Goal: Obtain resource: Download file/media

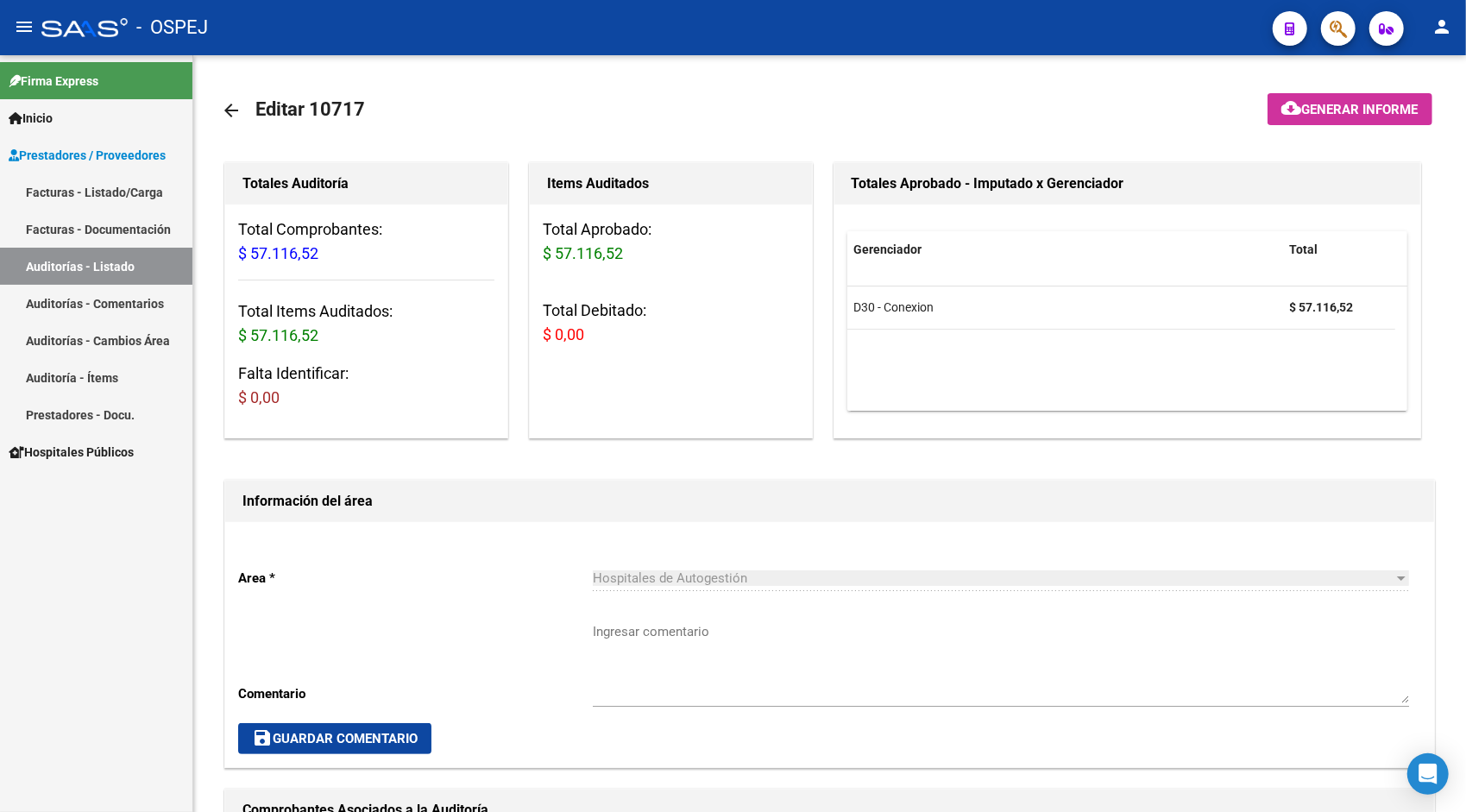
scroll to position [587, 0]
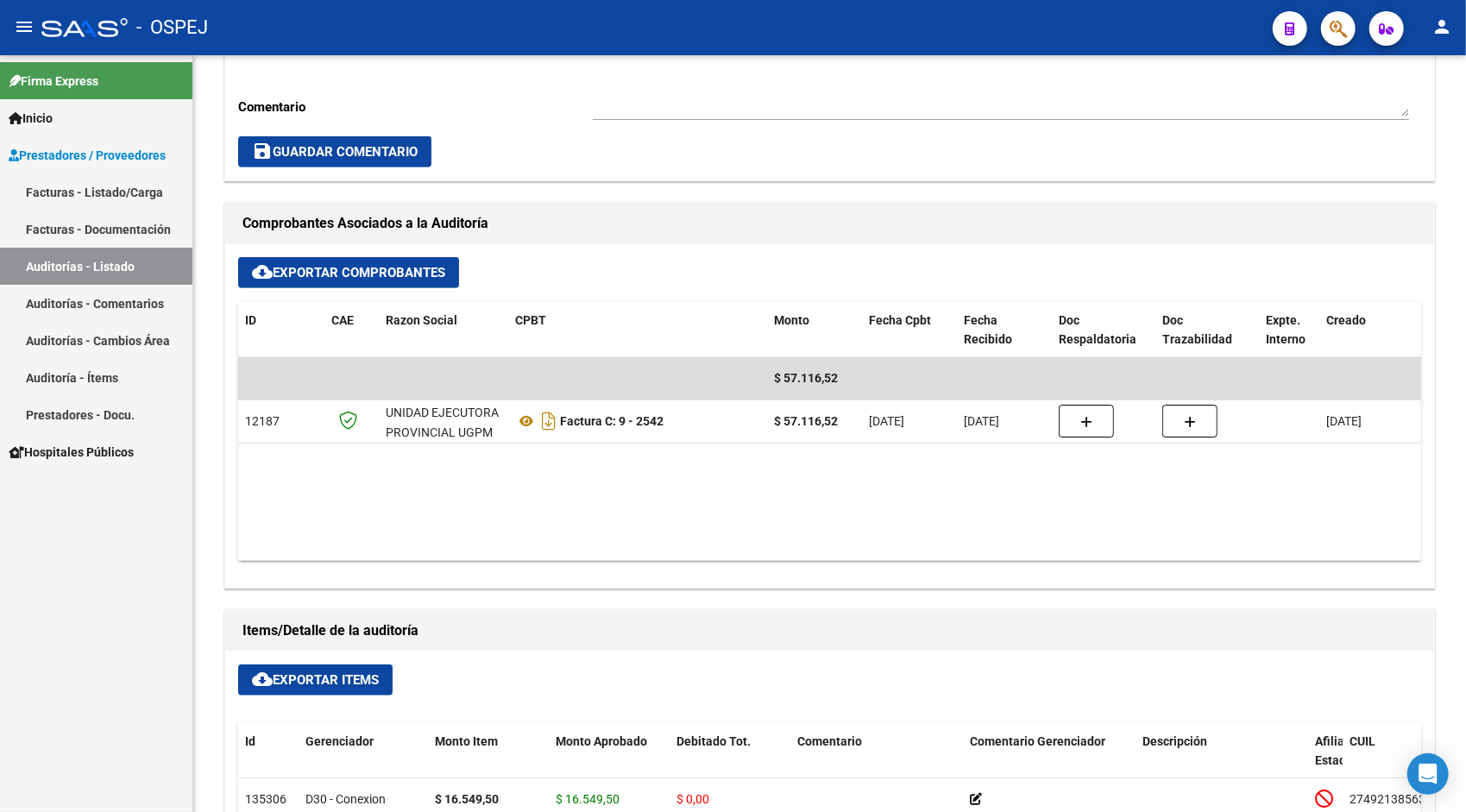
click at [118, 271] on link "Auditorías - Listado" at bounding box center [96, 266] width 193 height 37
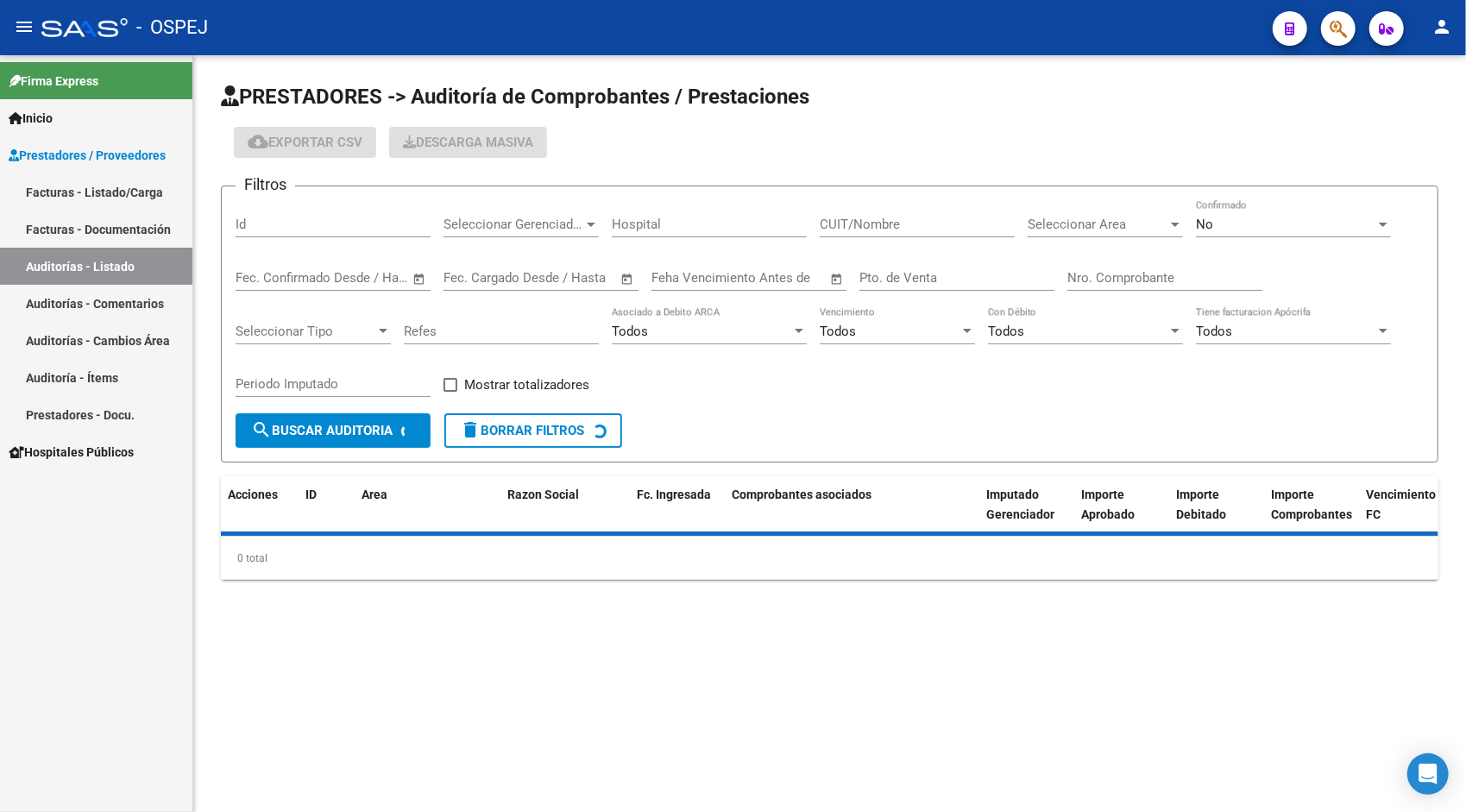
click at [261, 237] on div "Id" at bounding box center [333, 227] width 195 height 53
click at [255, 224] on input "Id" at bounding box center [333, 224] width 195 height 16
paste input "10719"
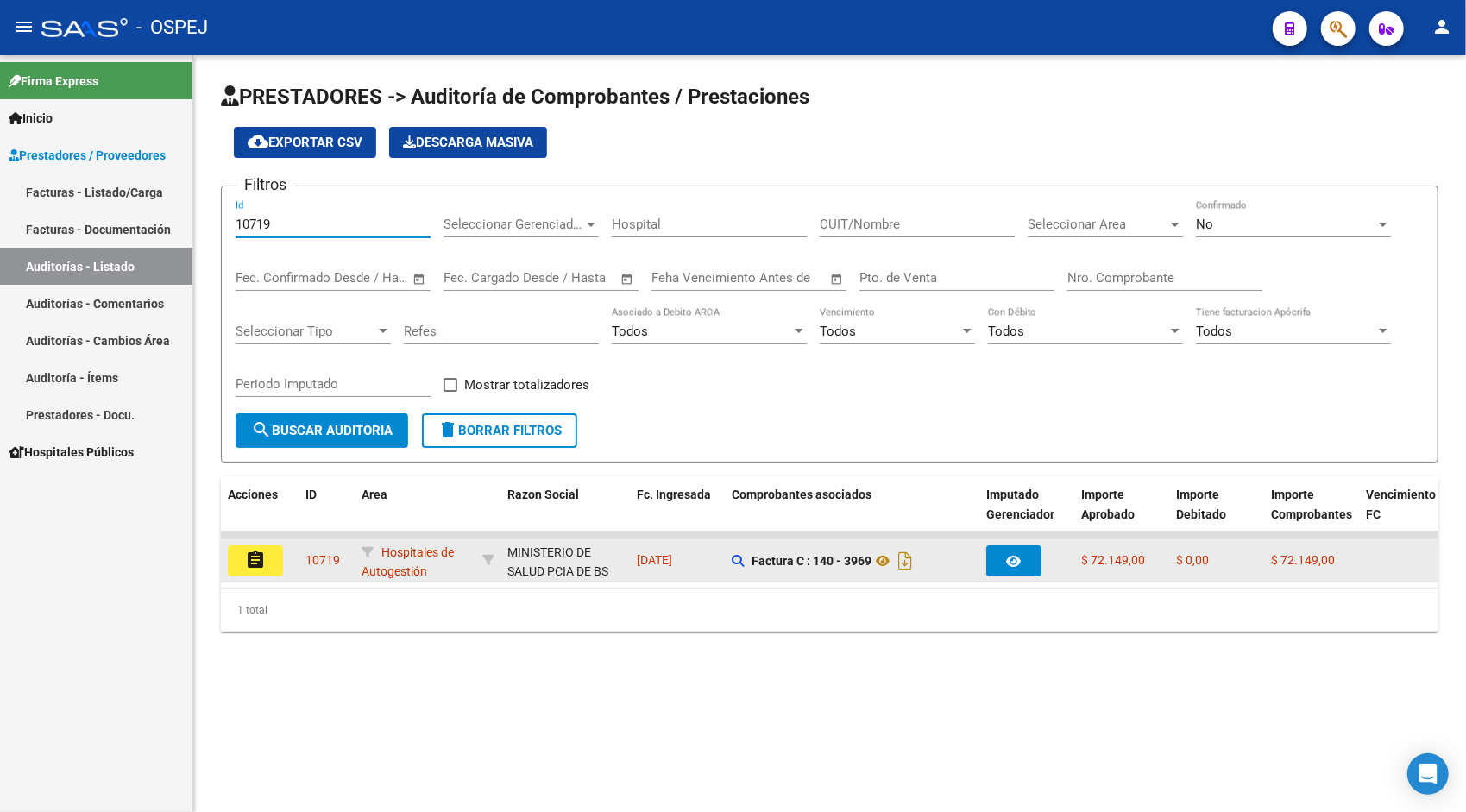
type input "10719"
click at [266, 567] on button "assignment" at bounding box center [255, 561] width 55 height 31
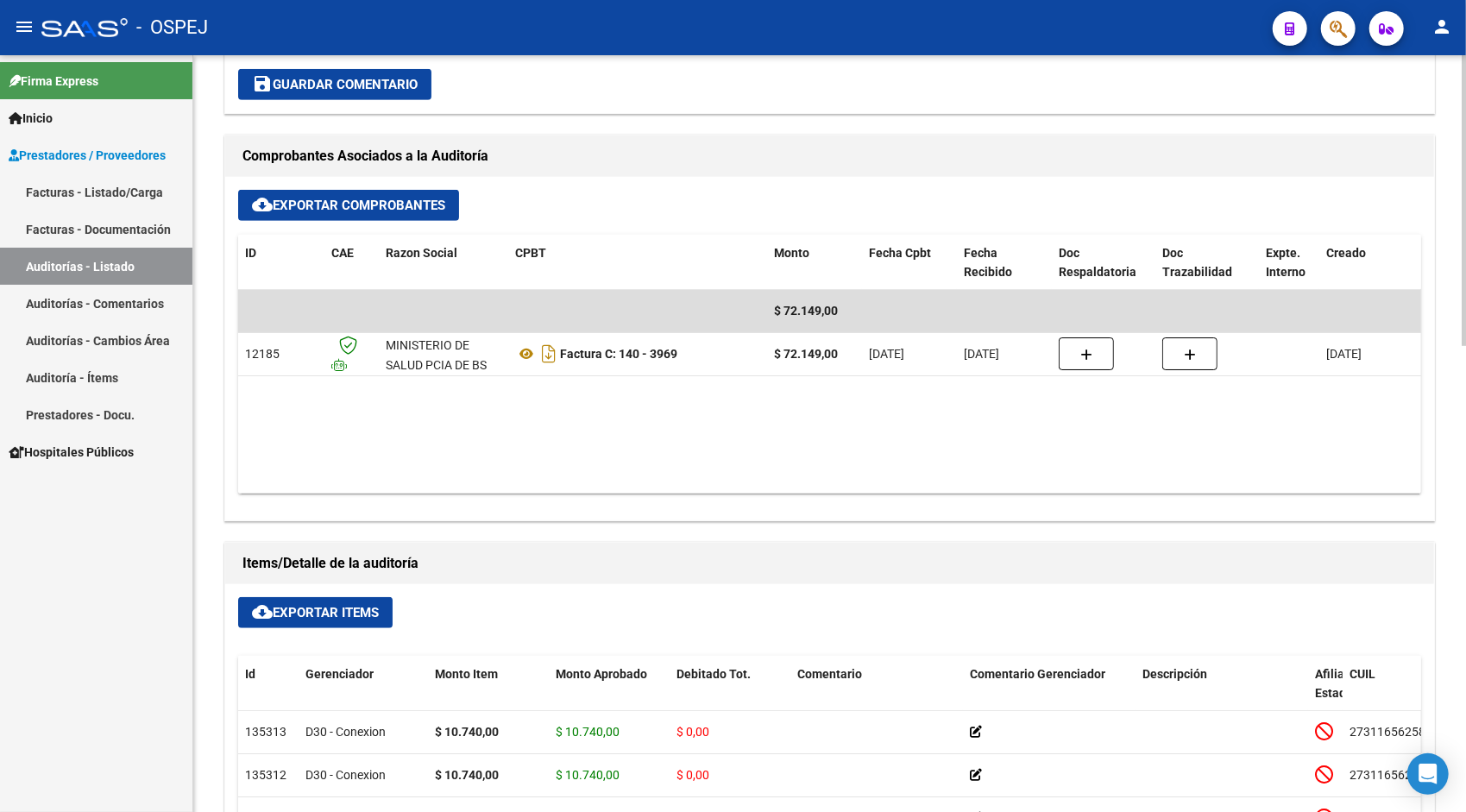
scroll to position [656, 0]
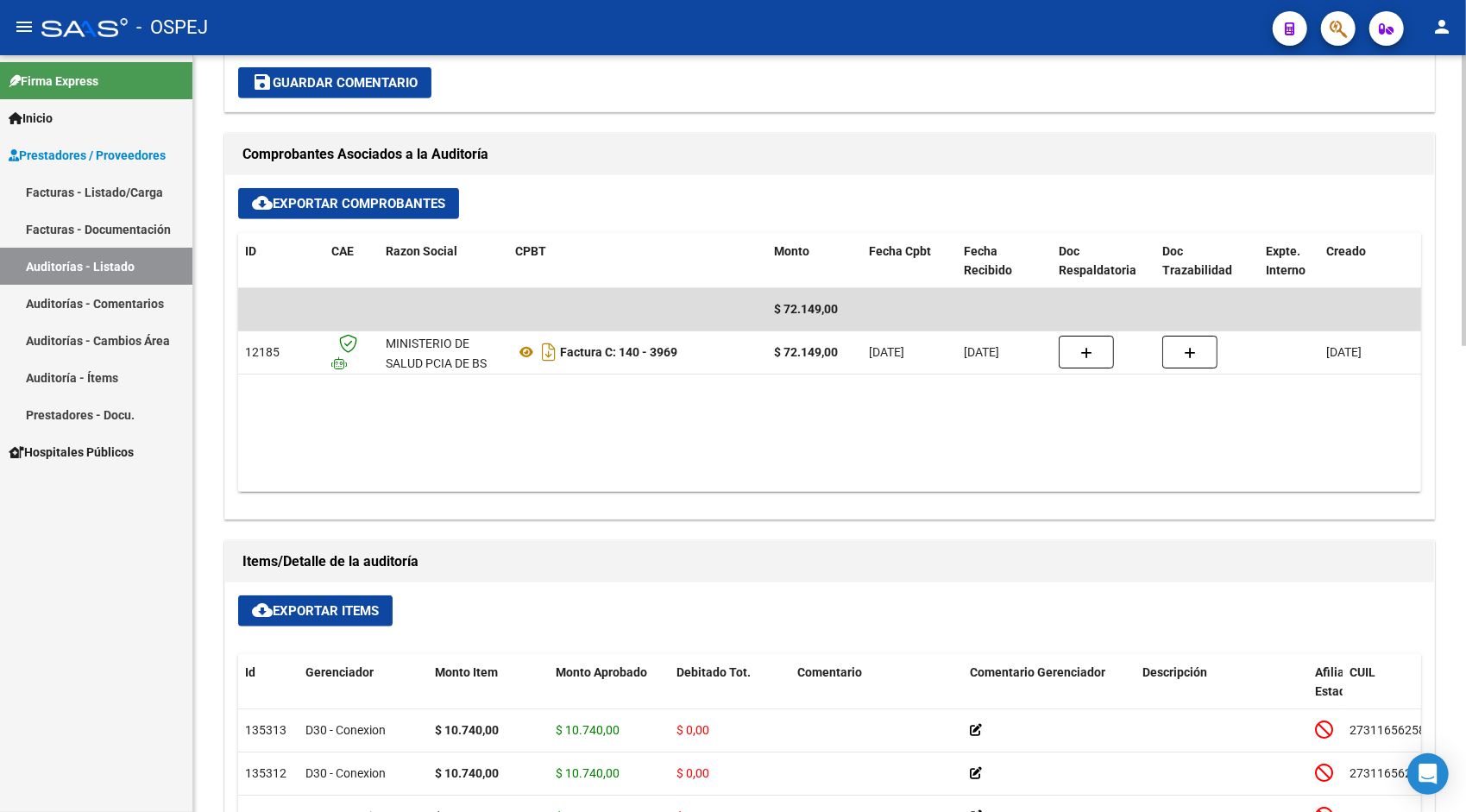
click at [338, 604] on span "cloud_download Exportar Items" at bounding box center [315, 611] width 127 height 16
click at [100, 267] on link "Auditorías - Listado" at bounding box center [96, 266] width 193 height 37
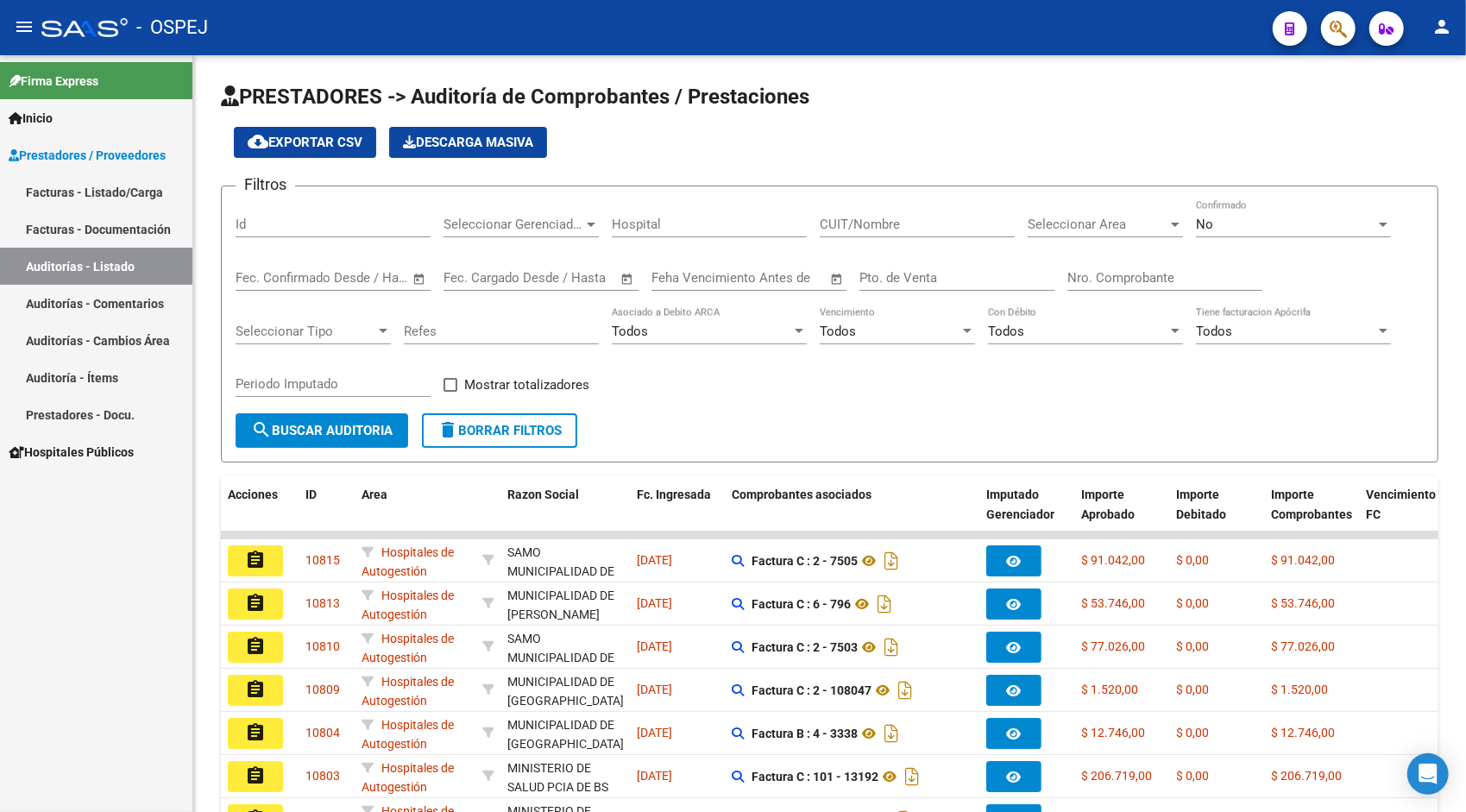
click at [102, 256] on link "Auditorías - Listado" at bounding box center [96, 266] width 193 height 37
click at [257, 226] on input "Id" at bounding box center [333, 224] width 195 height 16
paste input "10727"
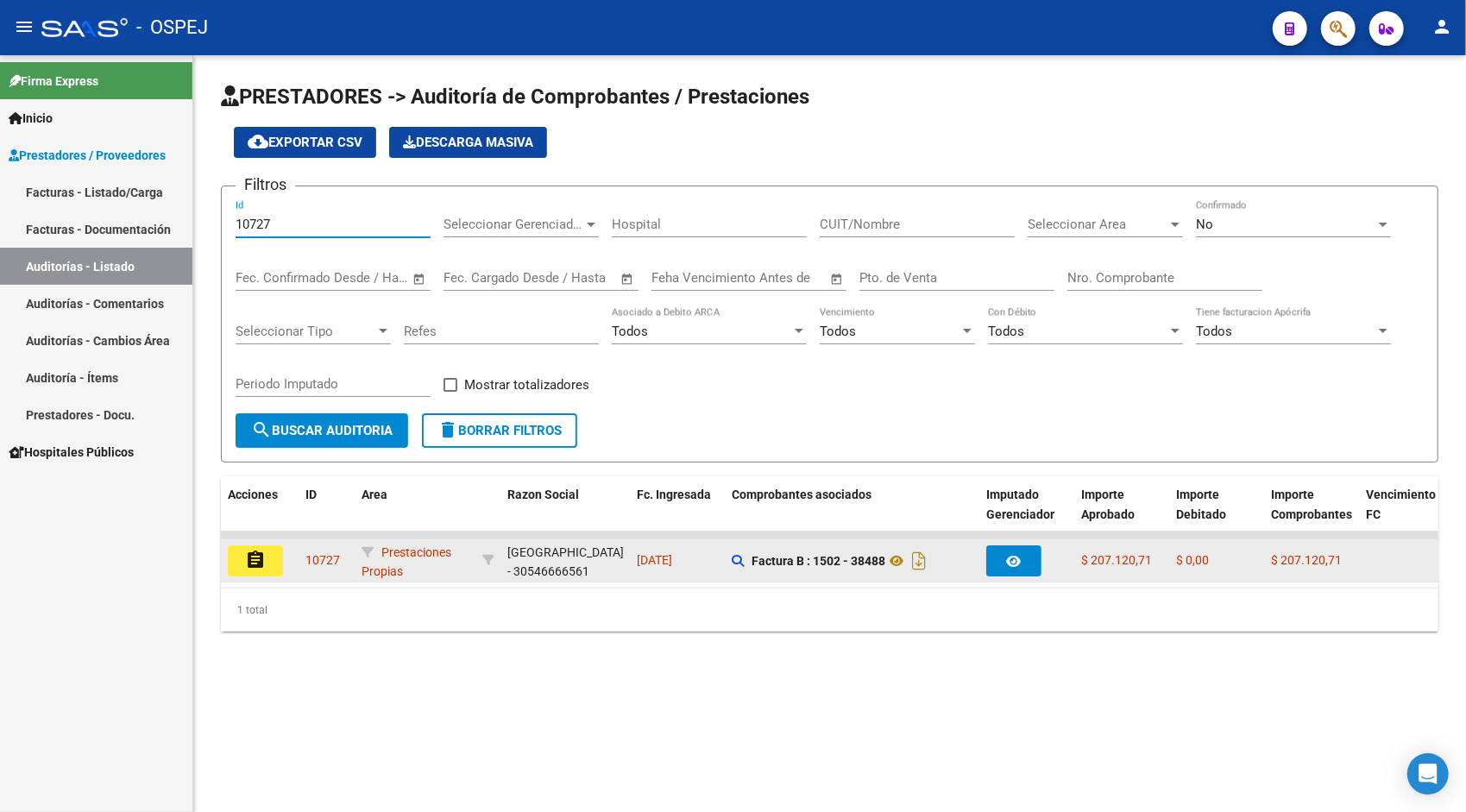
type input "10727"
click at [265, 570] on button "assignment" at bounding box center [255, 561] width 55 height 31
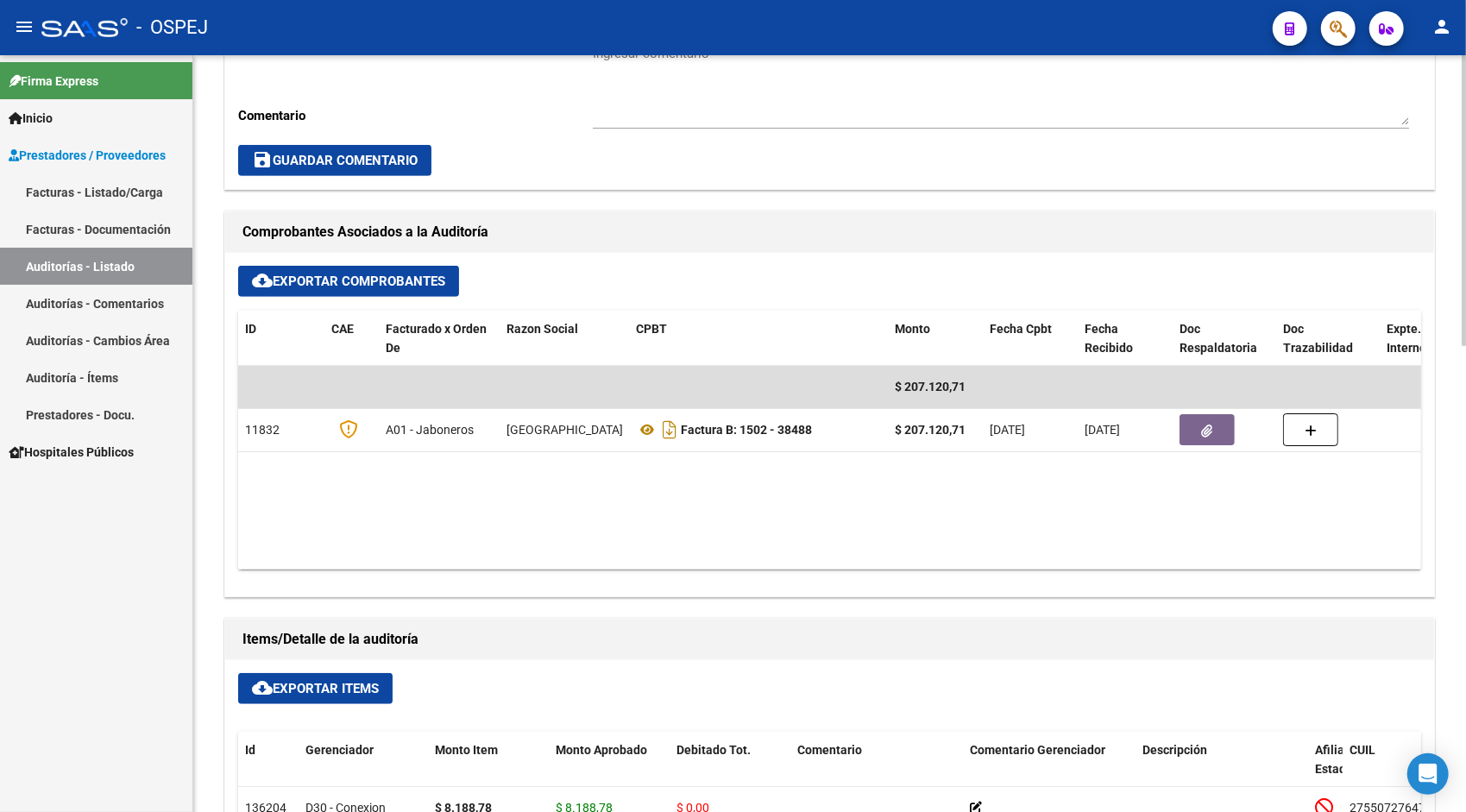
scroll to position [587, 0]
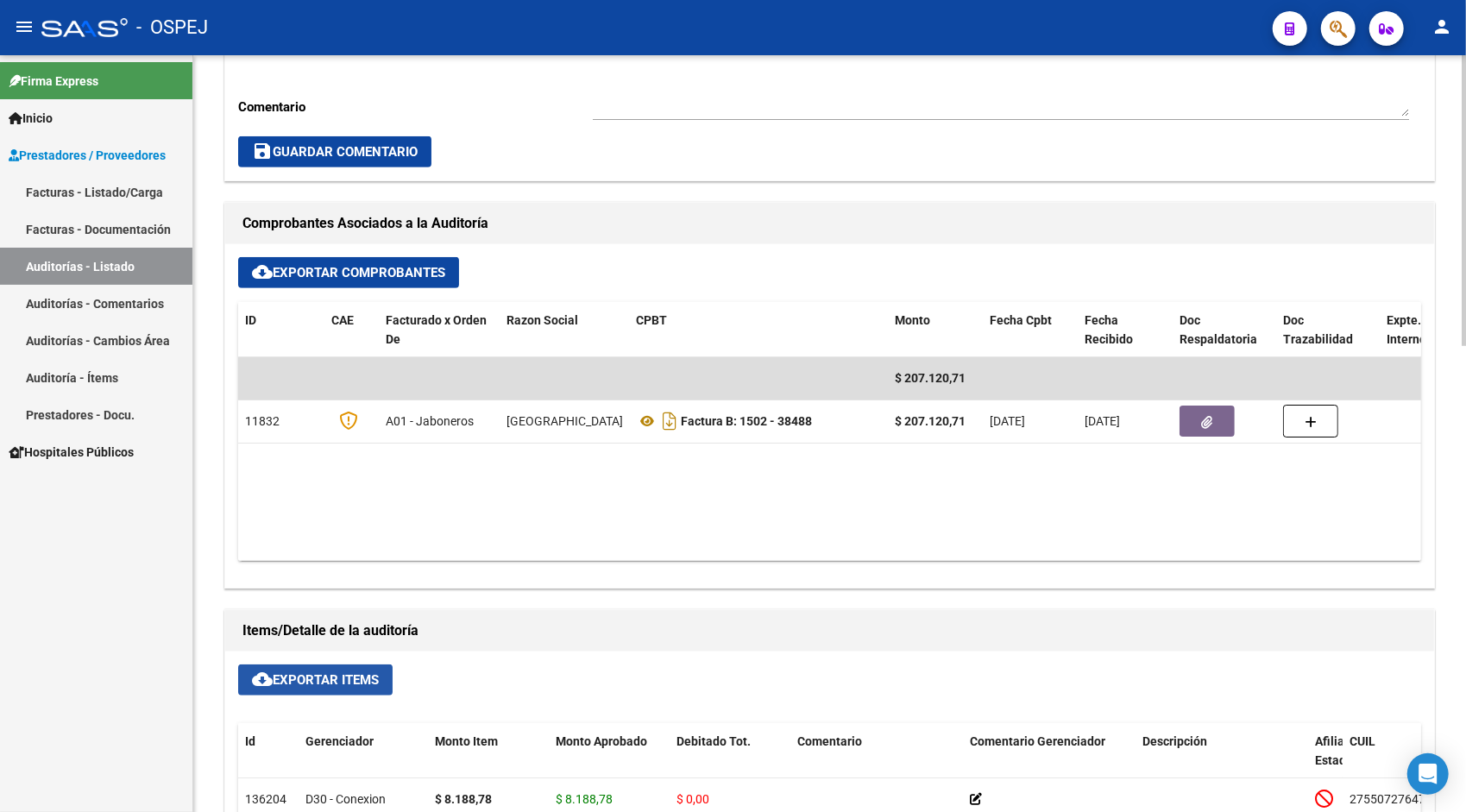
click at [328, 666] on button "cloud_download Exportar Items" at bounding box center [315, 680] width 154 height 31
click at [55, 263] on link "Auditorías - Listado" at bounding box center [96, 266] width 193 height 37
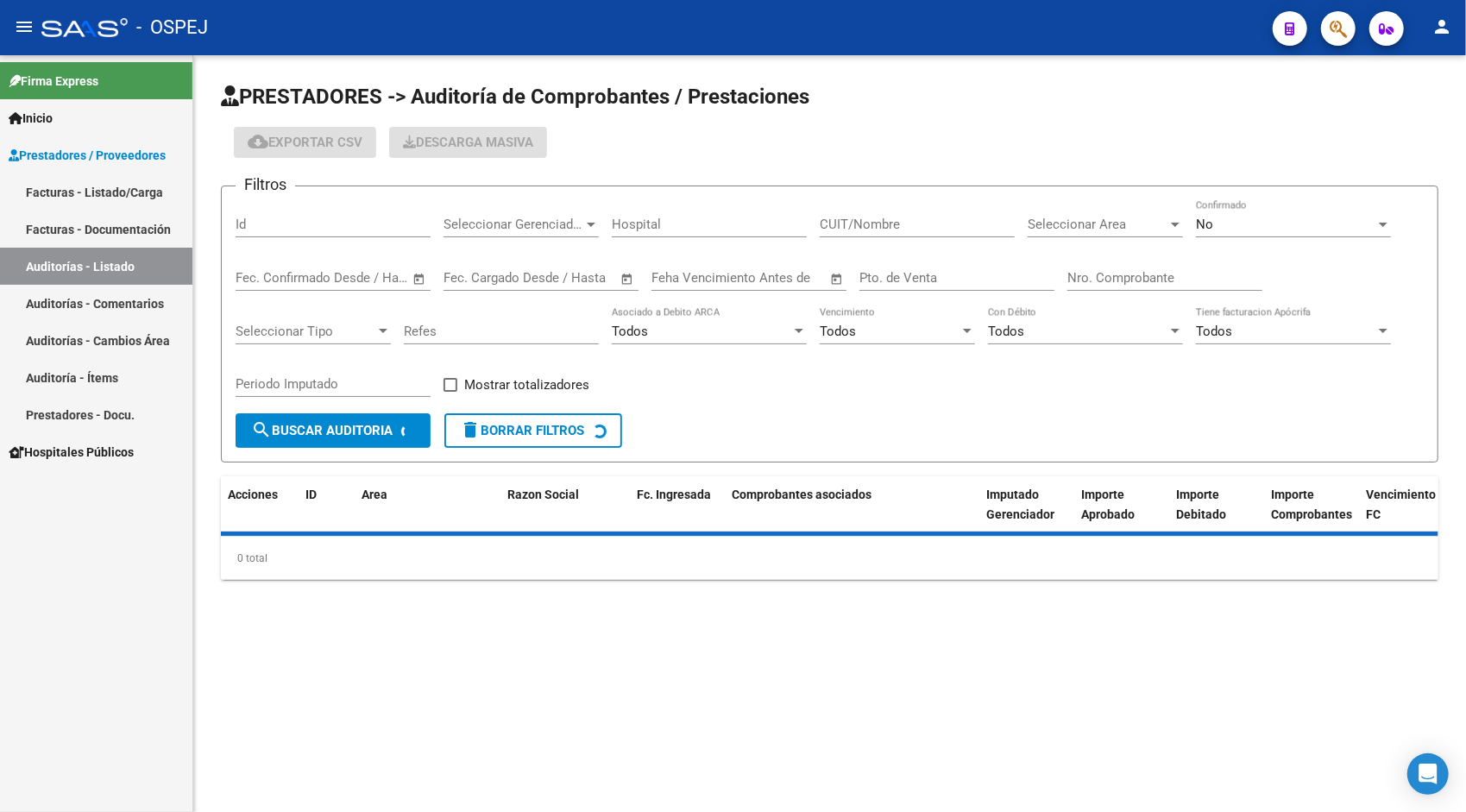
click at [293, 224] on input "Id" at bounding box center [333, 224] width 195 height 16
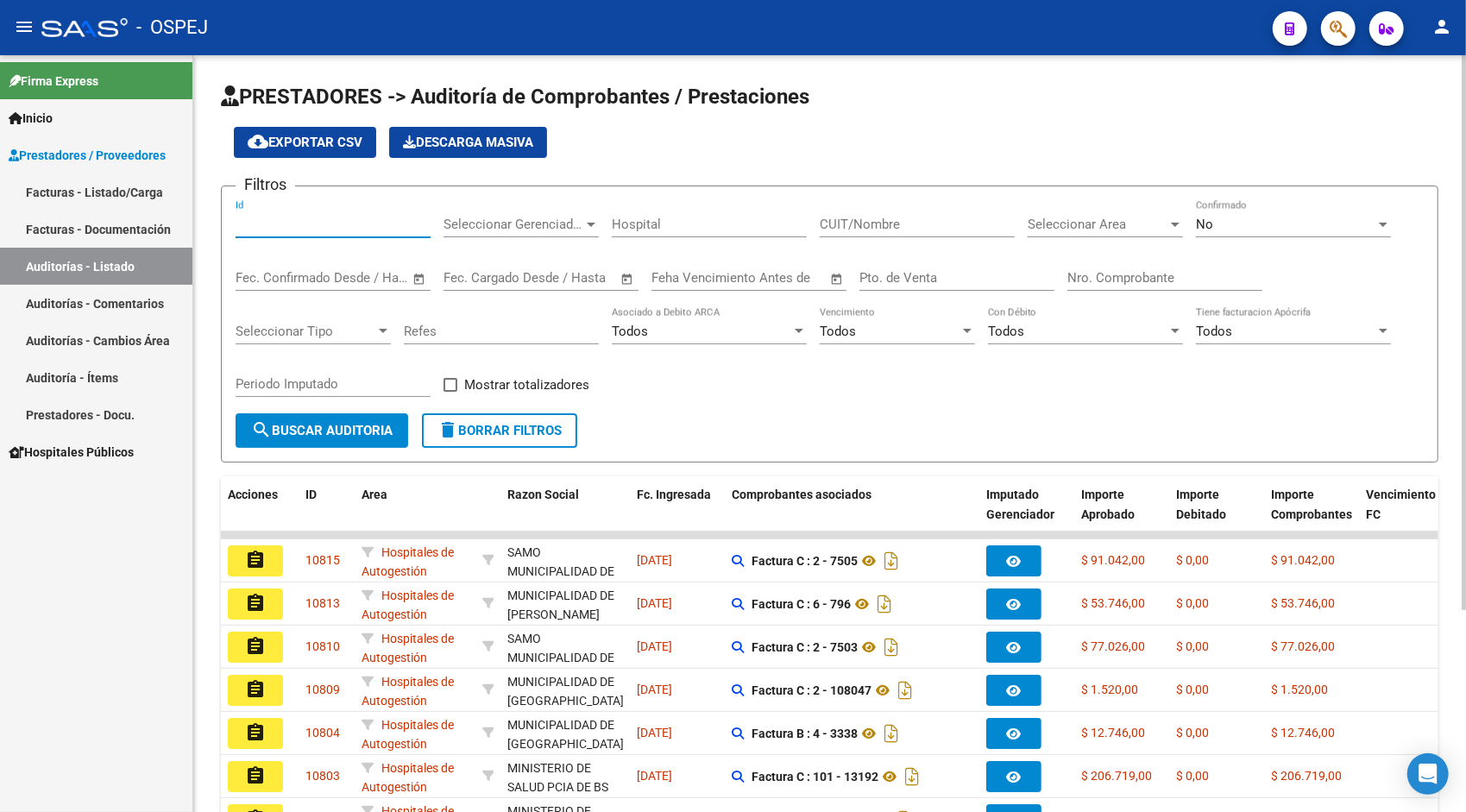
paste input "10735"
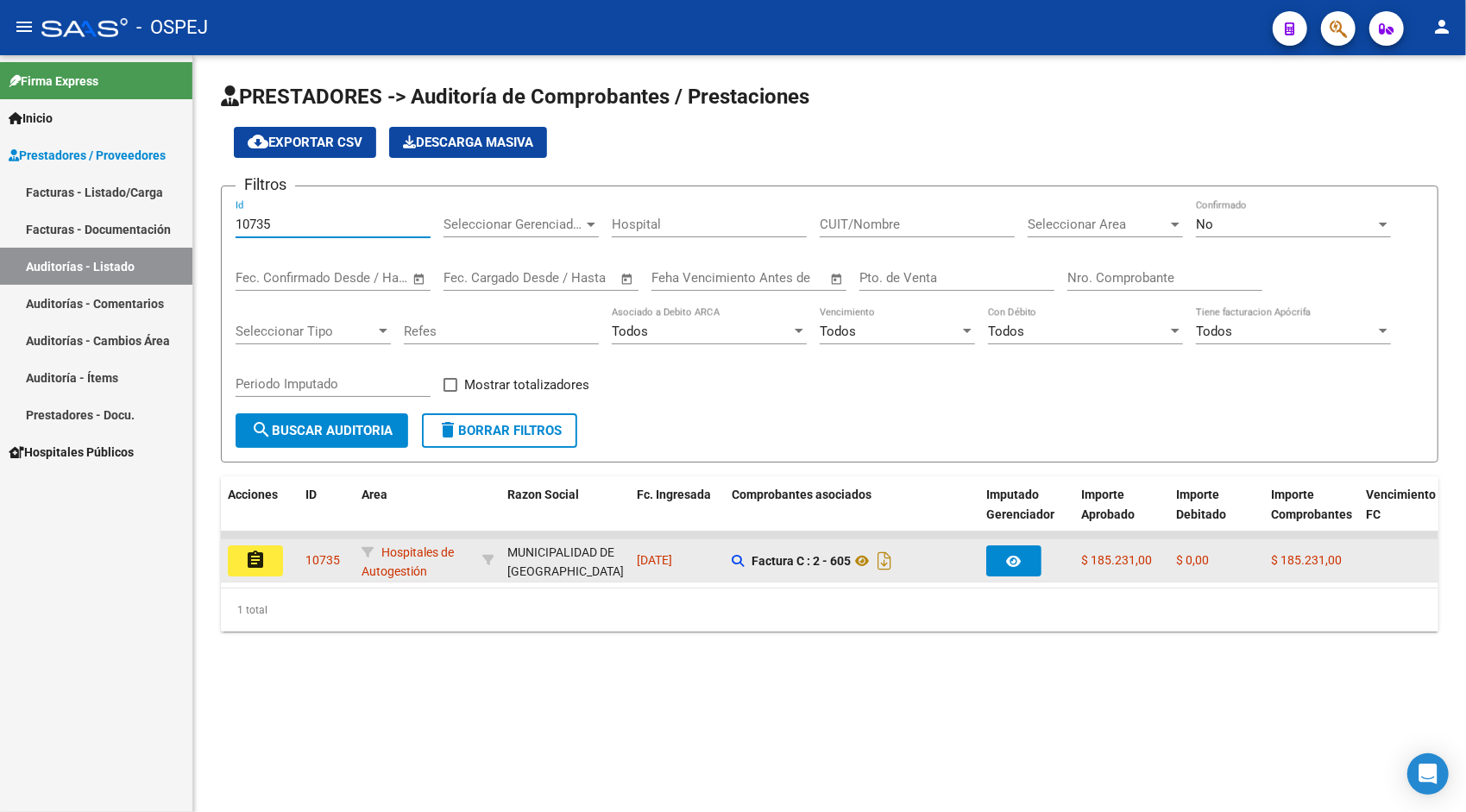
type input "10735"
click at [243, 573] on button "assignment" at bounding box center [255, 561] width 55 height 31
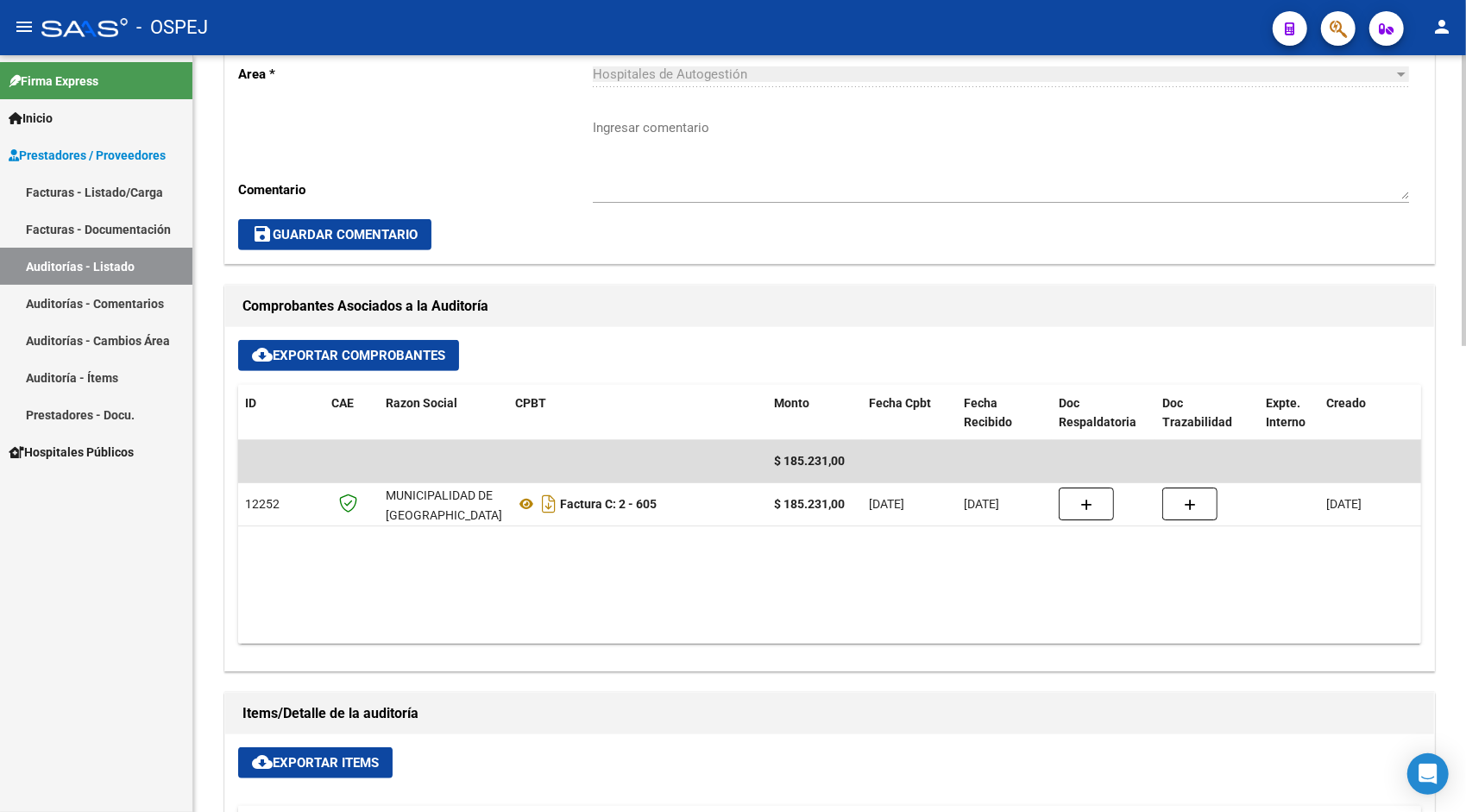
scroll to position [518, 0]
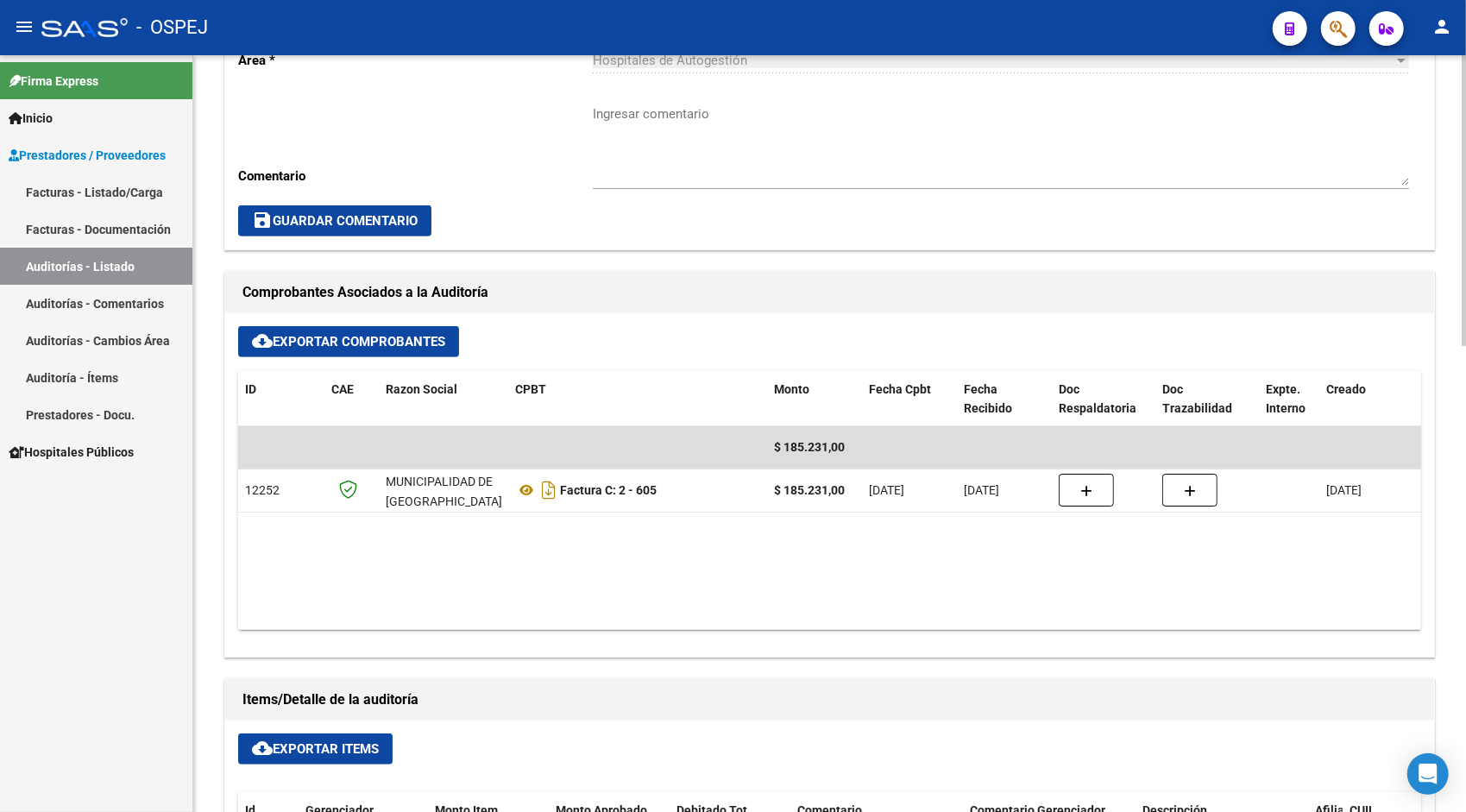
click at [290, 741] on span "cloud_download Exportar Items" at bounding box center [315, 749] width 127 height 16
click at [119, 263] on link "Auditorías - Listado" at bounding box center [96, 266] width 193 height 37
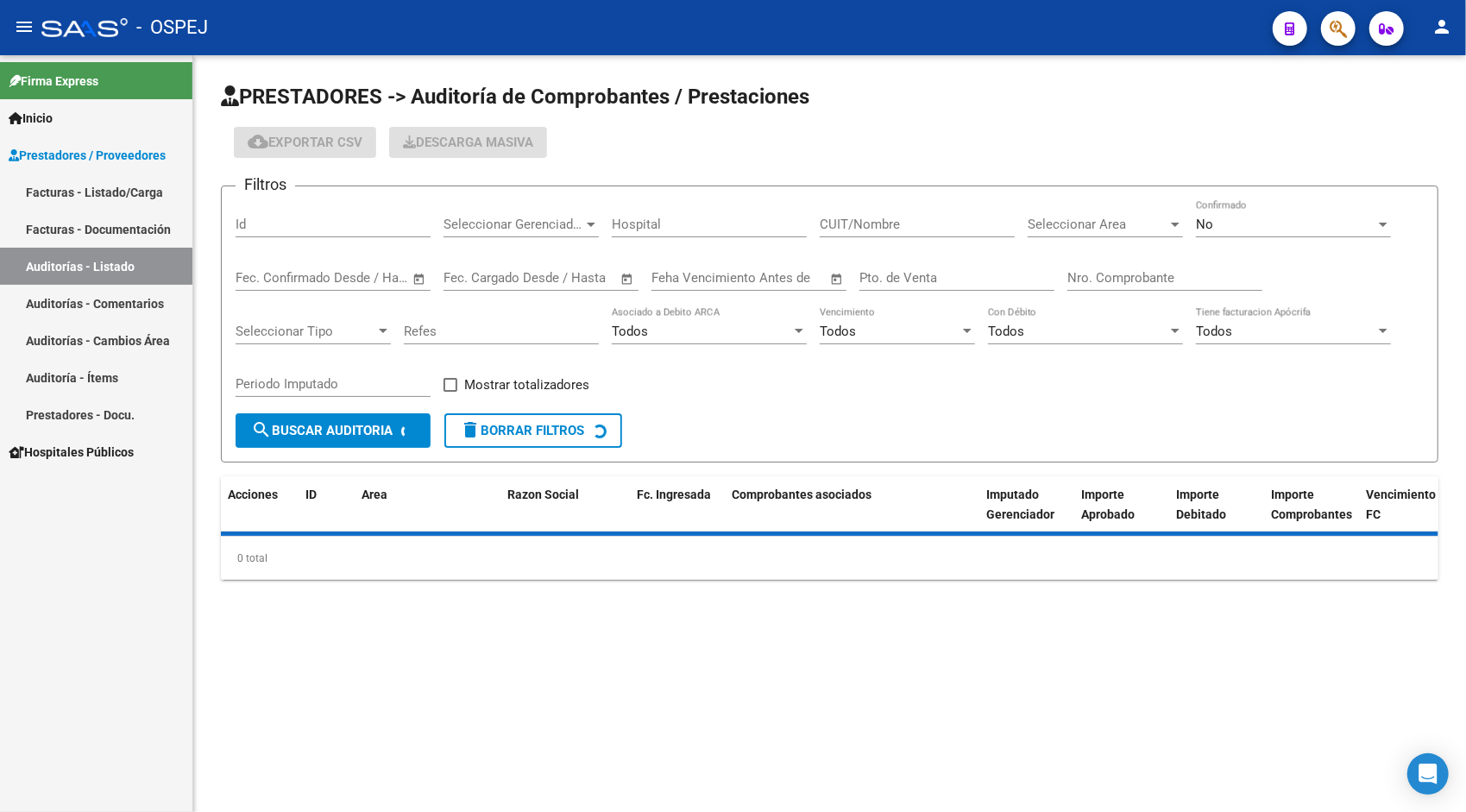
click at [281, 221] on input "Id" at bounding box center [333, 224] width 195 height 16
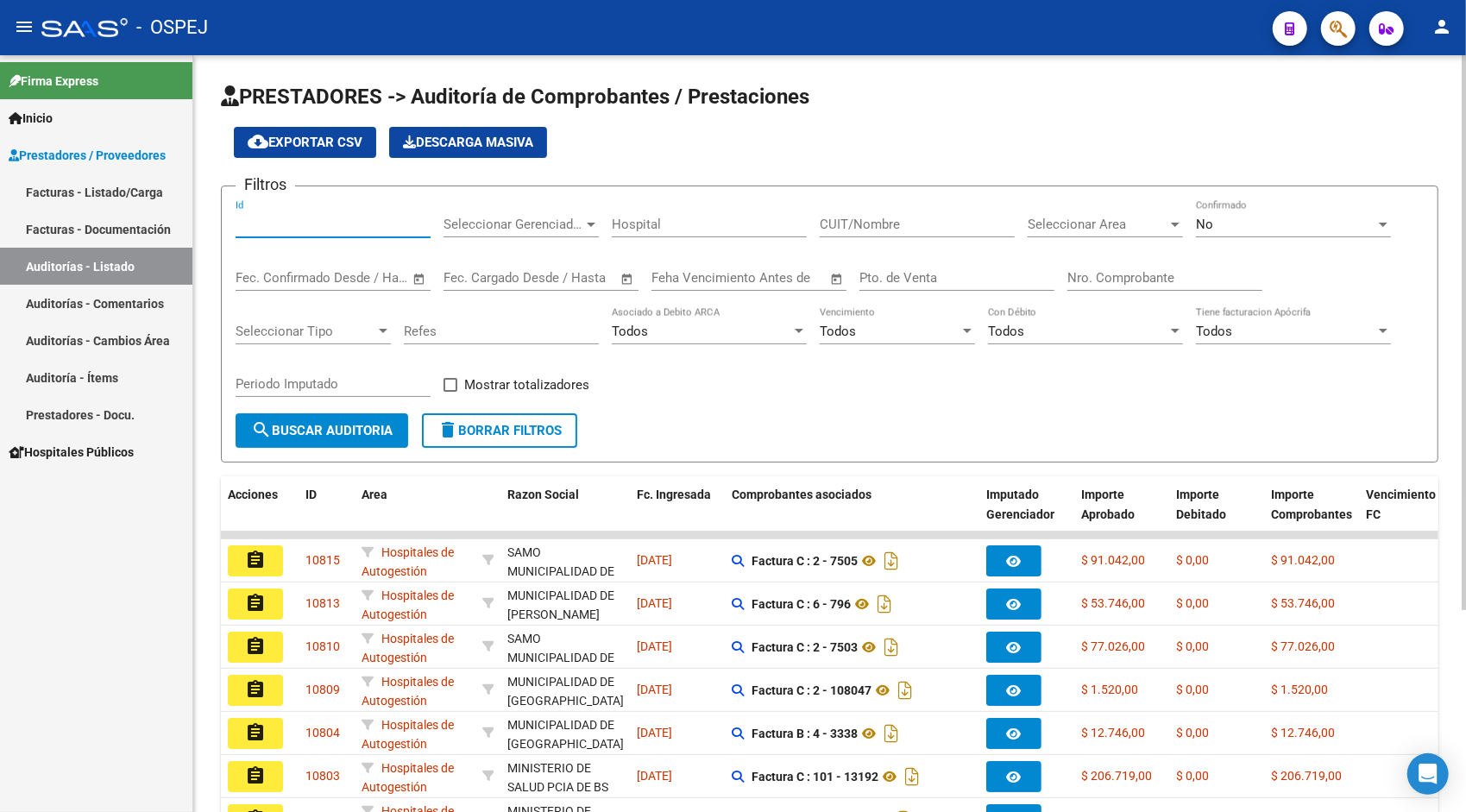
paste input "10736"
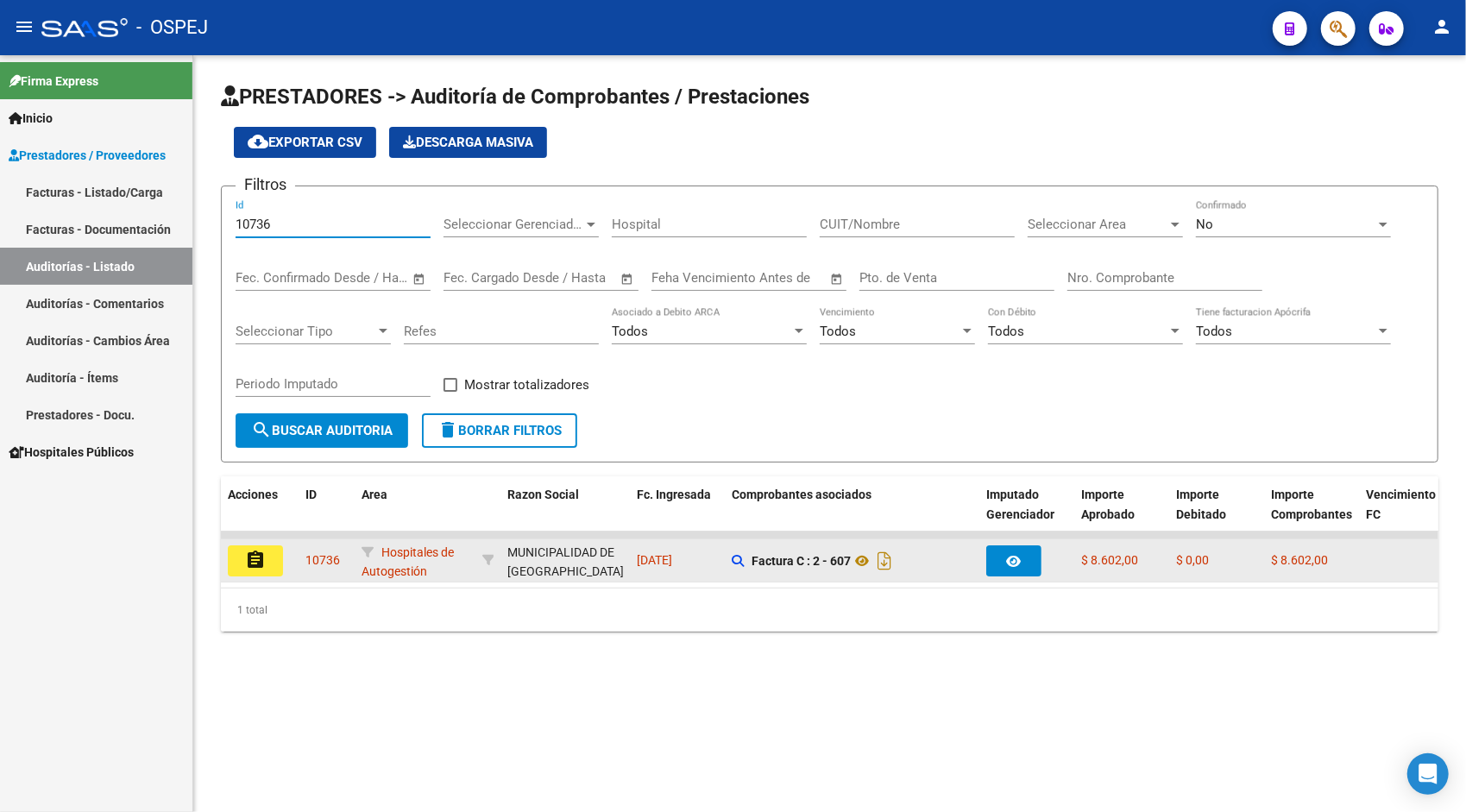
type input "10736"
click at [266, 551] on button "assignment" at bounding box center [255, 561] width 55 height 31
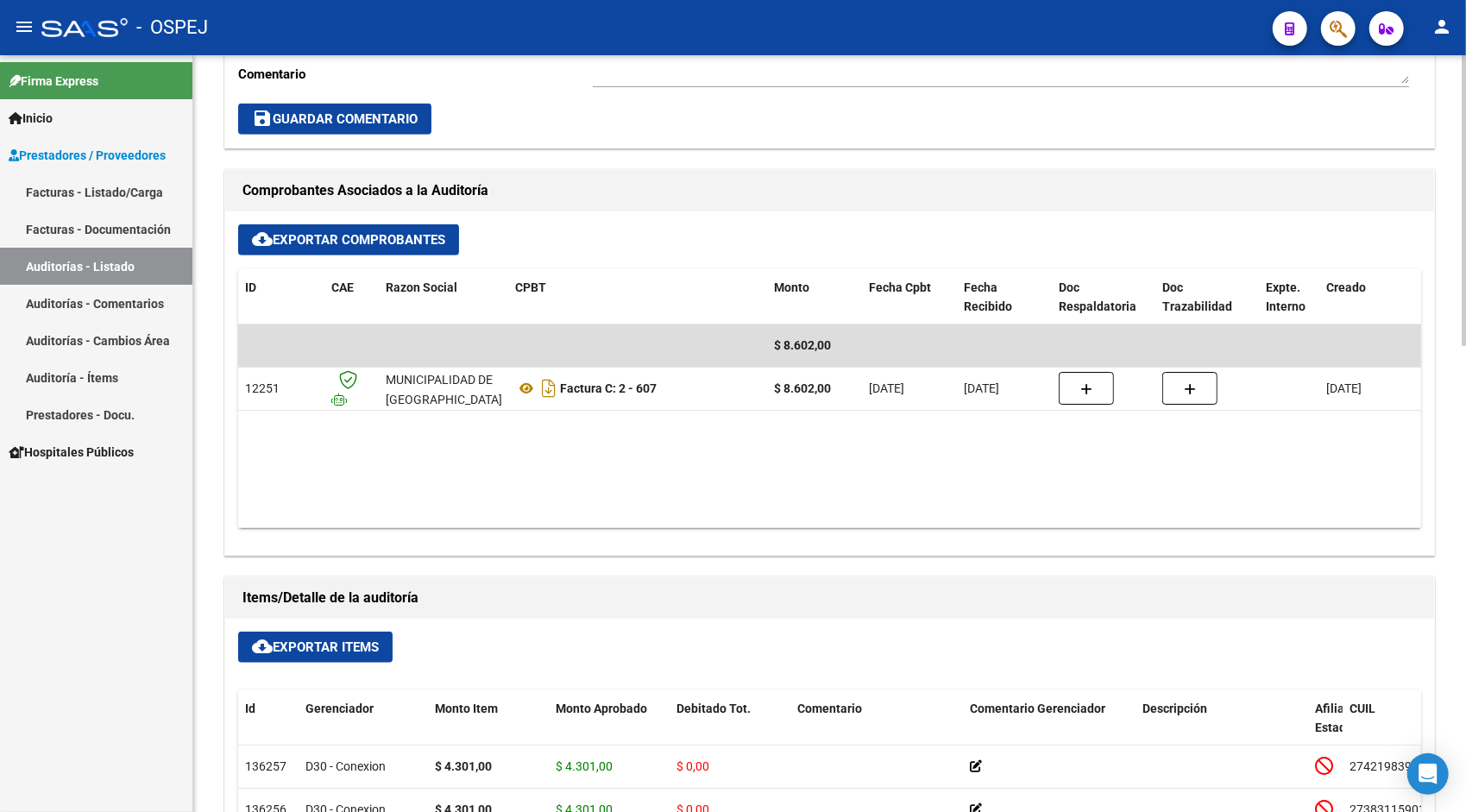
scroll to position [621, 0]
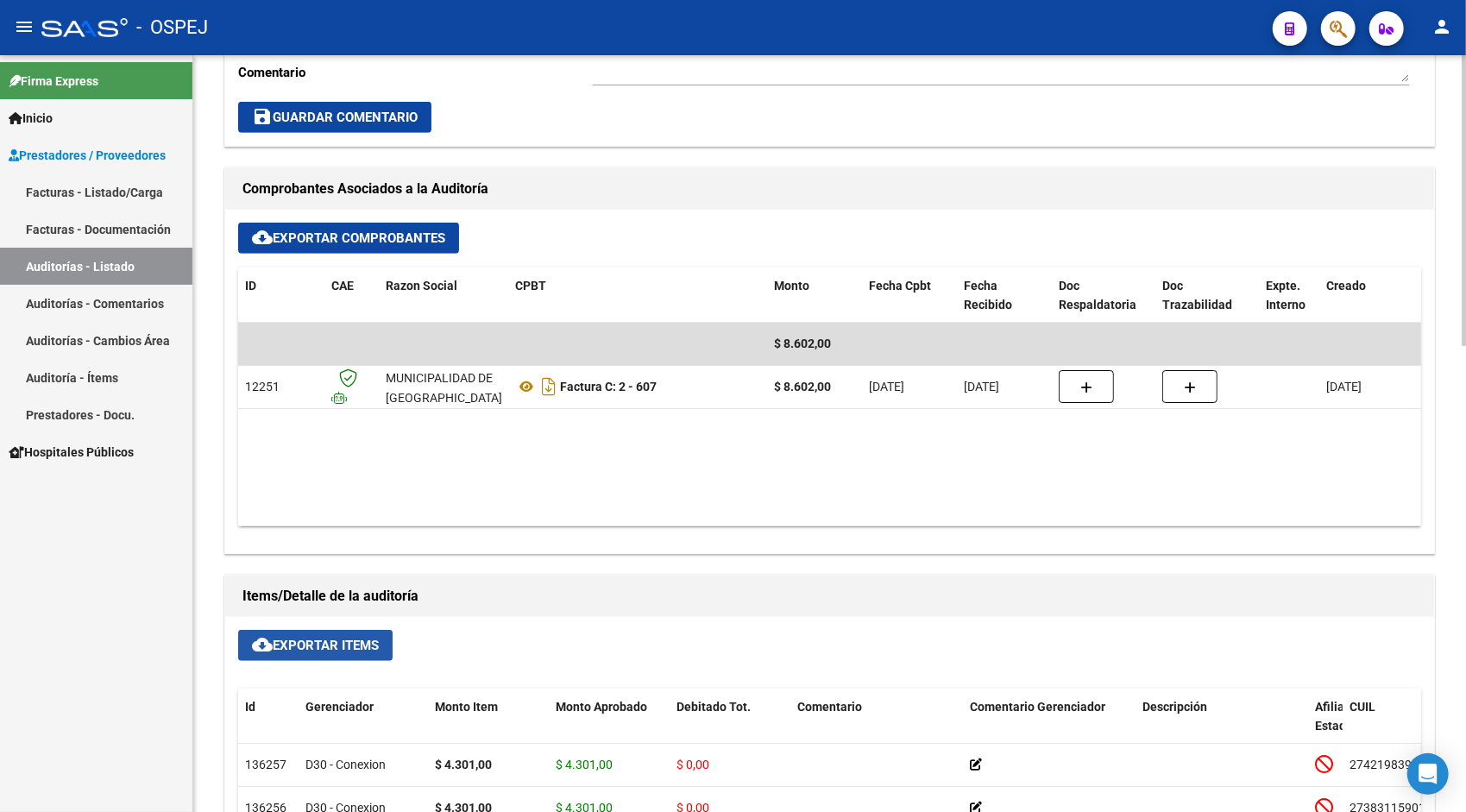
click at [307, 646] on span "cloud_download Exportar Items" at bounding box center [315, 645] width 127 height 16
click at [64, 265] on link "Auditorías - Listado" at bounding box center [96, 266] width 193 height 37
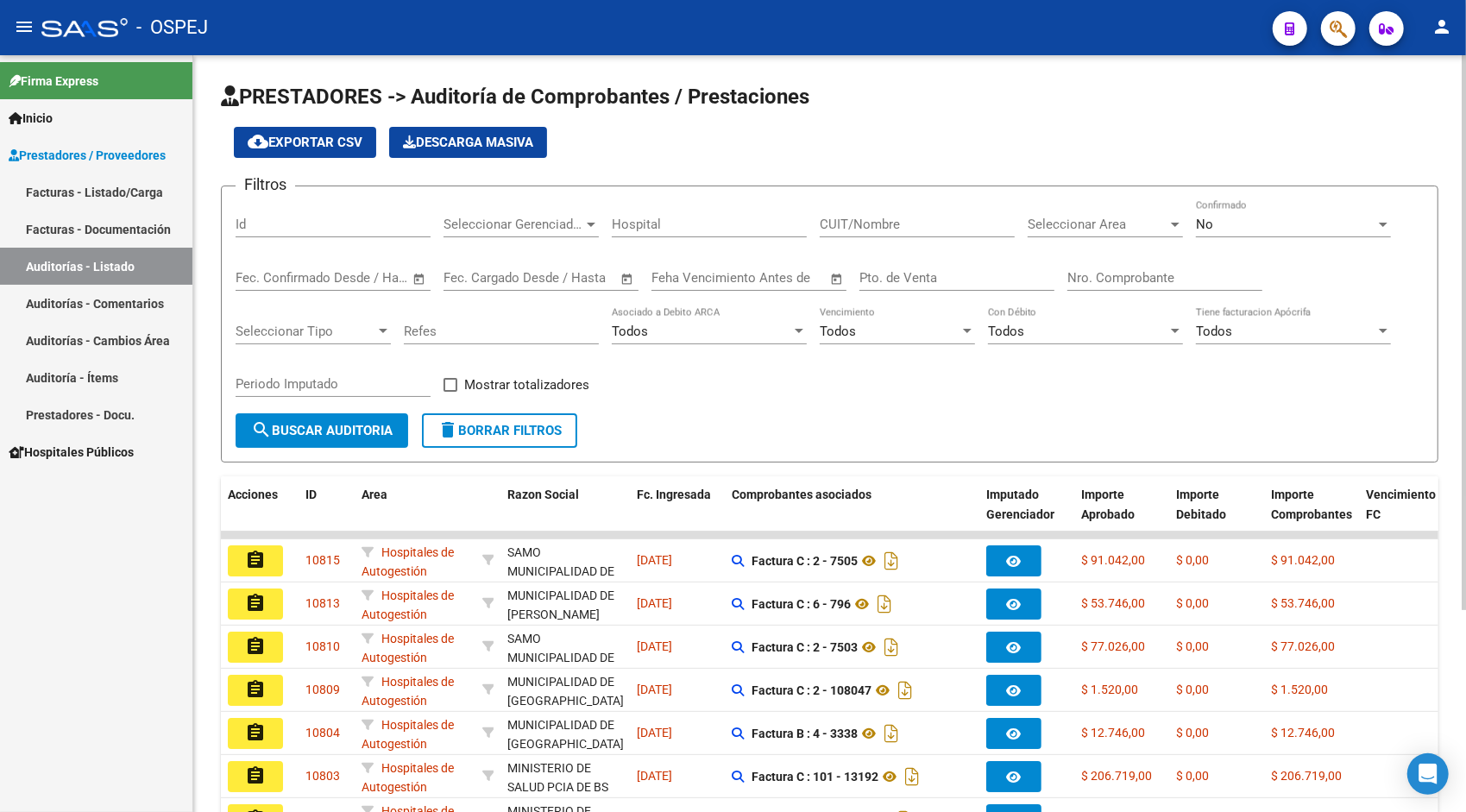
click at [282, 228] on input "Id" at bounding box center [333, 224] width 195 height 16
paste input "10737"
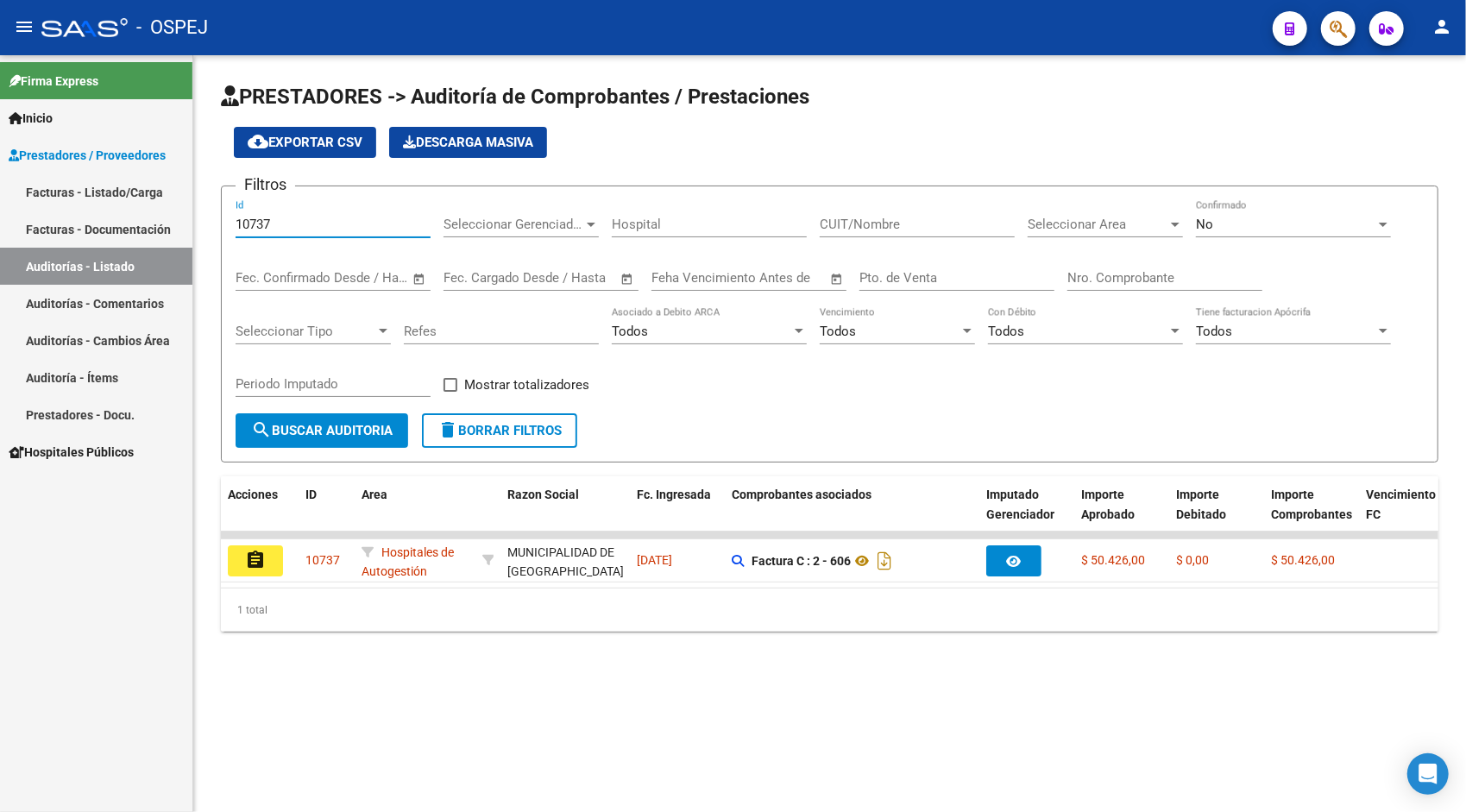
type input "10737"
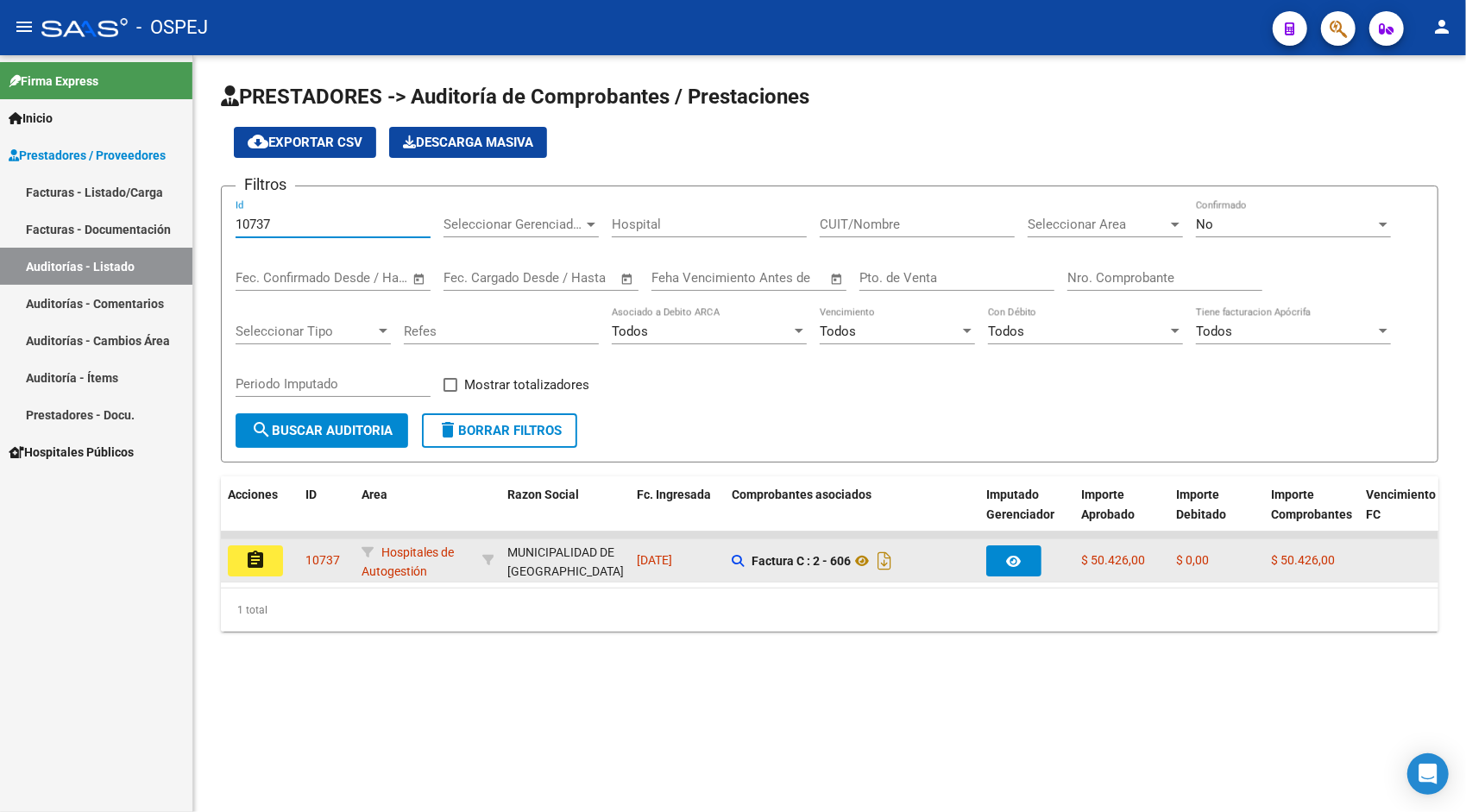
click at [271, 556] on button "assignment" at bounding box center [255, 561] width 55 height 31
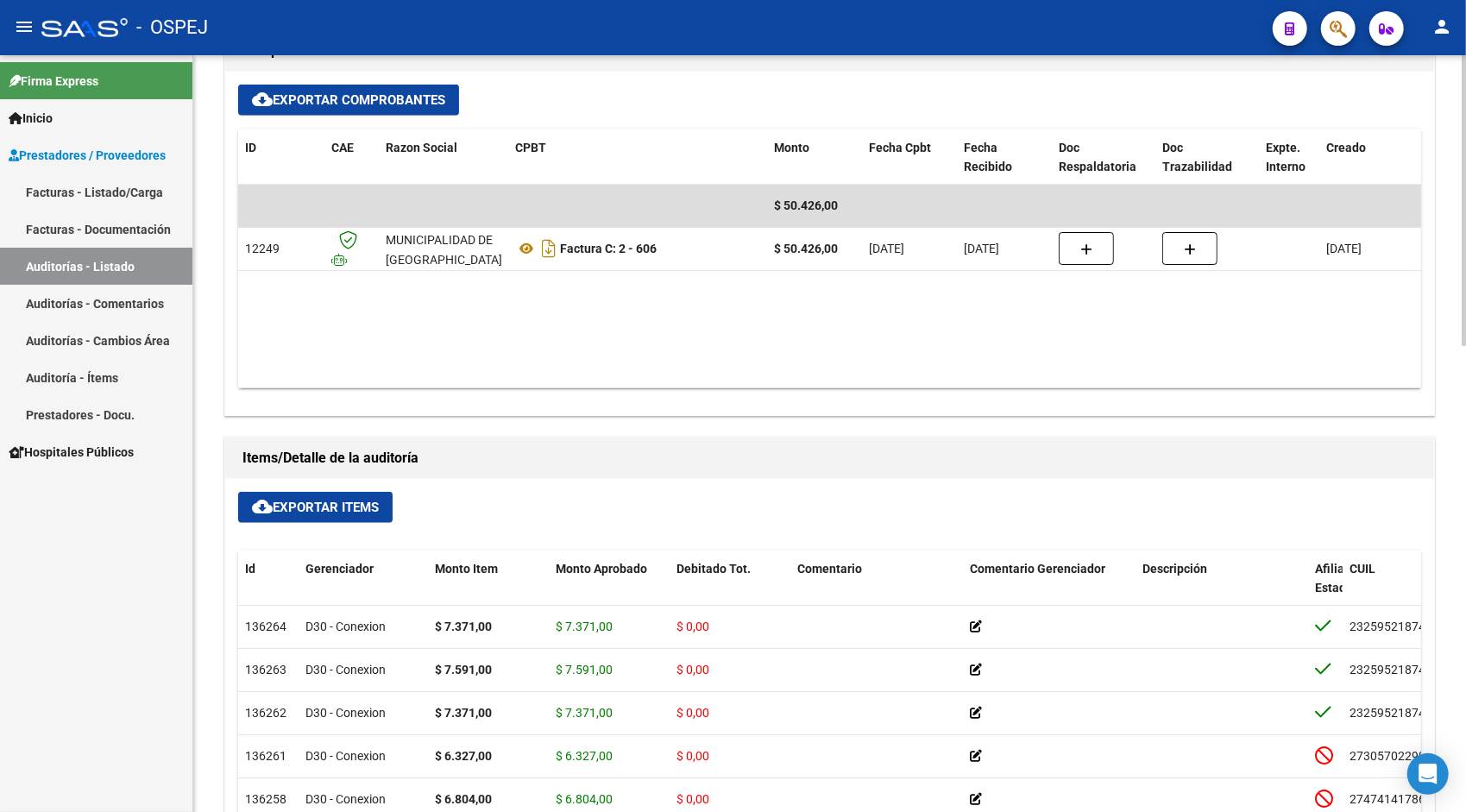
scroll to position [794, 0]
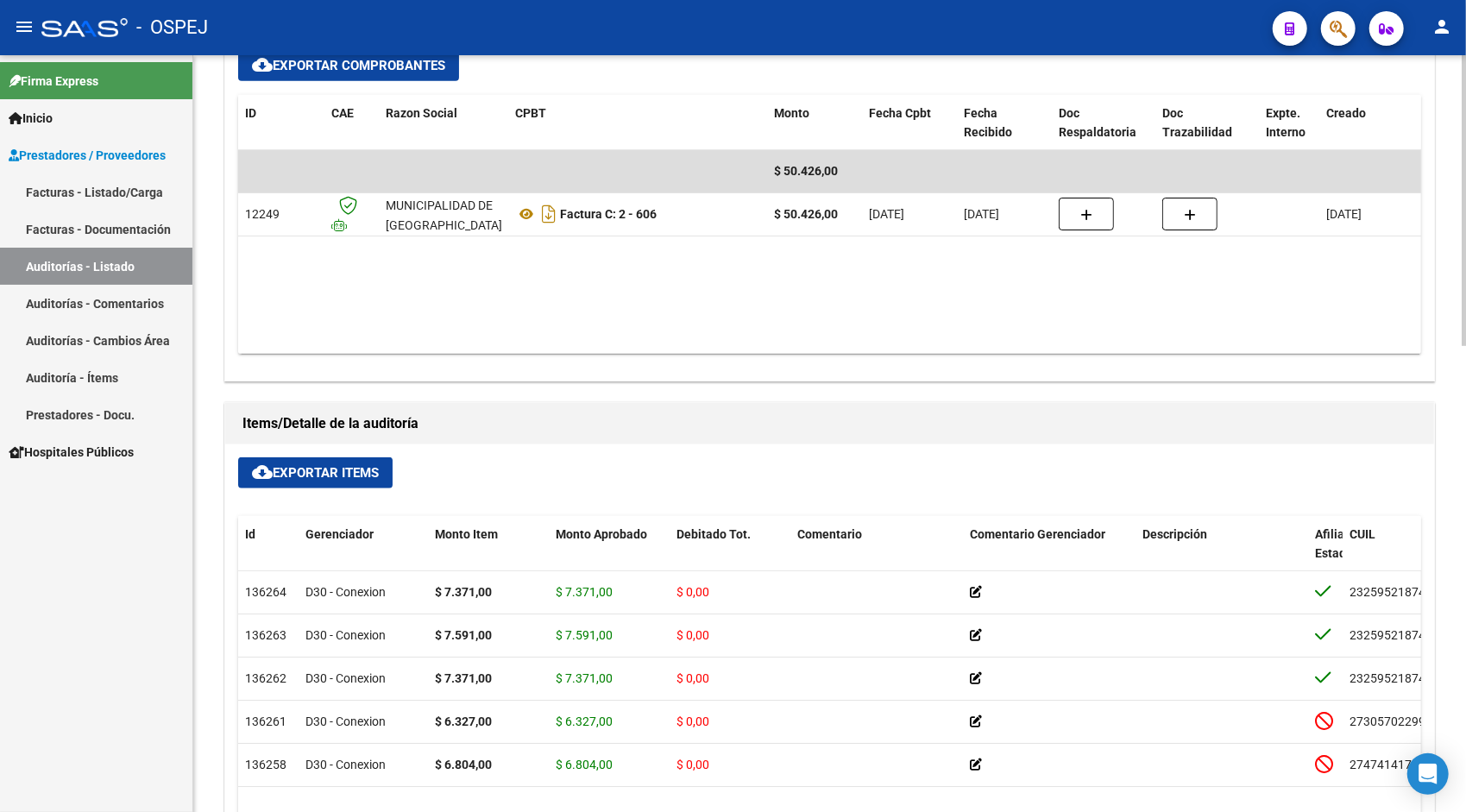
click at [323, 475] on span "cloud_download Exportar Items" at bounding box center [315, 472] width 127 height 16
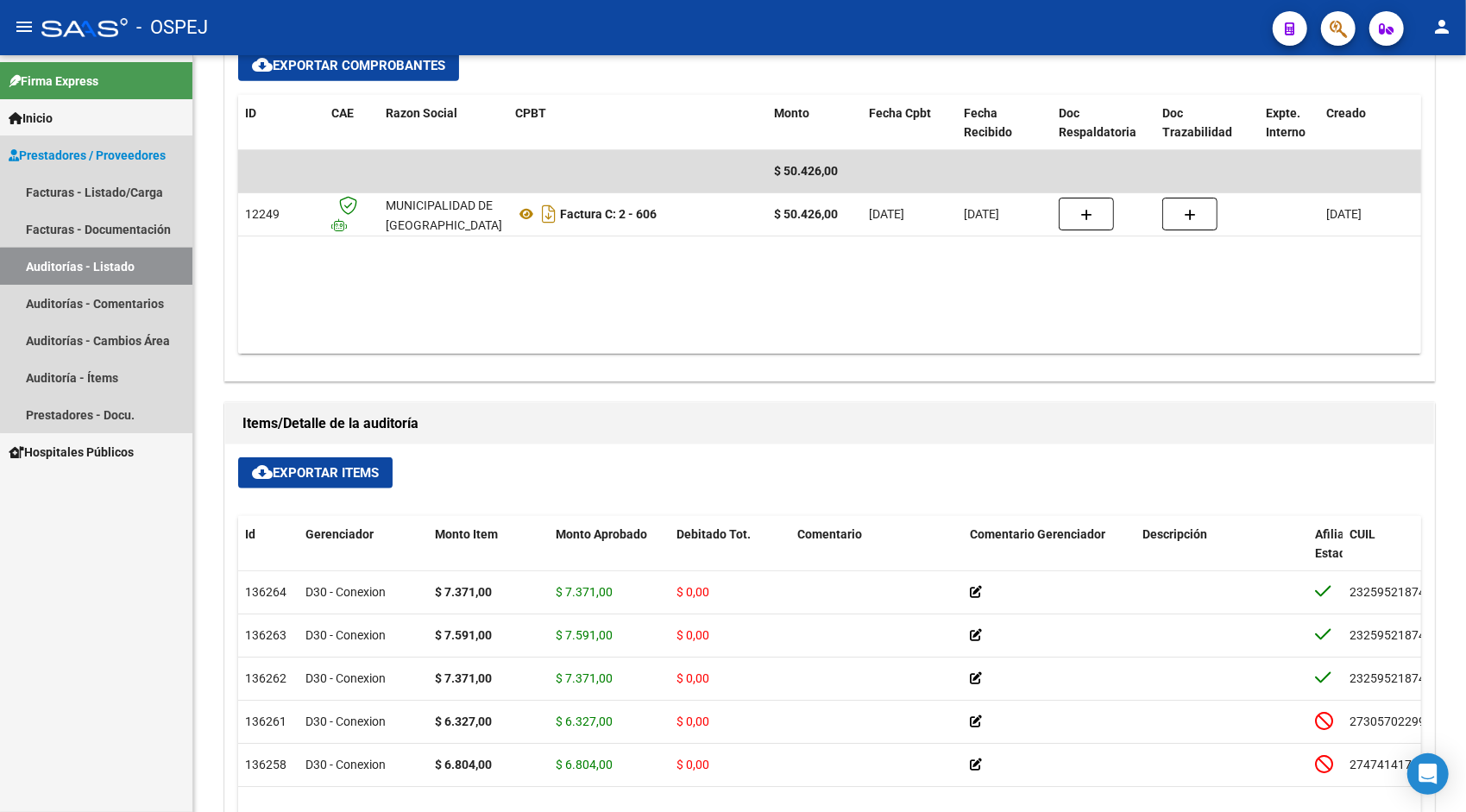
click at [96, 276] on link "Auditorías - Listado" at bounding box center [96, 266] width 193 height 37
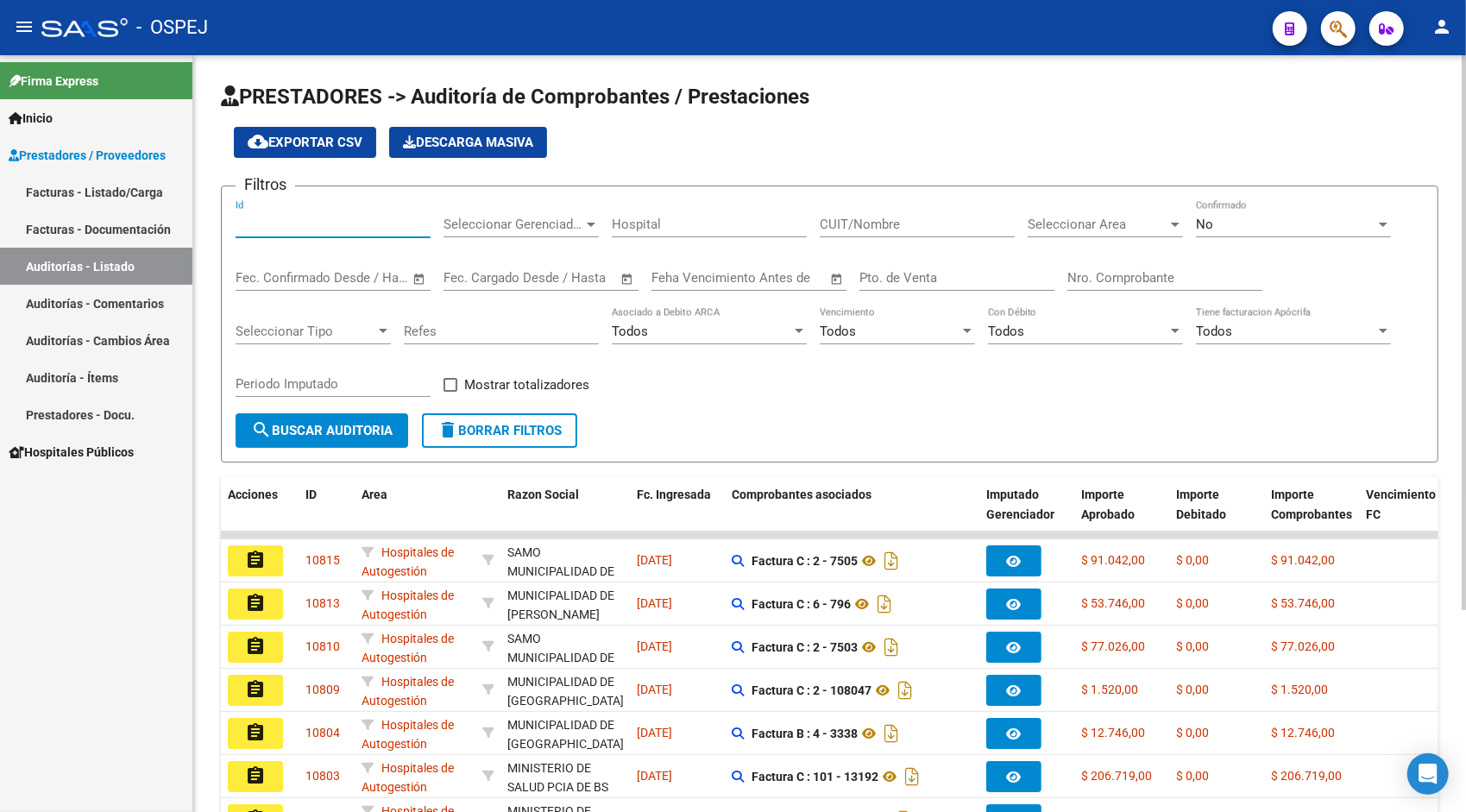
click at [278, 222] on input "Id" at bounding box center [333, 224] width 195 height 16
paste input "10739"
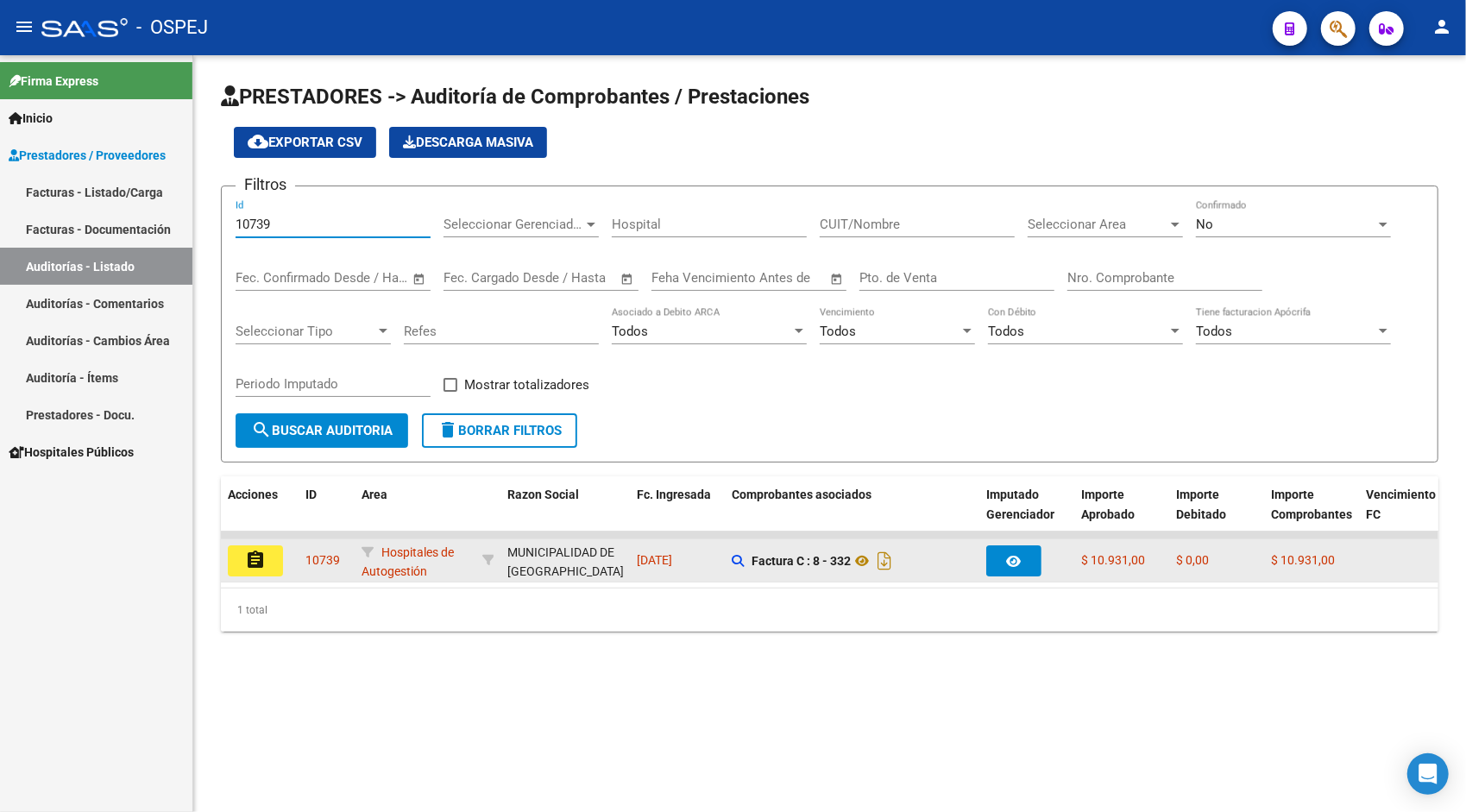
type input "10739"
click at [255, 573] on button "assignment" at bounding box center [255, 561] width 55 height 31
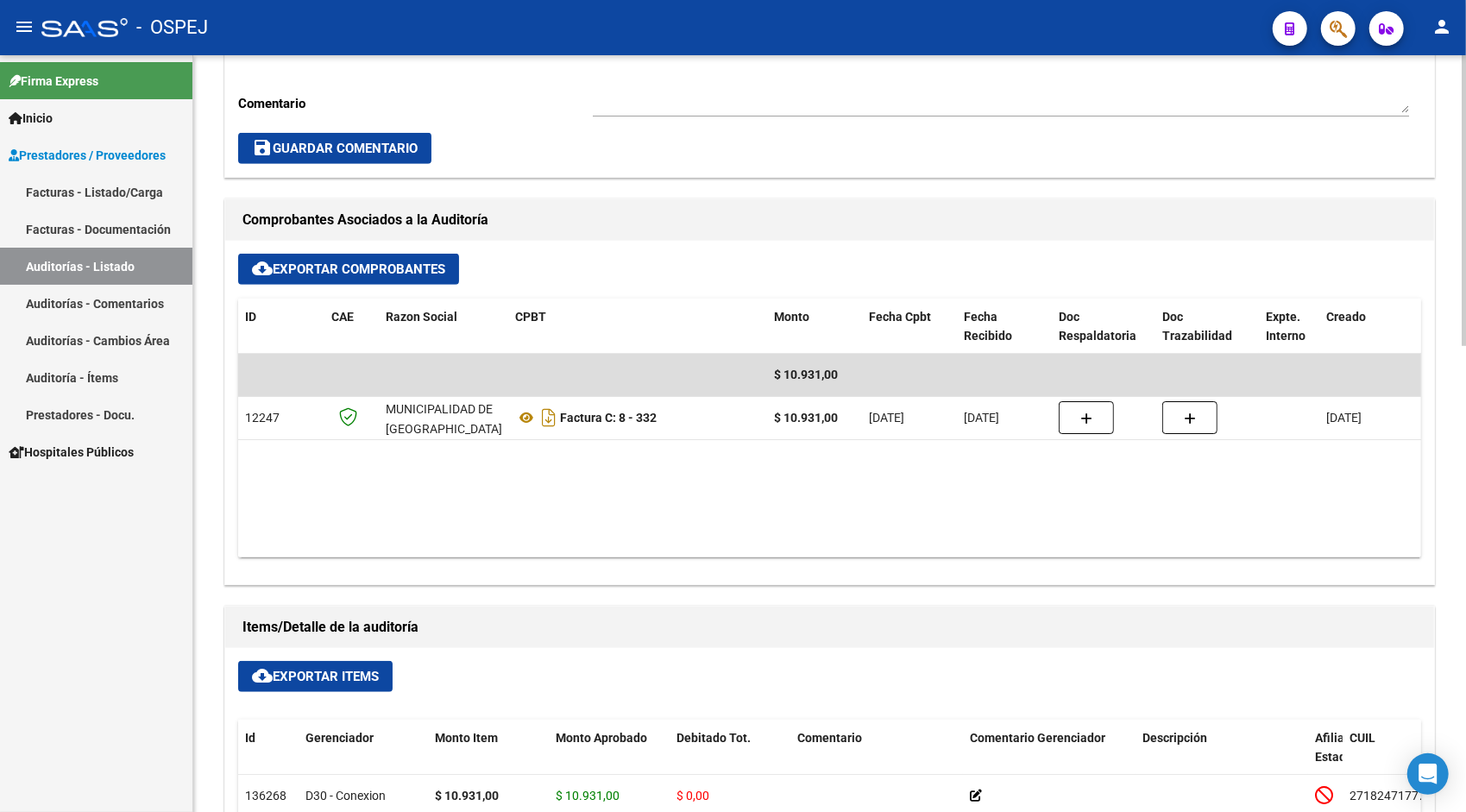
scroll to position [621, 0]
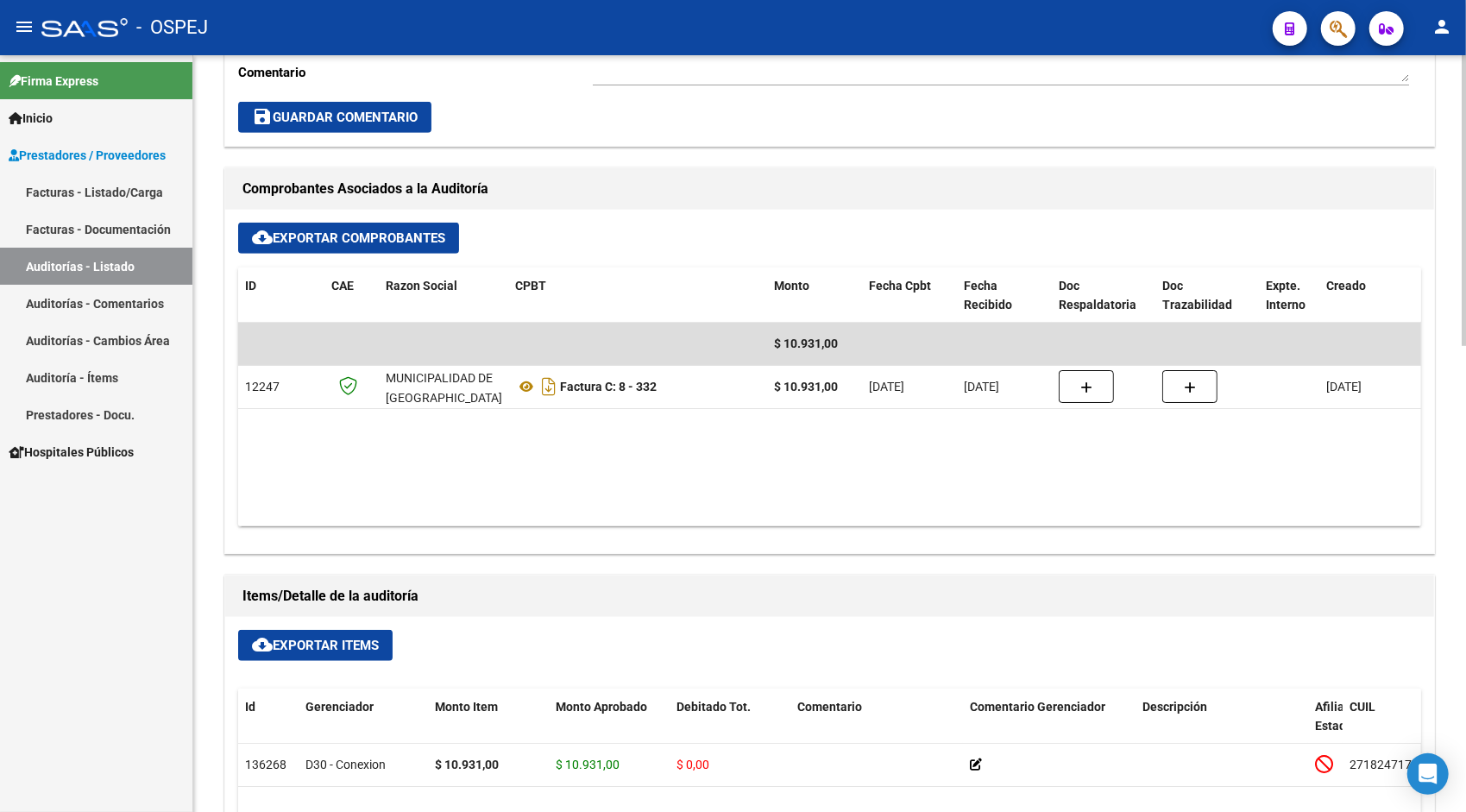
click at [304, 641] on span "cloud_download Exportar Items" at bounding box center [315, 645] width 127 height 16
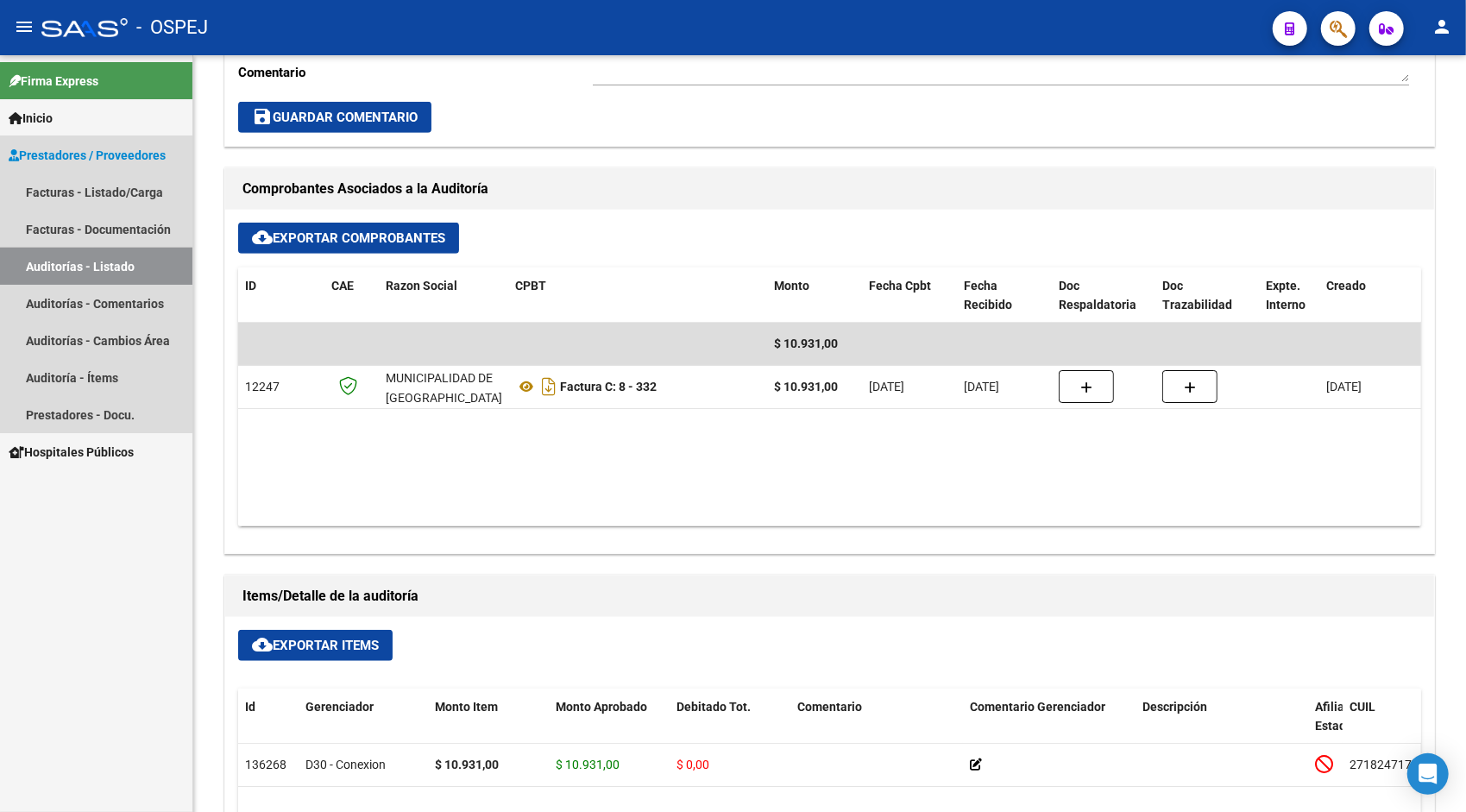
click at [78, 269] on link "Auditorías - Listado" at bounding box center [96, 266] width 193 height 37
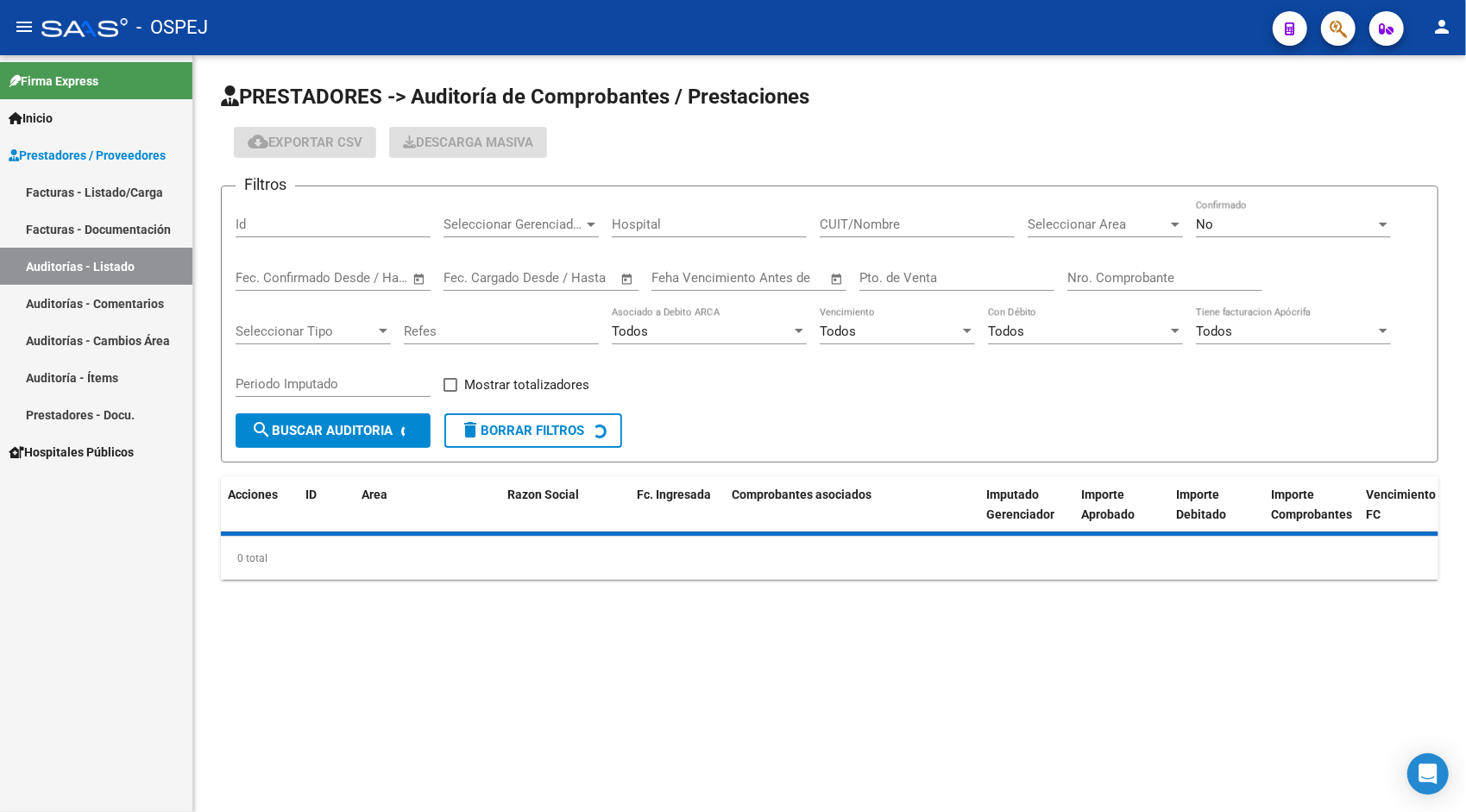
click at [321, 229] on input "Id" at bounding box center [333, 224] width 195 height 16
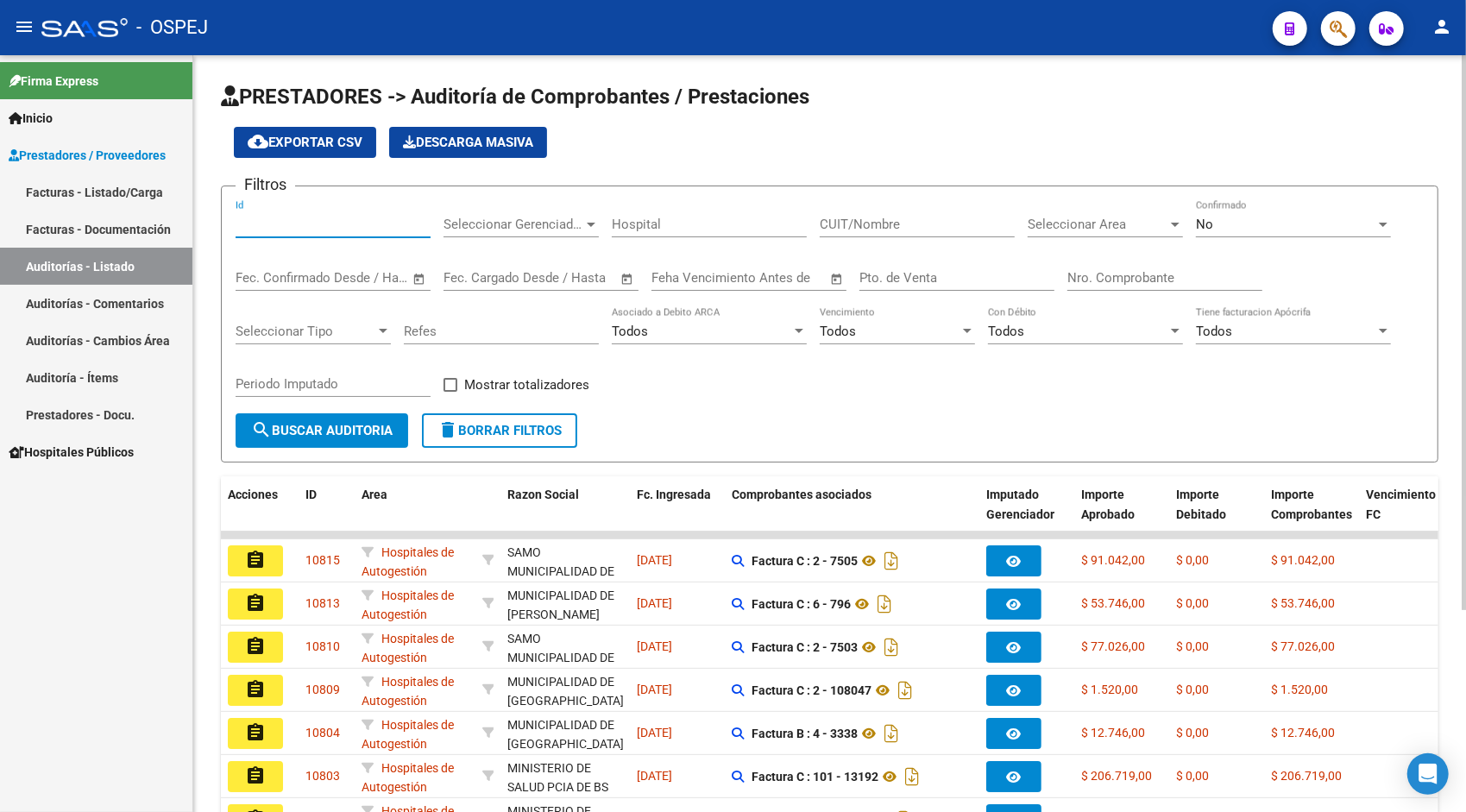
paste input "10740"
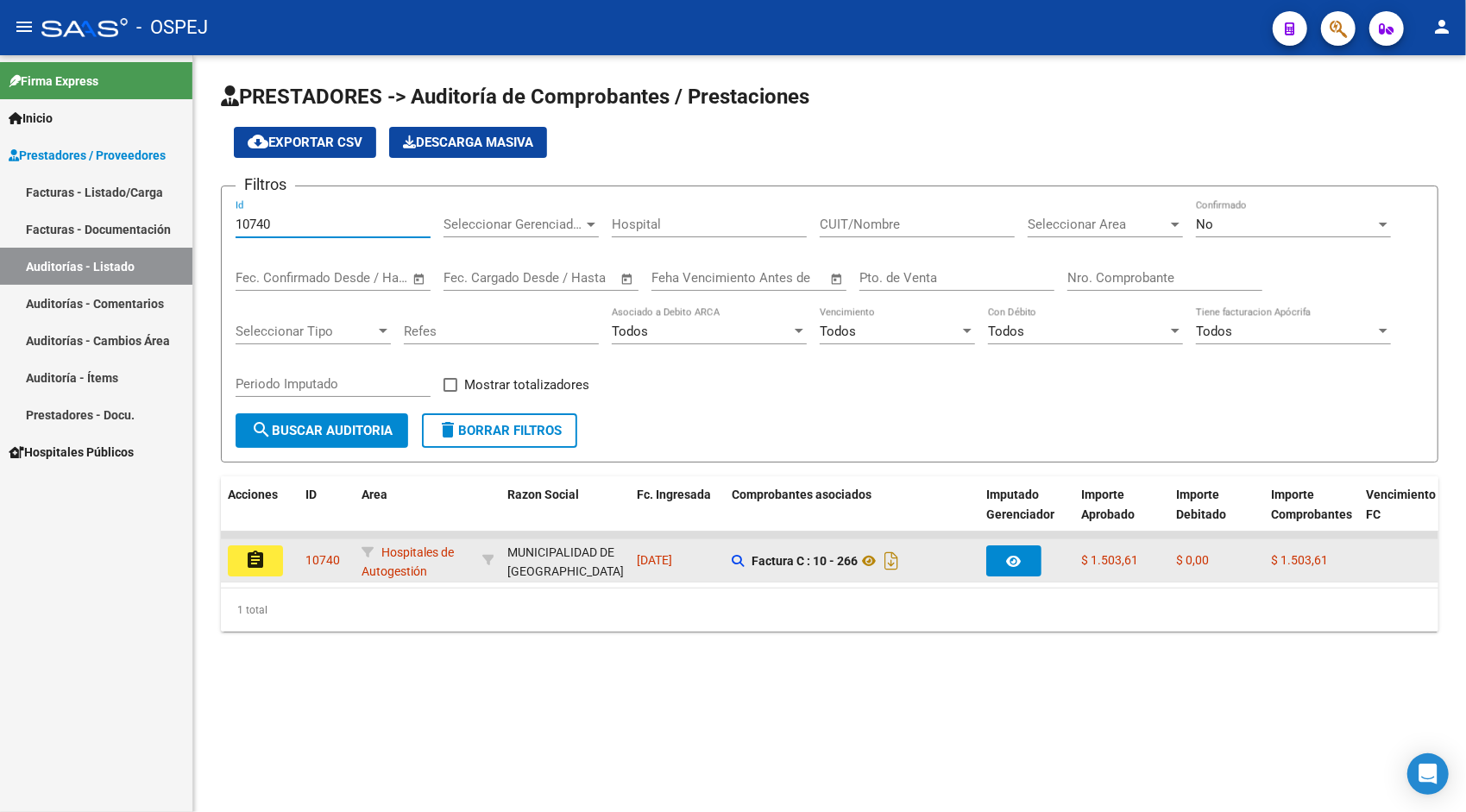
type input "10740"
click at [271, 557] on button "assignment" at bounding box center [255, 561] width 55 height 31
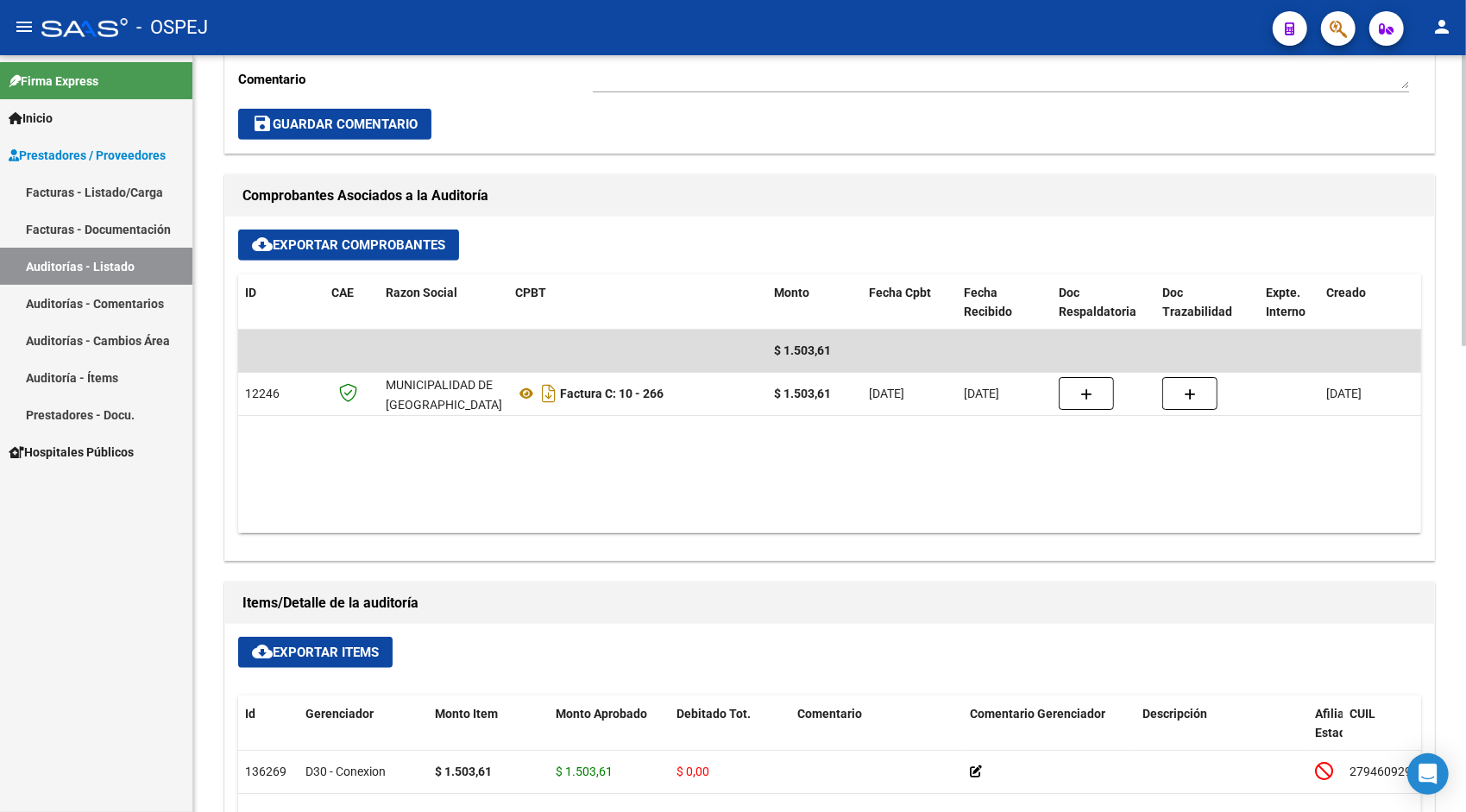
scroll to position [621, 0]
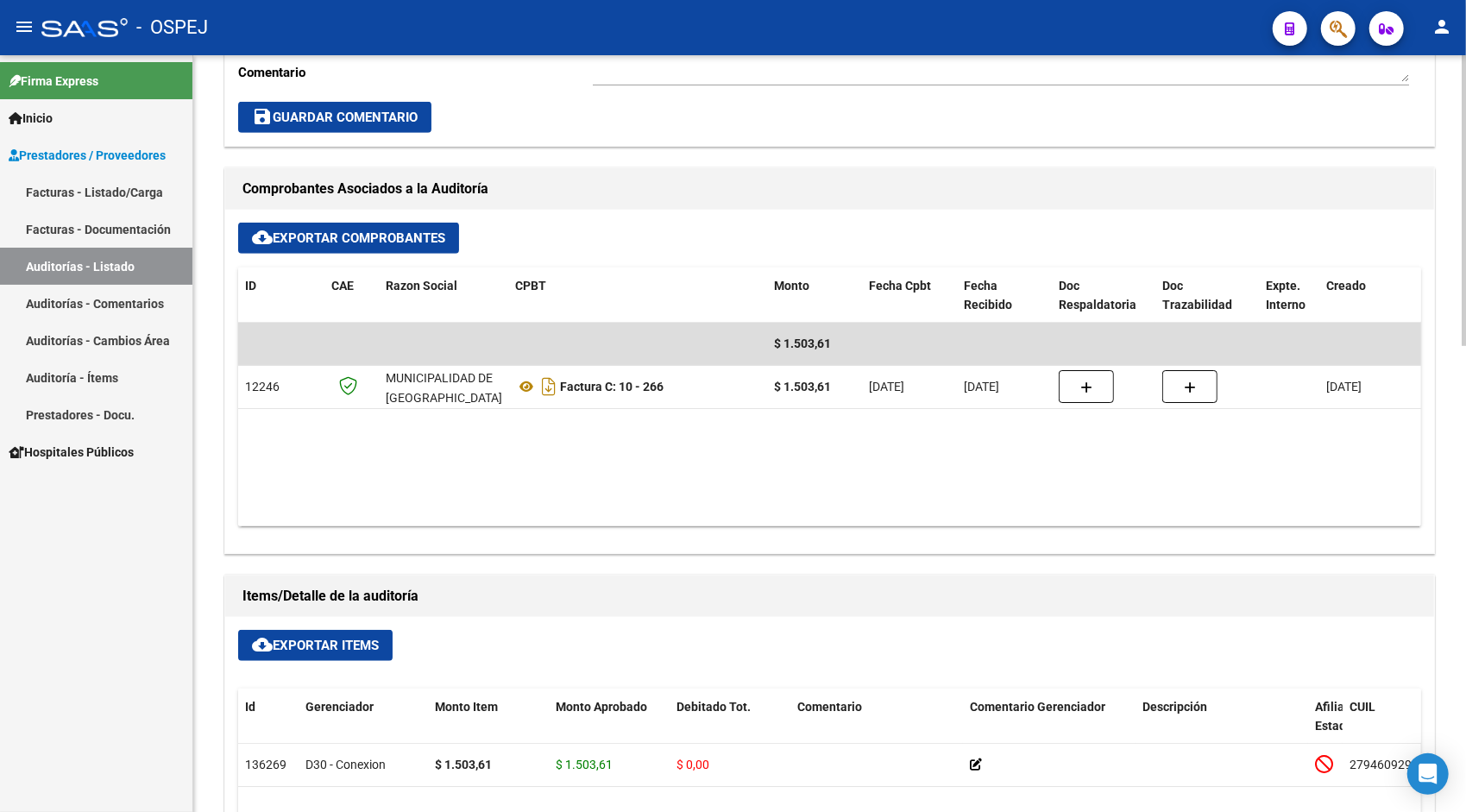
click at [335, 650] on button "cloud_download Exportar Items" at bounding box center [315, 646] width 154 height 31
click at [145, 263] on link "Auditorías - Listado" at bounding box center [96, 266] width 193 height 37
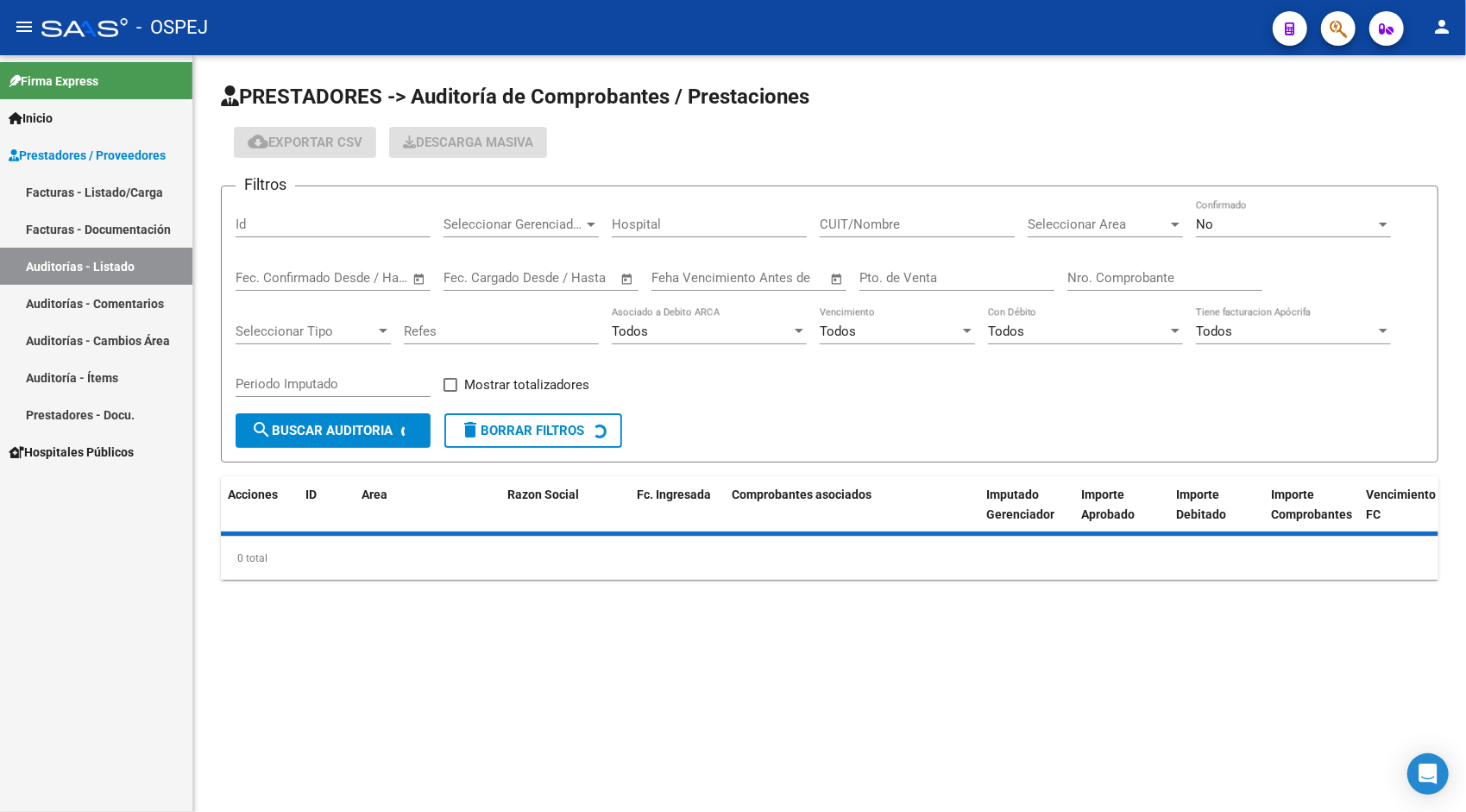
click at [306, 226] on input "Id" at bounding box center [333, 224] width 195 height 16
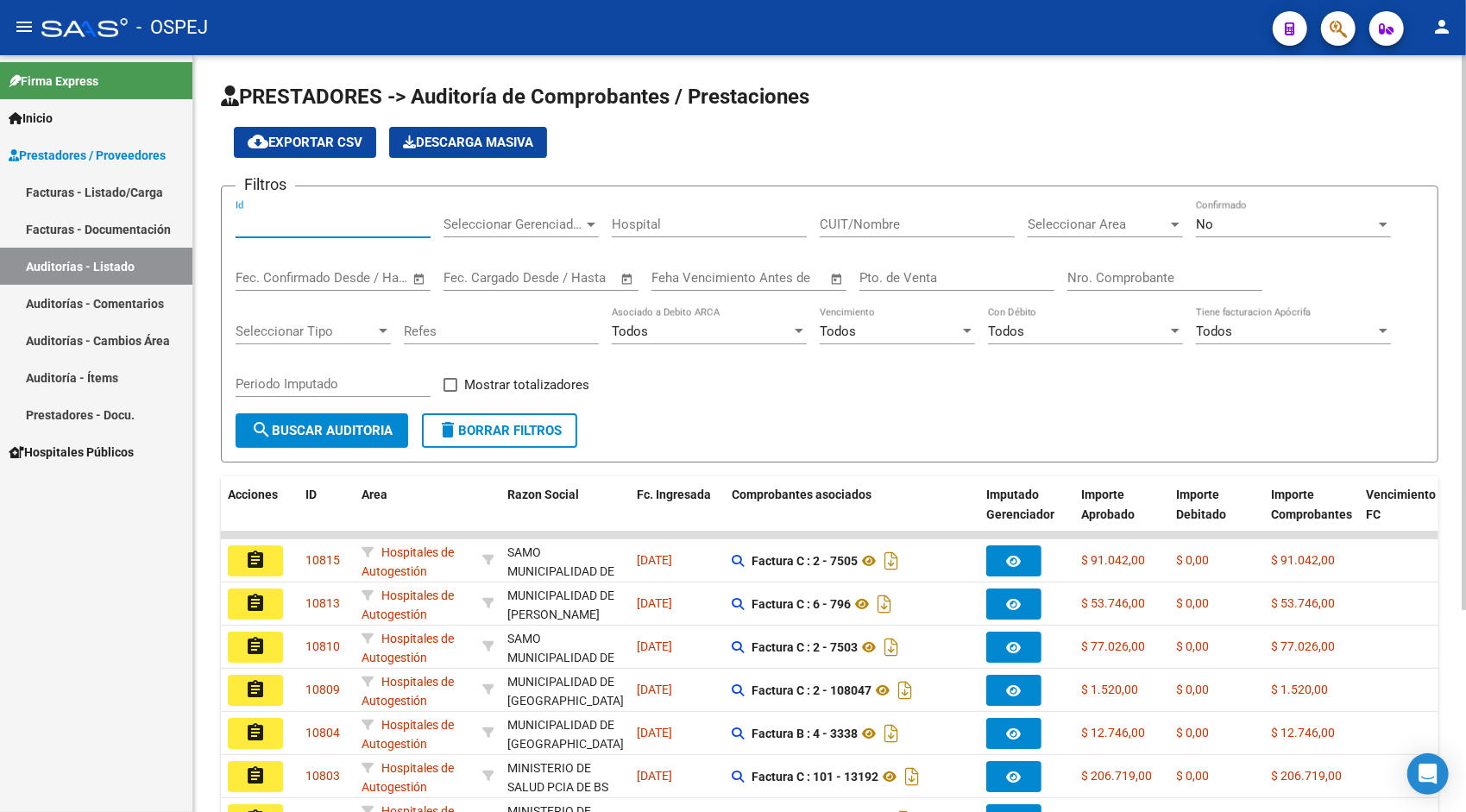
paste input "10741"
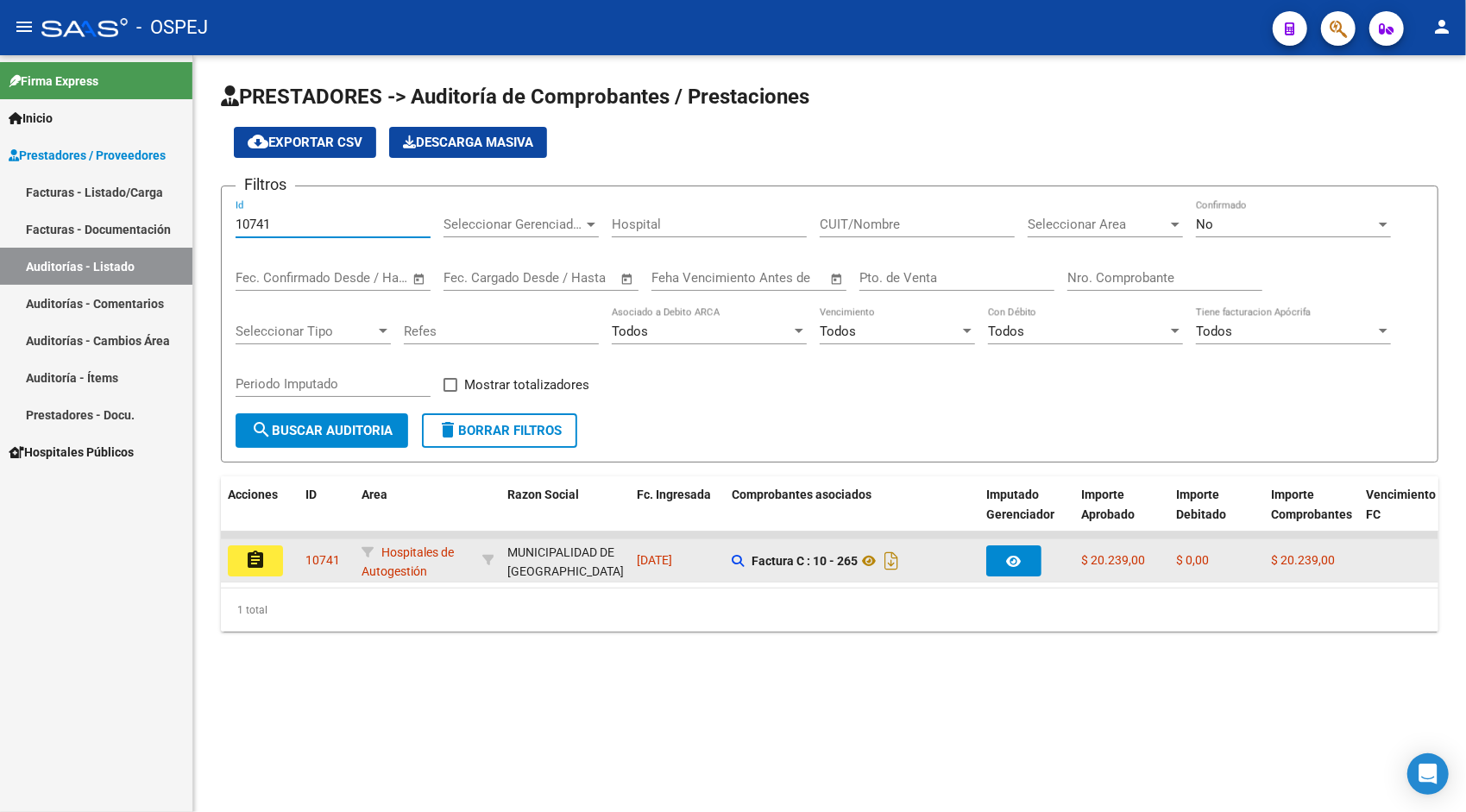
type input "10741"
click at [251, 553] on mat-icon "assignment" at bounding box center [255, 559] width 21 height 21
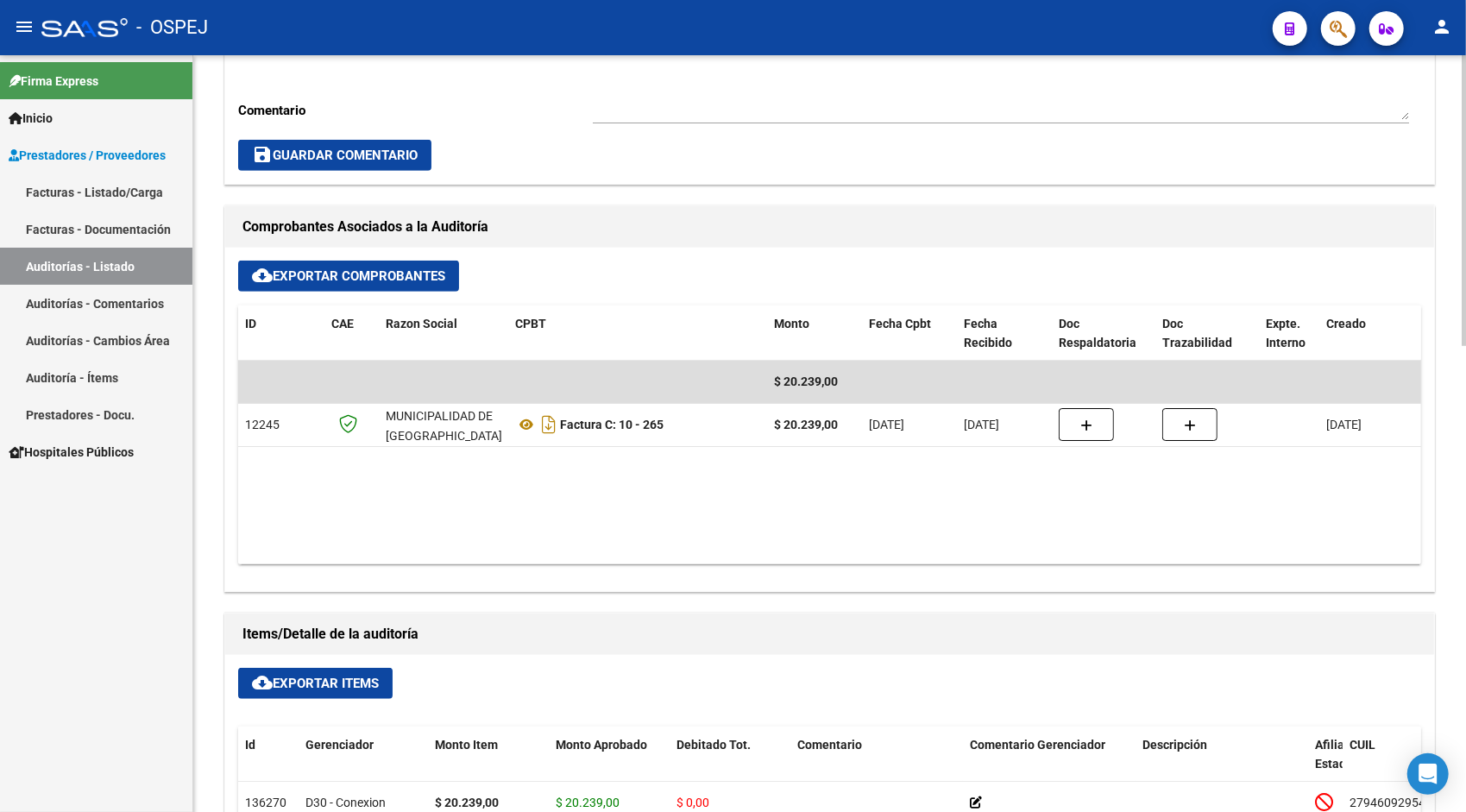
scroll to position [587, 0]
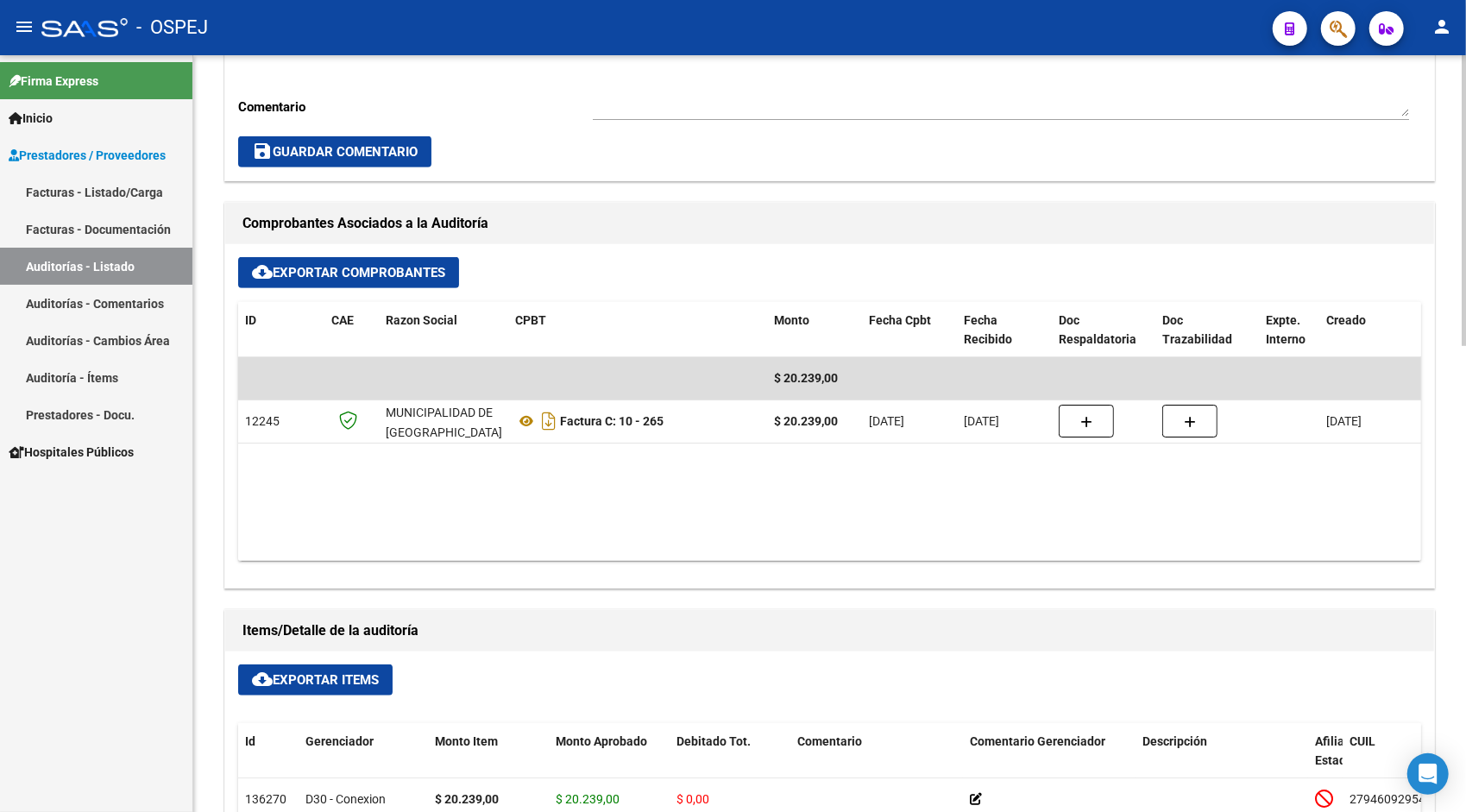
click at [342, 686] on button "cloud_download Exportar Items" at bounding box center [315, 680] width 154 height 31
click at [461, 126] on div "Area * Hospitales de Autogestión Seleccionar area Comentario Ingresar comentari…" at bounding box center [829, 58] width 1209 height 245
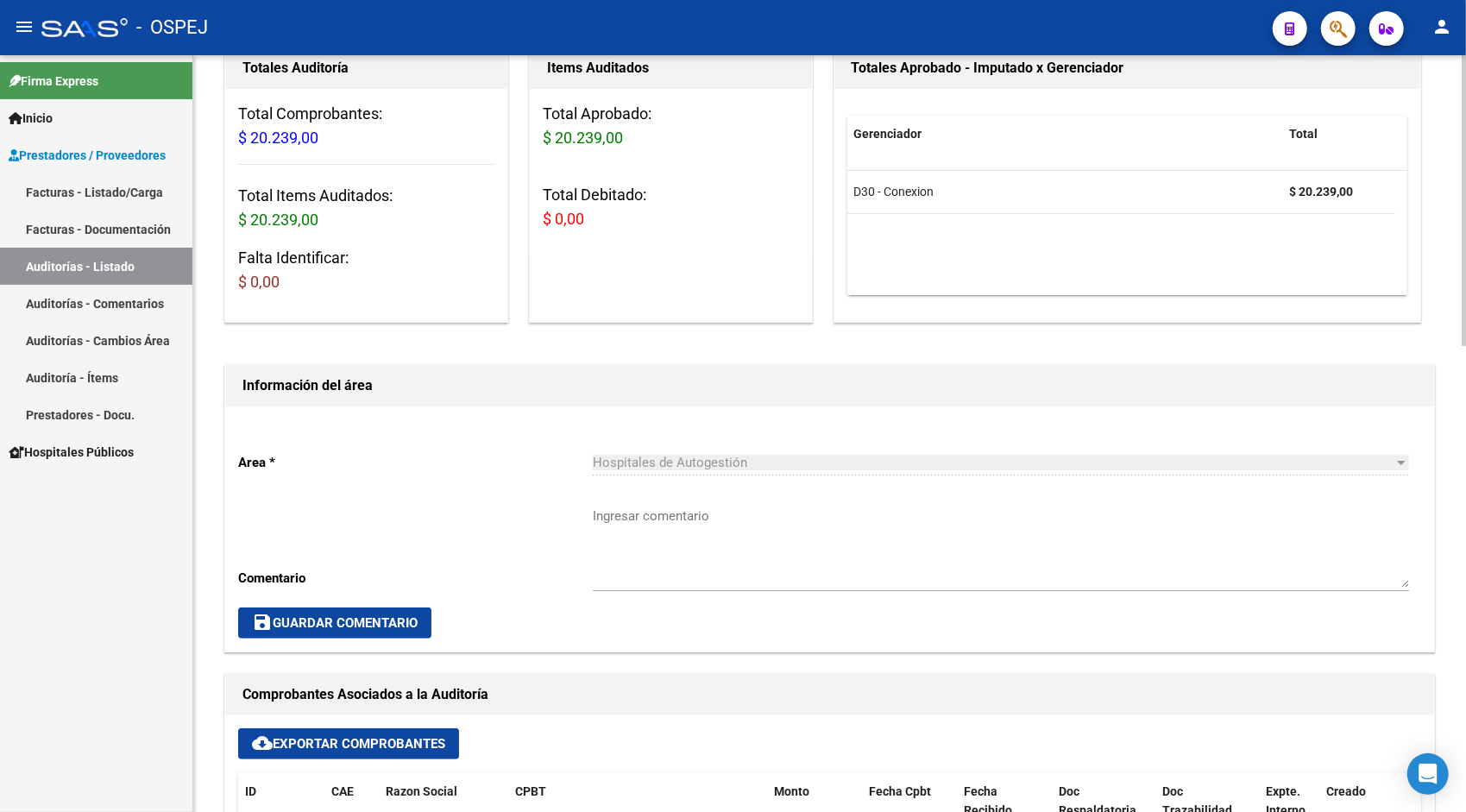
scroll to position [0, 0]
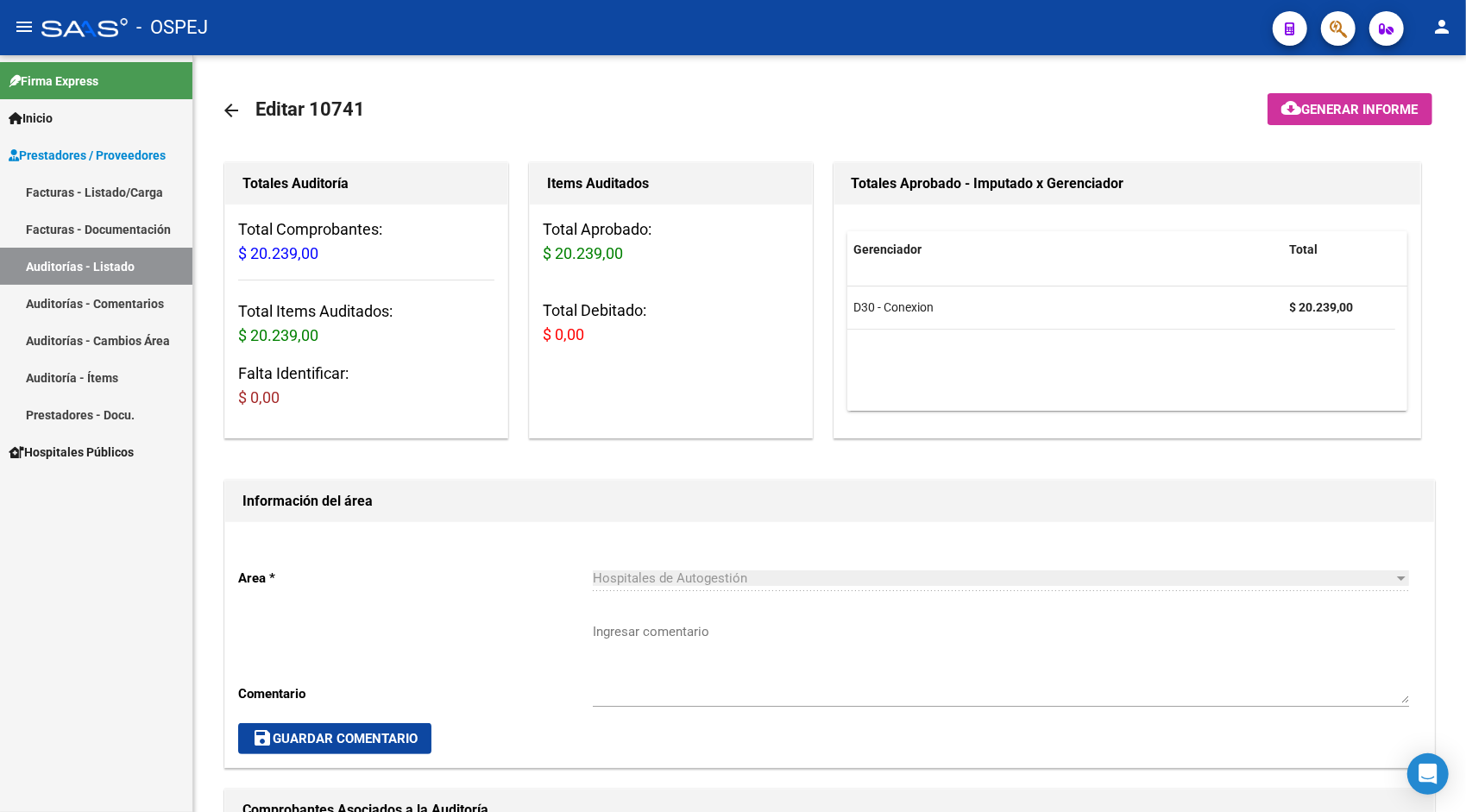
click at [88, 269] on link "Auditorías - Listado" at bounding box center [96, 266] width 193 height 37
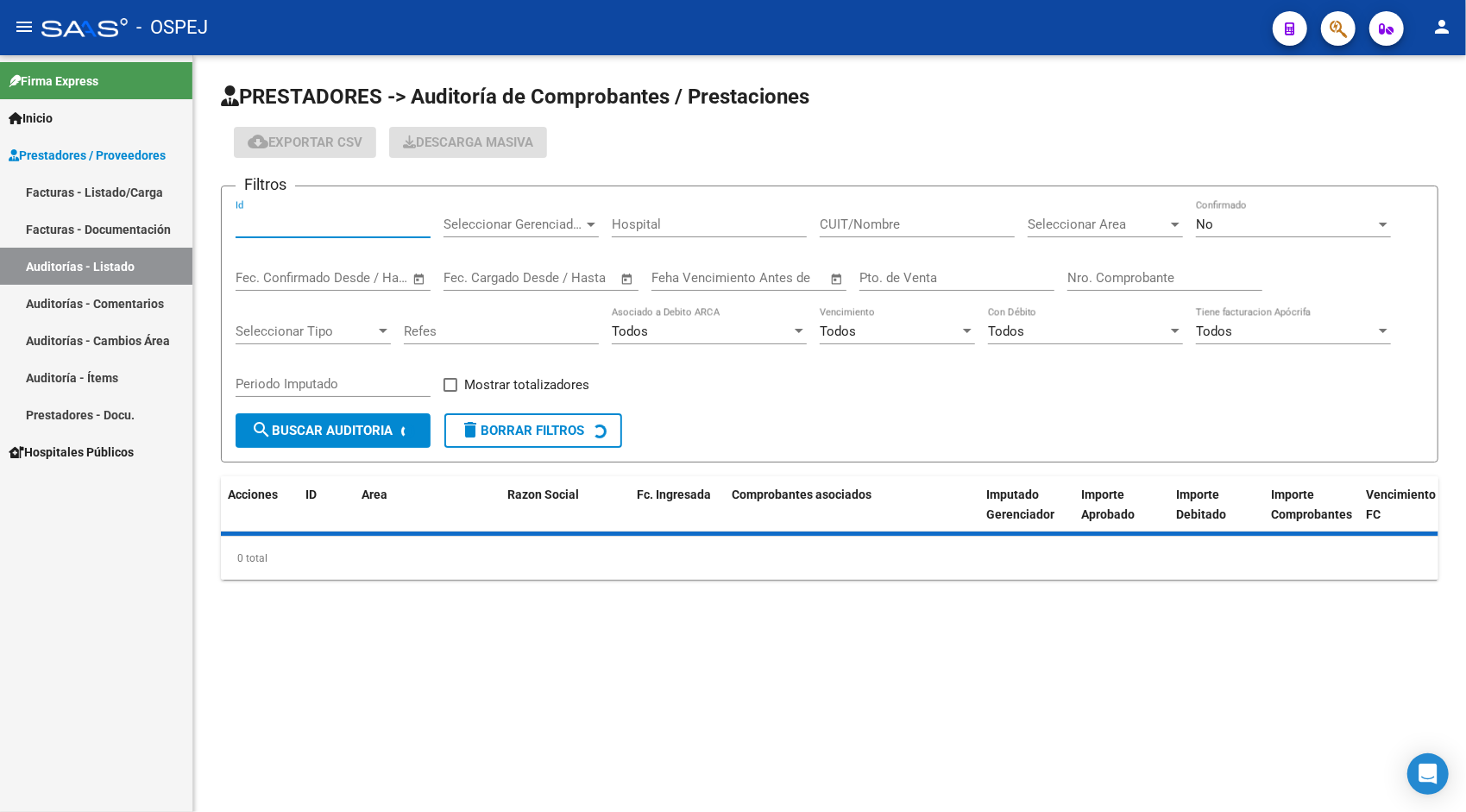
click at [284, 217] on input "Id" at bounding box center [333, 224] width 195 height 16
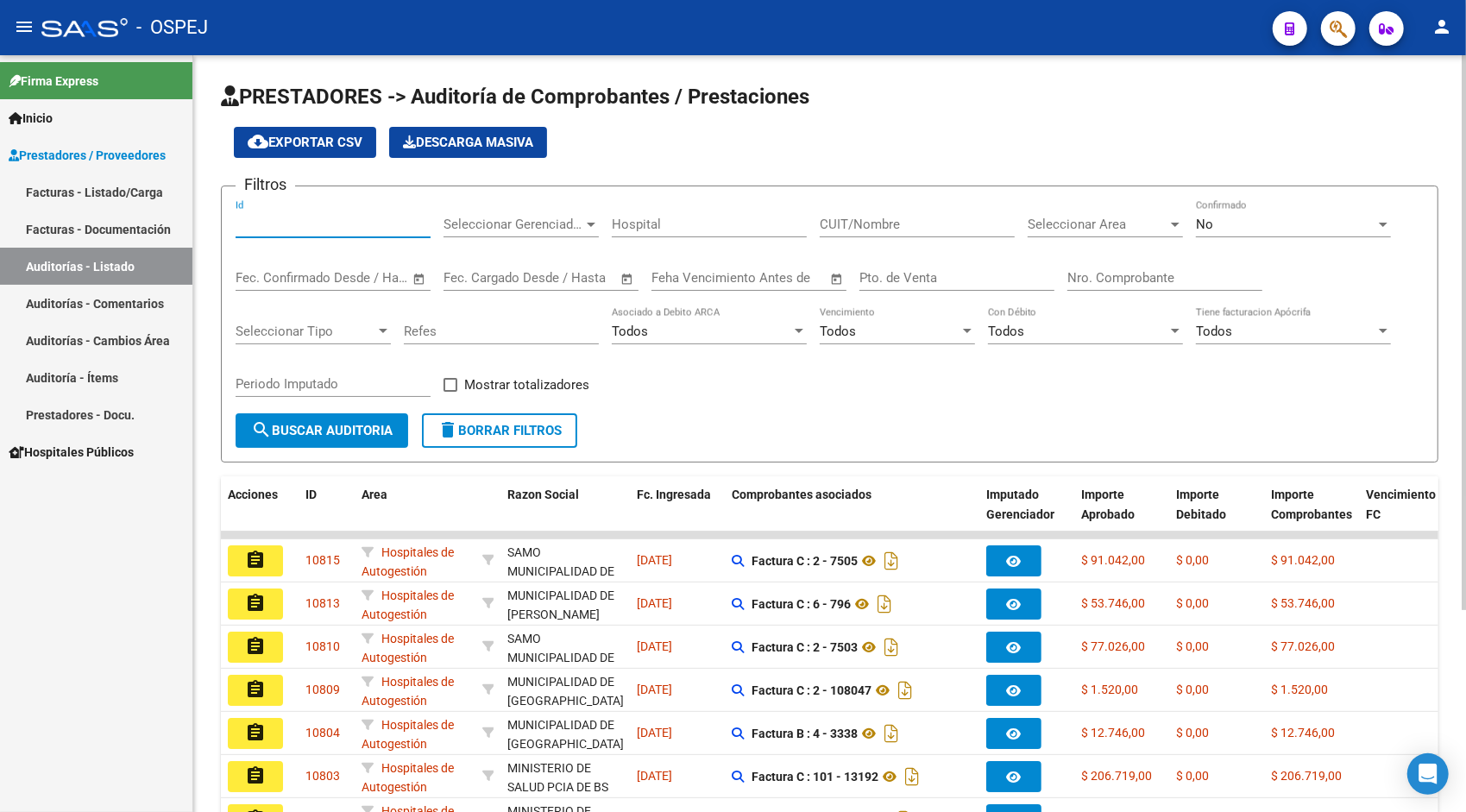
paste input "10745"
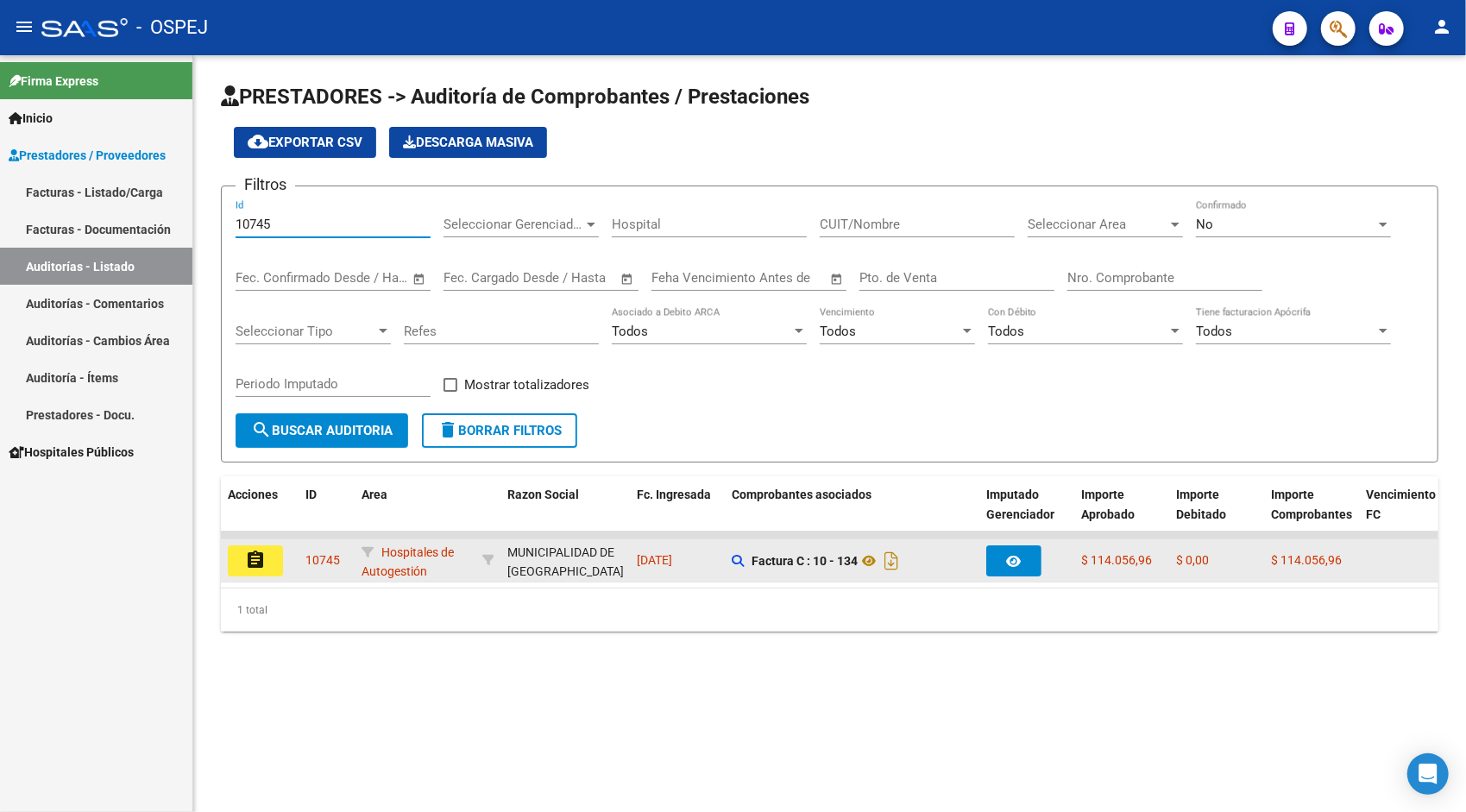
type input "10745"
click at [255, 569] on mat-icon "assignment" at bounding box center [255, 559] width 21 height 21
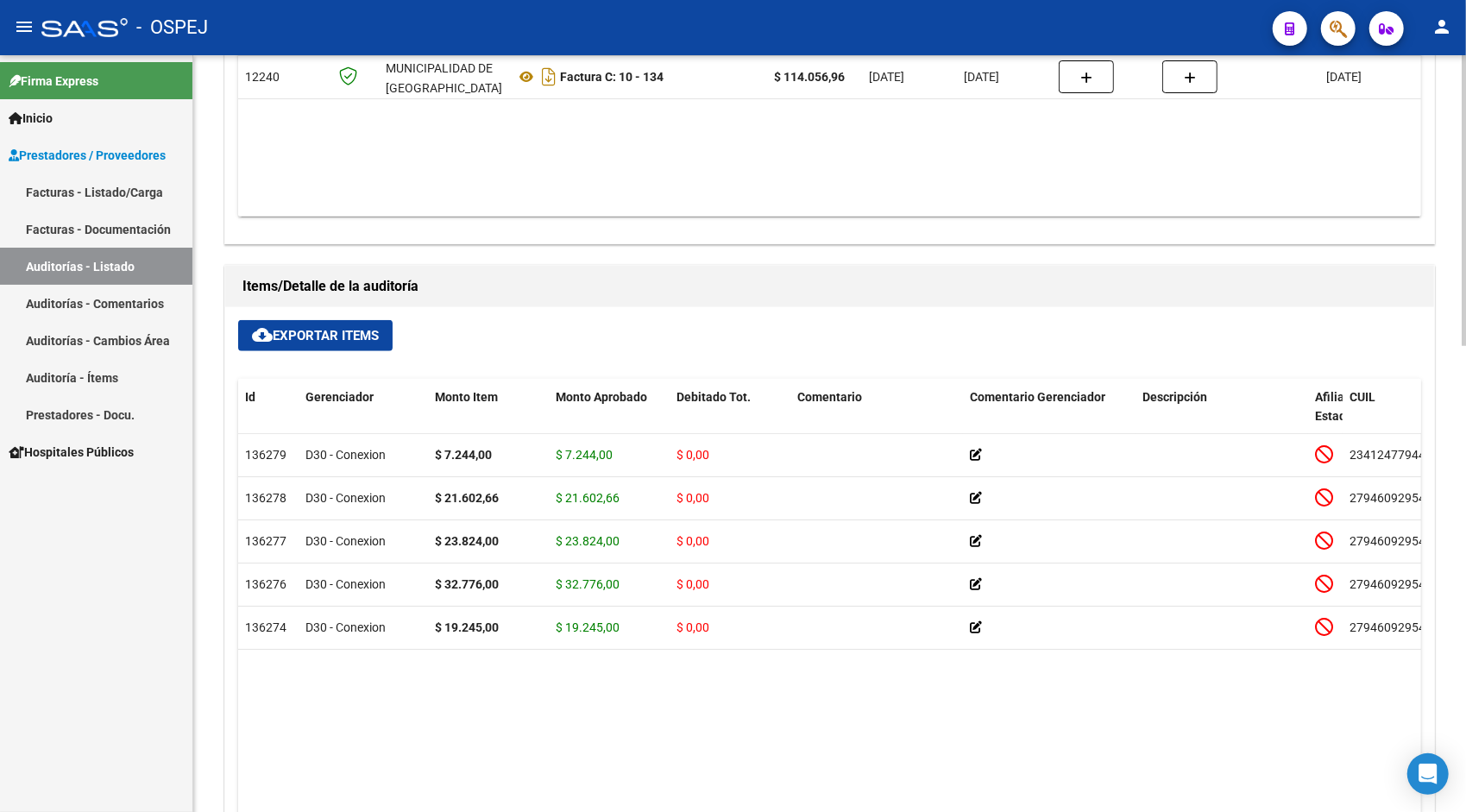
scroll to position [966, 0]
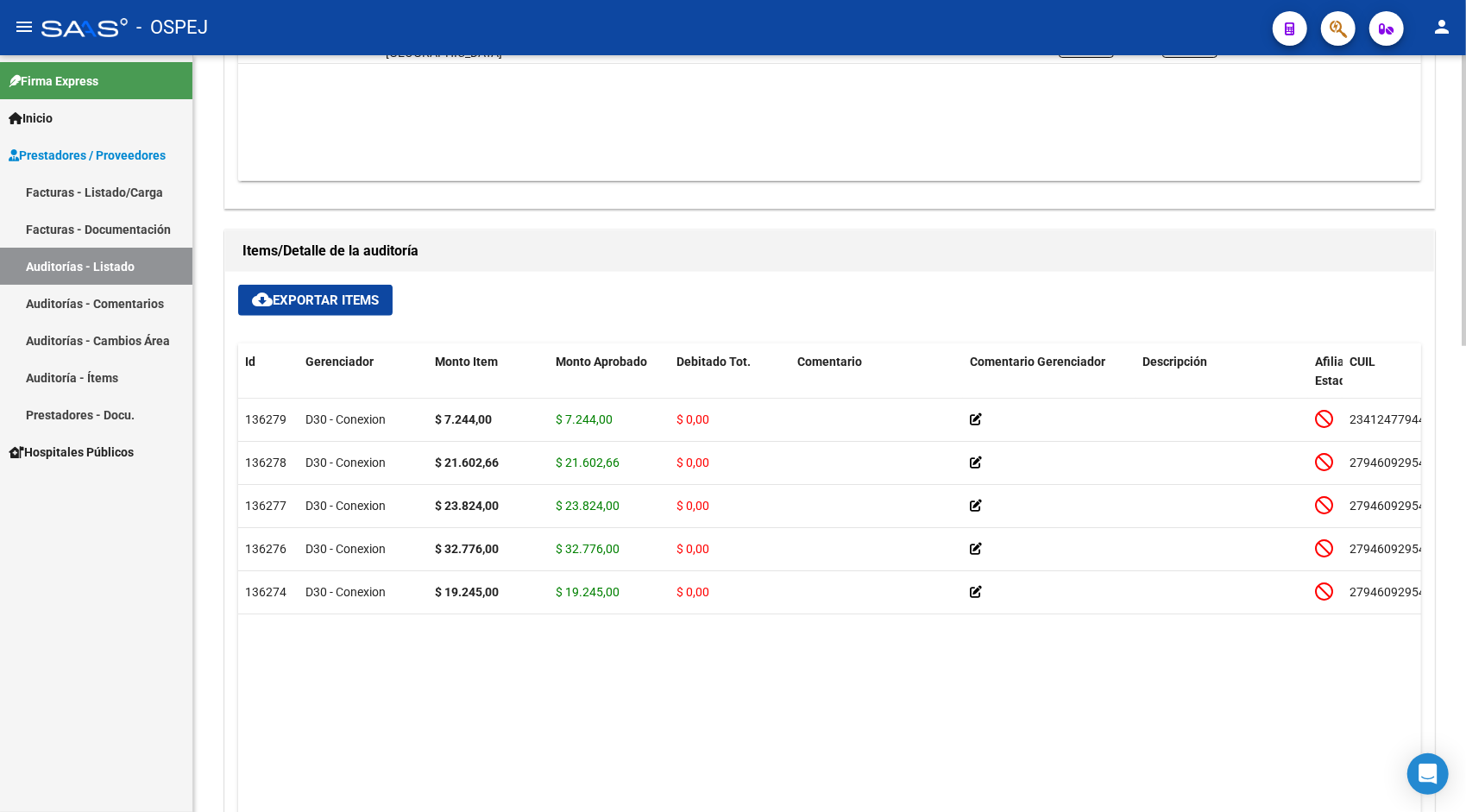
click at [342, 307] on button "cloud_download Exportar Items" at bounding box center [315, 300] width 154 height 31
click at [77, 273] on link "Auditorías - Listado" at bounding box center [96, 266] width 193 height 37
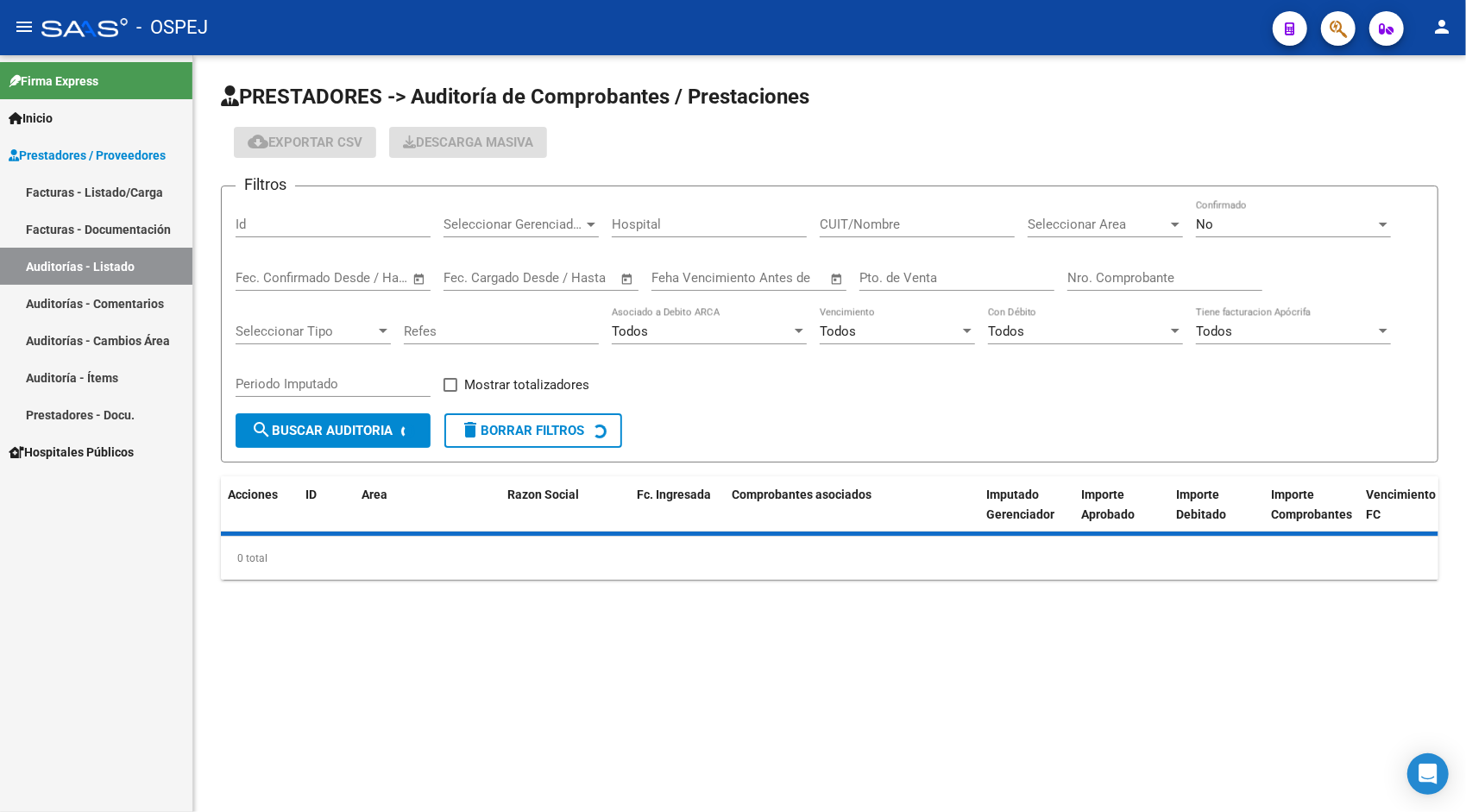
click at [292, 224] on input "Id" at bounding box center [333, 224] width 195 height 16
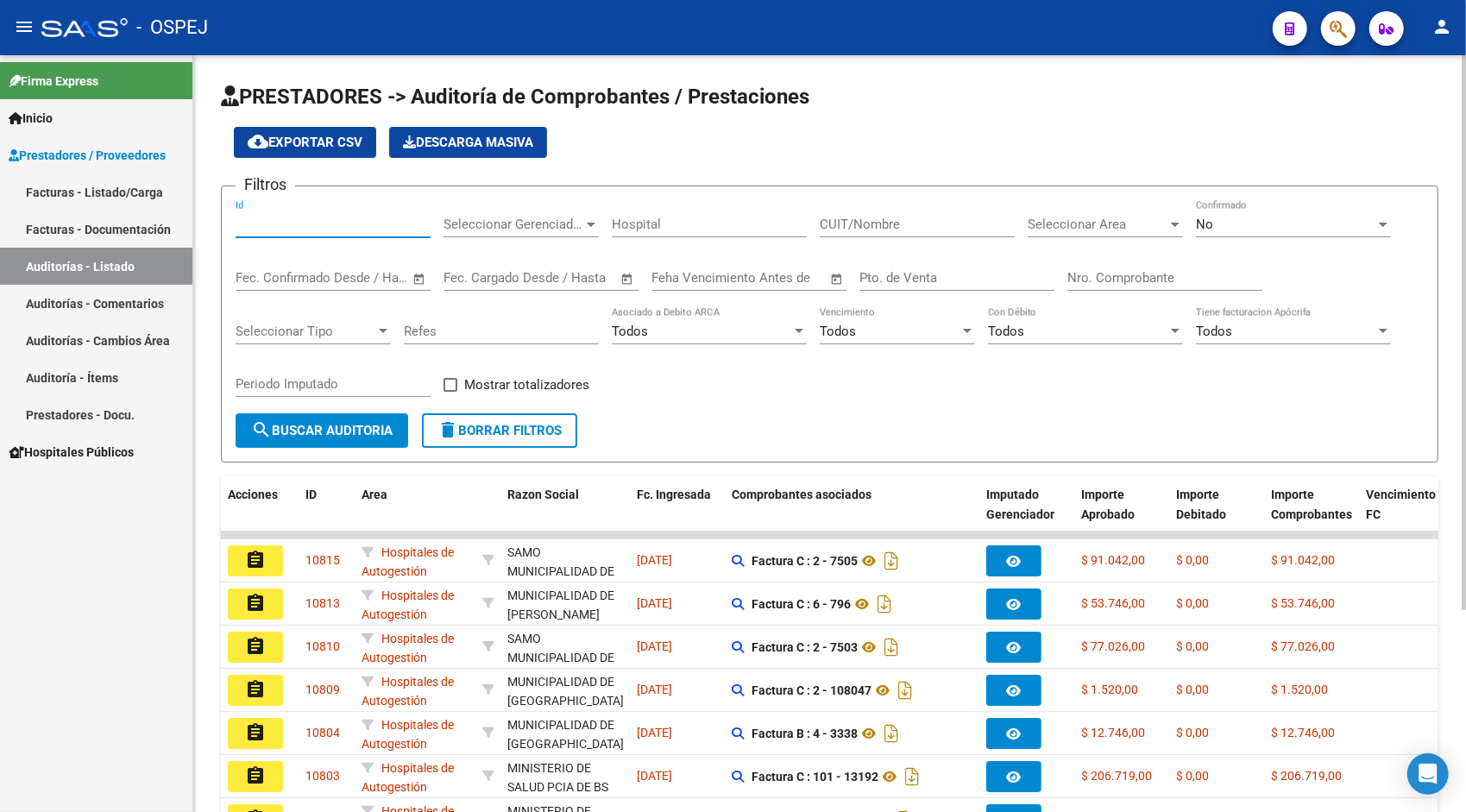
paste input "10746"
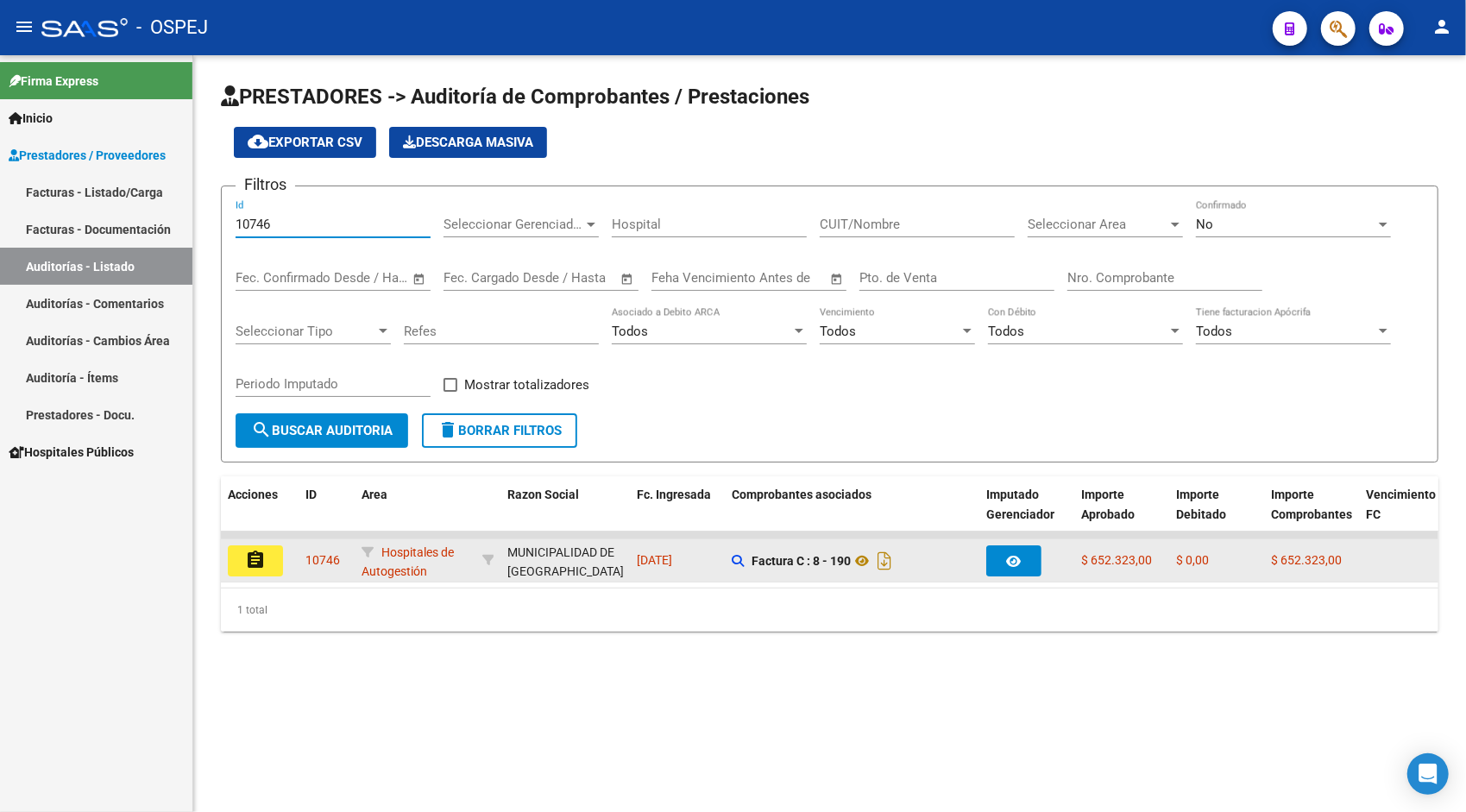
type input "10746"
click at [261, 571] on button "assignment" at bounding box center [255, 561] width 55 height 31
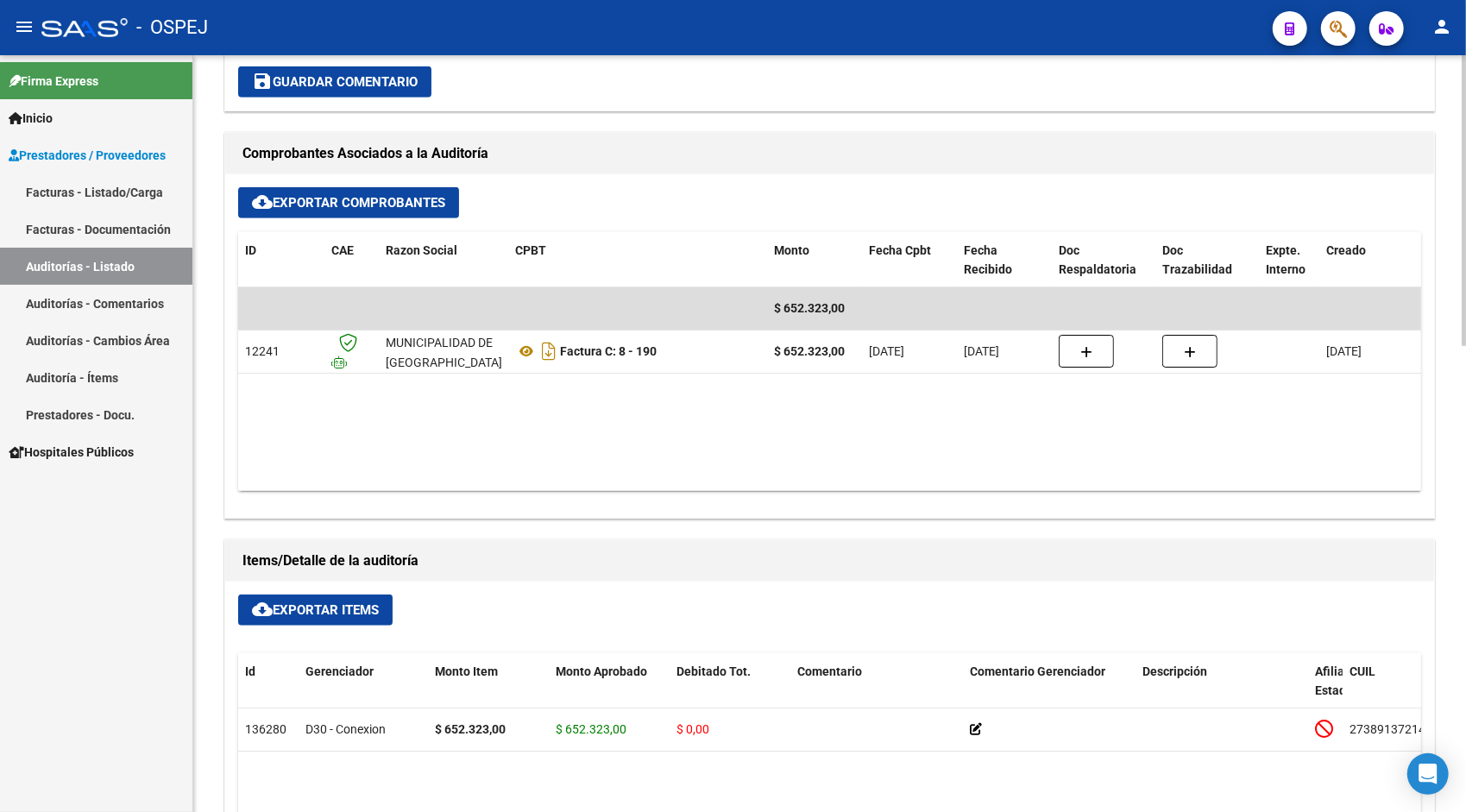
scroll to position [691, 0]
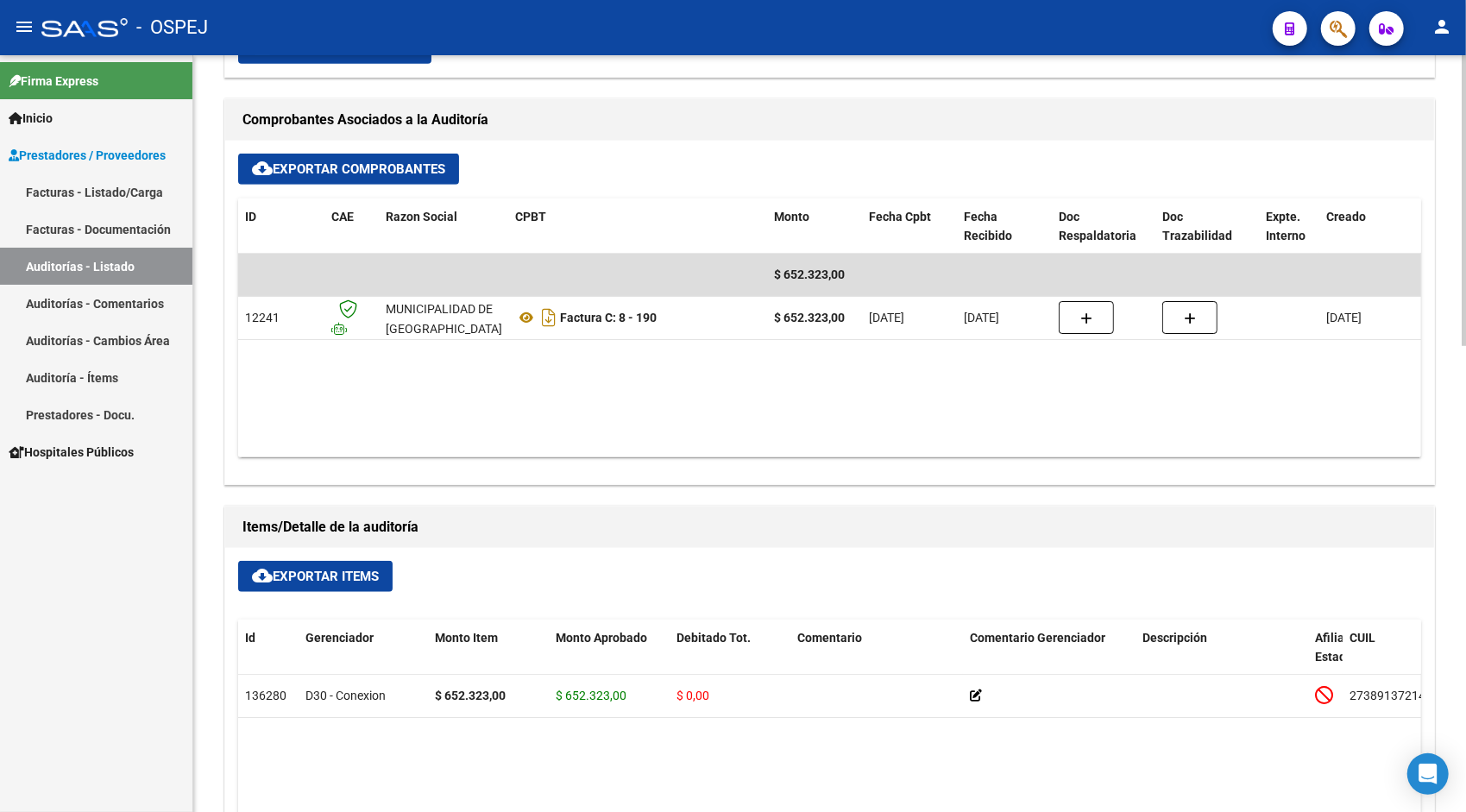
click at [318, 579] on span "cloud_download Exportar Items" at bounding box center [315, 576] width 127 height 16
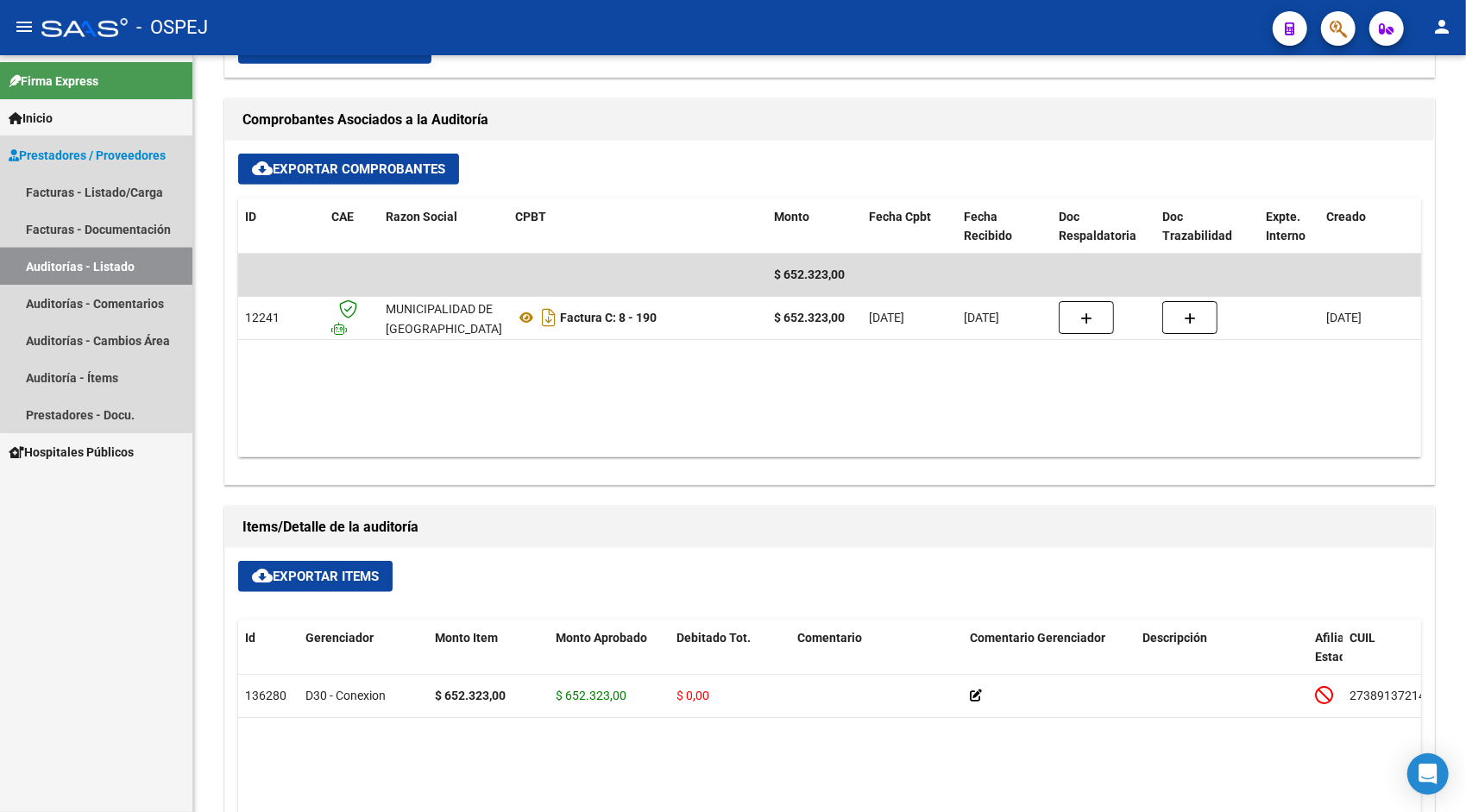
click at [114, 265] on link "Auditorías - Listado" at bounding box center [96, 266] width 193 height 37
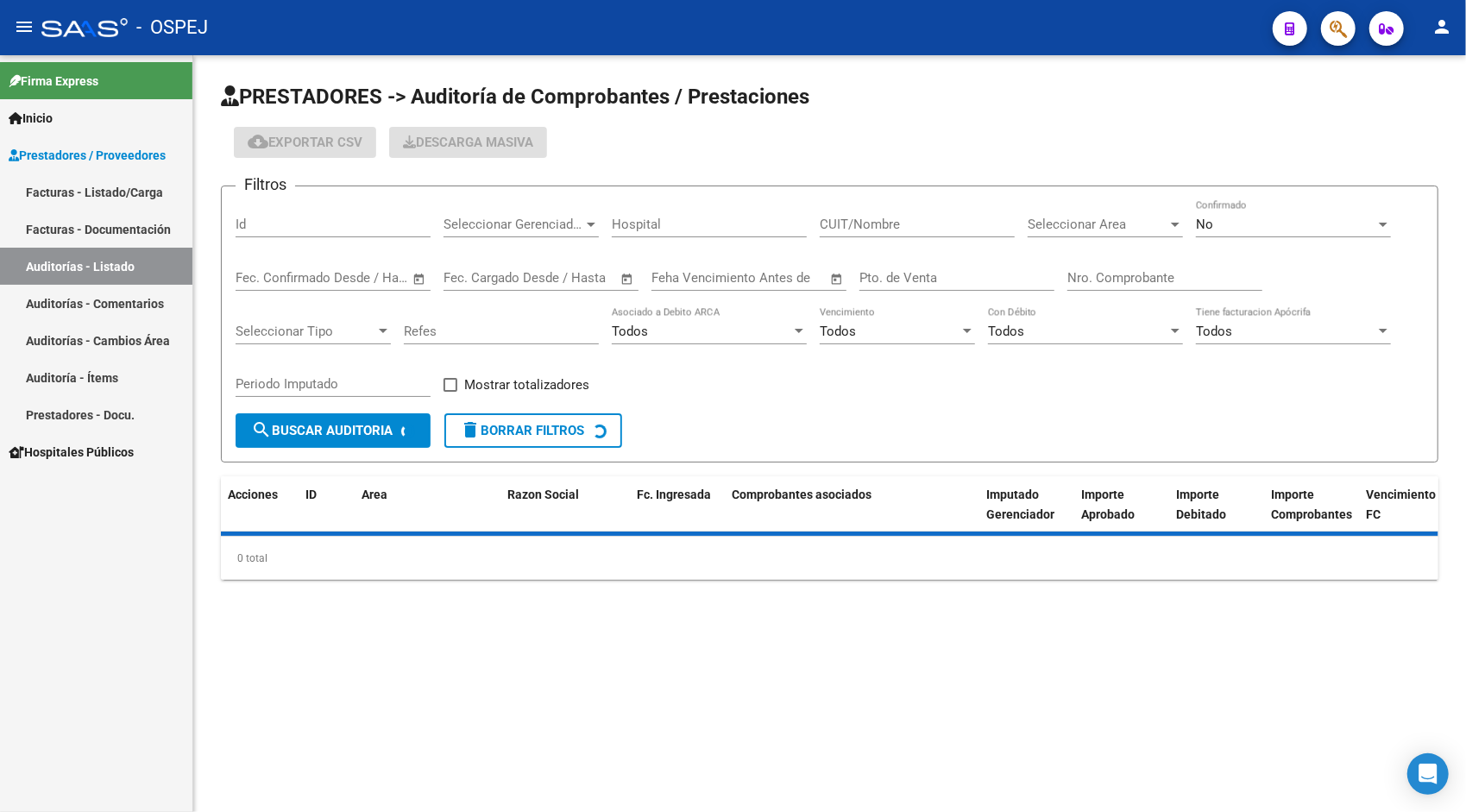
click at [307, 200] on div "Id" at bounding box center [333, 219] width 195 height 37
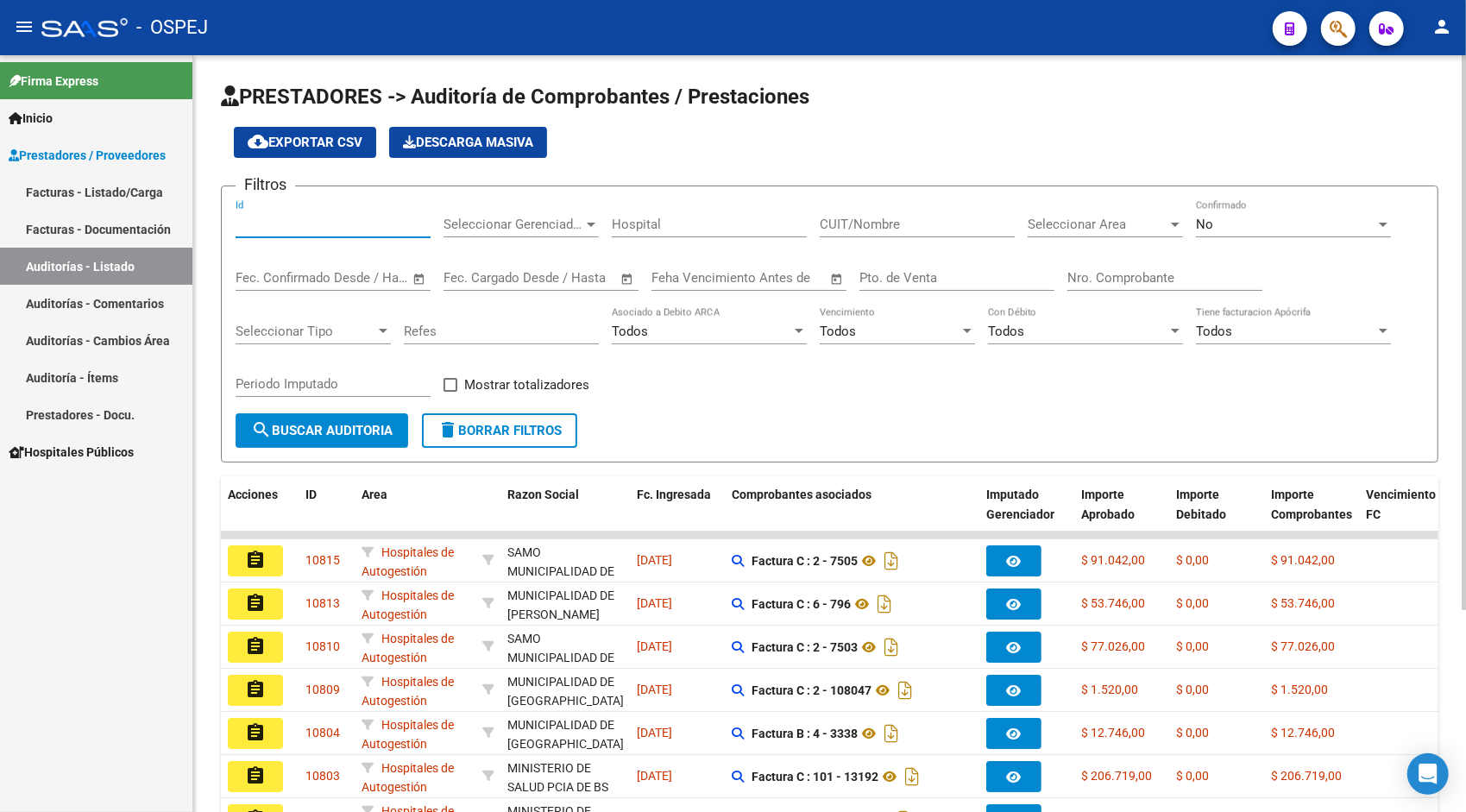
paste input "10749"
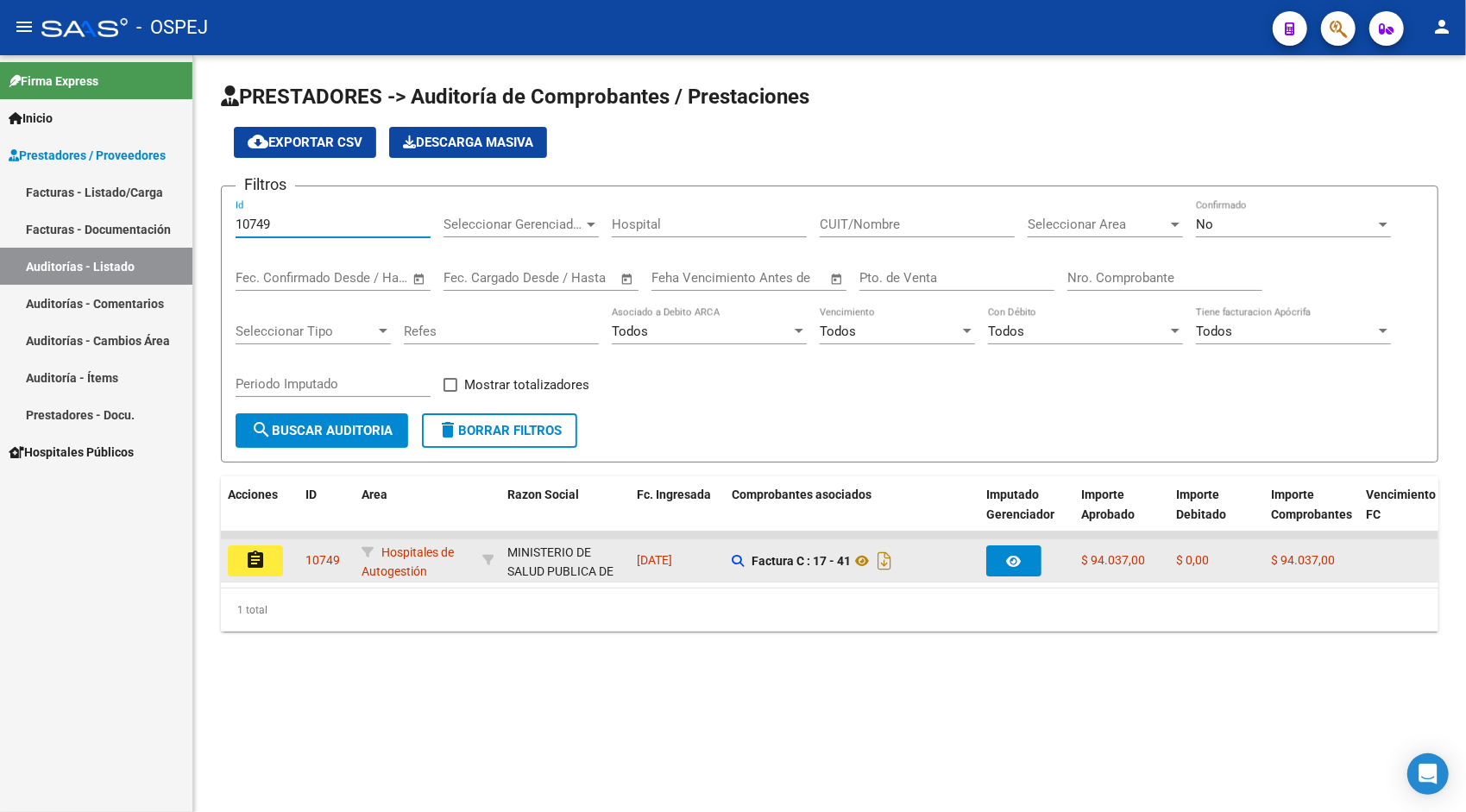
type input "10749"
click at [259, 570] on button "assignment" at bounding box center [255, 561] width 55 height 31
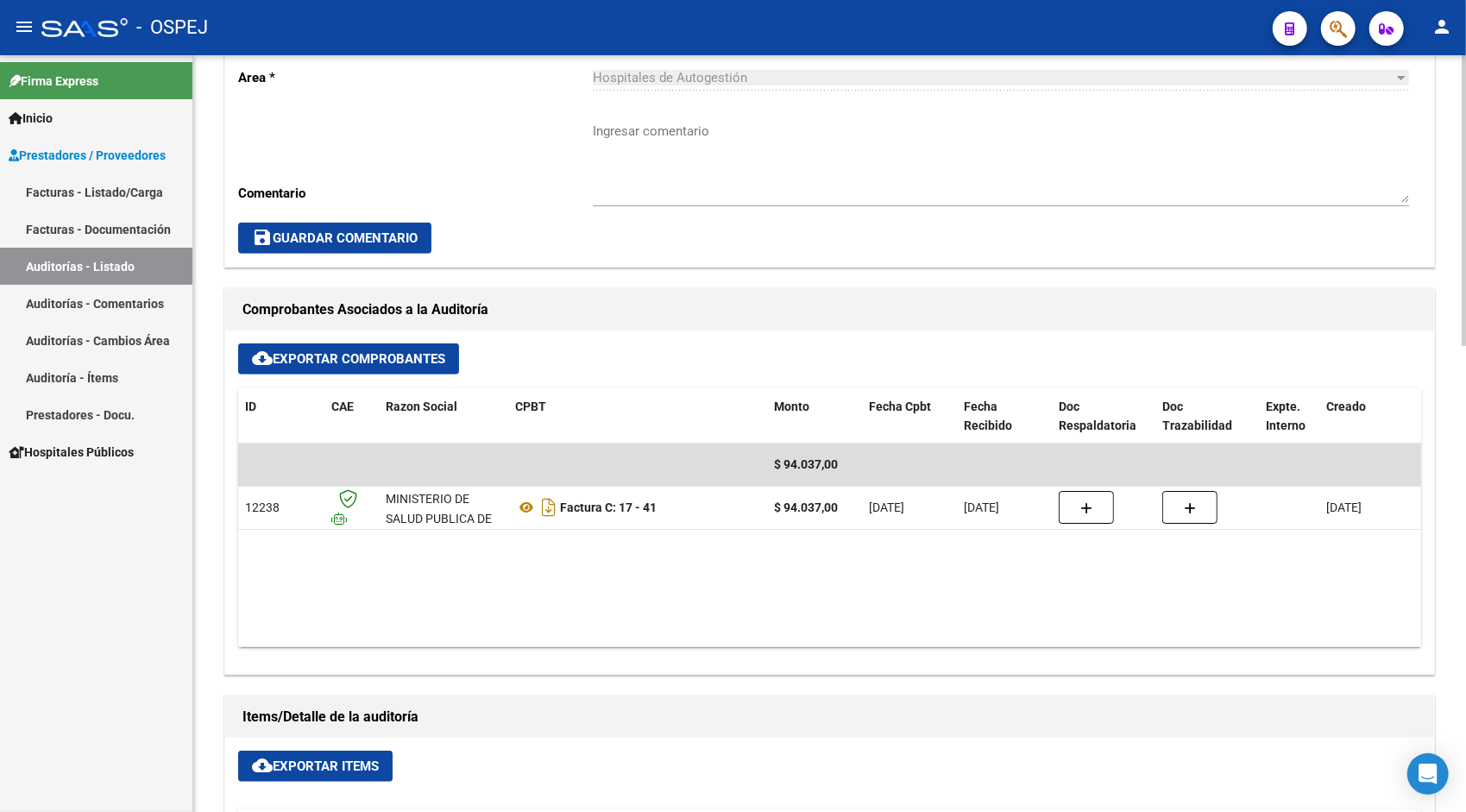
scroll to position [518, 0]
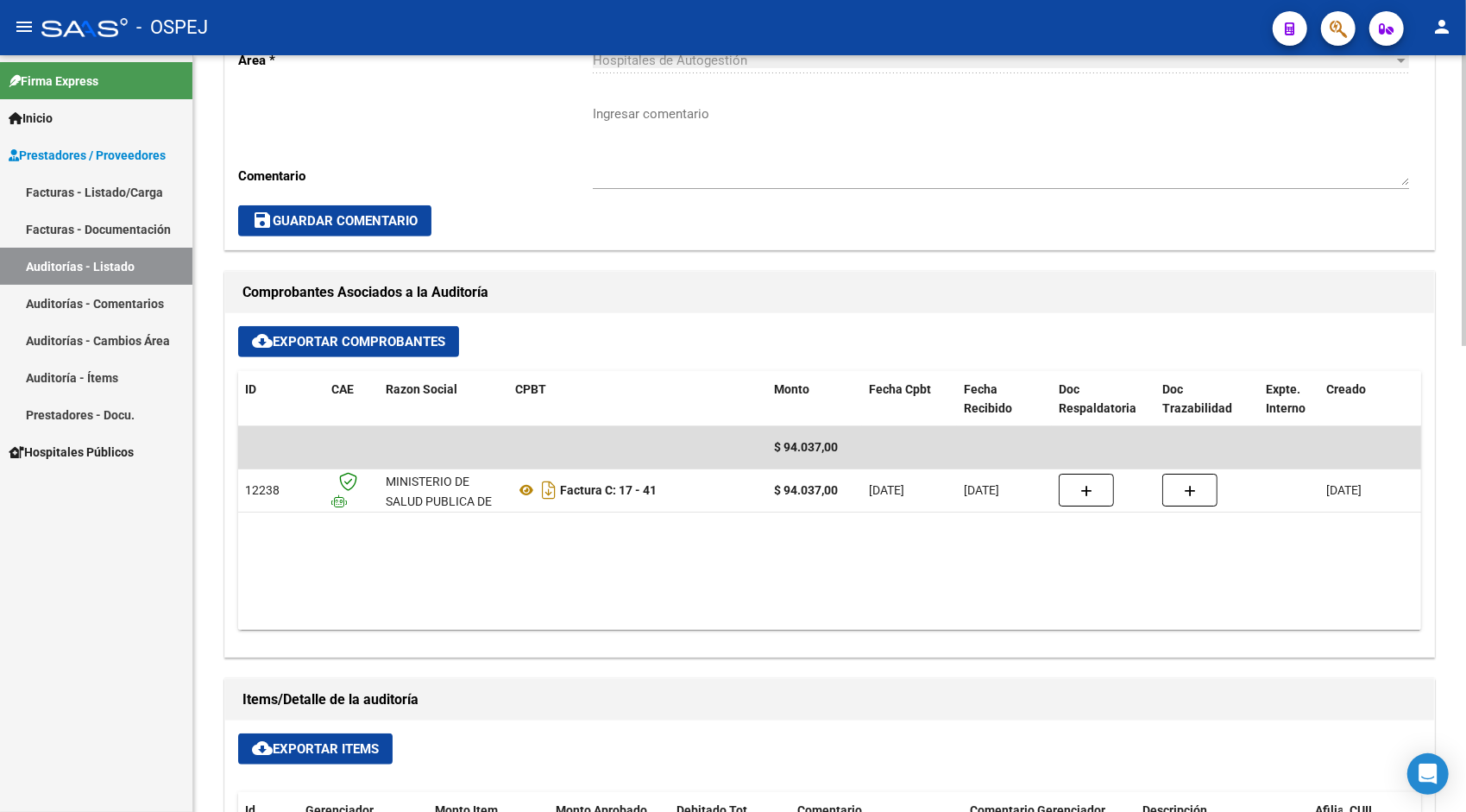
click at [316, 757] on button "cloud_download Exportar Items" at bounding box center [315, 750] width 154 height 31
click at [95, 271] on link "Auditorías - Listado" at bounding box center [96, 266] width 193 height 37
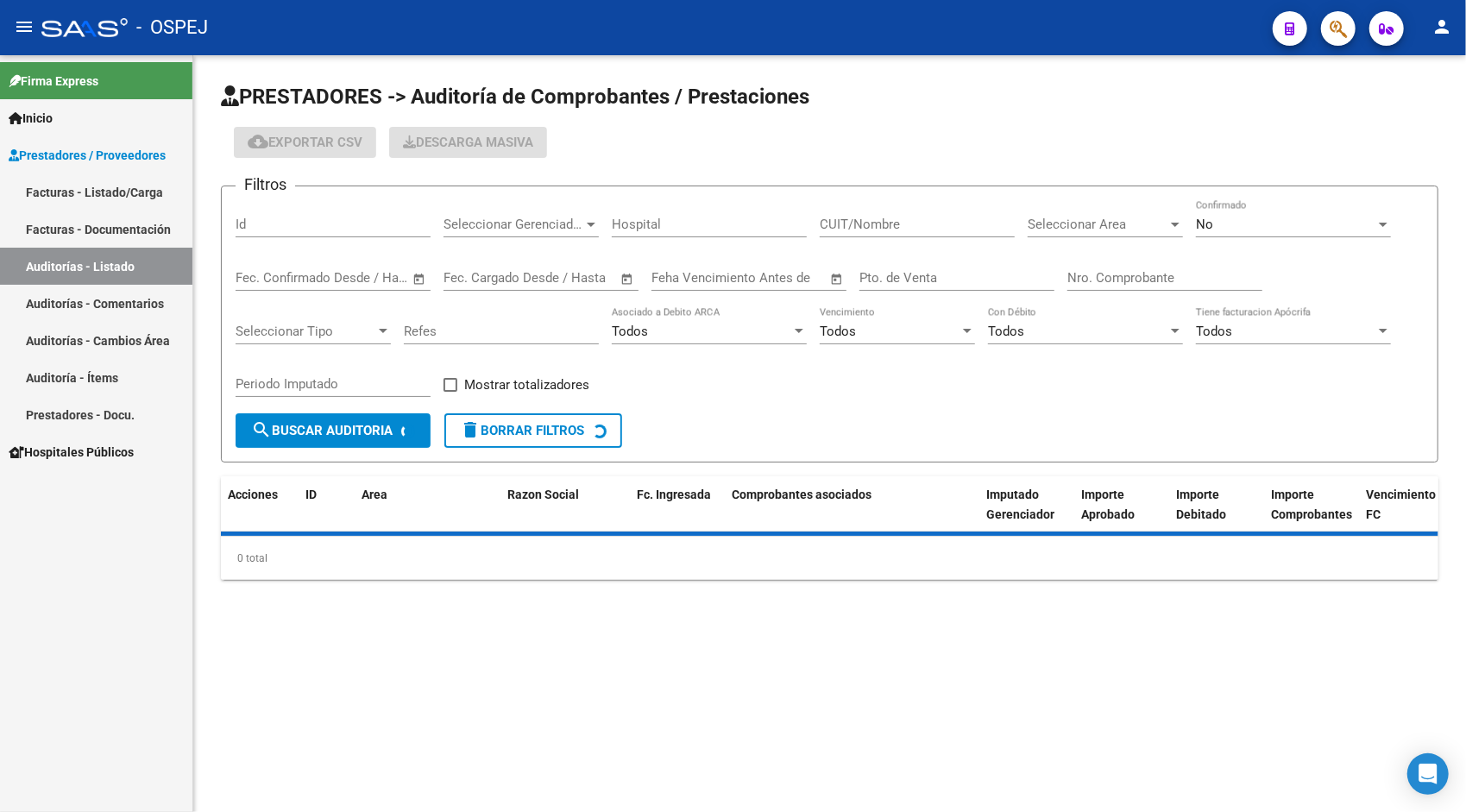
click at [297, 235] on div "Id" at bounding box center [333, 219] width 195 height 37
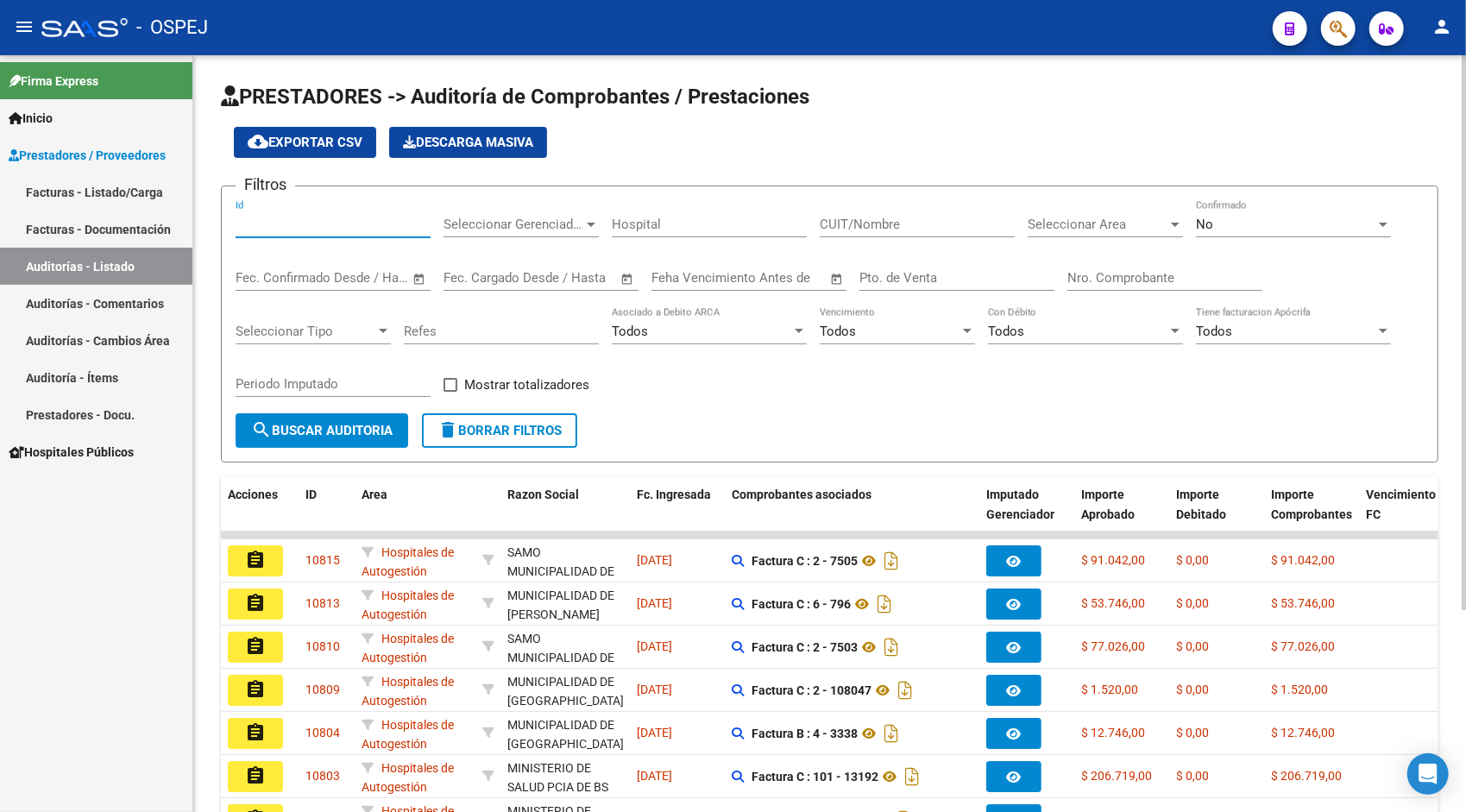
paste input "10750"
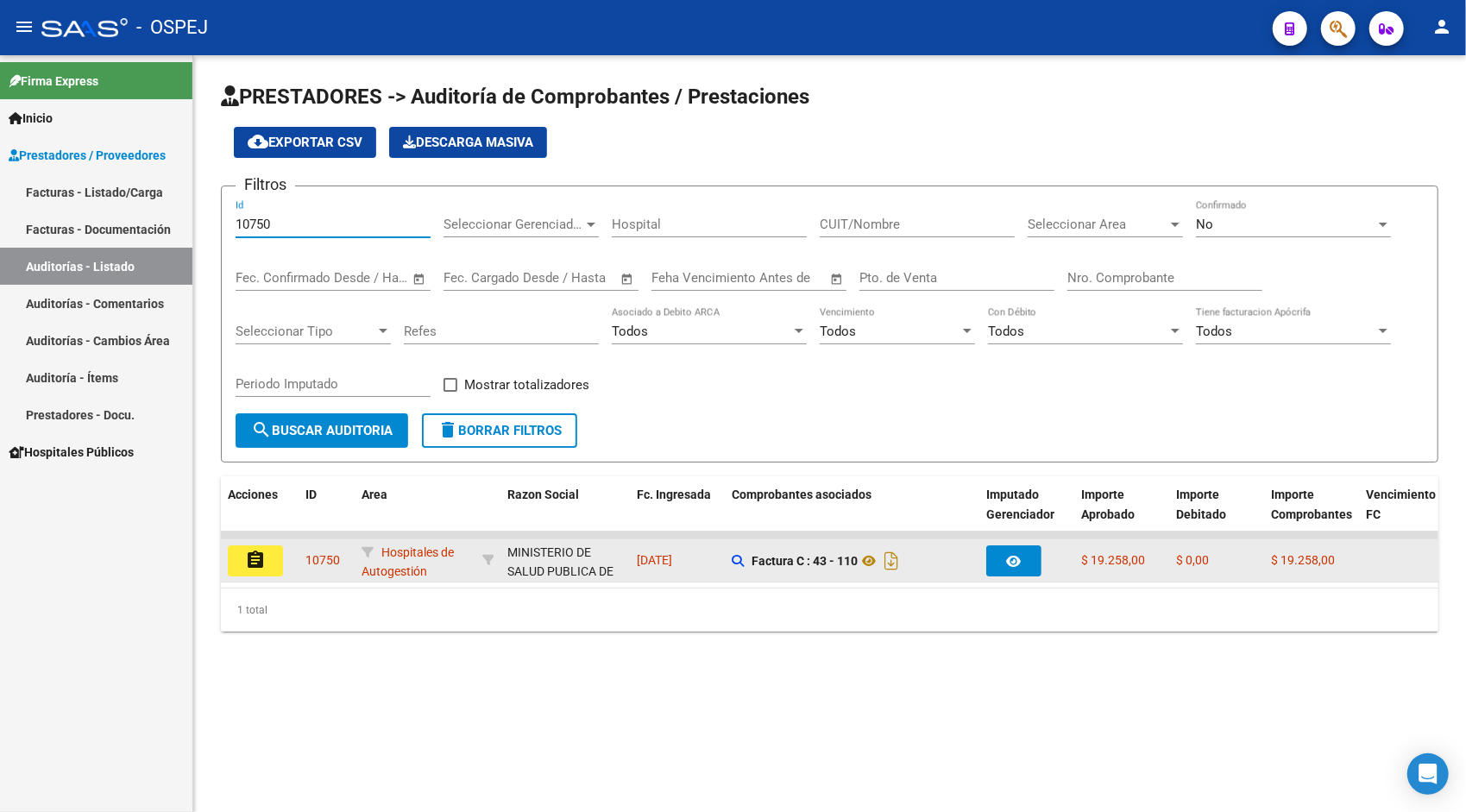
type input "10750"
click at [234, 562] on button "assignment" at bounding box center [255, 561] width 55 height 31
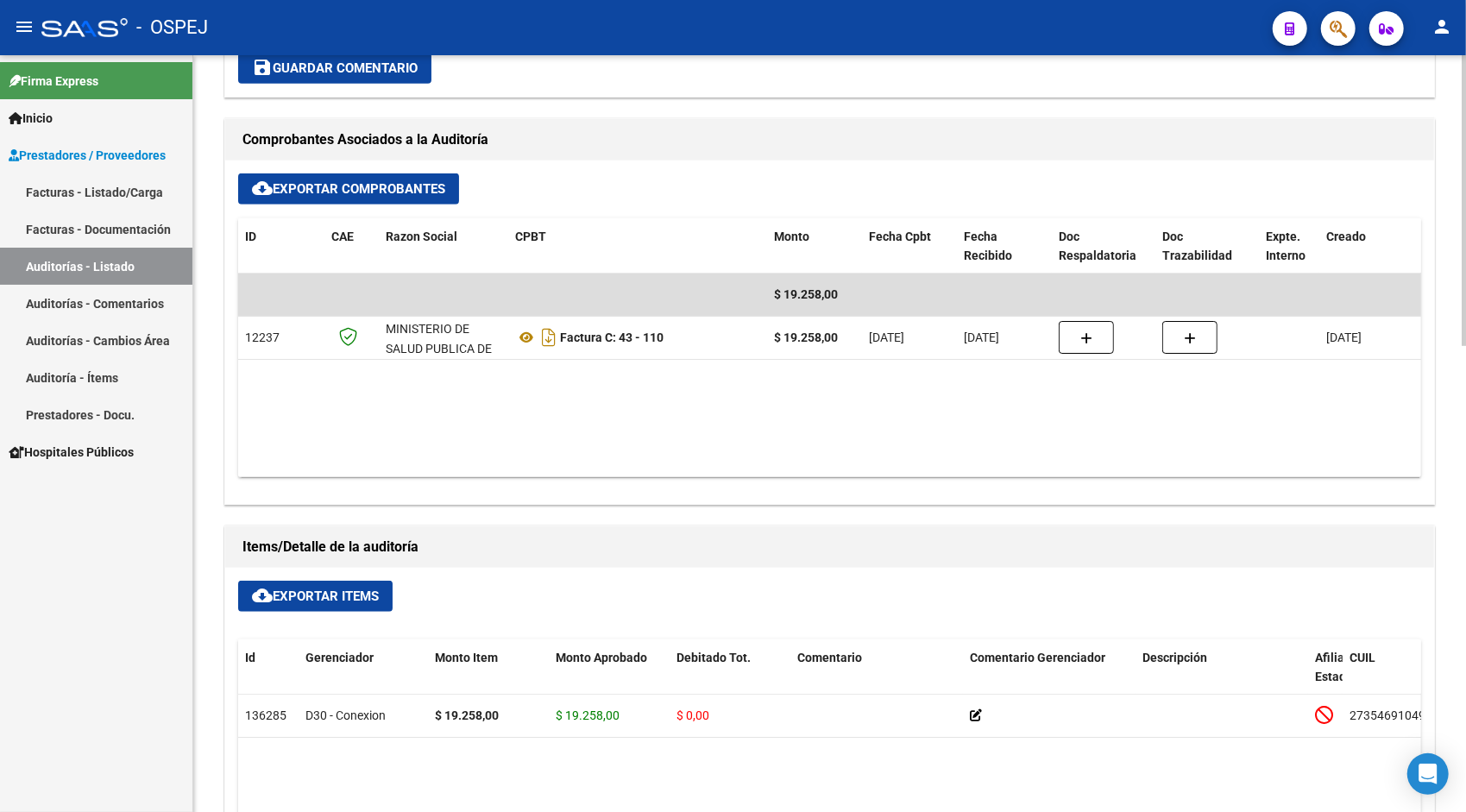
scroll to position [691, 0]
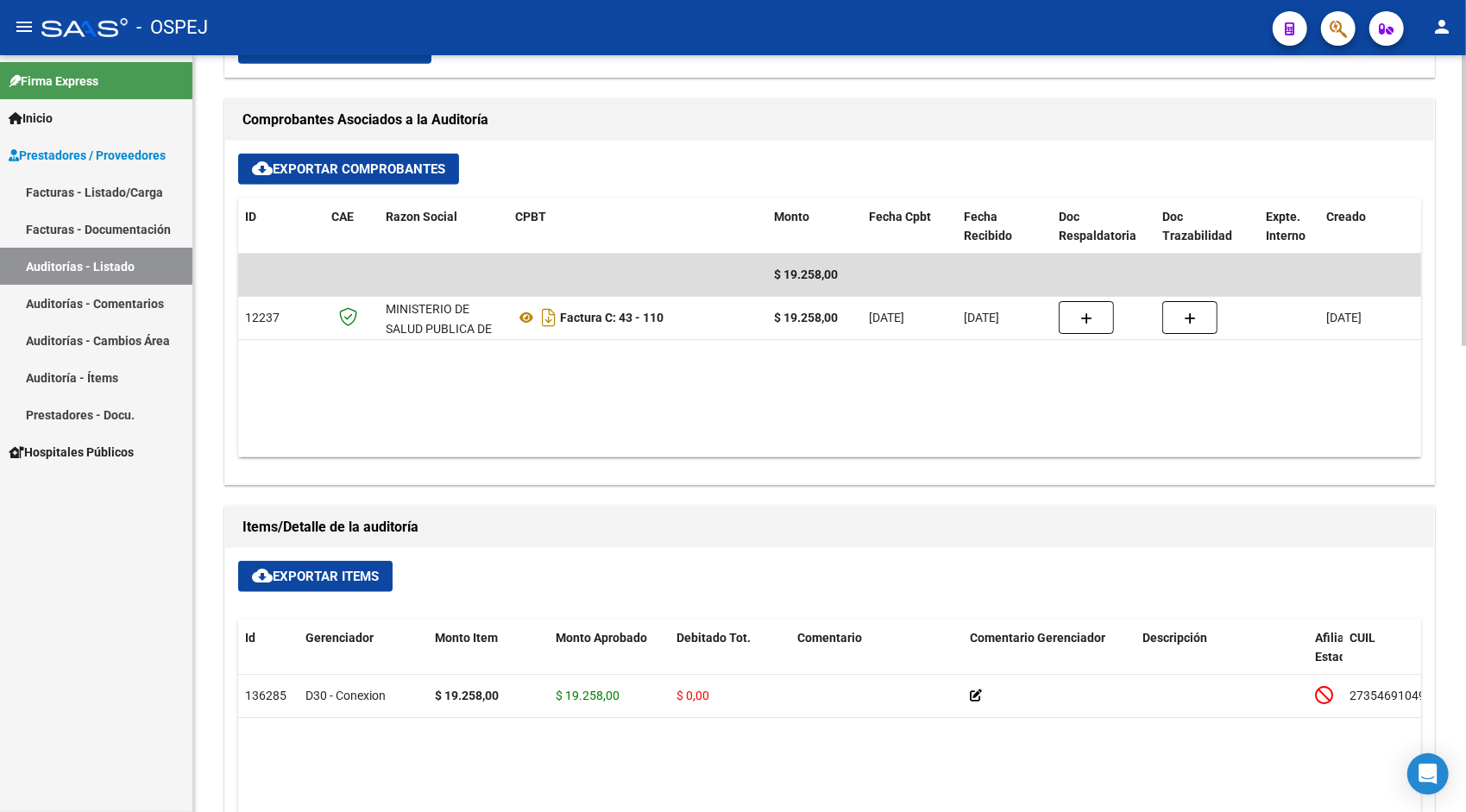
click at [342, 571] on span "cloud_download Exportar Items" at bounding box center [315, 576] width 127 height 16
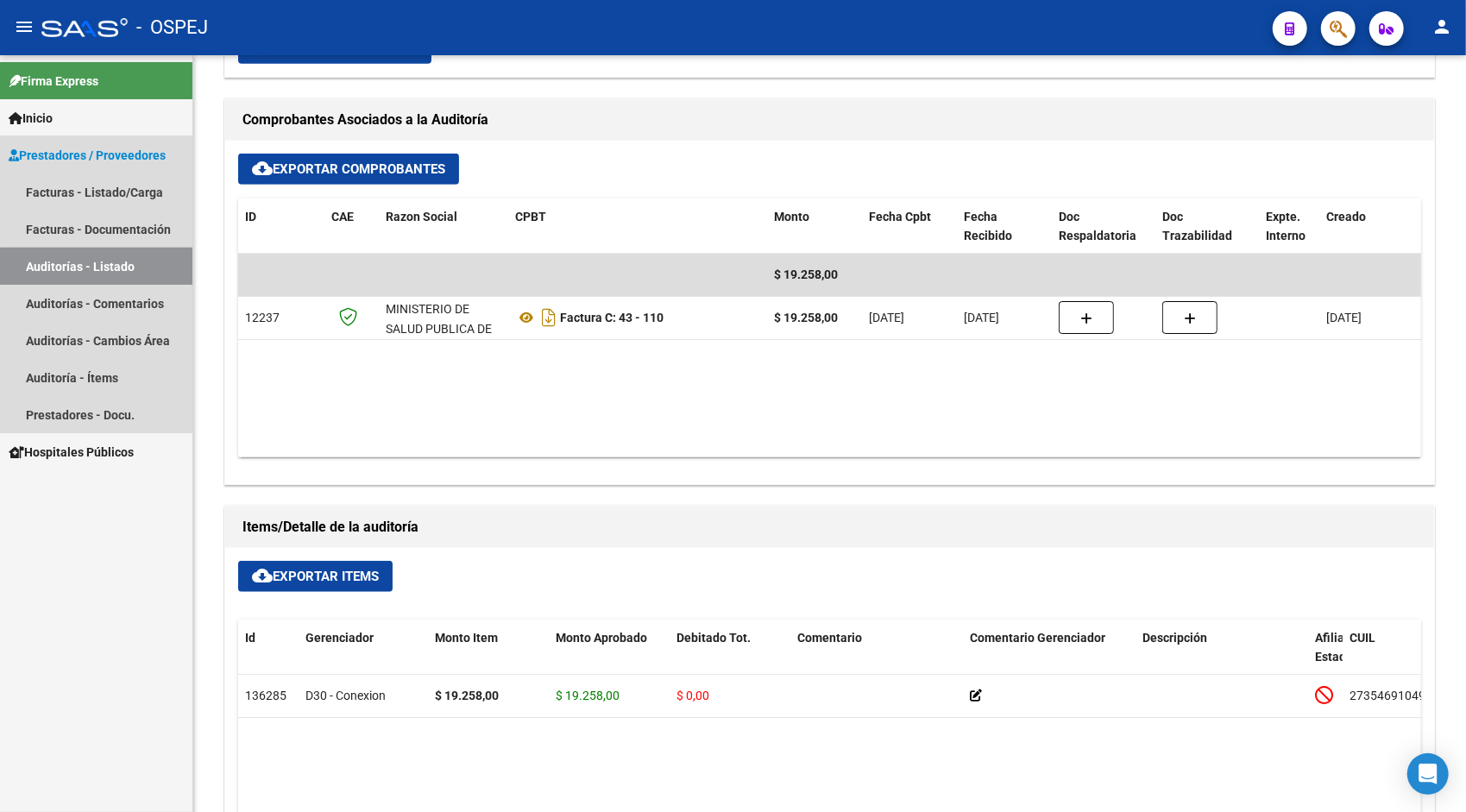
click at [150, 279] on link "Auditorías - Listado" at bounding box center [96, 266] width 193 height 37
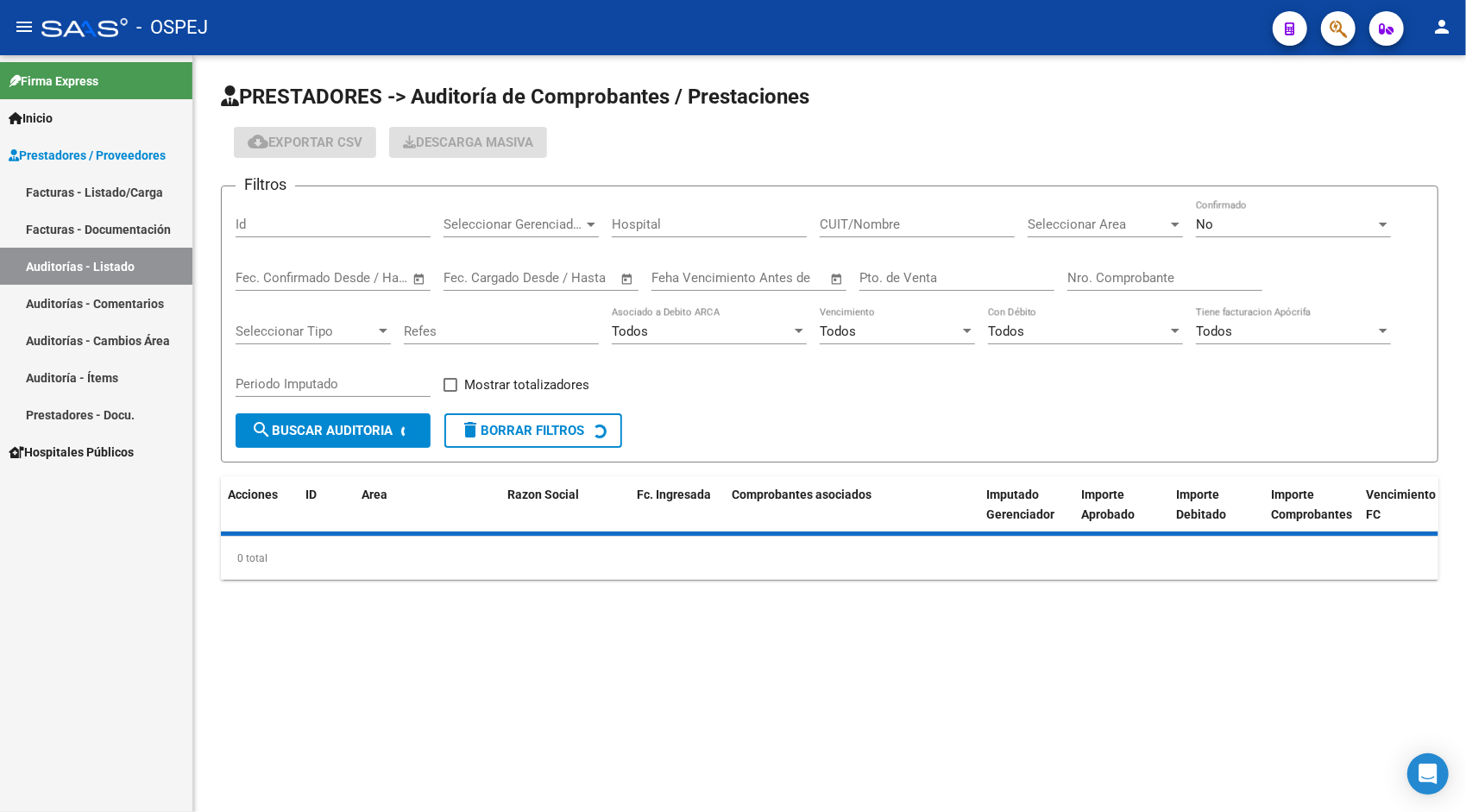
click at [288, 233] on div "Id" at bounding box center [333, 219] width 195 height 37
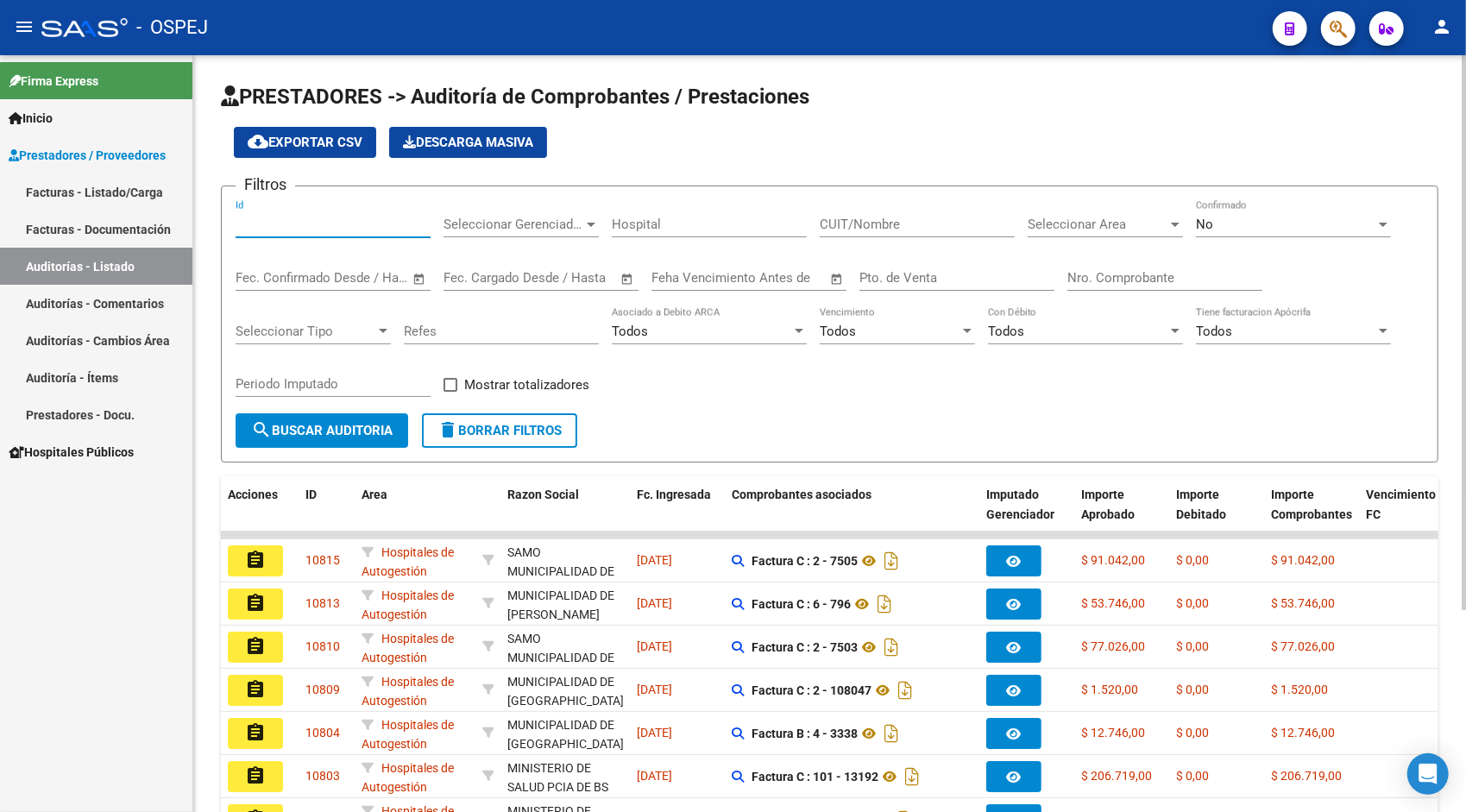
paste input "10751"
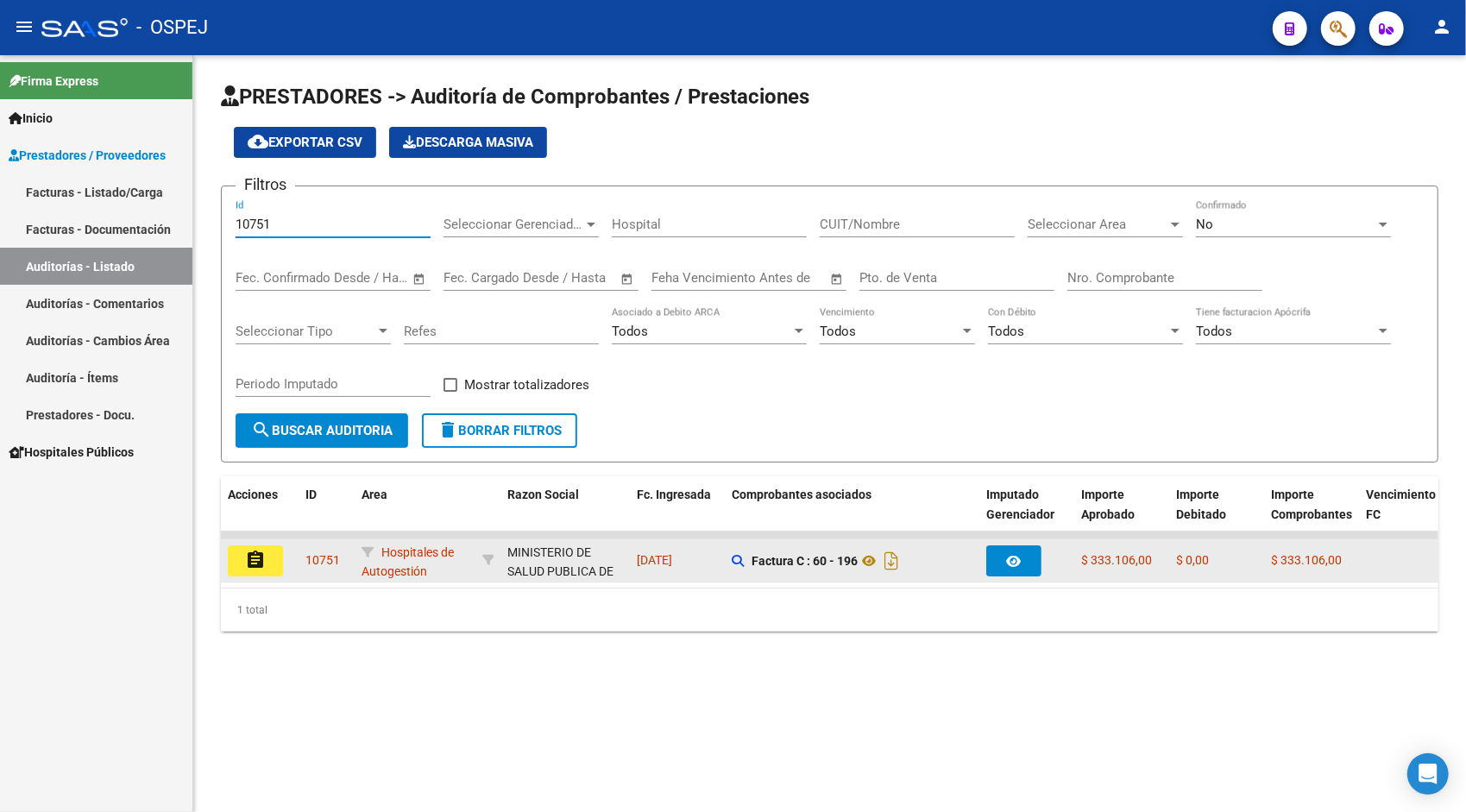
type input "10751"
click at [246, 544] on datatable-body-cell "assignment" at bounding box center [260, 560] width 78 height 42
click at [251, 563] on mat-icon "assignment" at bounding box center [255, 559] width 21 height 21
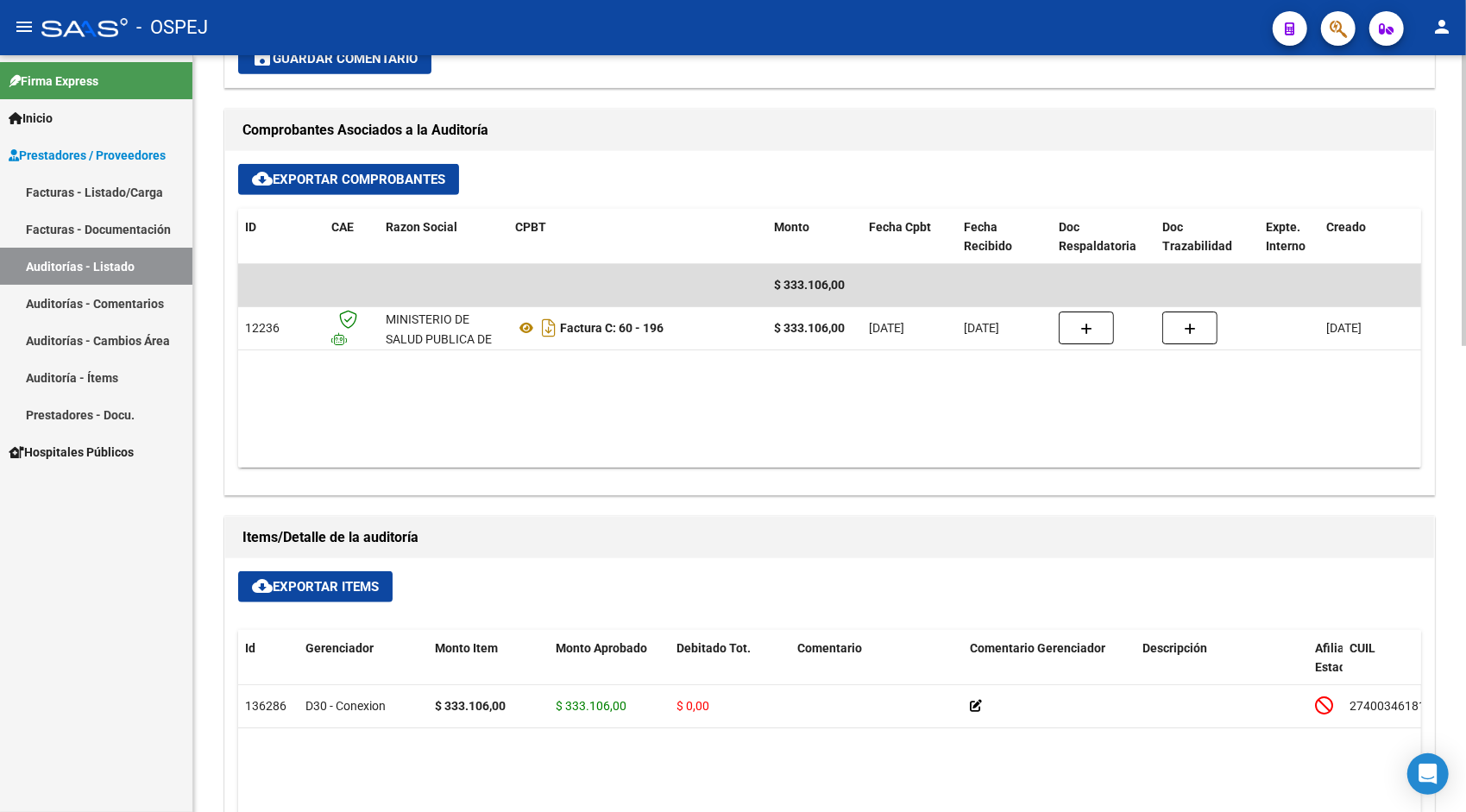
scroll to position [760, 0]
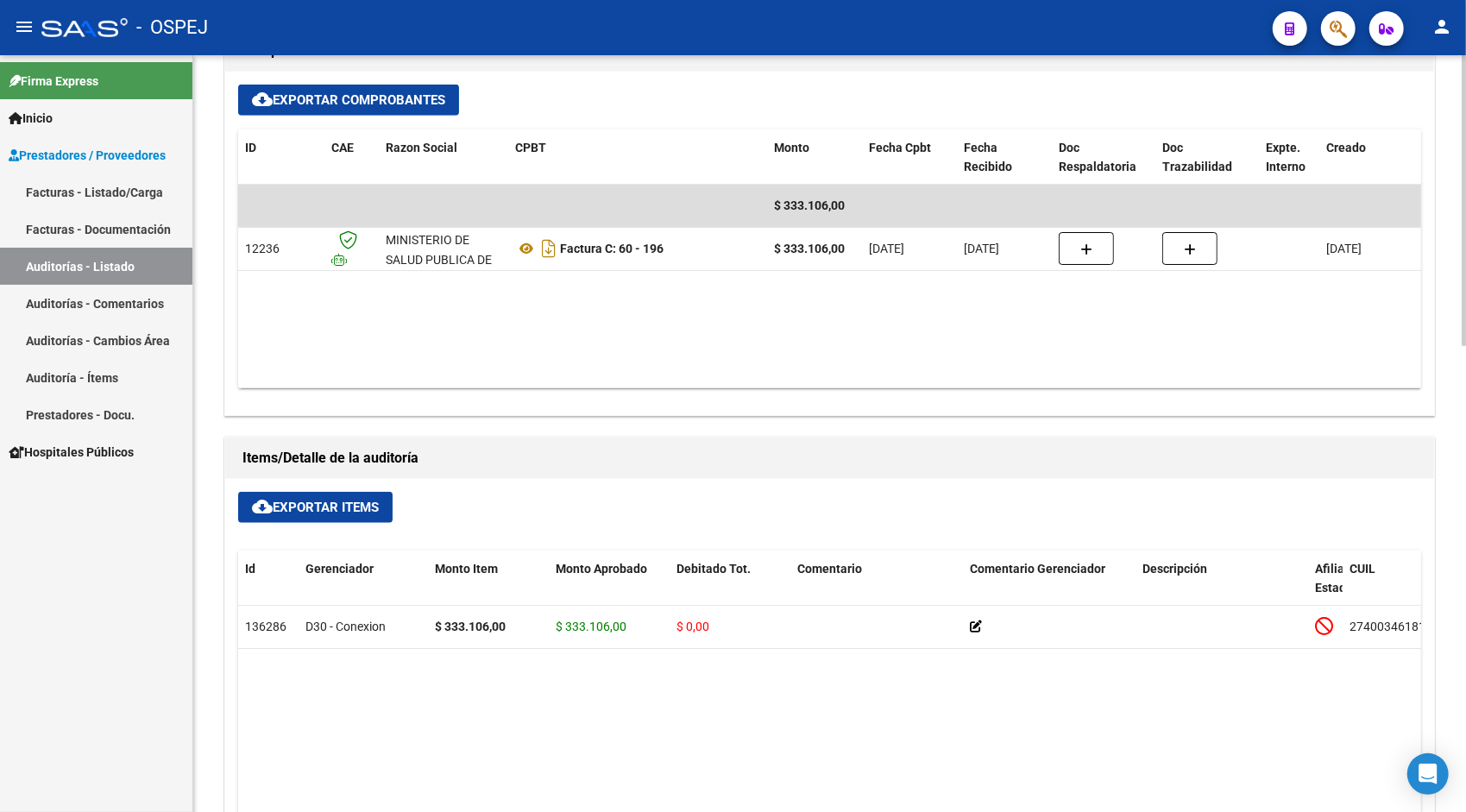
click at [328, 492] on button "cloud_download Exportar Items" at bounding box center [315, 508] width 154 height 31
click at [67, 264] on link "Auditorías - Listado" at bounding box center [96, 266] width 193 height 37
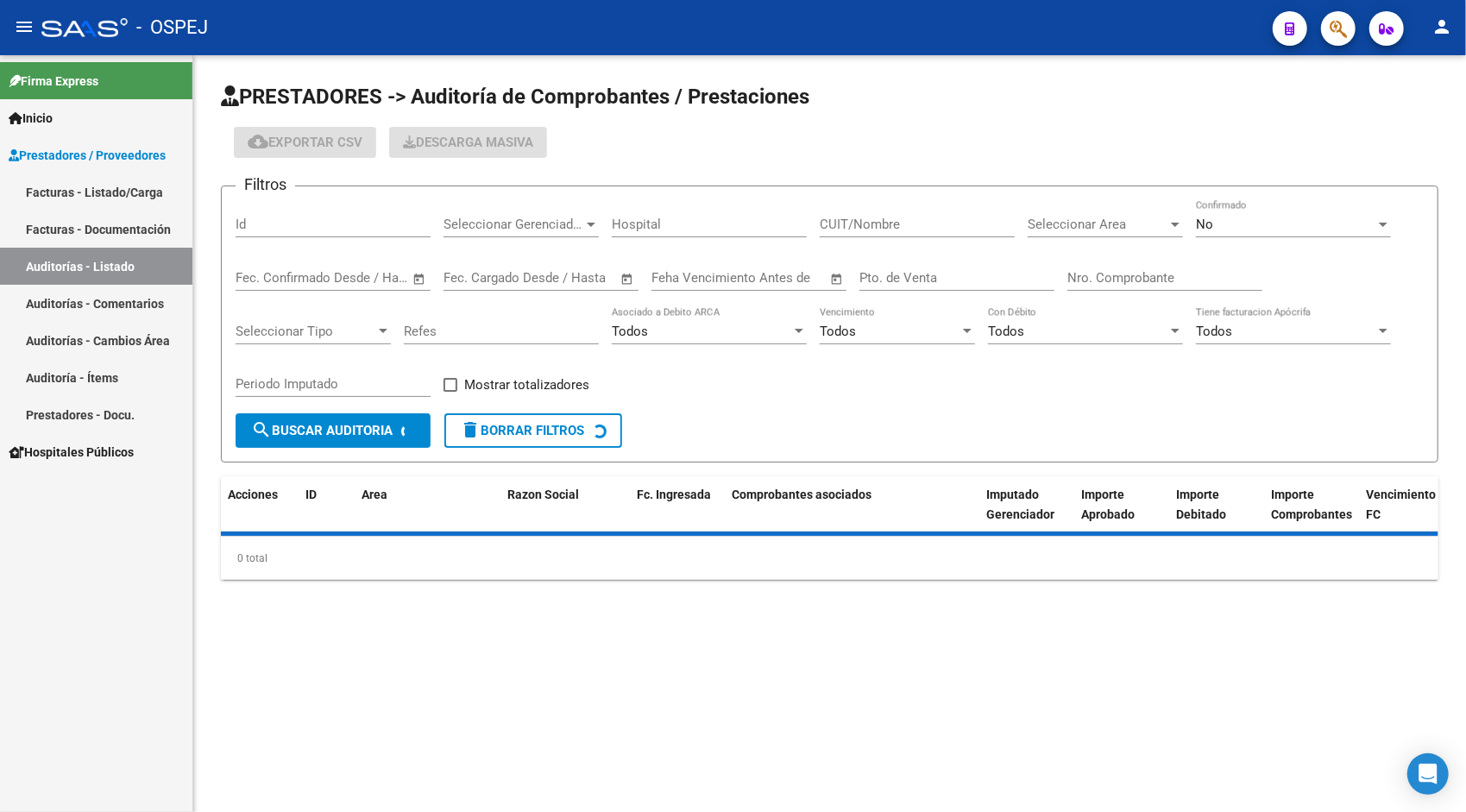
click at [338, 228] on input "Id" at bounding box center [333, 224] width 195 height 16
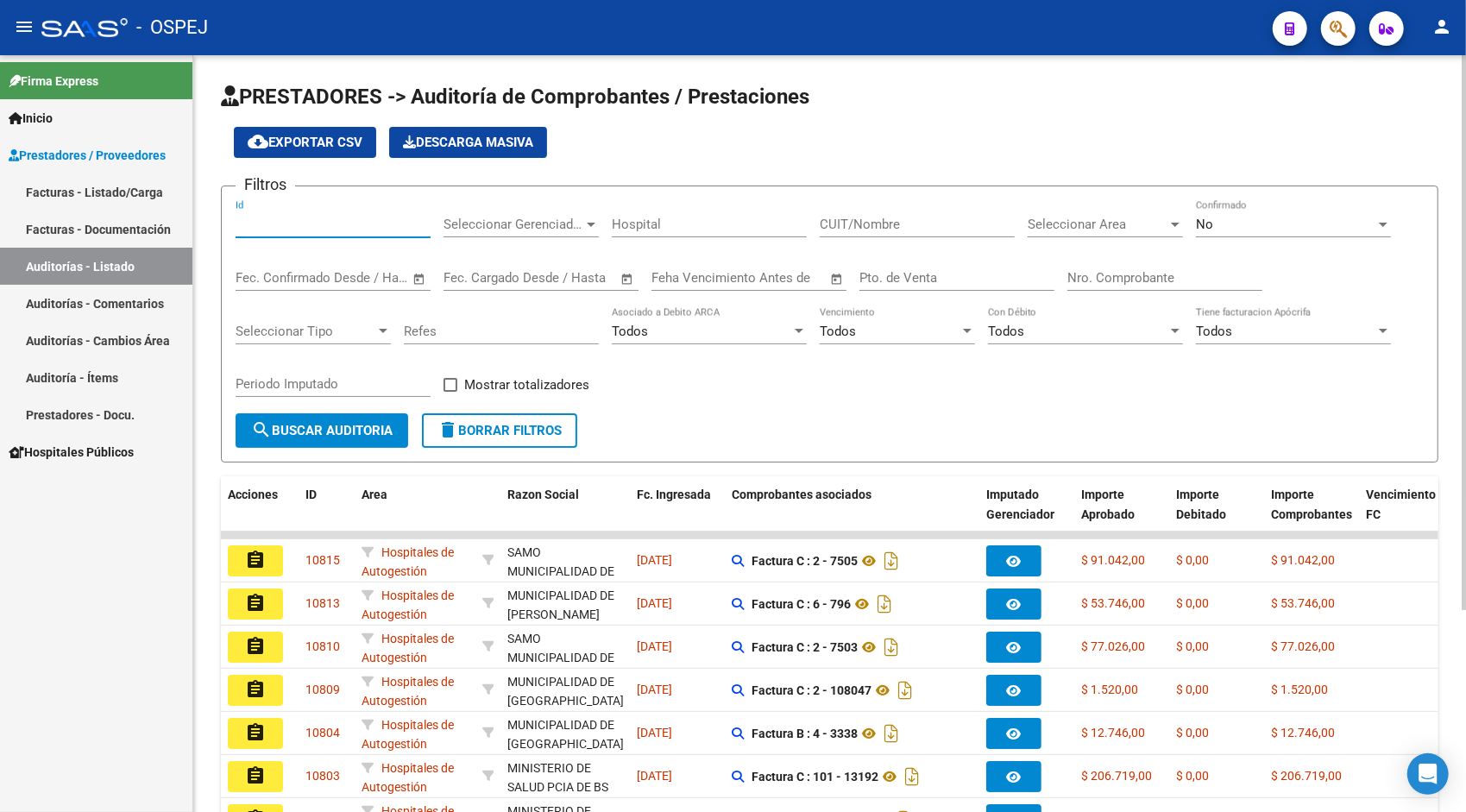
paste input "10752"
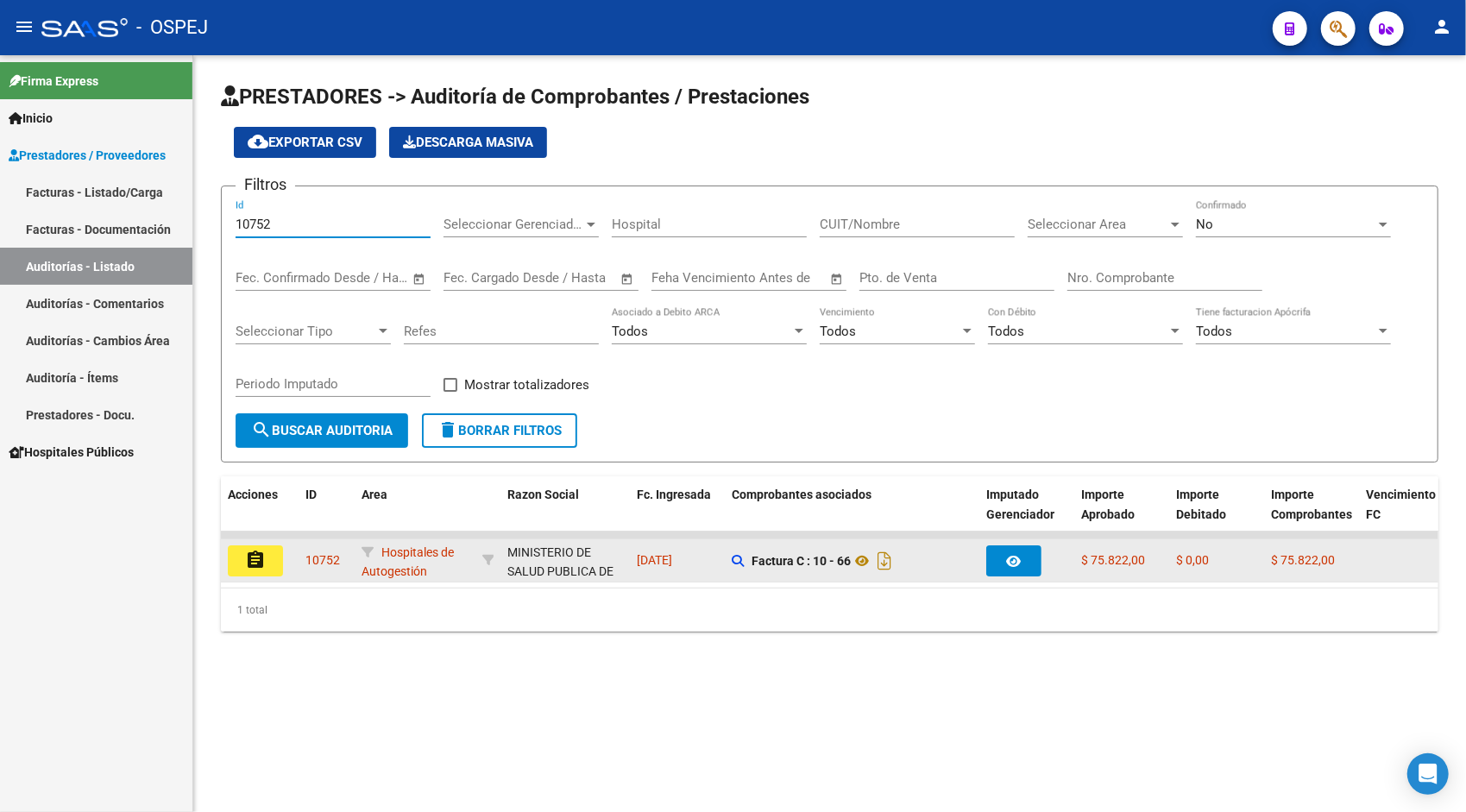
type input "10752"
click at [254, 554] on mat-icon "assignment" at bounding box center [255, 559] width 21 height 21
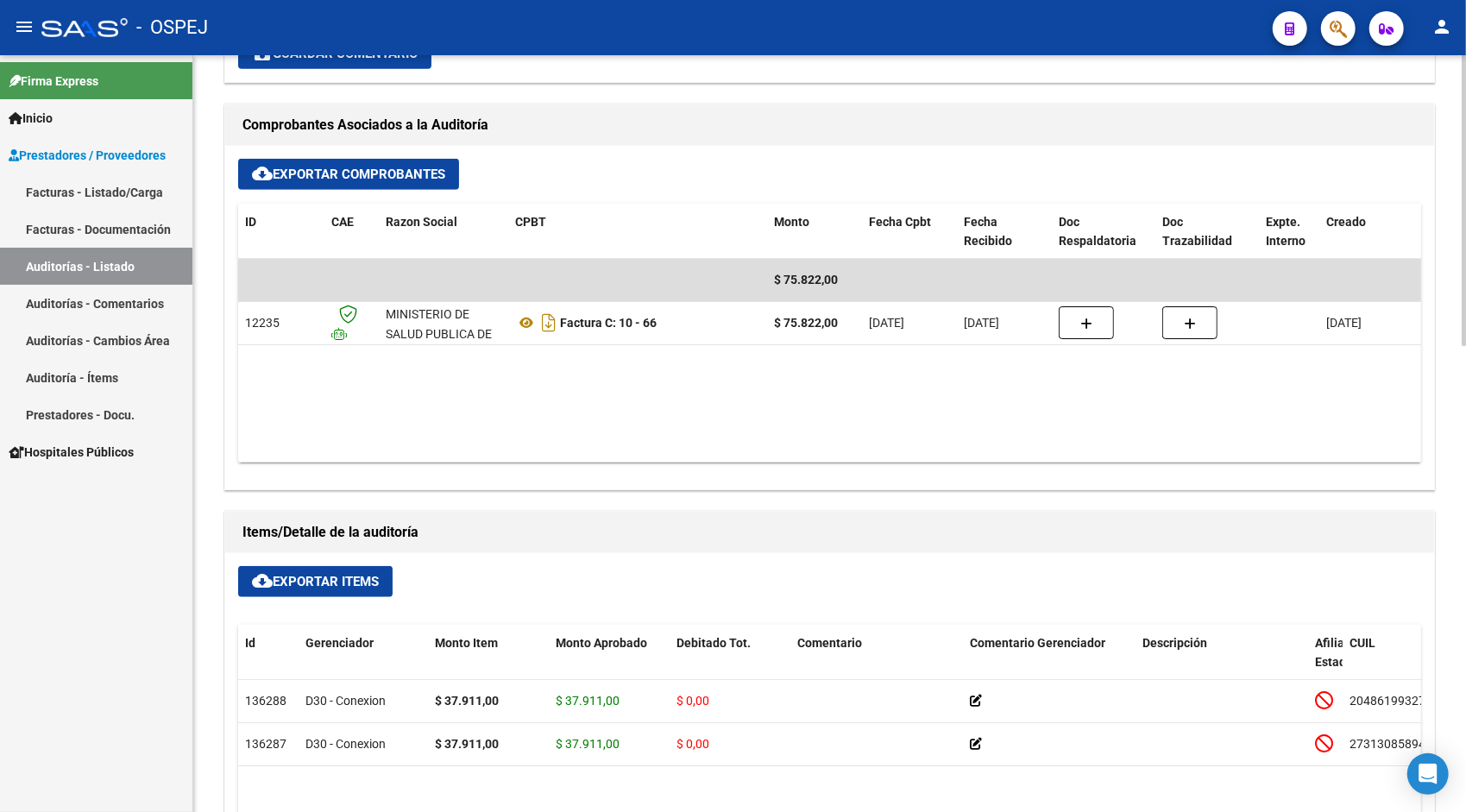
scroll to position [760, 0]
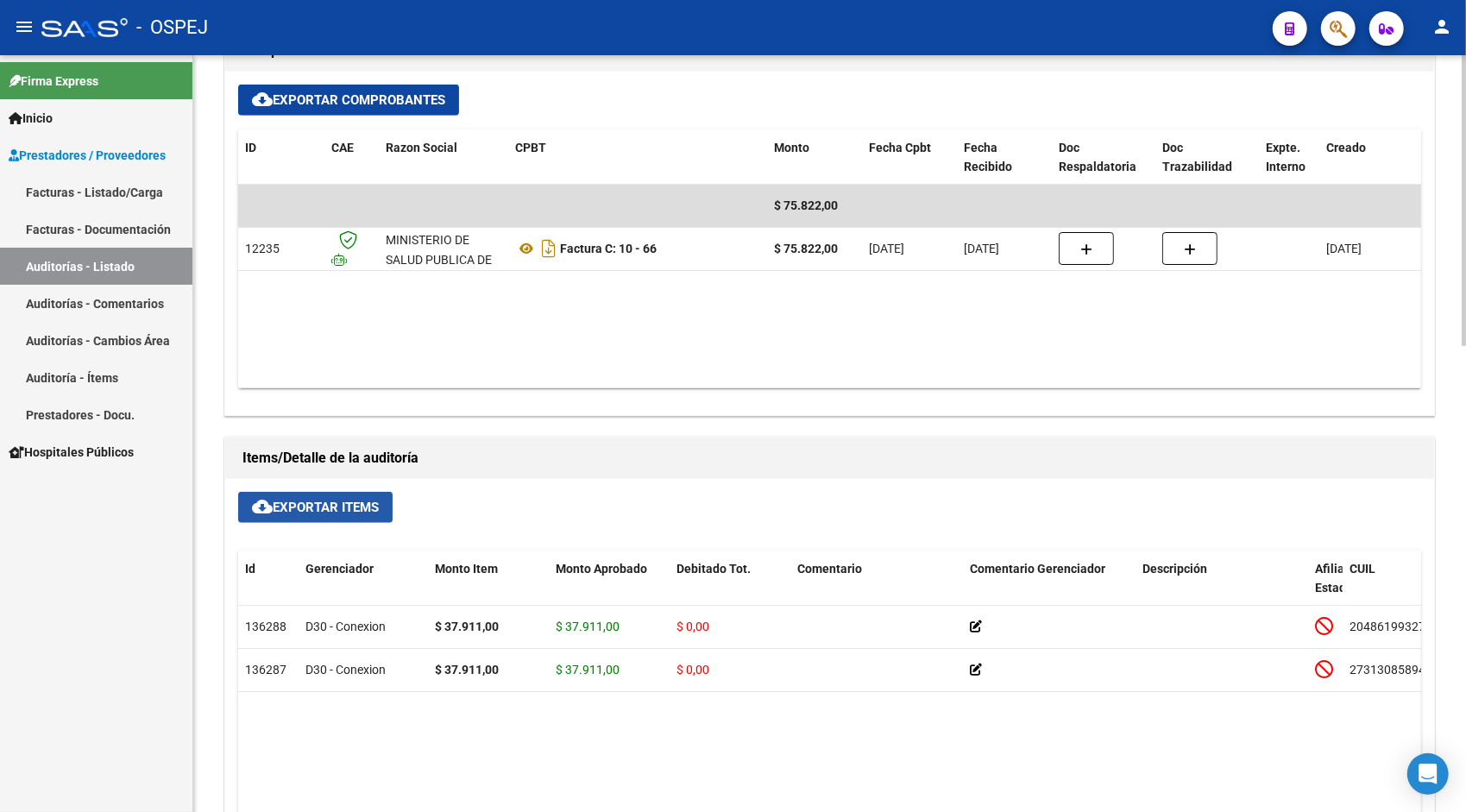
click at [326, 502] on span "cloud_download Exportar Items" at bounding box center [315, 507] width 127 height 16
click at [135, 271] on link "Auditorías - Listado" at bounding box center [96, 266] width 193 height 37
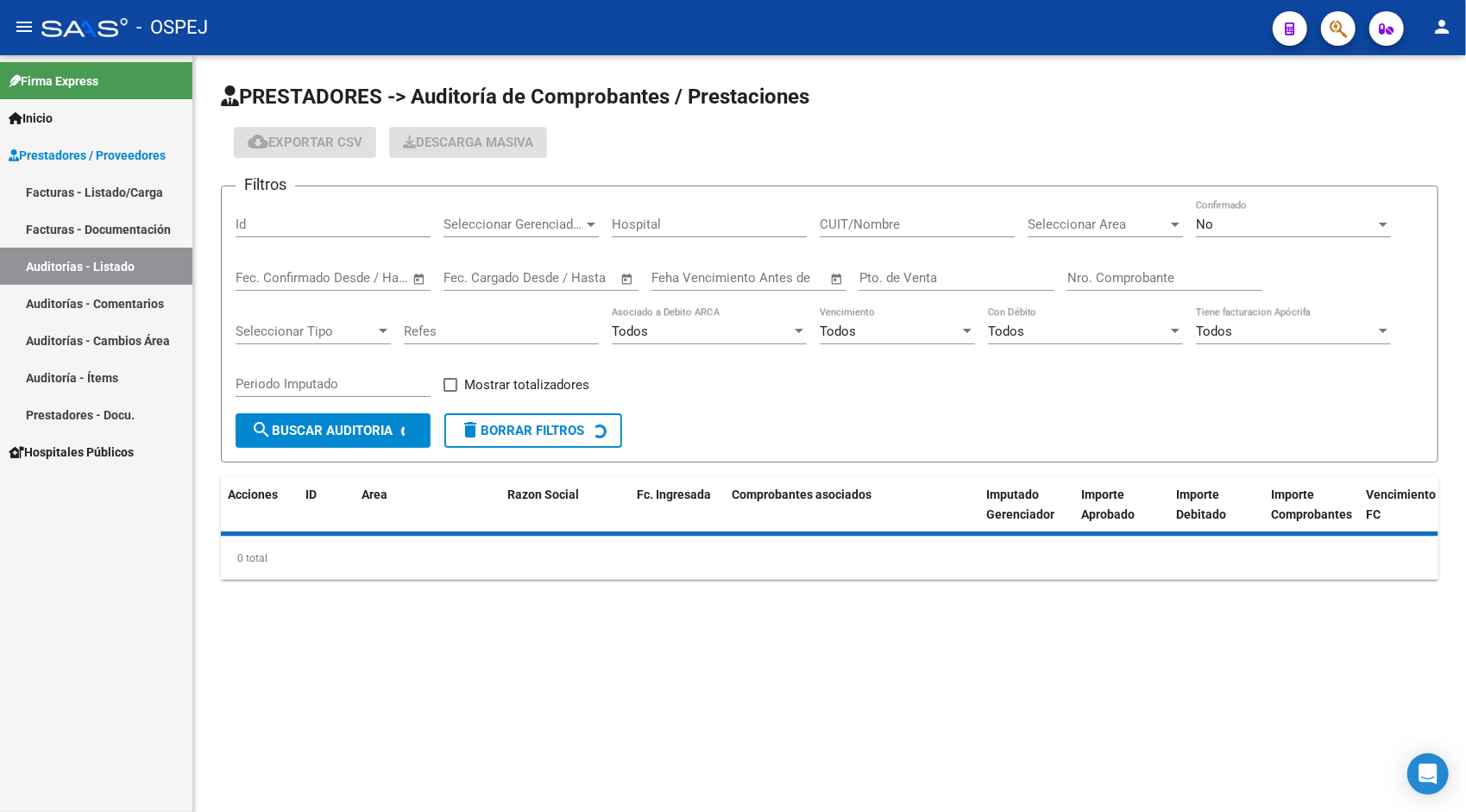
click at [354, 220] on input "Id" at bounding box center [333, 224] width 195 height 16
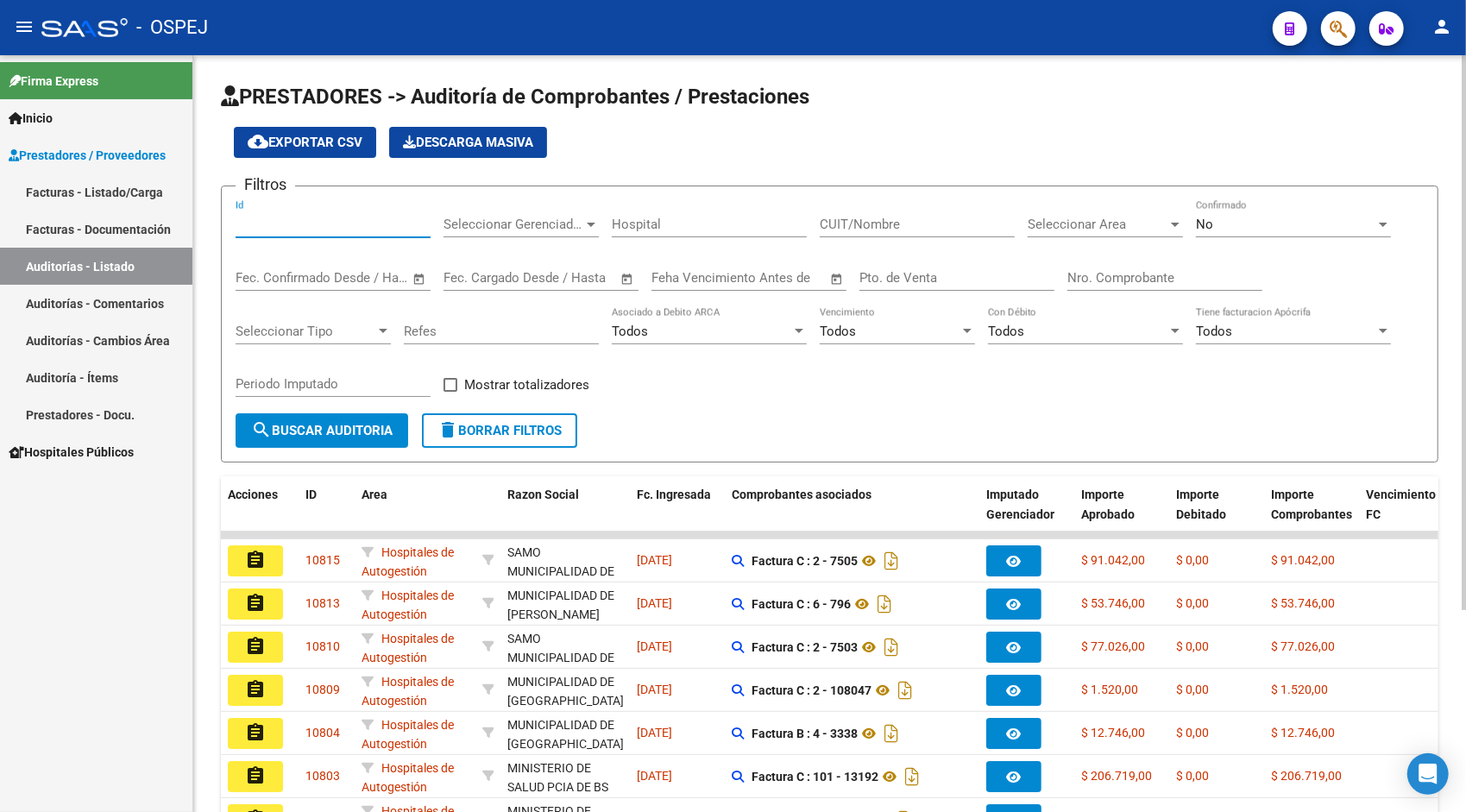
paste input "10761"
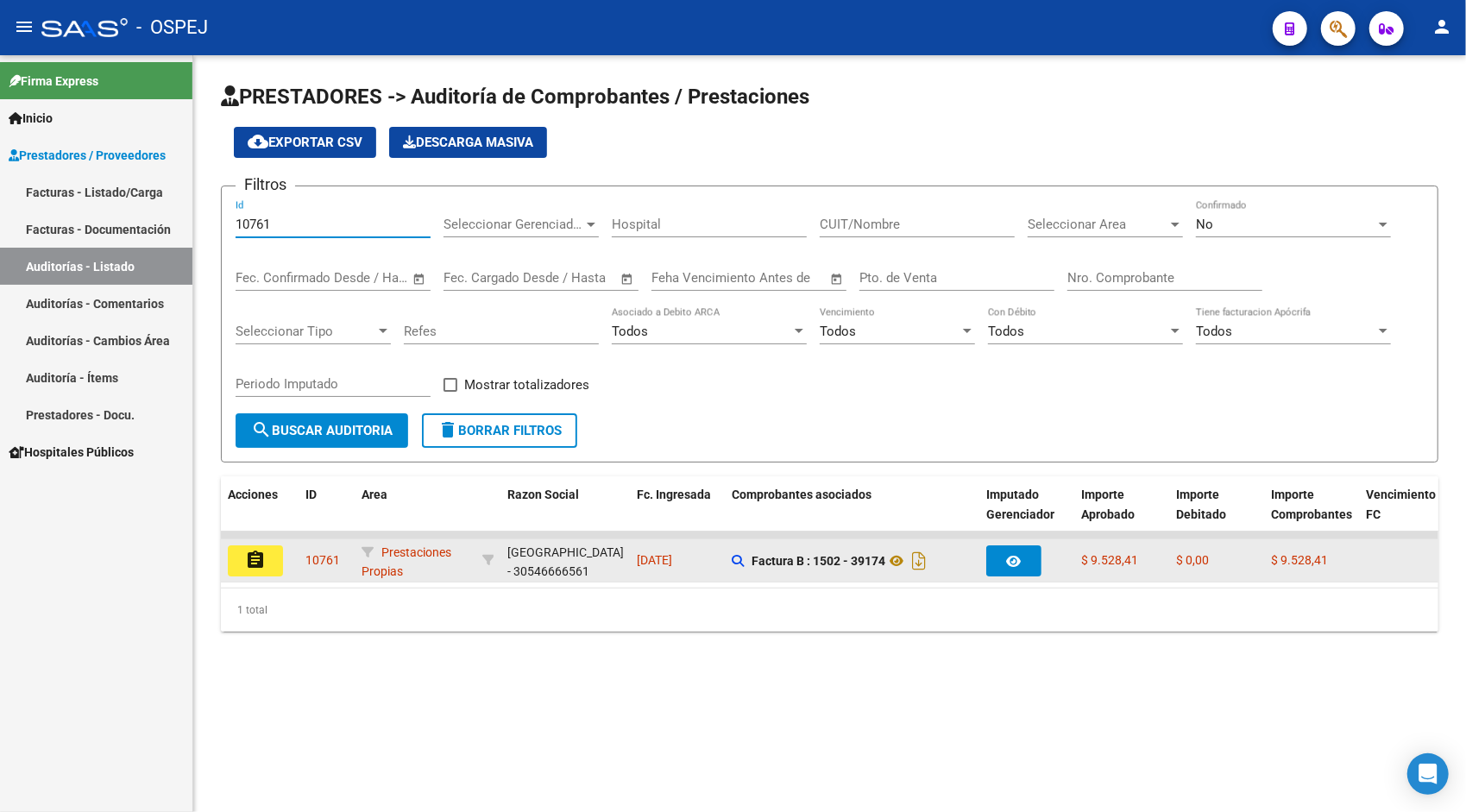
type input "10761"
click at [259, 562] on mat-icon "assignment" at bounding box center [255, 559] width 21 height 21
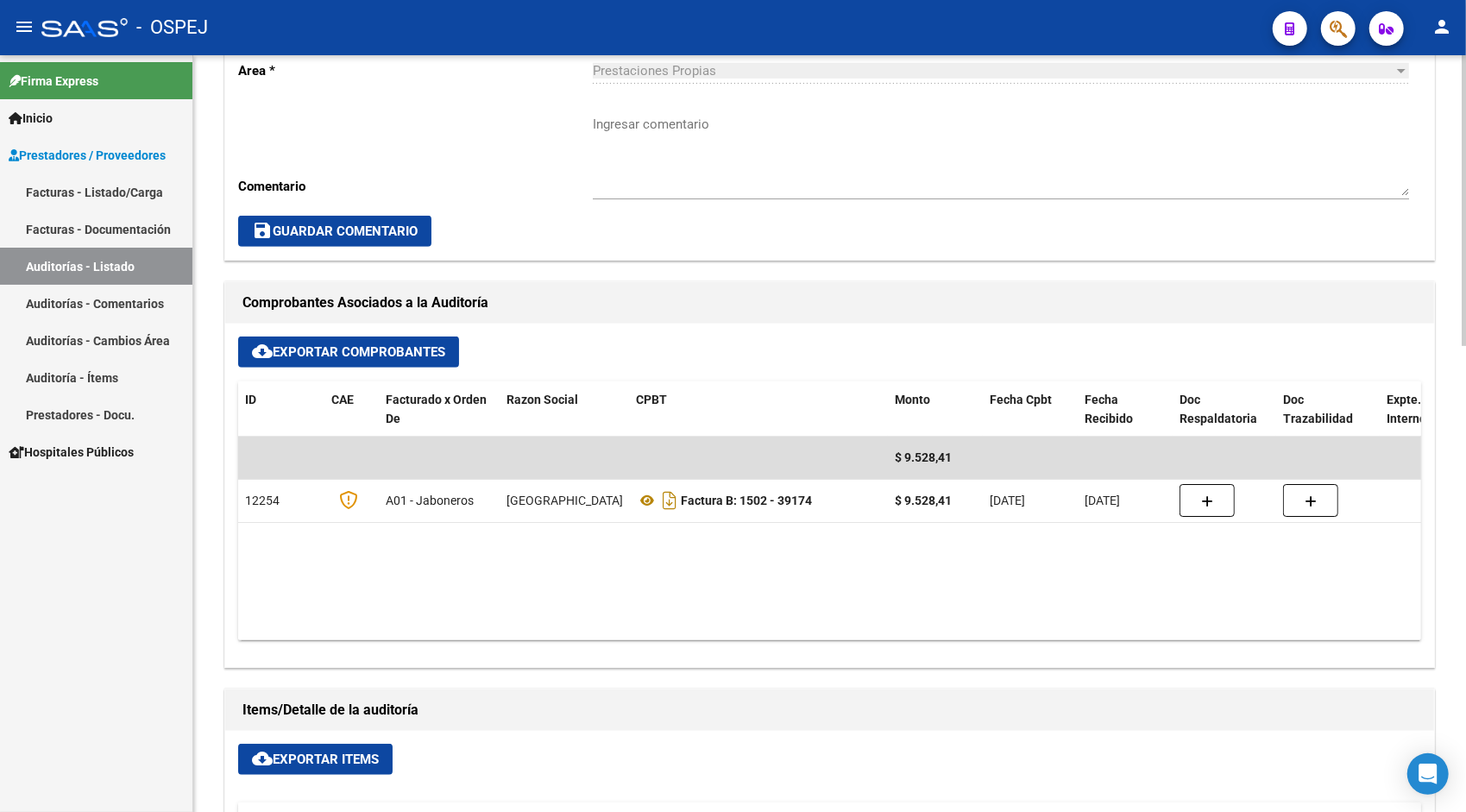
scroll to position [621, 0]
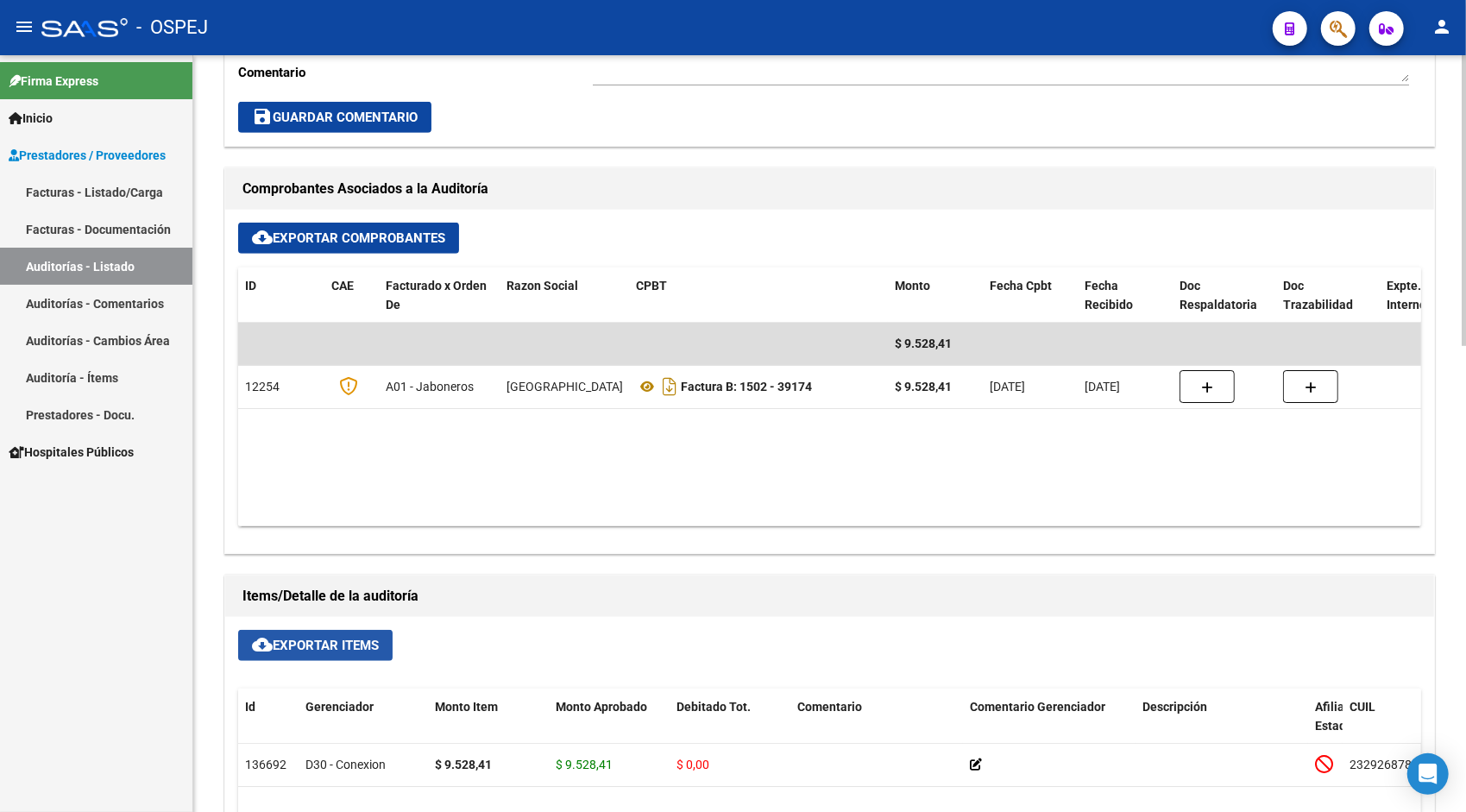
click at [327, 632] on button "cloud_download Exportar Items" at bounding box center [315, 646] width 154 height 31
click at [97, 263] on link "Auditorías - Listado" at bounding box center [96, 266] width 193 height 37
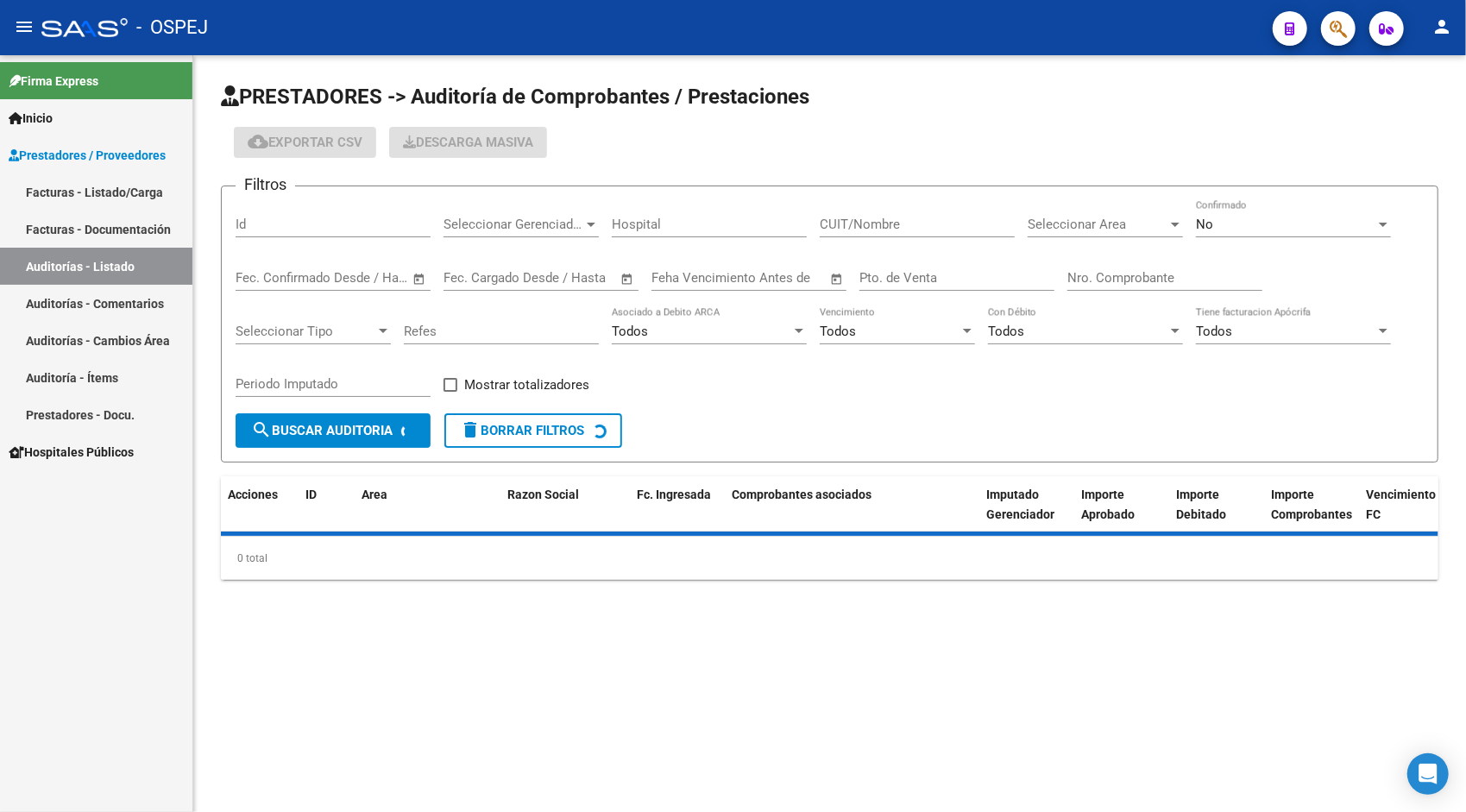
click at [271, 224] on input "Id" at bounding box center [333, 224] width 195 height 16
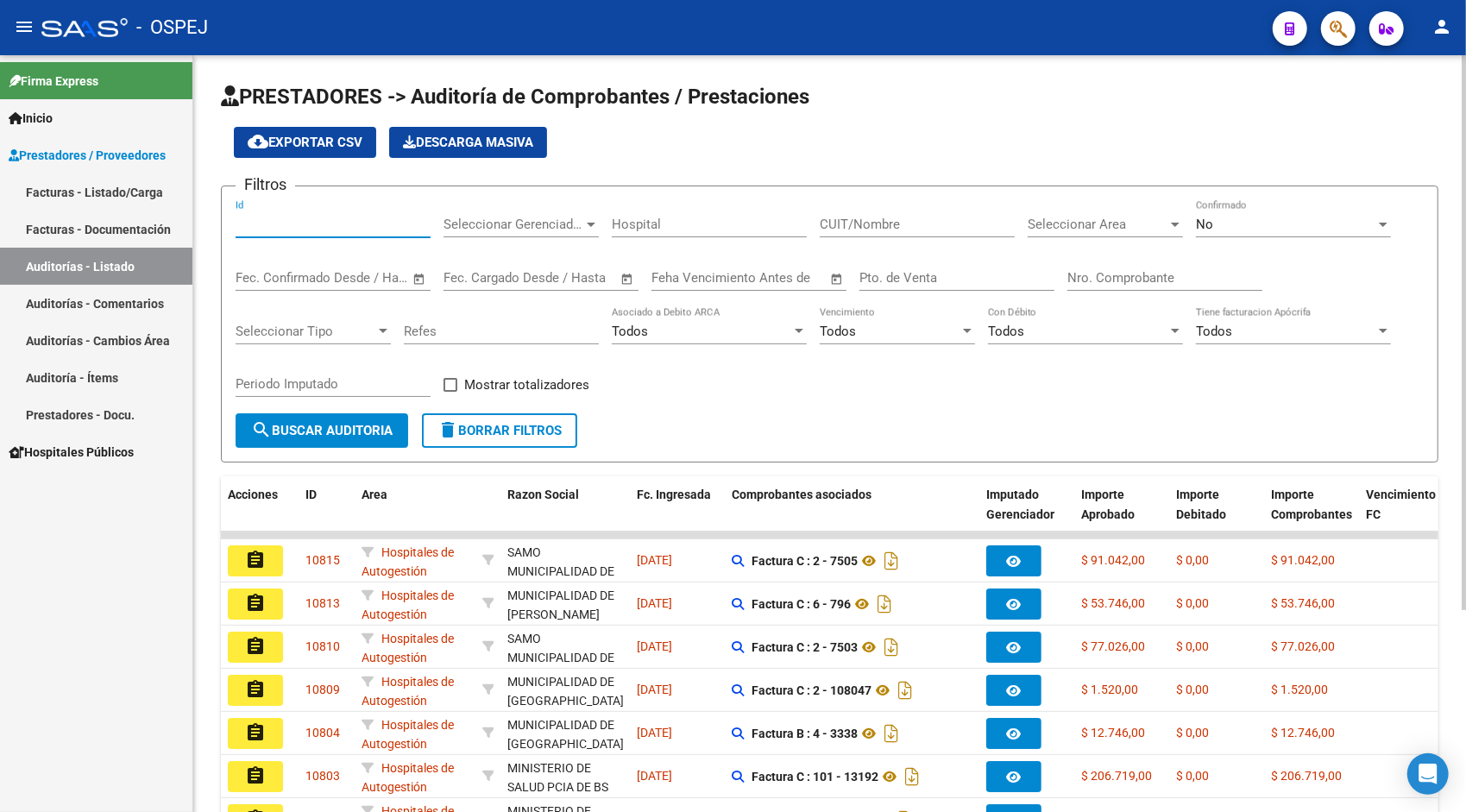
paste input "10763"
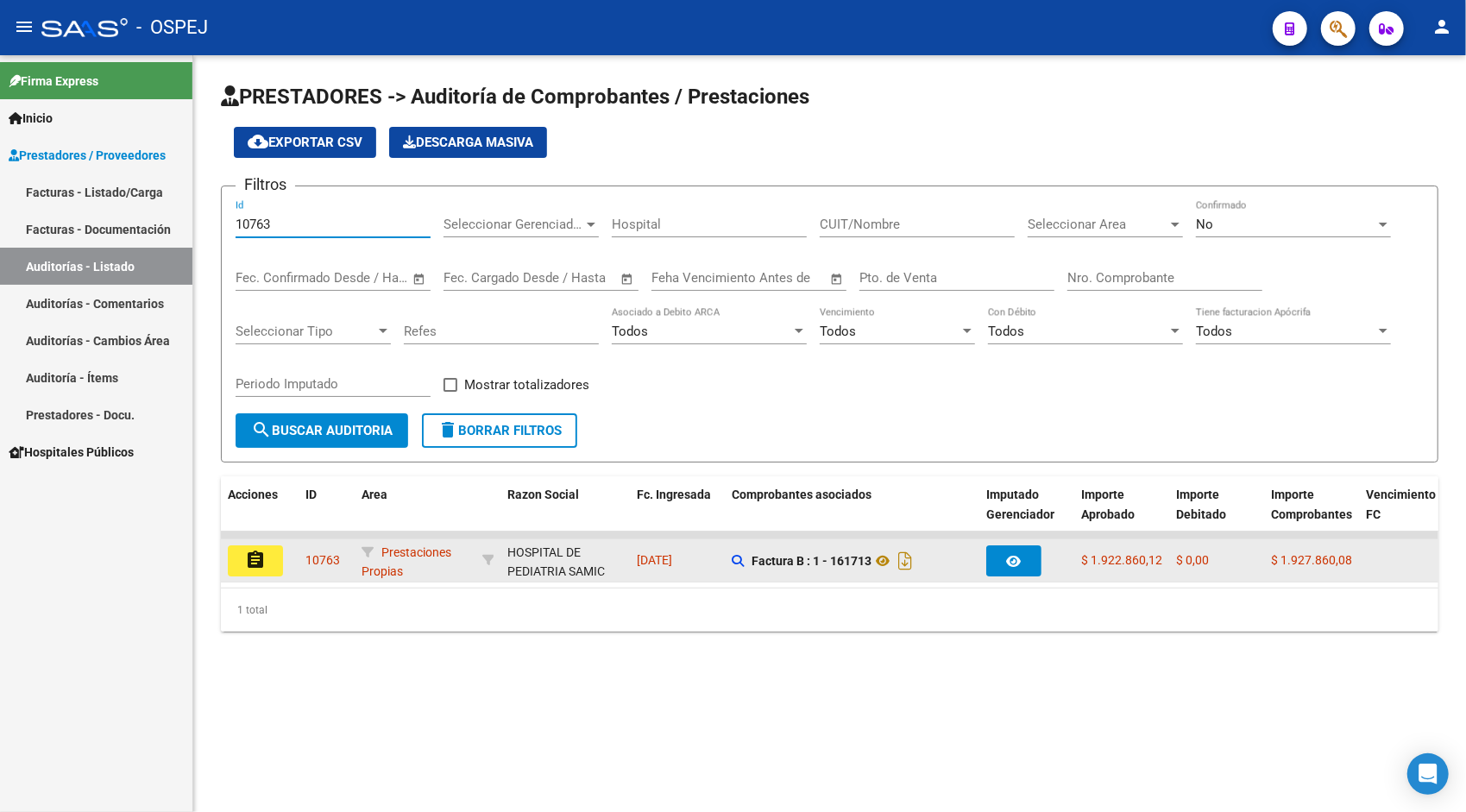
type input "10763"
click at [251, 570] on mat-icon "assignment" at bounding box center [255, 559] width 21 height 21
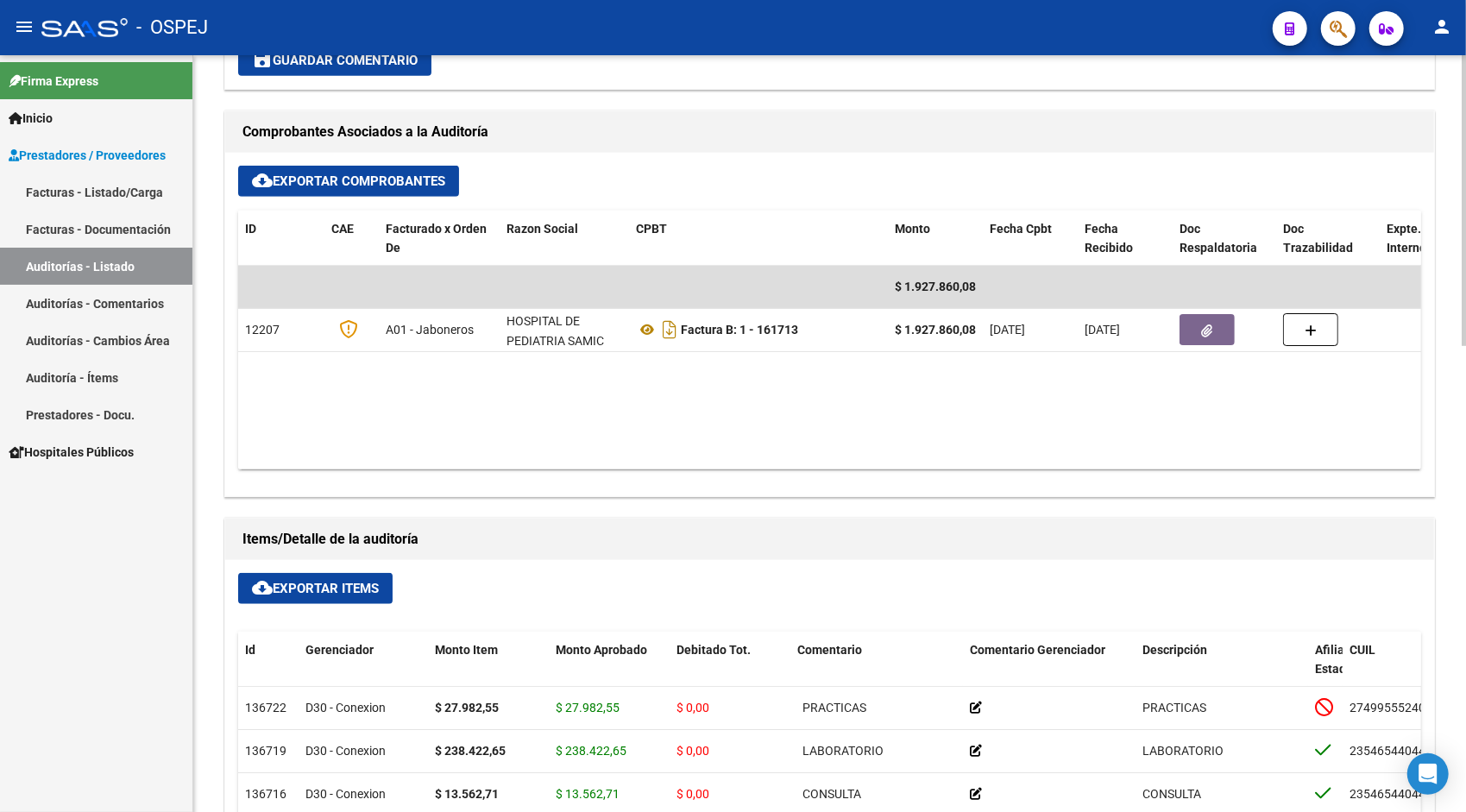
scroll to position [794, 0]
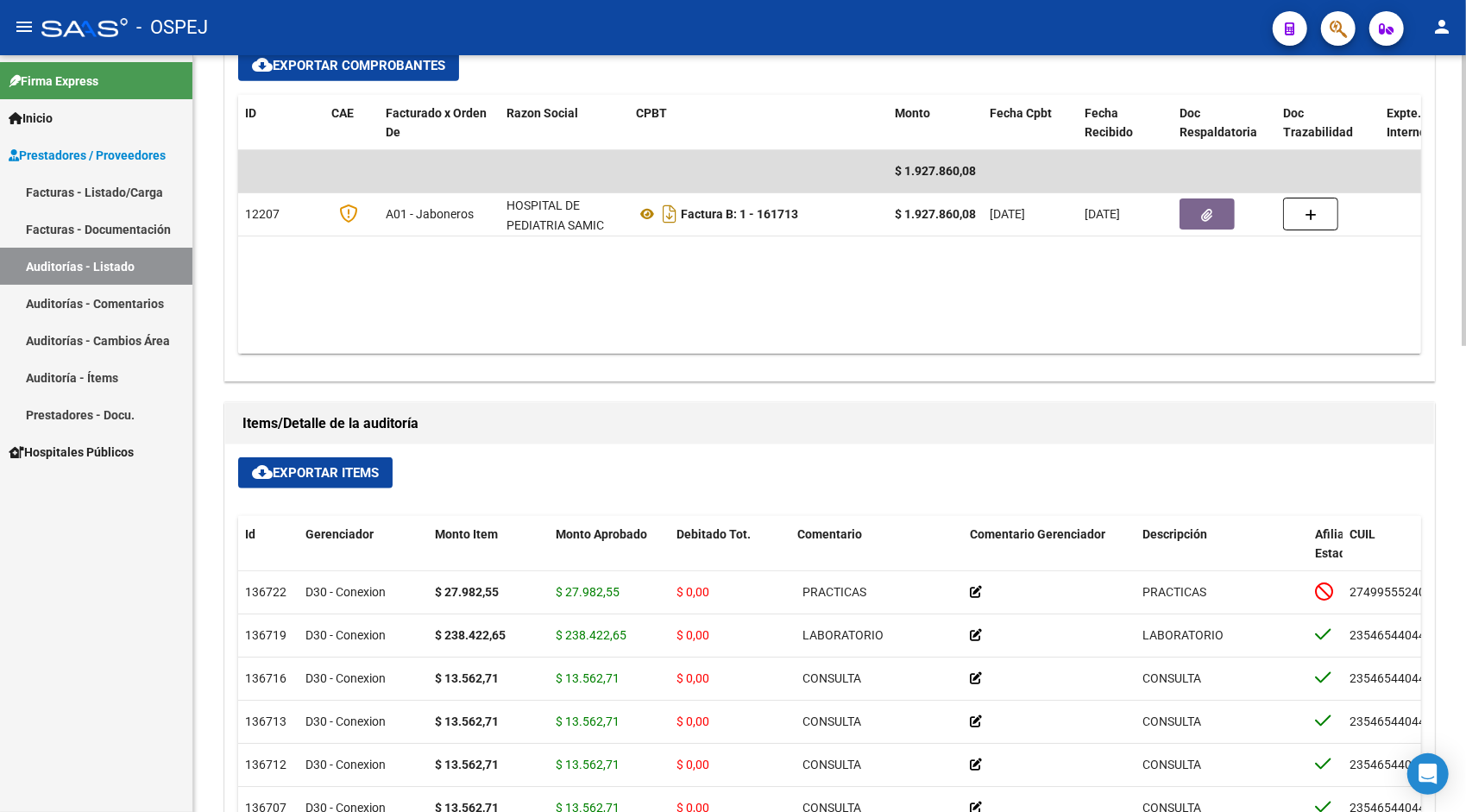
click at [297, 461] on button "cloud_download Exportar Items" at bounding box center [315, 473] width 154 height 31
click at [107, 267] on link "Auditorías - Listado" at bounding box center [96, 266] width 193 height 37
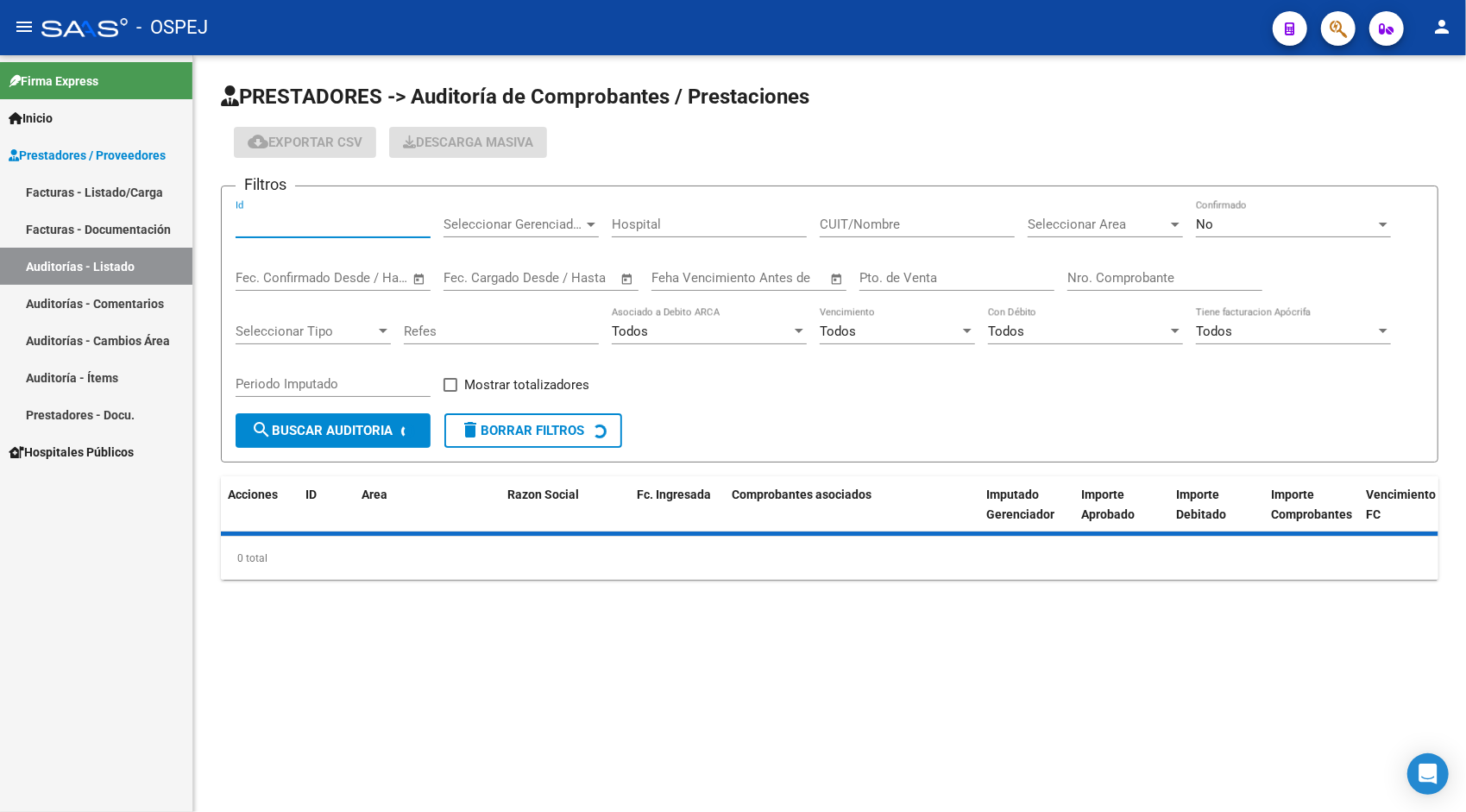
click at [302, 220] on input "Id" at bounding box center [333, 224] width 195 height 16
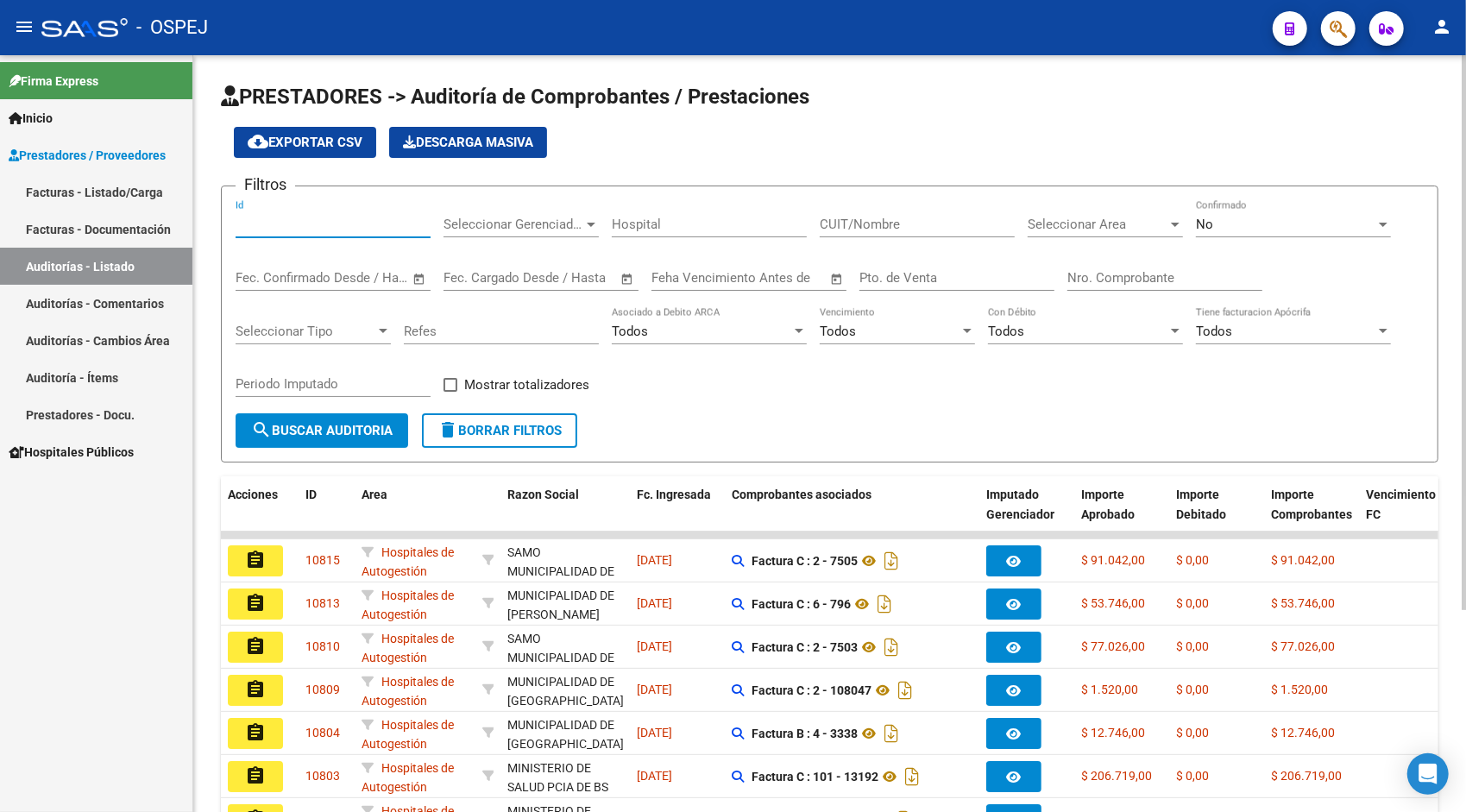
paste input "10786"
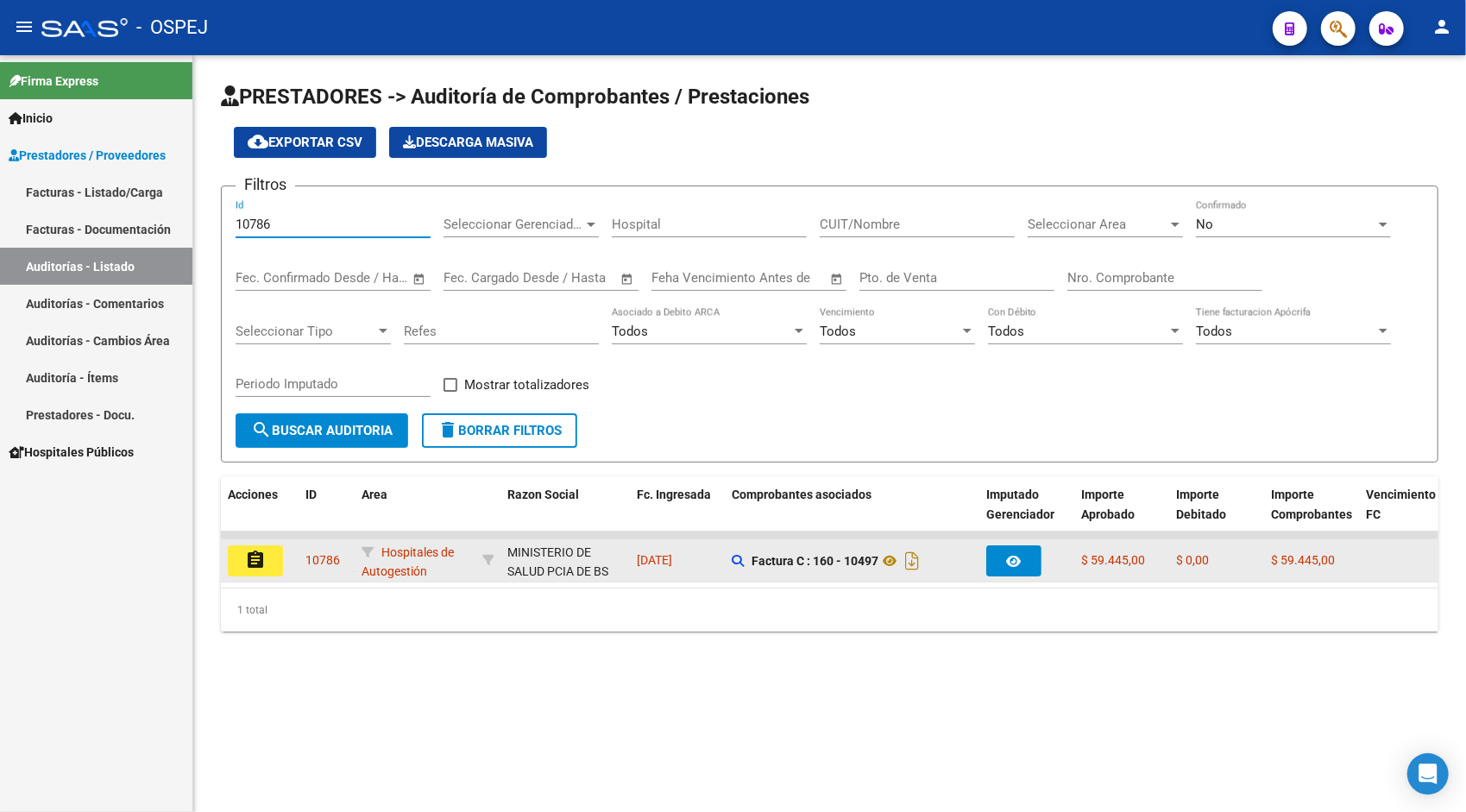
type input "10786"
click at [252, 564] on mat-icon "assignment" at bounding box center [255, 559] width 21 height 21
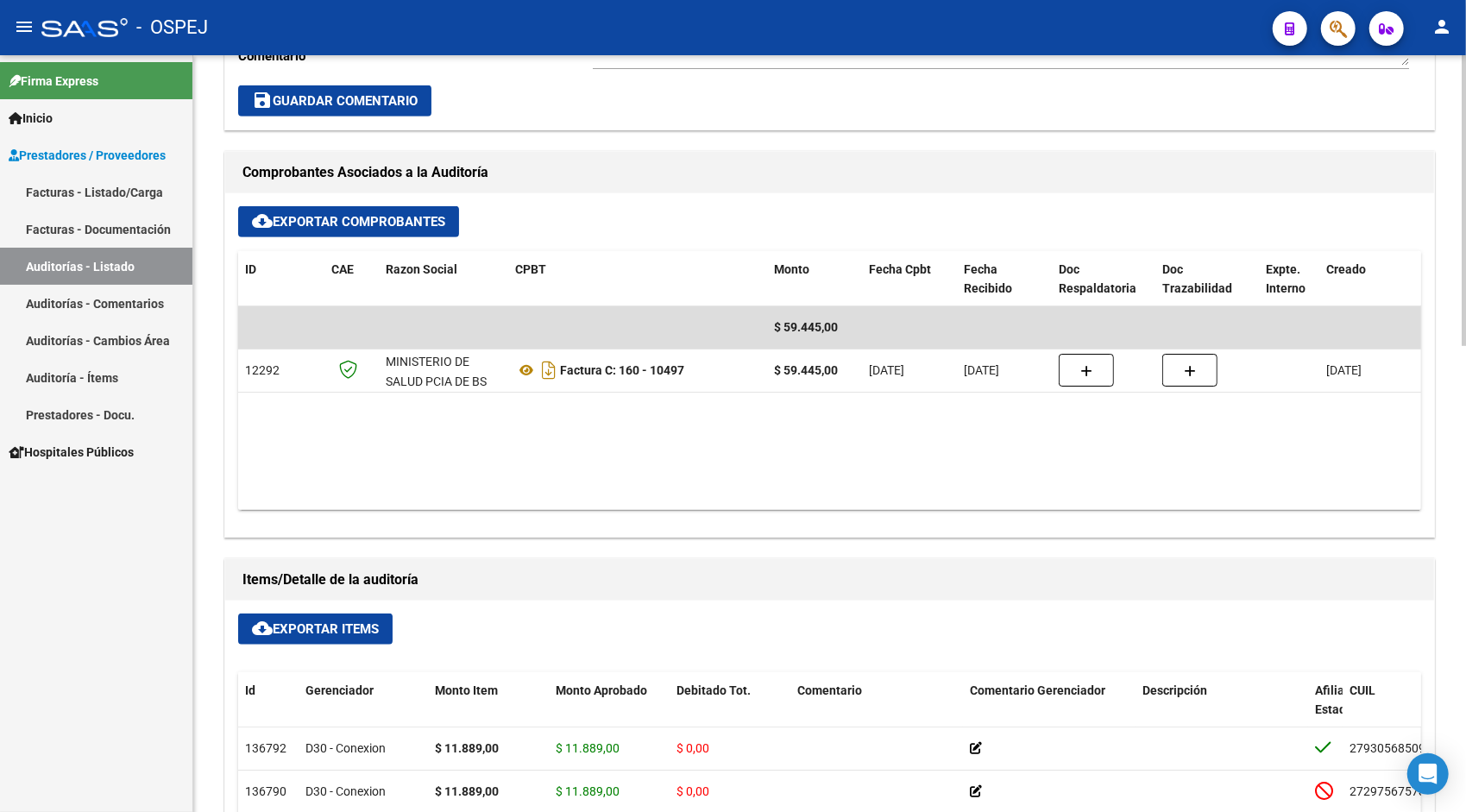
scroll to position [656, 0]
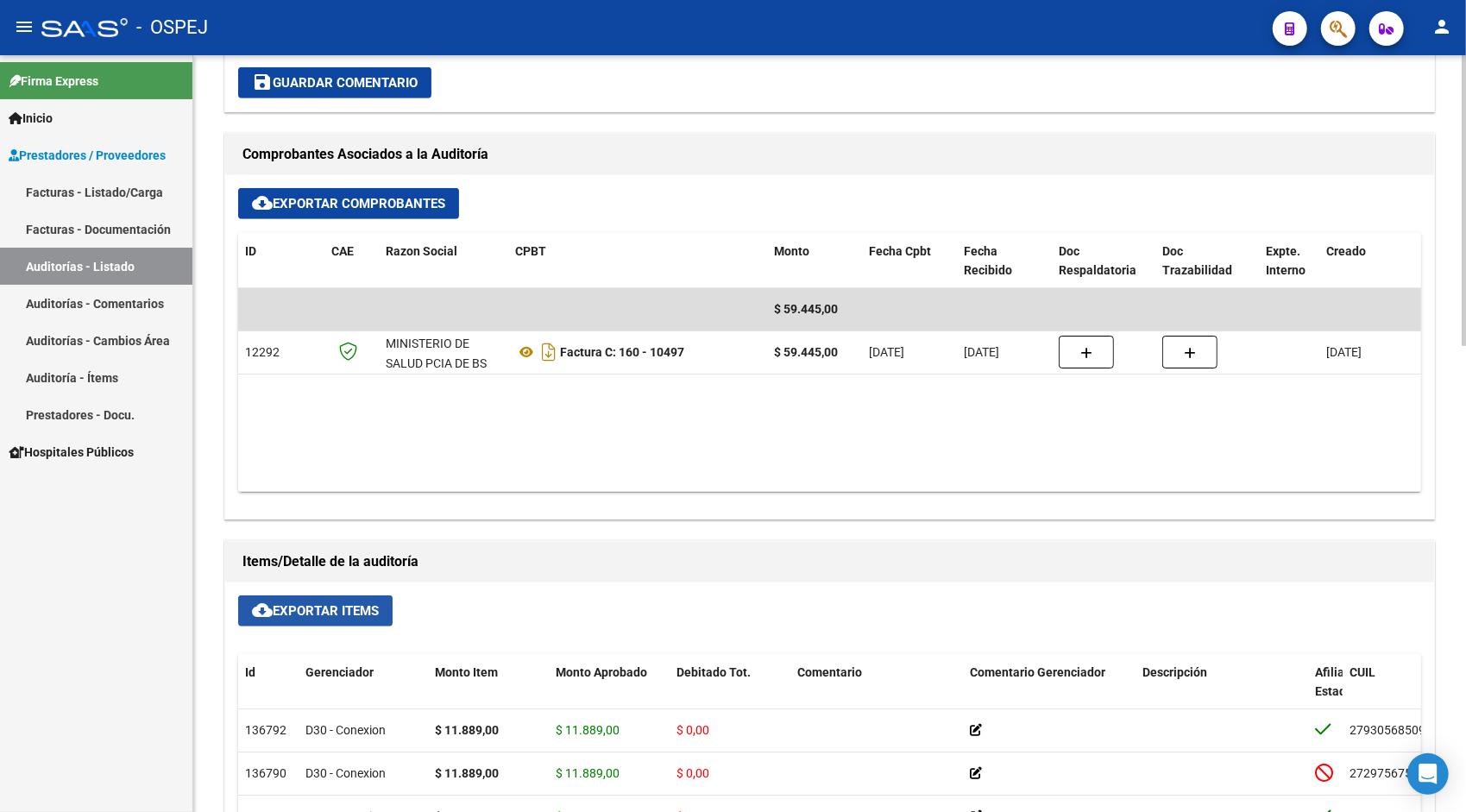
click at [272, 615] on span "cloud_download Exportar Items" at bounding box center [315, 611] width 127 height 16
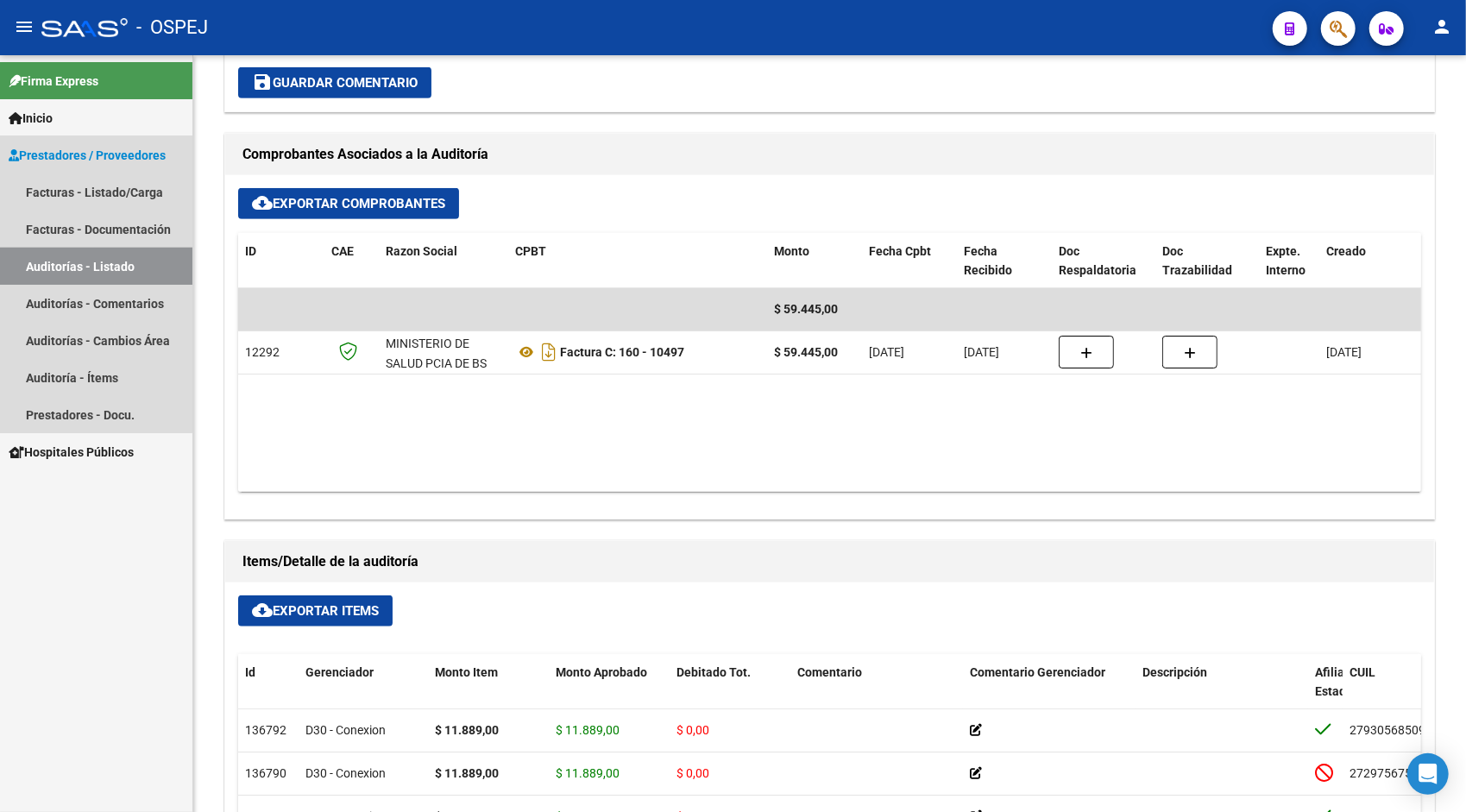
click at [51, 261] on link "Auditorías - Listado" at bounding box center [96, 266] width 193 height 37
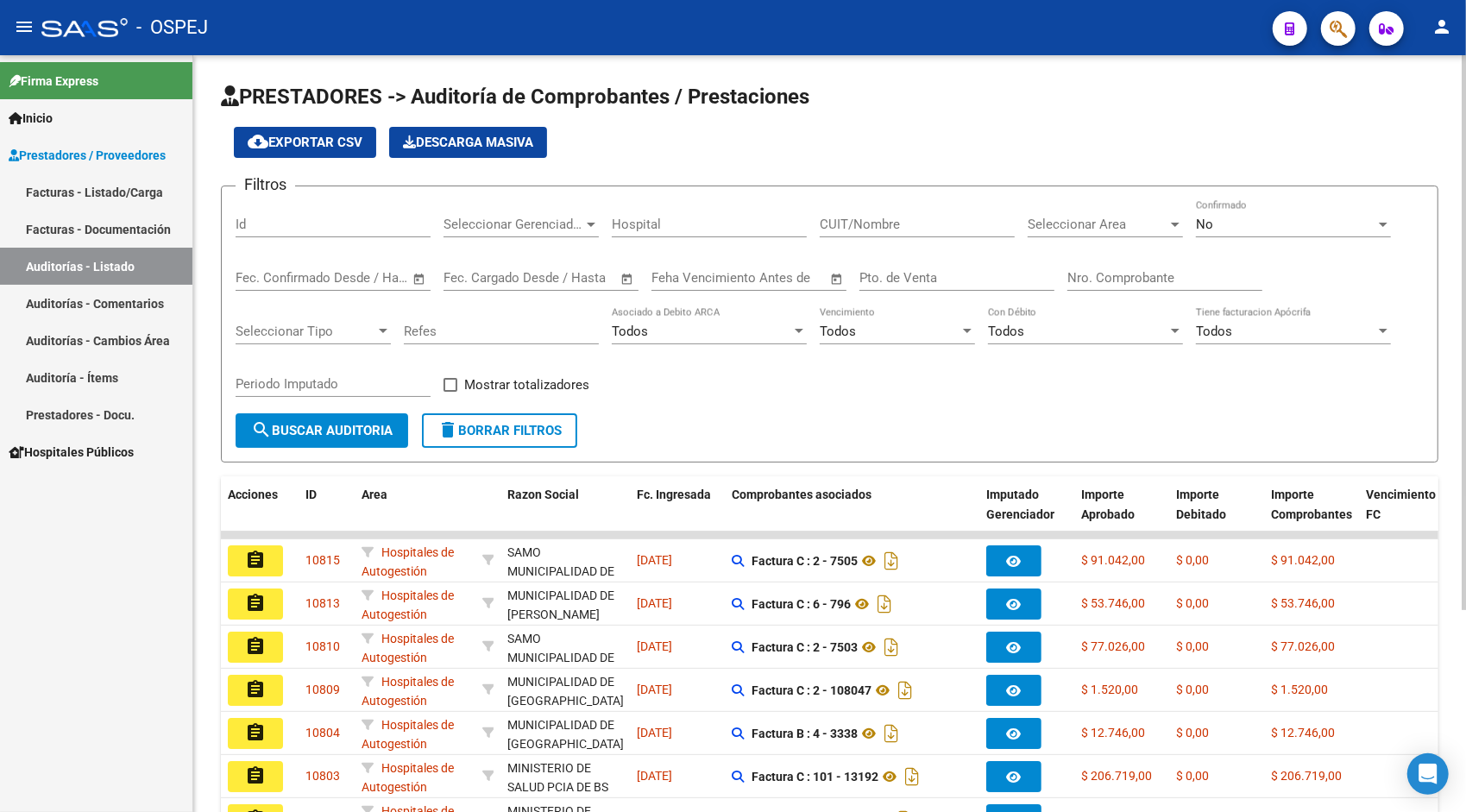
click at [288, 214] on div "Id" at bounding box center [333, 219] width 195 height 37
paste input "10787"
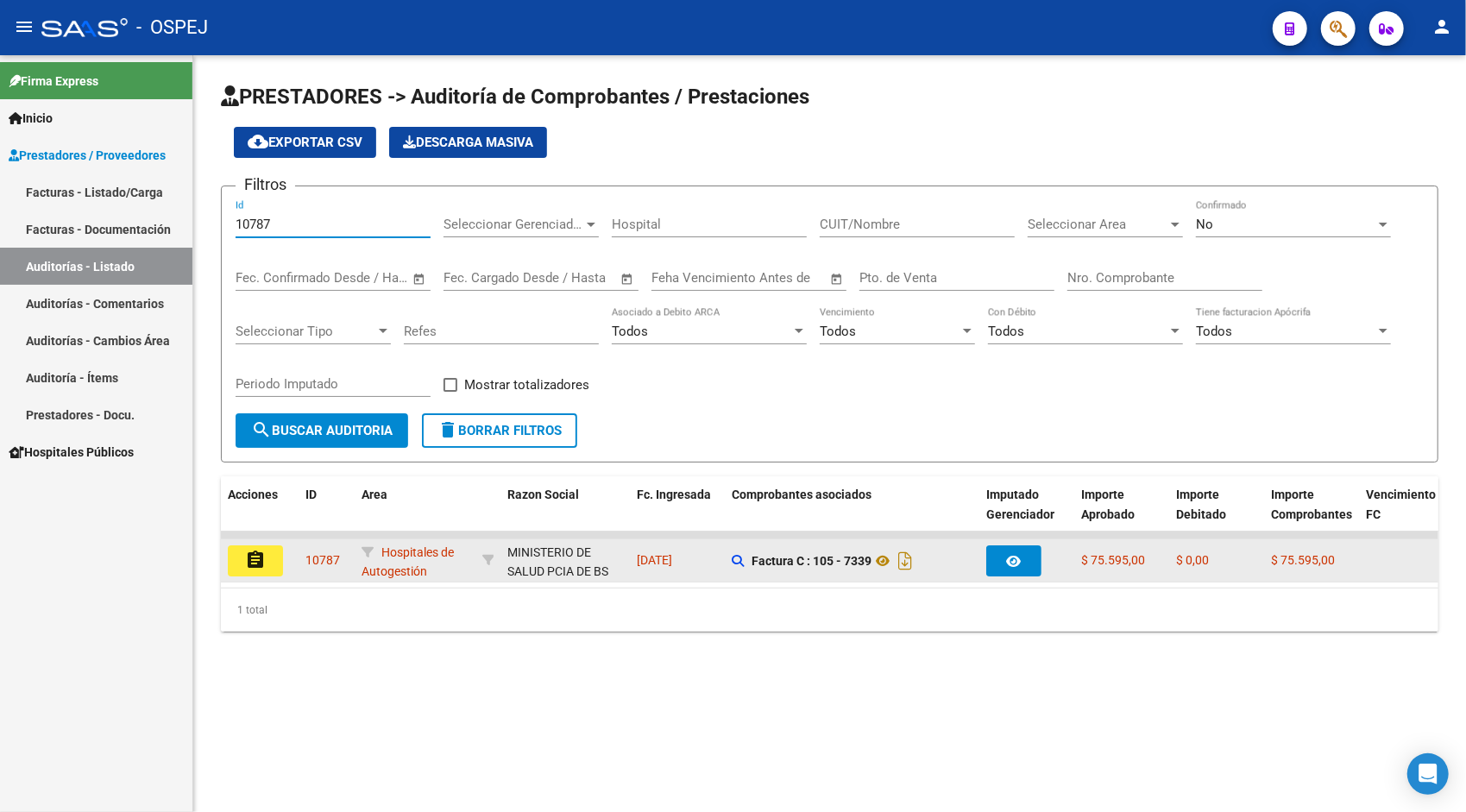
type input "10787"
click at [250, 556] on mat-icon "assignment" at bounding box center [255, 559] width 21 height 21
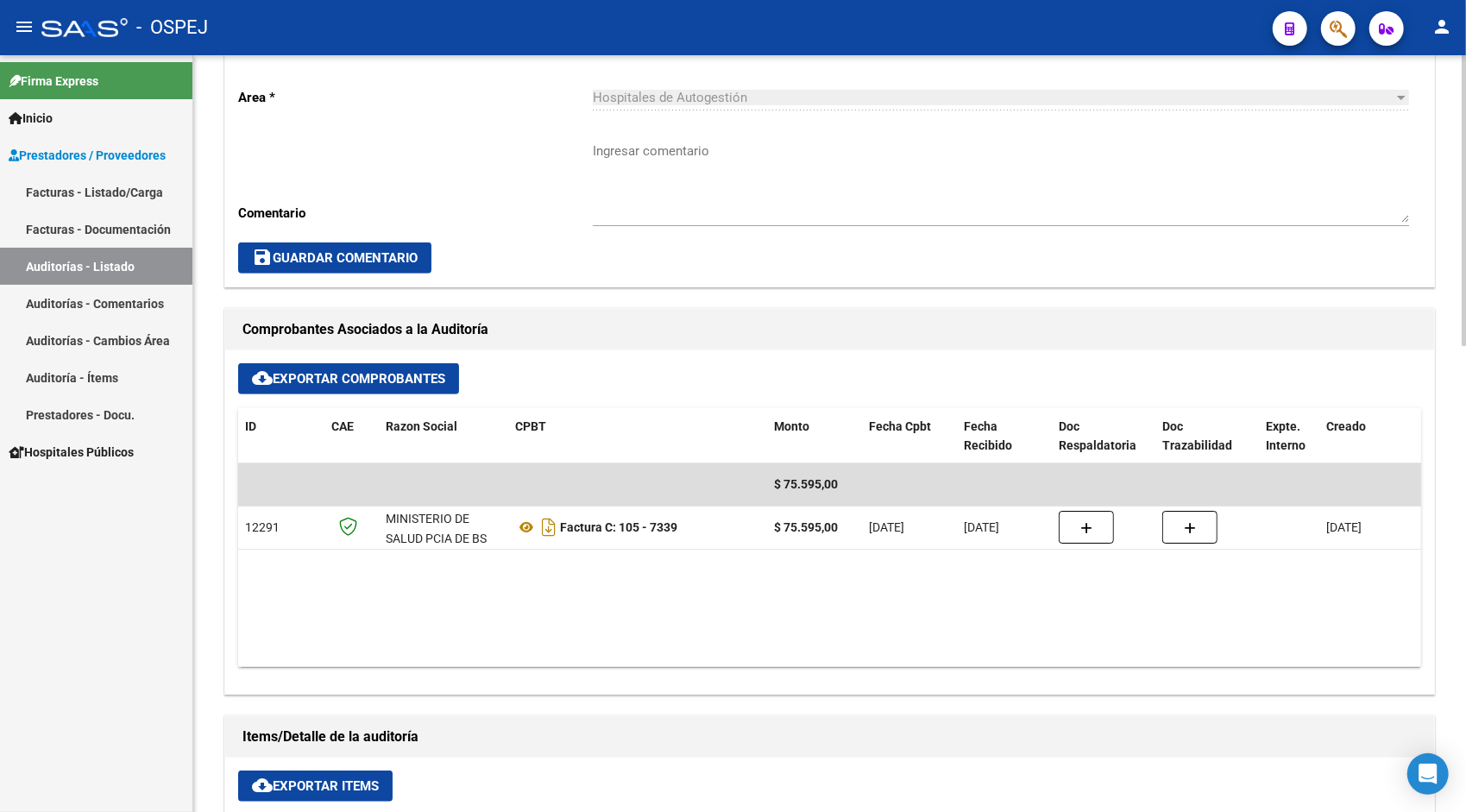
scroll to position [552, 0]
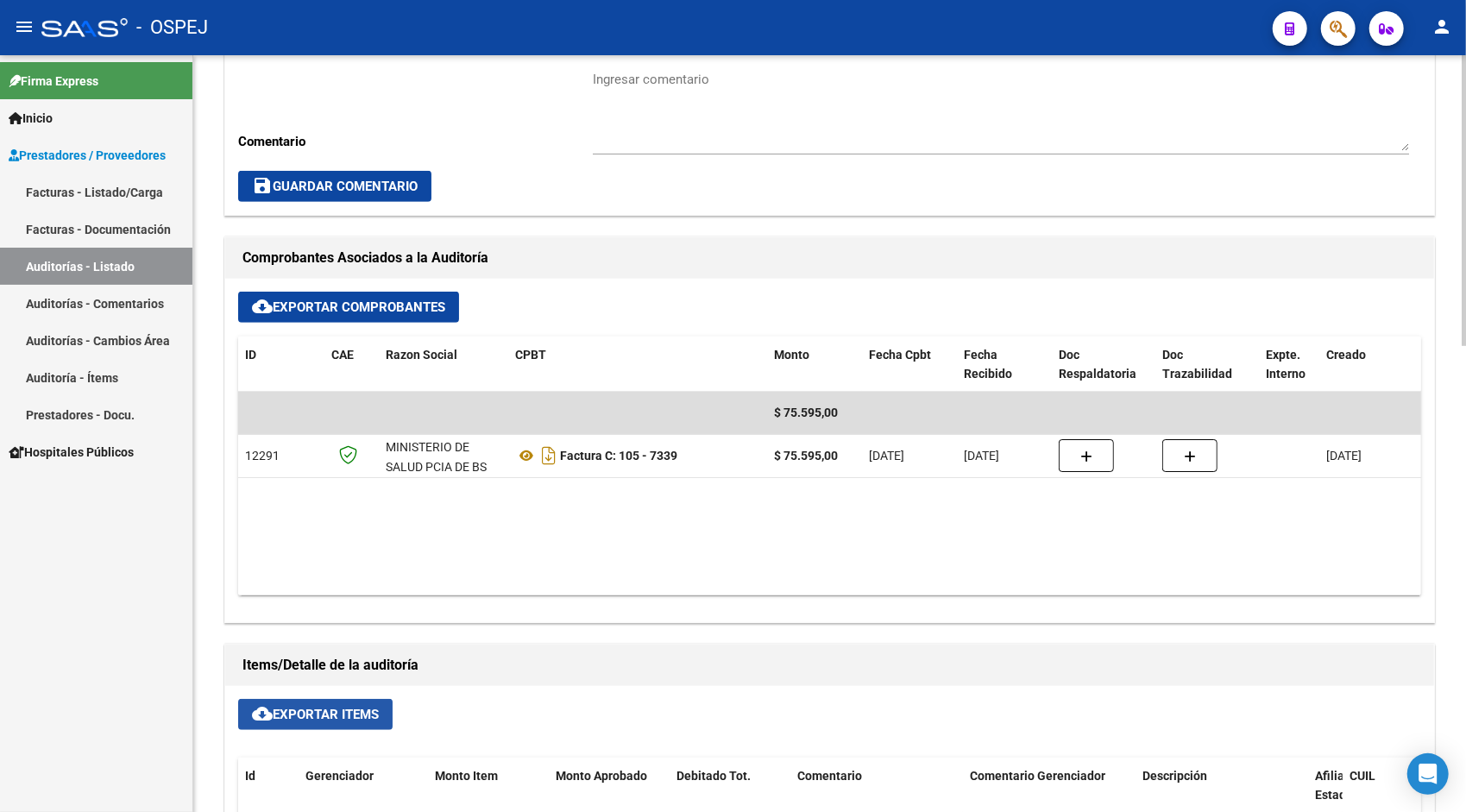
click at [328, 709] on span "cloud_download Exportar Items" at bounding box center [315, 714] width 127 height 16
click at [481, 120] on div "Area * Hospitales de Autogestión Seleccionar area Comentario Ingresar comentari…" at bounding box center [829, 92] width 1209 height 245
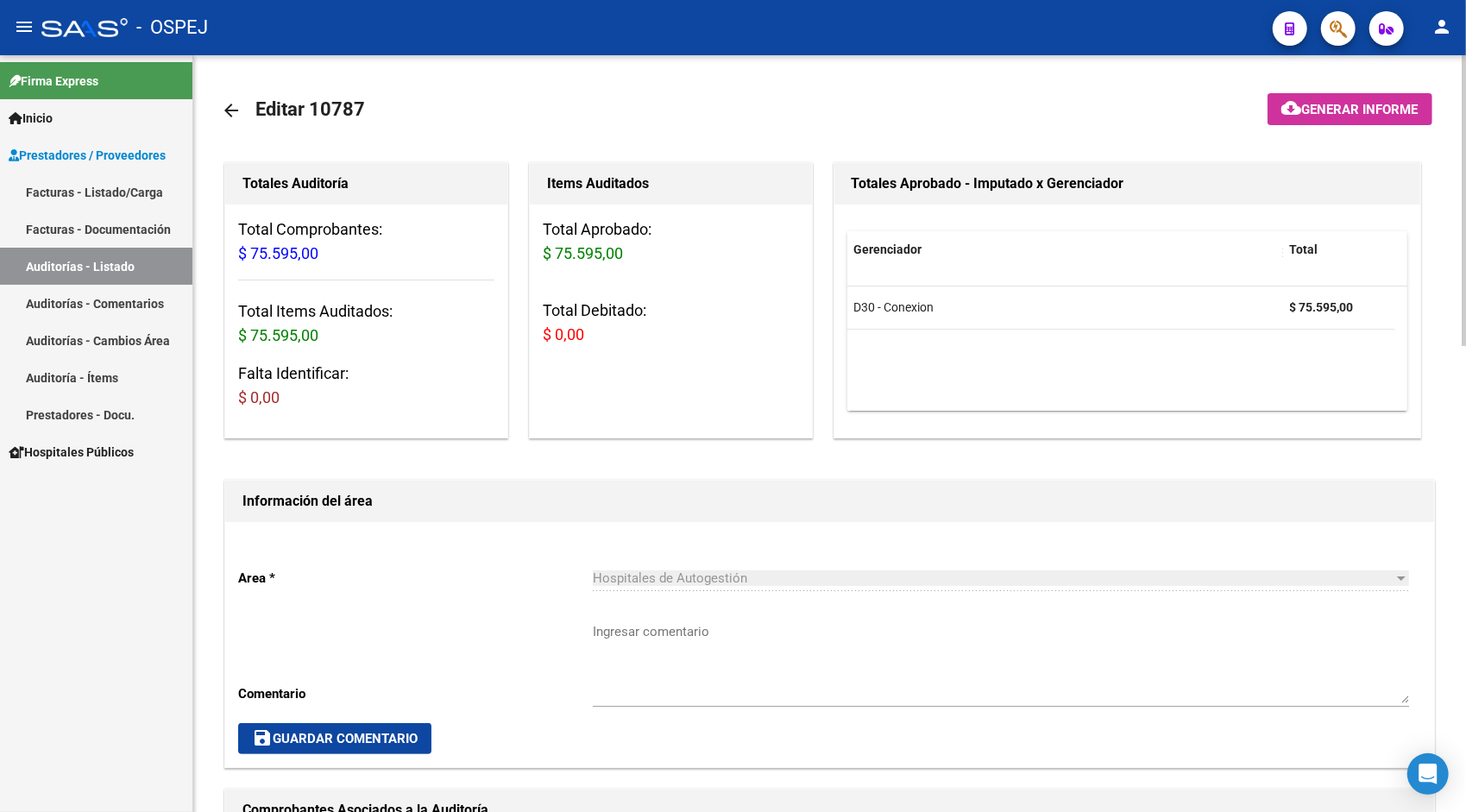
scroll to position [0, 0]
click at [92, 263] on link "Auditorías - Listado" at bounding box center [96, 266] width 193 height 37
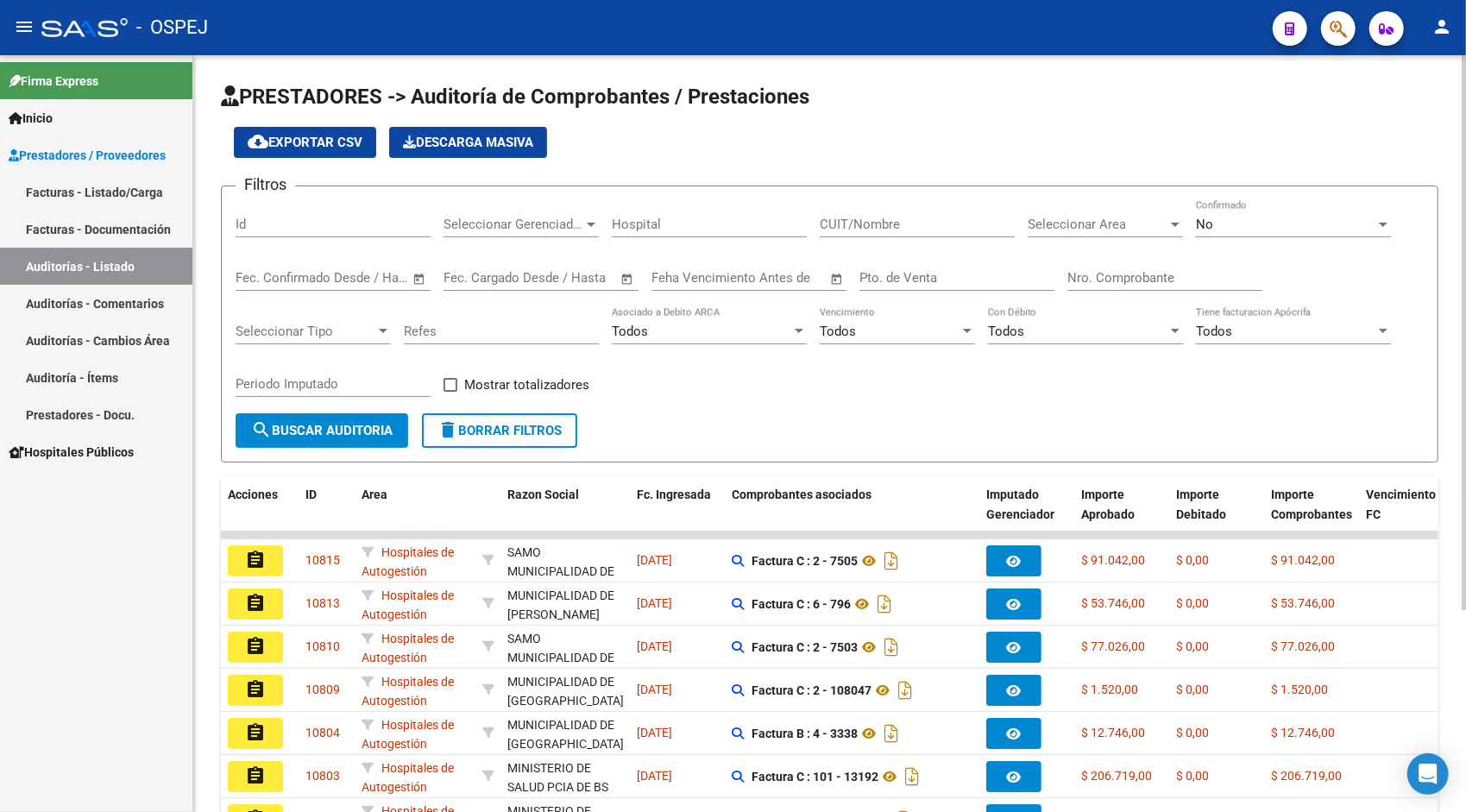
click at [312, 228] on input "Id" at bounding box center [333, 224] width 195 height 16
paste input "10788"
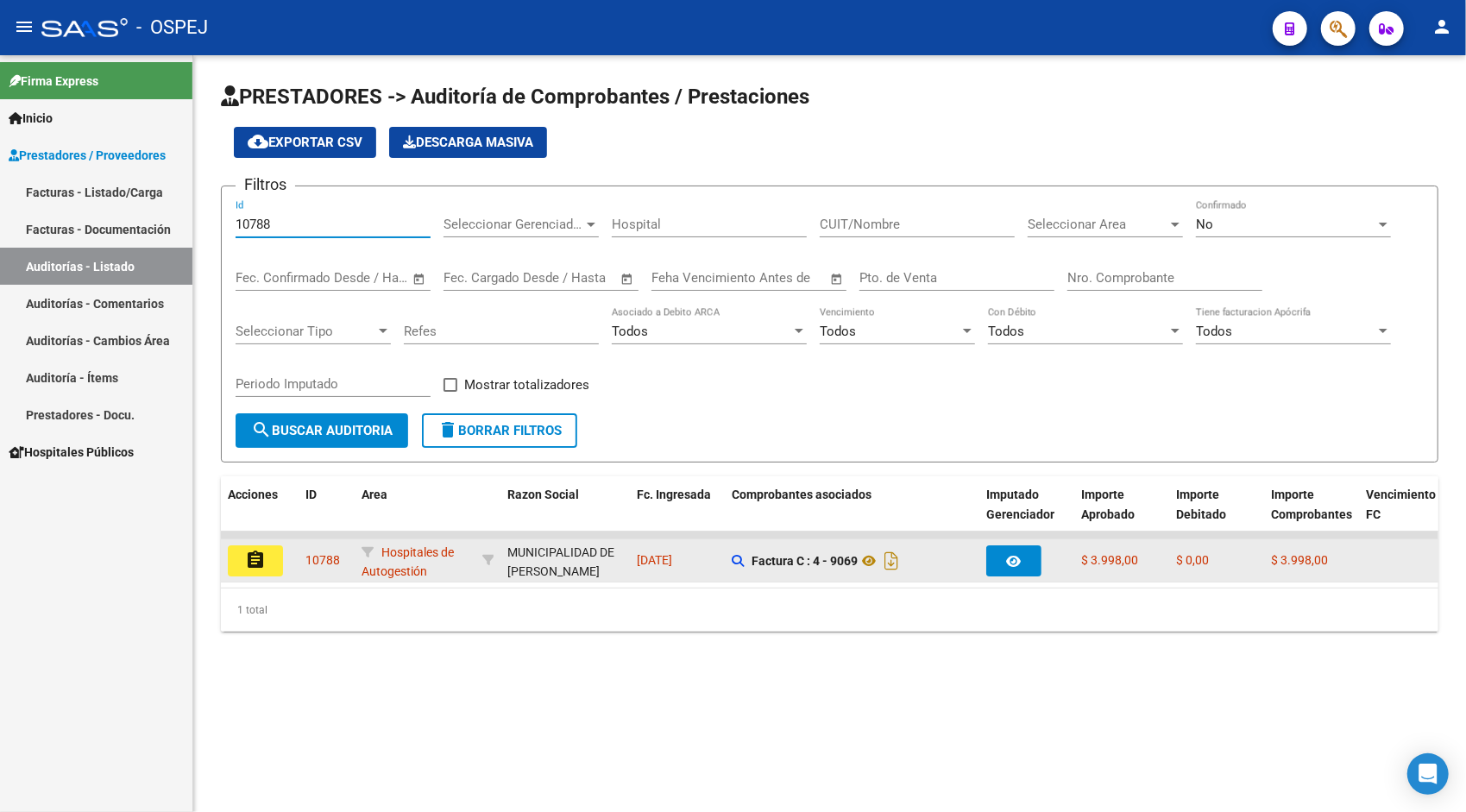
type input "10788"
click at [273, 564] on button "assignment" at bounding box center [255, 561] width 55 height 31
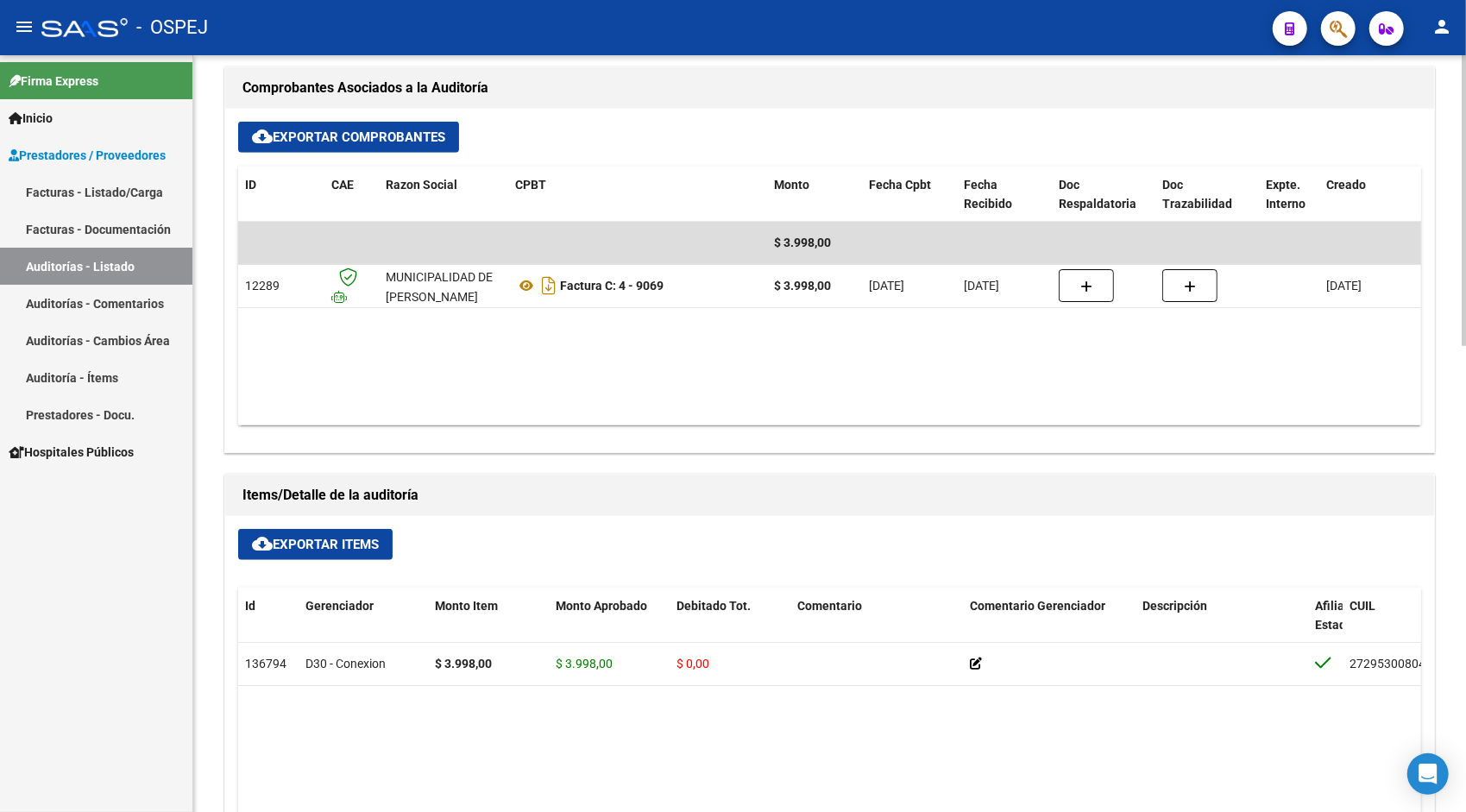
scroll to position [725, 0]
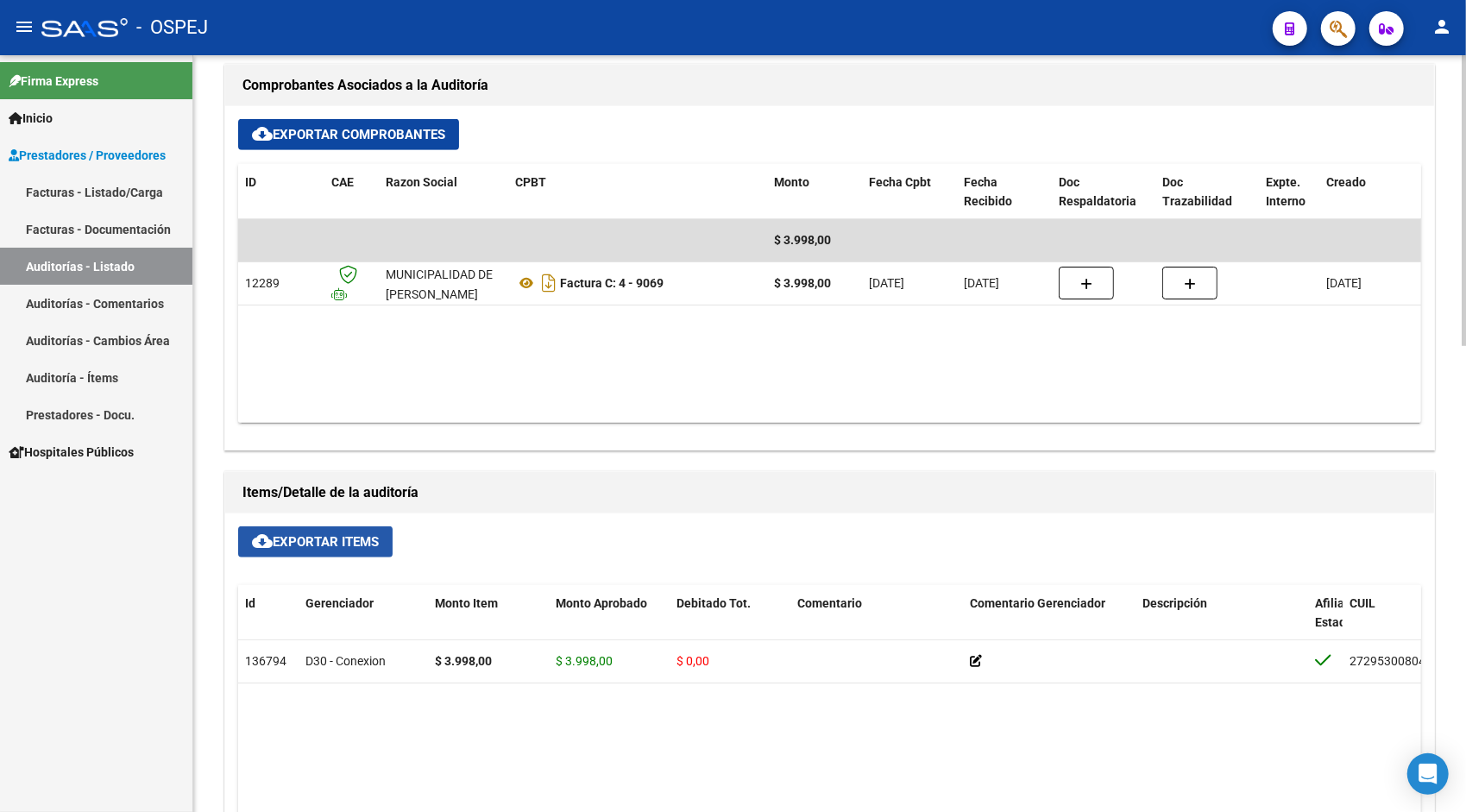
click at [288, 546] on span "cloud_download Exportar Items" at bounding box center [315, 542] width 127 height 16
click at [171, 272] on link "Auditorías - Listado" at bounding box center [96, 266] width 193 height 37
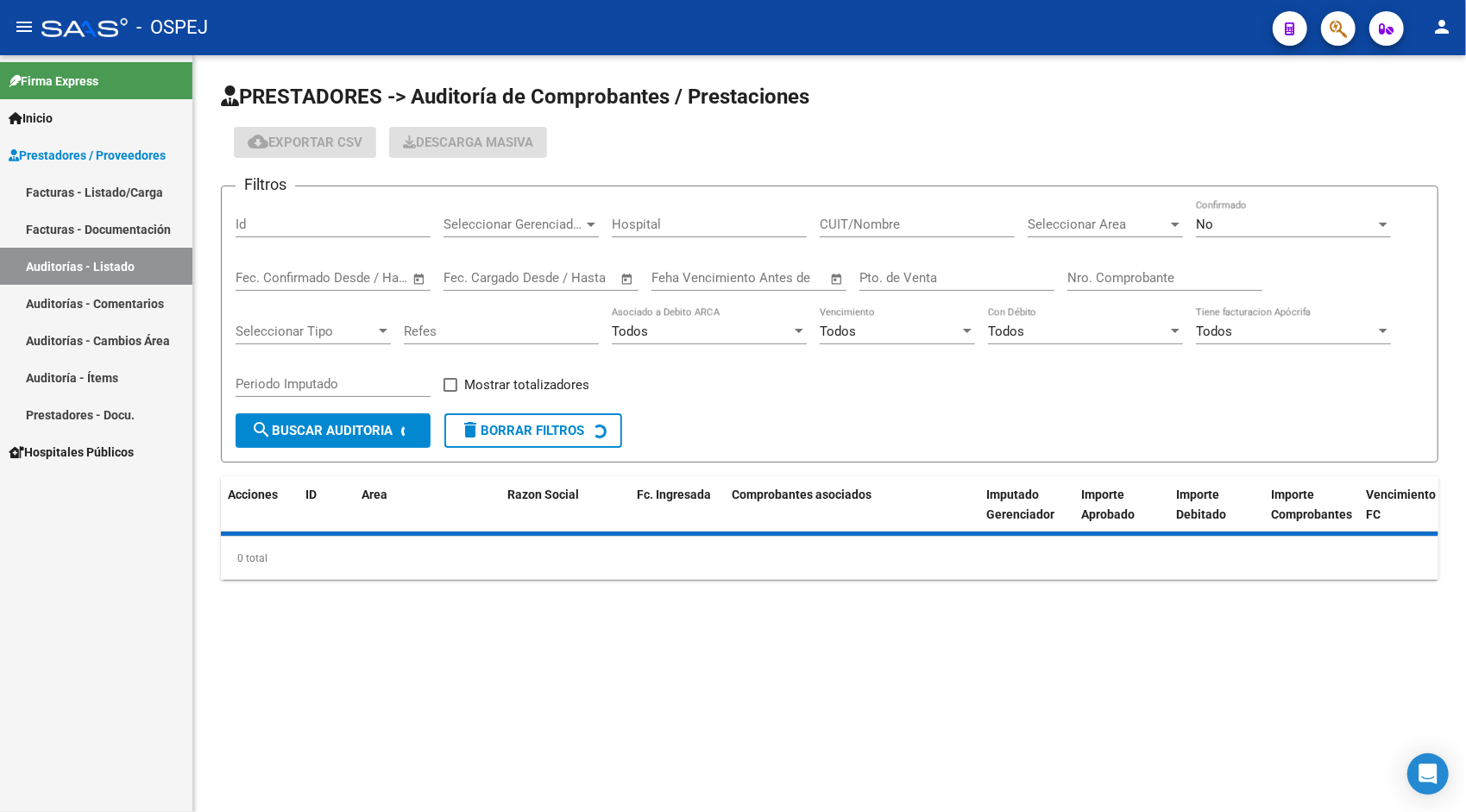
click at [304, 211] on div "Id" at bounding box center [333, 219] width 195 height 37
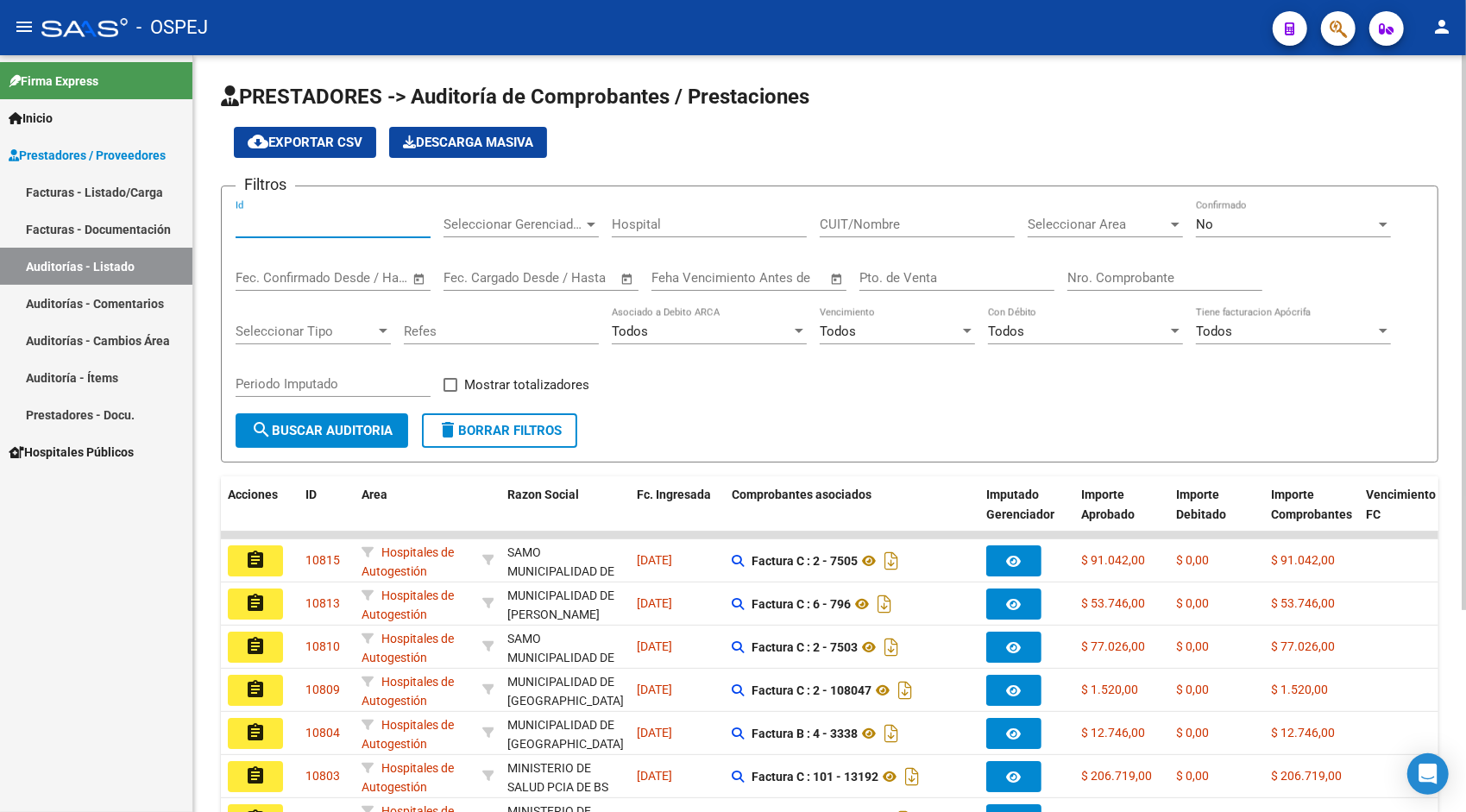
paste input "10789"
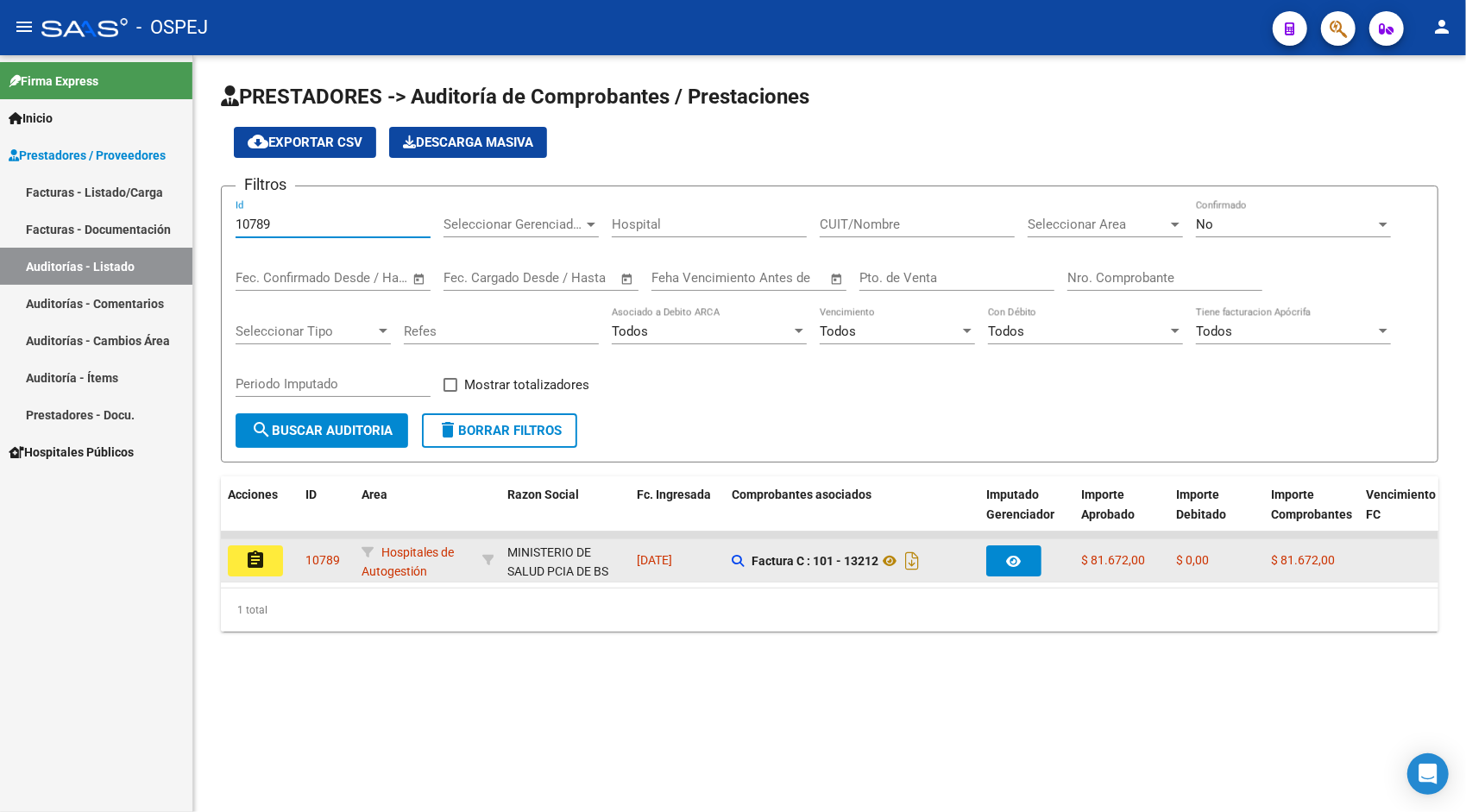
type input "10789"
click at [274, 564] on button "assignment" at bounding box center [255, 561] width 55 height 31
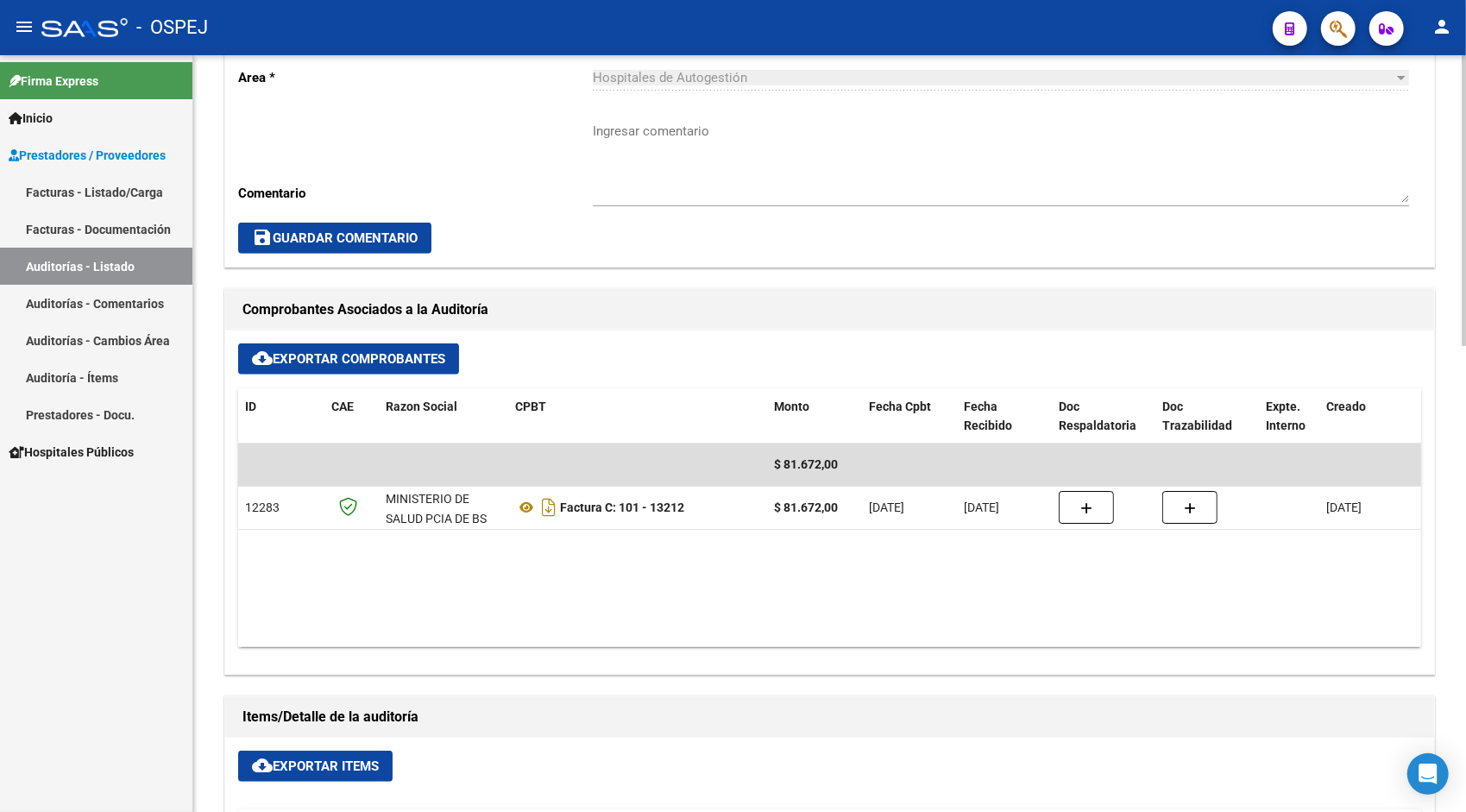
scroll to position [621, 0]
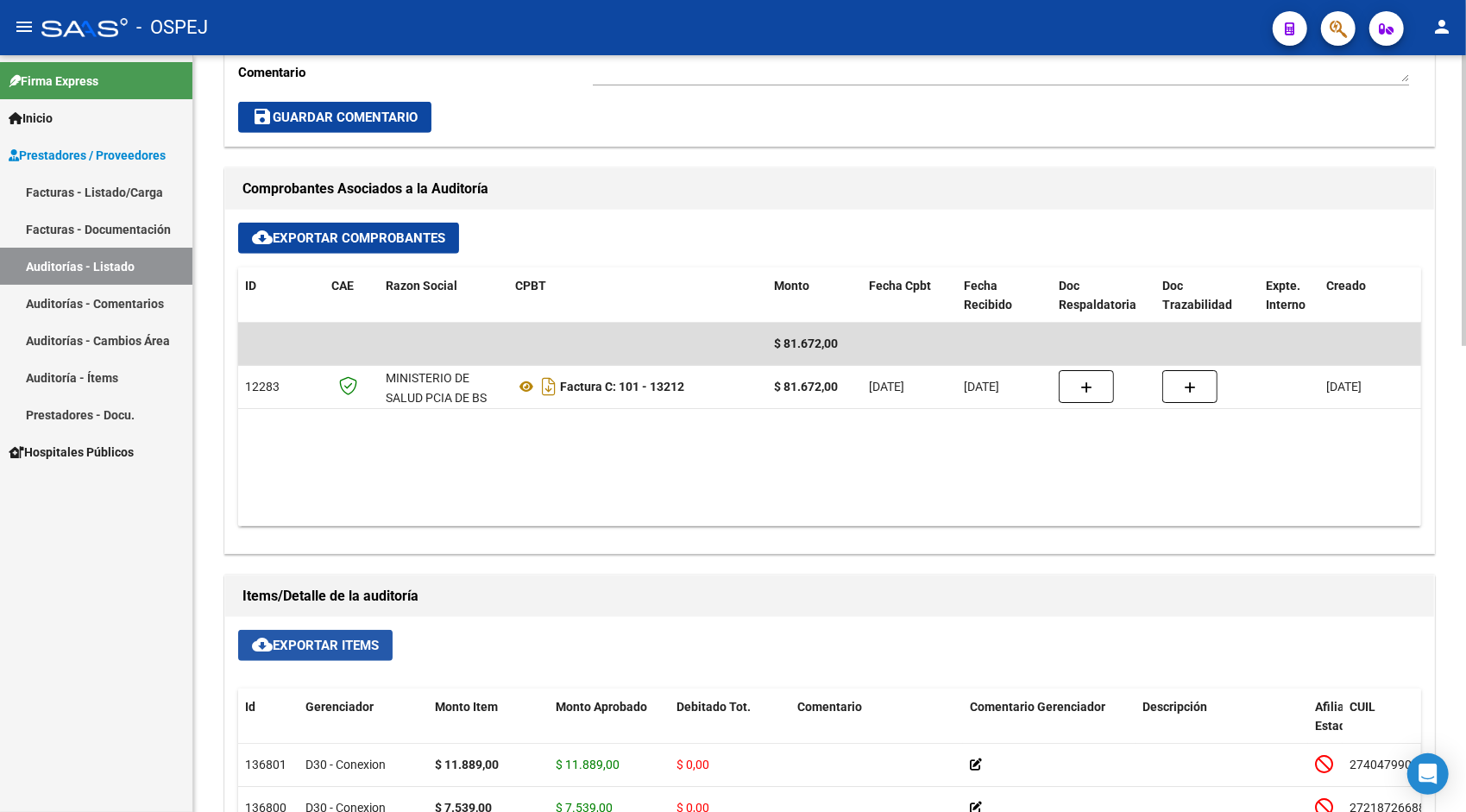
click at [350, 640] on span "cloud_download Exportar Items" at bounding box center [315, 645] width 127 height 16
click at [147, 282] on link "Auditorías - Listado" at bounding box center [96, 266] width 193 height 37
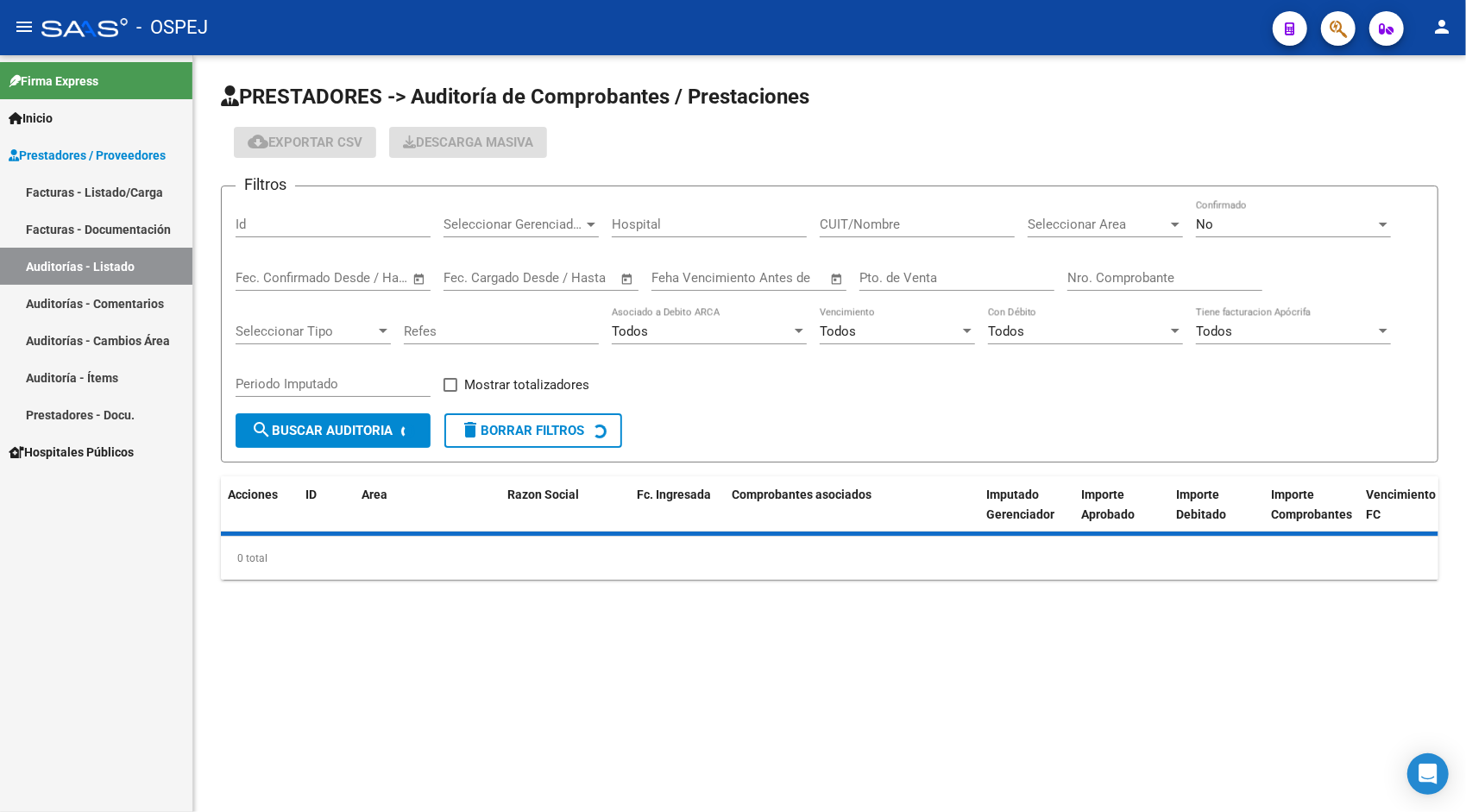
click at [278, 212] on div "Id" at bounding box center [333, 219] width 195 height 37
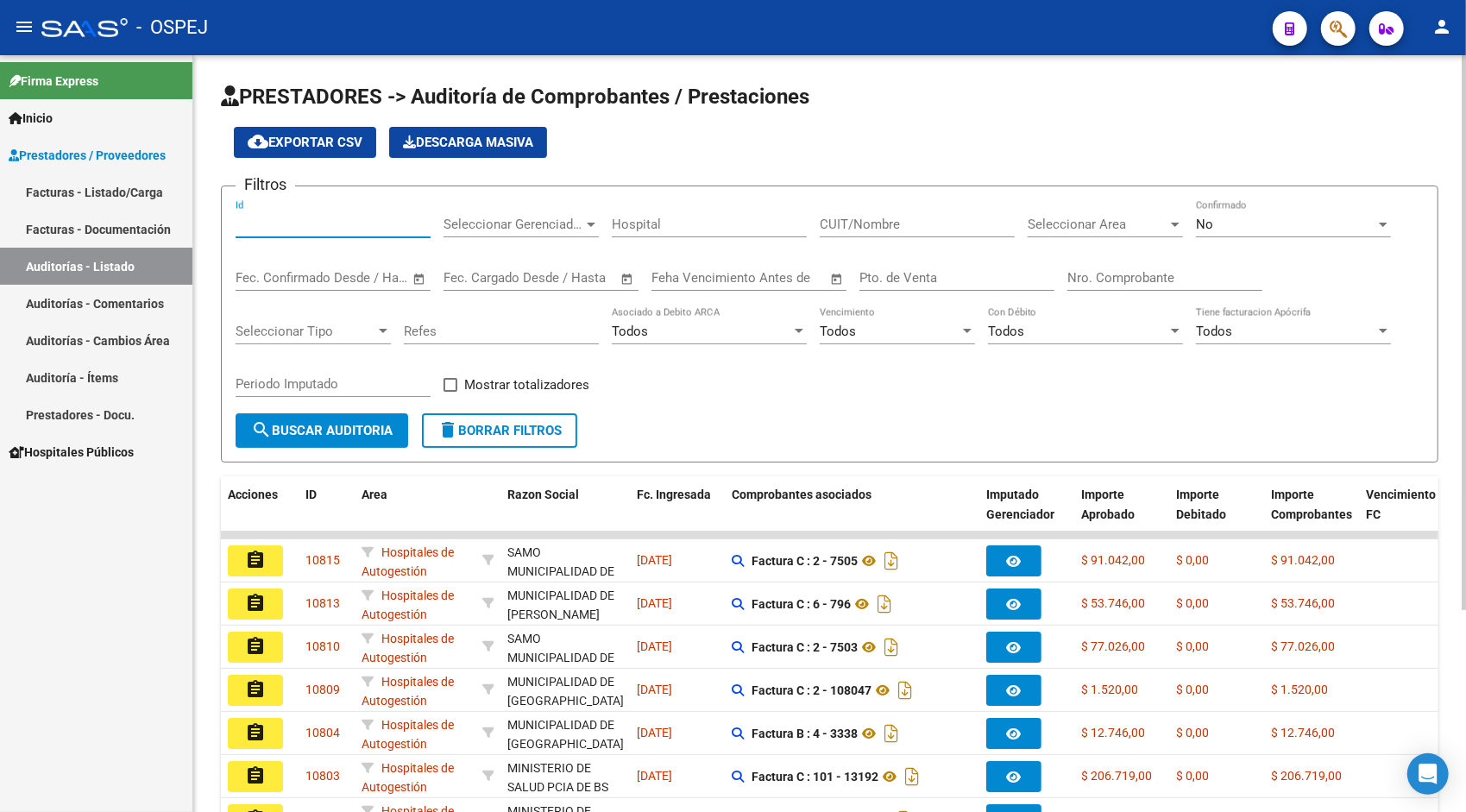
paste input "10790"
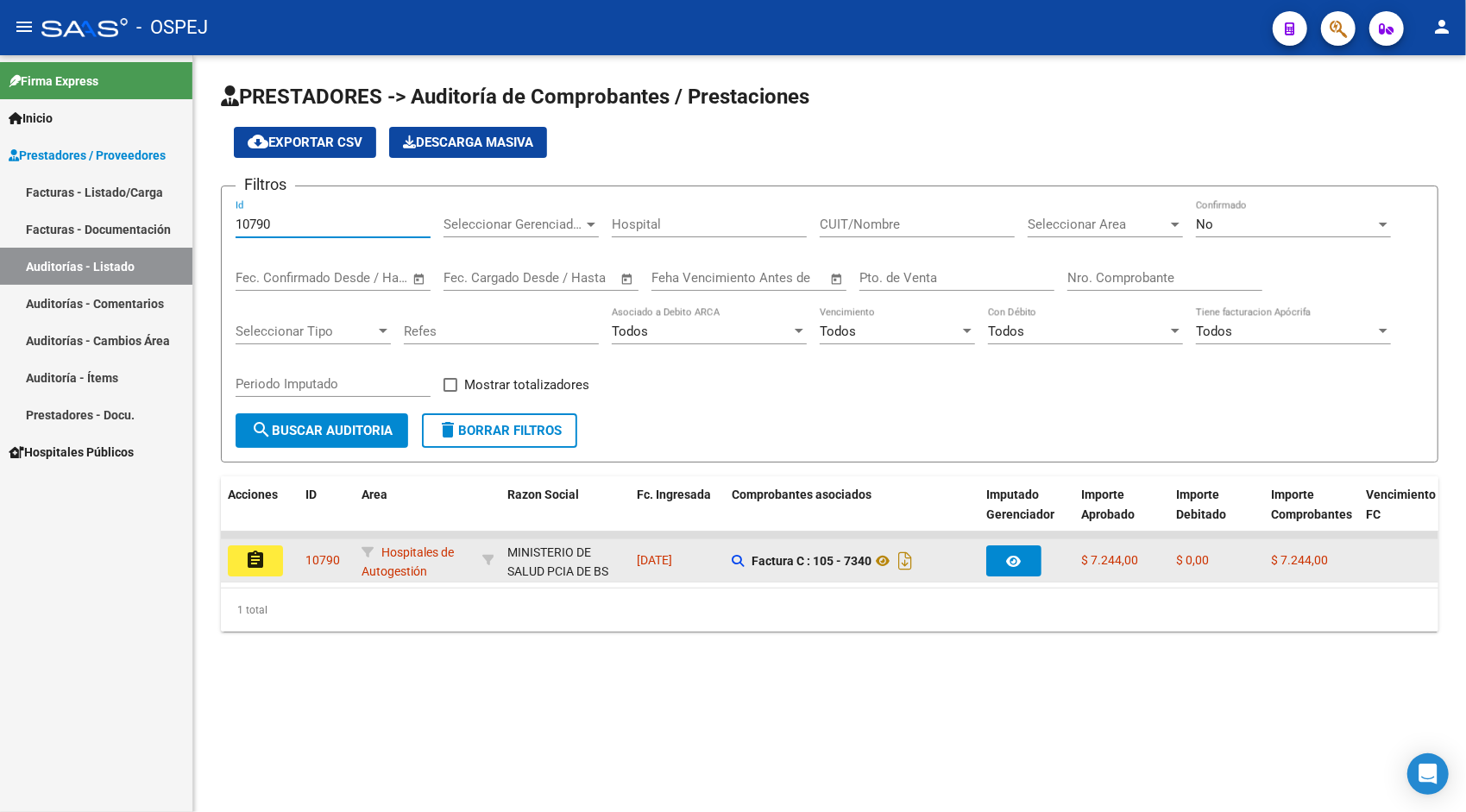
type input "10790"
click at [247, 563] on mat-icon "assignment" at bounding box center [255, 559] width 21 height 21
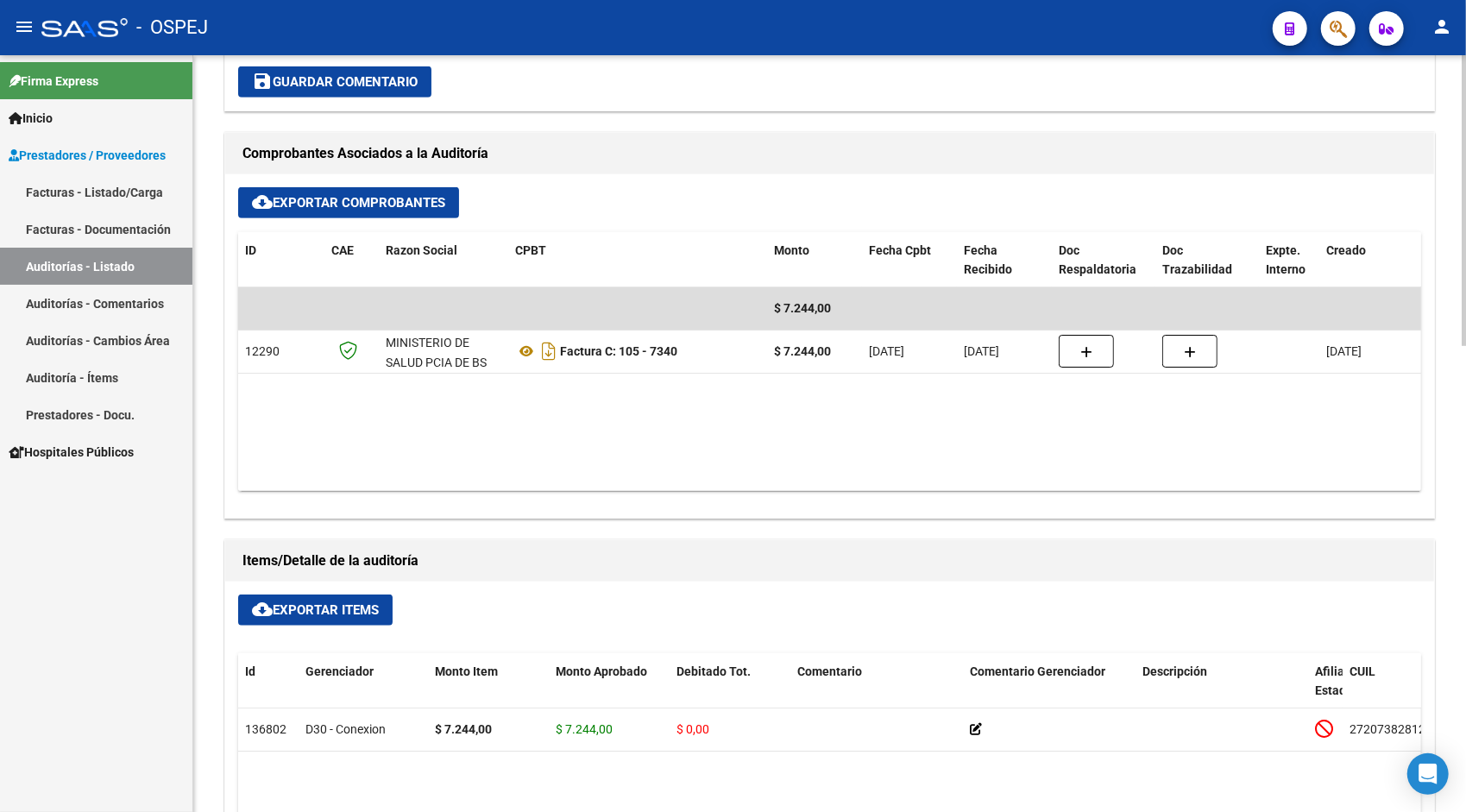
scroll to position [691, 0]
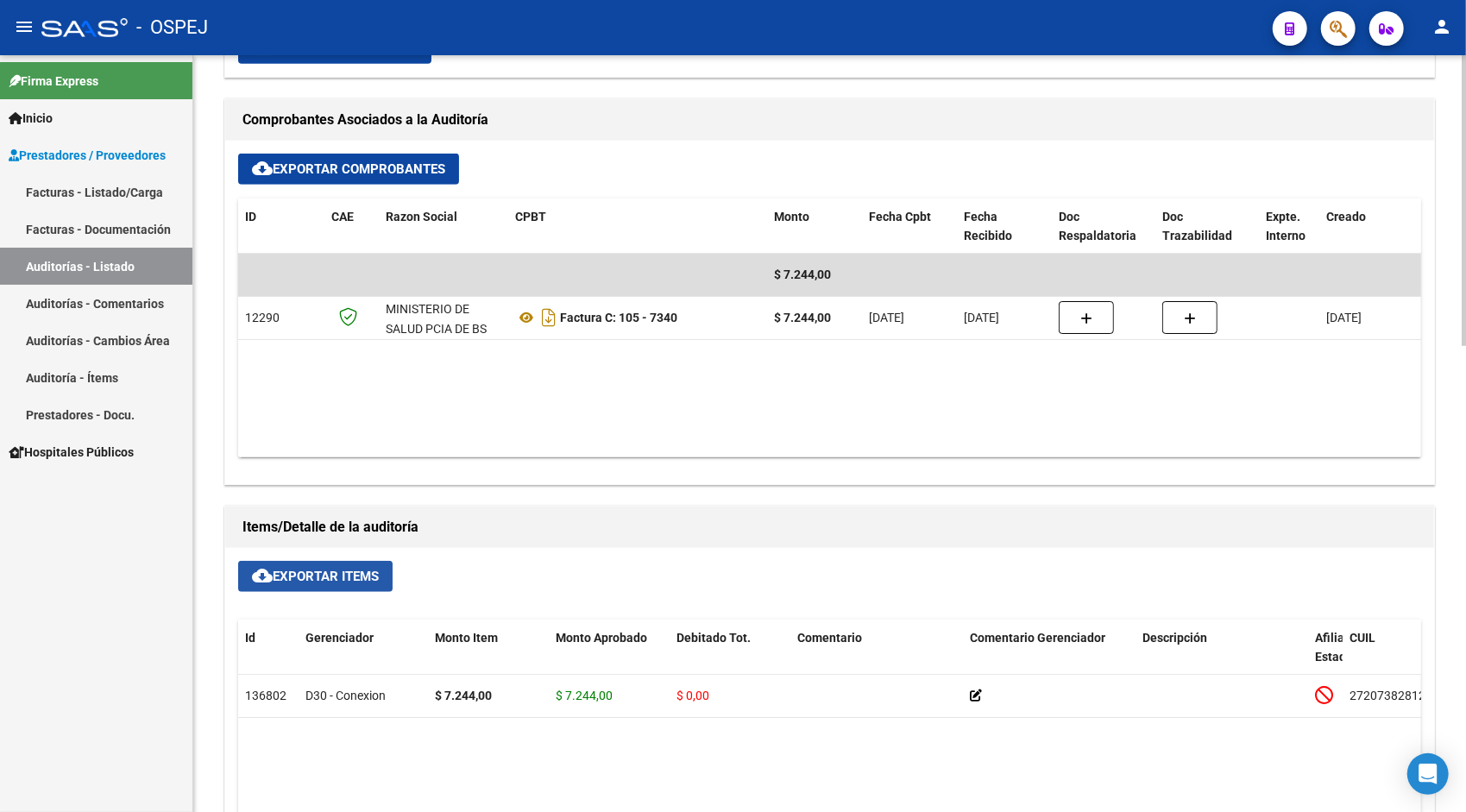
click at [316, 569] on span "cloud_download Exportar Items" at bounding box center [315, 576] width 127 height 16
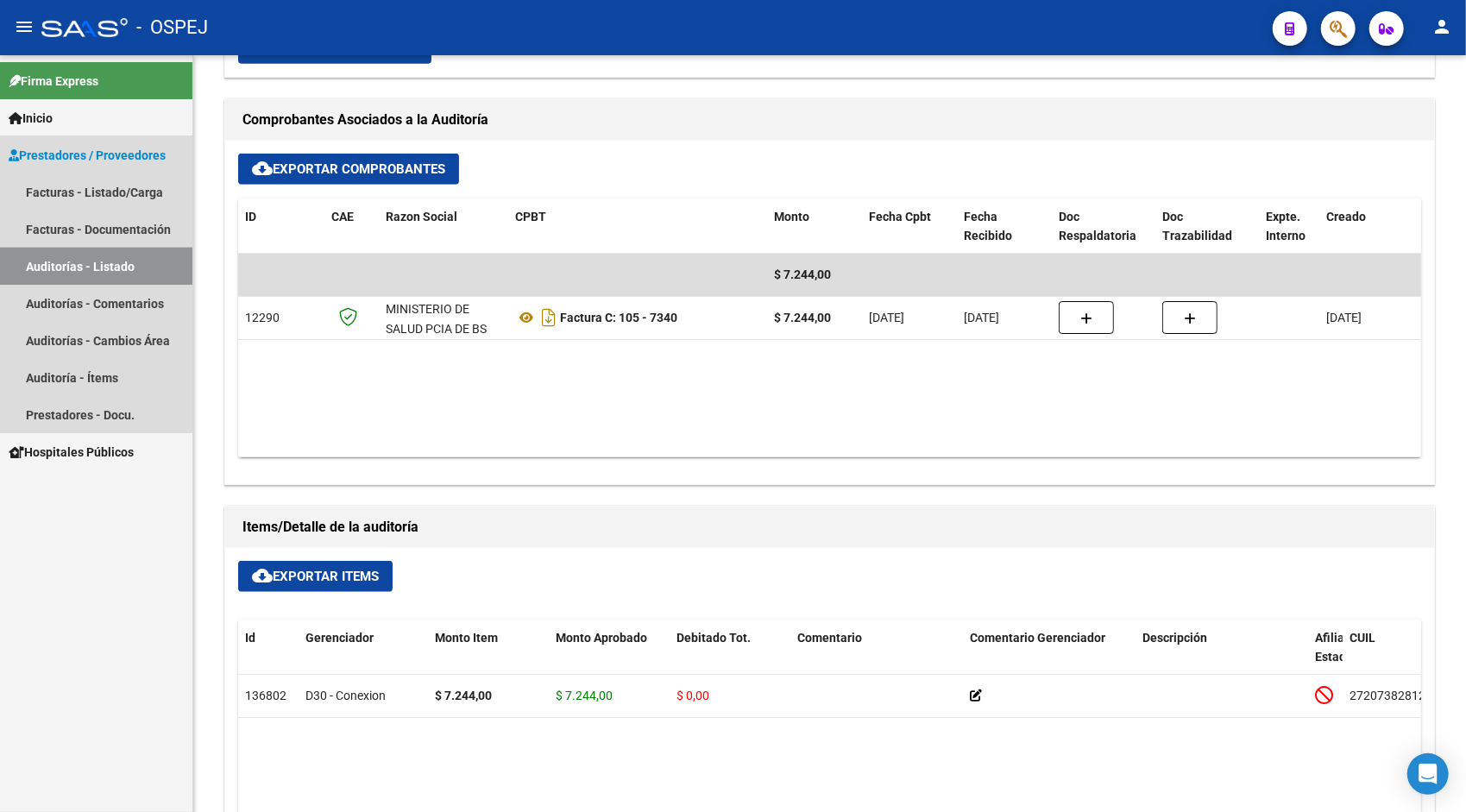
click at [91, 276] on link "Auditorías - Listado" at bounding box center [96, 266] width 193 height 37
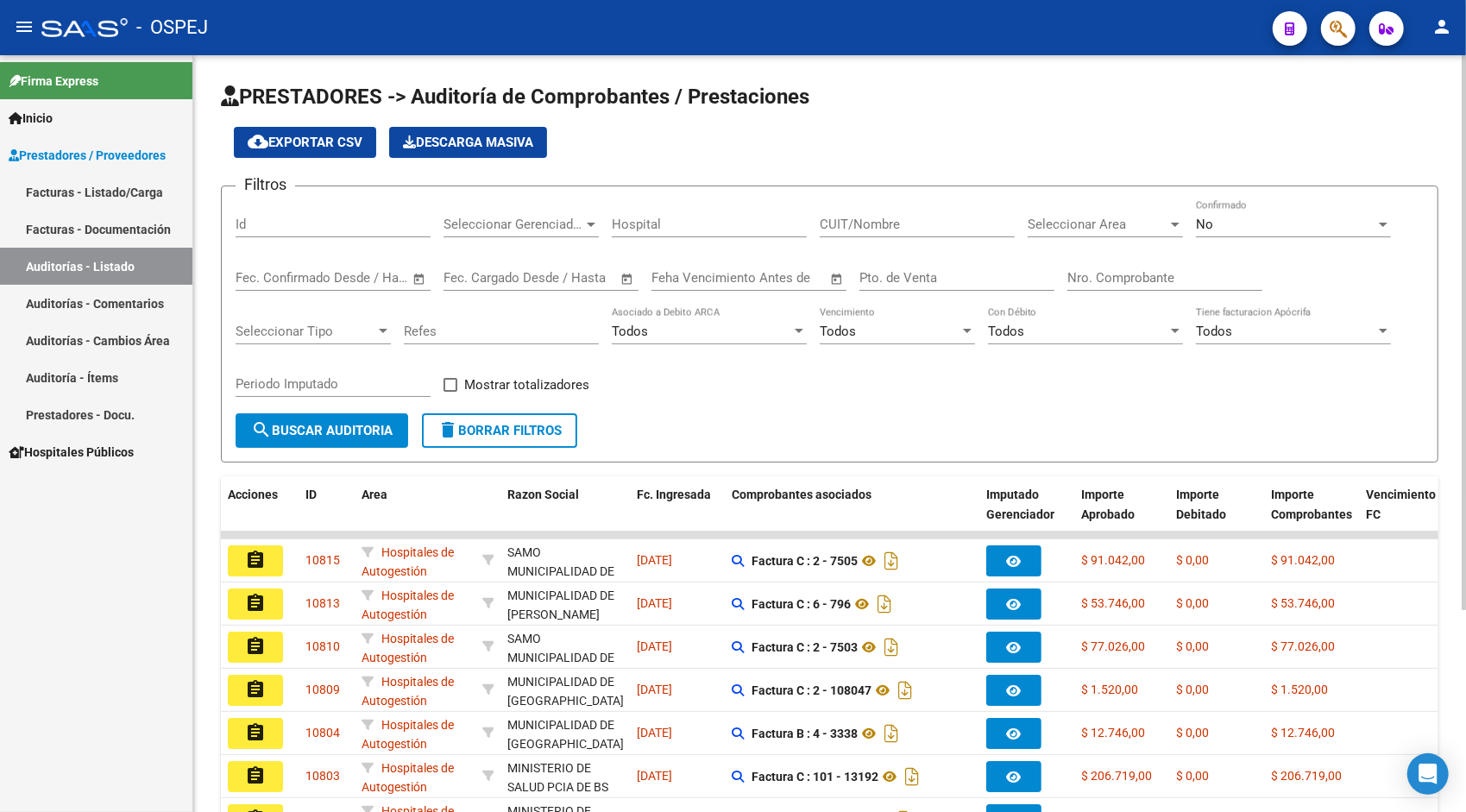
click at [276, 230] on input "Id" at bounding box center [333, 224] width 195 height 16
paste input "10791"
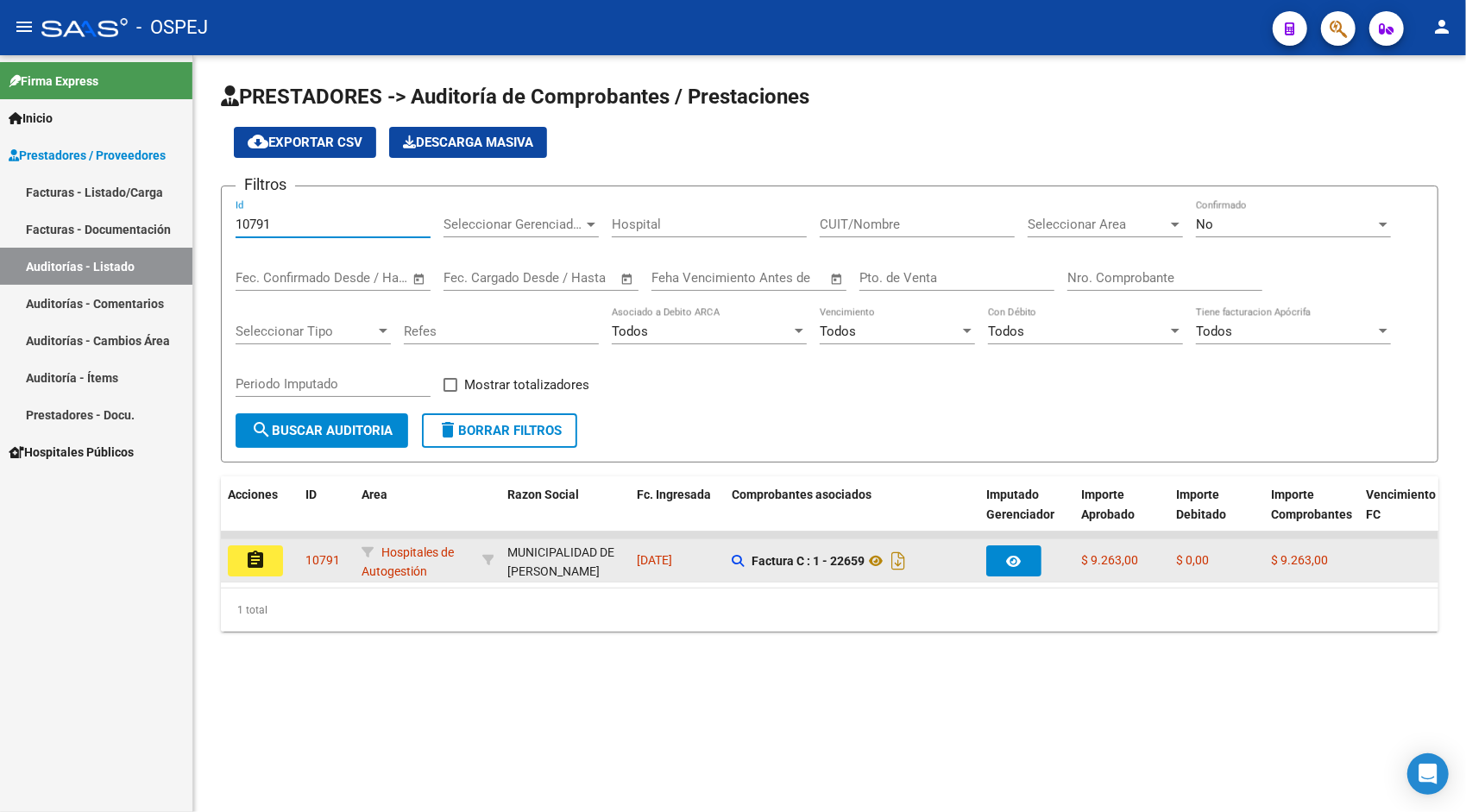
type input "10791"
click at [247, 570] on button "assignment" at bounding box center [255, 561] width 55 height 31
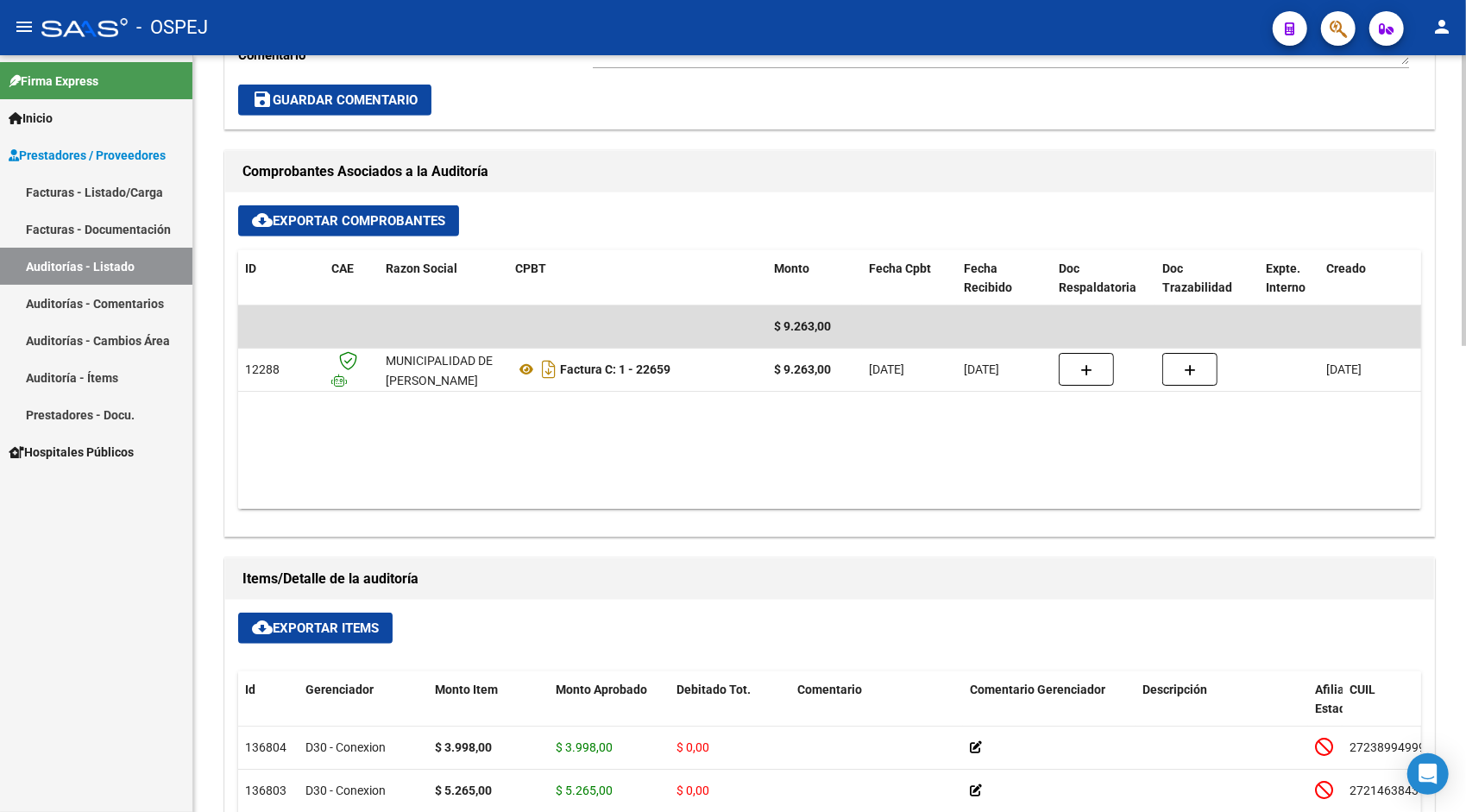
scroll to position [656, 0]
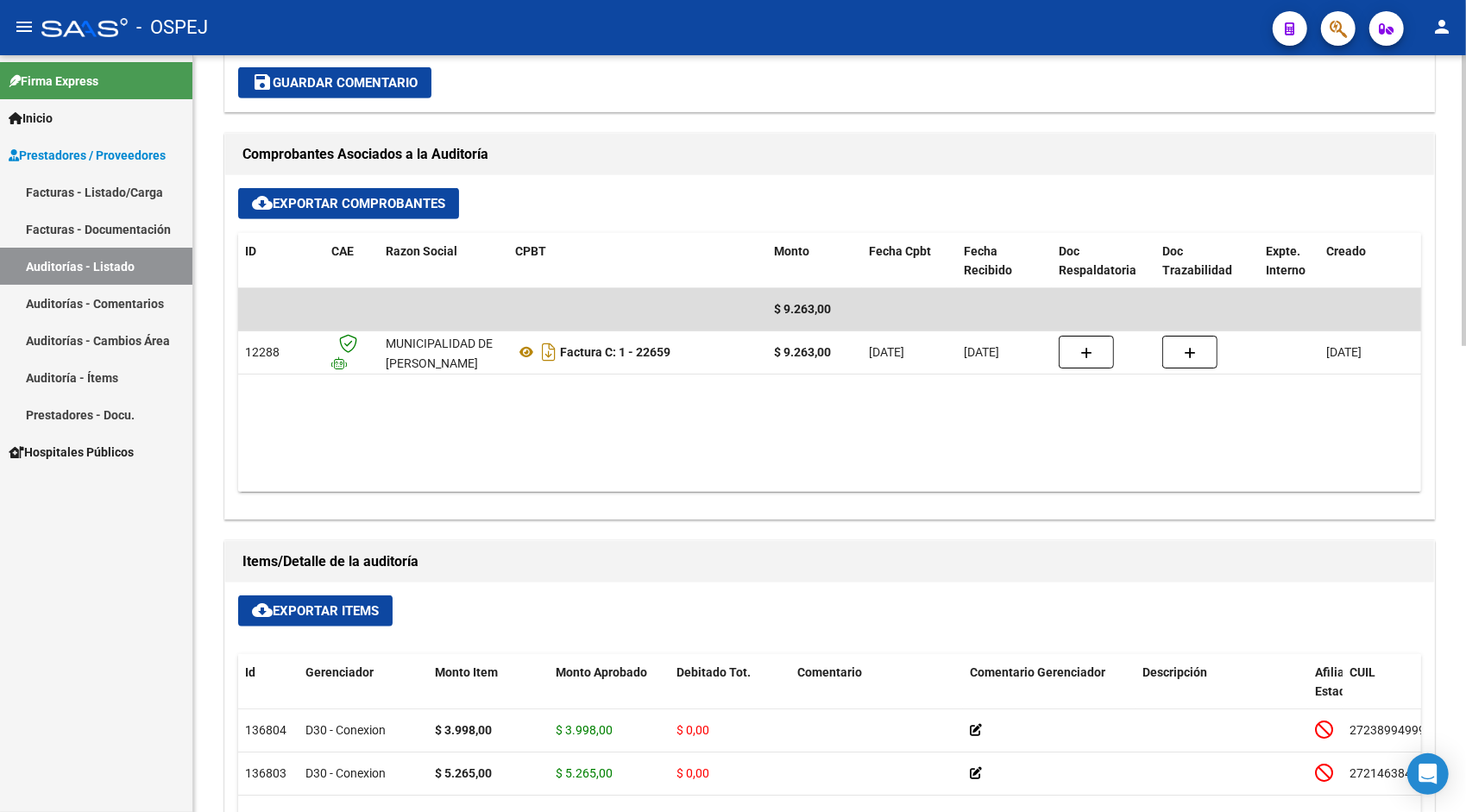
click at [302, 599] on button "cloud_download Exportar Items" at bounding box center [315, 611] width 154 height 31
click at [125, 259] on link "Auditorías - Listado" at bounding box center [96, 266] width 193 height 37
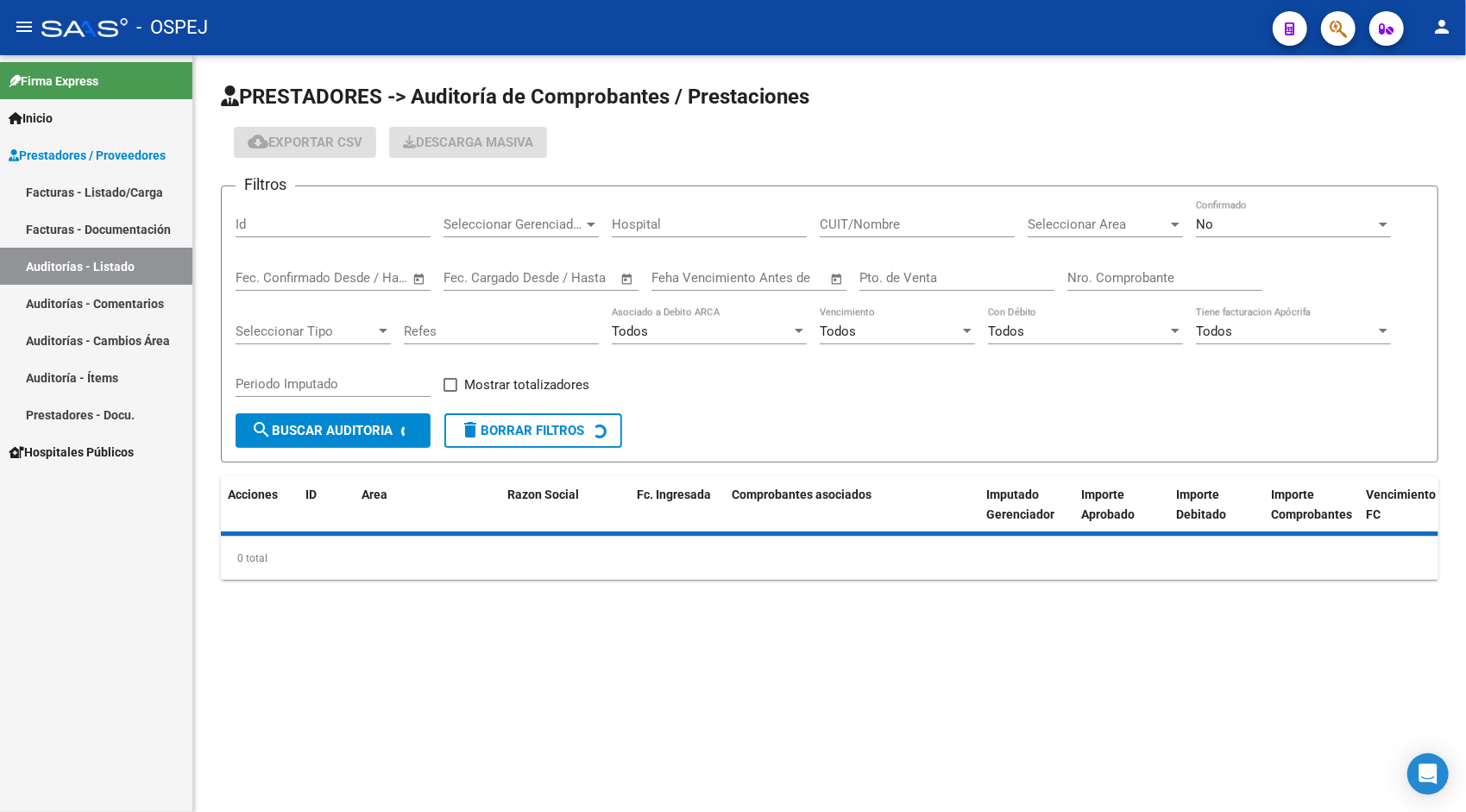
click at [287, 235] on div "Id" at bounding box center [333, 219] width 195 height 37
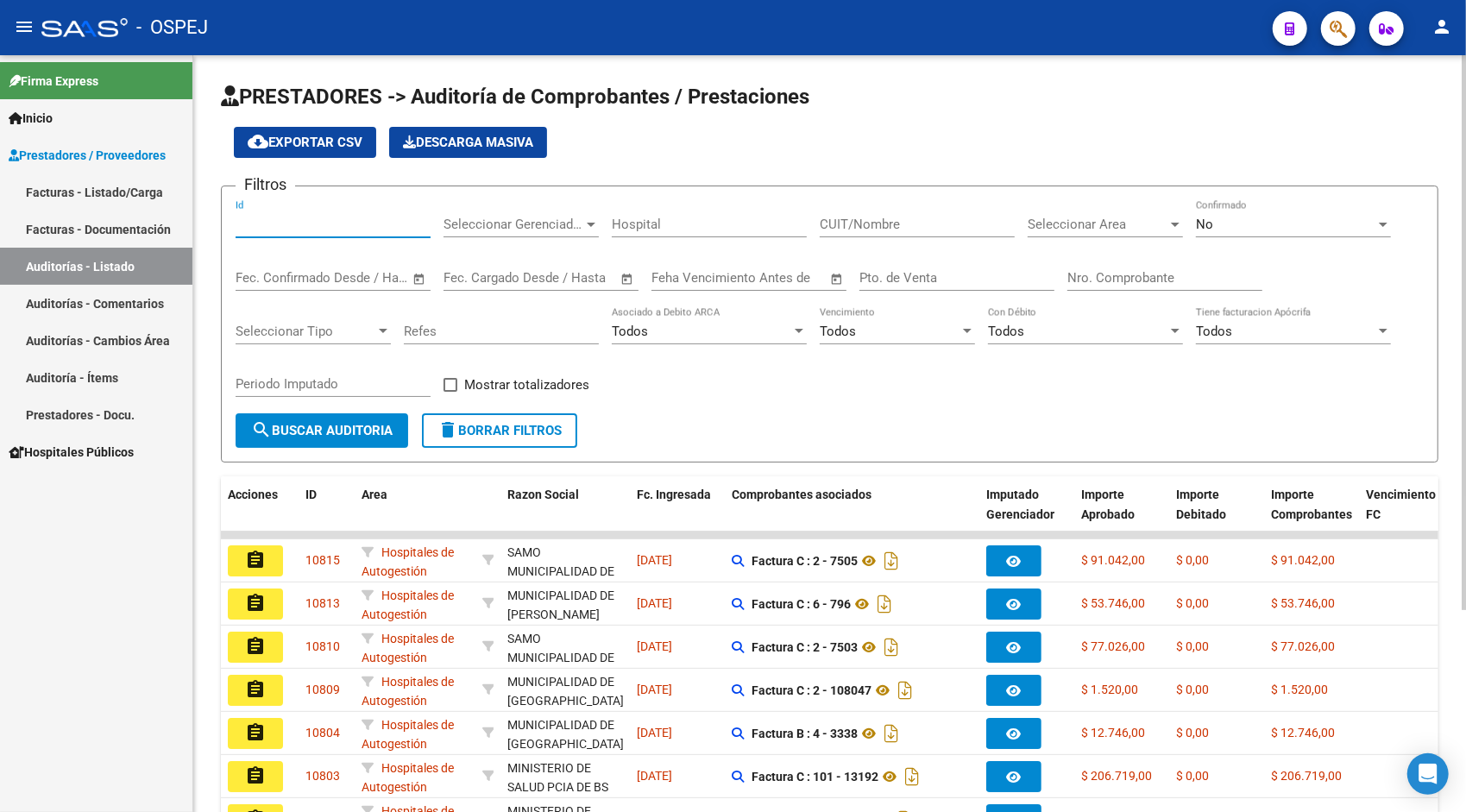
paste input "10792"
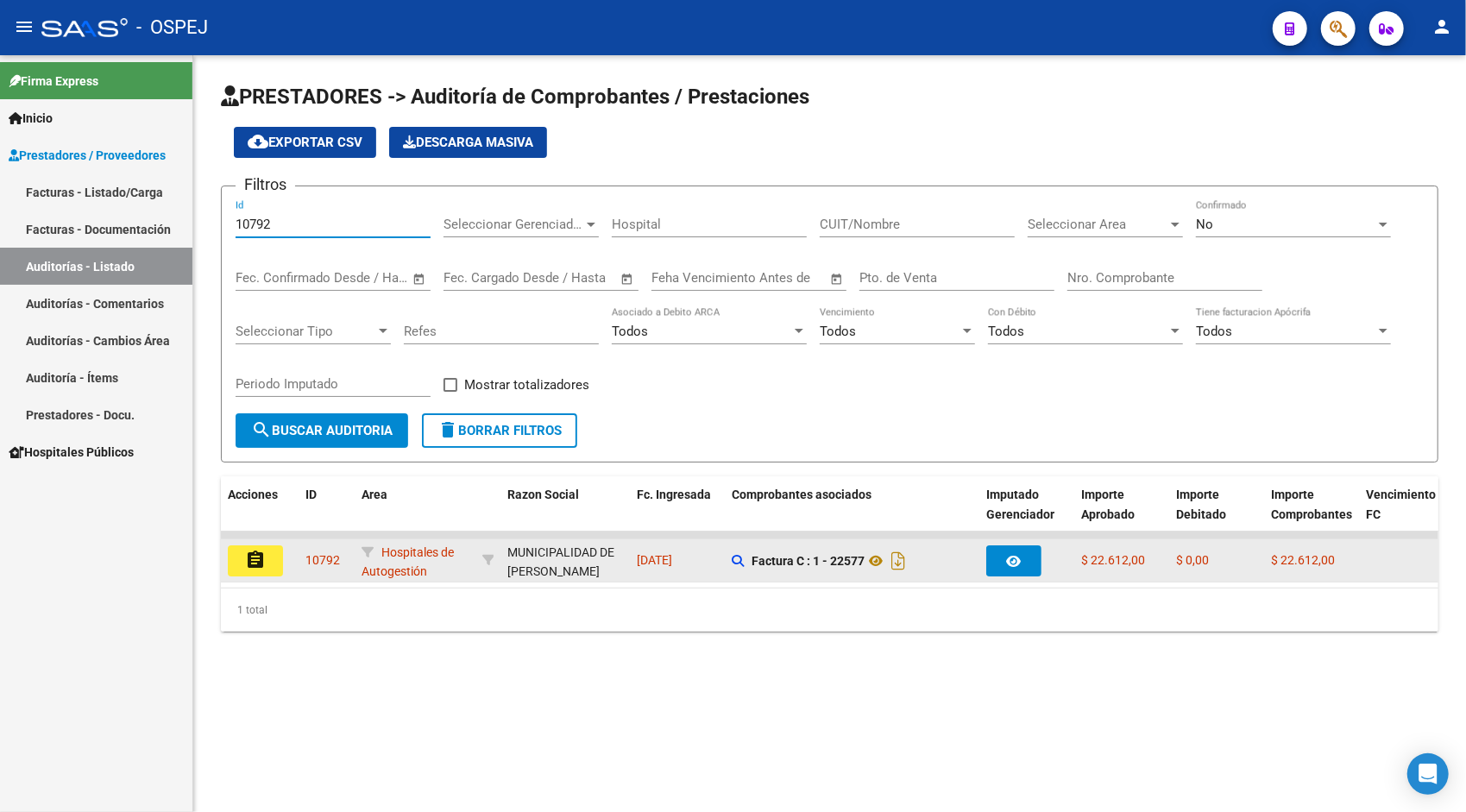
type input "10792"
click at [261, 554] on mat-icon "assignment" at bounding box center [255, 559] width 21 height 21
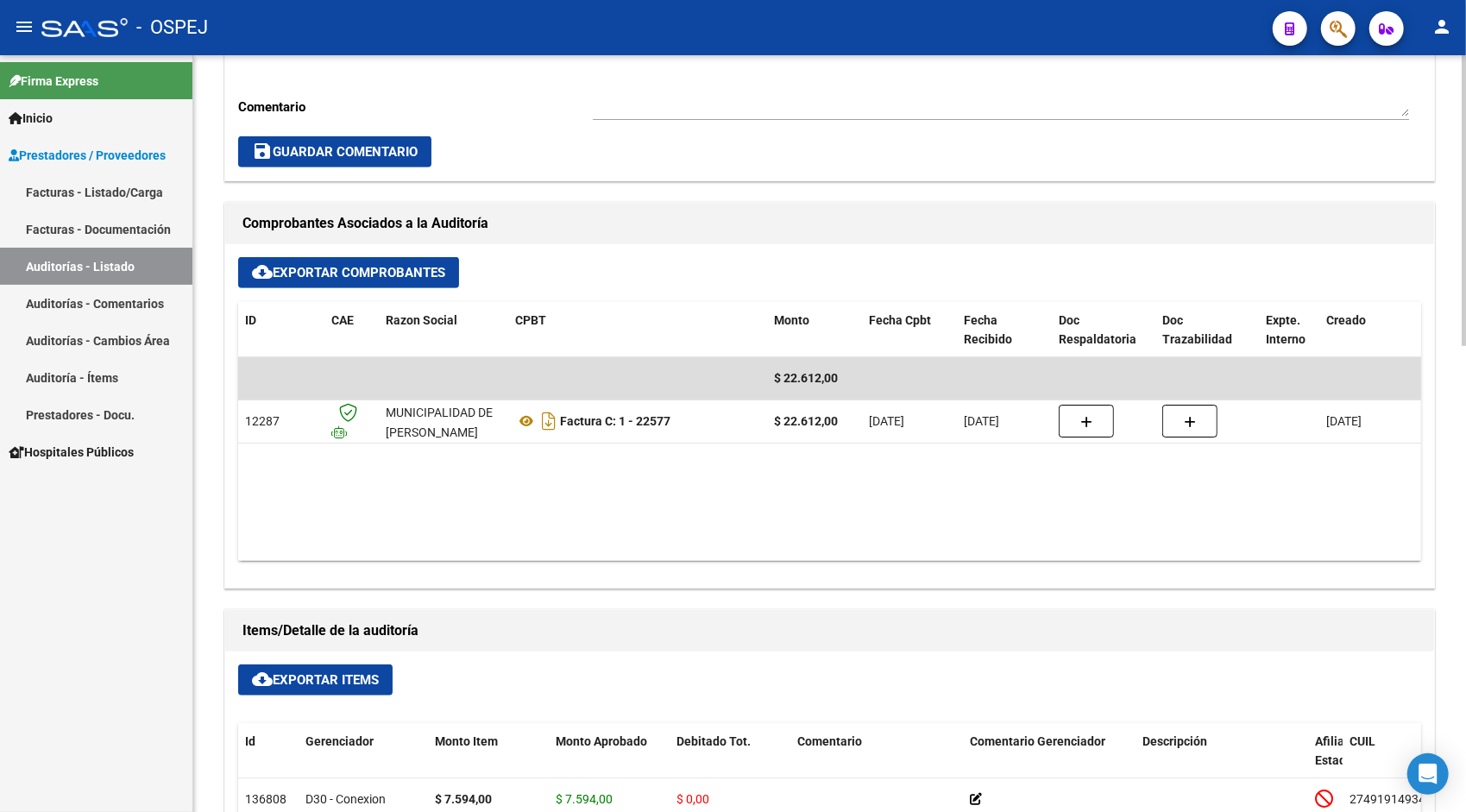
scroll to position [589, 0]
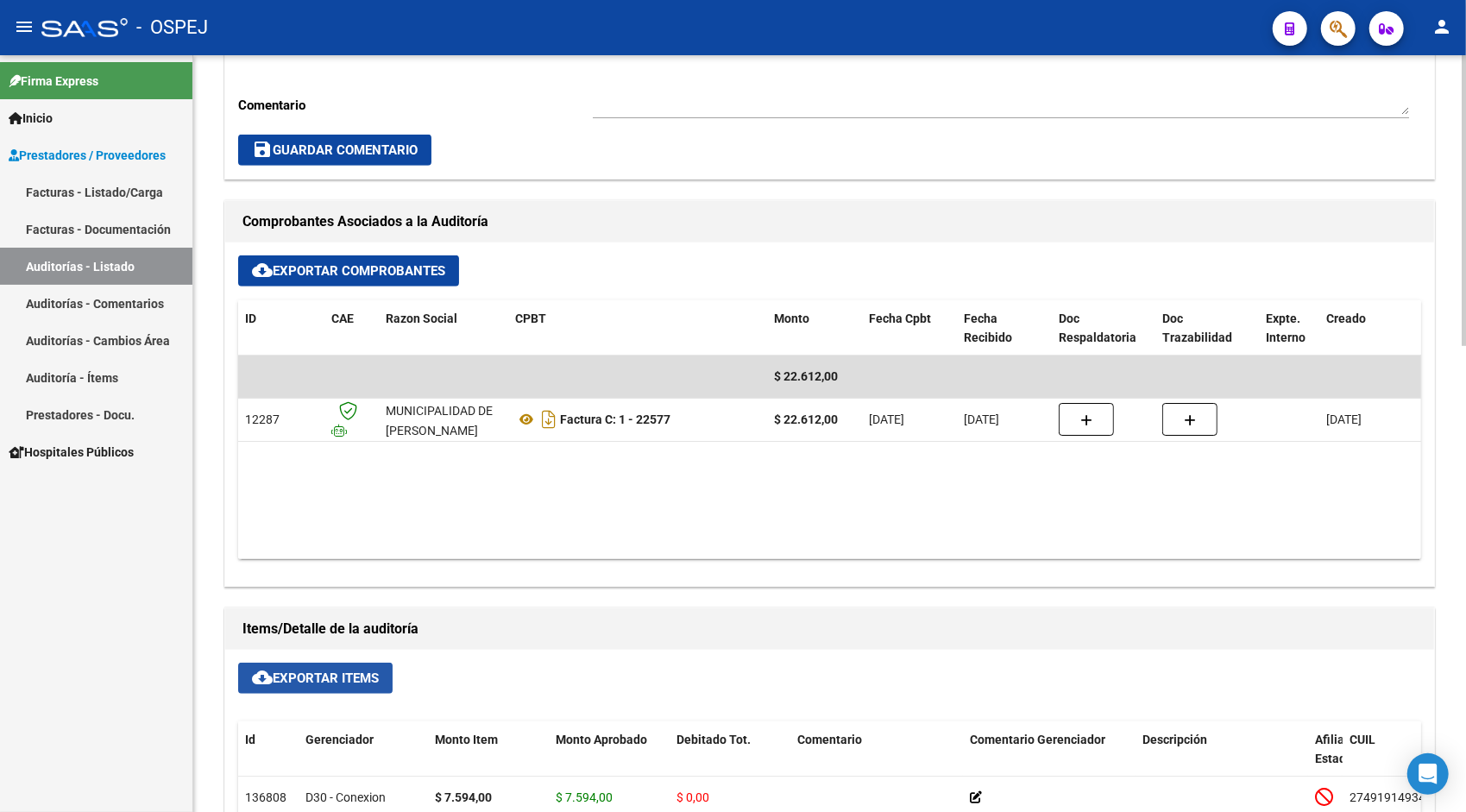
click at [297, 682] on span "cloud_download Exportar Items" at bounding box center [315, 678] width 127 height 16
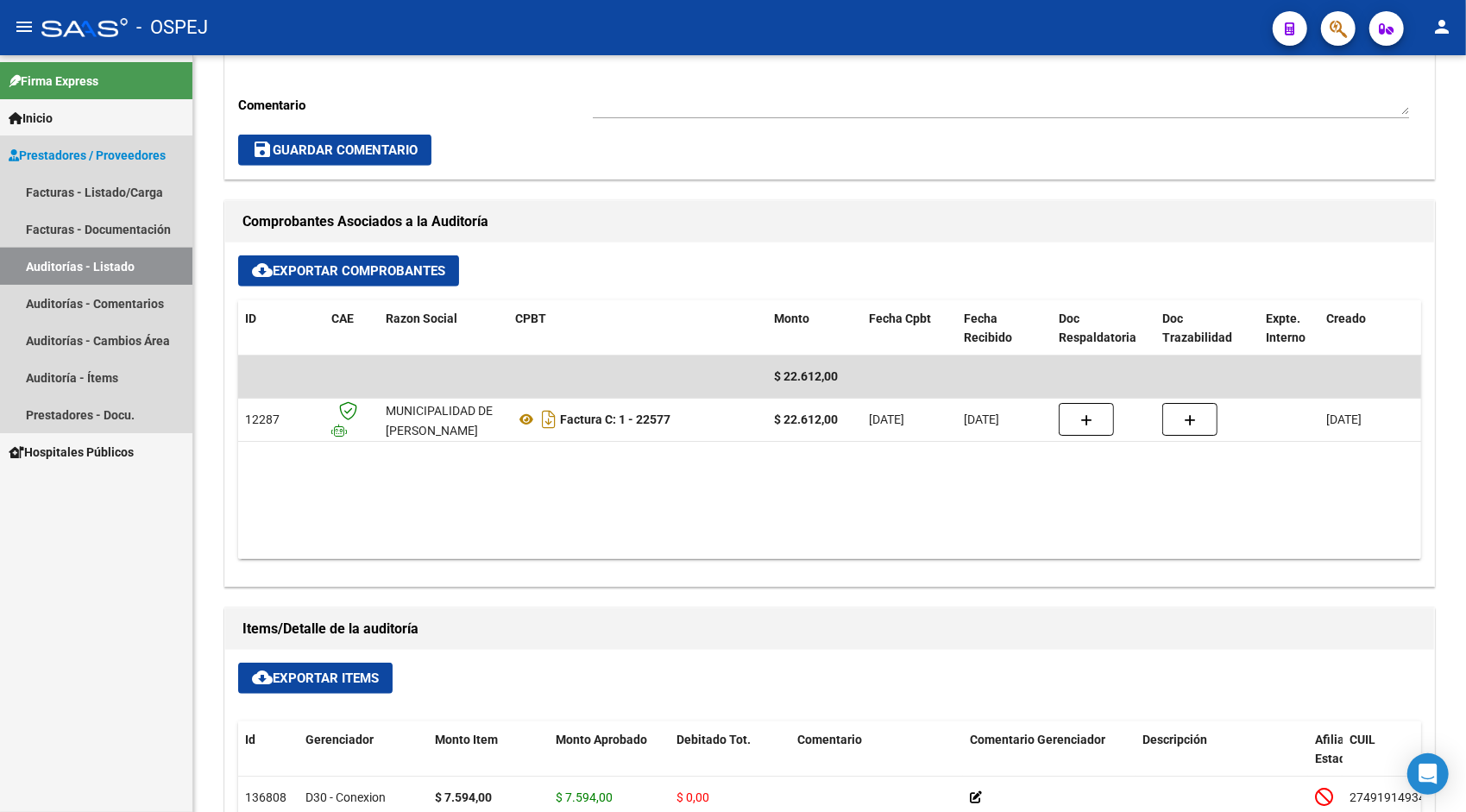
click at [64, 272] on link "Auditorías - Listado" at bounding box center [96, 266] width 193 height 37
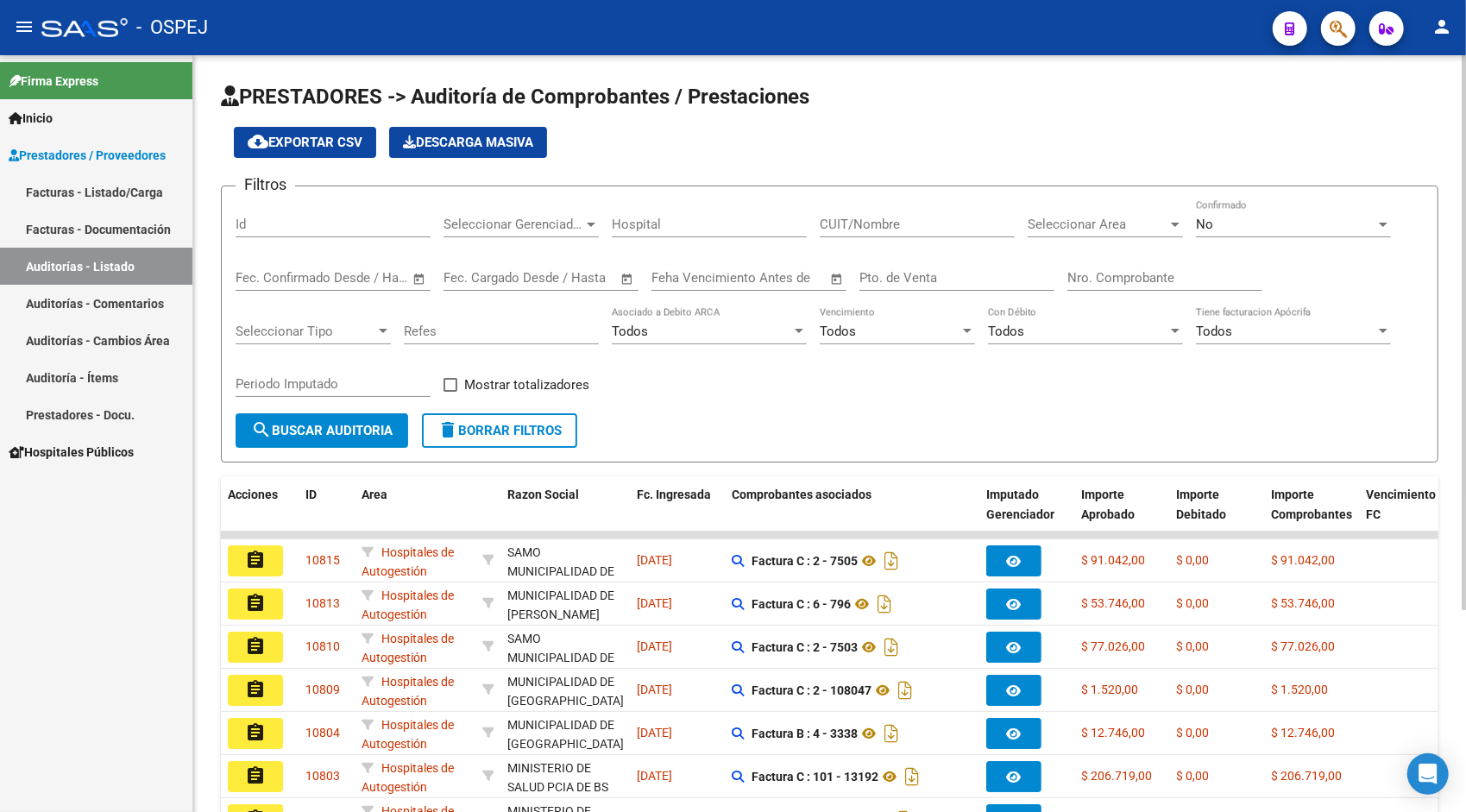
click at [295, 214] on div "Id" at bounding box center [333, 219] width 195 height 37
paste input "10794"
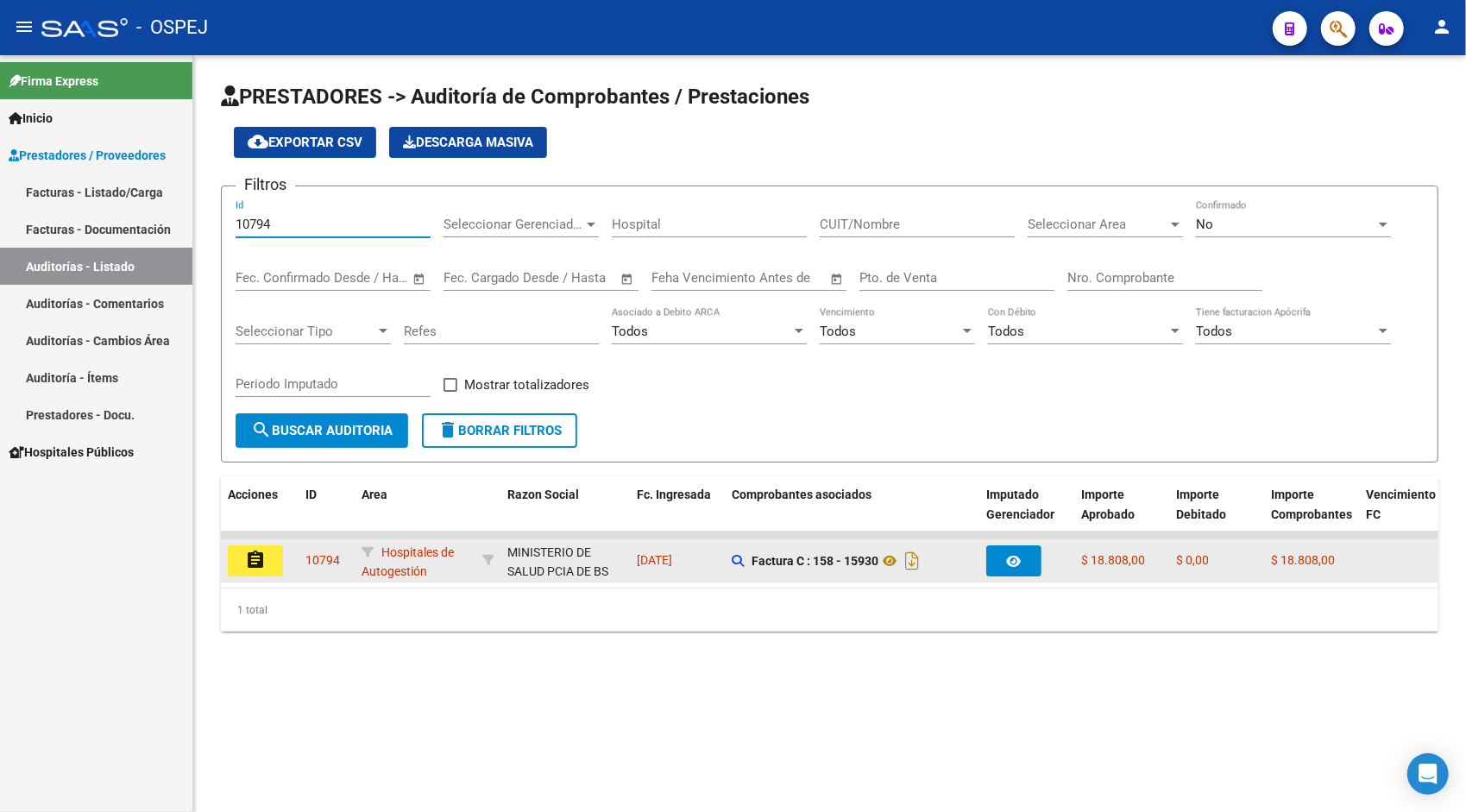
type input "10794"
click at [254, 558] on mat-icon "assignment" at bounding box center [255, 559] width 21 height 21
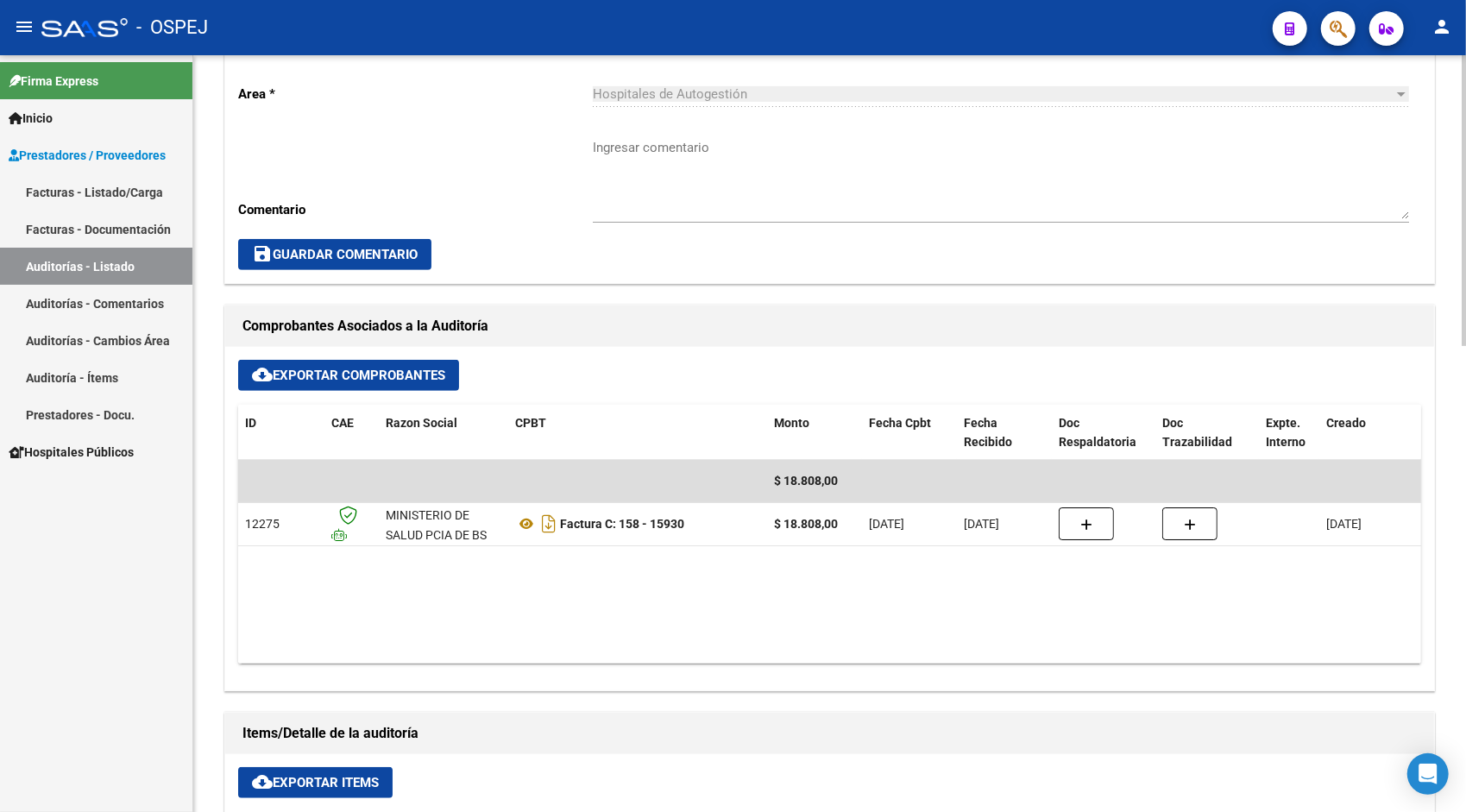
scroll to position [587, 0]
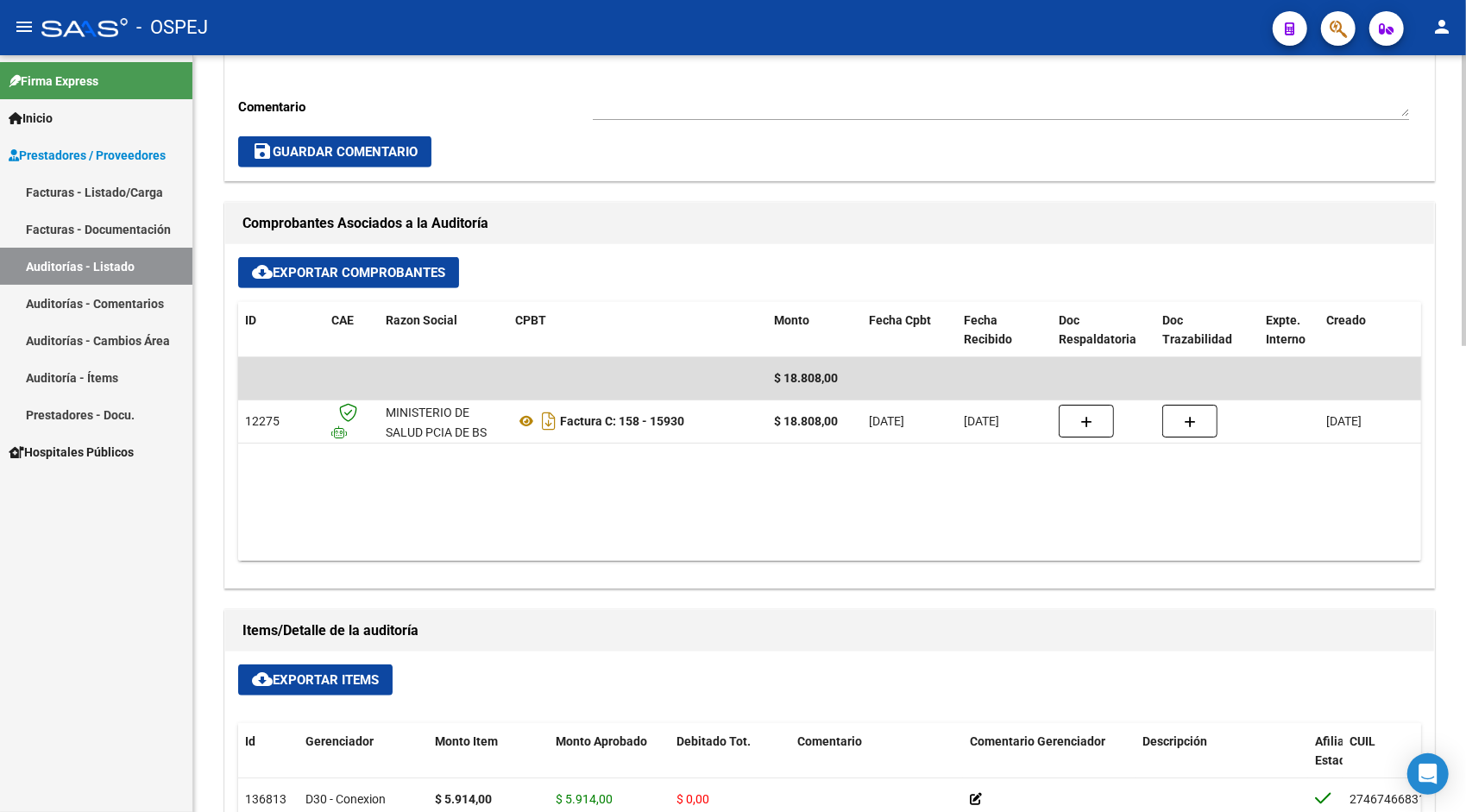
click at [304, 673] on span "cloud_download Exportar Items" at bounding box center [315, 680] width 127 height 16
click at [106, 264] on link "Auditorías - Listado" at bounding box center [96, 266] width 193 height 37
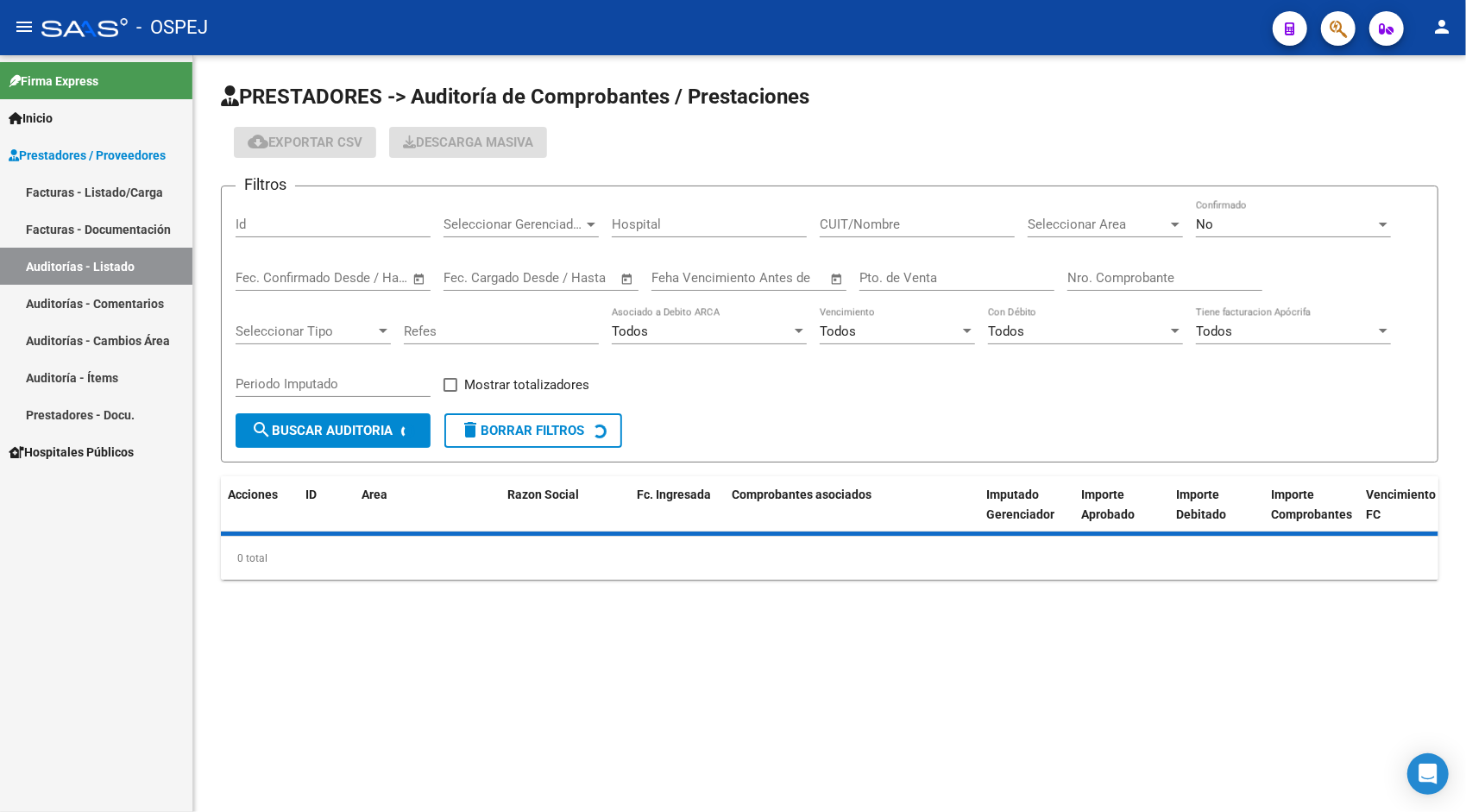
click at [316, 224] on input "Id" at bounding box center [333, 224] width 195 height 16
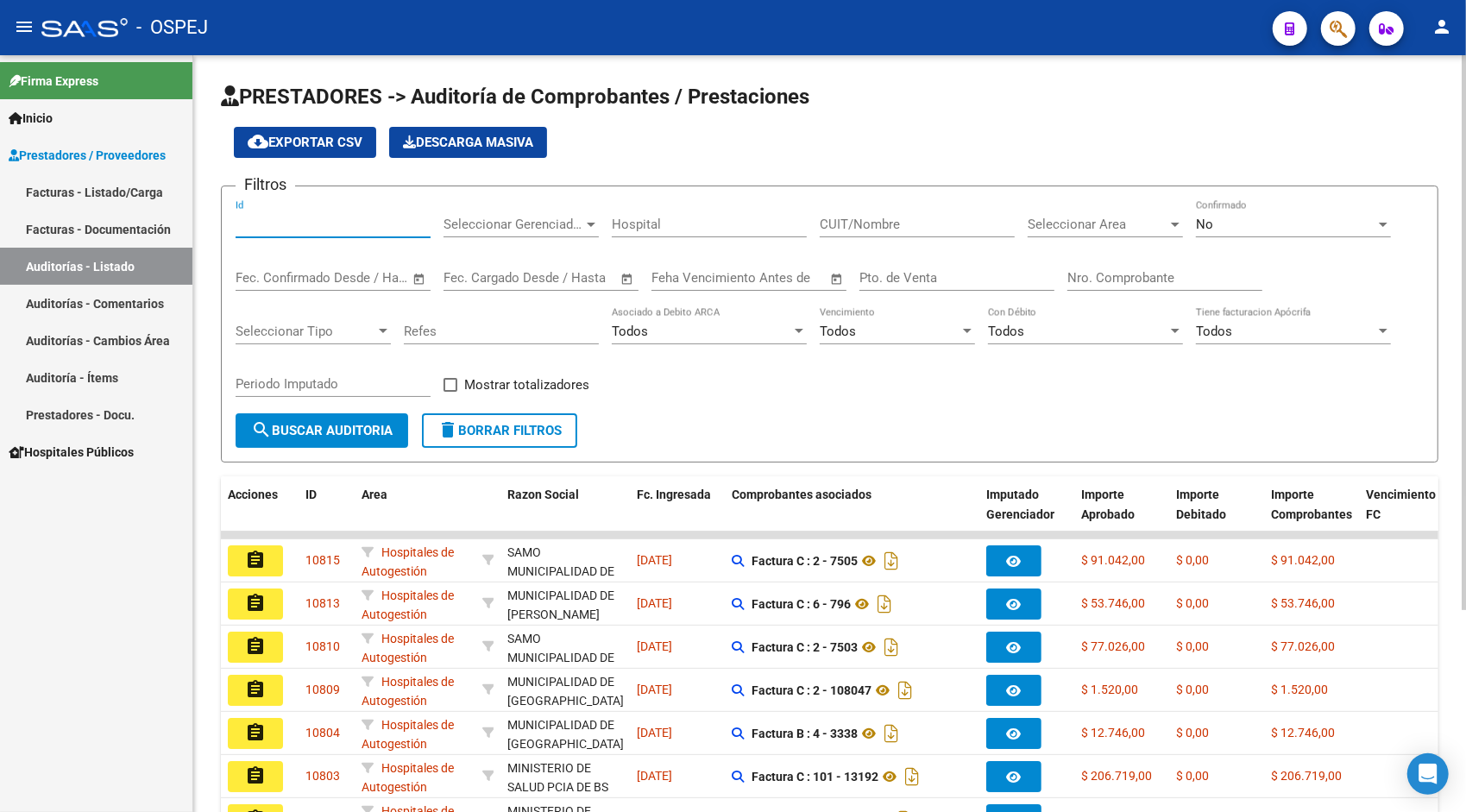
paste input "10795"
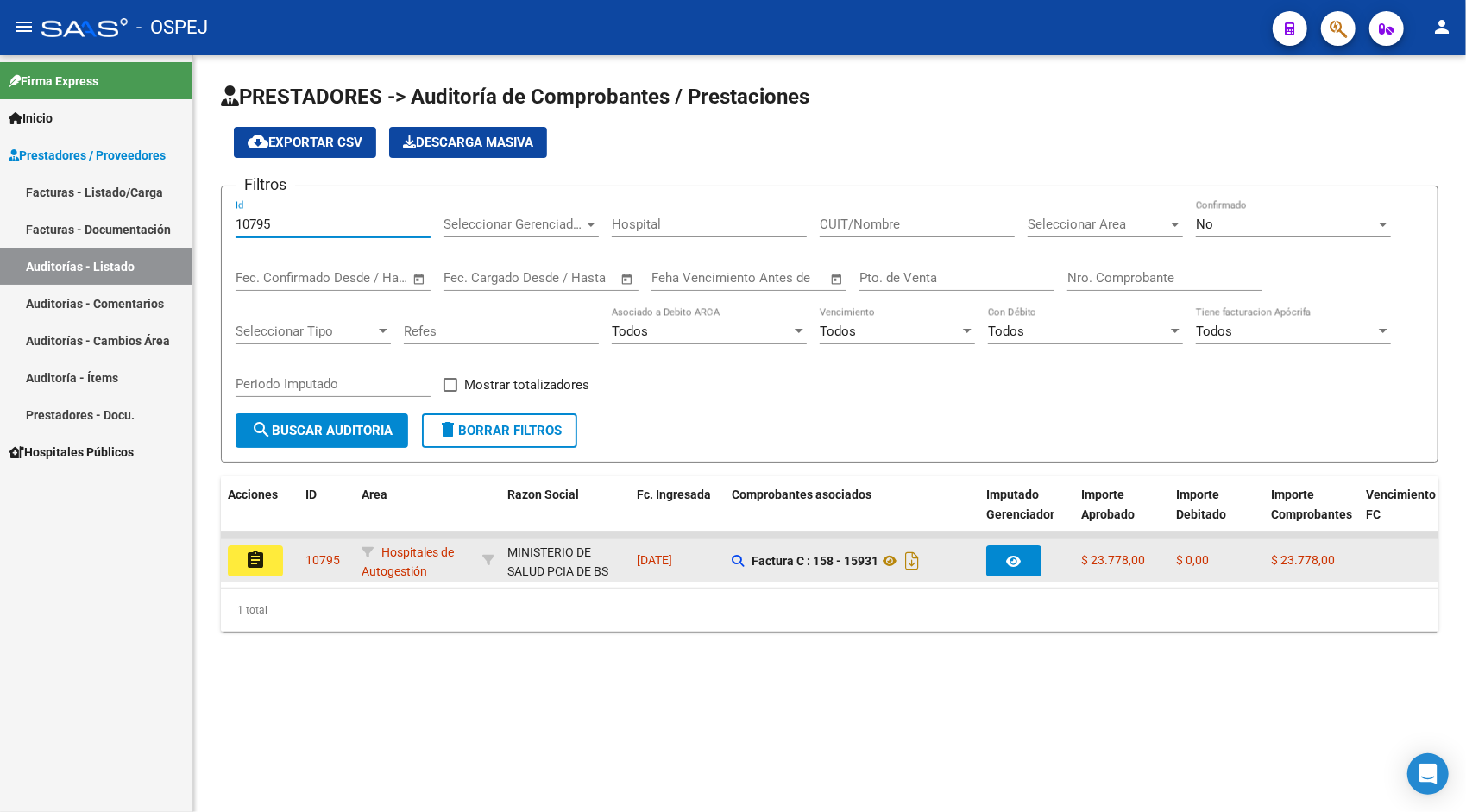
type input "10795"
click at [256, 566] on mat-icon "assignment" at bounding box center [255, 559] width 21 height 21
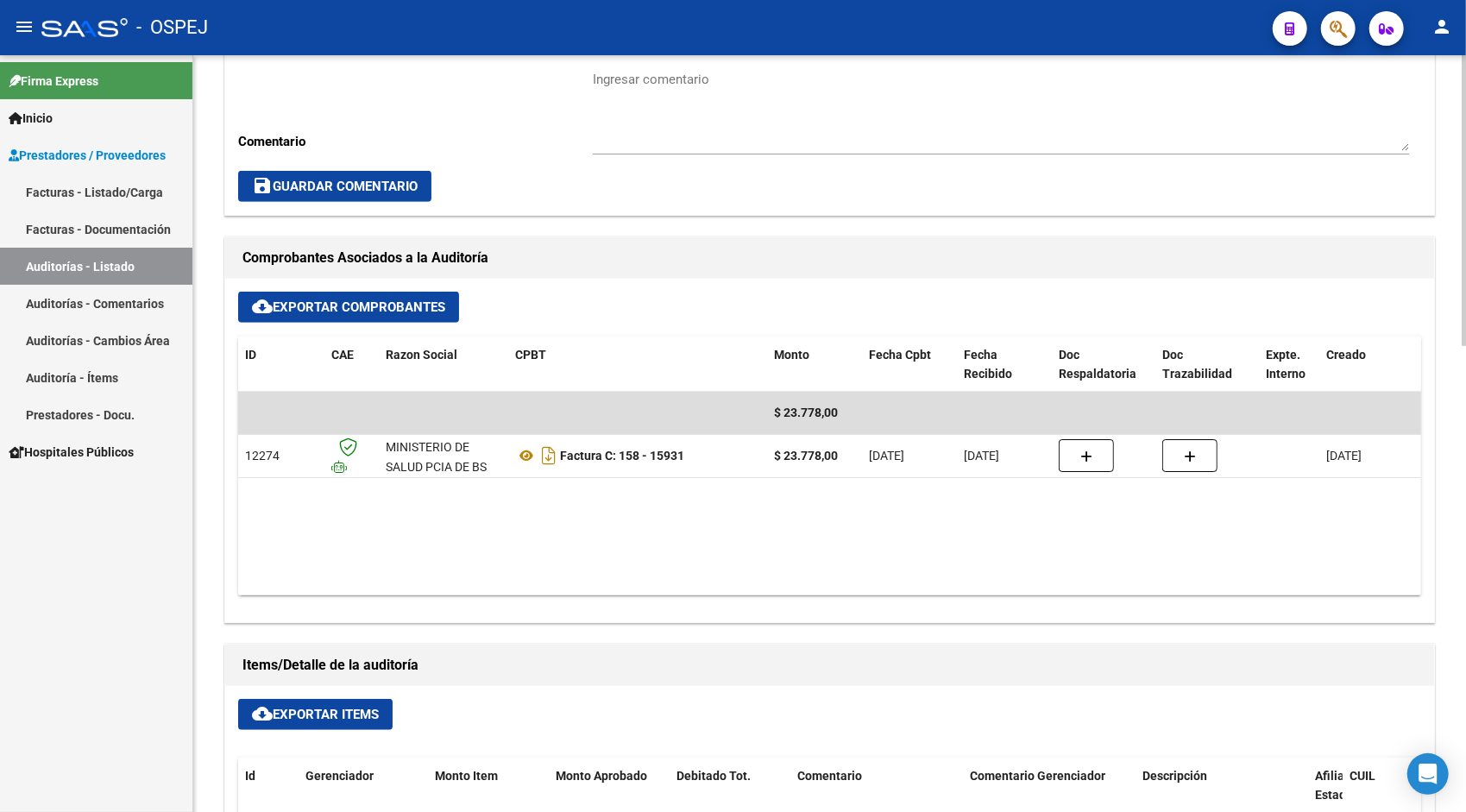
scroll to position [656, 0]
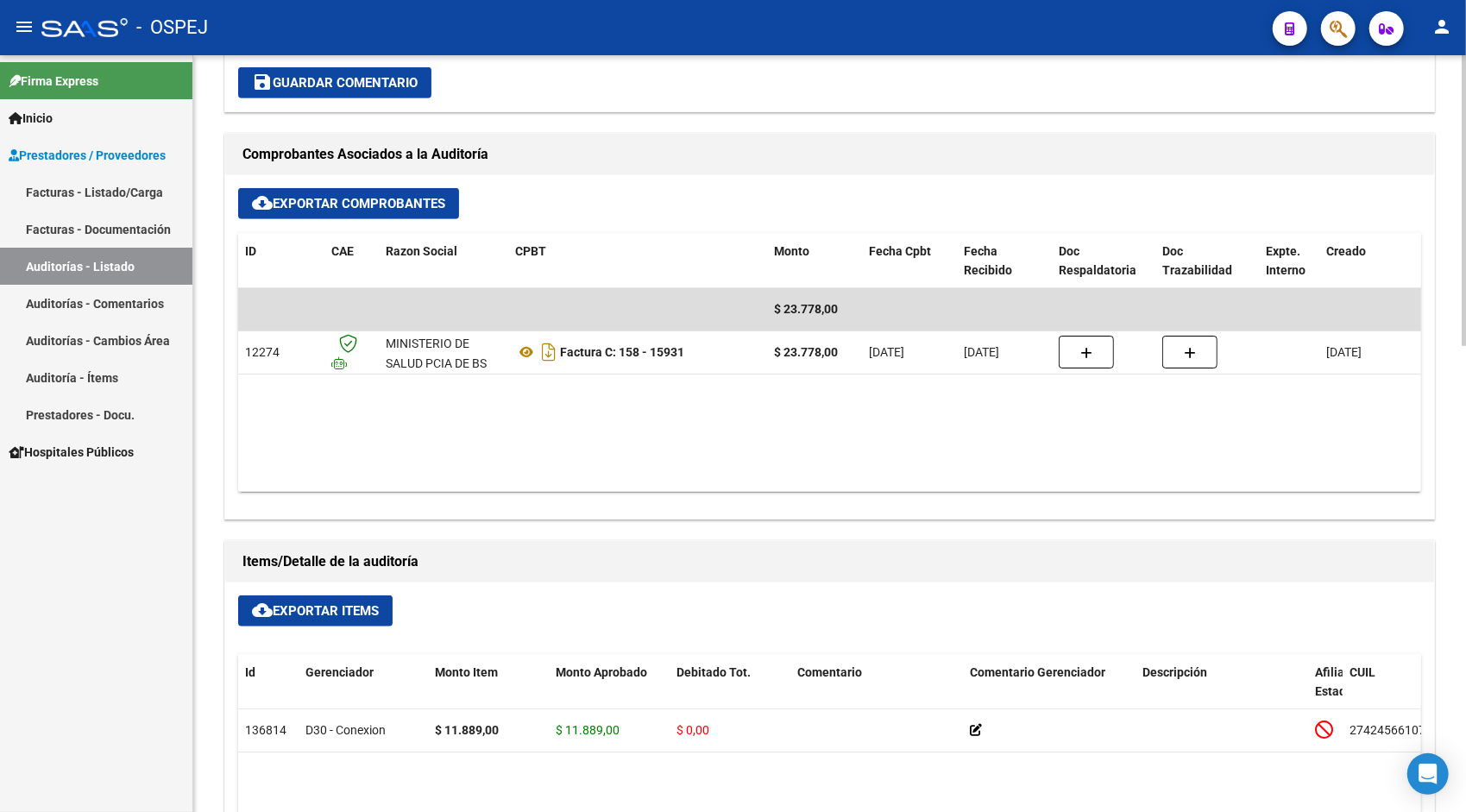
click at [288, 613] on span "cloud_download Exportar Items" at bounding box center [315, 611] width 127 height 16
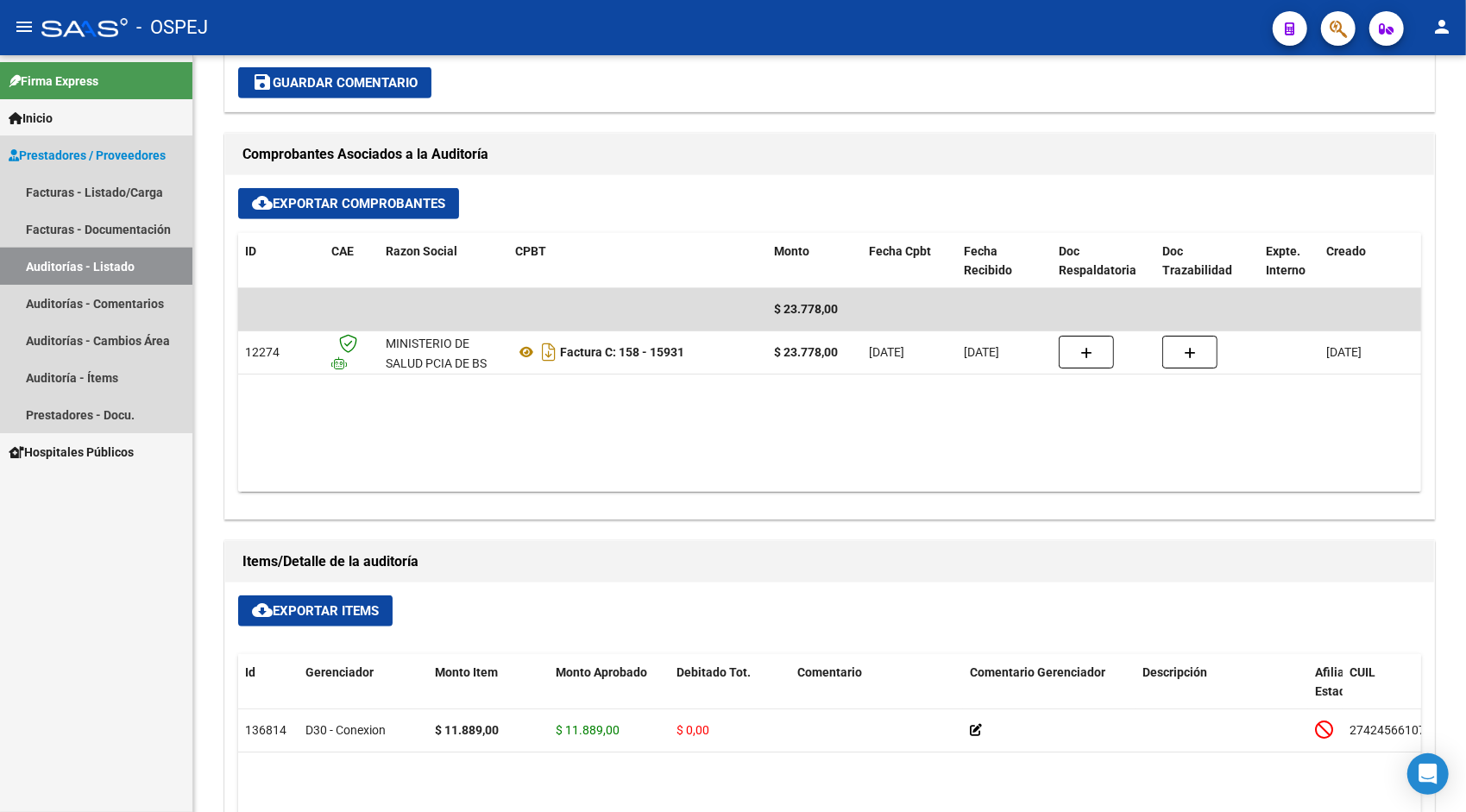
click at [53, 275] on link "Auditorías - Listado" at bounding box center [96, 266] width 193 height 37
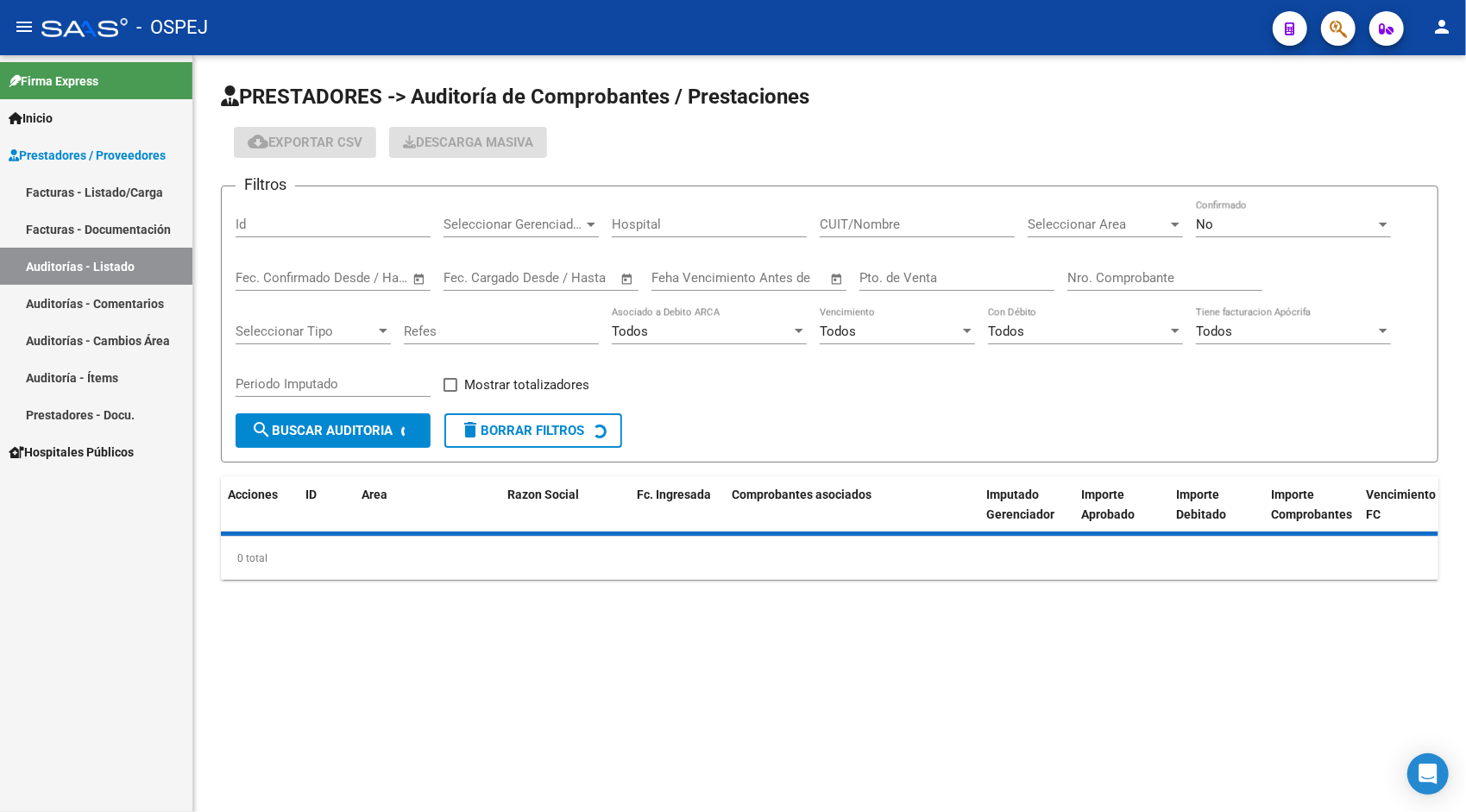
click at [265, 235] on div "Id" at bounding box center [333, 219] width 195 height 37
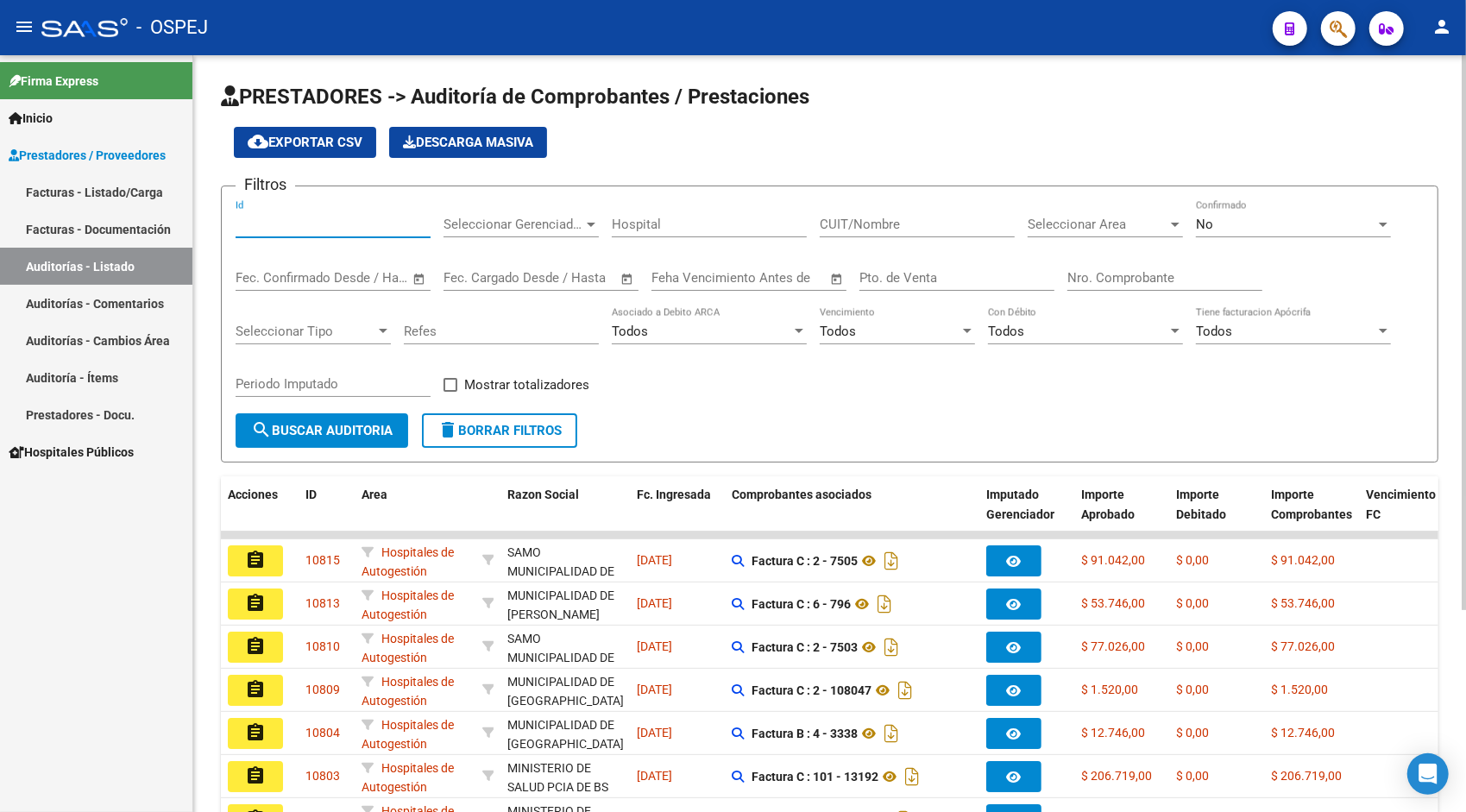
paste input "10796"
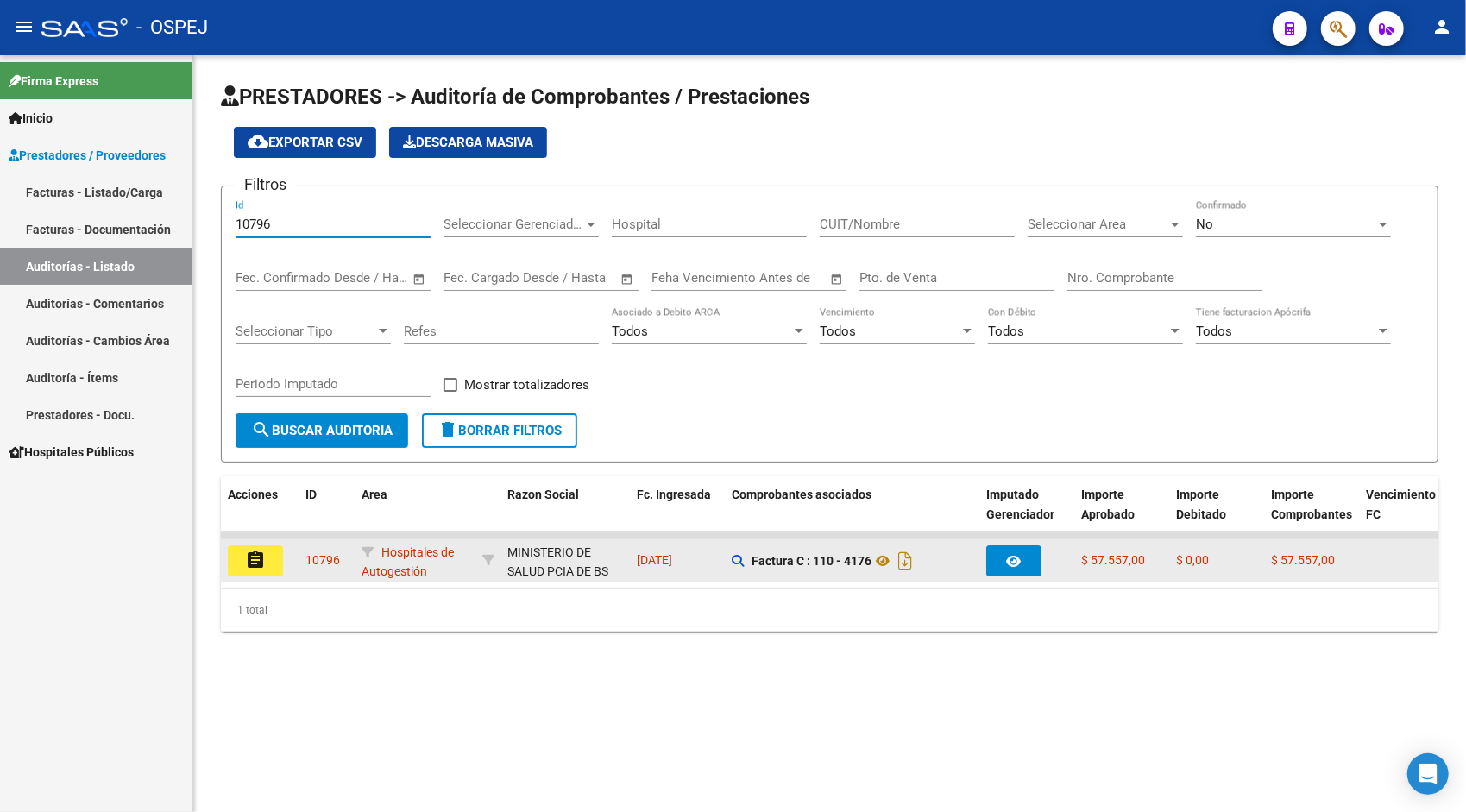
type input "10796"
click at [252, 547] on button "assignment" at bounding box center [255, 561] width 55 height 31
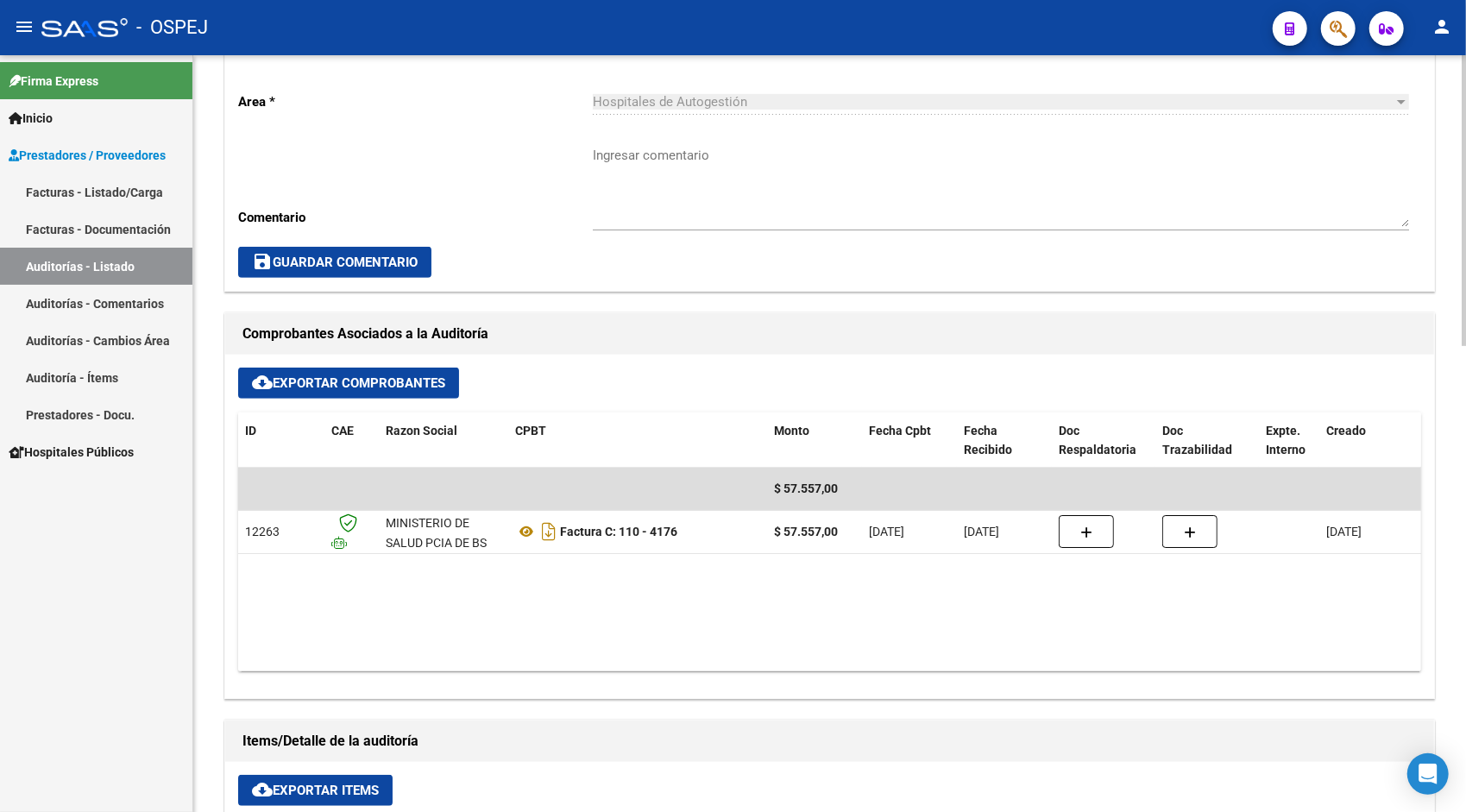
scroll to position [483, 0]
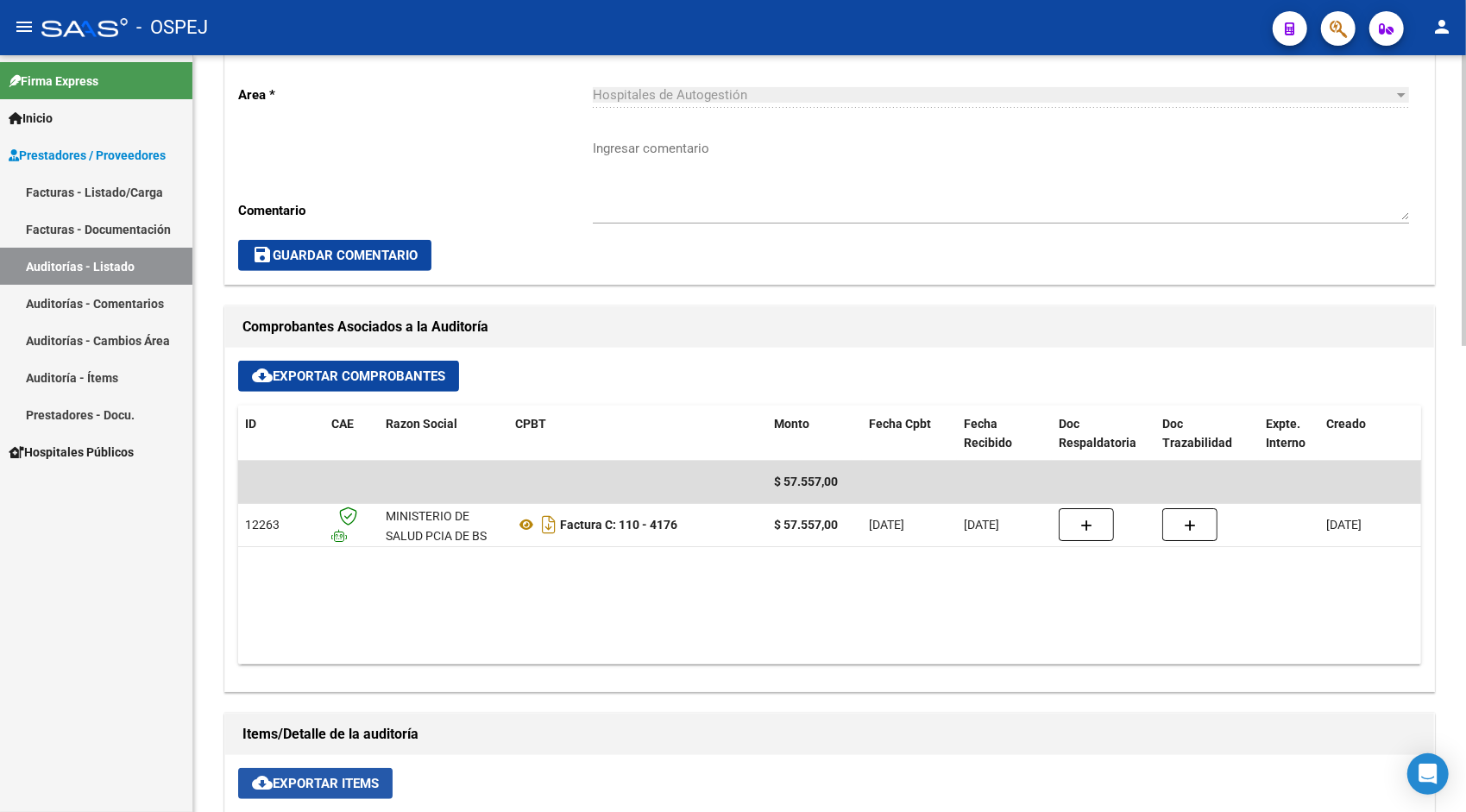
click at [296, 787] on span "cloud_download Exportar Items" at bounding box center [315, 784] width 127 height 16
click at [35, 279] on link "Auditorías - Listado" at bounding box center [96, 266] width 193 height 37
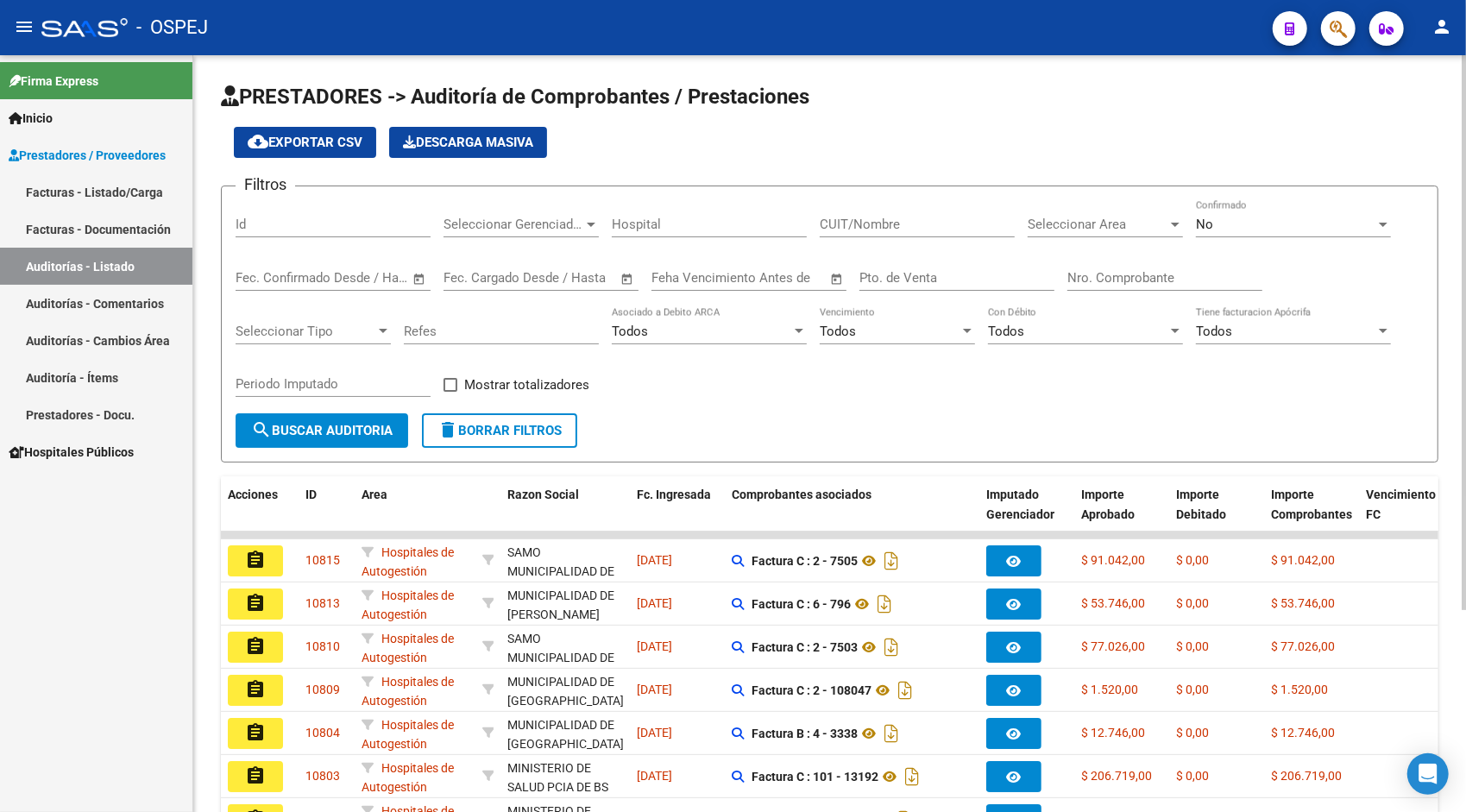
click at [328, 209] on div "Id" at bounding box center [333, 219] width 195 height 37
paste input "10799"
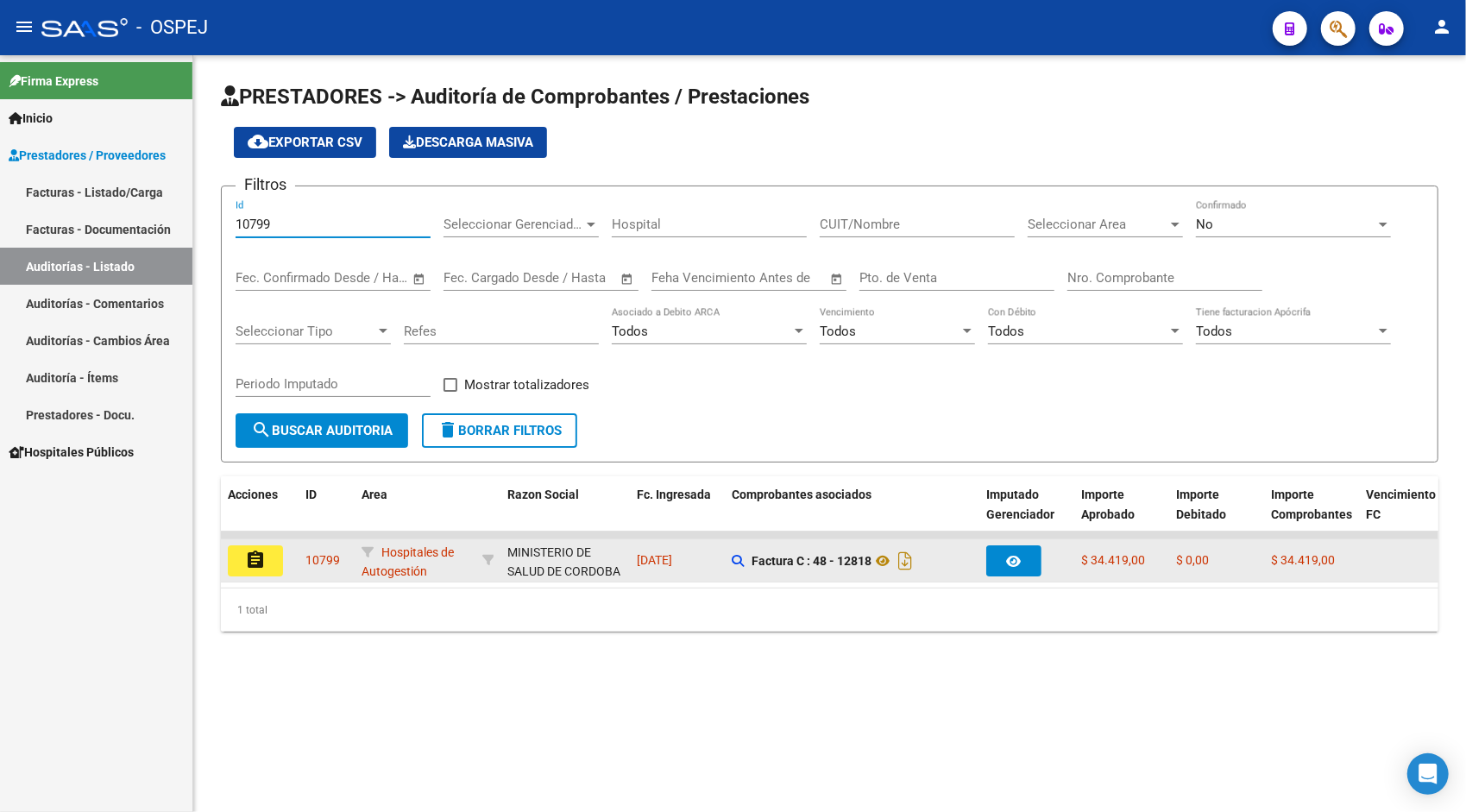
type input "10799"
click at [268, 574] on button "assignment" at bounding box center [255, 561] width 55 height 31
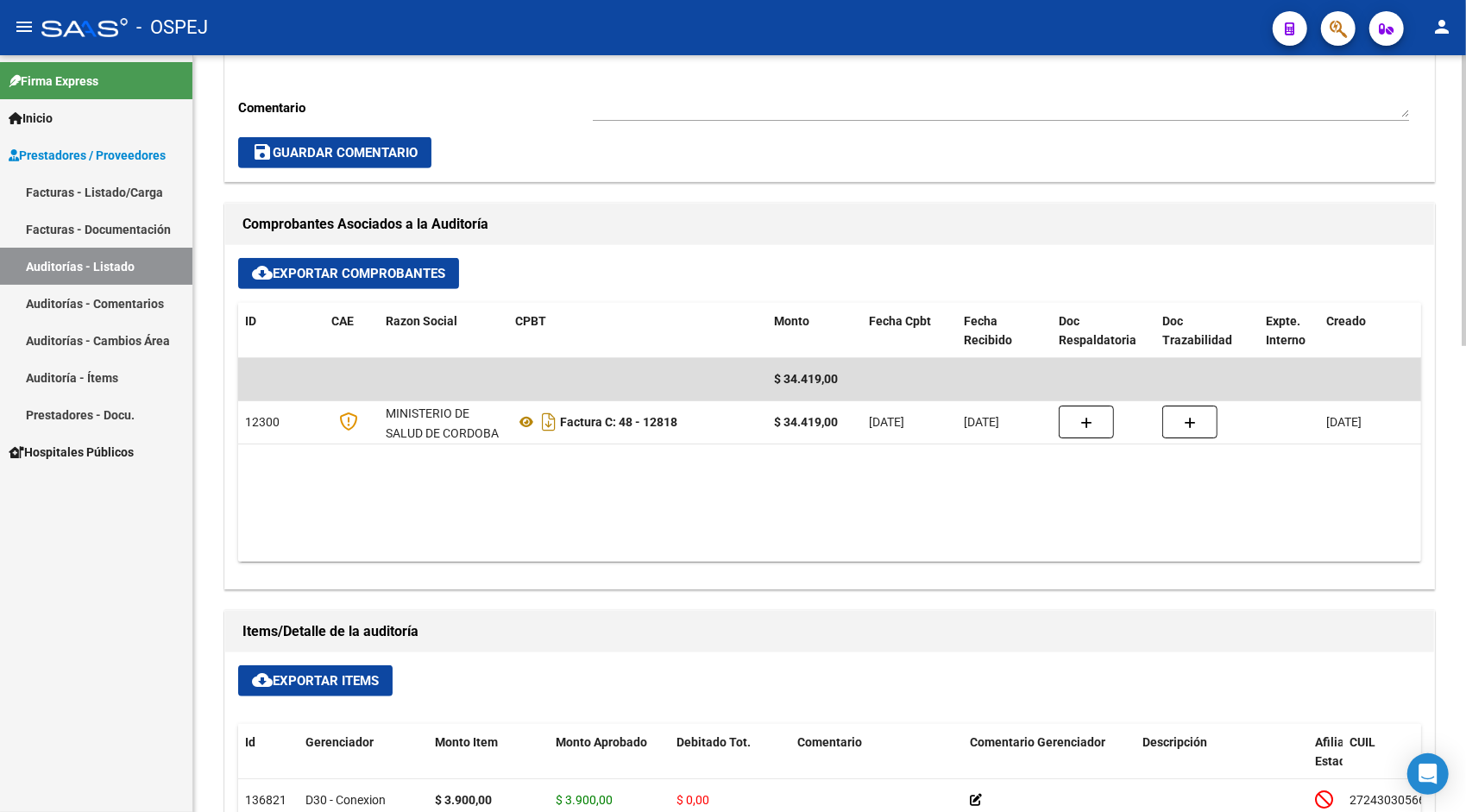
scroll to position [587, 0]
click at [315, 664] on button "cloud_download Exportar Items" at bounding box center [315, 680] width 154 height 31
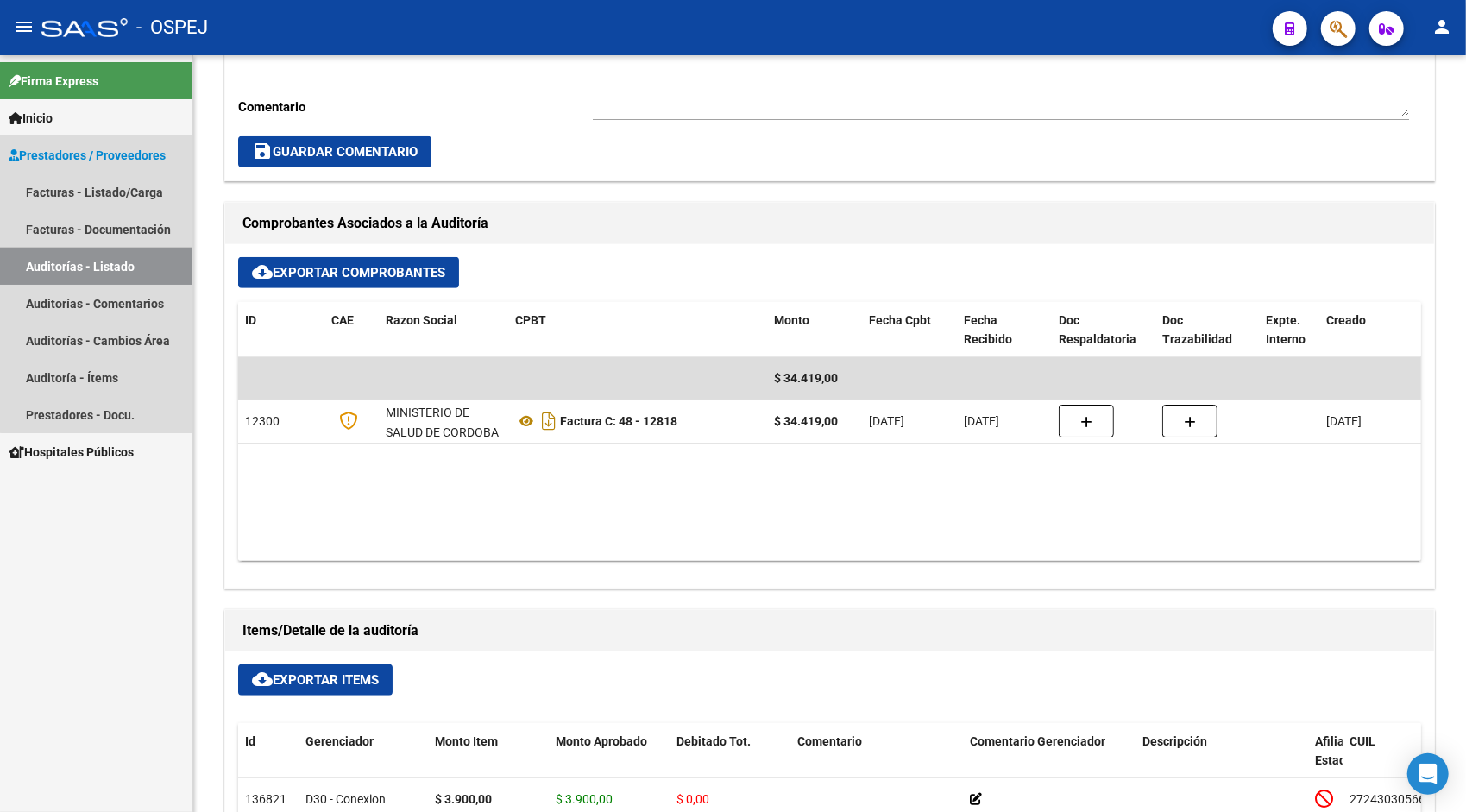
click at [106, 260] on link "Auditorías - Listado" at bounding box center [96, 266] width 193 height 37
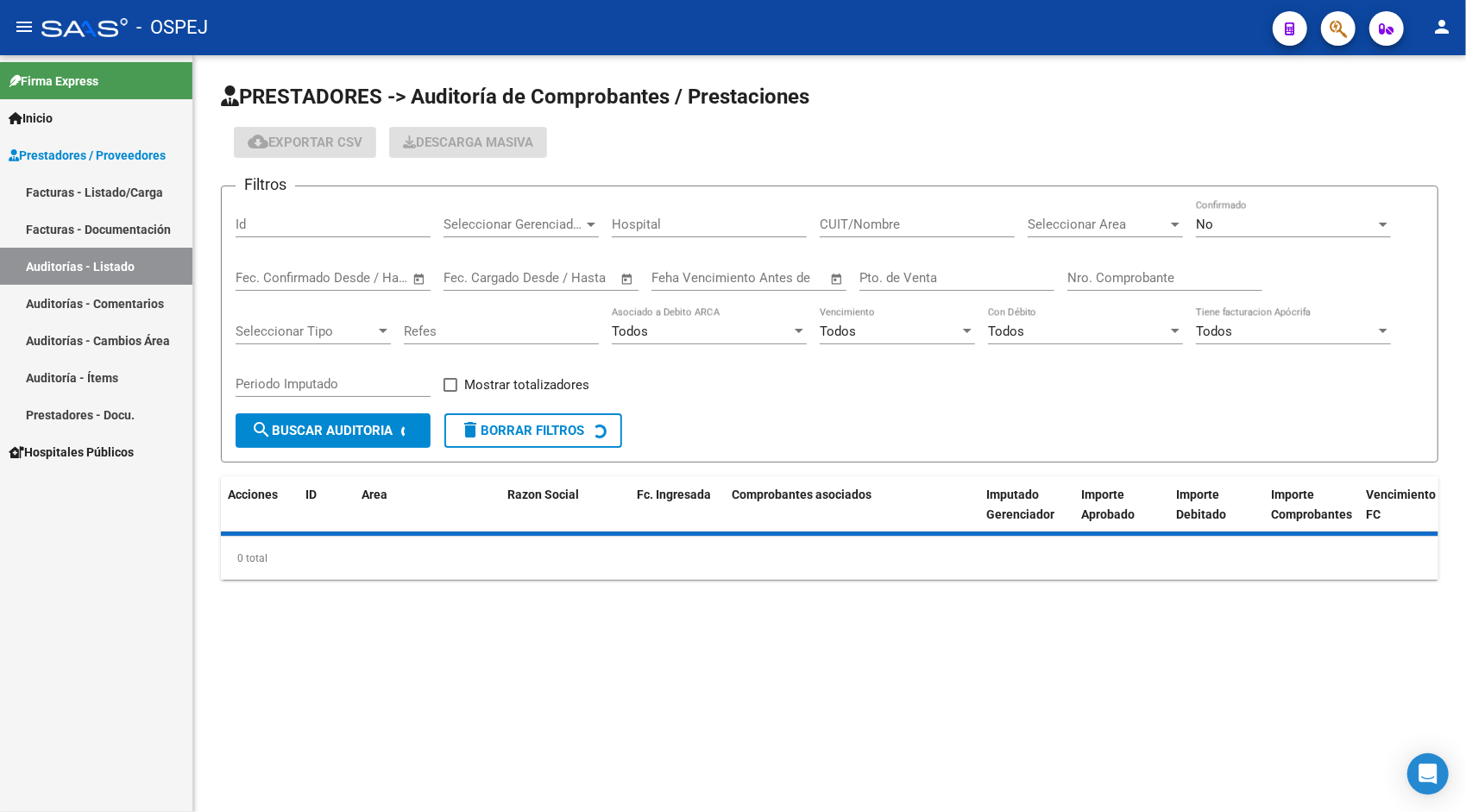
click at [299, 228] on input "Id" at bounding box center [333, 224] width 195 height 16
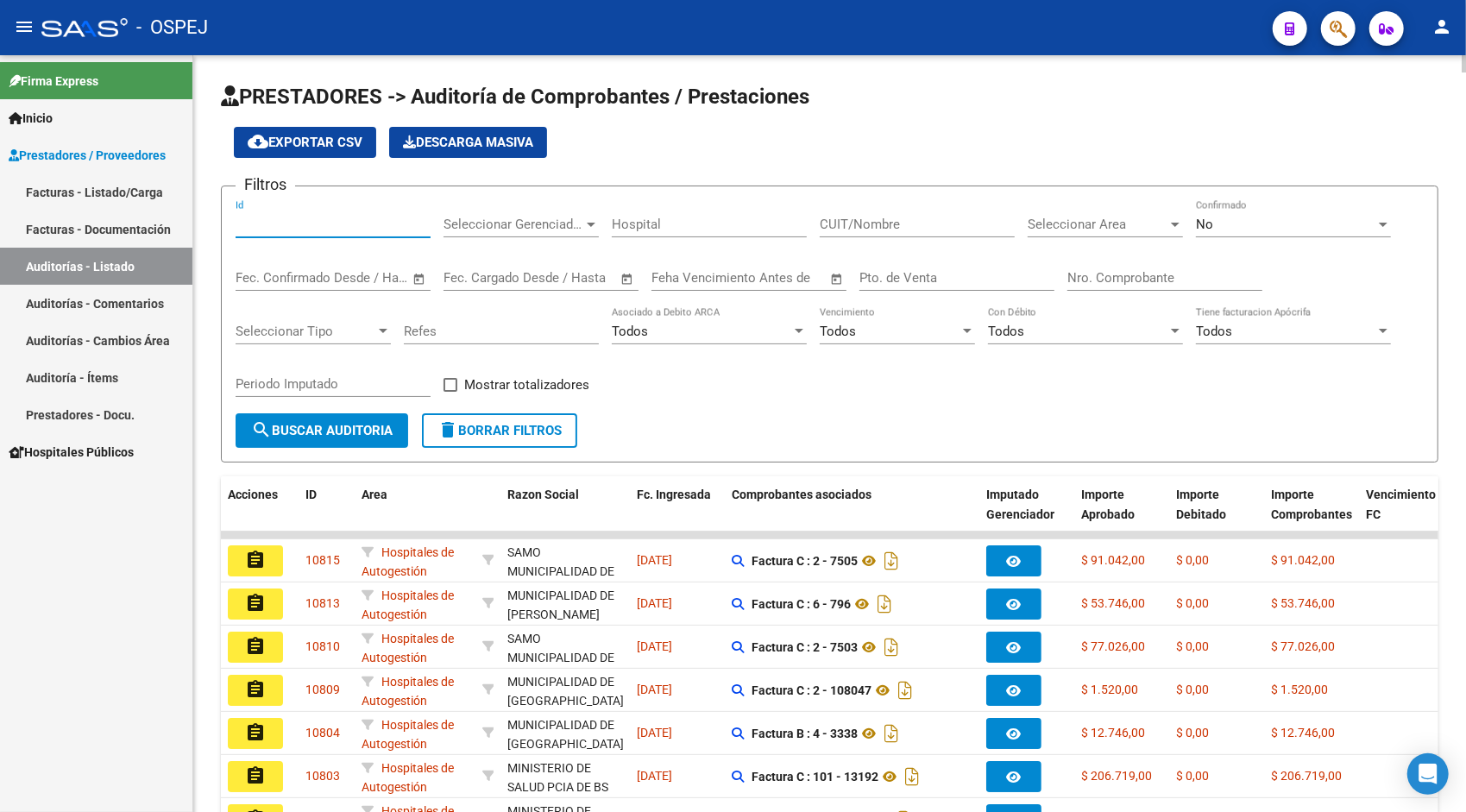
paste input "10803"
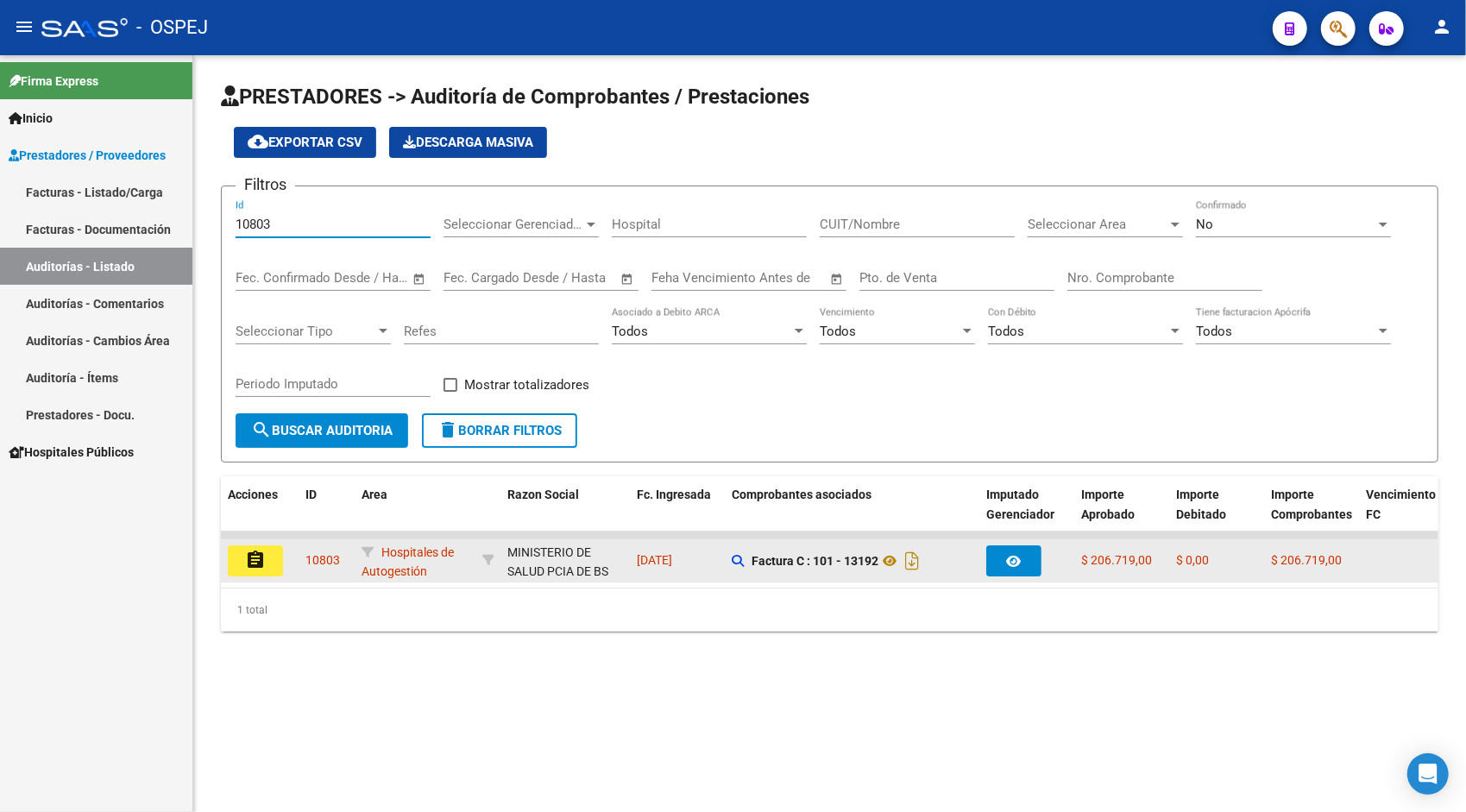
type input "10803"
click at [254, 561] on mat-icon "assignment" at bounding box center [255, 559] width 21 height 21
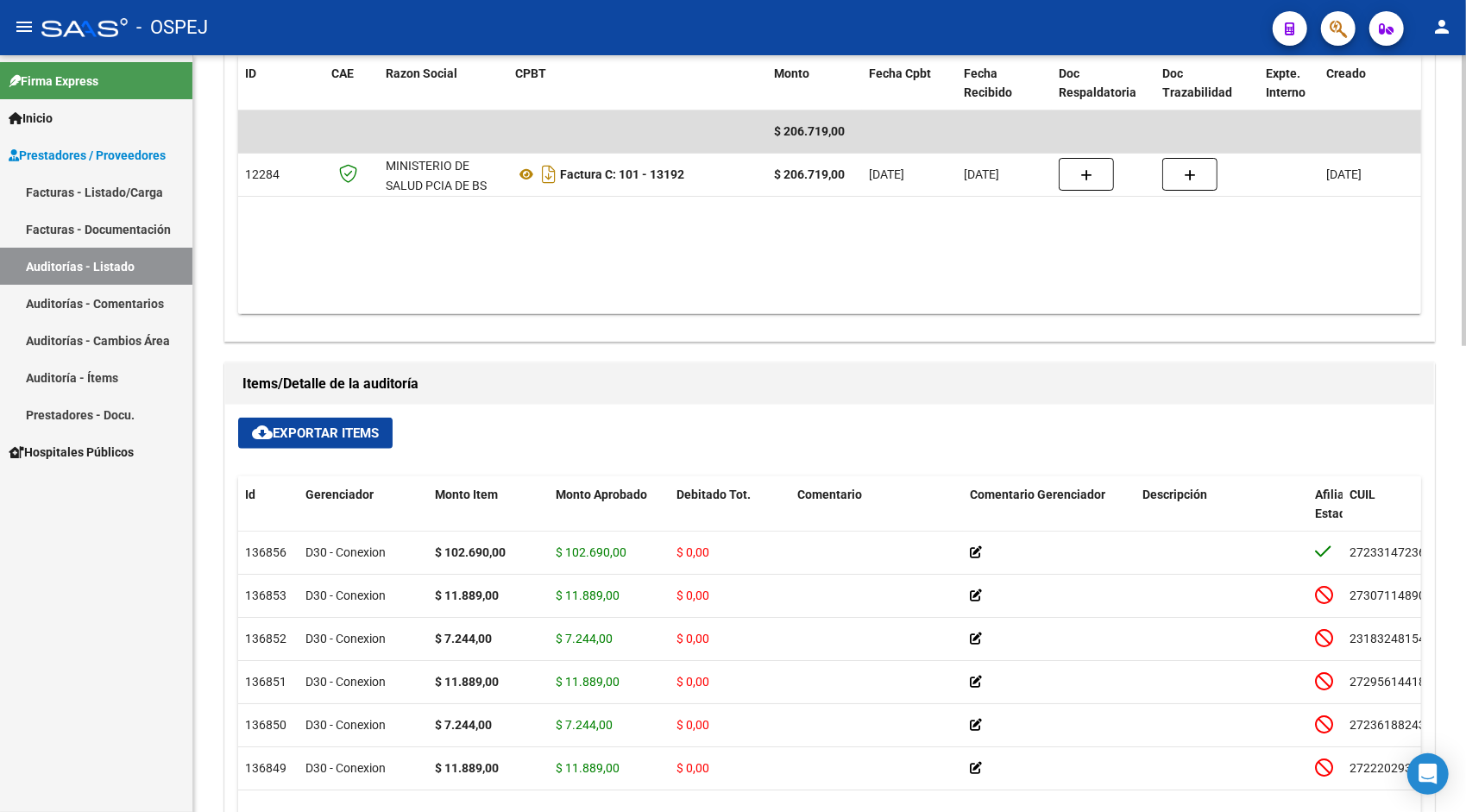
scroll to position [863, 0]
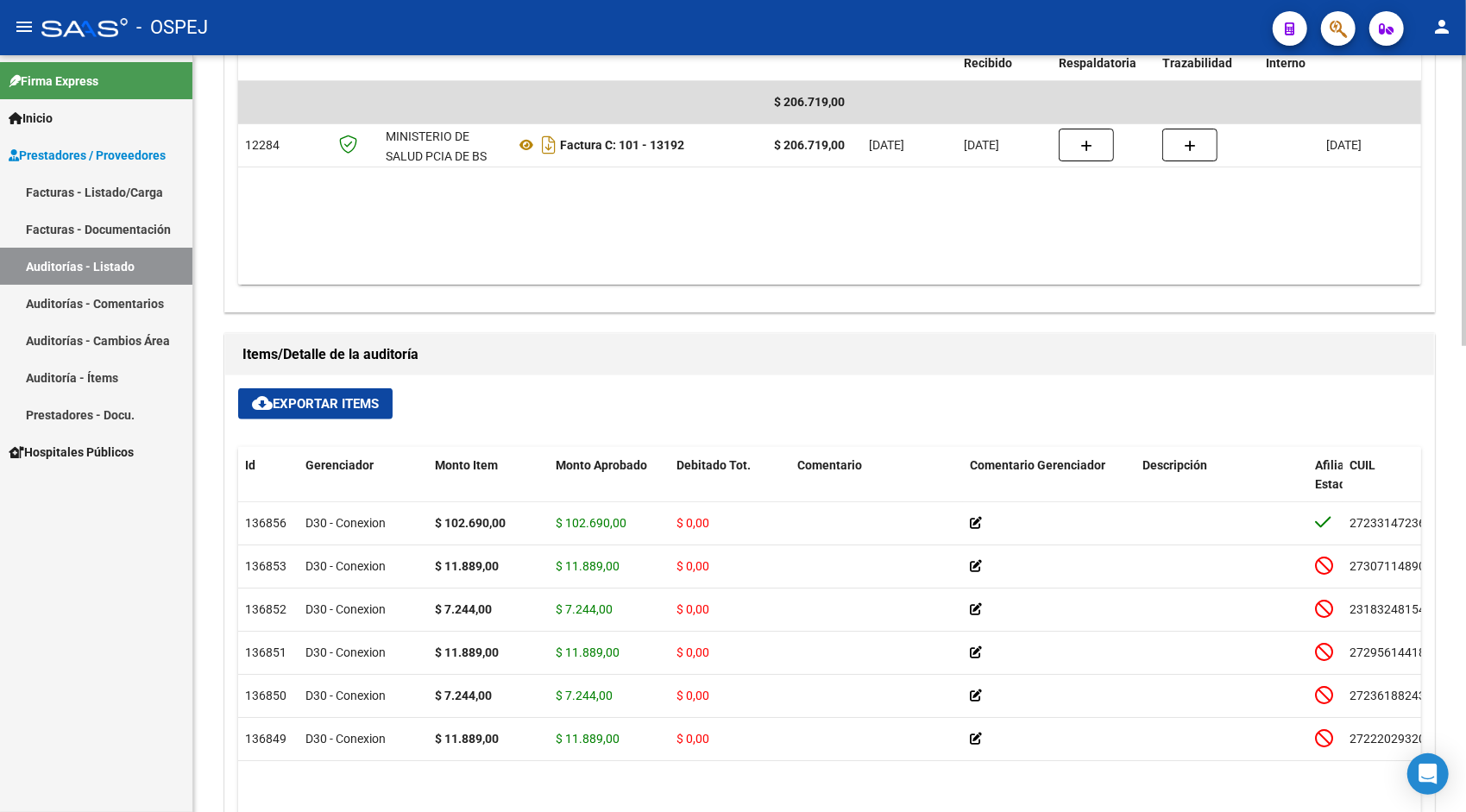
click at [303, 404] on span "cloud_download Exportar Items" at bounding box center [315, 403] width 127 height 16
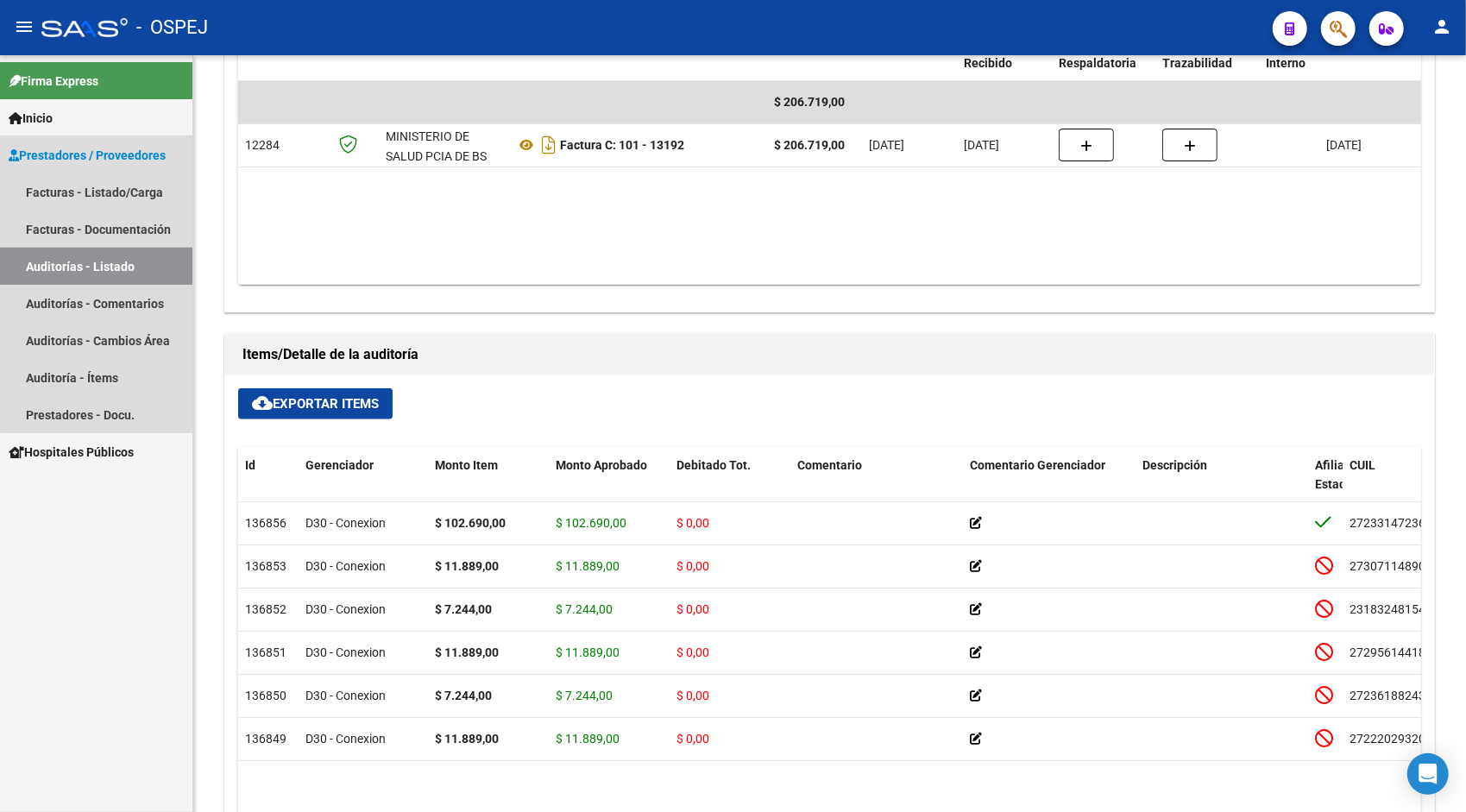
click at [102, 265] on link "Auditorías - Listado" at bounding box center [96, 266] width 193 height 37
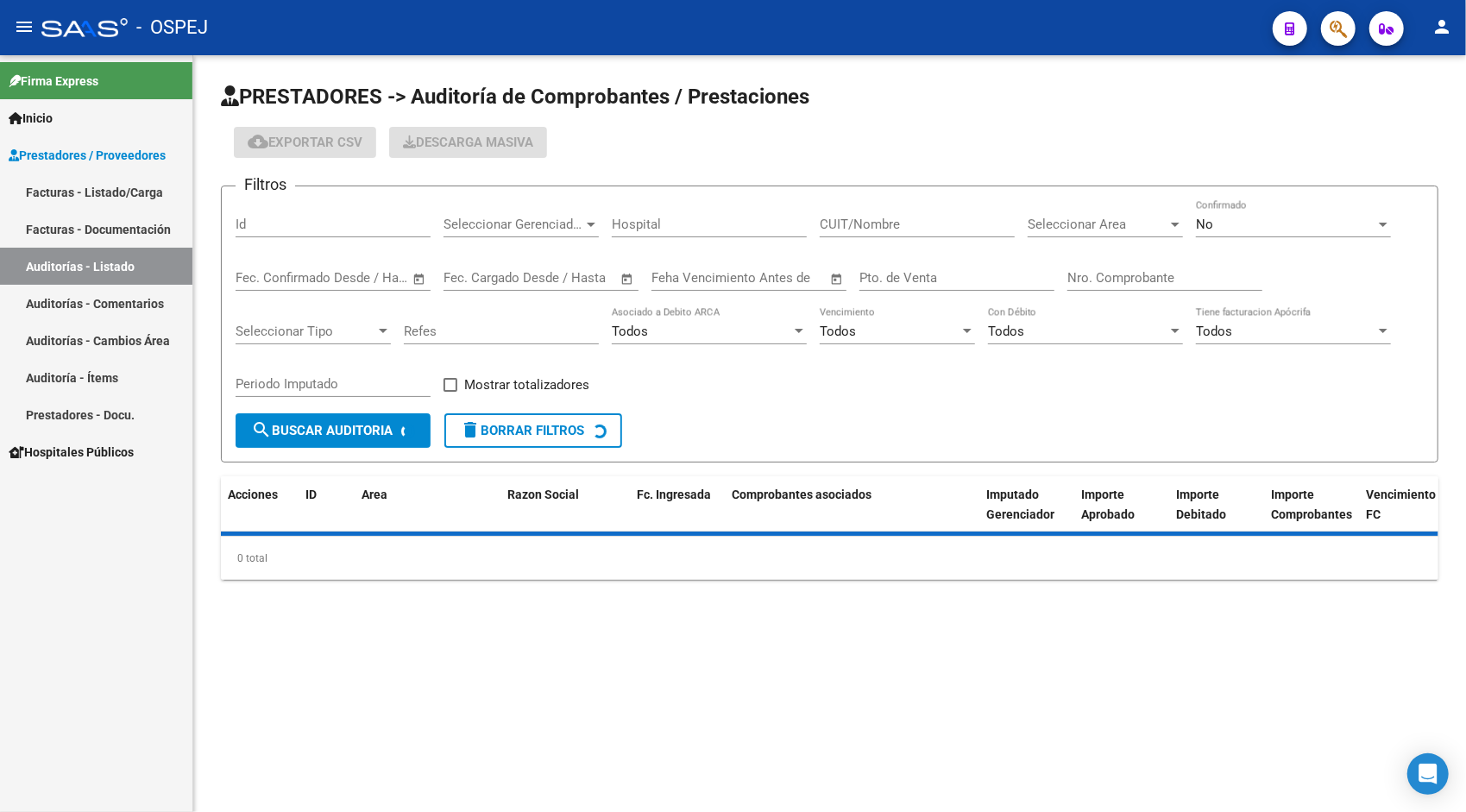
click at [341, 209] on div "Id" at bounding box center [333, 219] width 195 height 37
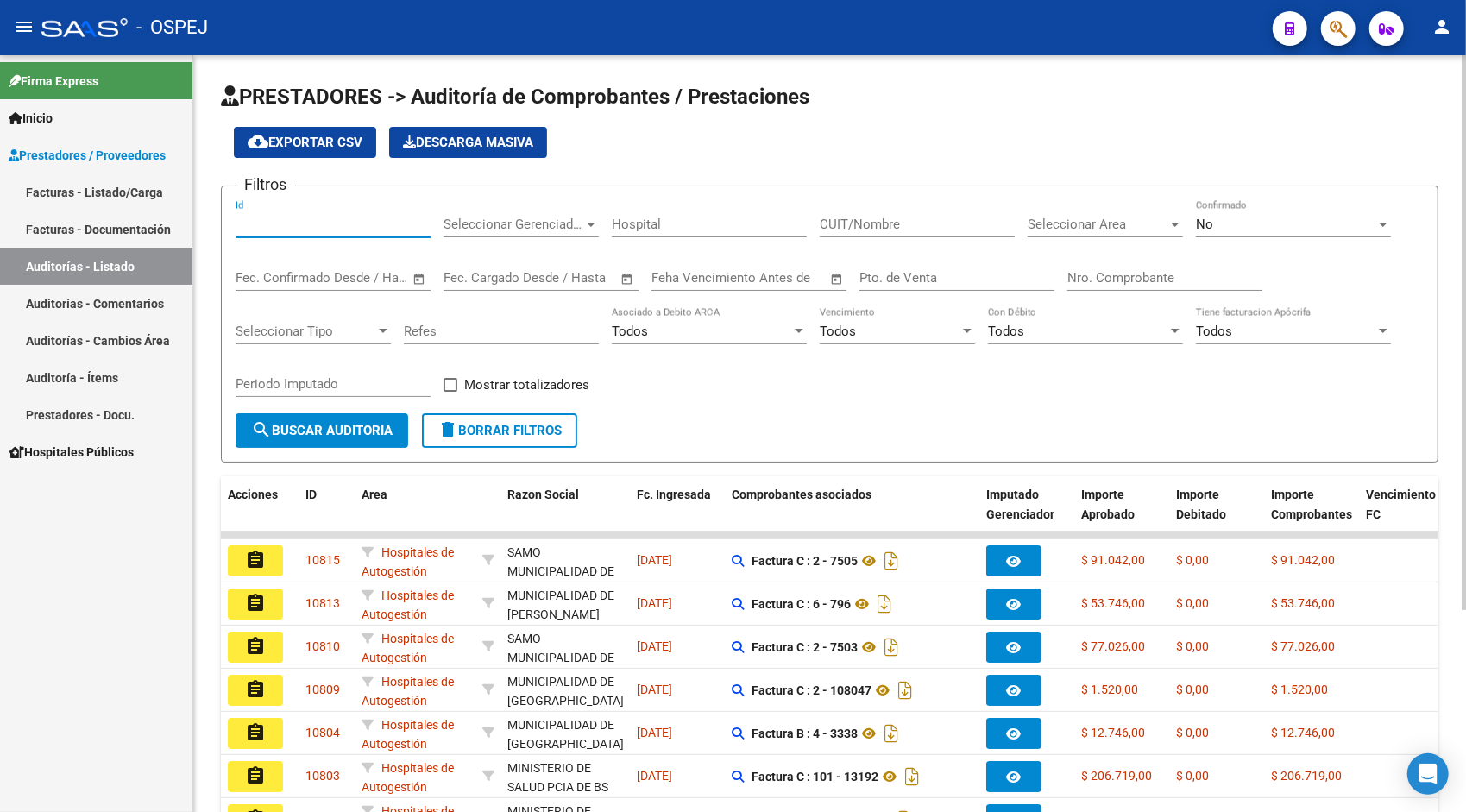
paste input "10804"
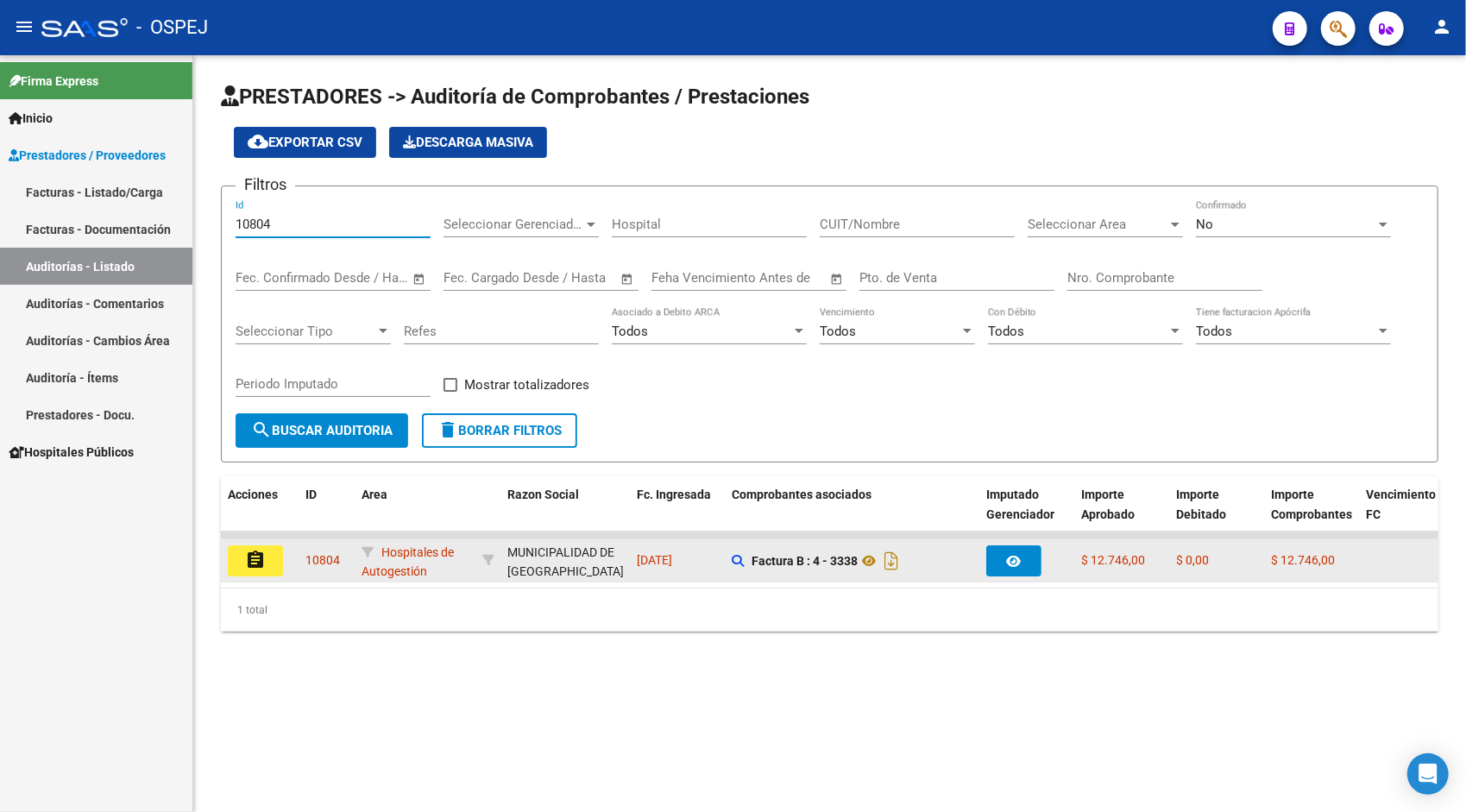
type input "10804"
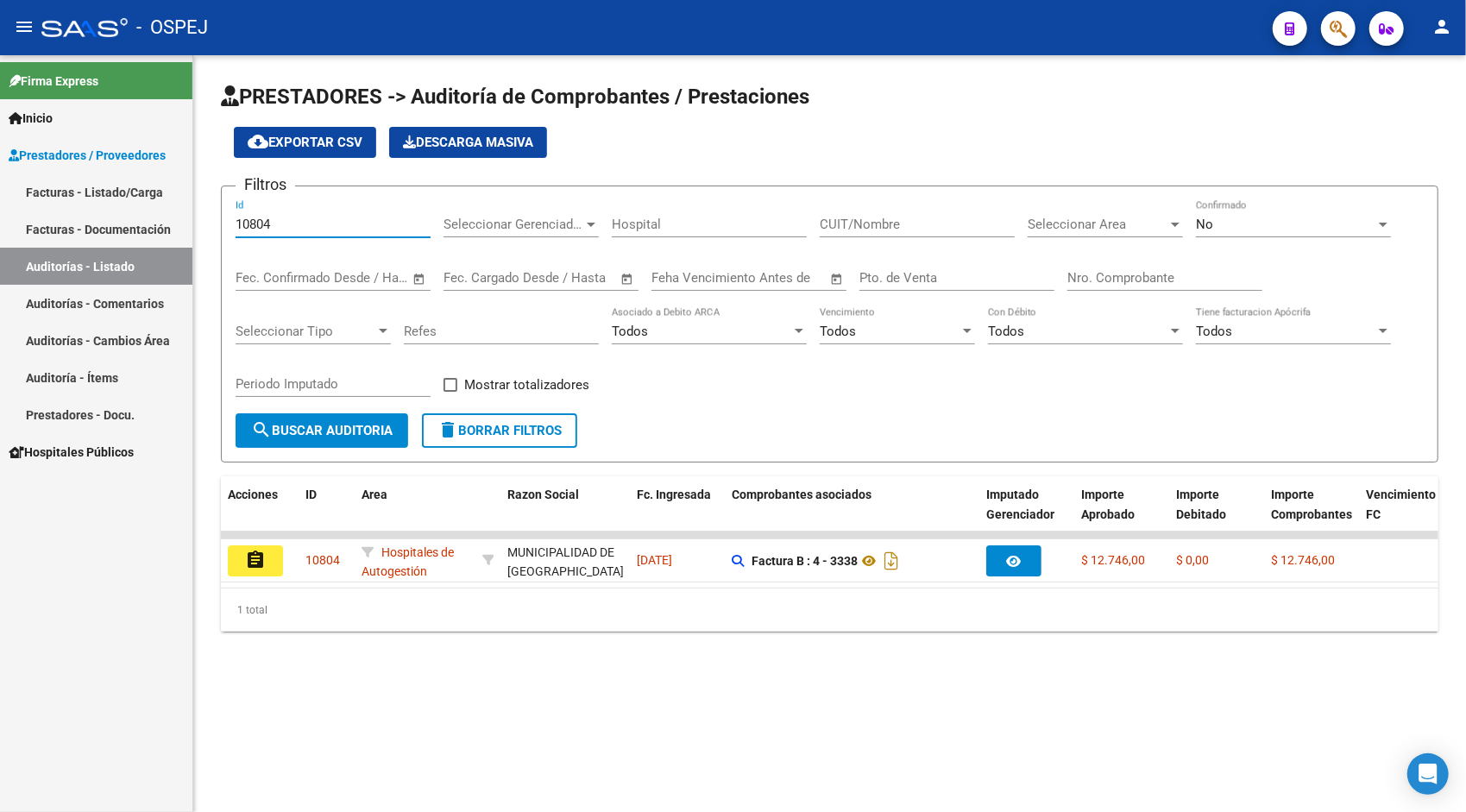
drag, startPoint x: 252, startPoint y: 563, endPoint x: 261, endPoint y: 564, distance: 9.1
click at [261, 564] on mat-icon "assignment" at bounding box center [255, 559] width 21 height 21
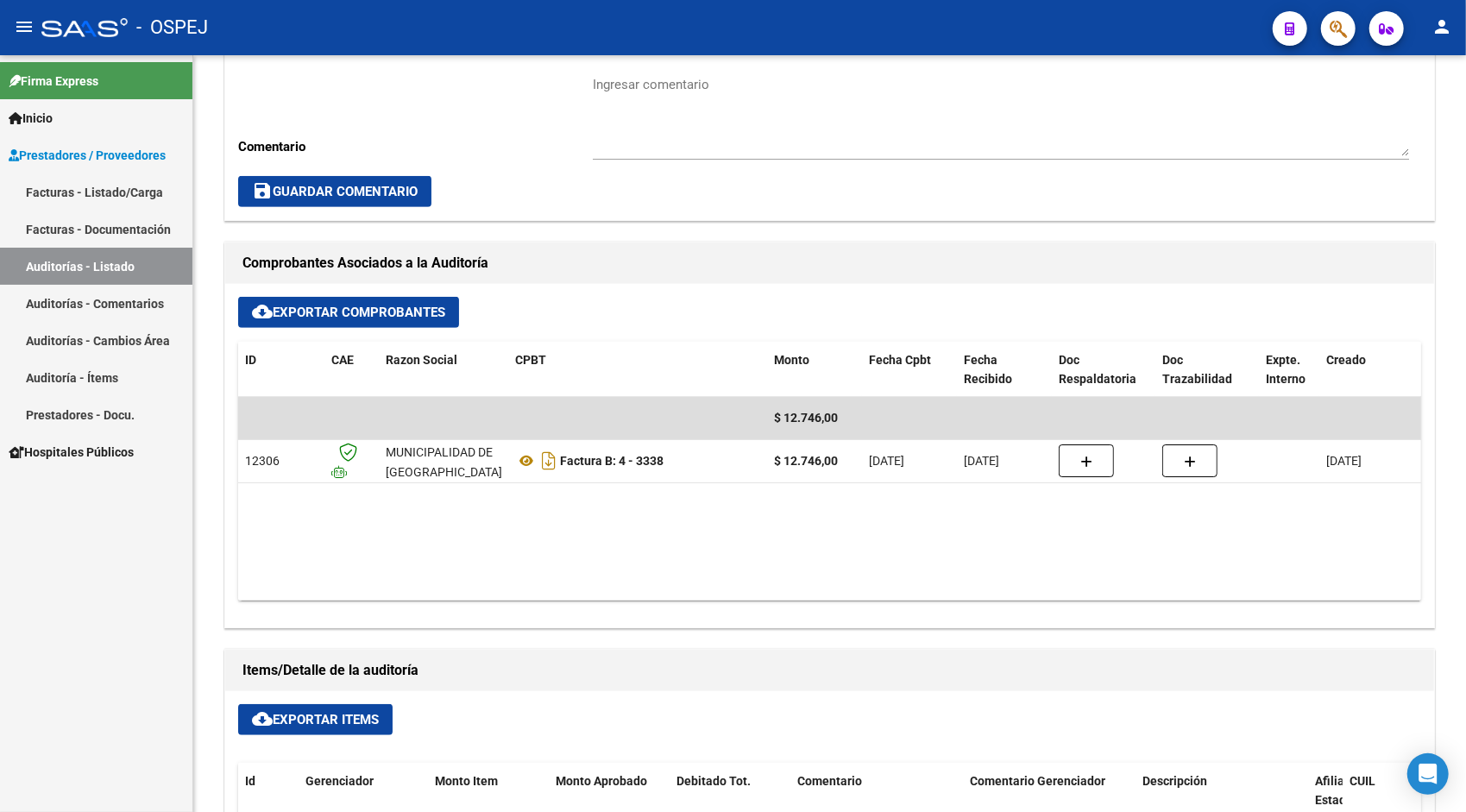
scroll to position [656, 0]
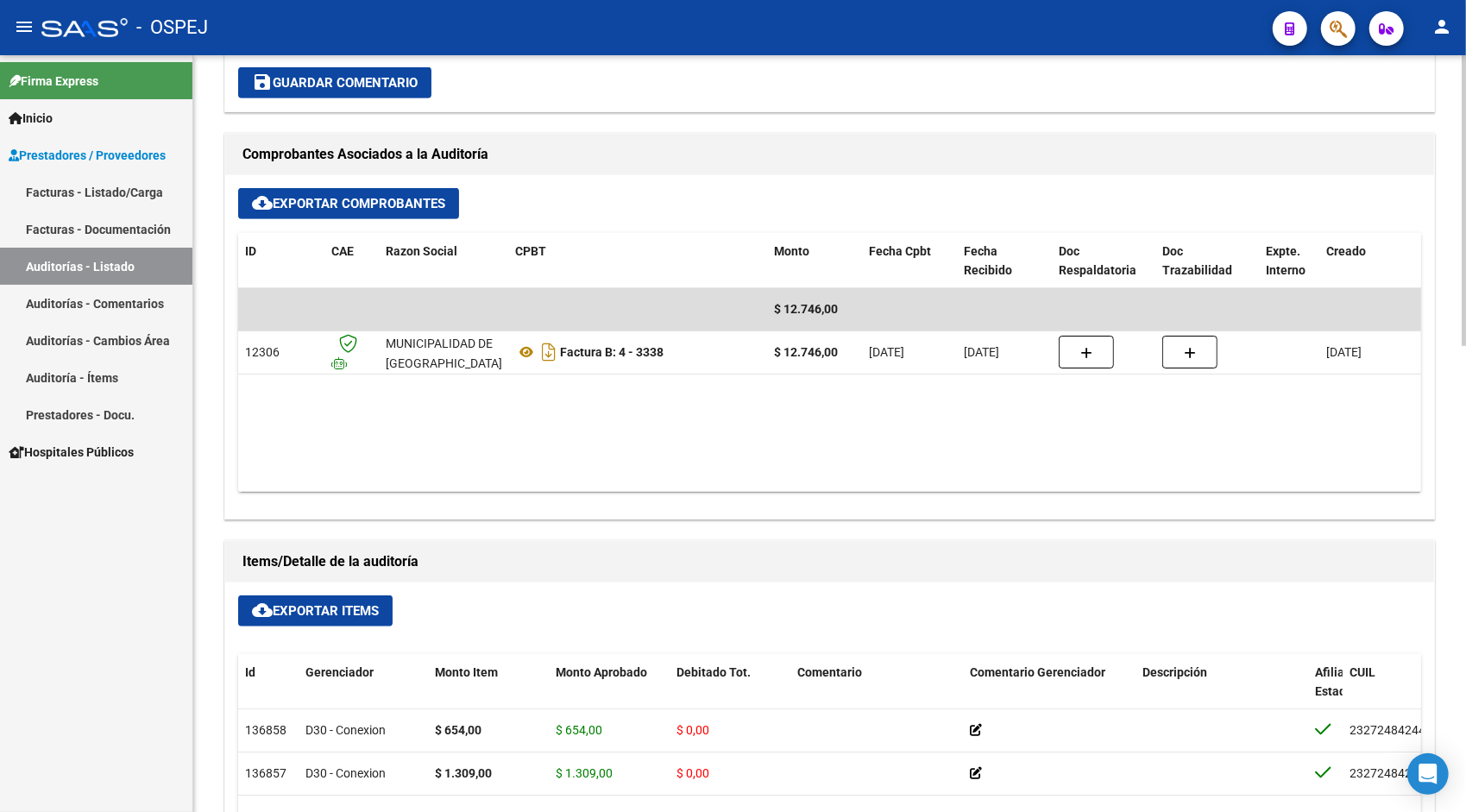
click at [336, 597] on button "cloud_download Exportar Items" at bounding box center [315, 611] width 154 height 31
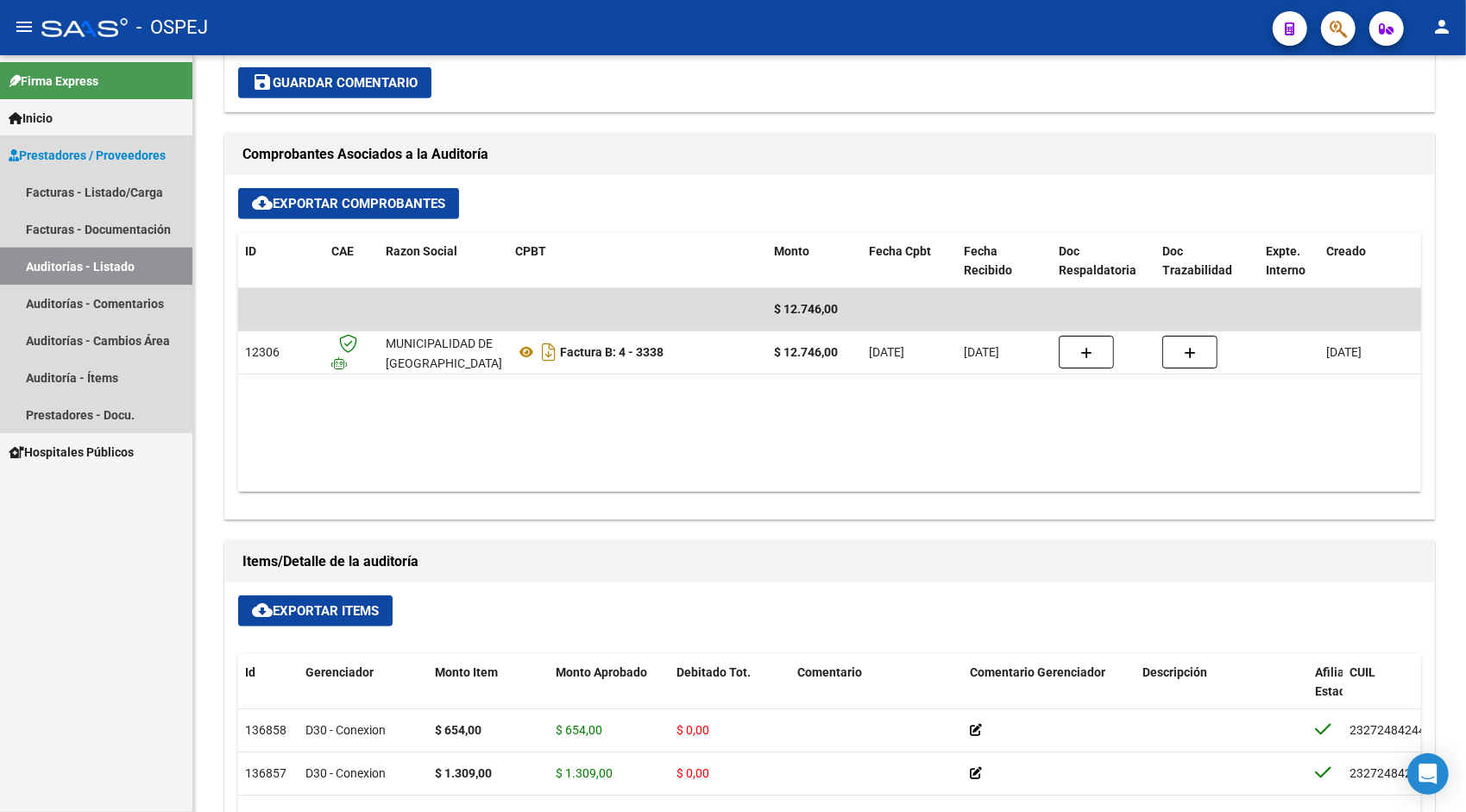
click at [87, 262] on link "Auditorías - Listado" at bounding box center [96, 266] width 193 height 37
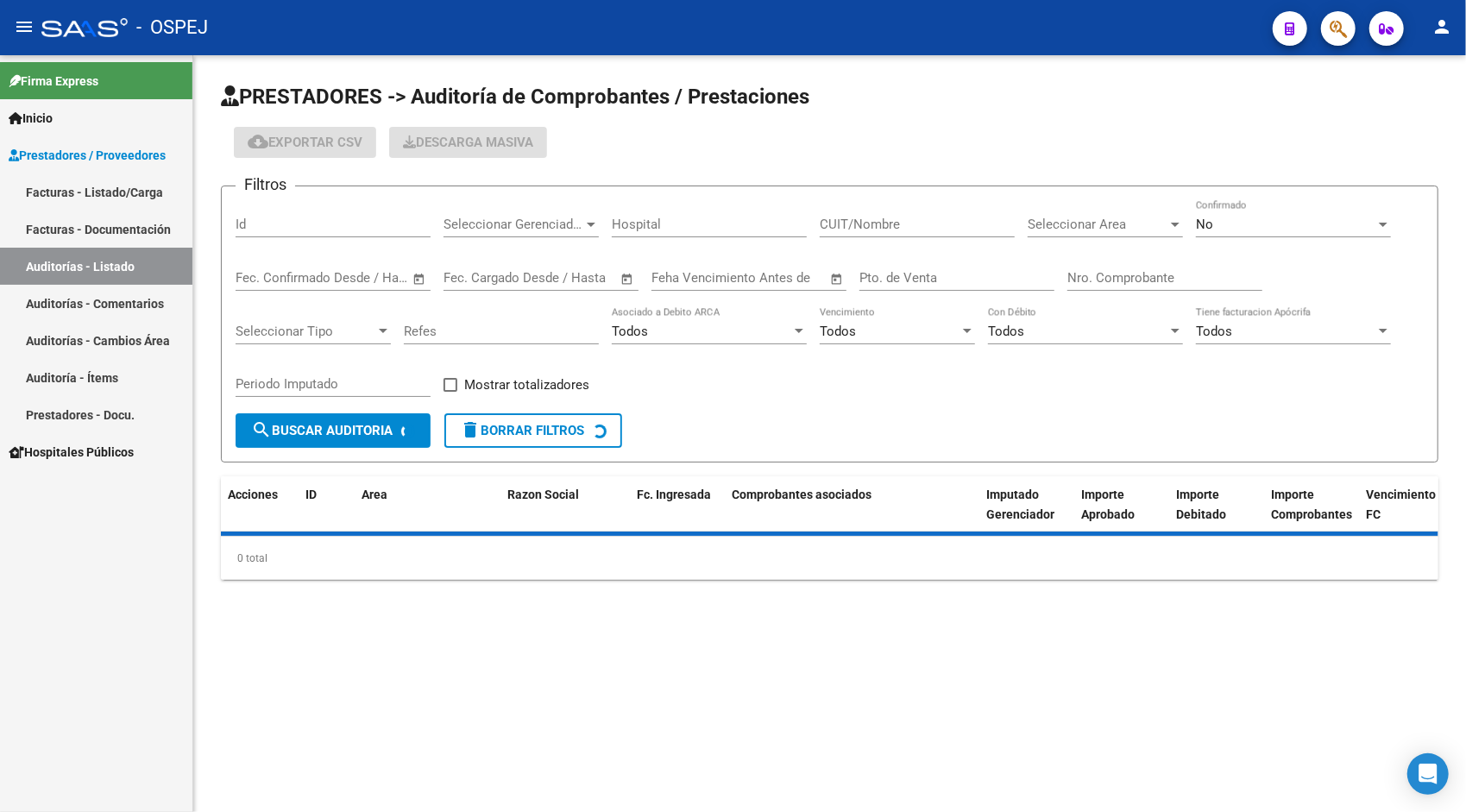
click at [318, 223] on input "Id" at bounding box center [333, 224] width 195 height 16
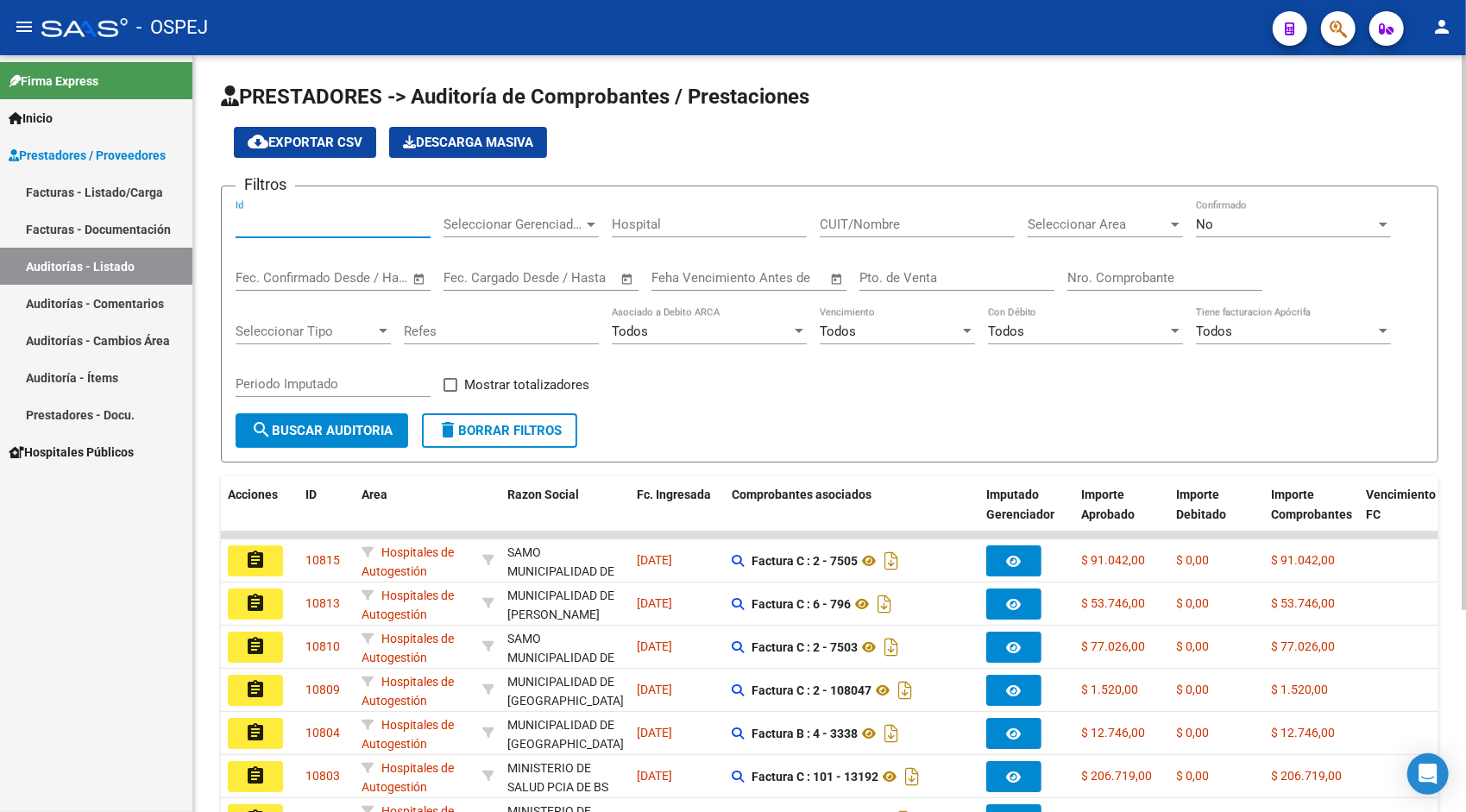
paste input "10809"
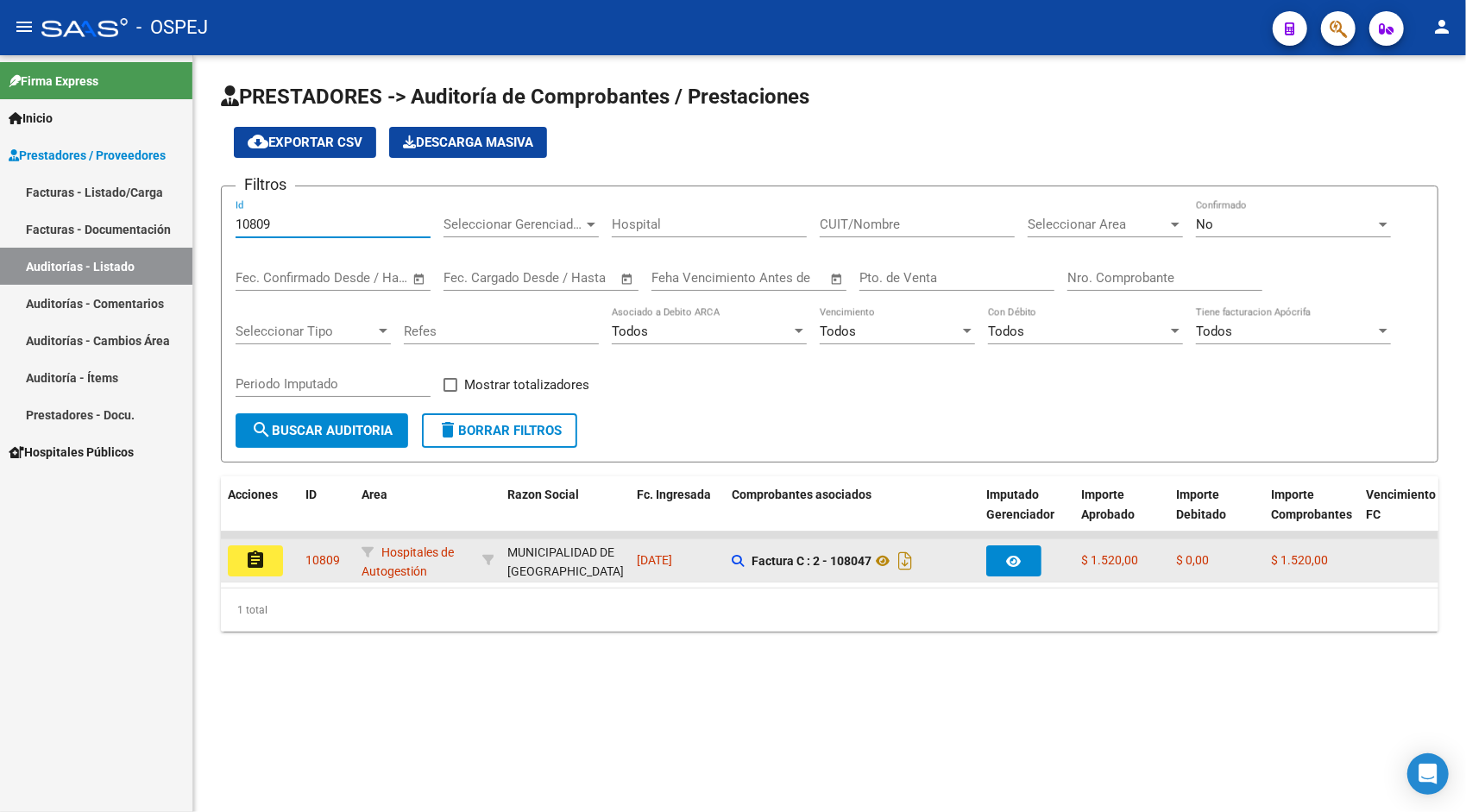
type input "10809"
click at [242, 564] on button "assignment" at bounding box center [255, 561] width 55 height 31
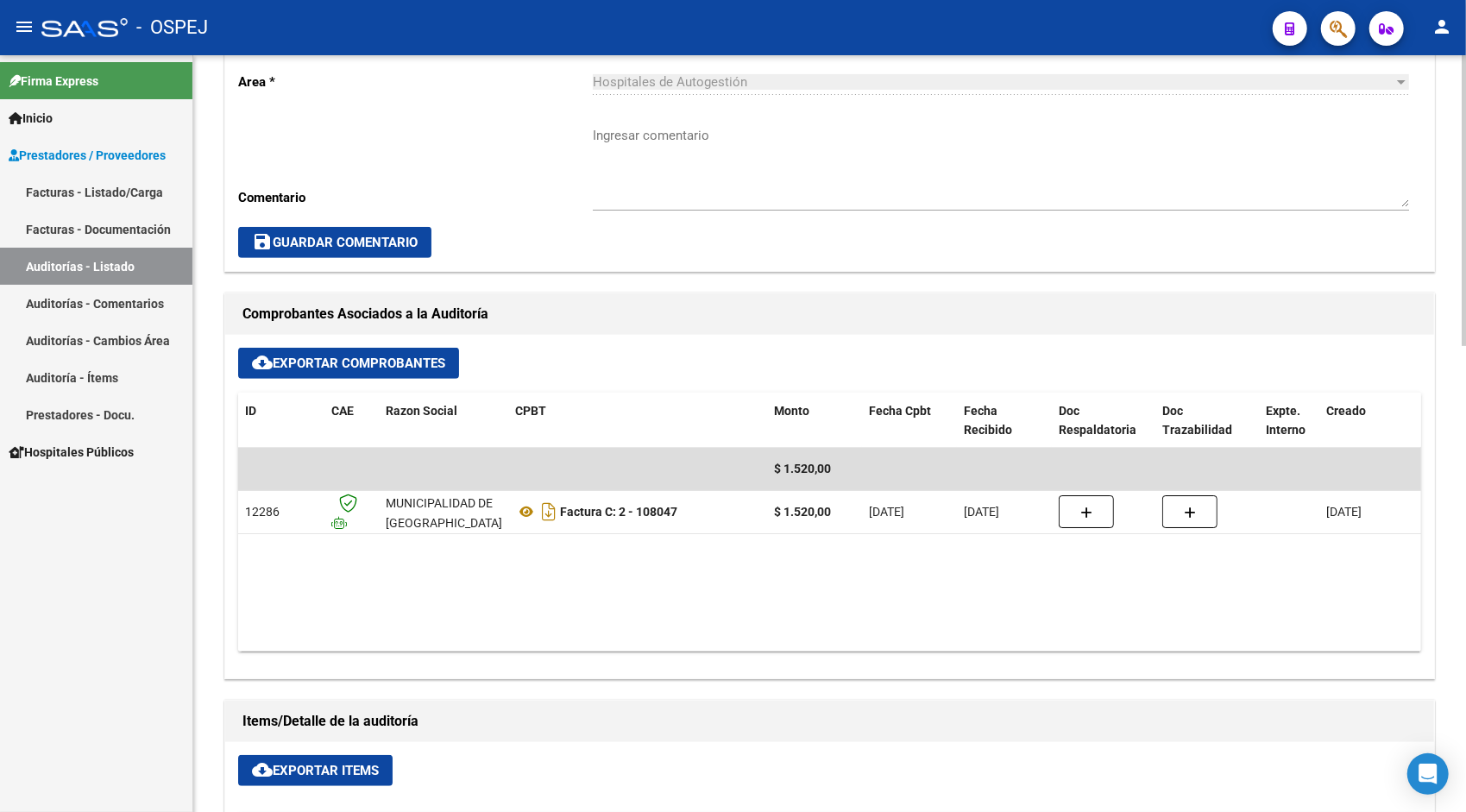
scroll to position [587, 0]
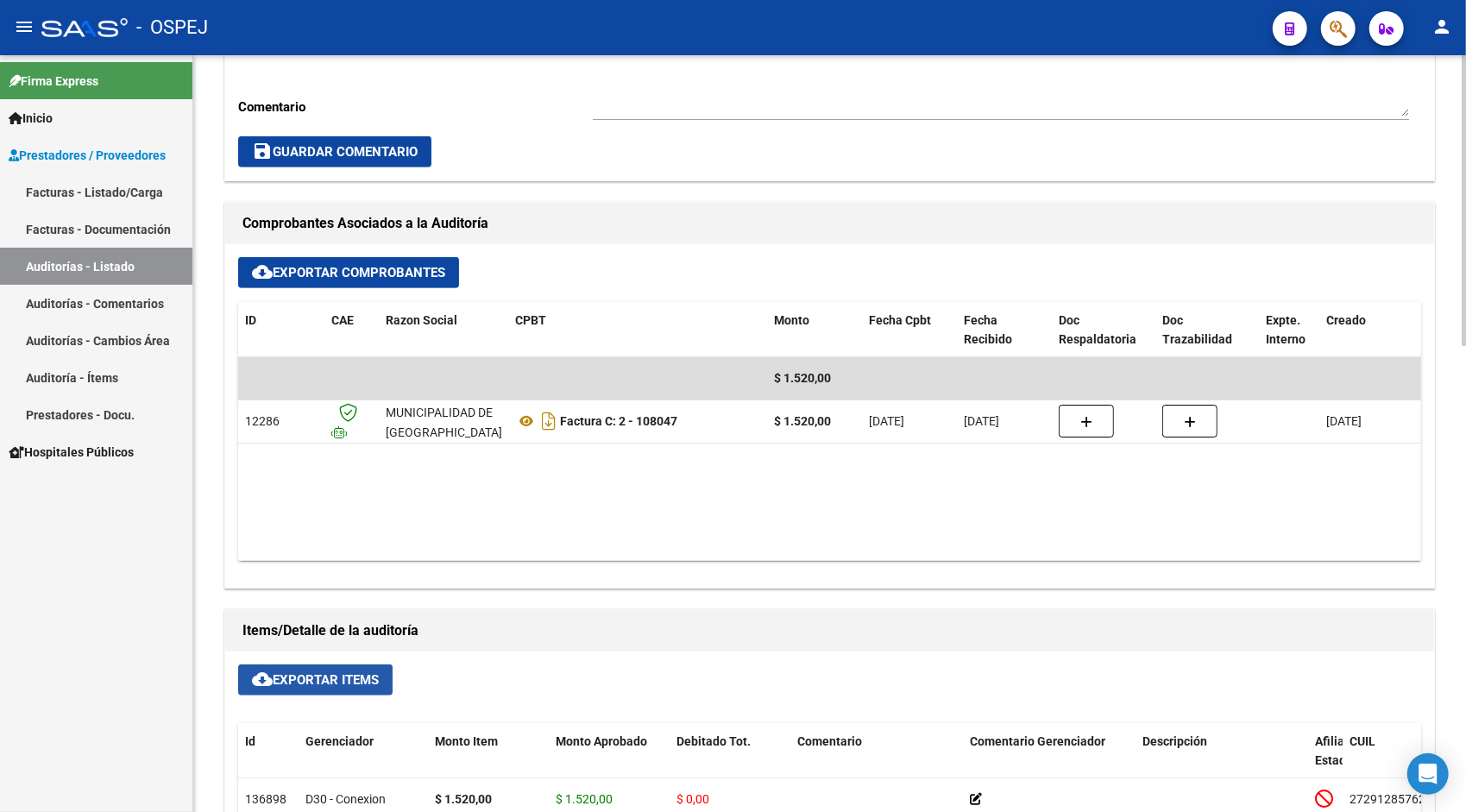
click at [316, 672] on span "cloud_download Exportar Items" at bounding box center [315, 680] width 127 height 16
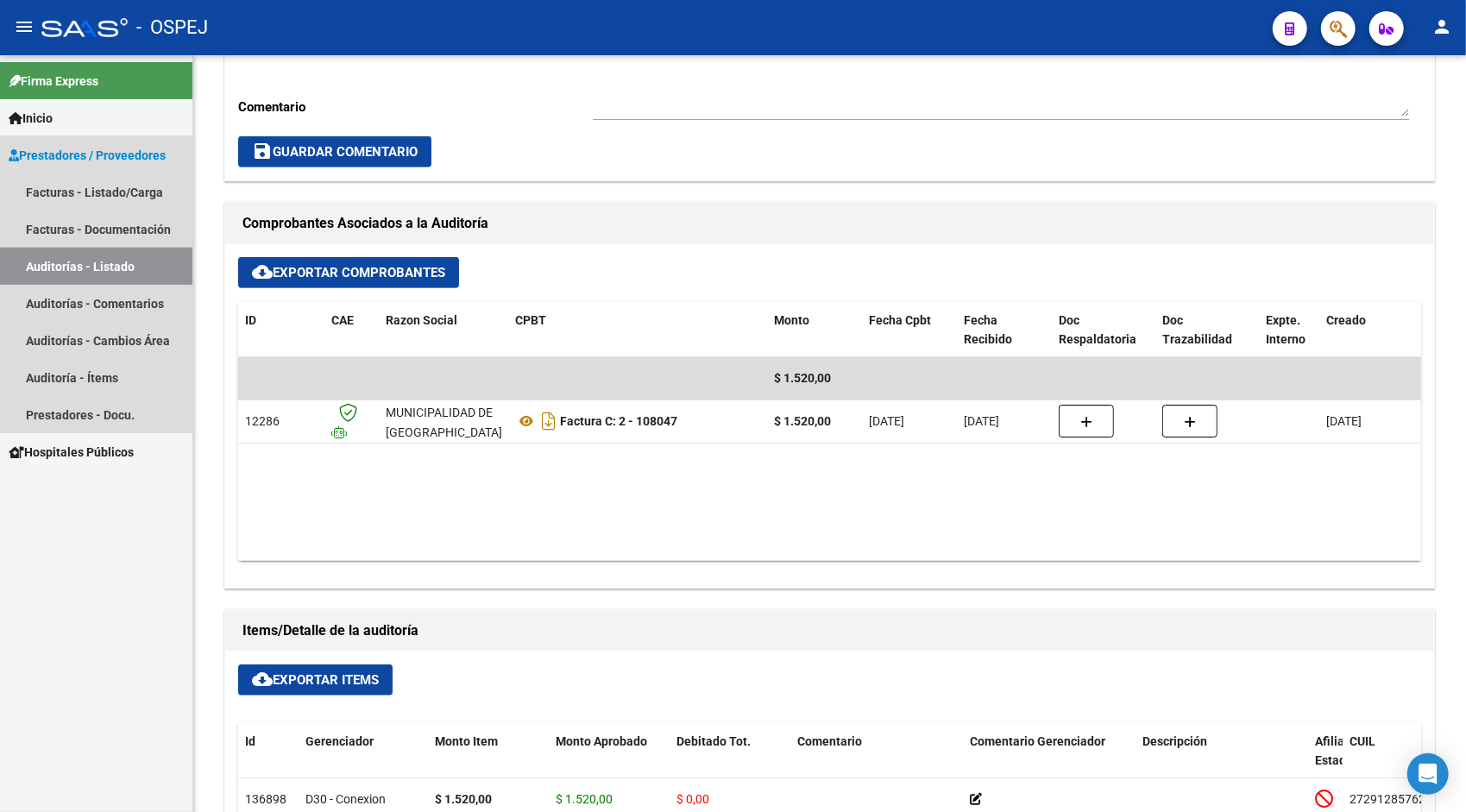
click at [133, 274] on link "Auditorías - Listado" at bounding box center [96, 266] width 193 height 37
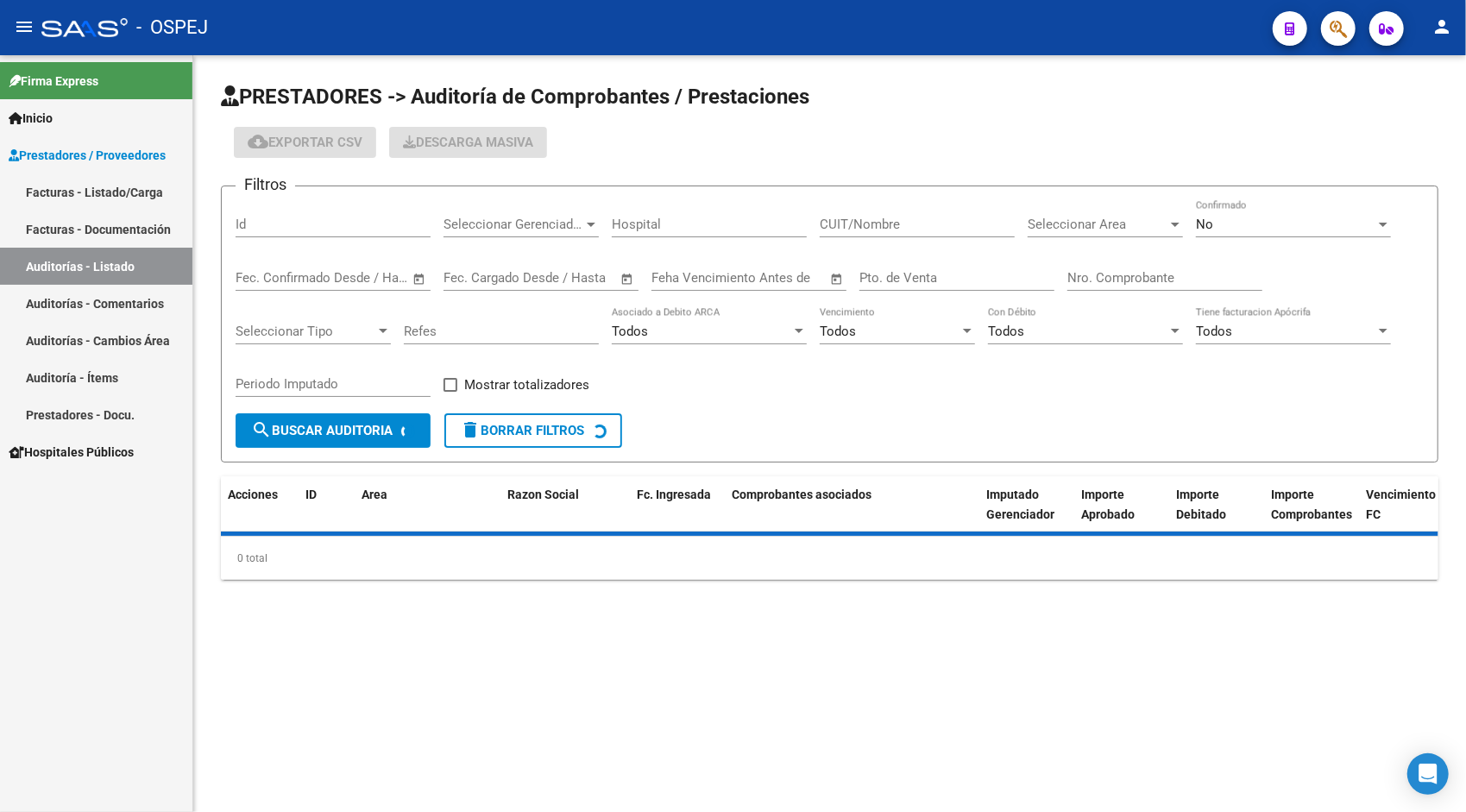
click at [328, 228] on input "Id" at bounding box center [333, 224] width 195 height 16
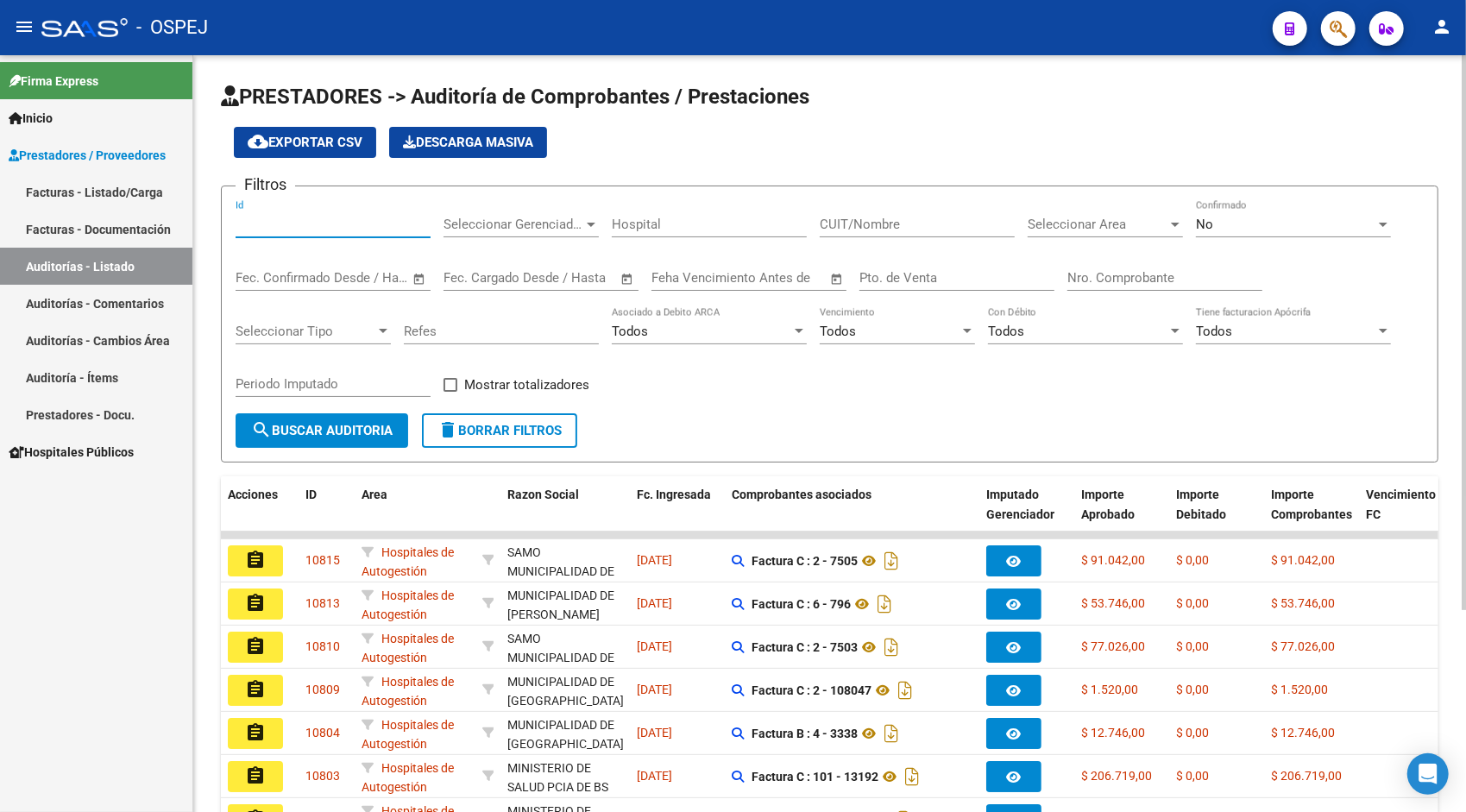
paste input "10810"
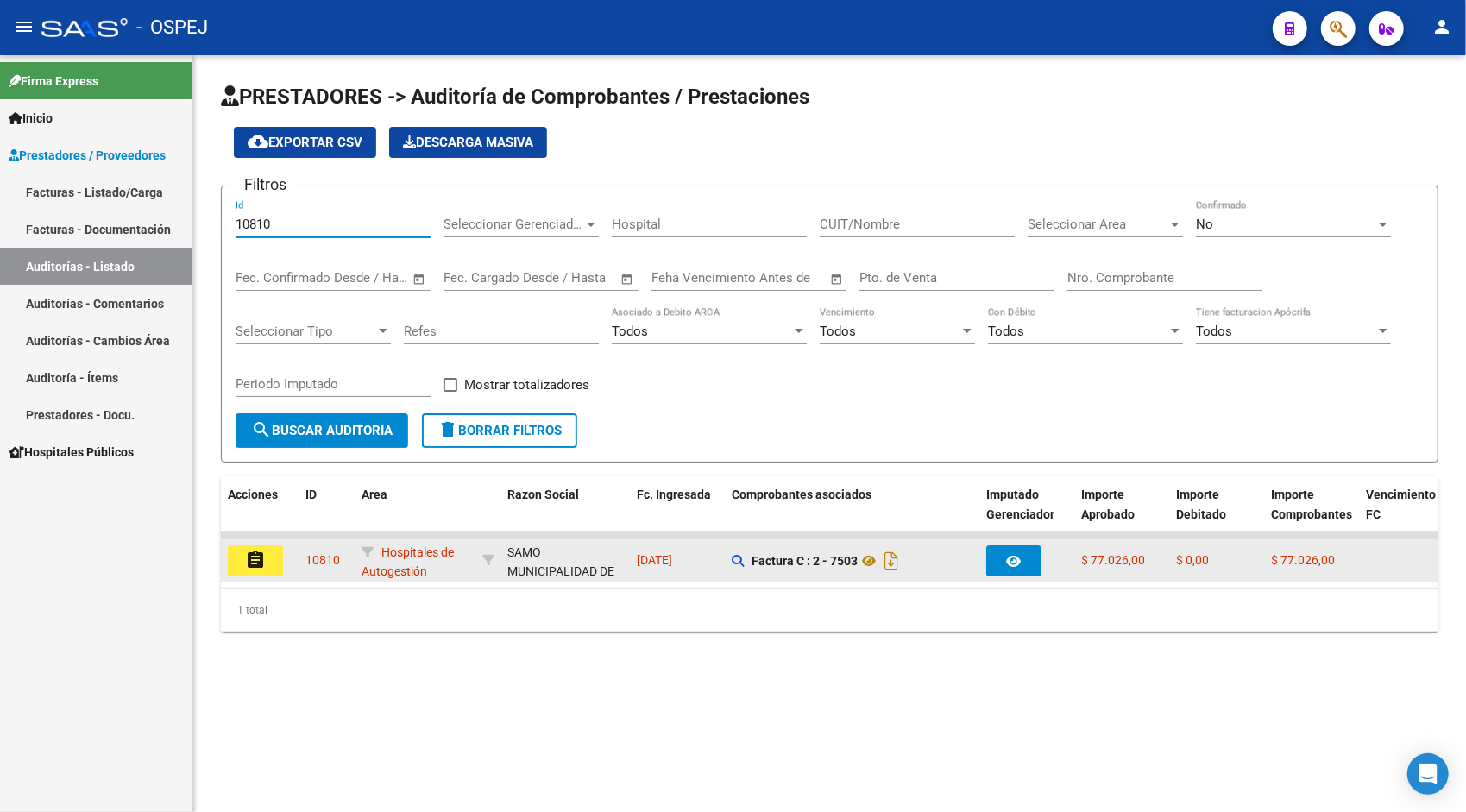
type input "10810"
click at [253, 566] on mat-icon "assignment" at bounding box center [255, 559] width 21 height 21
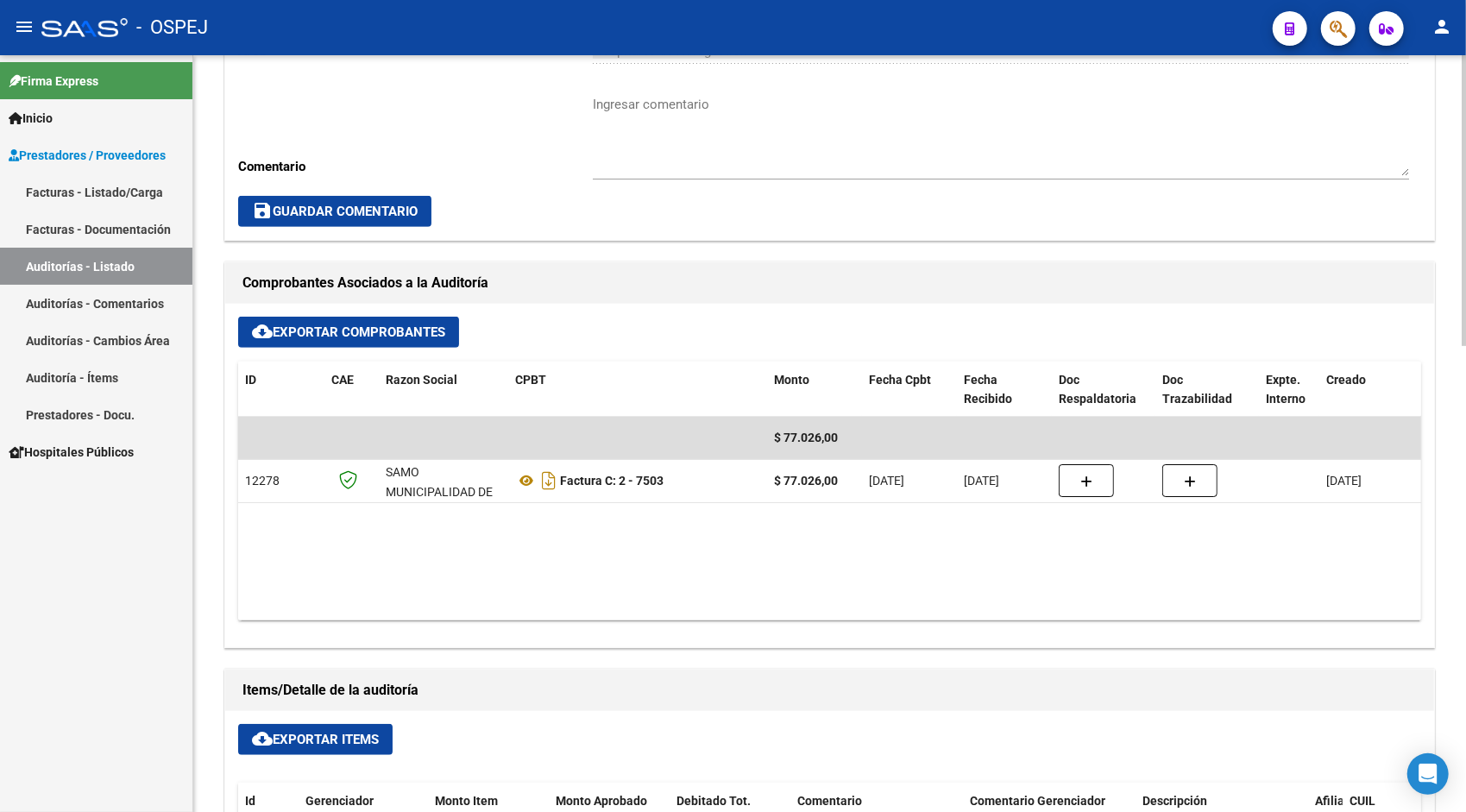
scroll to position [621, 0]
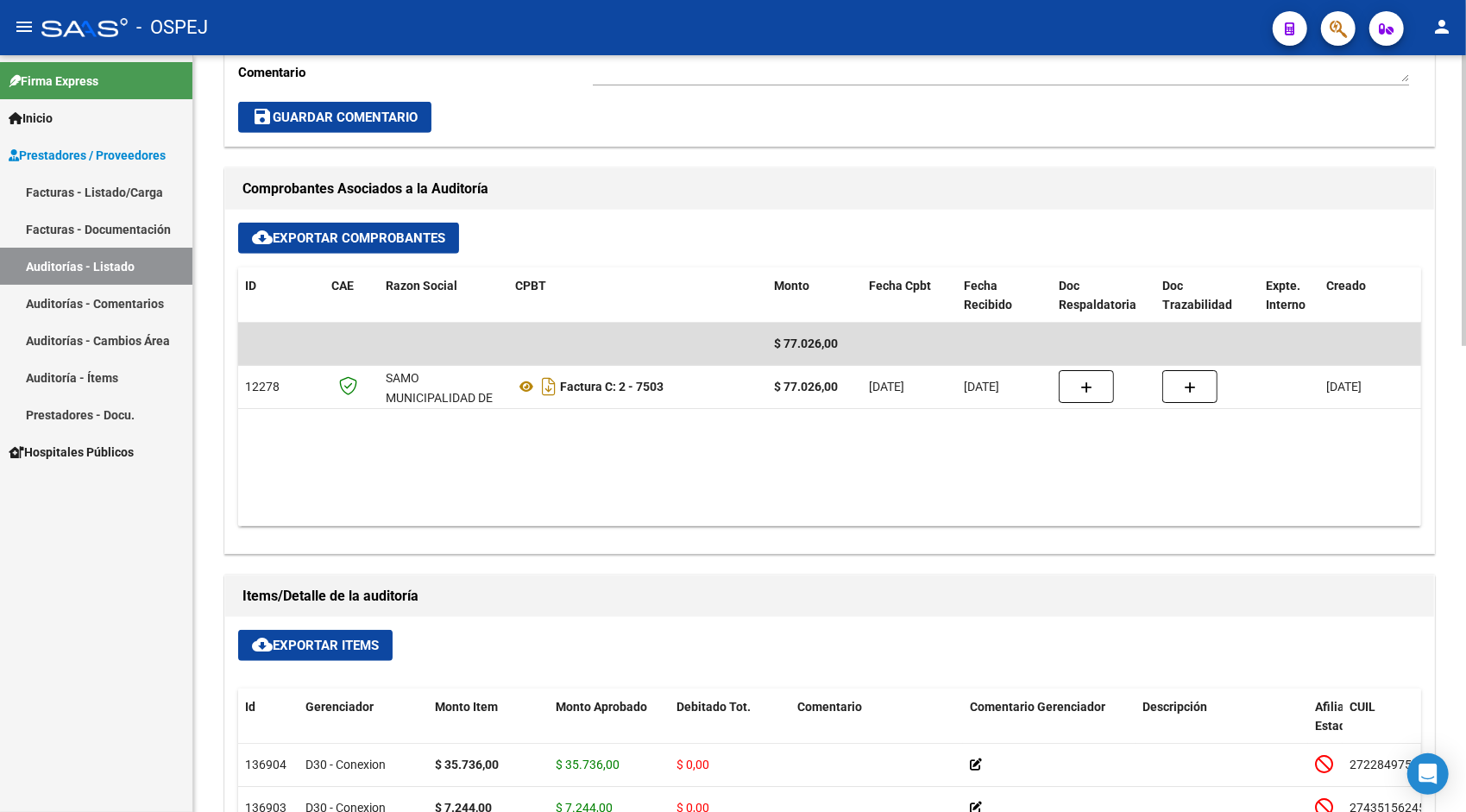
click at [350, 637] on span "cloud_download Exportar Items" at bounding box center [315, 645] width 127 height 16
click at [38, 263] on link "Auditorías - Listado" at bounding box center [96, 266] width 193 height 37
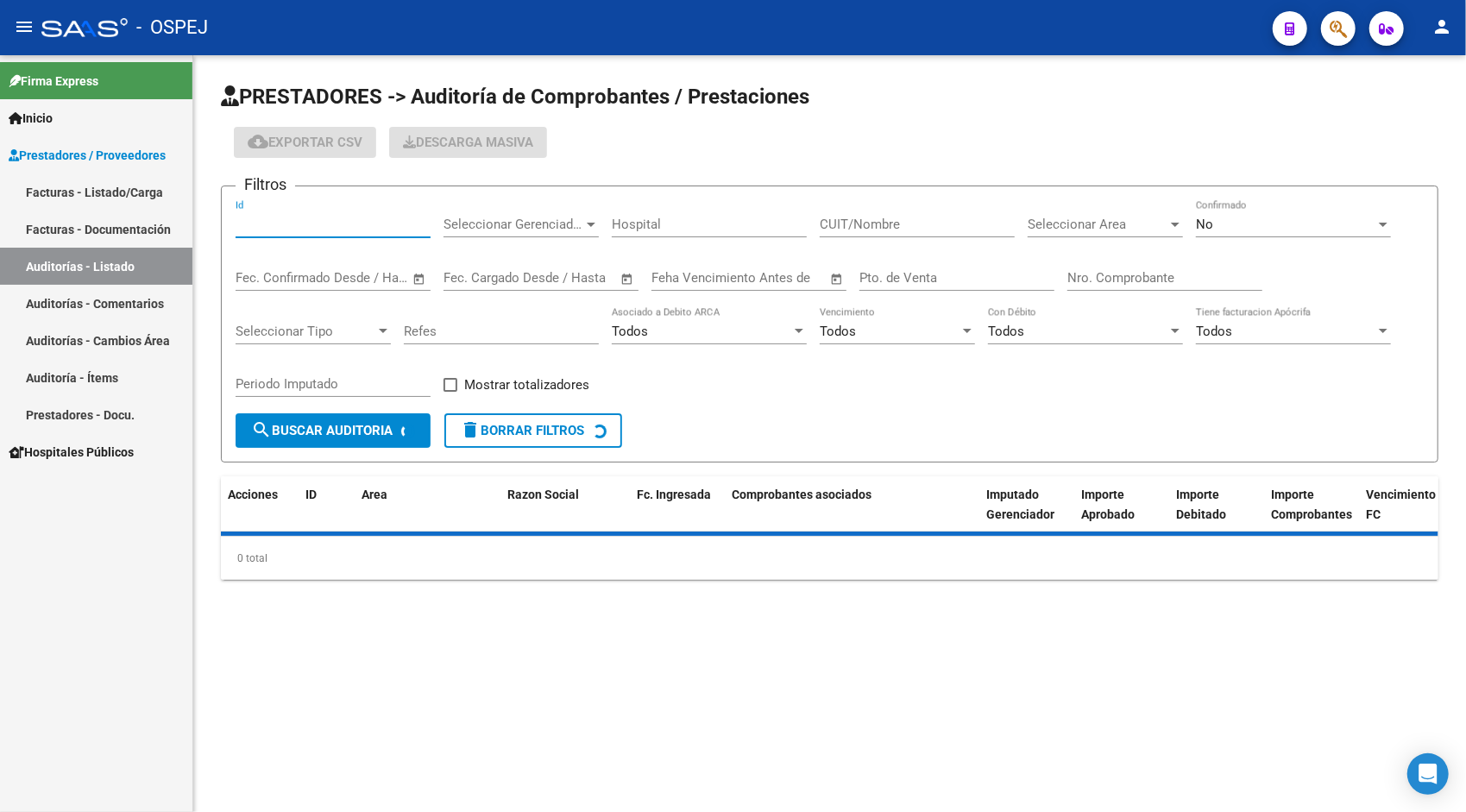
click at [322, 223] on input "Id" at bounding box center [333, 224] width 195 height 16
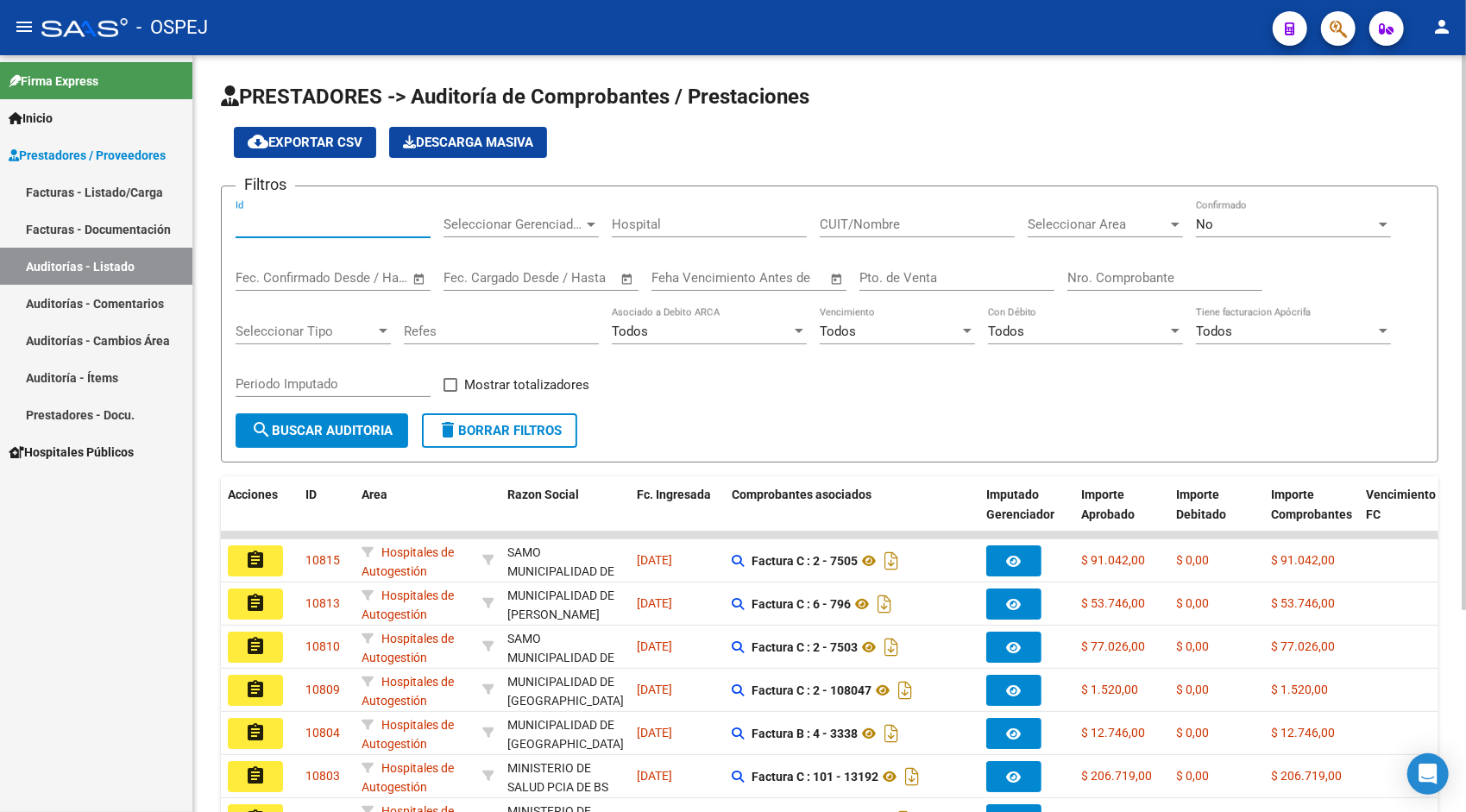
paste input "10813"
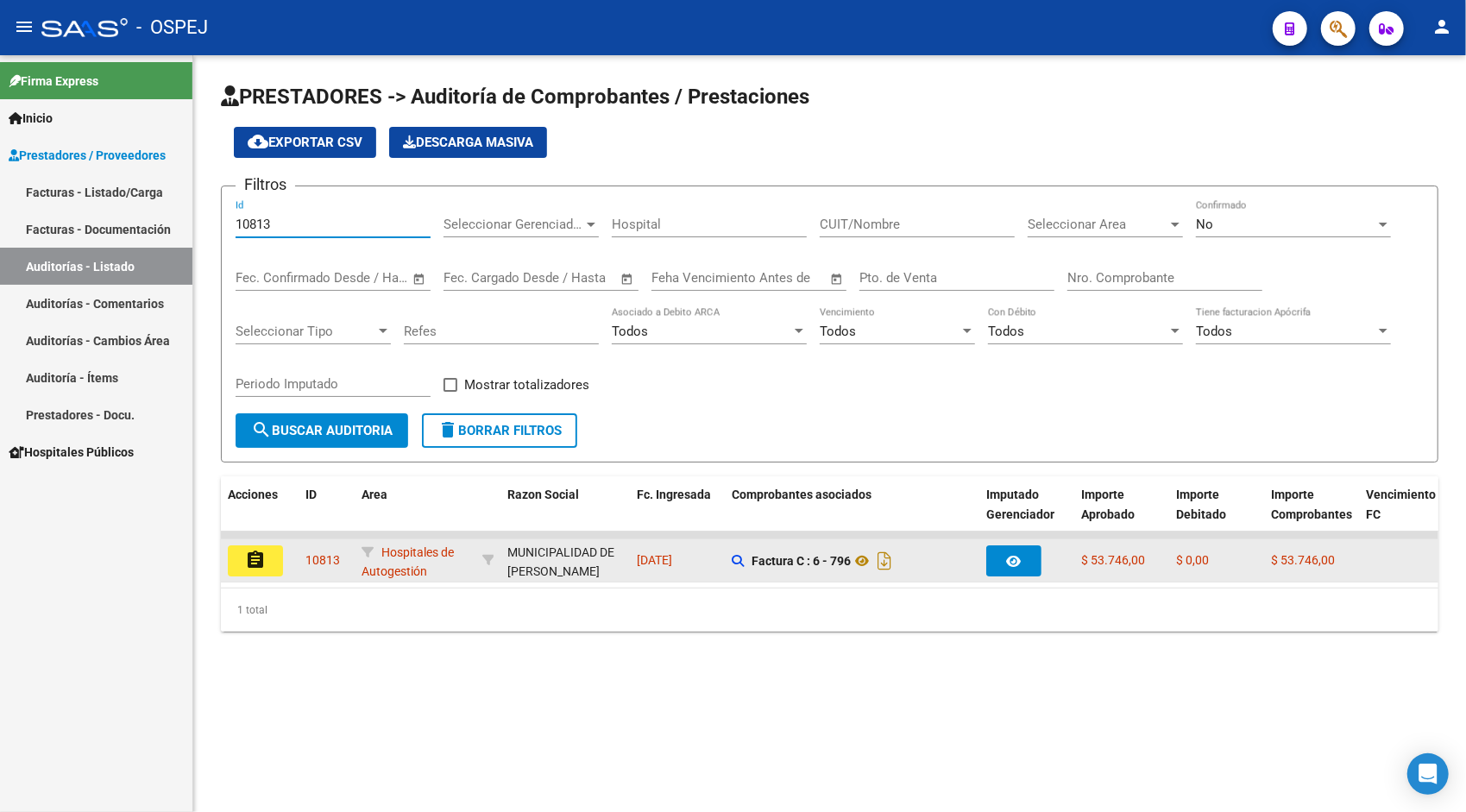
type input "10813"
click at [245, 558] on mat-icon "assignment" at bounding box center [255, 559] width 21 height 21
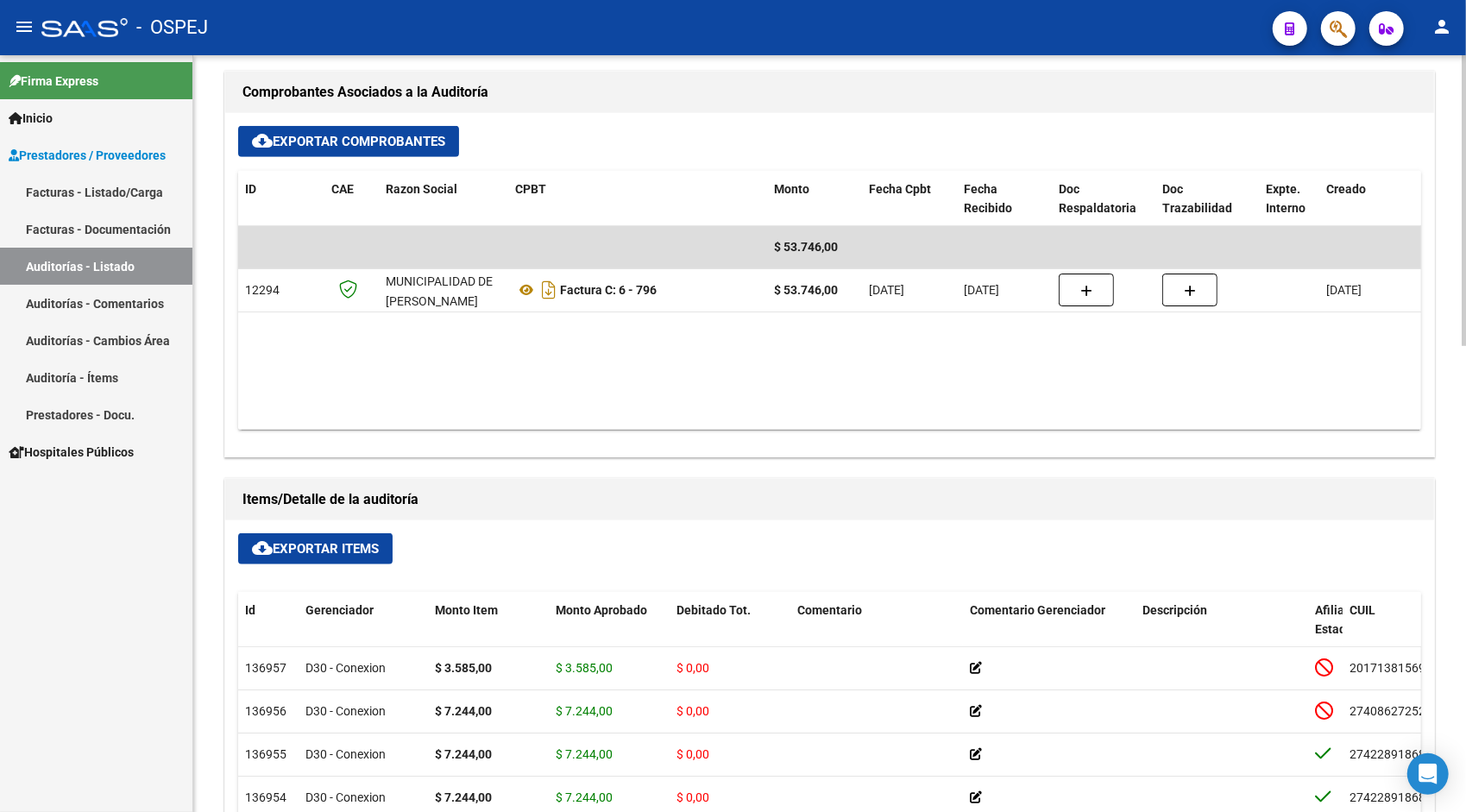
scroll to position [725, 0]
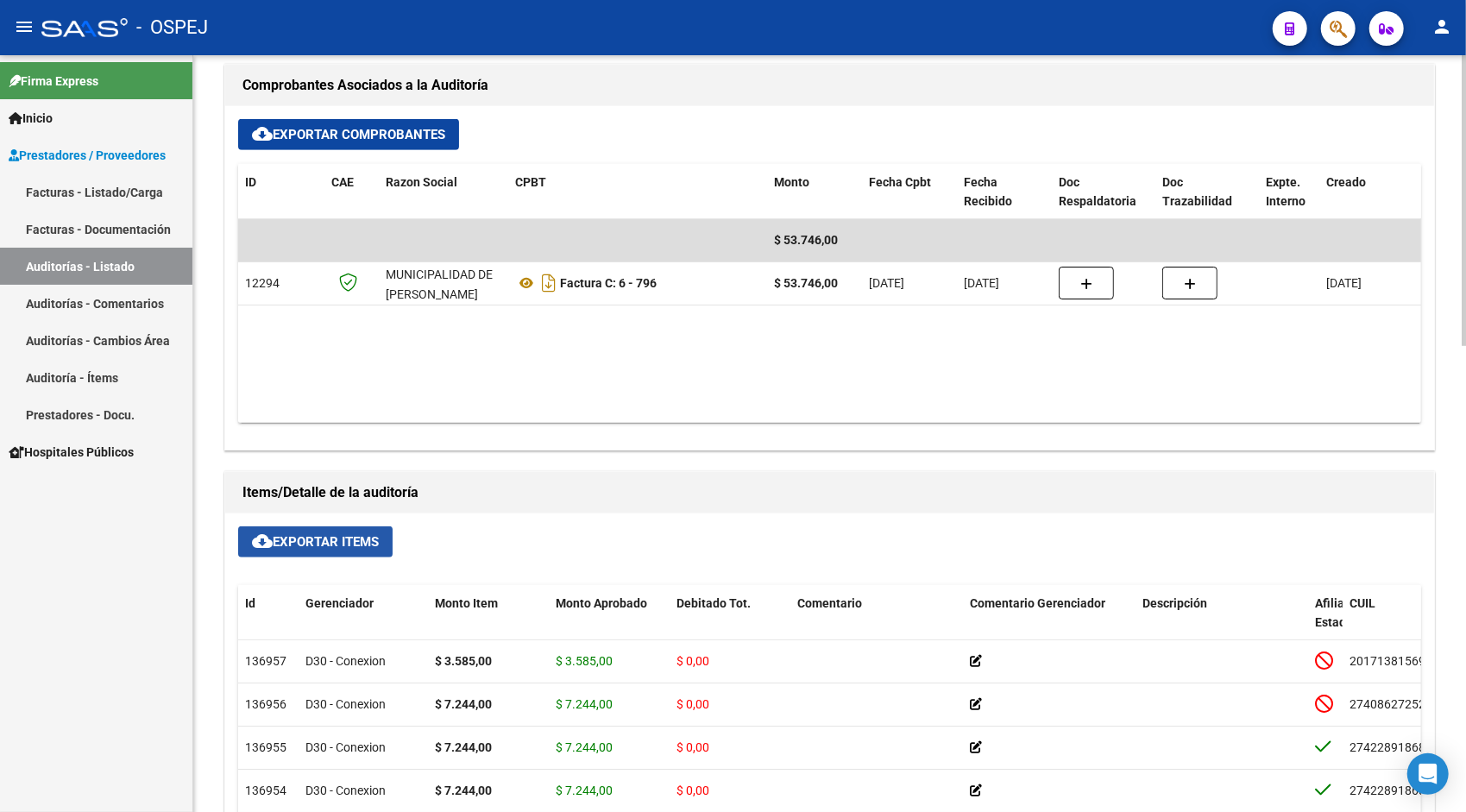
click at [300, 544] on span "cloud_download Exportar Items" at bounding box center [315, 542] width 127 height 16
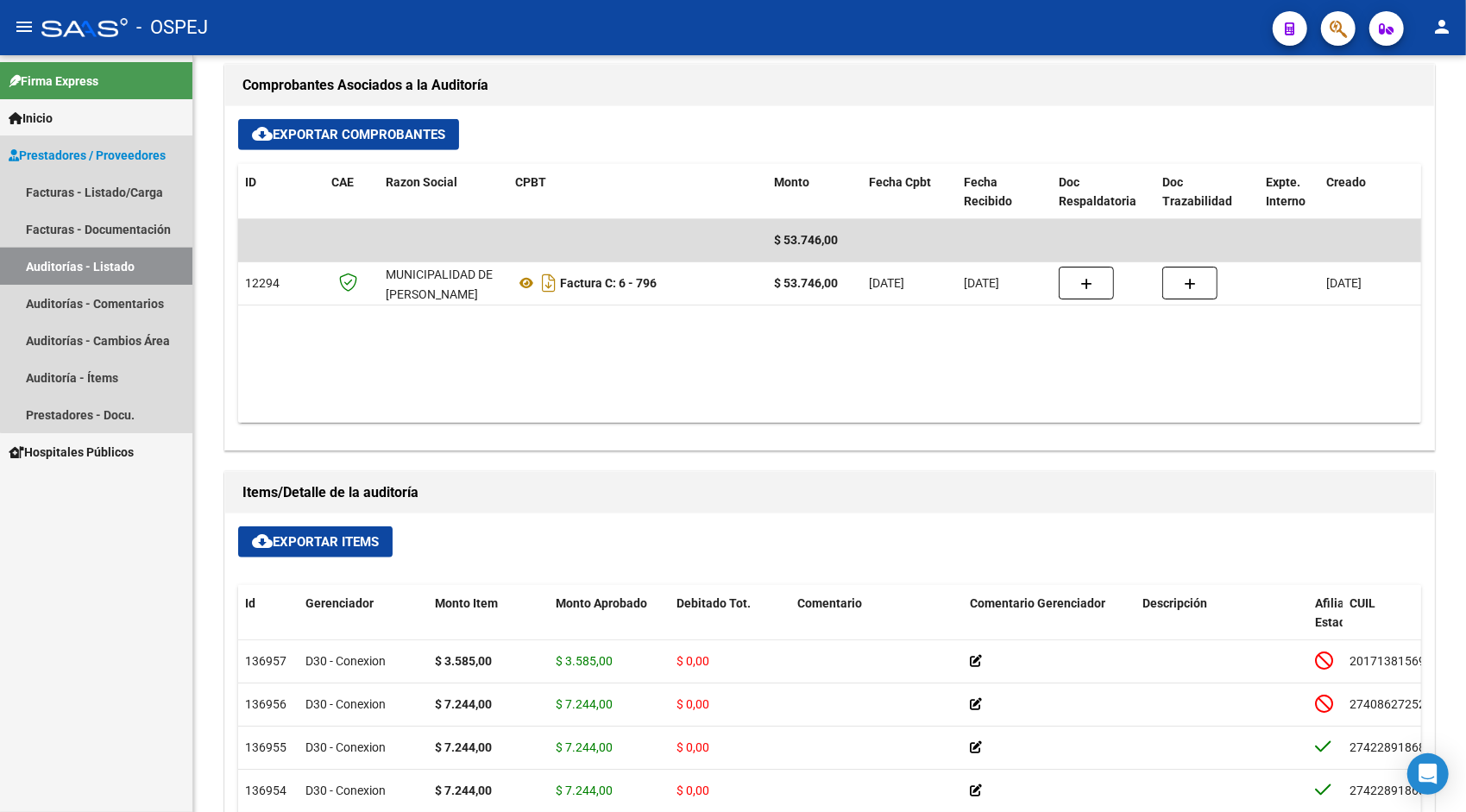
click at [138, 249] on link "Auditorías - Listado" at bounding box center [96, 266] width 193 height 37
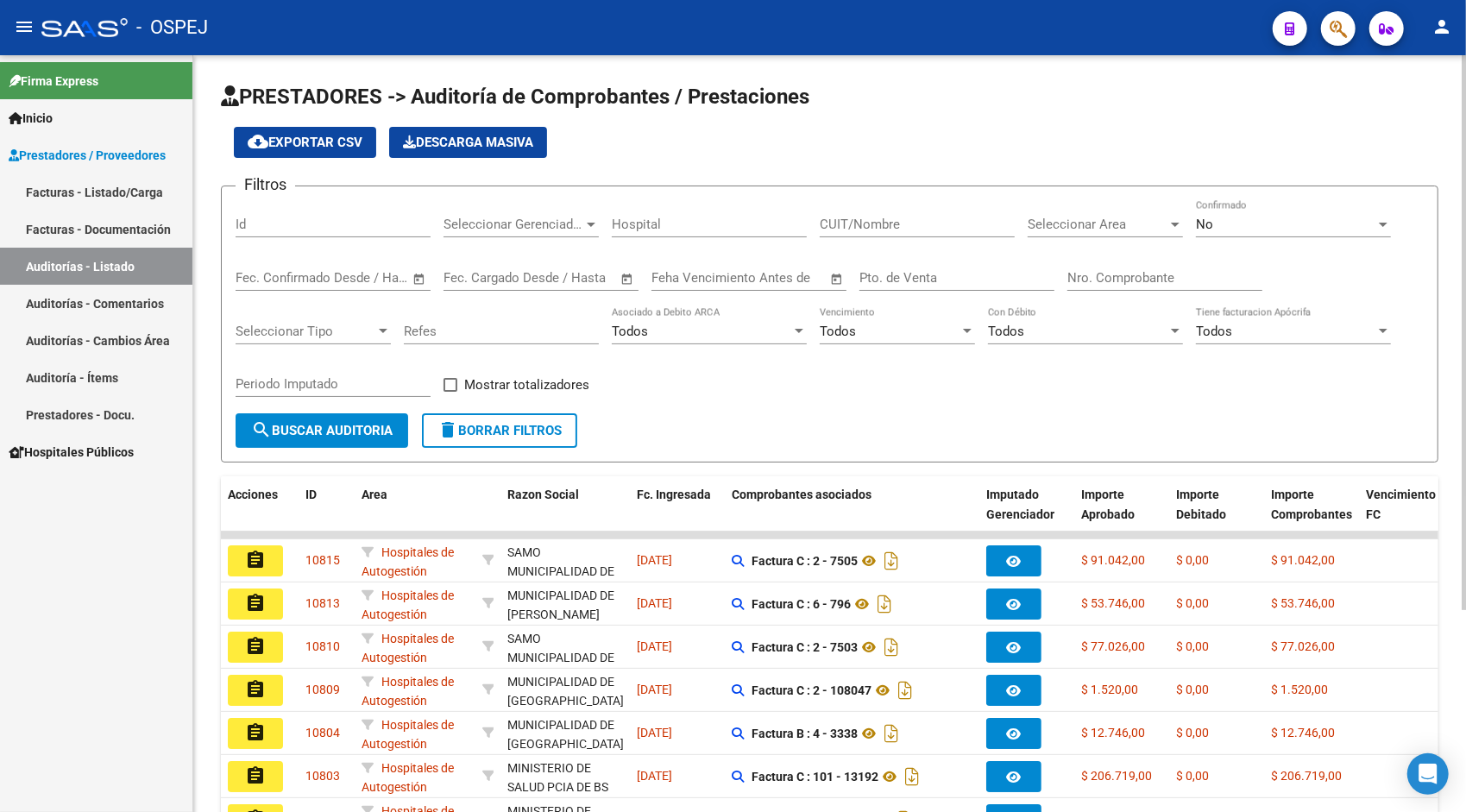
click at [262, 206] on div "Id" at bounding box center [333, 219] width 195 height 37
paste input "10815"
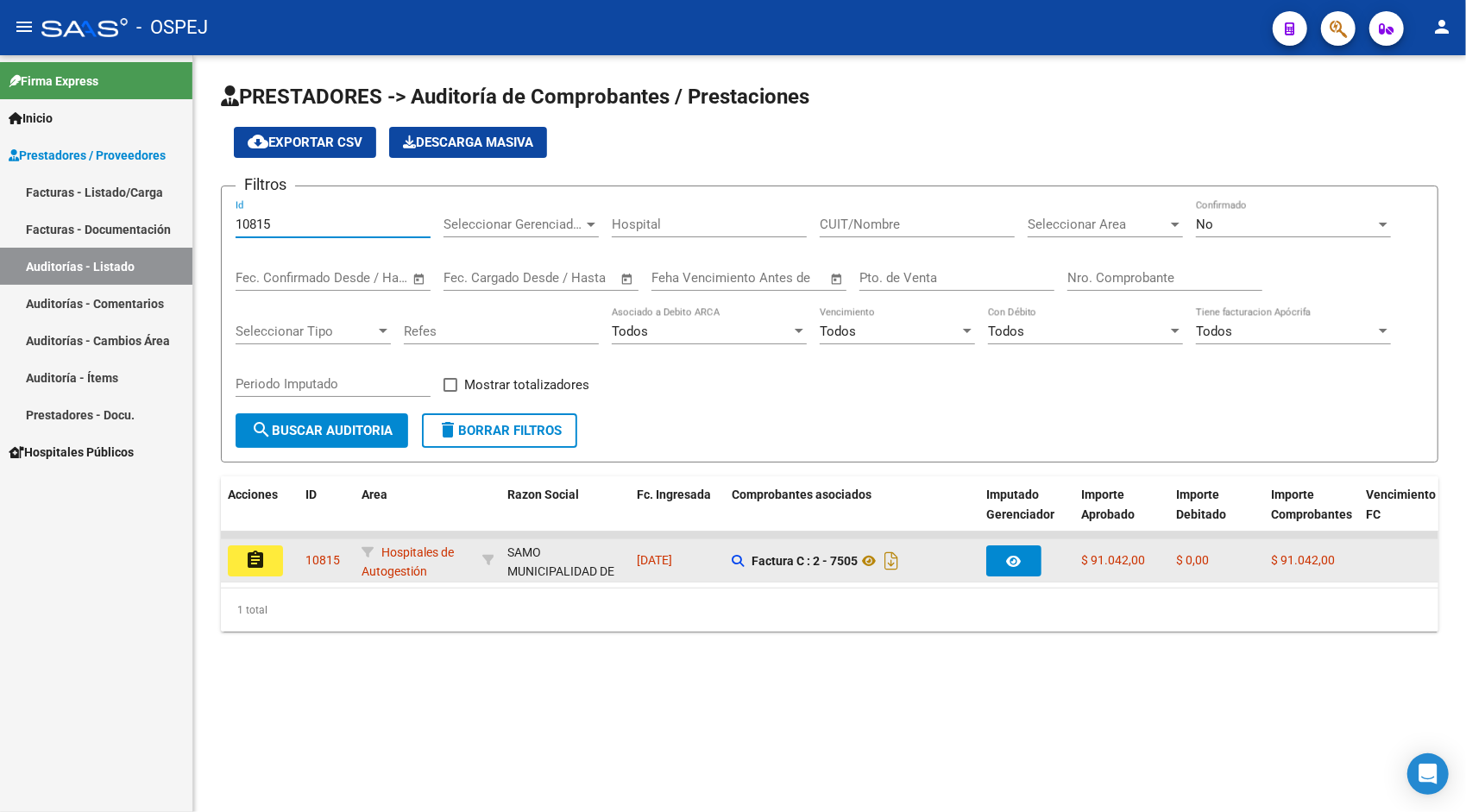
type input "10815"
click at [284, 546] on datatable-body-cell "assignment" at bounding box center [260, 560] width 78 height 42
click at [279, 548] on button "assignment" at bounding box center [255, 561] width 55 height 31
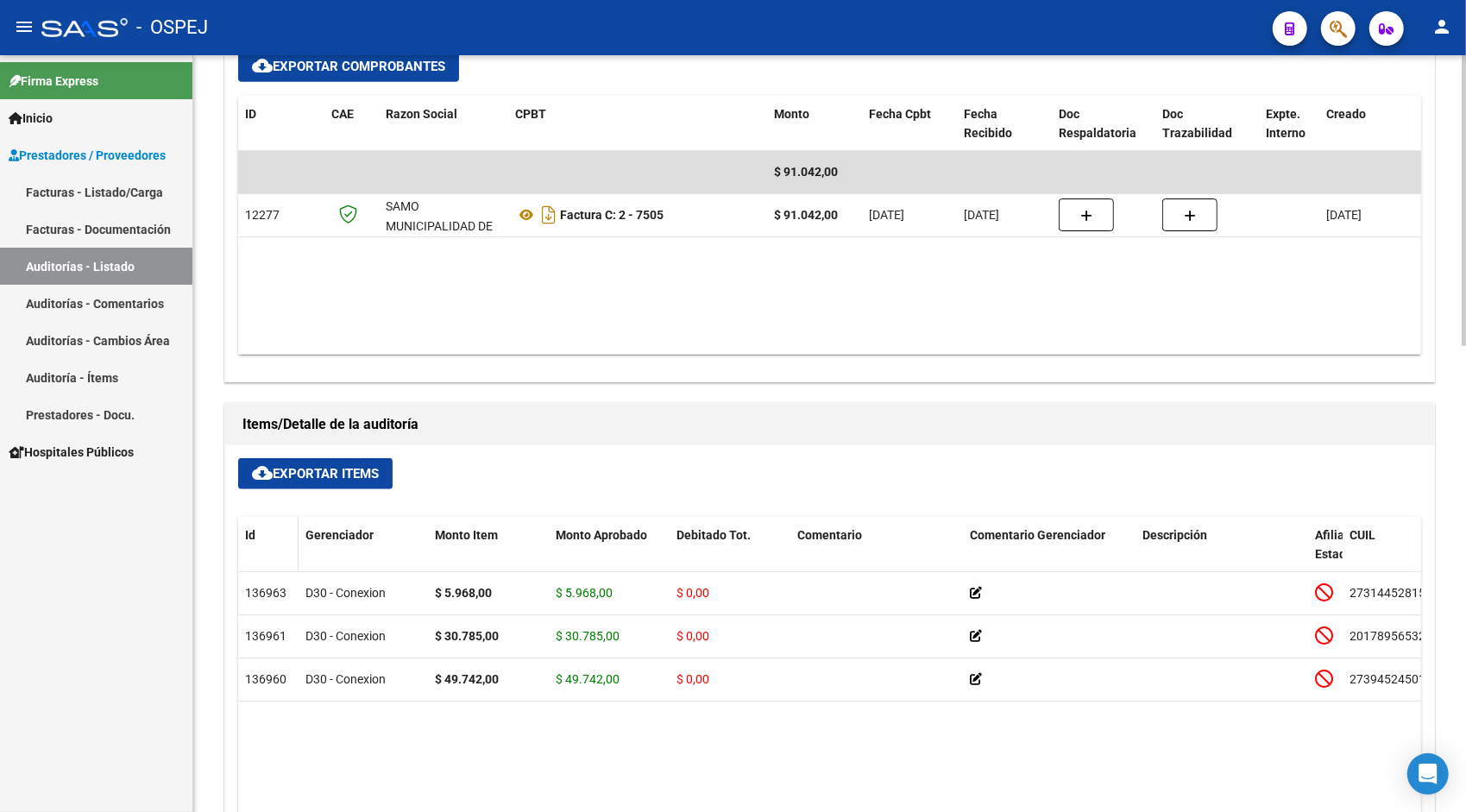
scroll to position [794, 0]
click at [307, 477] on span "cloud_download Exportar Items" at bounding box center [315, 472] width 127 height 16
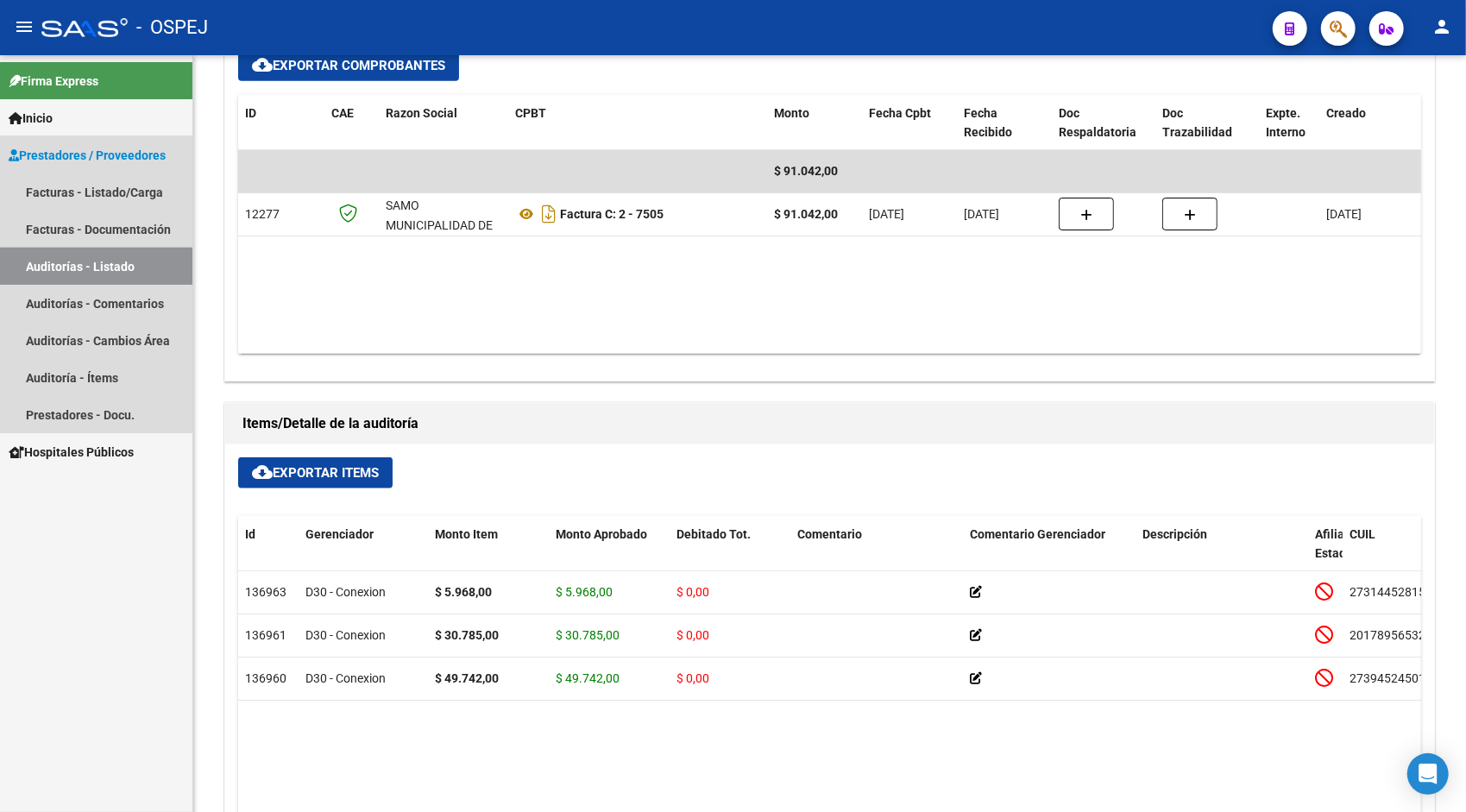
click at [39, 276] on link "Auditorías - Listado" at bounding box center [96, 266] width 193 height 37
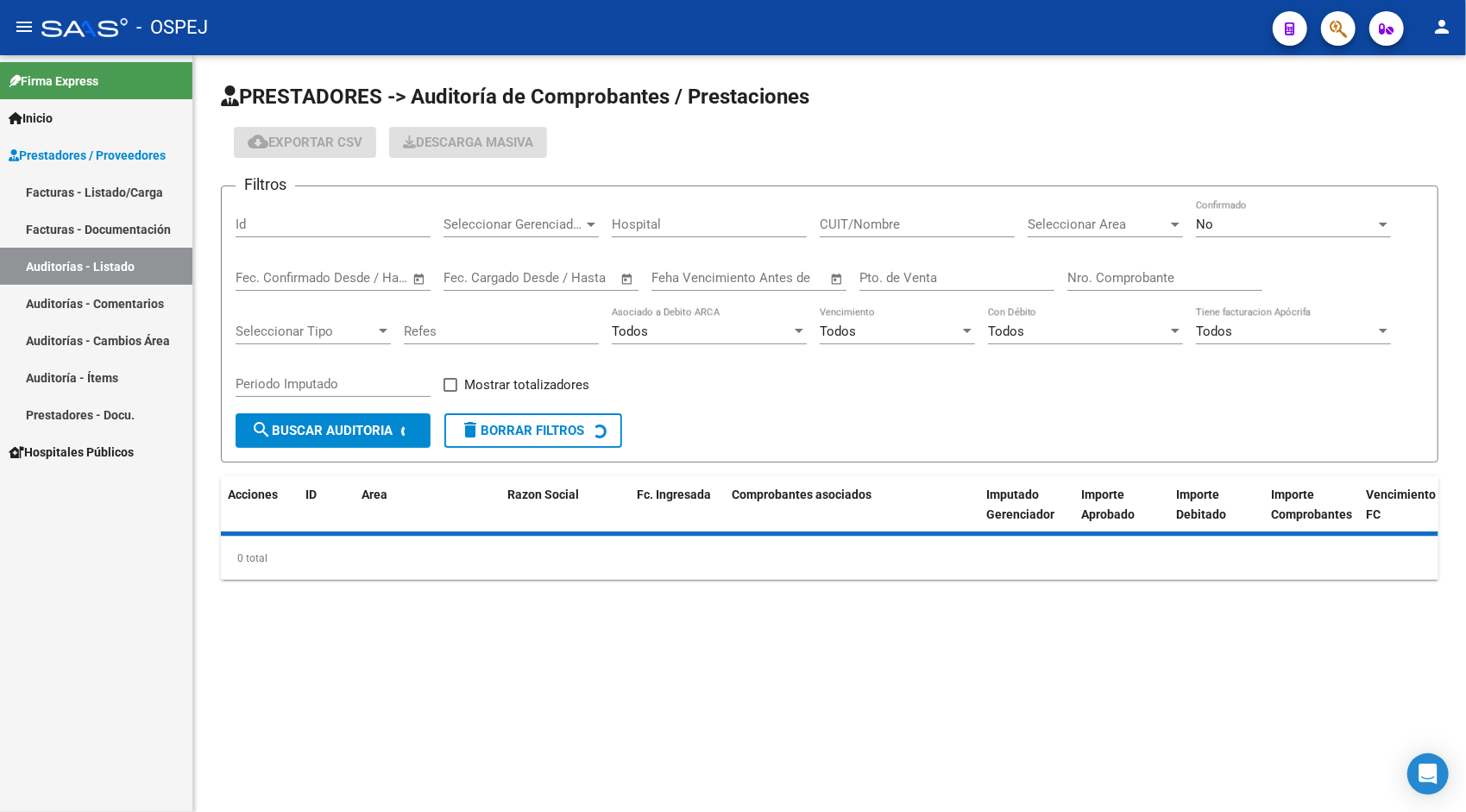
click at [316, 224] on input "Id" at bounding box center [333, 224] width 195 height 16
paste input "9607"
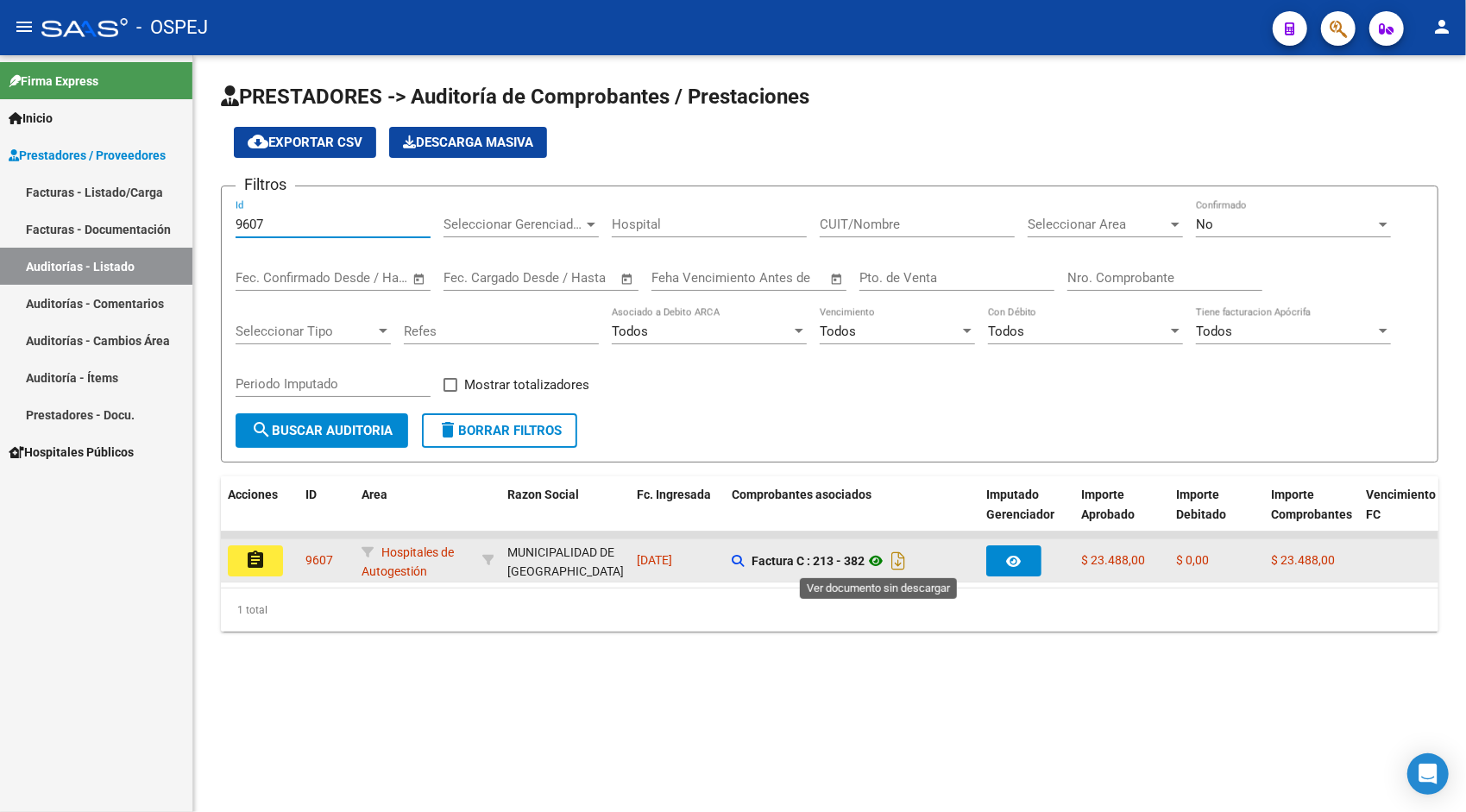
click at [882, 558] on icon at bounding box center [875, 560] width 22 height 21
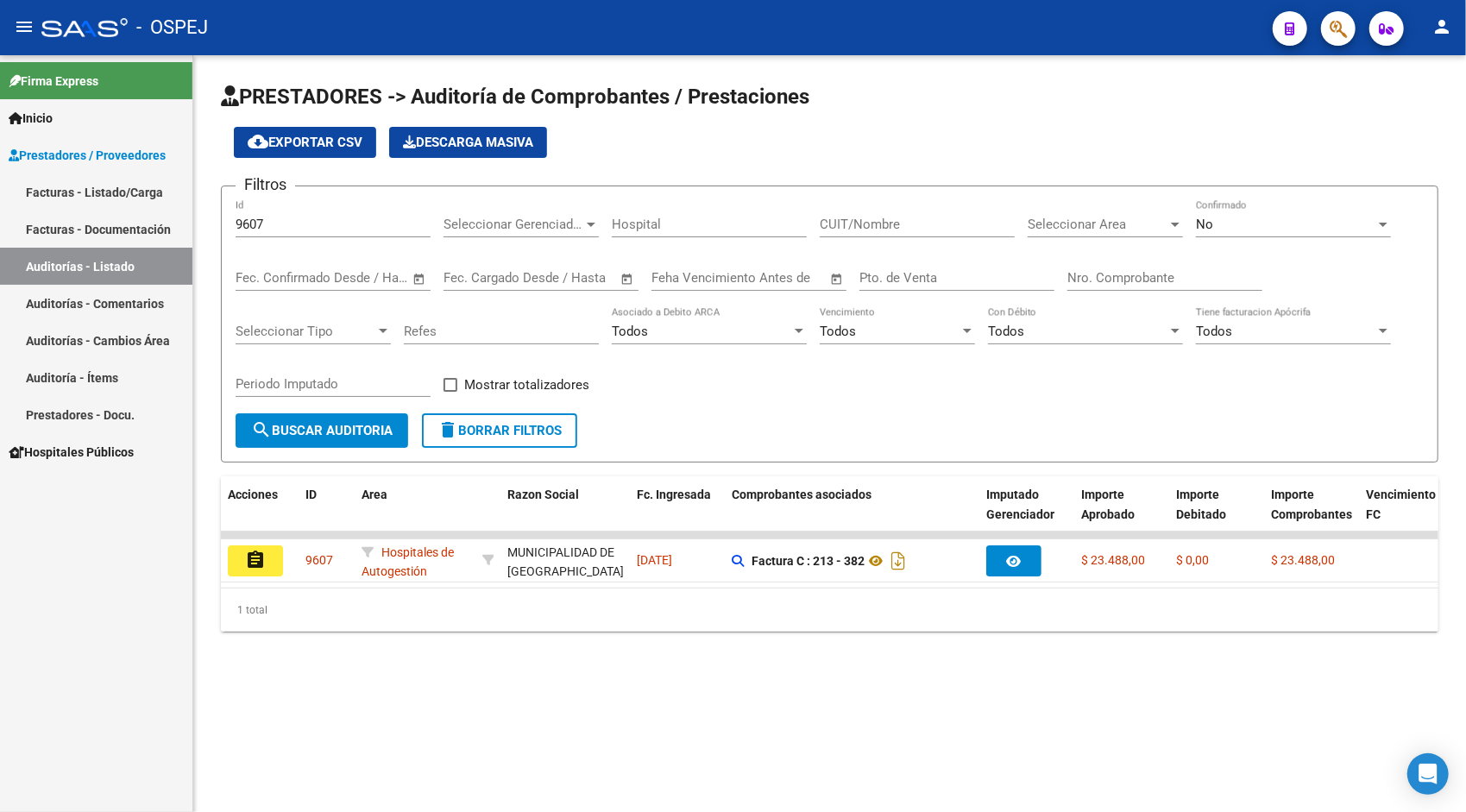
click at [332, 240] on div "9607 Id" at bounding box center [333, 227] width 195 height 53
click at [293, 221] on input "9607" at bounding box center [333, 224] width 195 height 16
paste input "12"
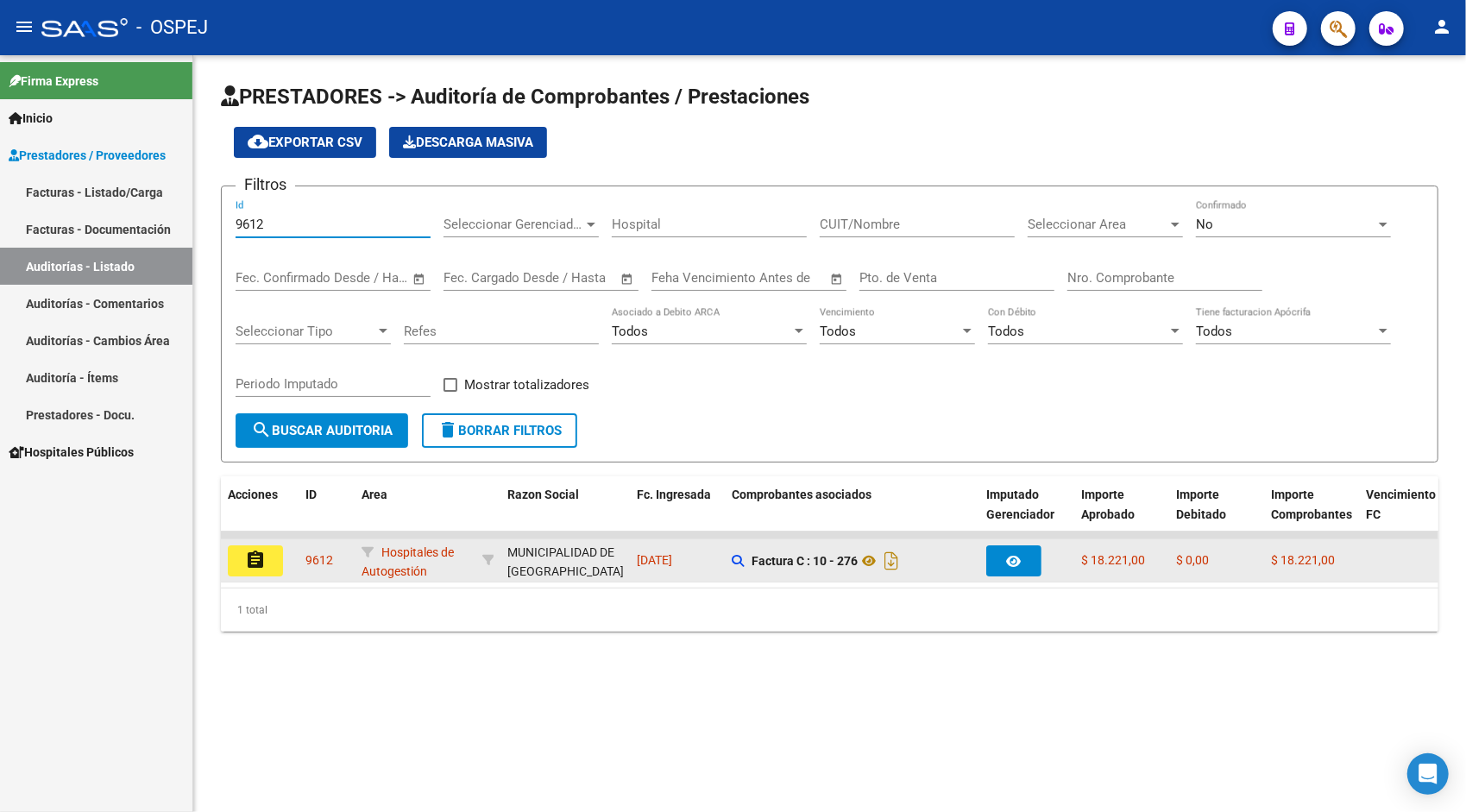
type input "9612"
click at [259, 575] on button "assignment" at bounding box center [255, 561] width 55 height 31
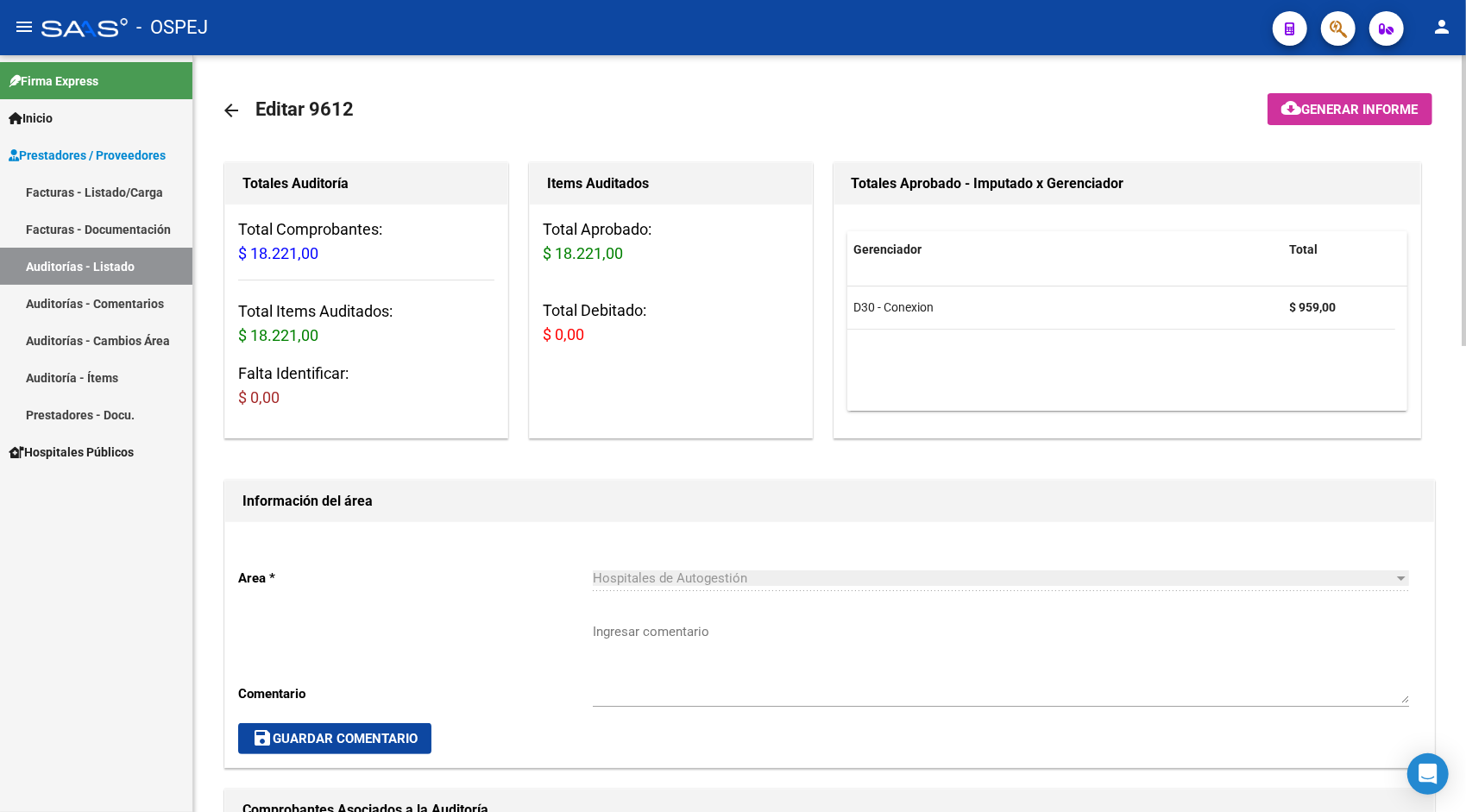
click at [140, 267] on link "Auditorías - Listado" at bounding box center [96, 266] width 193 height 37
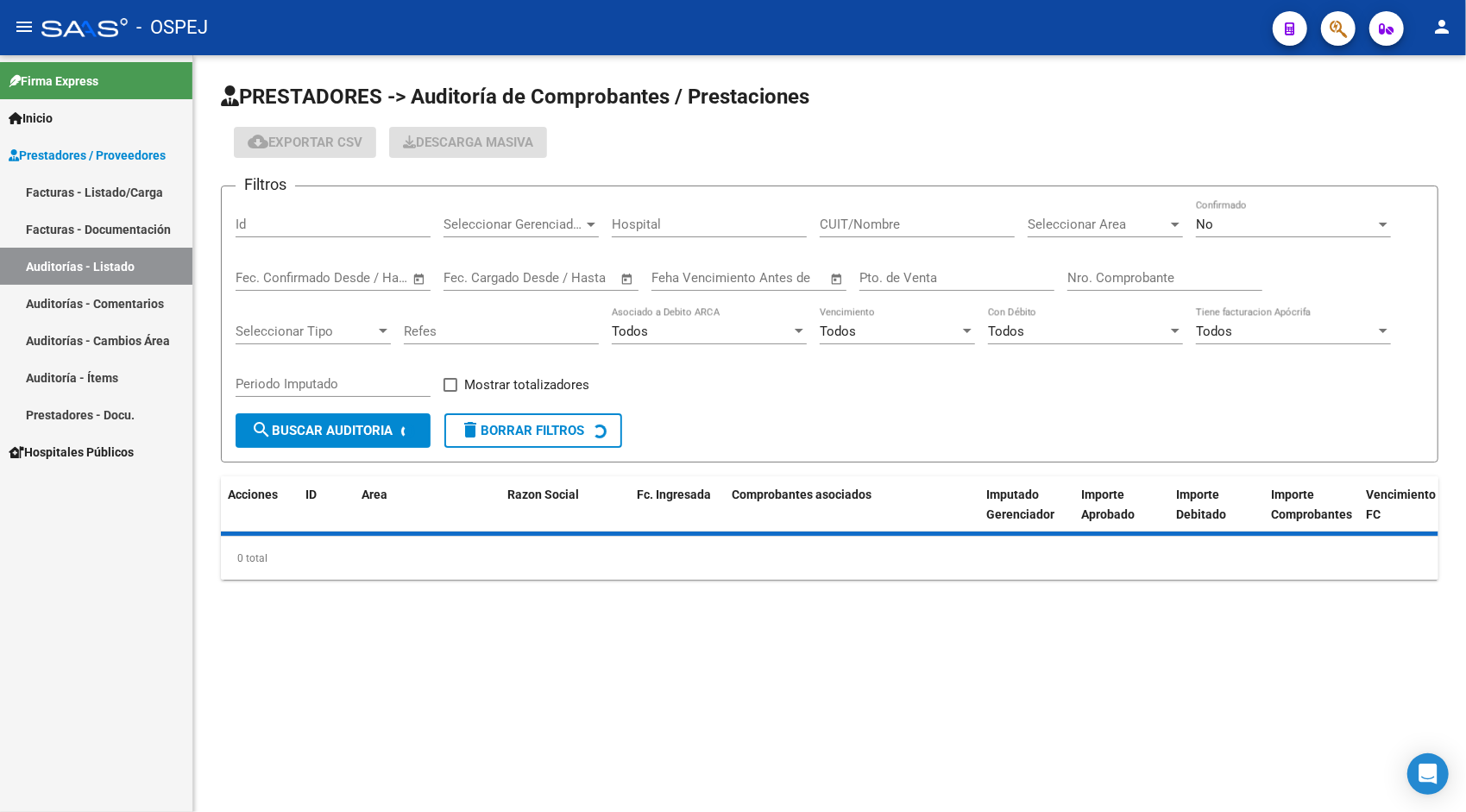
click at [322, 212] on div "Id" at bounding box center [333, 219] width 195 height 37
paste input "9612"
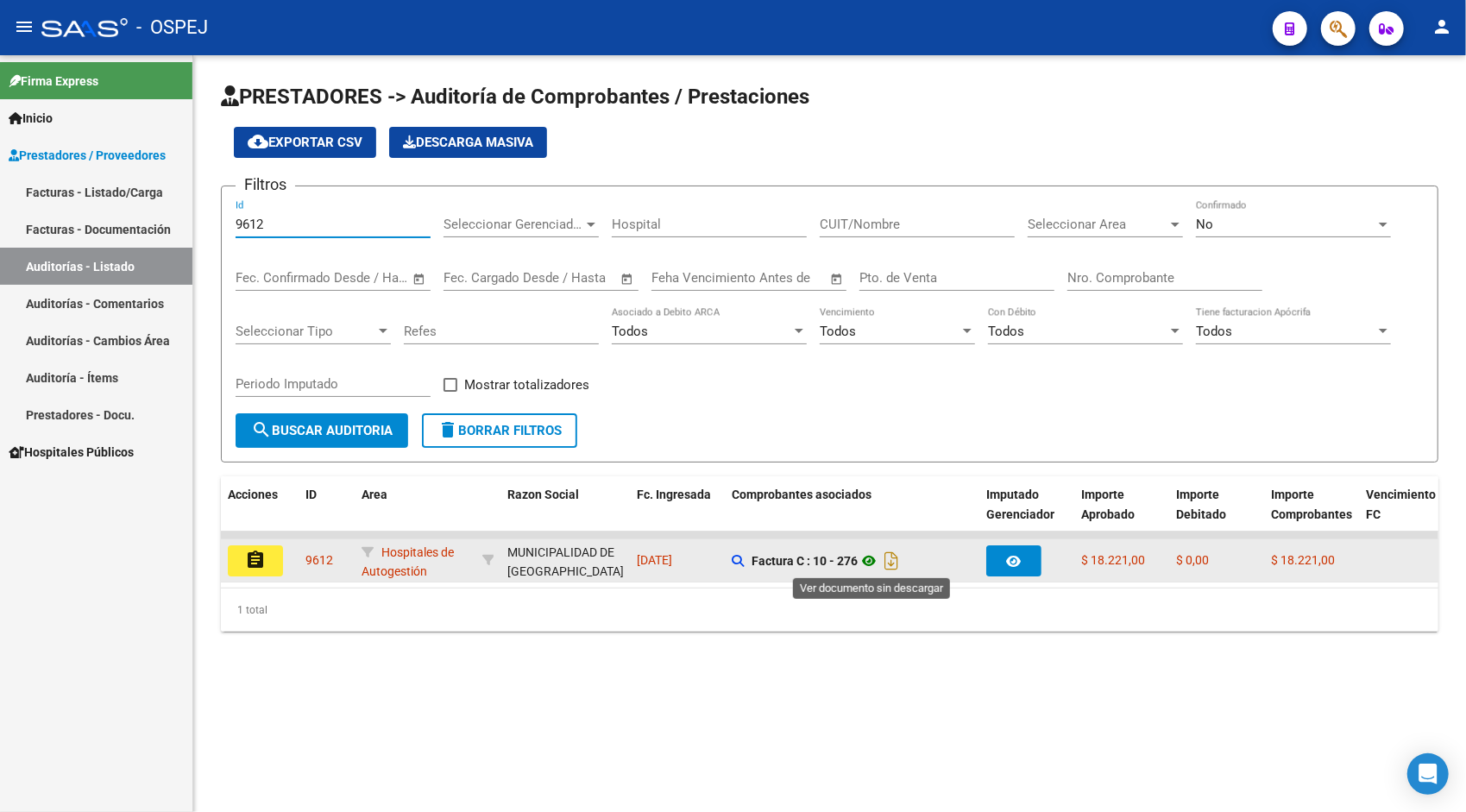
click at [869, 561] on icon at bounding box center [869, 560] width 22 height 21
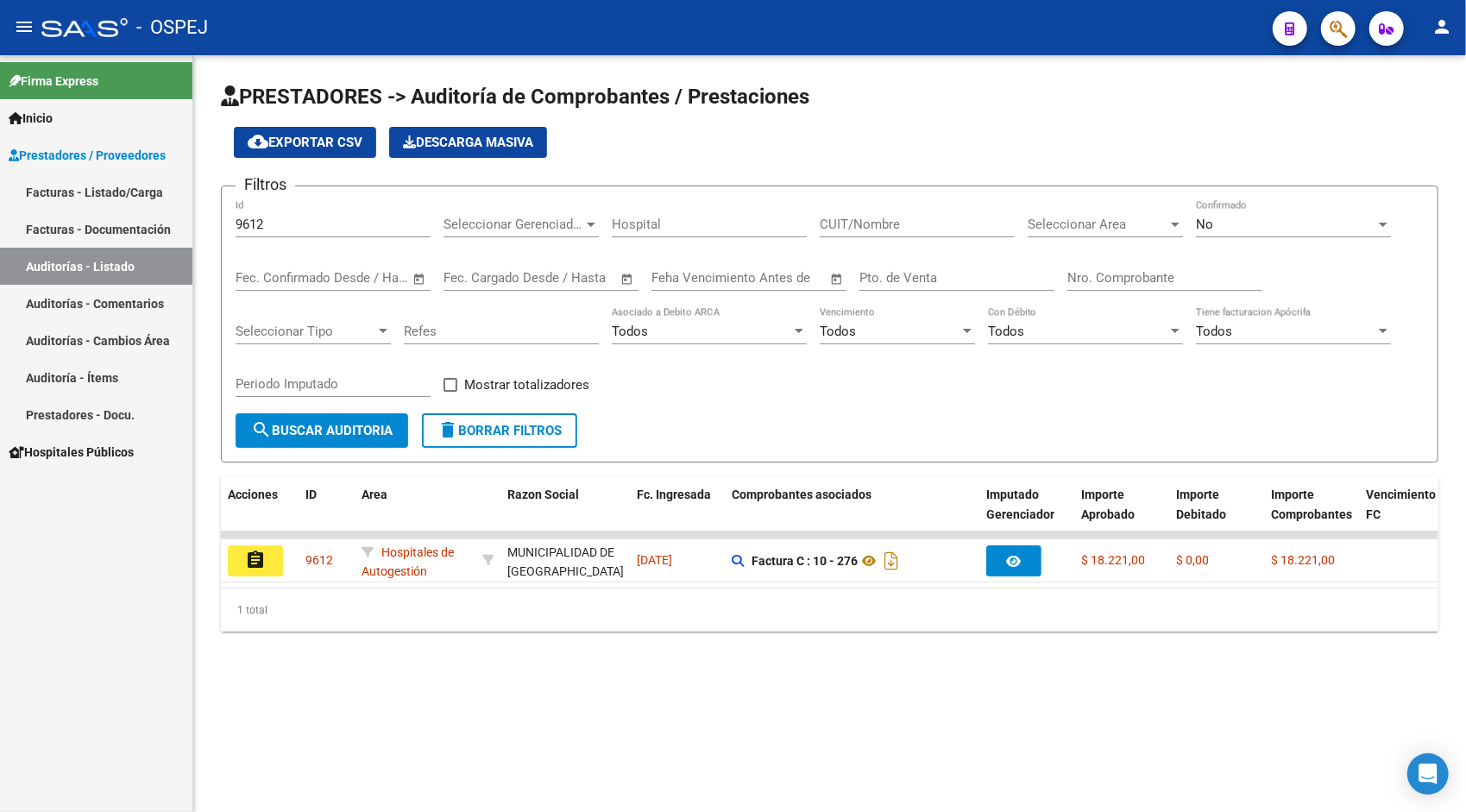
click at [242, 221] on input "9612" at bounding box center [333, 224] width 195 height 16
paste input "90"
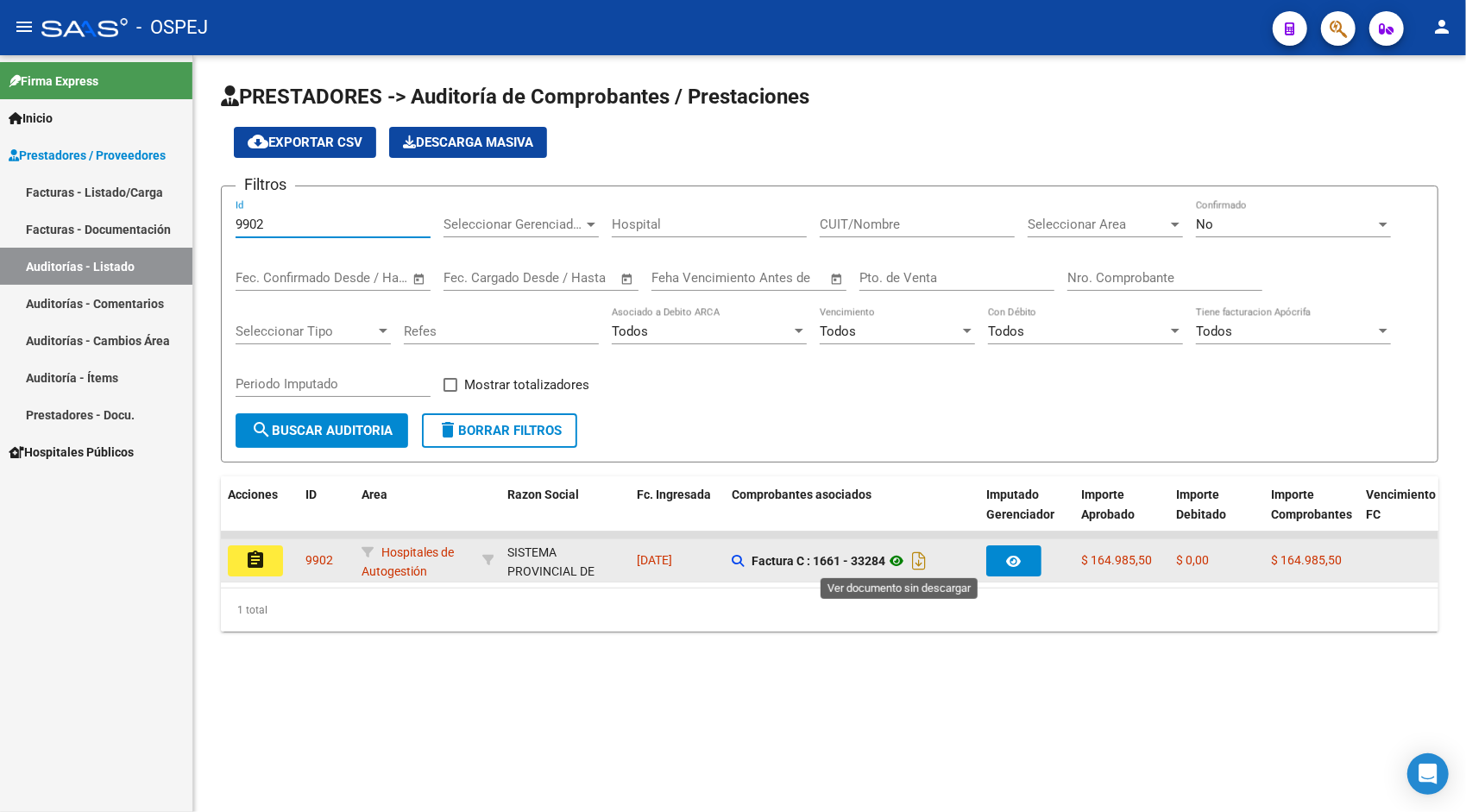
click at [905, 558] on icon at bounding box center [897, 560] width 22 height 21
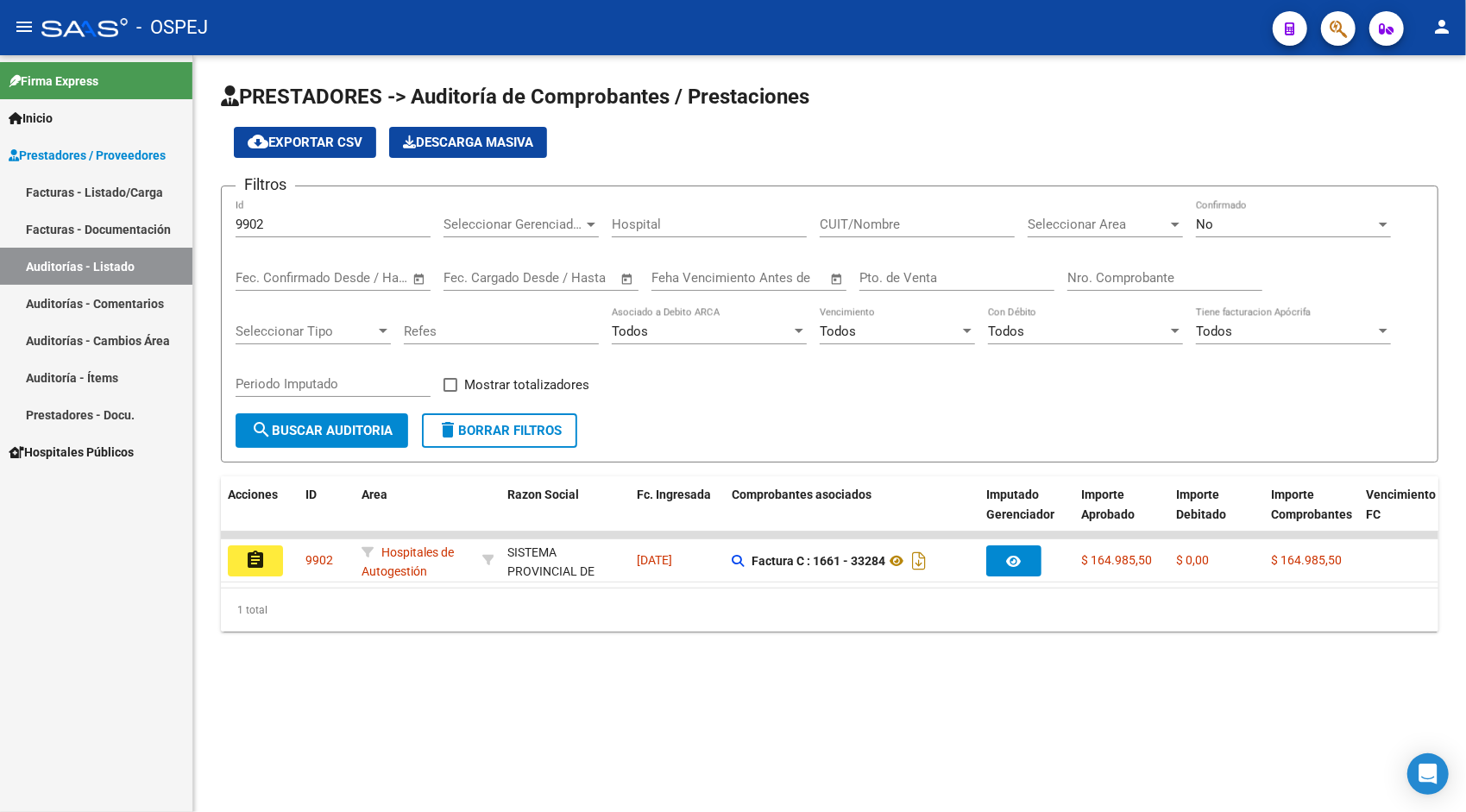
click at [354, 214] on div "9902 Id" at bounding box center [333, 219] width 195 height 37
paste input "6"
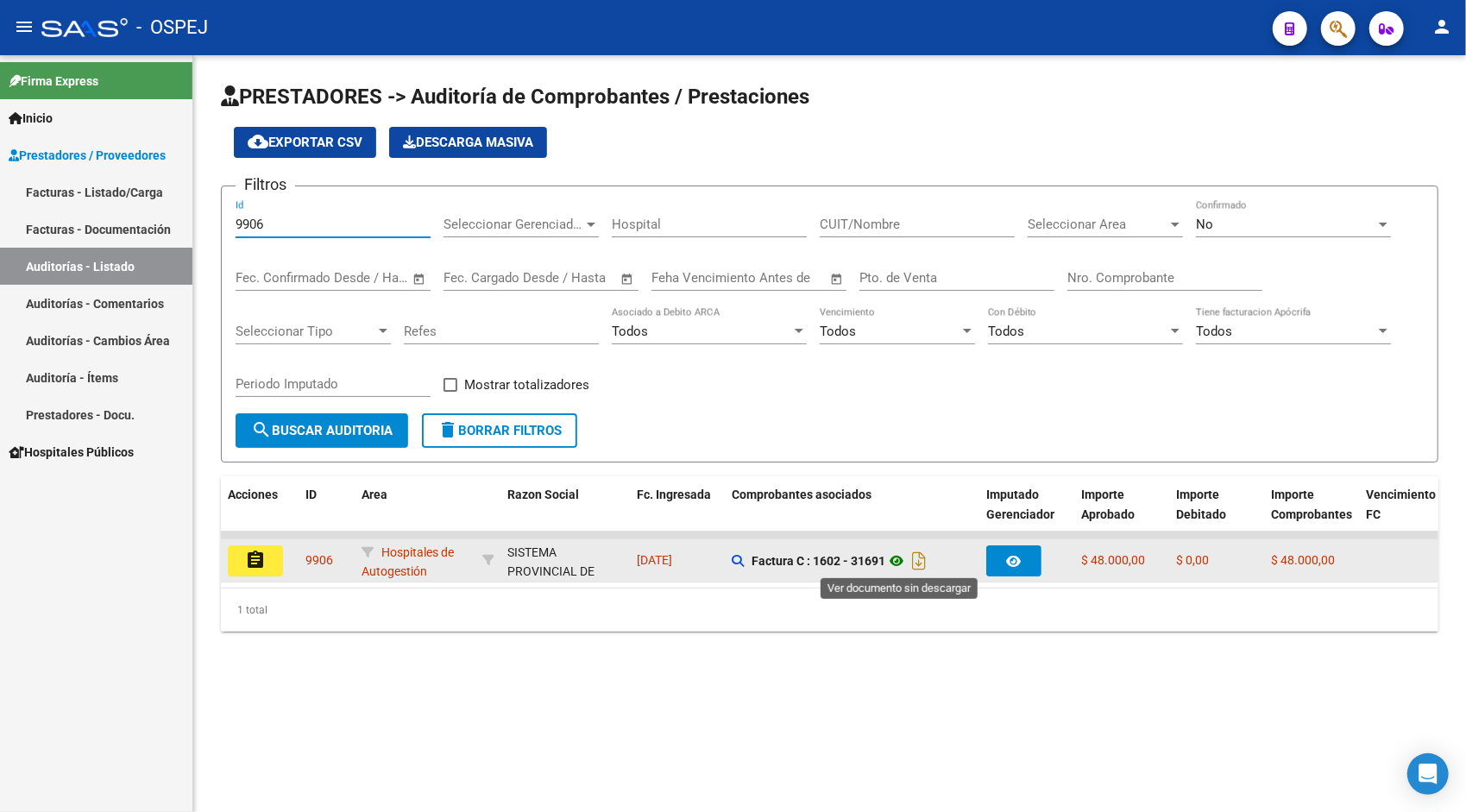
click at [898, 558] on icon at bounding box center [897, 560] width 22 height 21
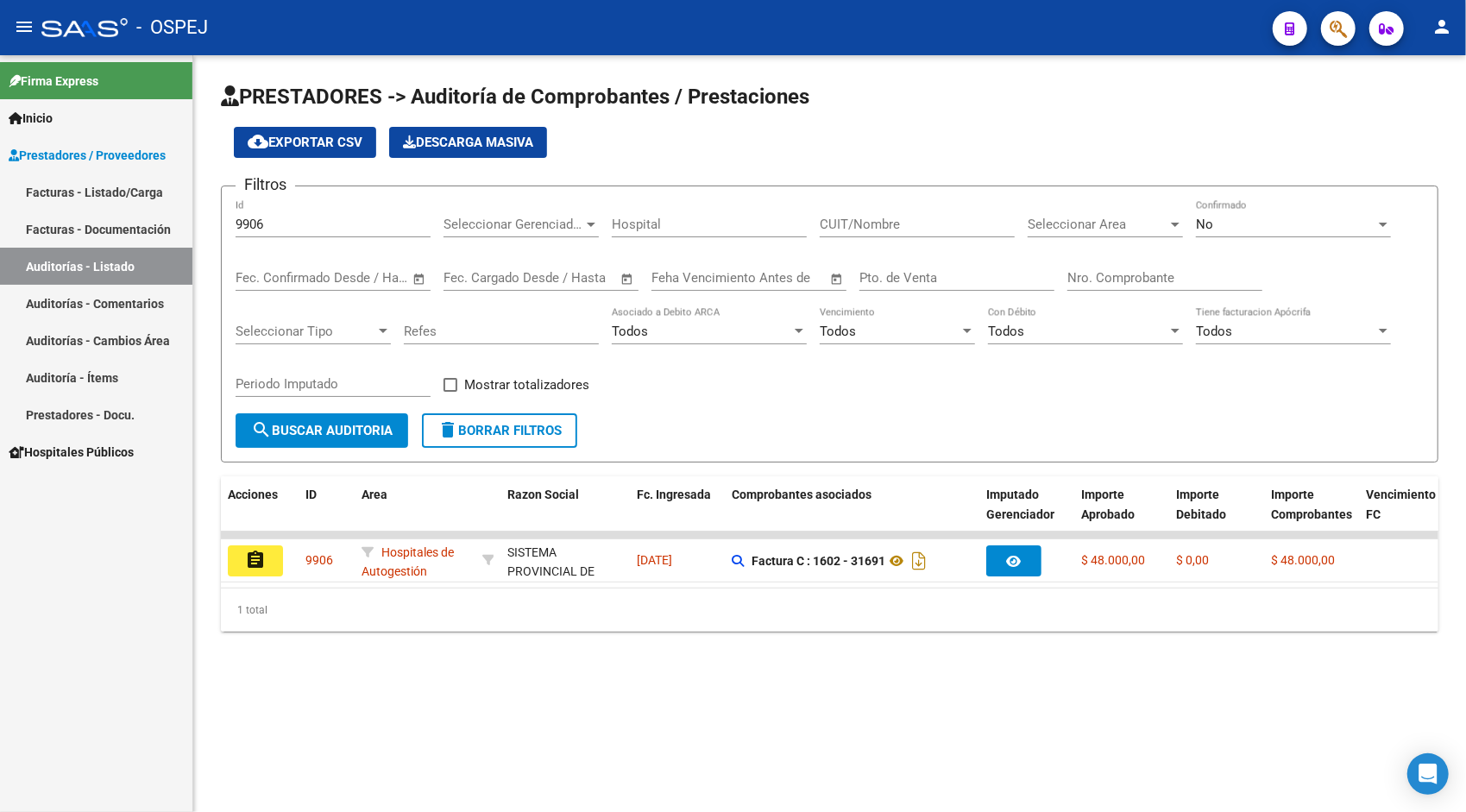
click at [335, 222] on input "9906" at bounding box center [333, 224] width 195 height 16
paste input "8"
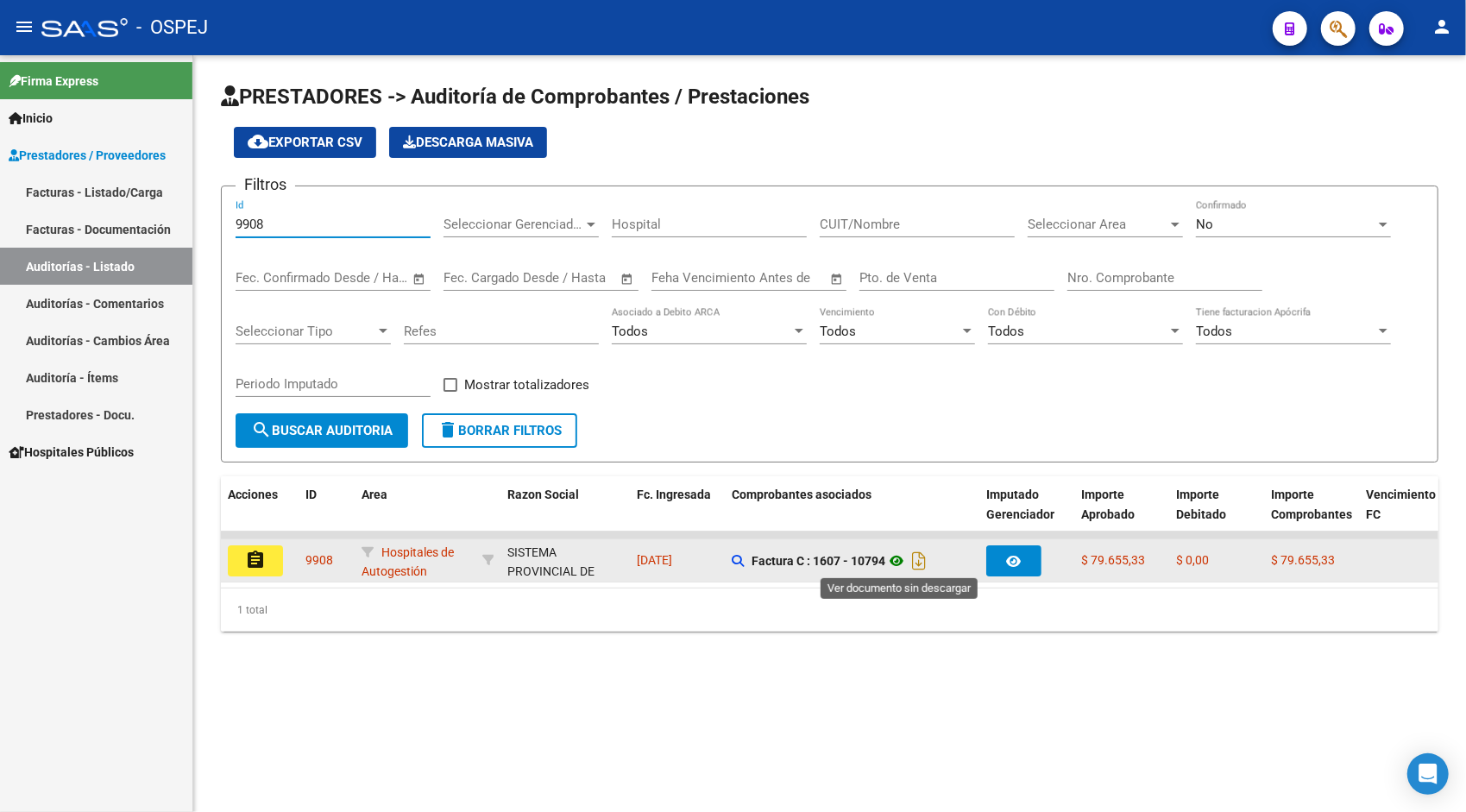
click at [899, 560] on icon at bounding box center [897, 560] width 22 height 21
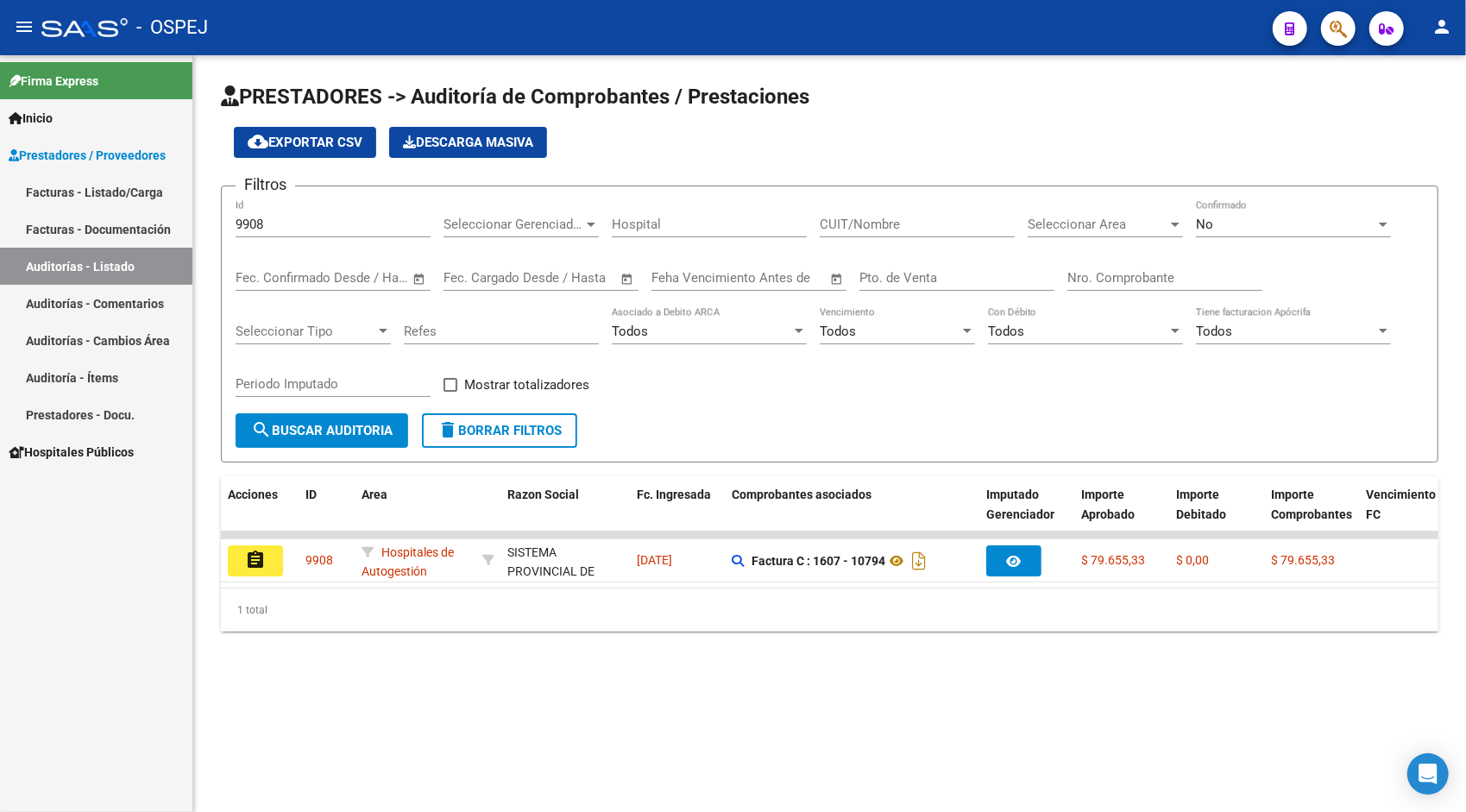
click at [313, 232] on div "9908 Id" at bounding box center [333, 219] width 195 height 37
paste input "9"
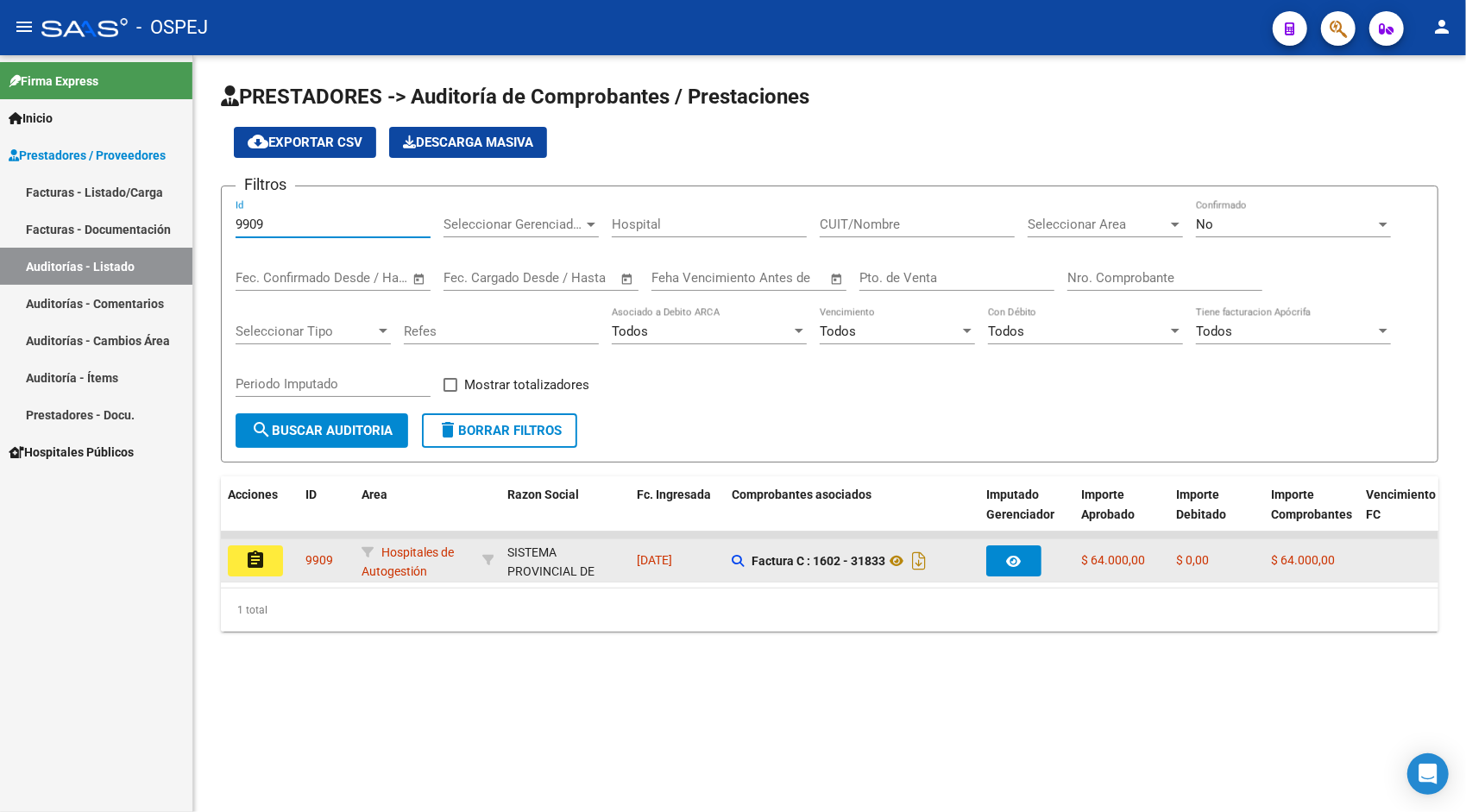
type input "9909"
click at [281, 559] on button "assignment" at bounding box center [255, 561] width 55 height 31
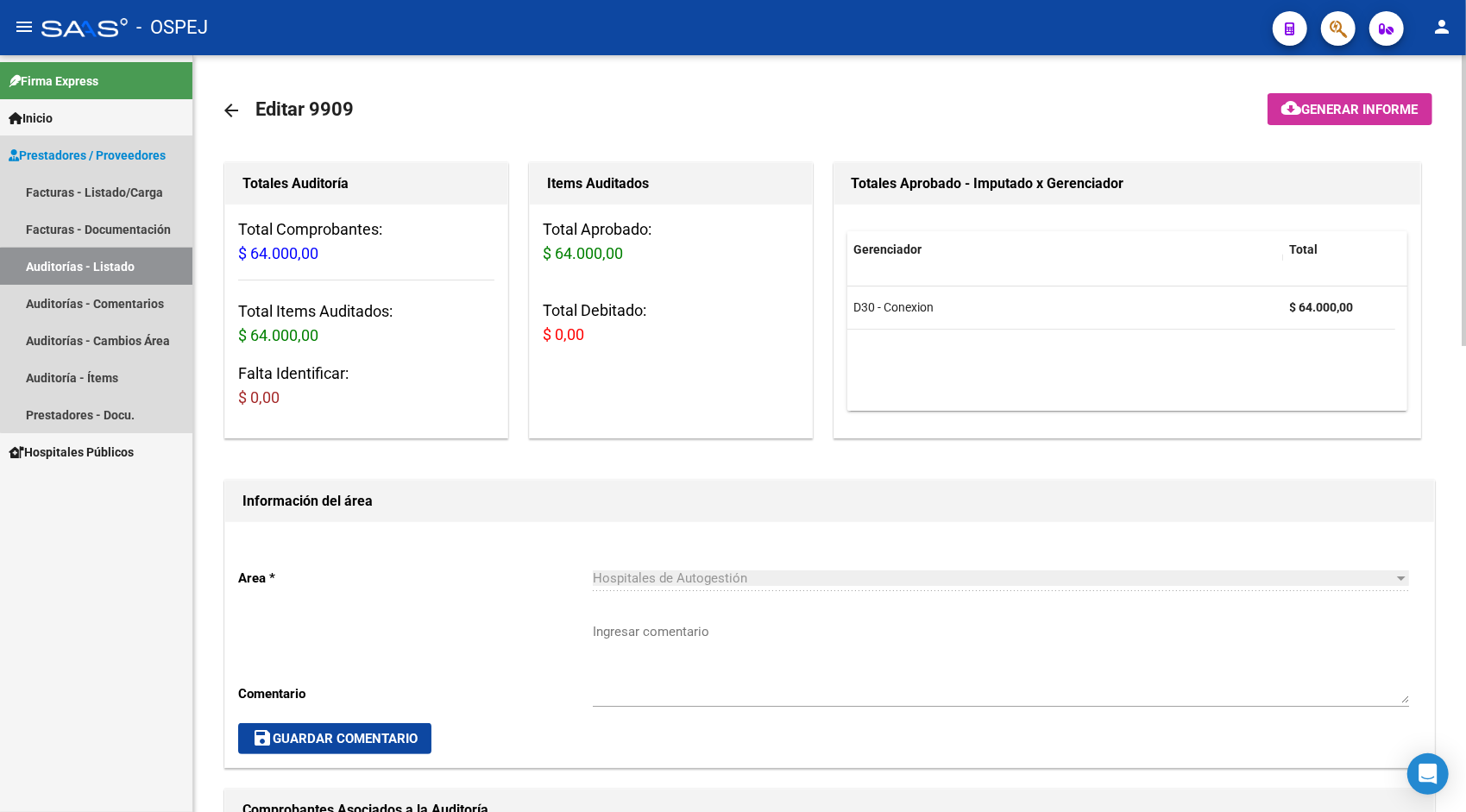
click at [111, 267] on link "Auditorías - Listado" at bounding box center [96, 266] width 193 height 37
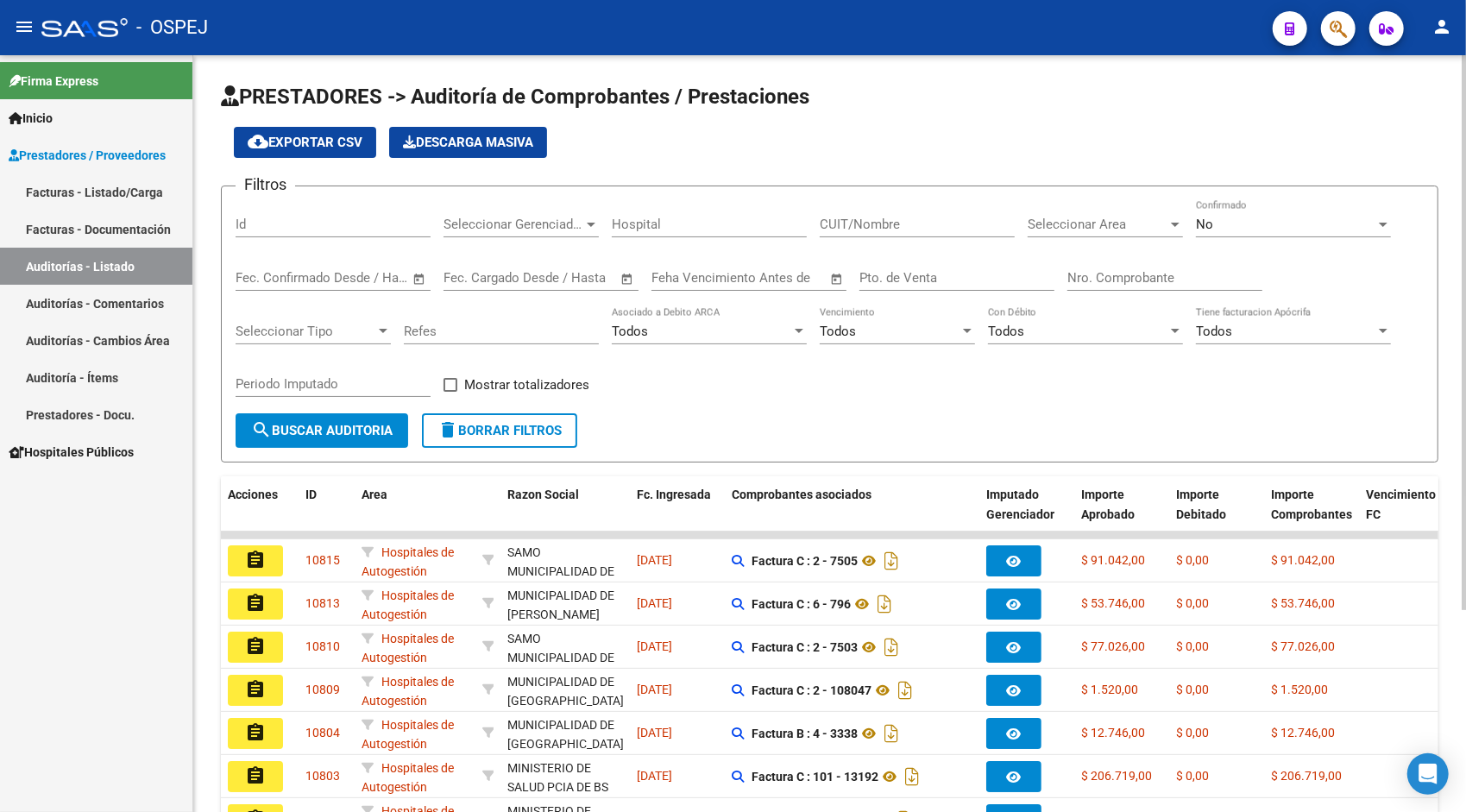
click at [309, 224] on input "Id" at bounding box center [333, 224] width 195 height 16
paste input "9909"
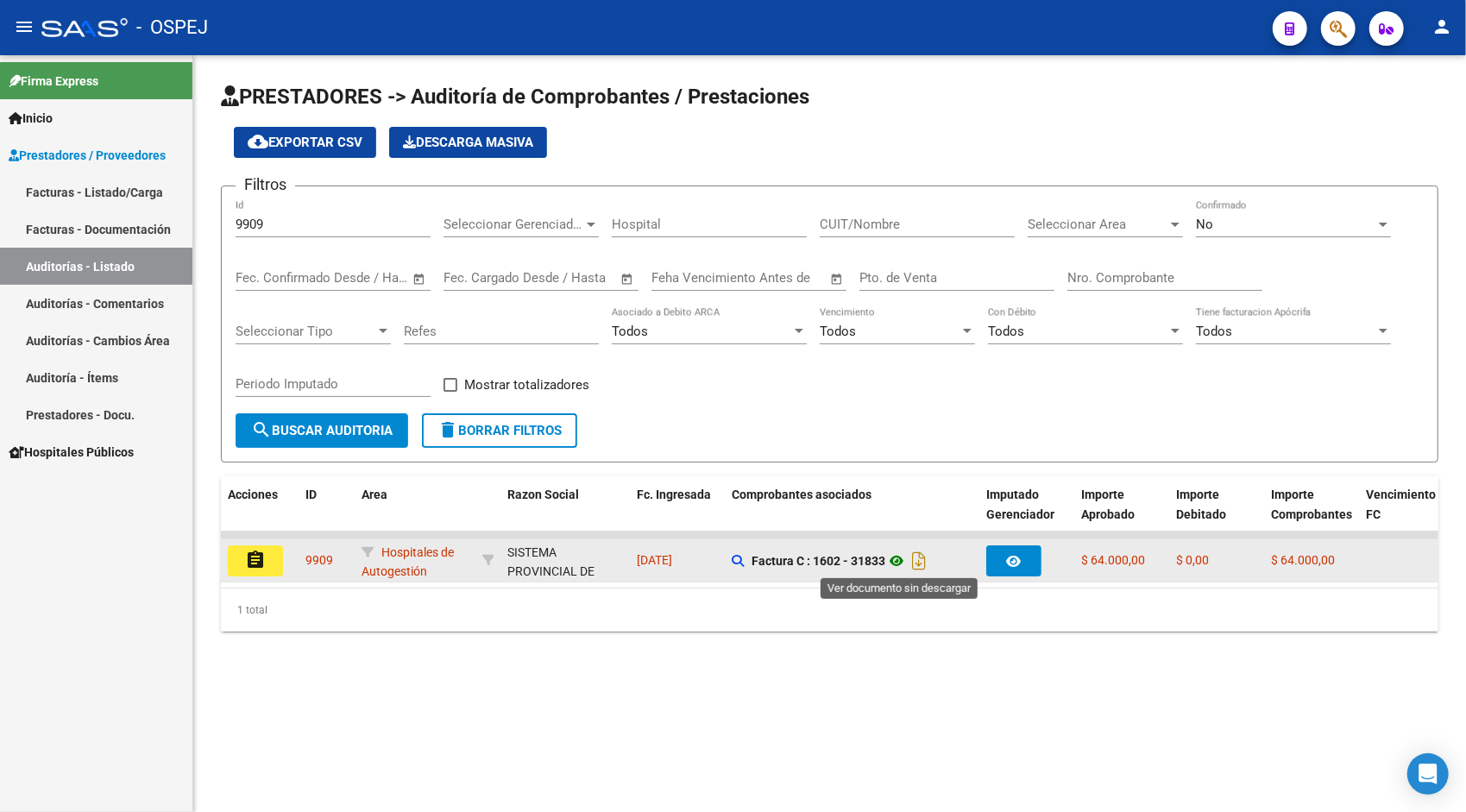
click at [905, 556] on icon at bounding box center [897, 560] width 22 height 21
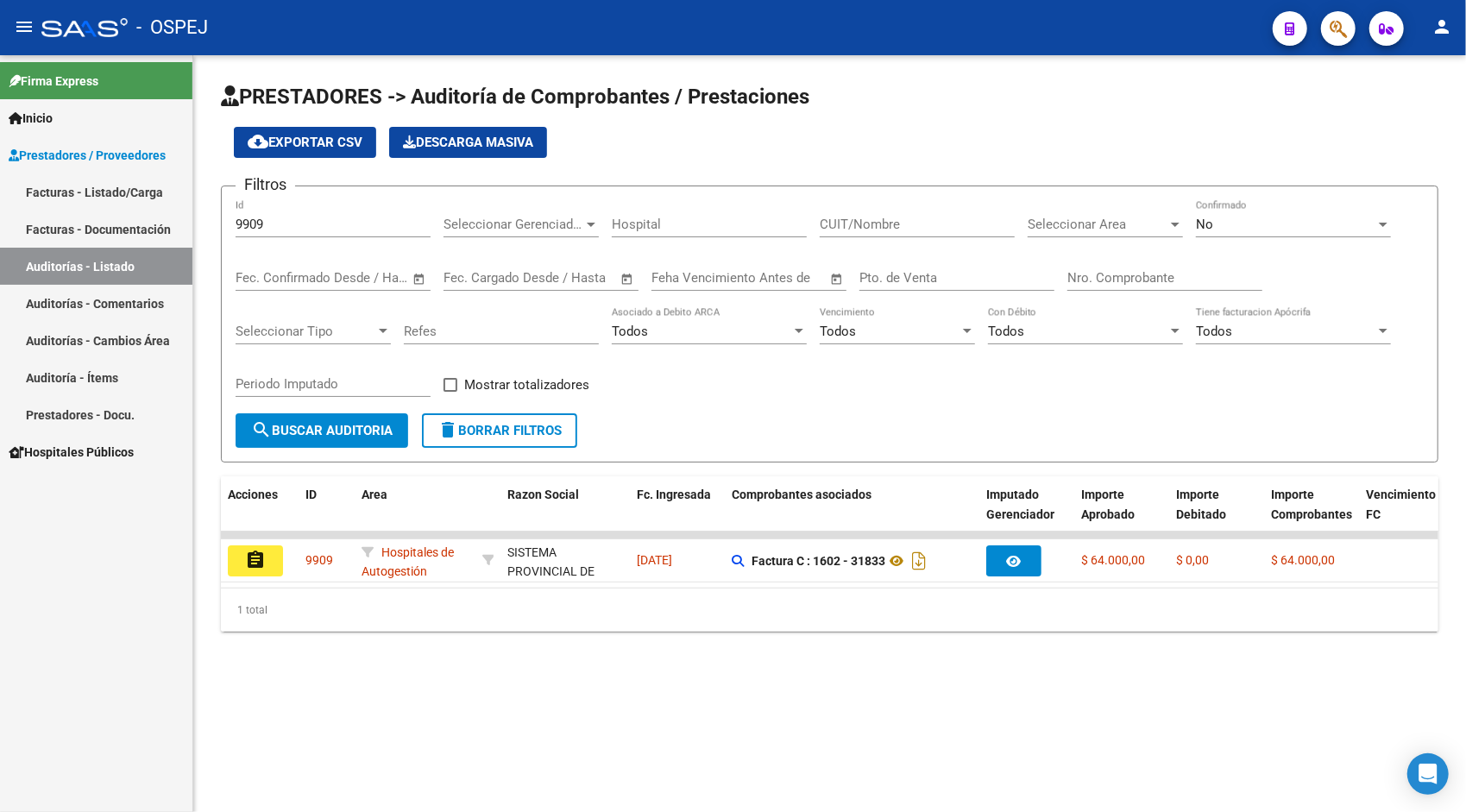
click at [249, 222] on input "9909" at bounding box center [333, 224] width 195 height 16
paste input "10058"
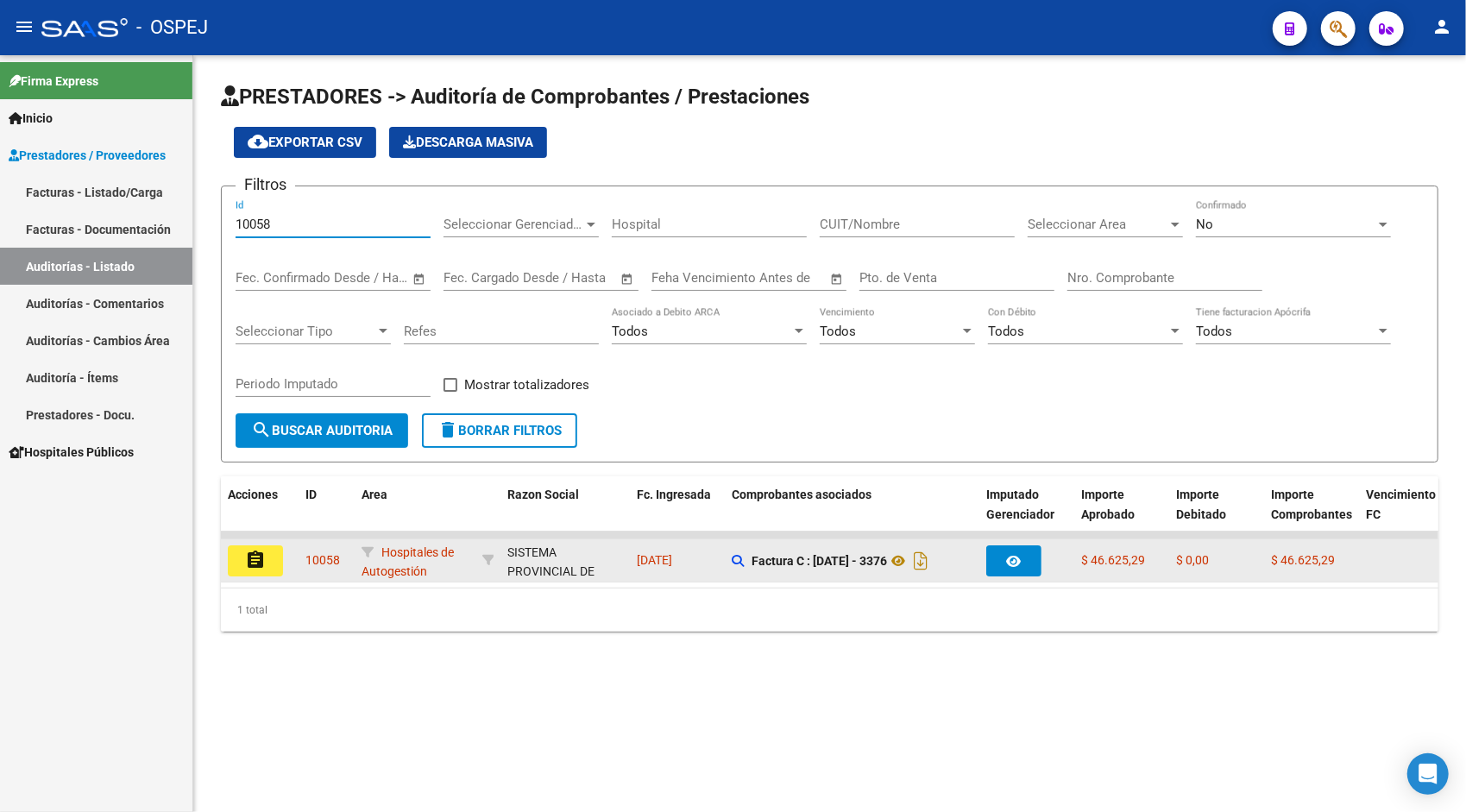
type input "10058"
click at [275, 563] on button "assignment" at bounding box center [255, 561] width 55 height 31
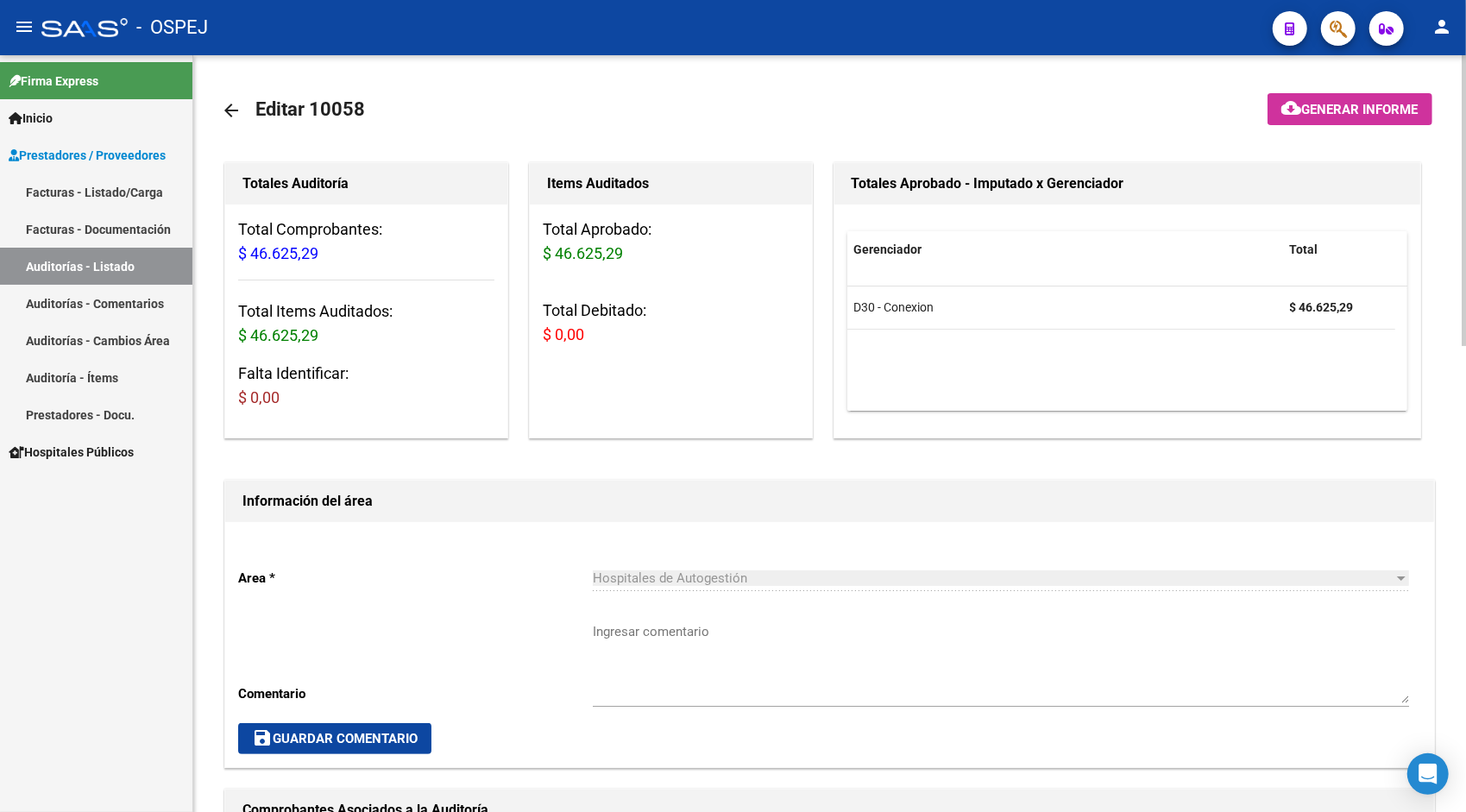
click at [65, 259] on link "Auditorías - Listado" at bounding box center [96, 266] width 193 height 37
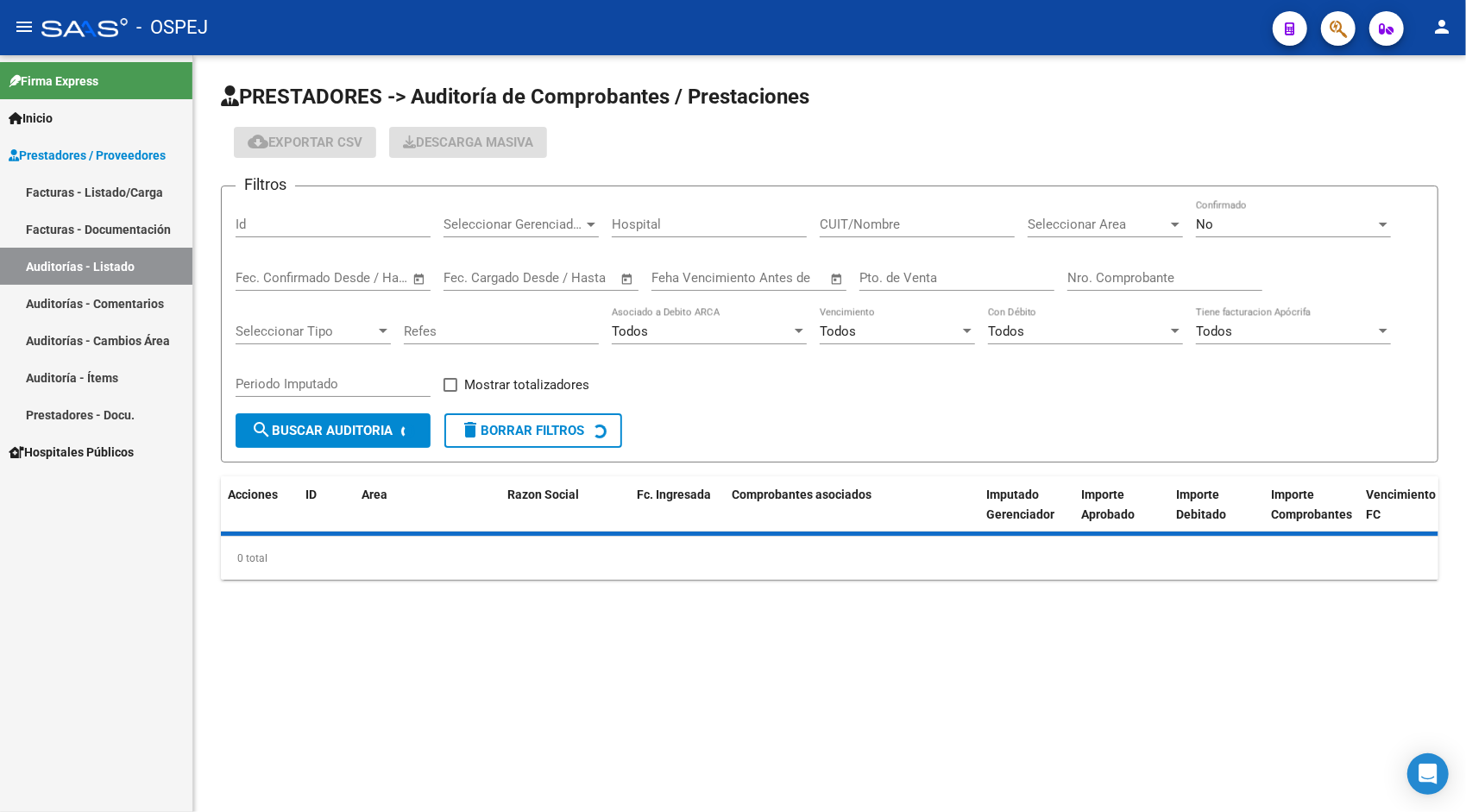
click at [297, 215] on div "Id" at bounding box center [333, 219] width 195 height 37
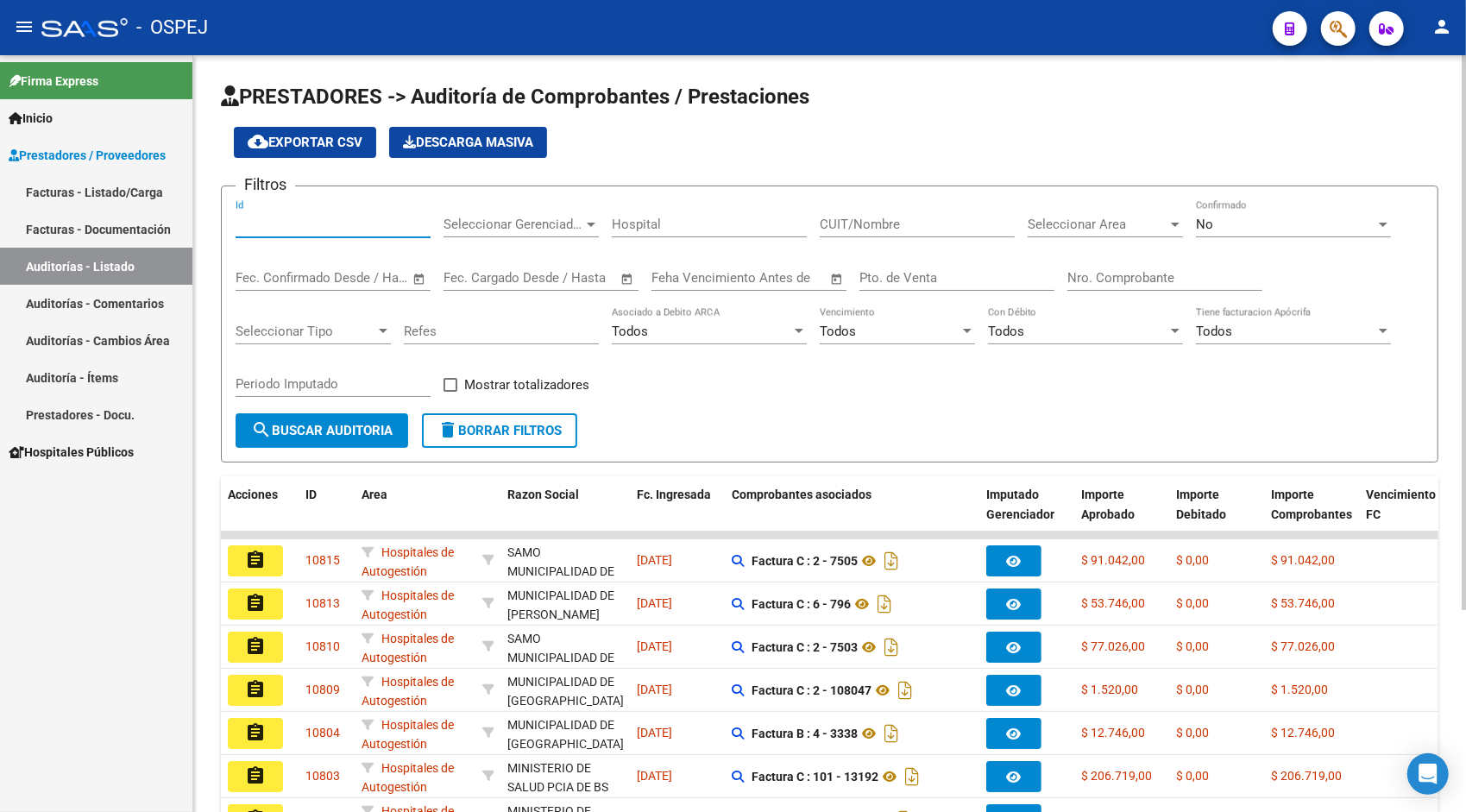
paste input "10058"
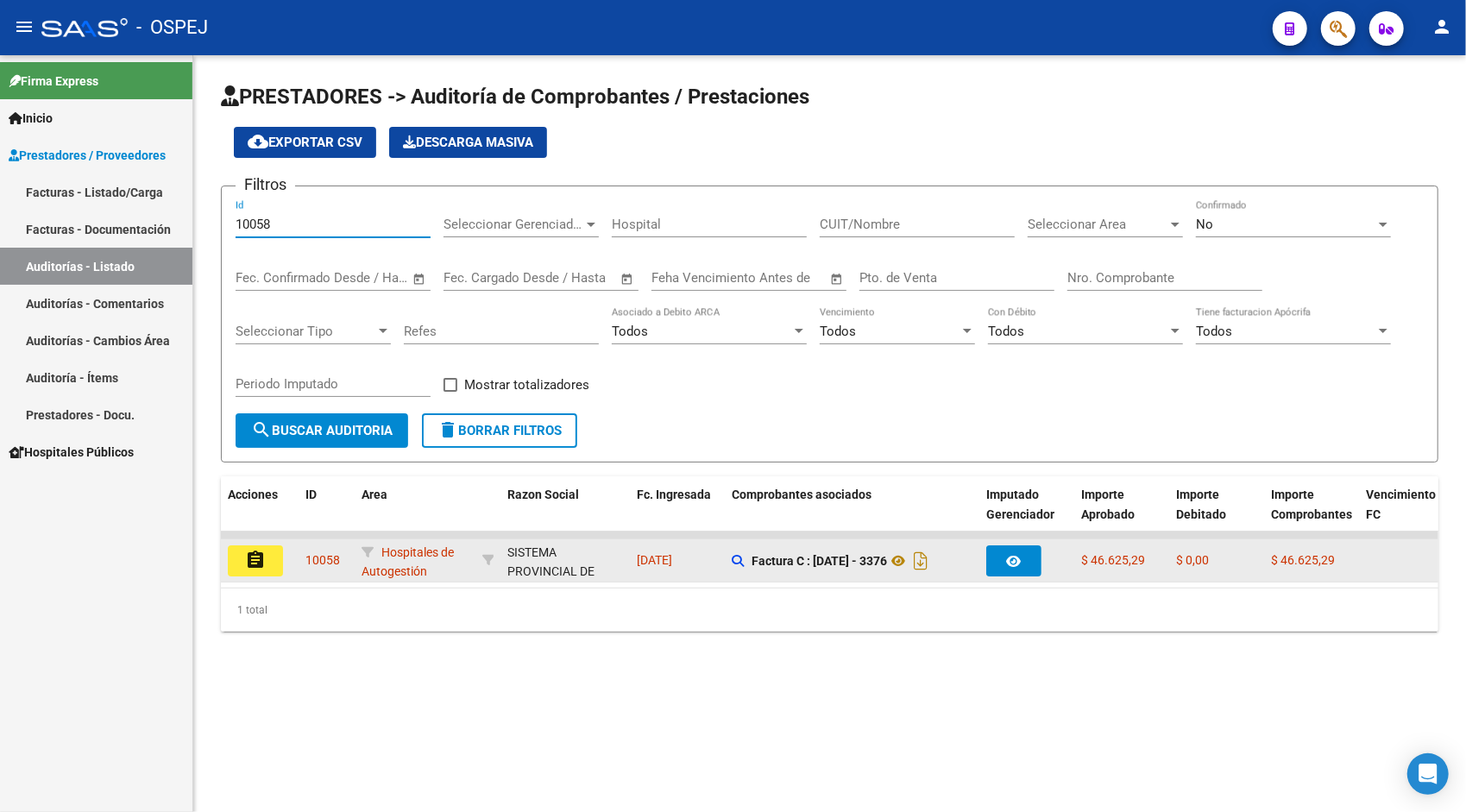
type input "10058"
click at [247, 557] on mat-icon "assignment" at bounding box center [255, 559] width 21 height 21
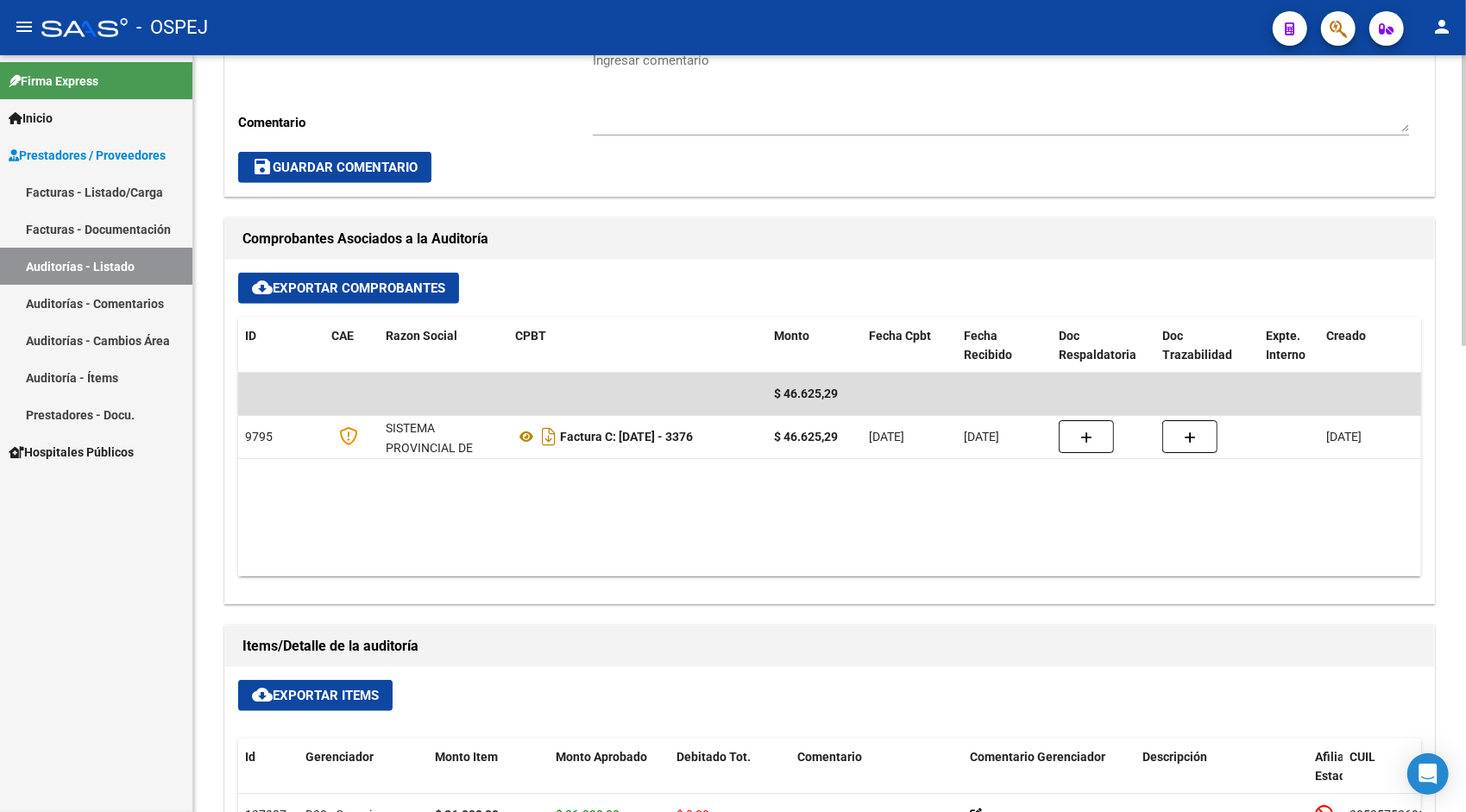
scroll to position [587, 0]
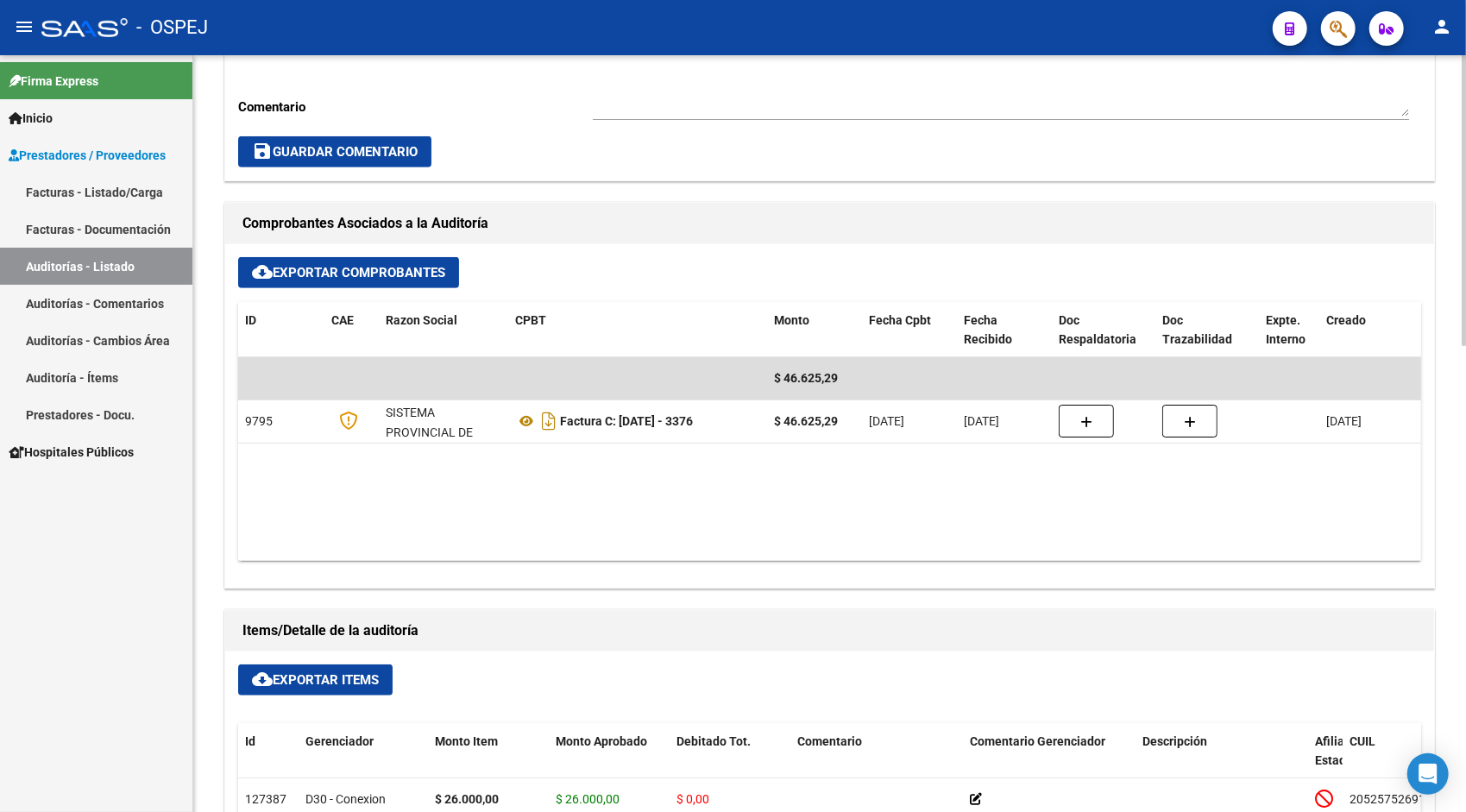
click at [99, 261] on link "Auditorías - Listado" at bounding box center [96, 266] width 193 height 37
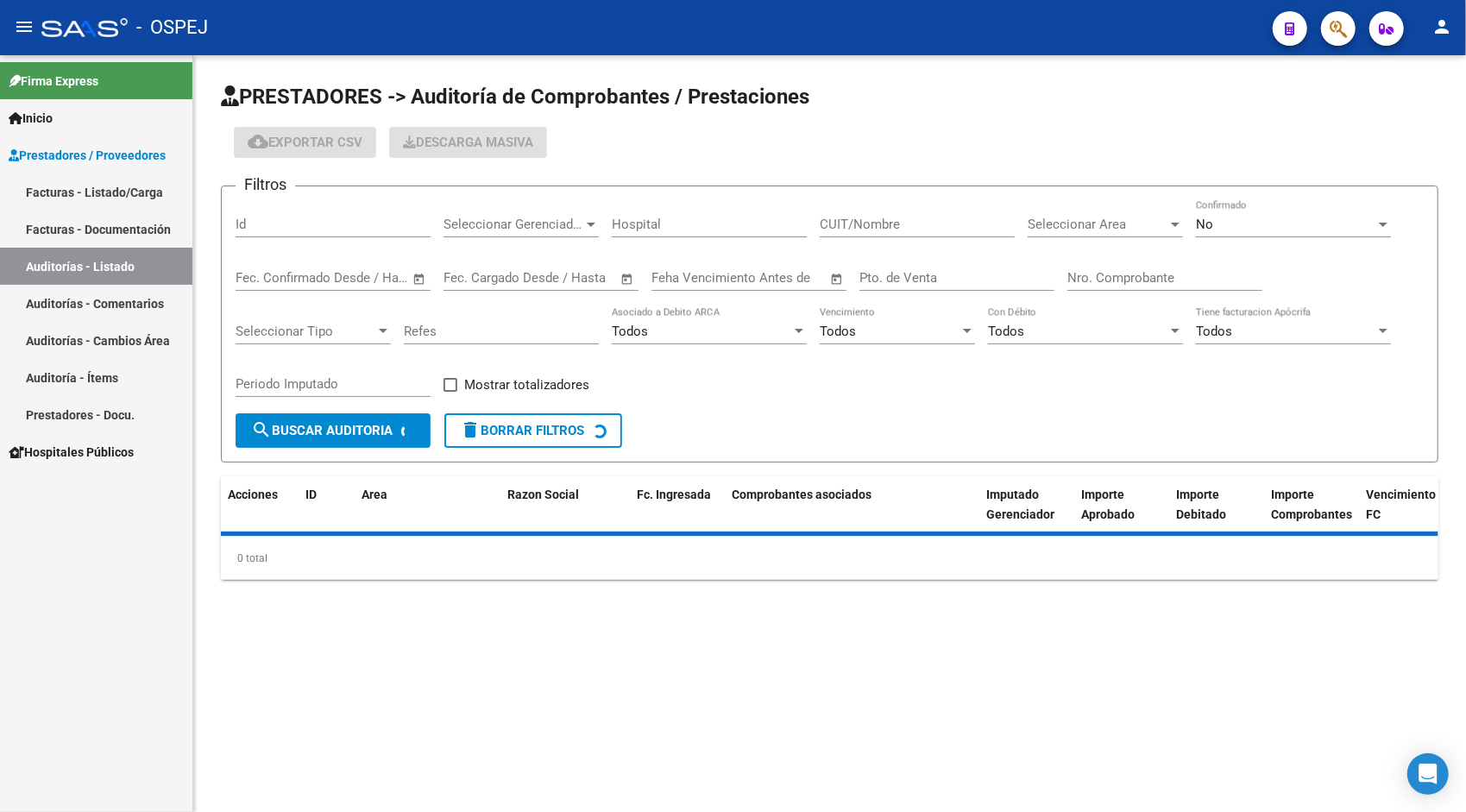
click at [316, 221] on input "Id" at bounding box center [333, 224] width 195 height 16
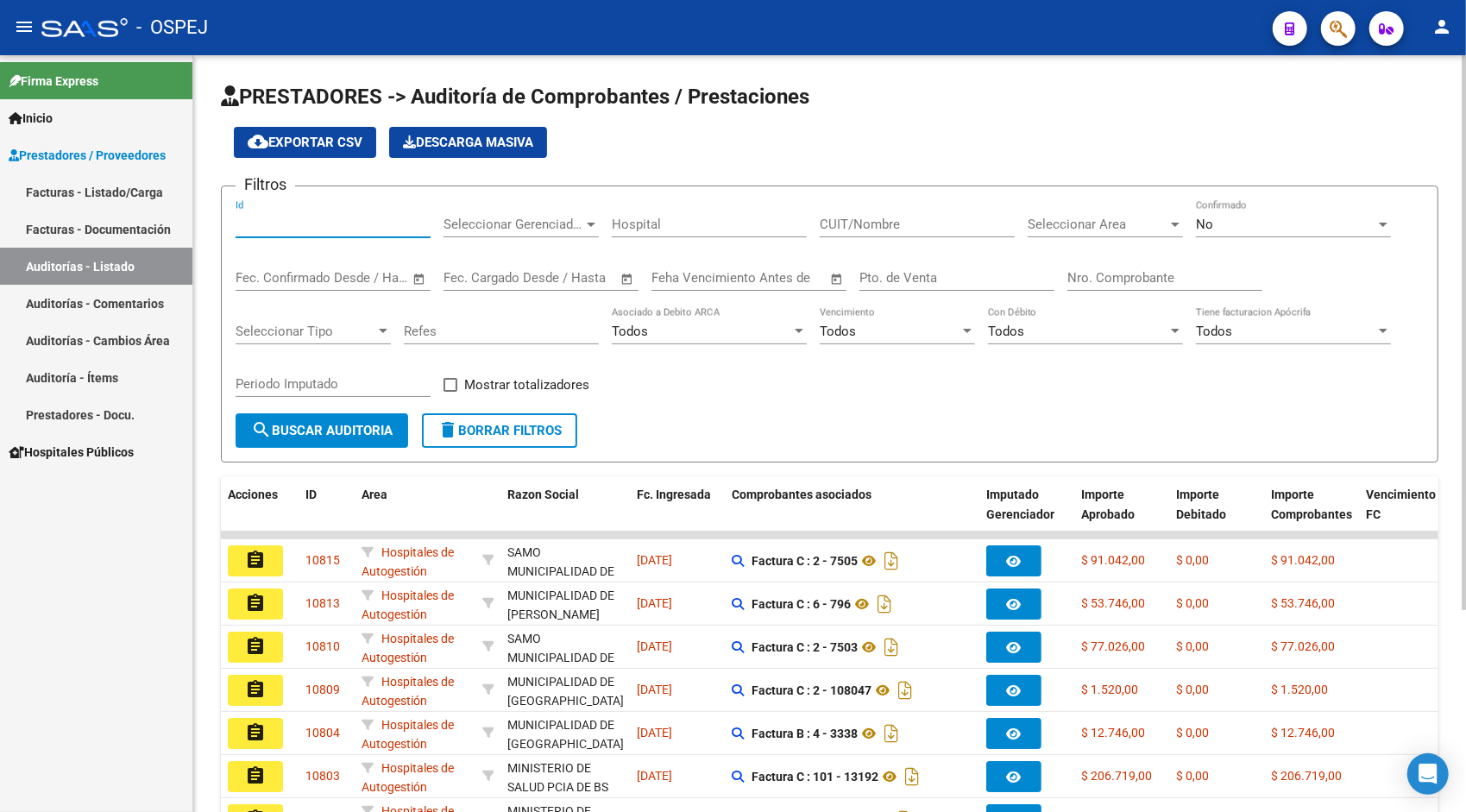
paste input "10058"
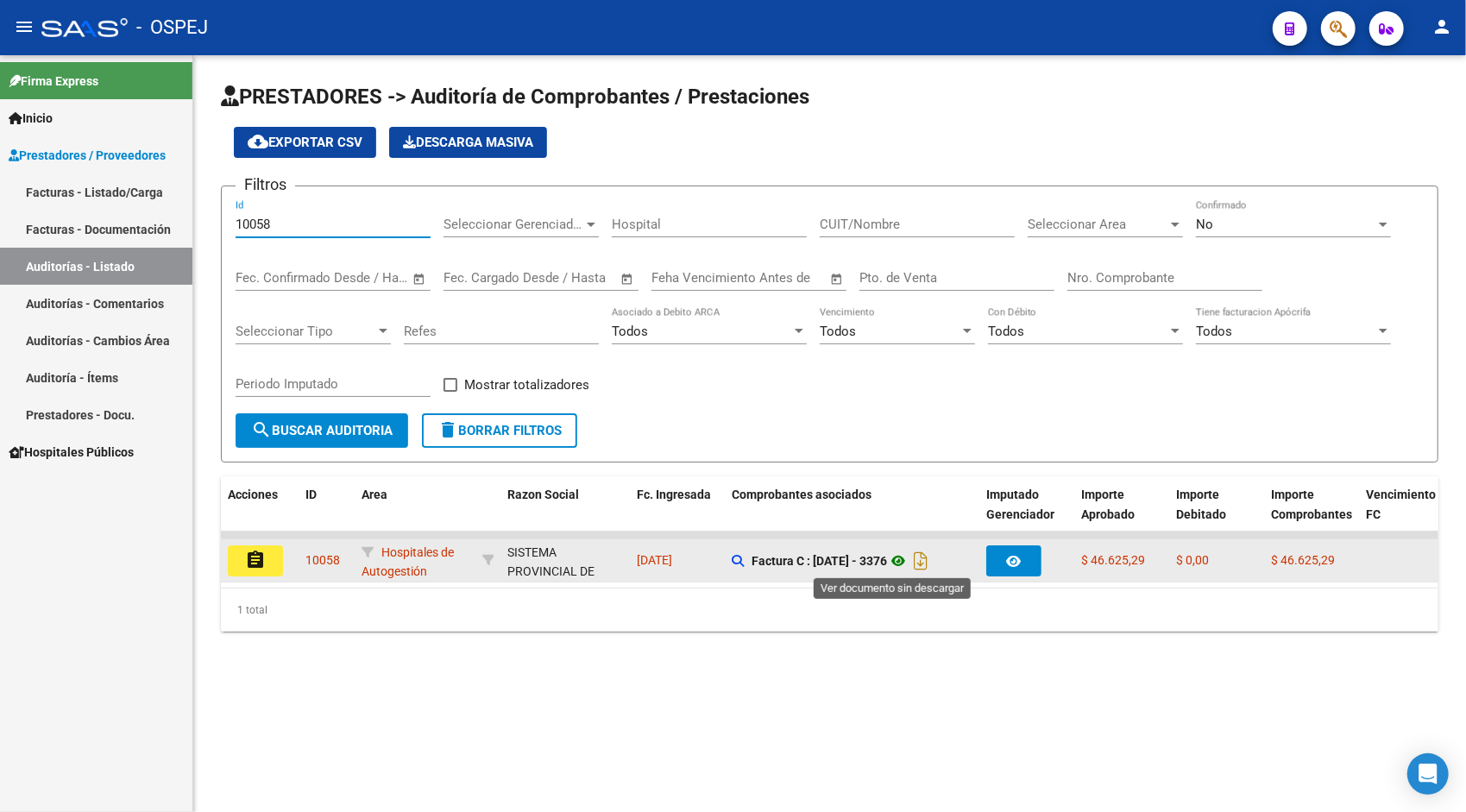
click at [893, 563] on icon at bounding box center [898, 560] width 22 height 21
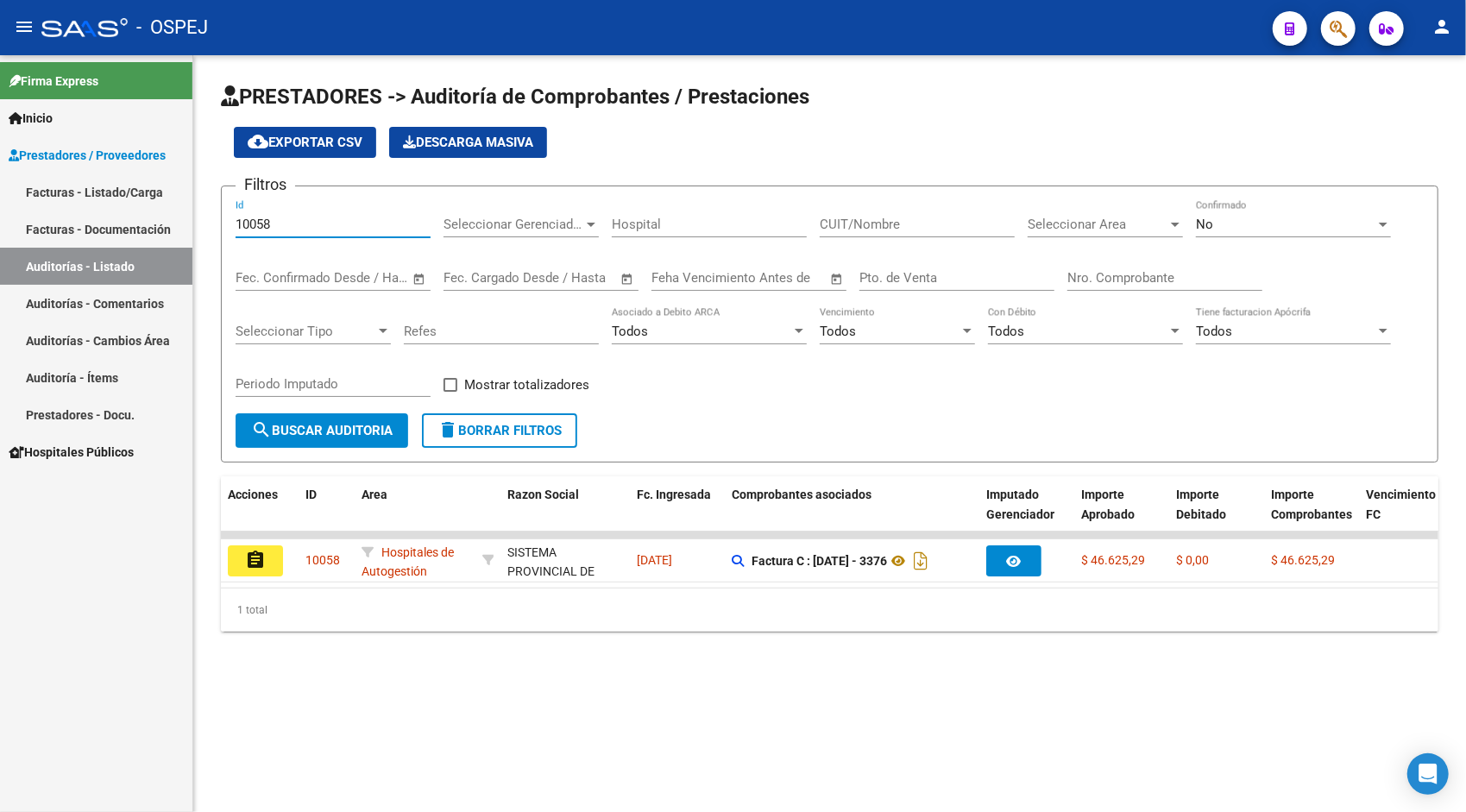
click at [310, 217] on input "10058" at bounding box center [333, 224] width 195 height 16
paste input "9"
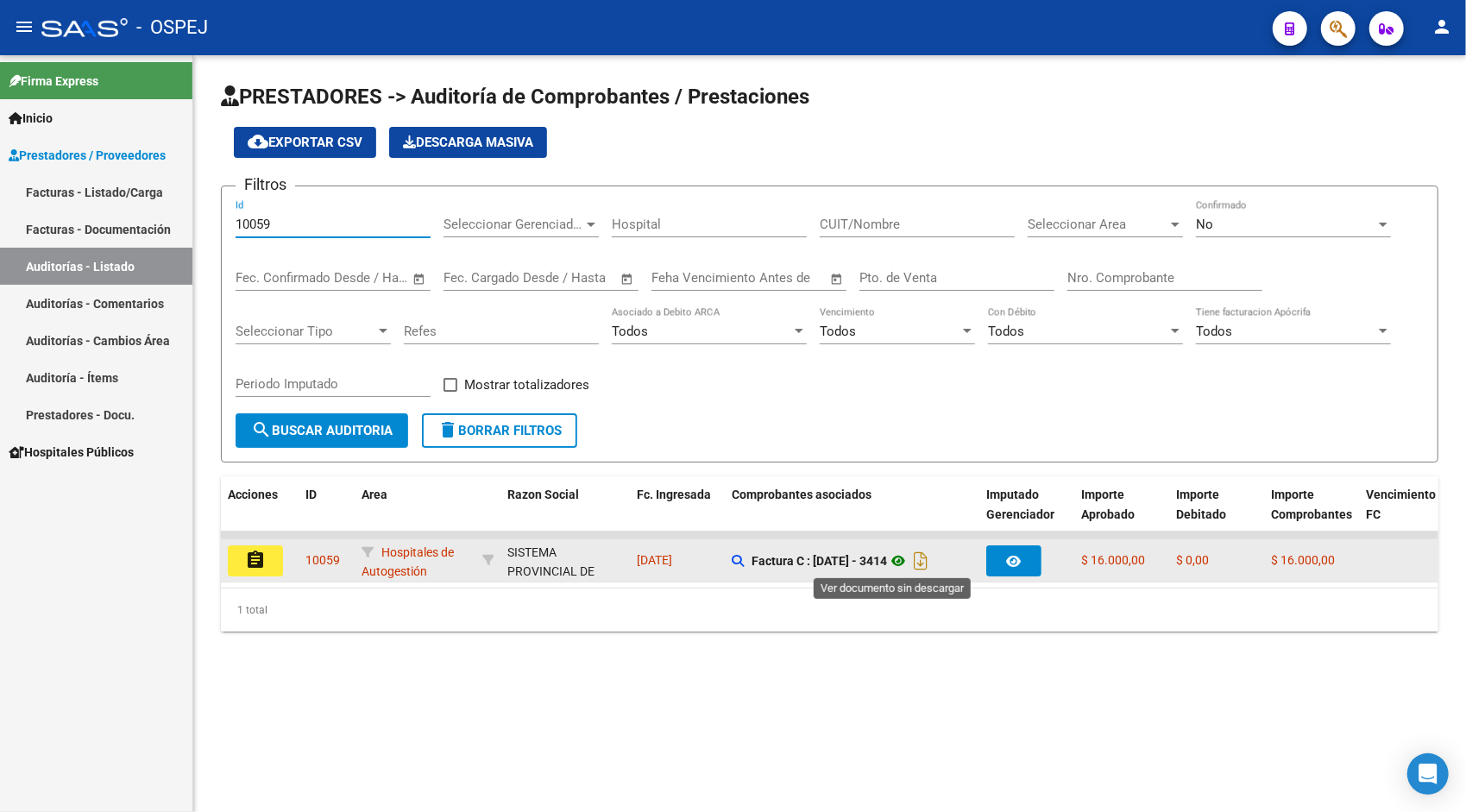
click at [887, 564] on icon at bounding box center [898, 560] width 22 height 21
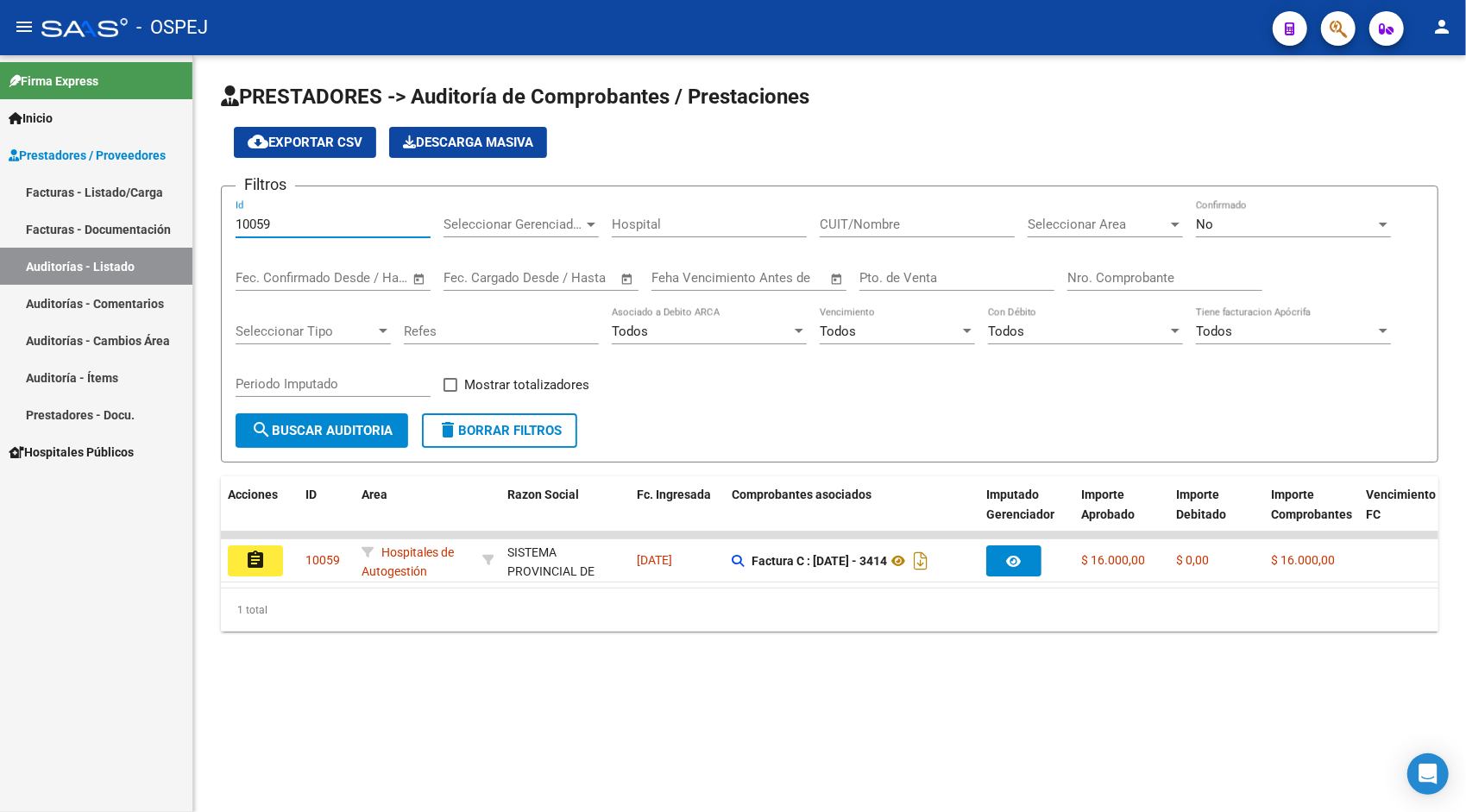
click at [315, 231] on input "10059" at bounding box center [333, 224] width 195 height 16
paste input "30259921"
type input "30259921"
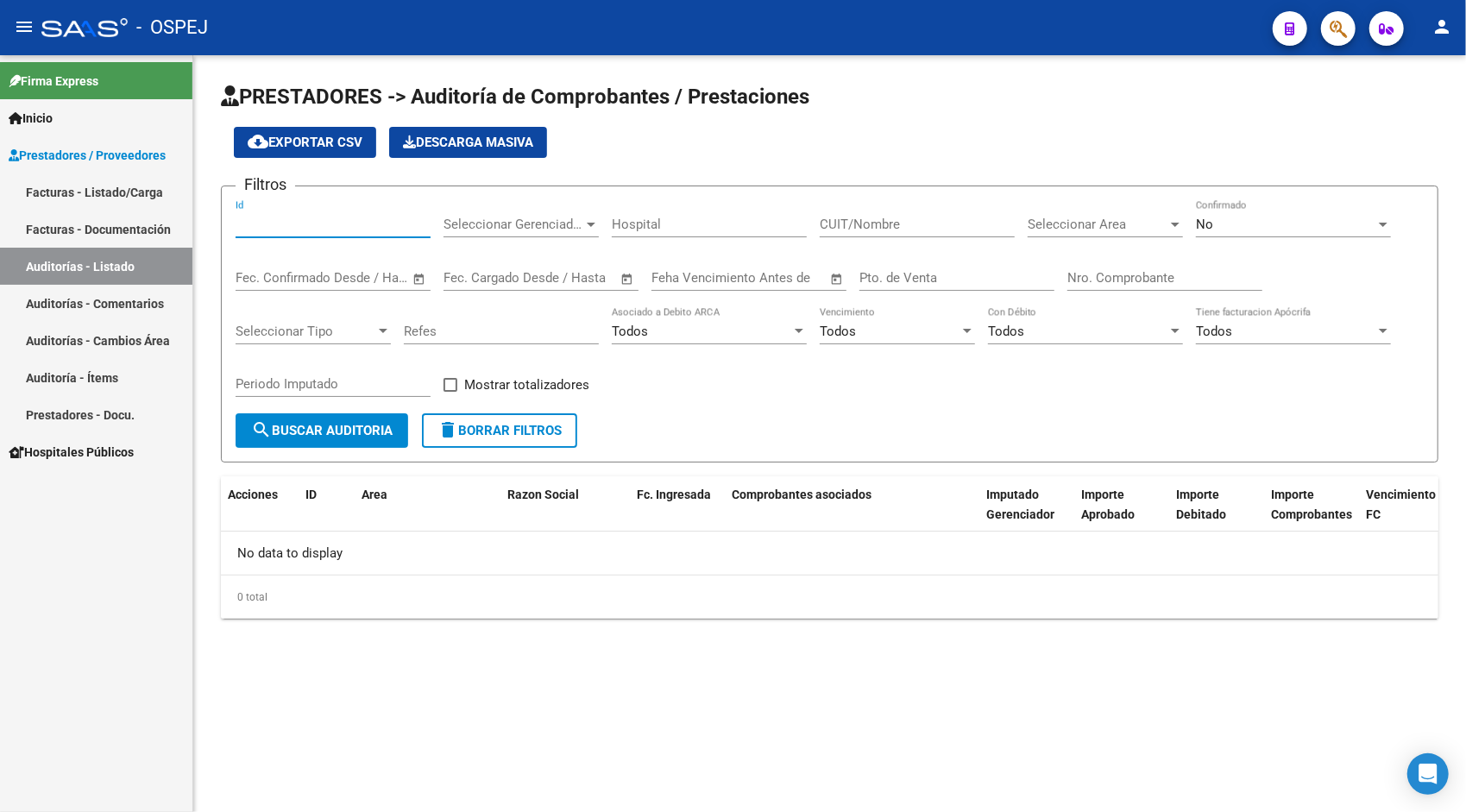
paste input "10060"
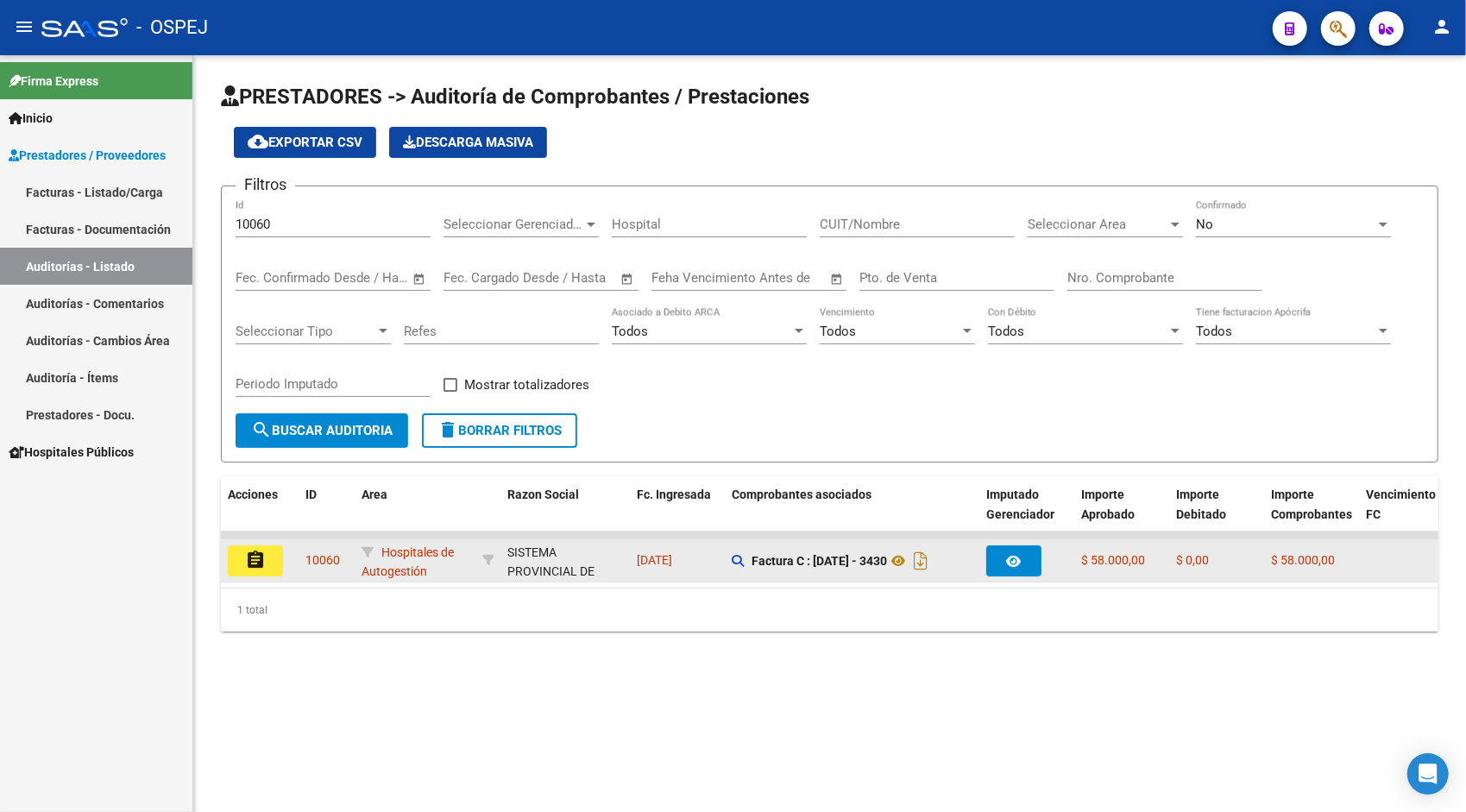
drag, startPoint x: 252, startPoint y: 561, endPoint x: 850, endPoint y: 580, distance: 598.3
click at [850, 580] on div "assignment 10060 Hospitales de Autogestión SISTEMA PROVINCIAL DE SALUD - 306918…" at bounding box center [1429, 560] width 2416 height 43
click at [892, 561] on icon at bounding box center [898, 560] width 22 height 21
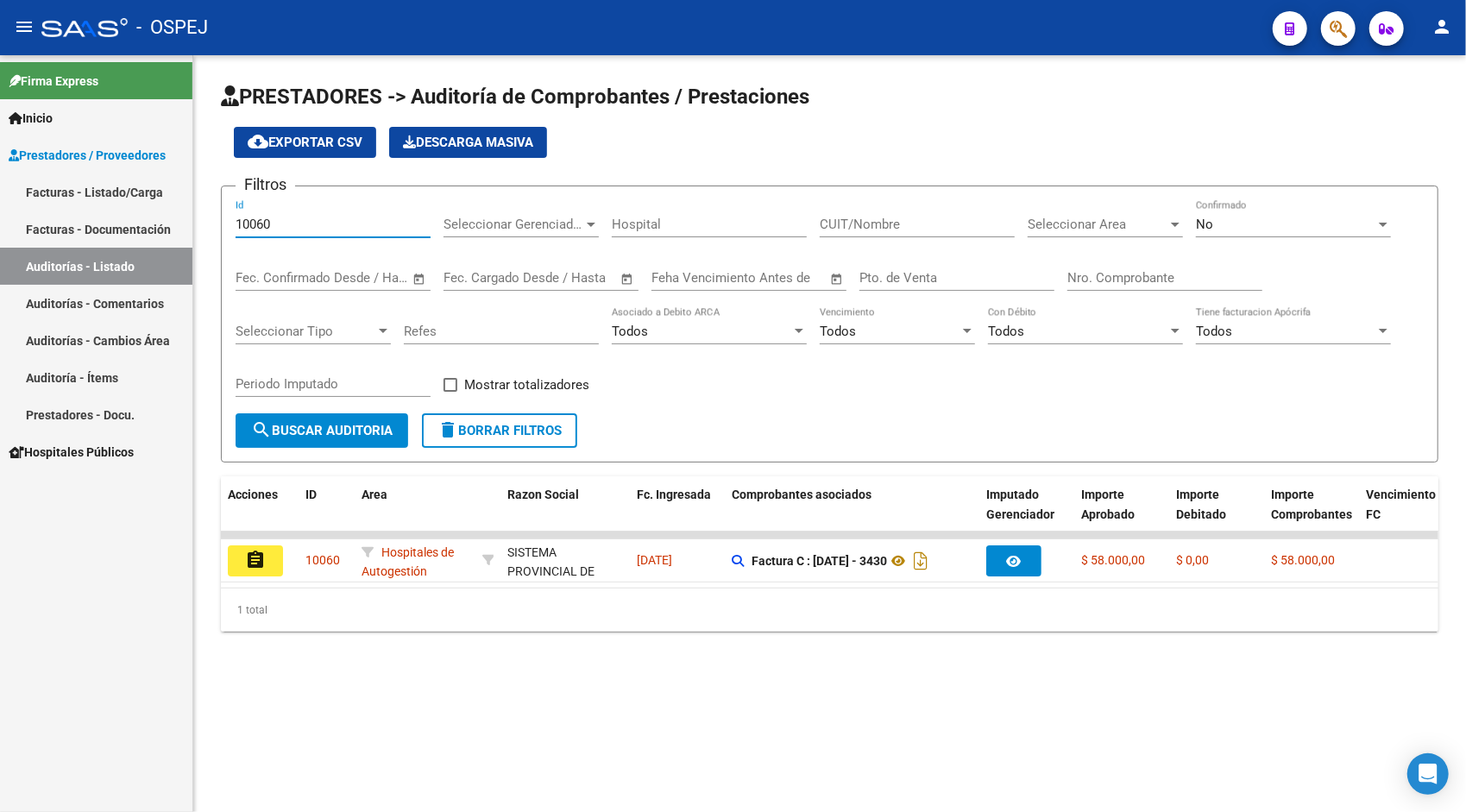
click at [348, 222] on input "10060" at bounding box center [333, 224] width 195 height 16
paste input "1"
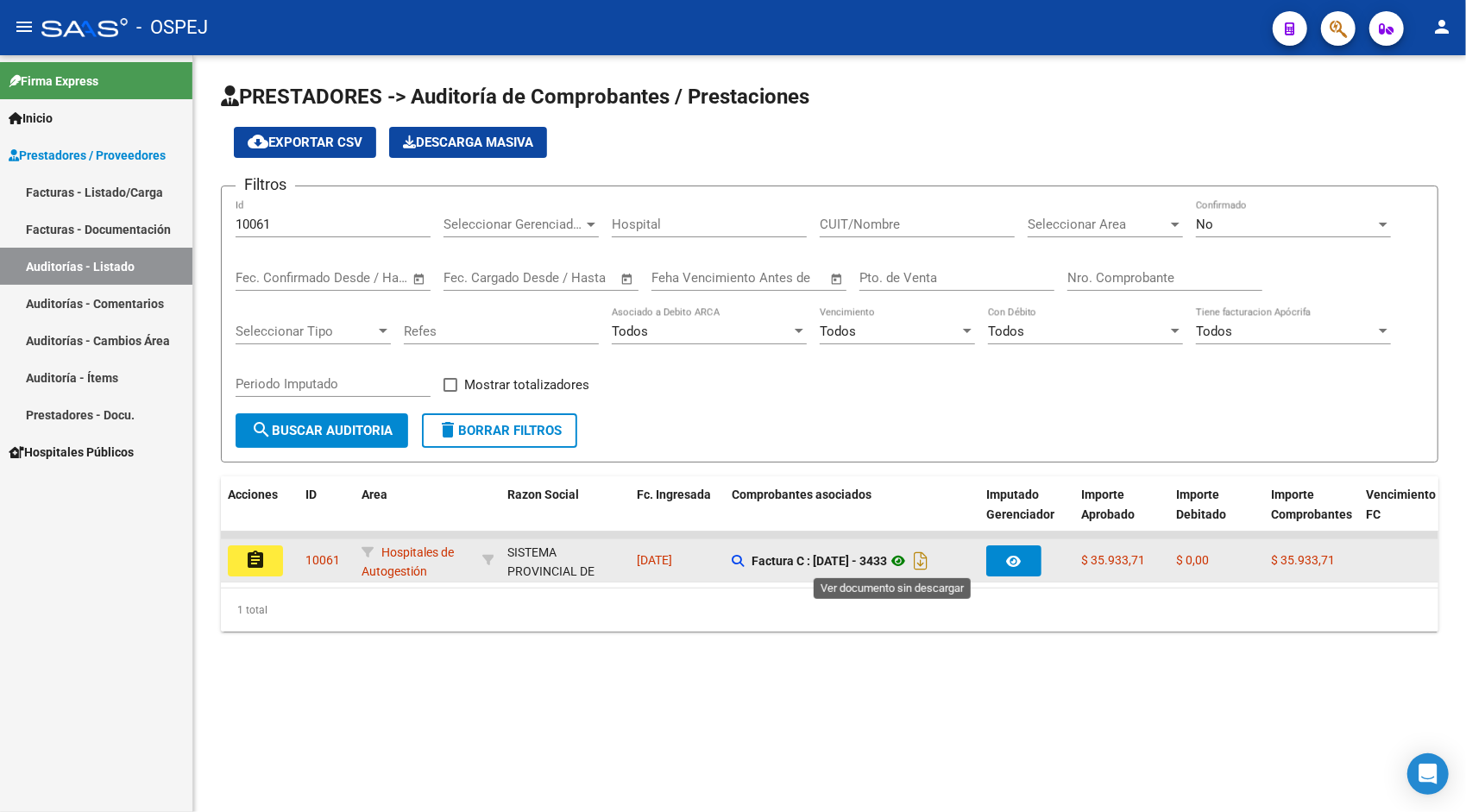
click at [891, 561] on icon at bounding box center [898, 560] width 22 height 21
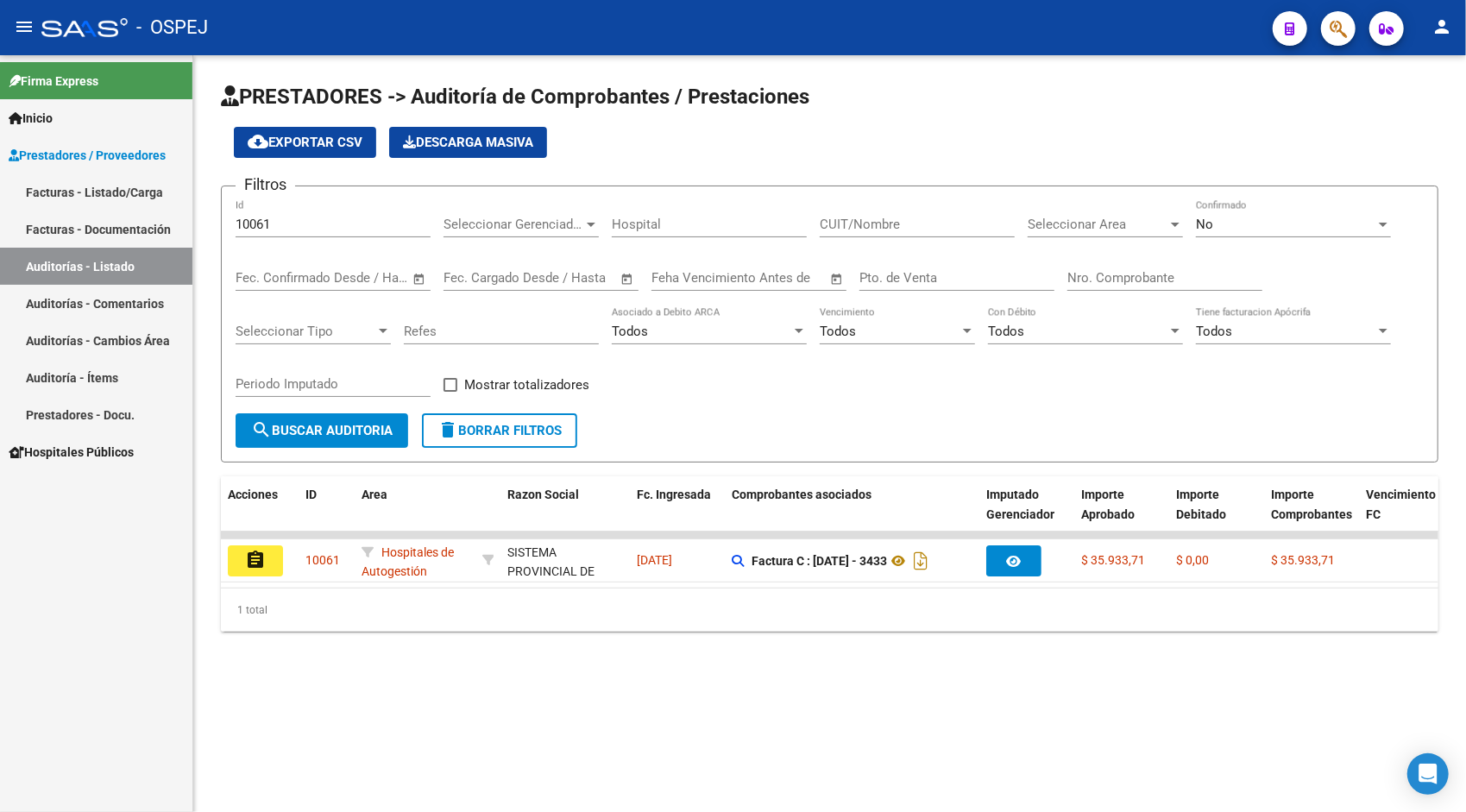
click at [362, 228] on input "10061" at bounding box center [333, 224] width 195 height 16
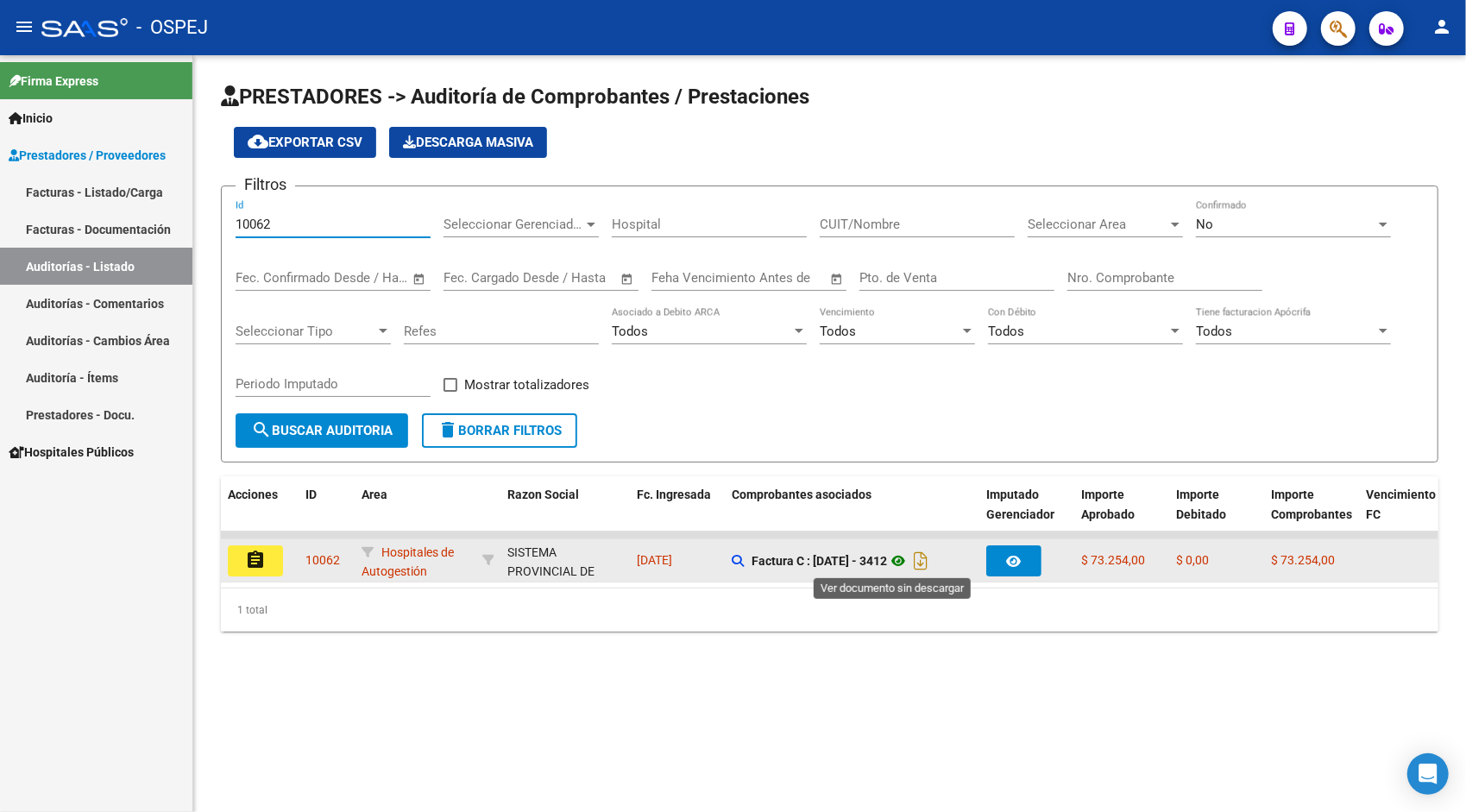
click at [889, 557] on icon at bounding box center [898, 560] width 22 height 21
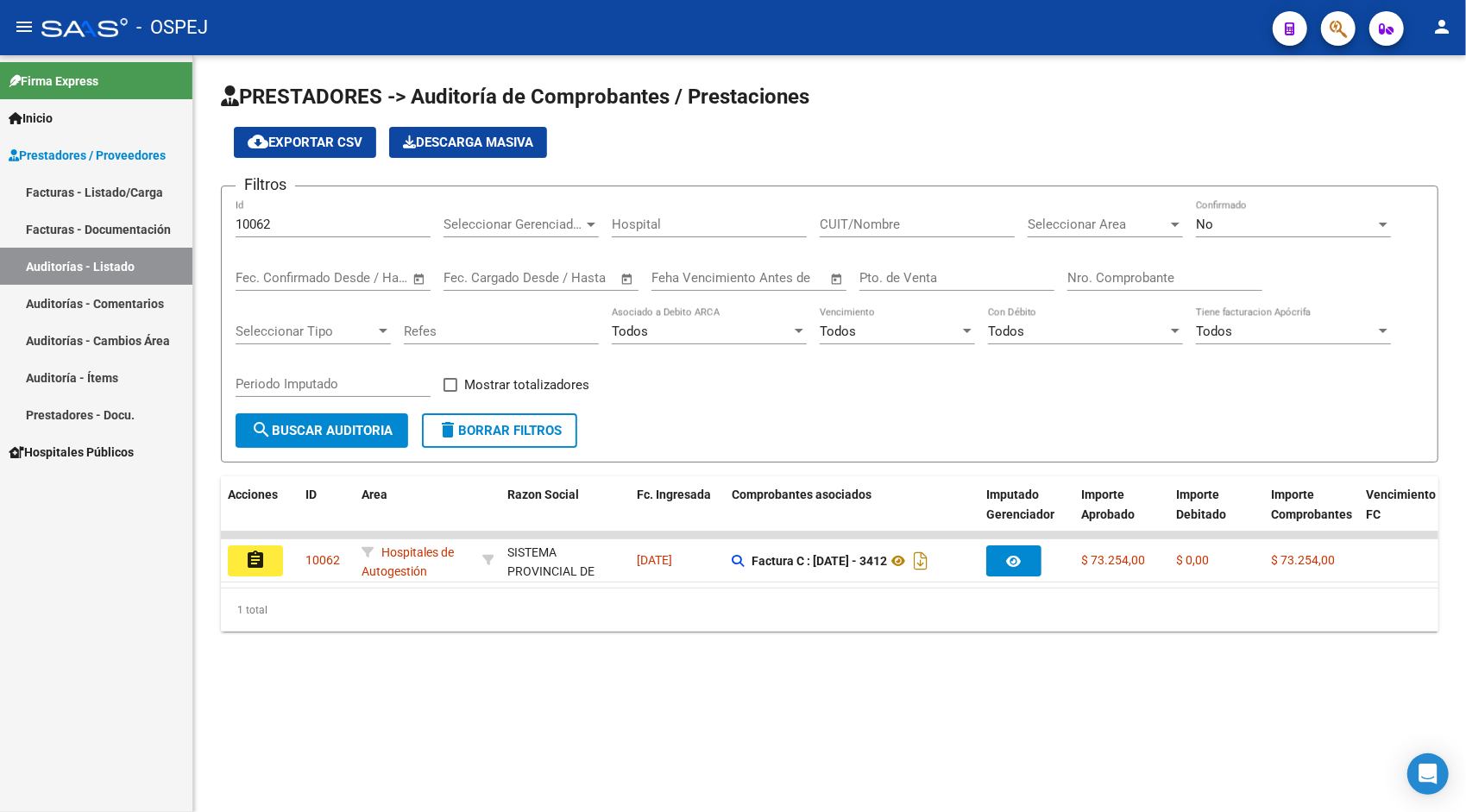
click at [321, 236] on div "10062 Id" at bounding box center [333, 227] width 195 height 53
click at [320, 232] on div "10062 Id" at bounding box center [333, 219] width 195 height 37
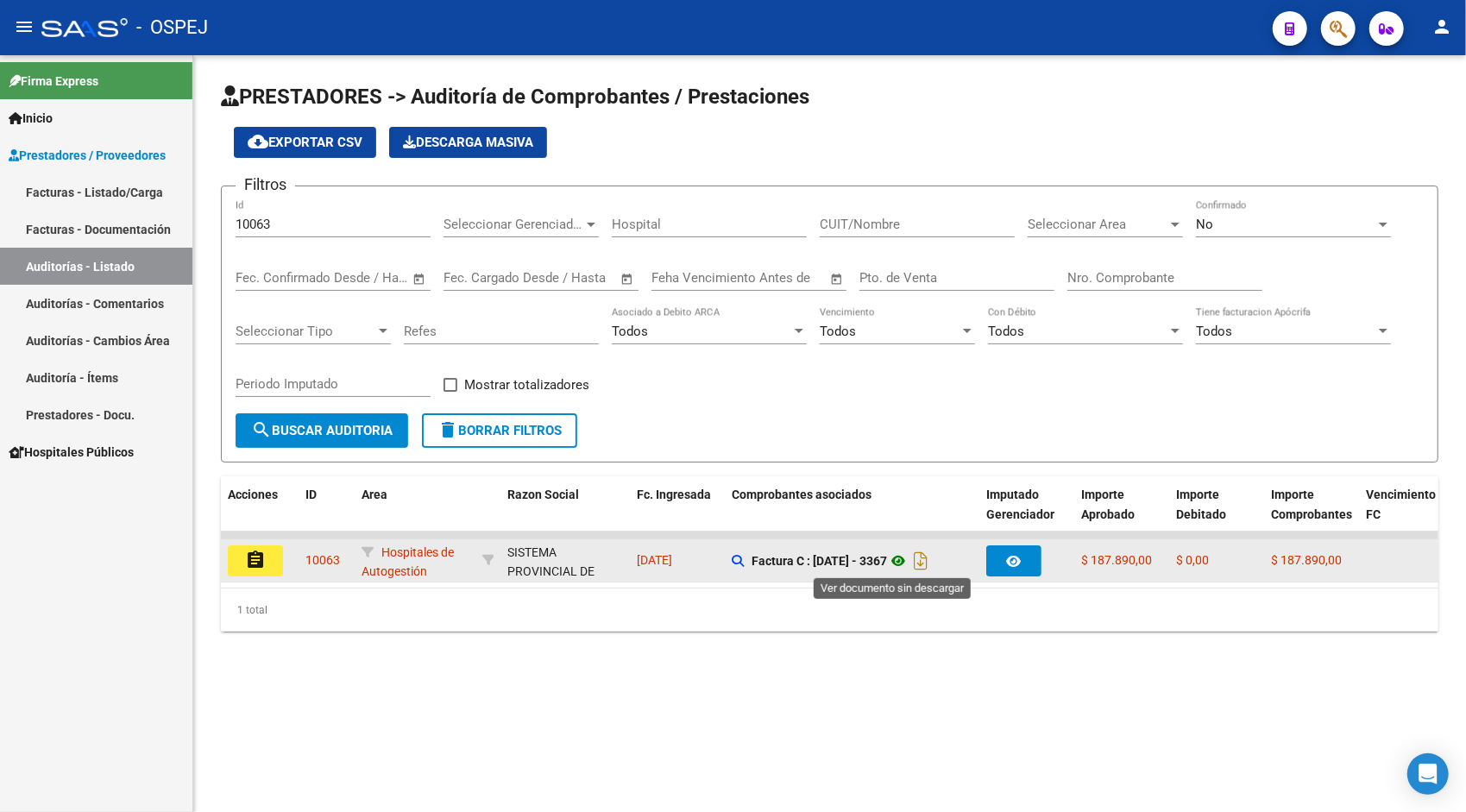
click at [890, 558] on icon at bounding box center [898, 560] width 22 height 21
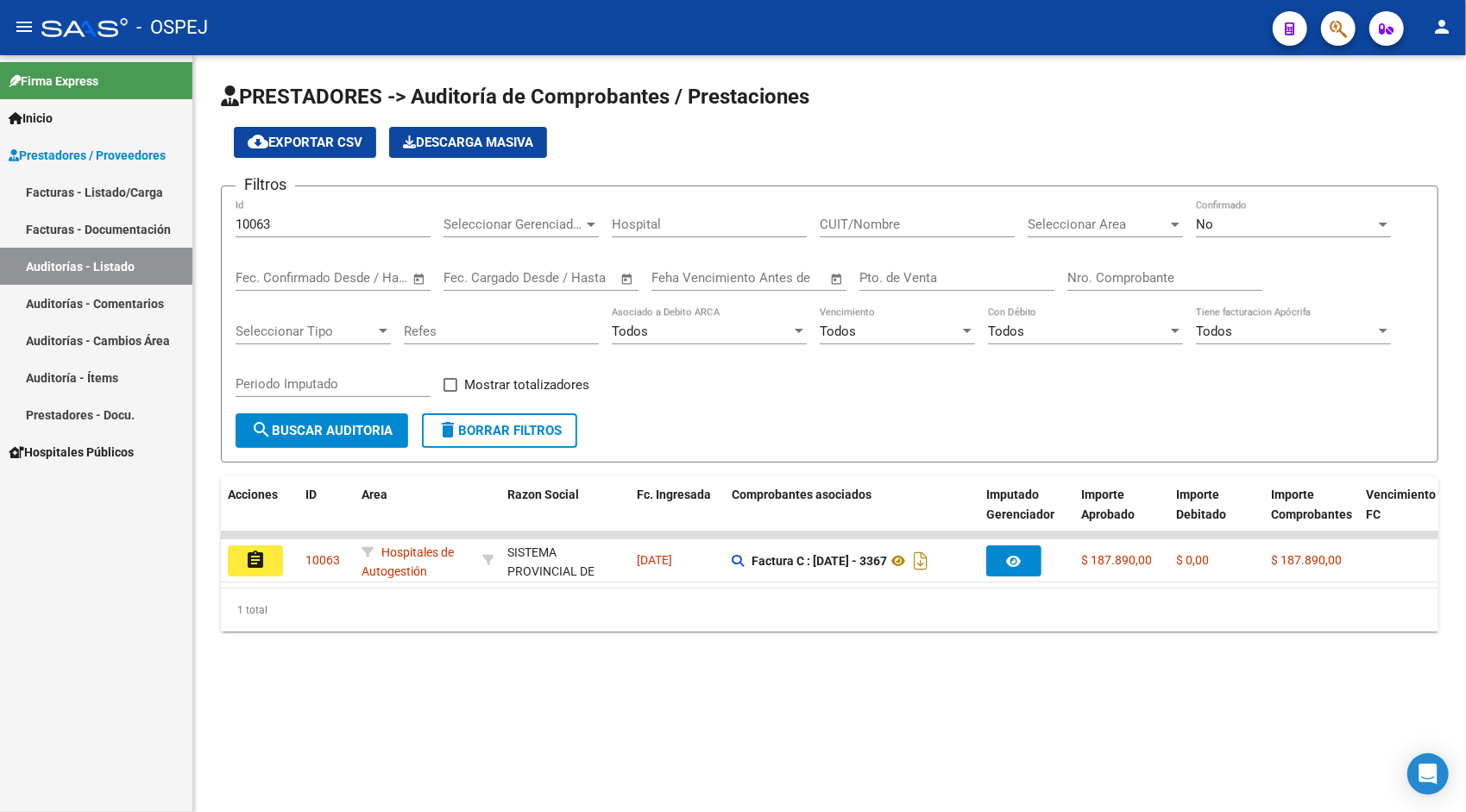
click at [348, 222] on input "10063" at bounding box center [333, 224] width 195 height 16
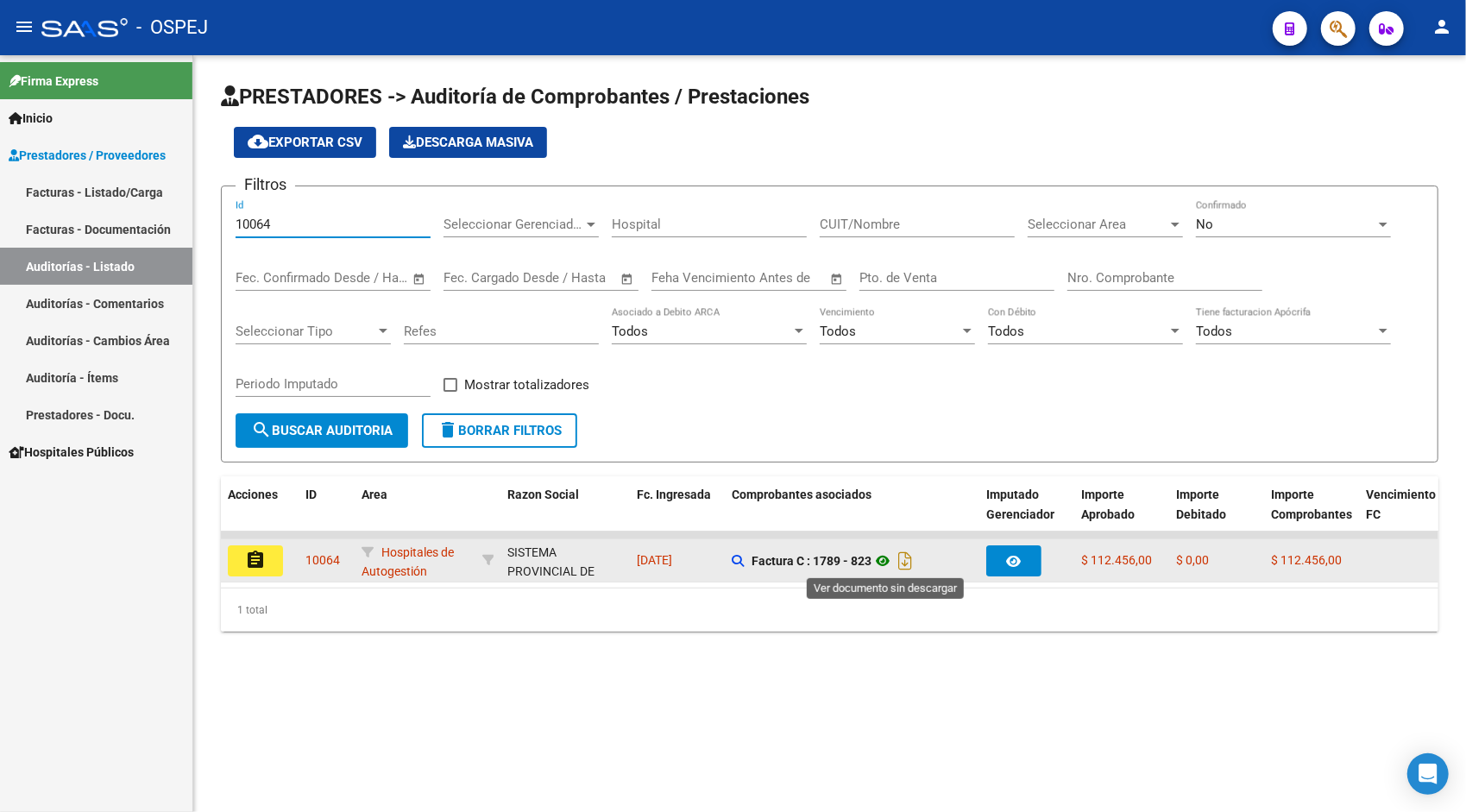
click at [885, 563] on icon at bounding box center [883, 560] width 22 height 21
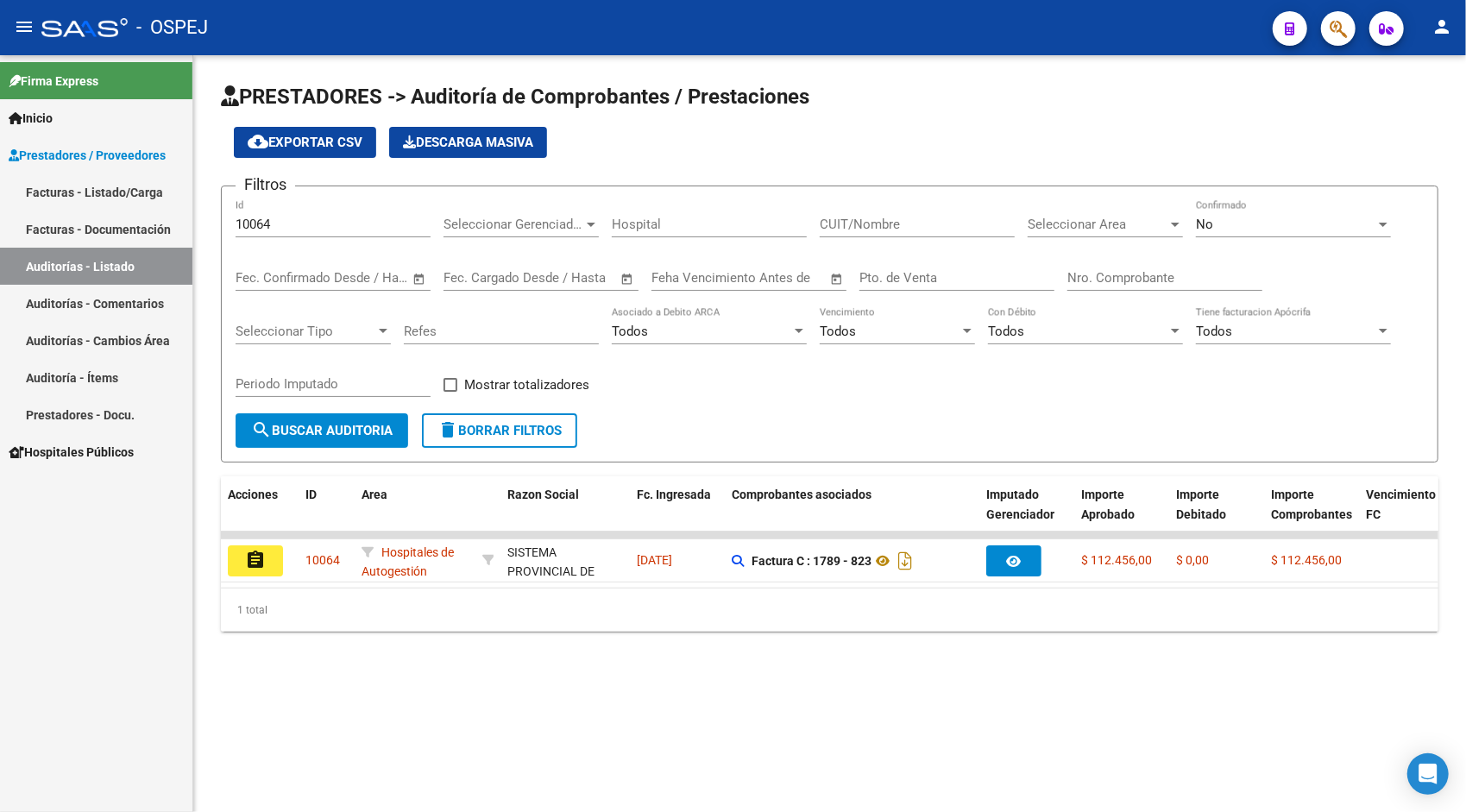
click at [326, 234] on div "10064 Id" at bounding box center [333, 219] width 195 height 37
paste input "5"
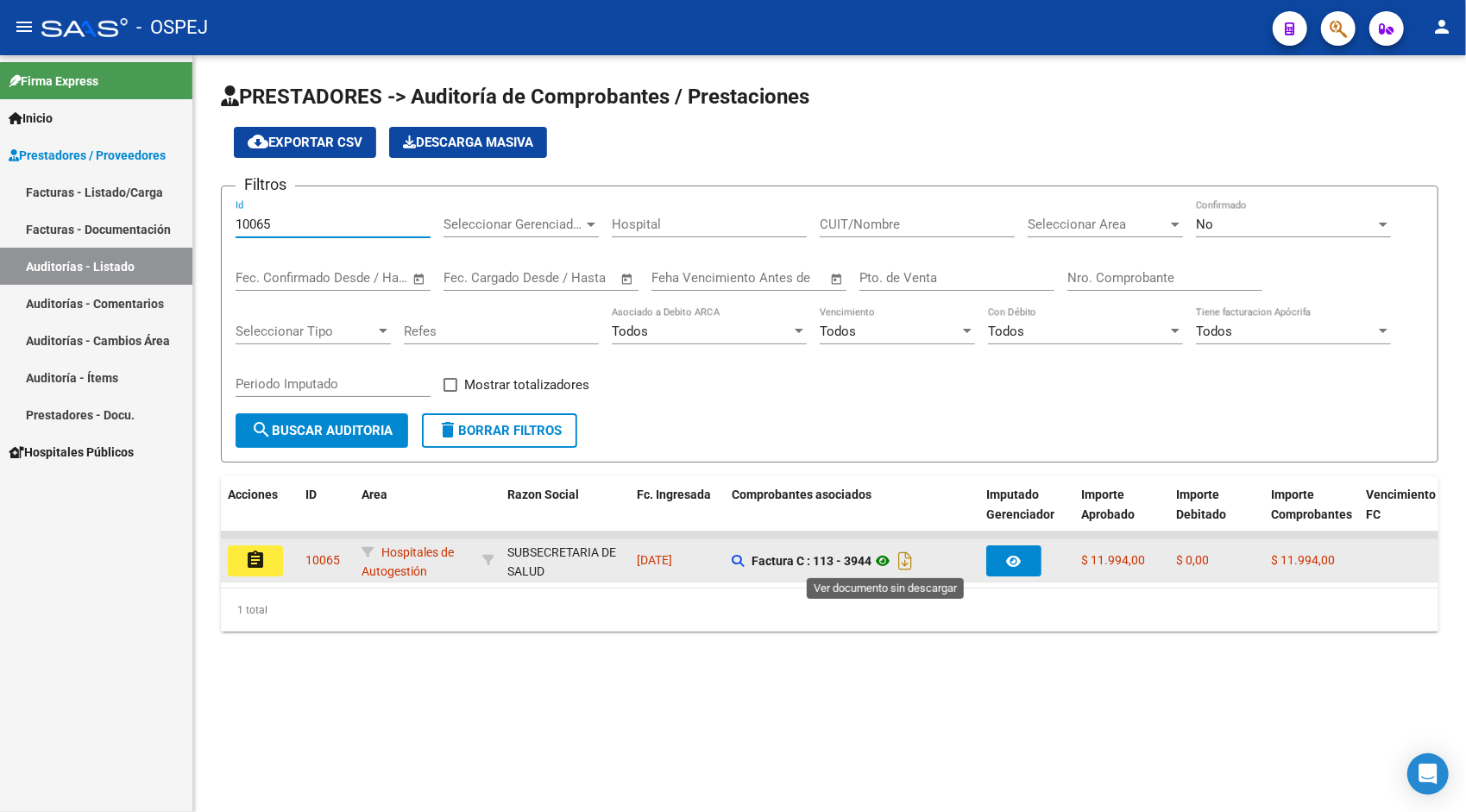
click at [892, 558] on icon at bounding box center [883, 560] width 22 height 21
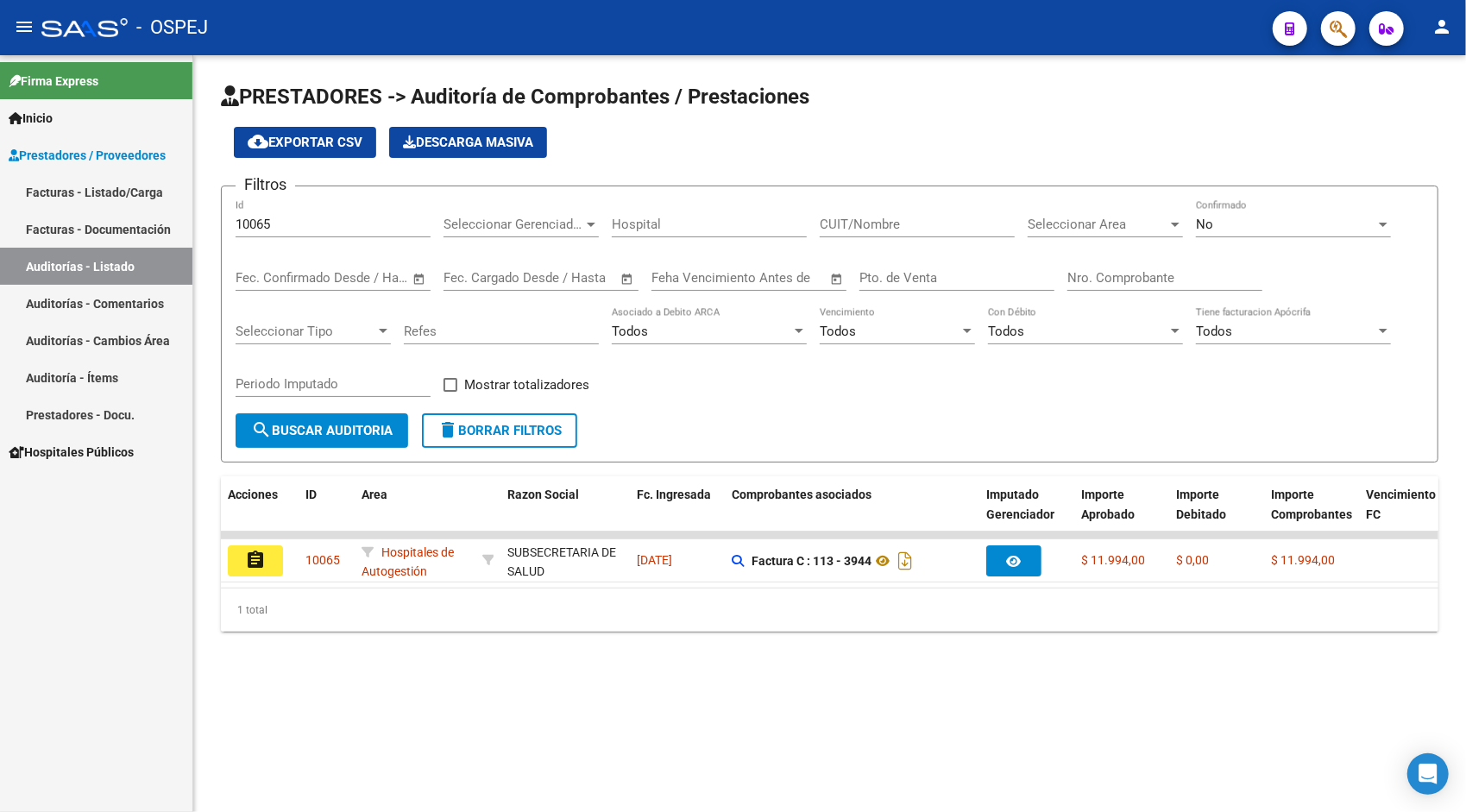
click at [351, 221] on input "10065" at bounding box center [333, 224] width 195 height 16
paste input "6"
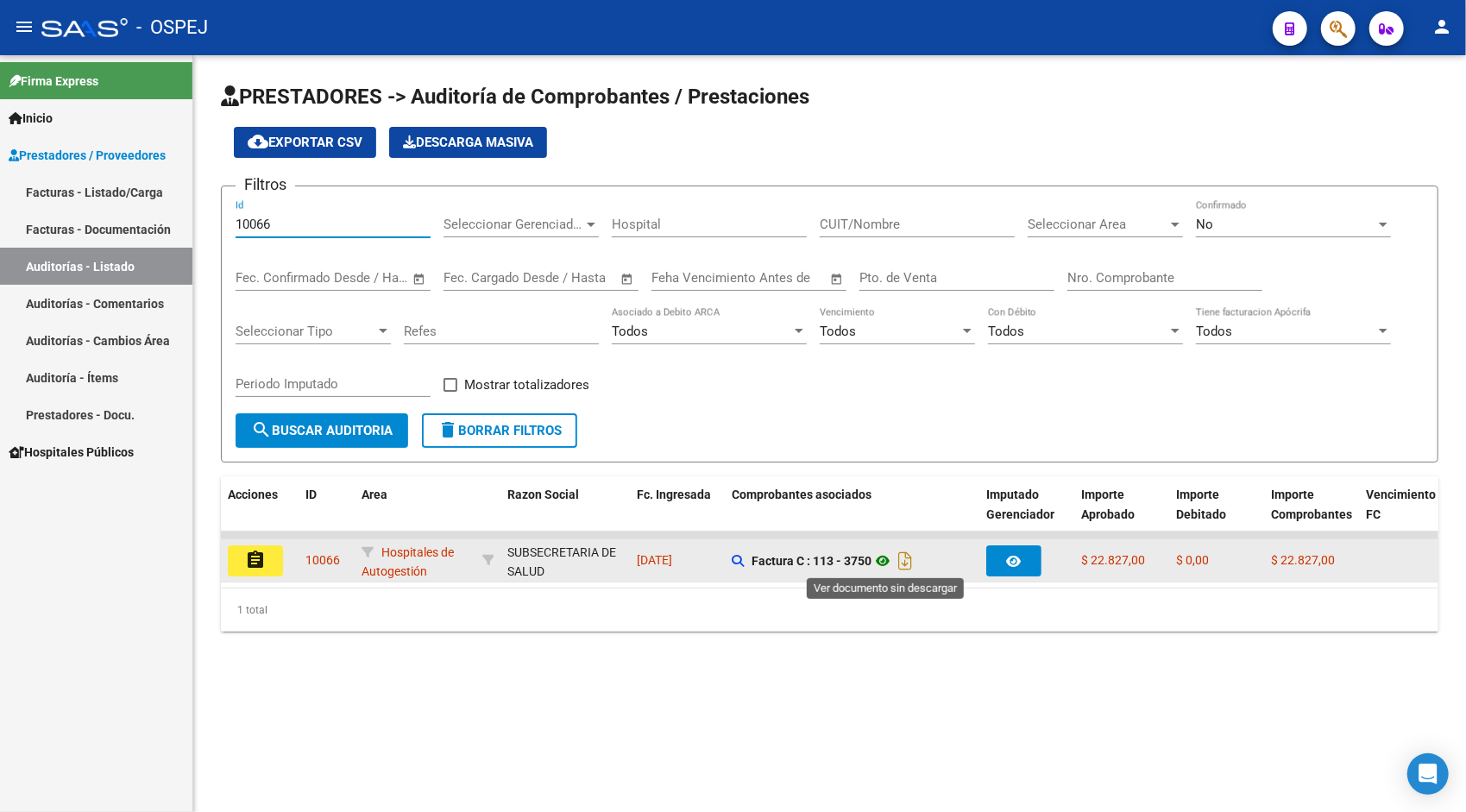
click at [891, 557] on icon at bounding box center [883, 560] width 22 height 21
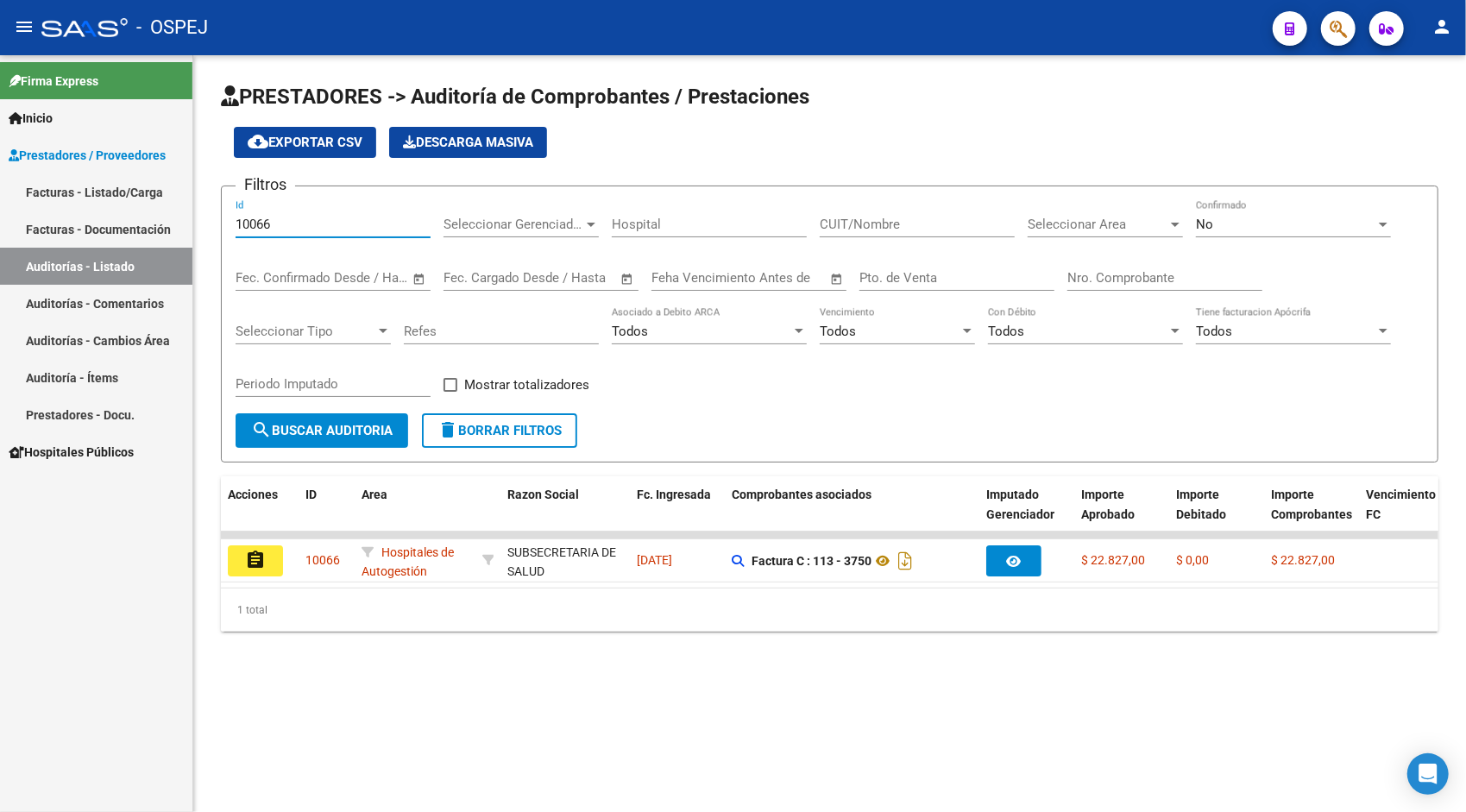
click at [373, 218] on input "10066" at bounding box center [333, 224] width 195 height 16
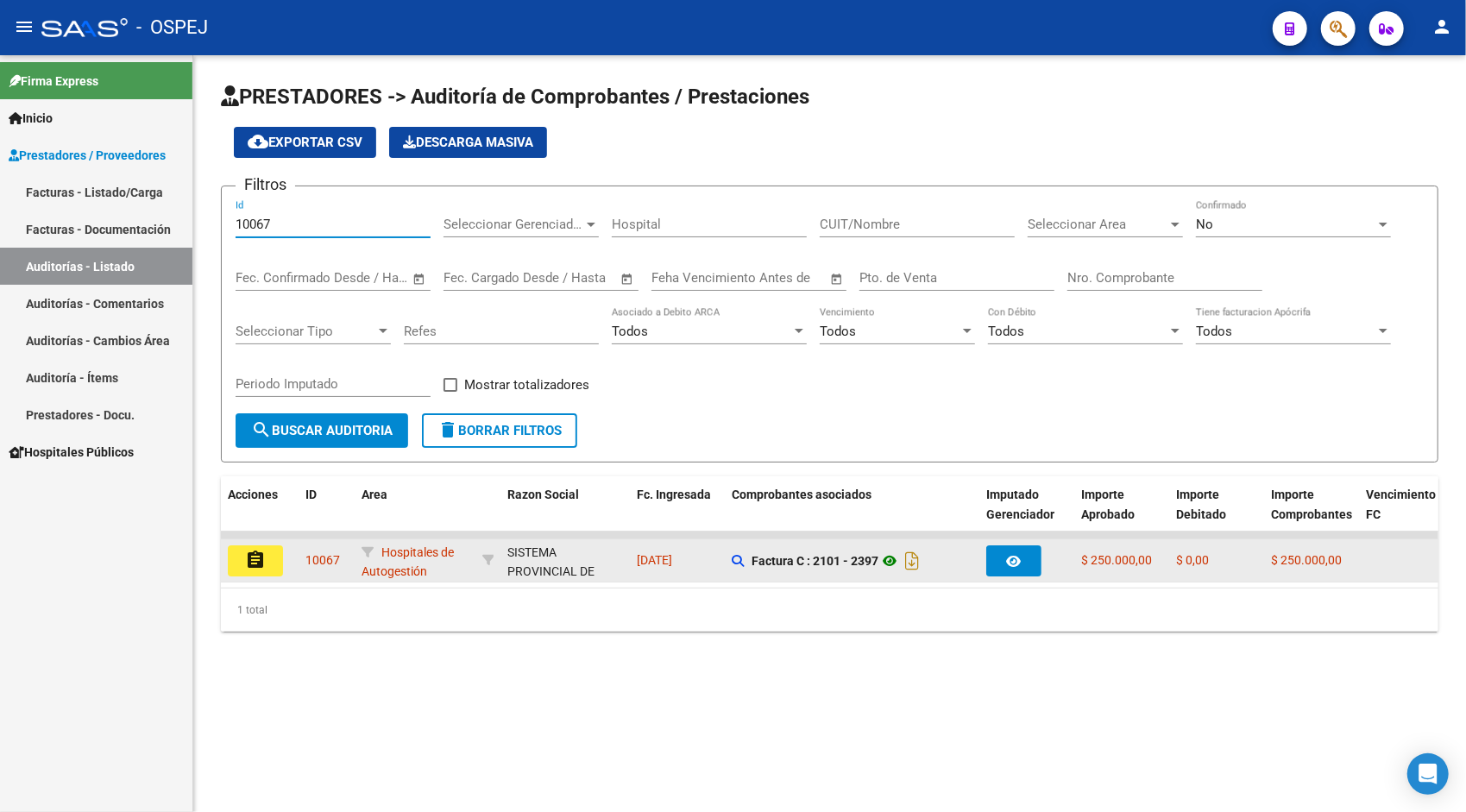
click at [896, 570] on icon at bounding box center [889, 560] width 22 height 21
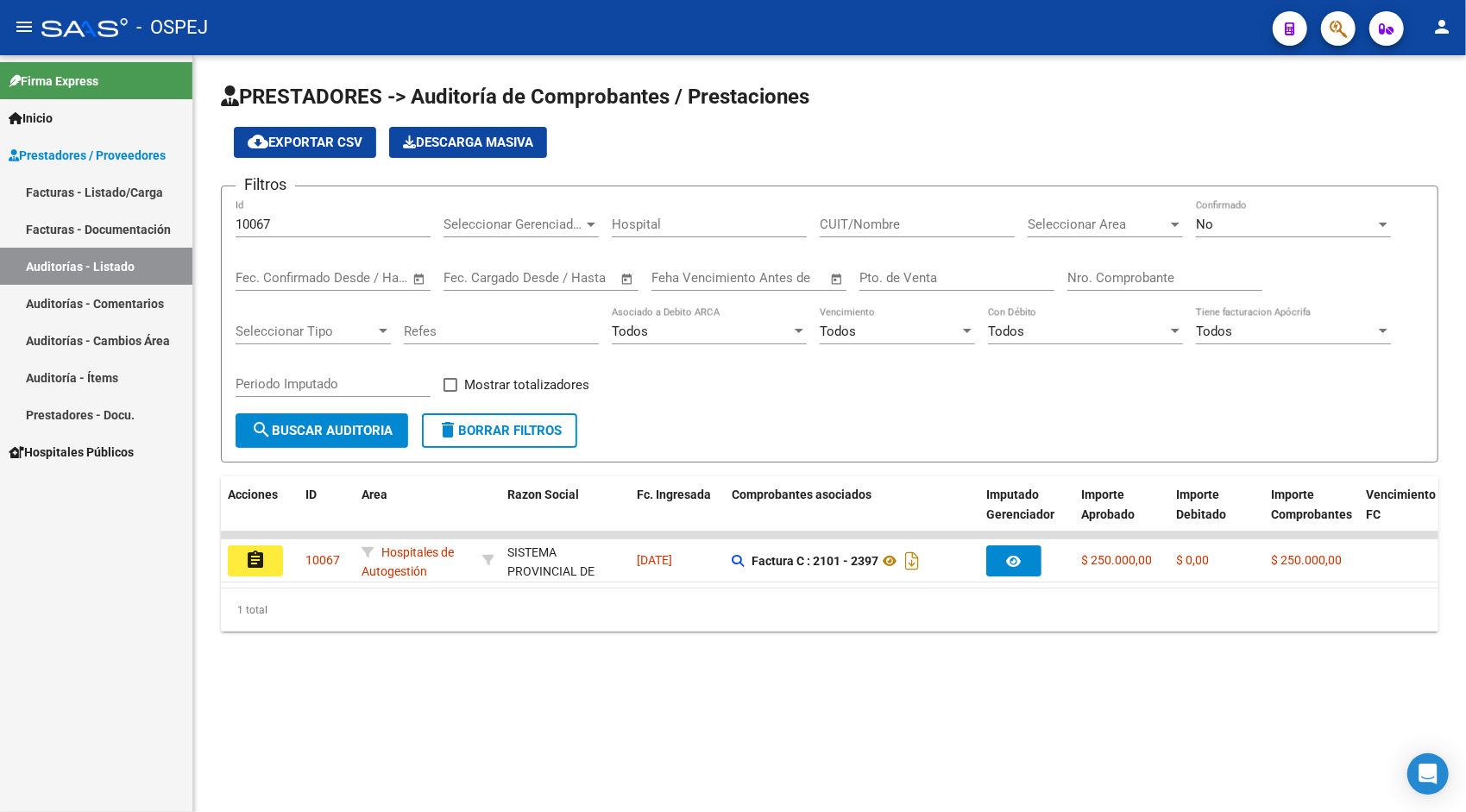
click at [317, 236] on div "10067 Id" at bounding box center [333, 219] width 195 height 37
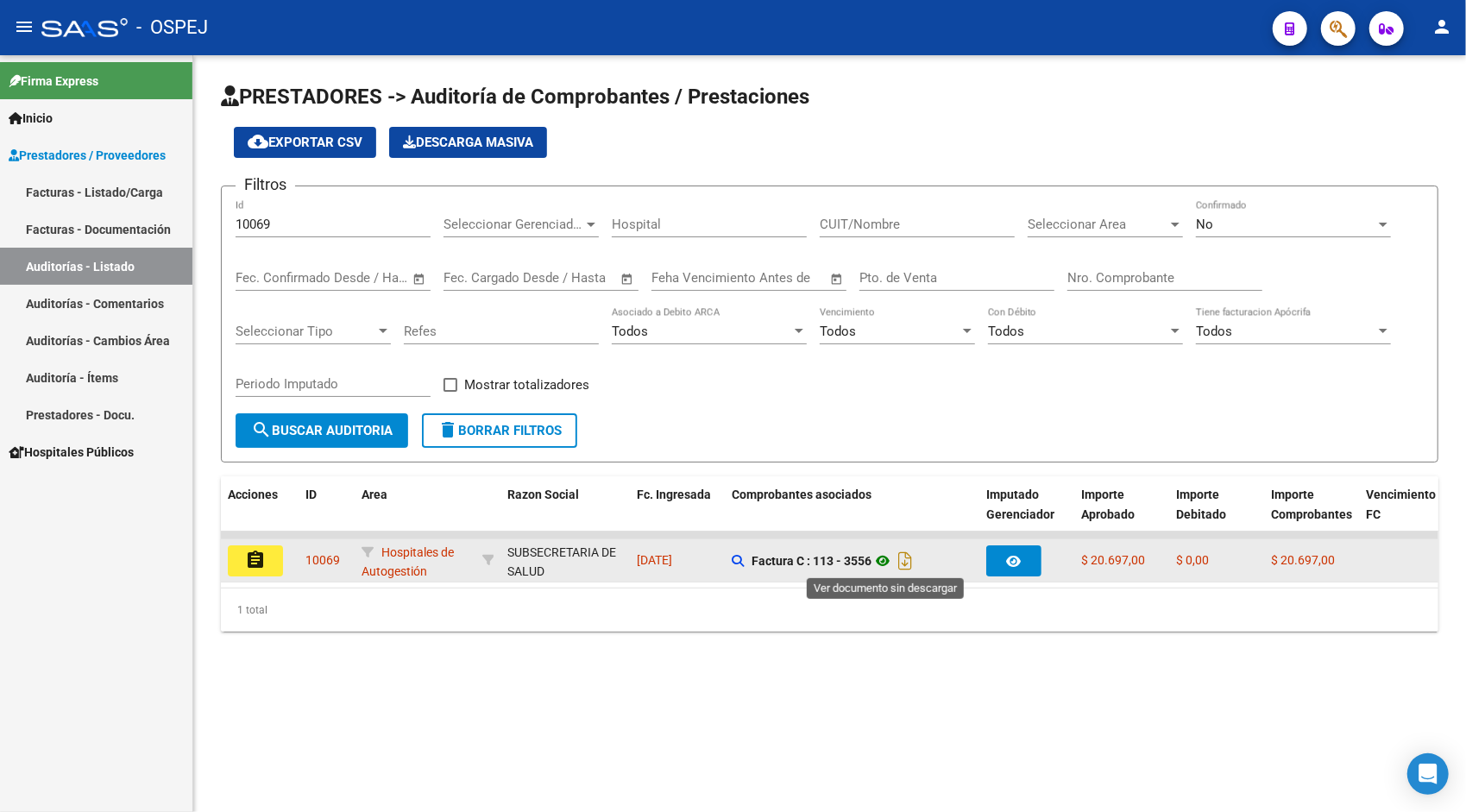
click at [890, 554] on icon at bounding box center [883, 560] width 22 height 21
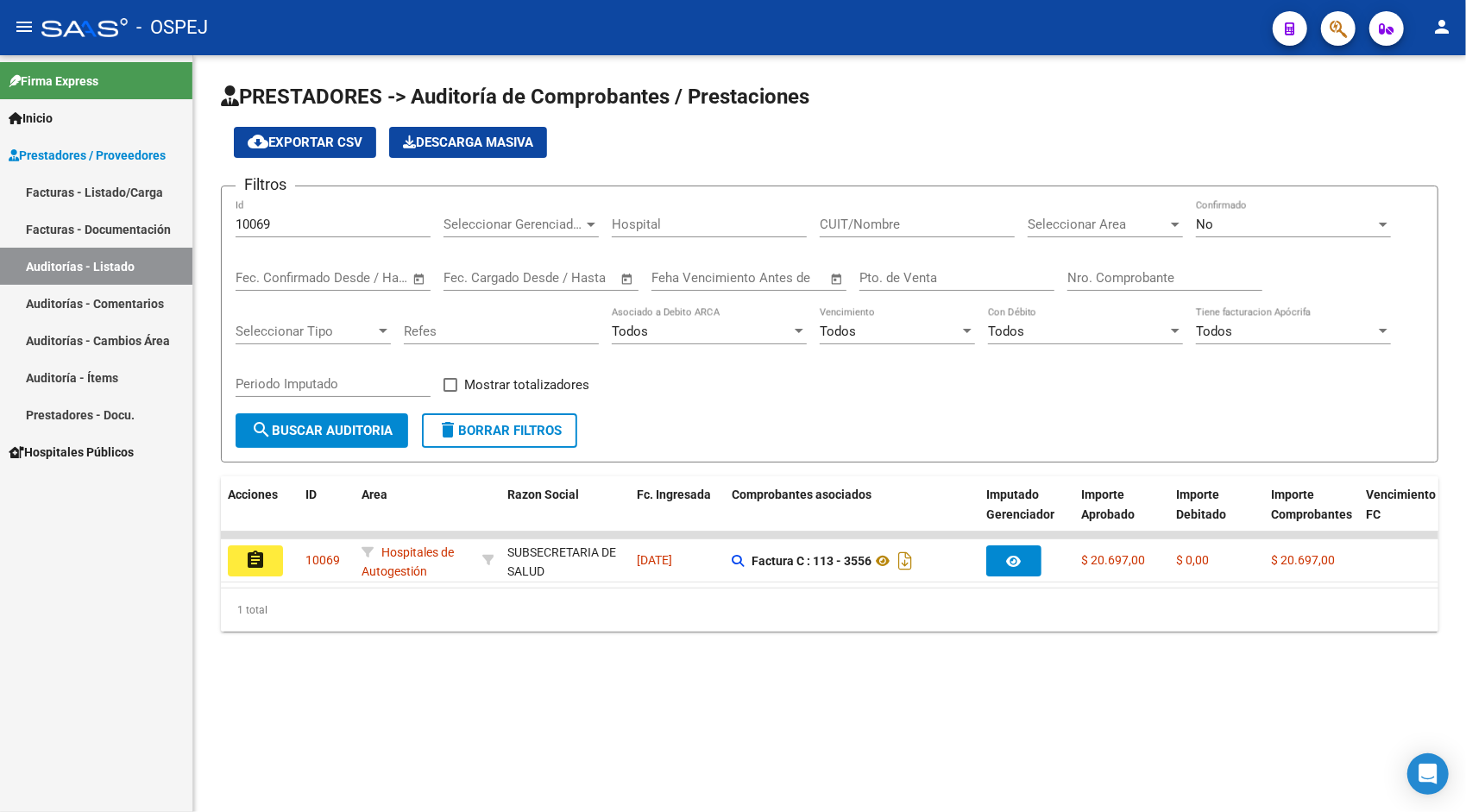
click at [307, 222] on input "10069" at bounding box center [333, 224] width 195 height 16
paste input "70"
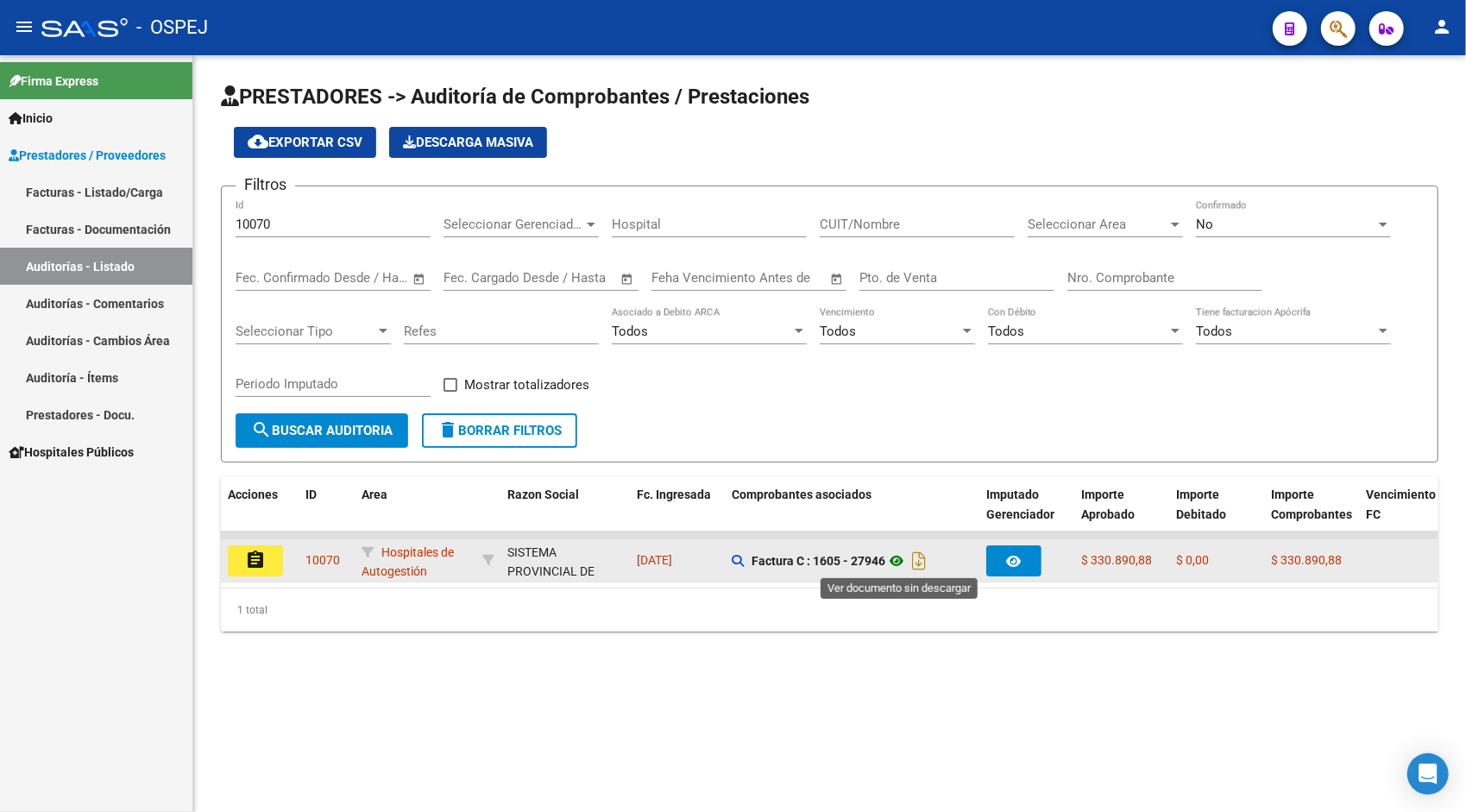
click at [900, 564] on icon at bounding box center [897, 560] width 22 height 21
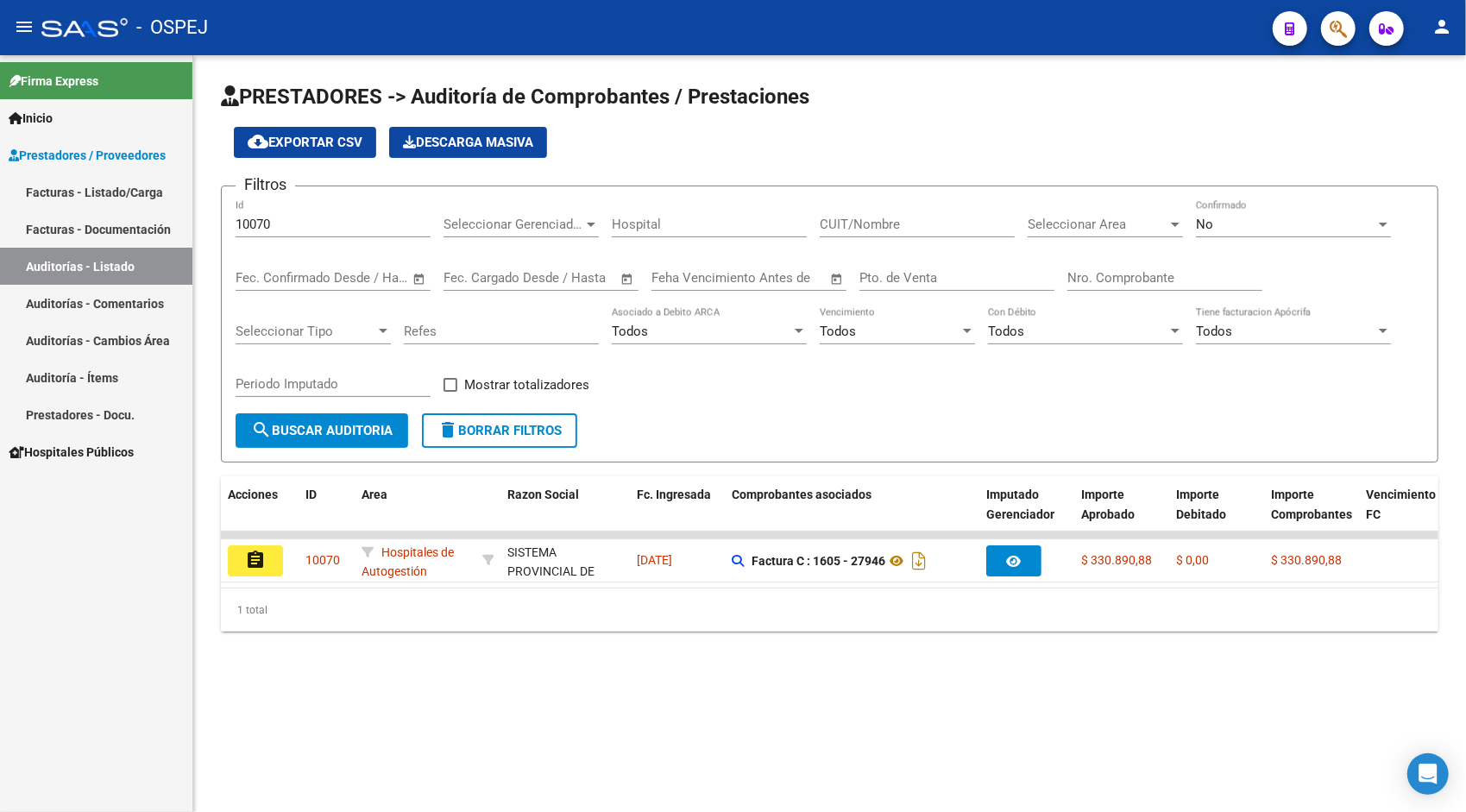
click at [347, 229] on input "10070" at bounding box center [333, 224] width 195 height 16
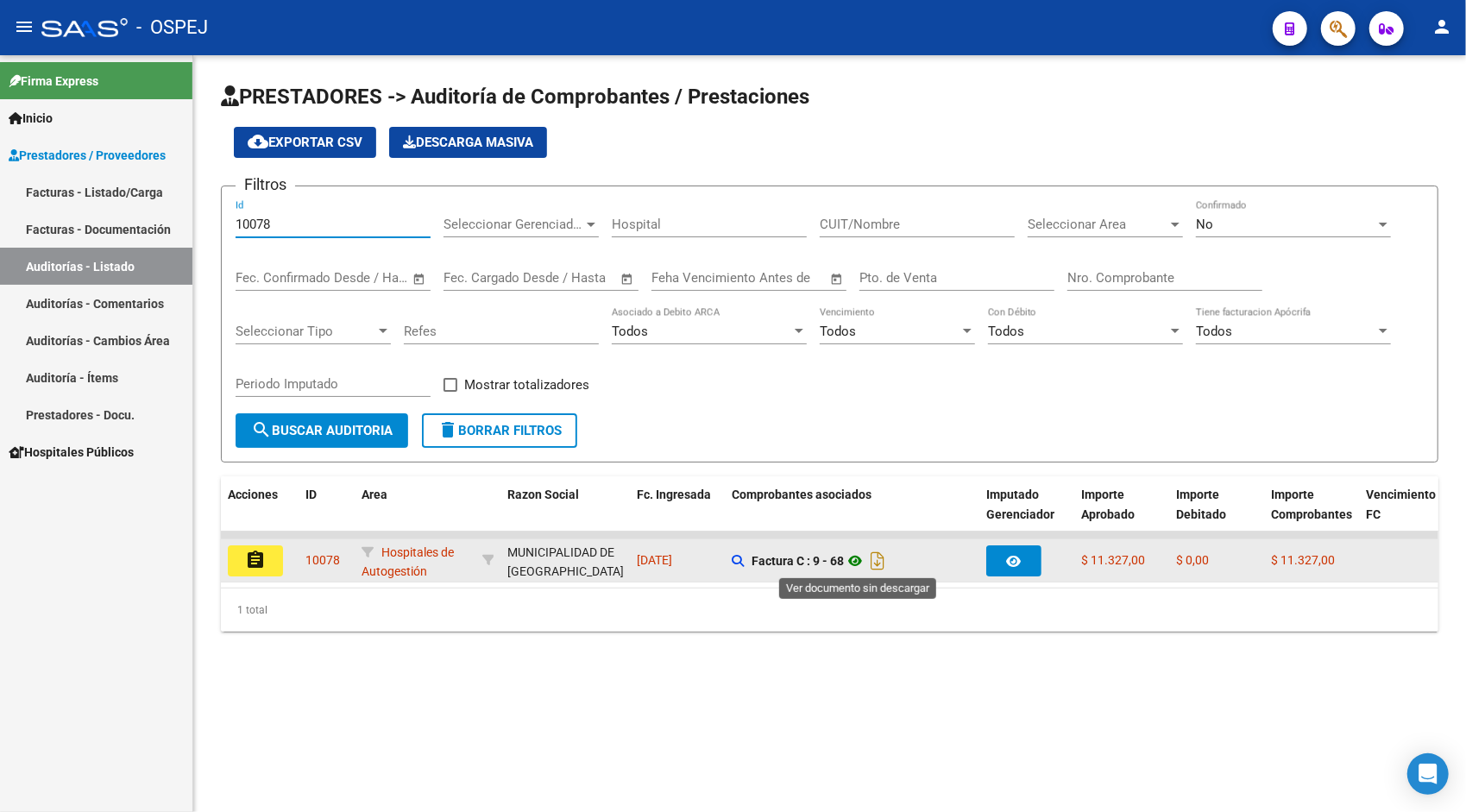
click at [862, 561] on icon at bounding box center [855, 560] width 22 height 21
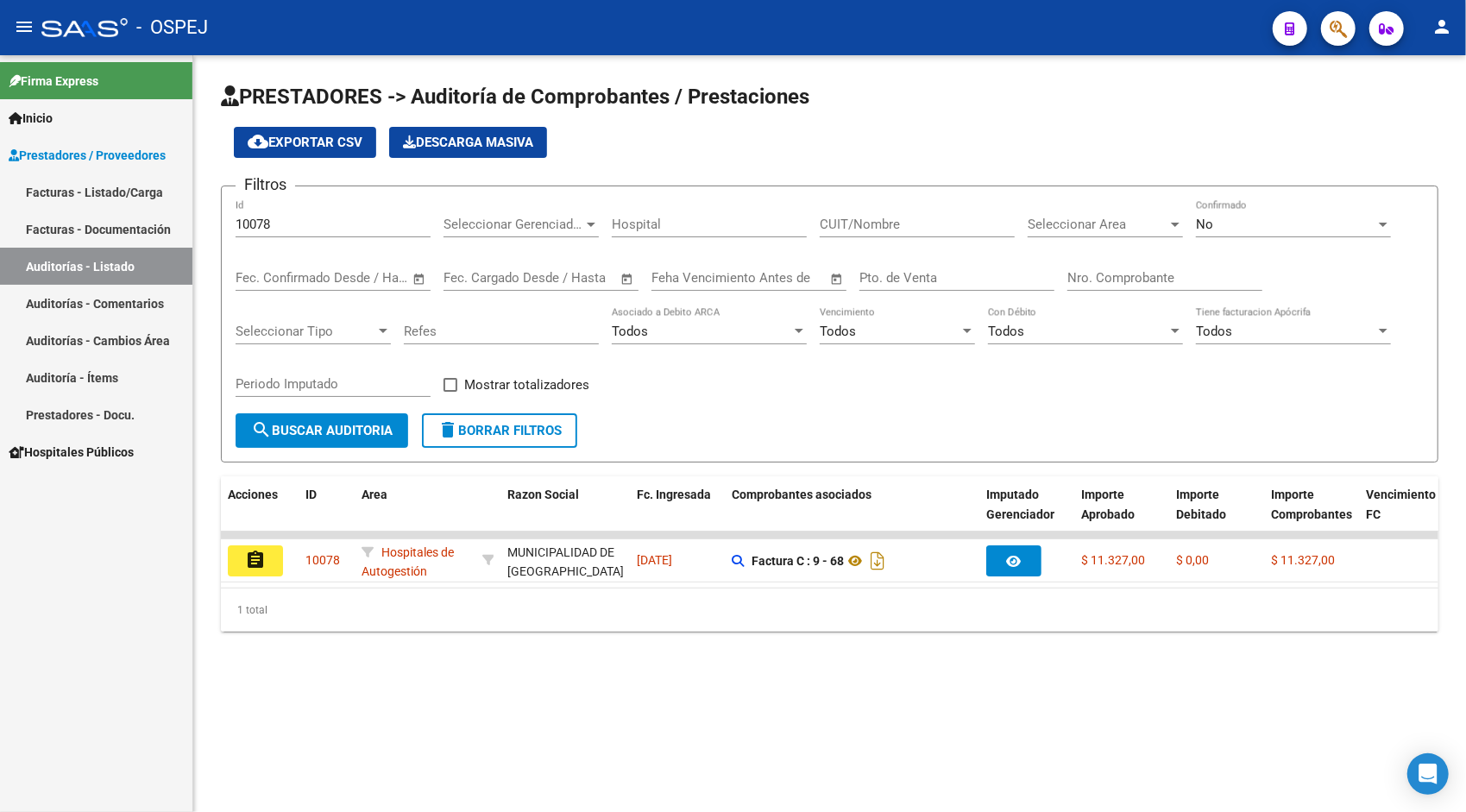
click at [367, 218] on input "10078" at bounding box center [333, 224] width 195 height 16
paste input "9"
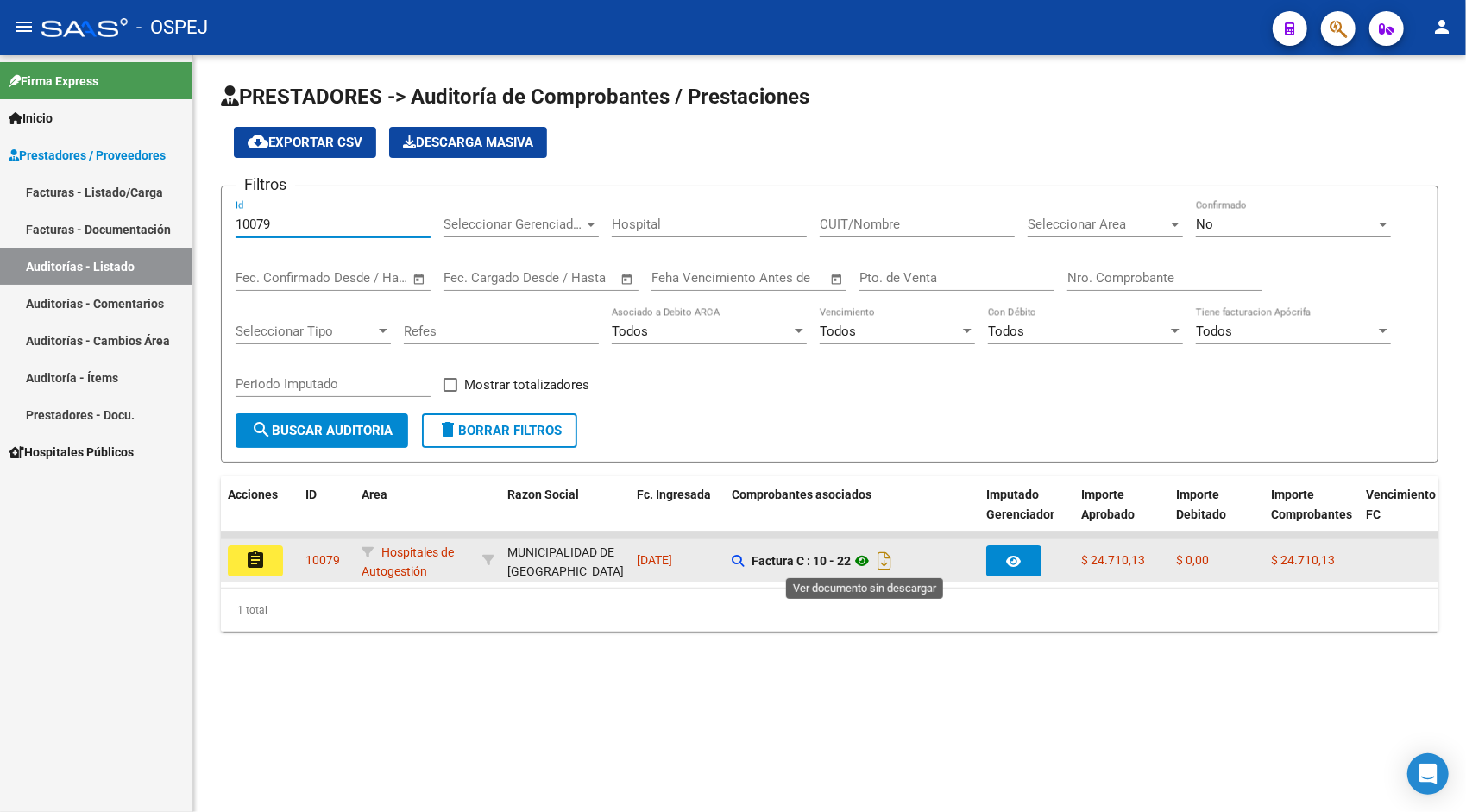
click at [866, 559] on icon at bounding box center [862, 560] width 22 height 21
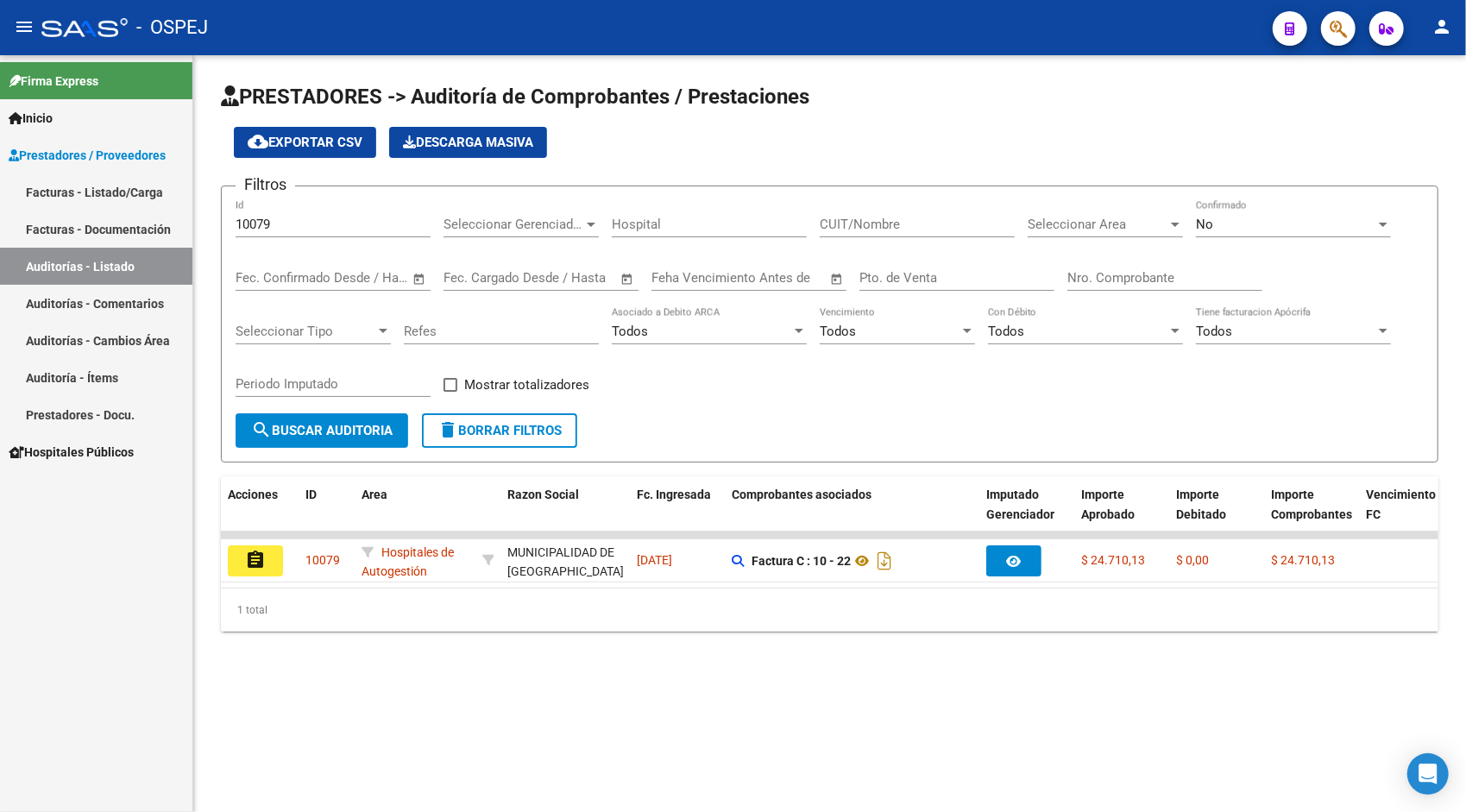
click at [347, 227] on input "10079" at bounding box center [333, 224] width 195 height 16
paste input "80"
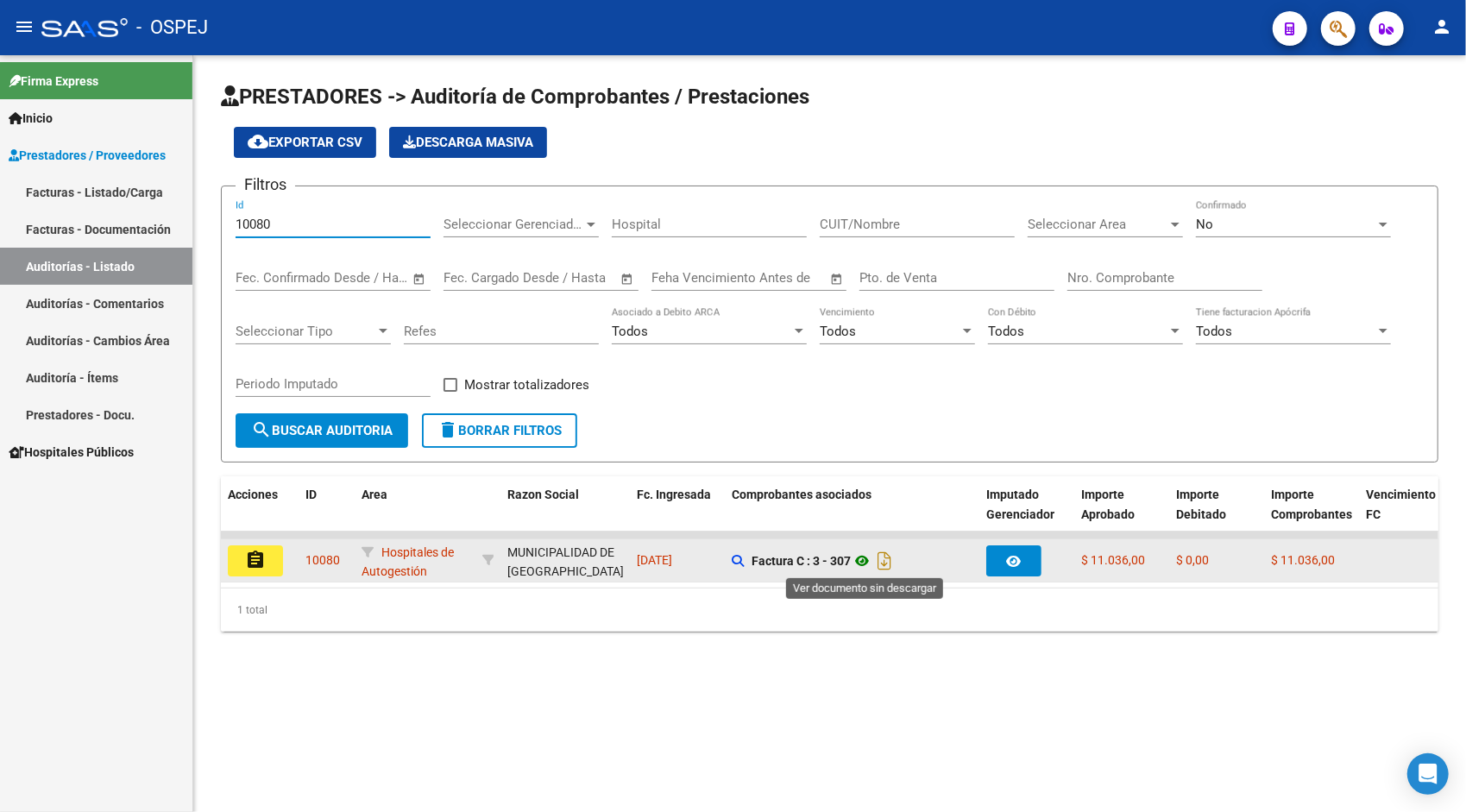
click at [863, 563] on icon at bounding box center [862, 560] width 22 height 21
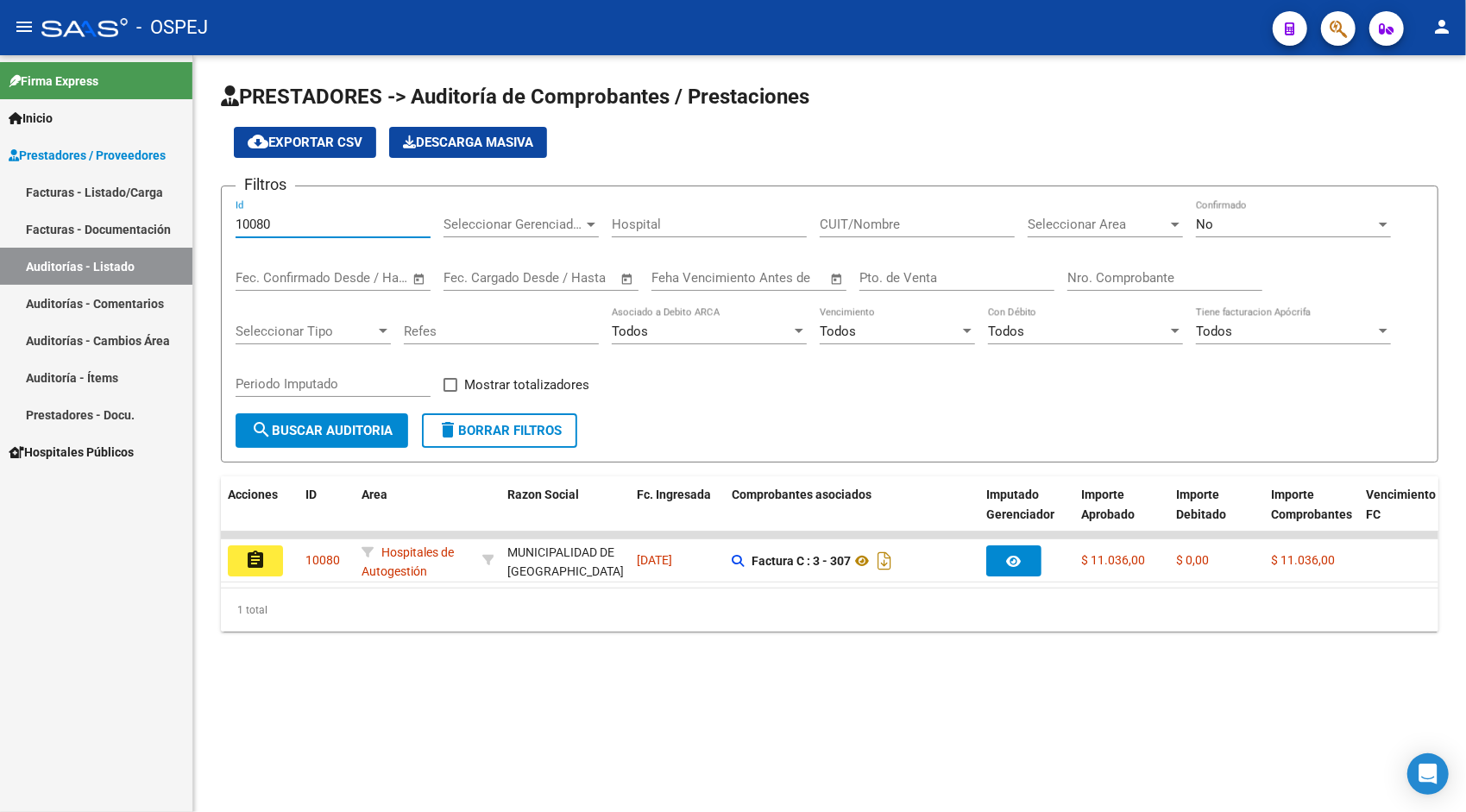
click at [406, 221] on input "10080" at bounding box center [333, 224] width 195 height 16
paste input "1"
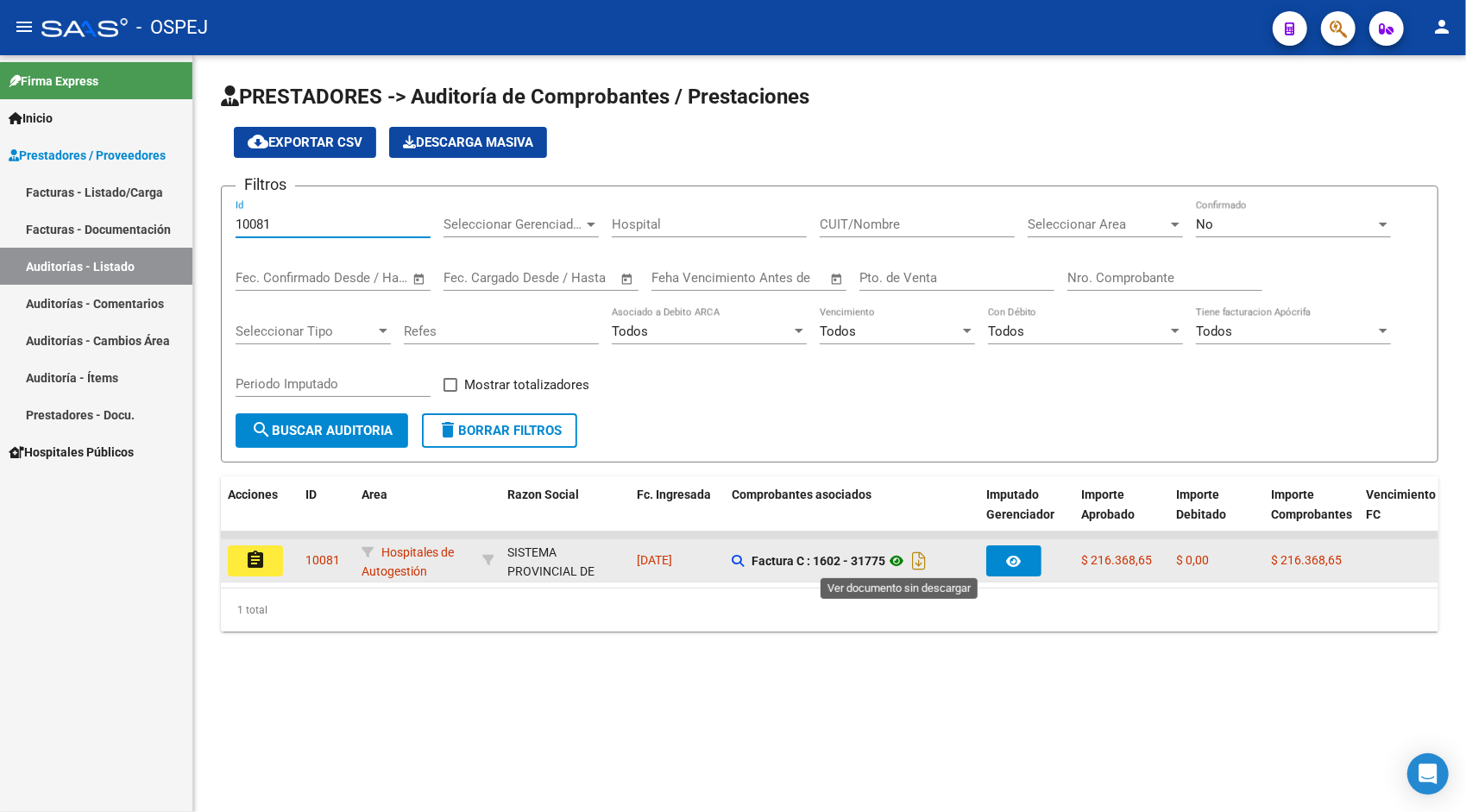
click at [900, 557] on icon at bounding box center [897, 560] width 22 height 21
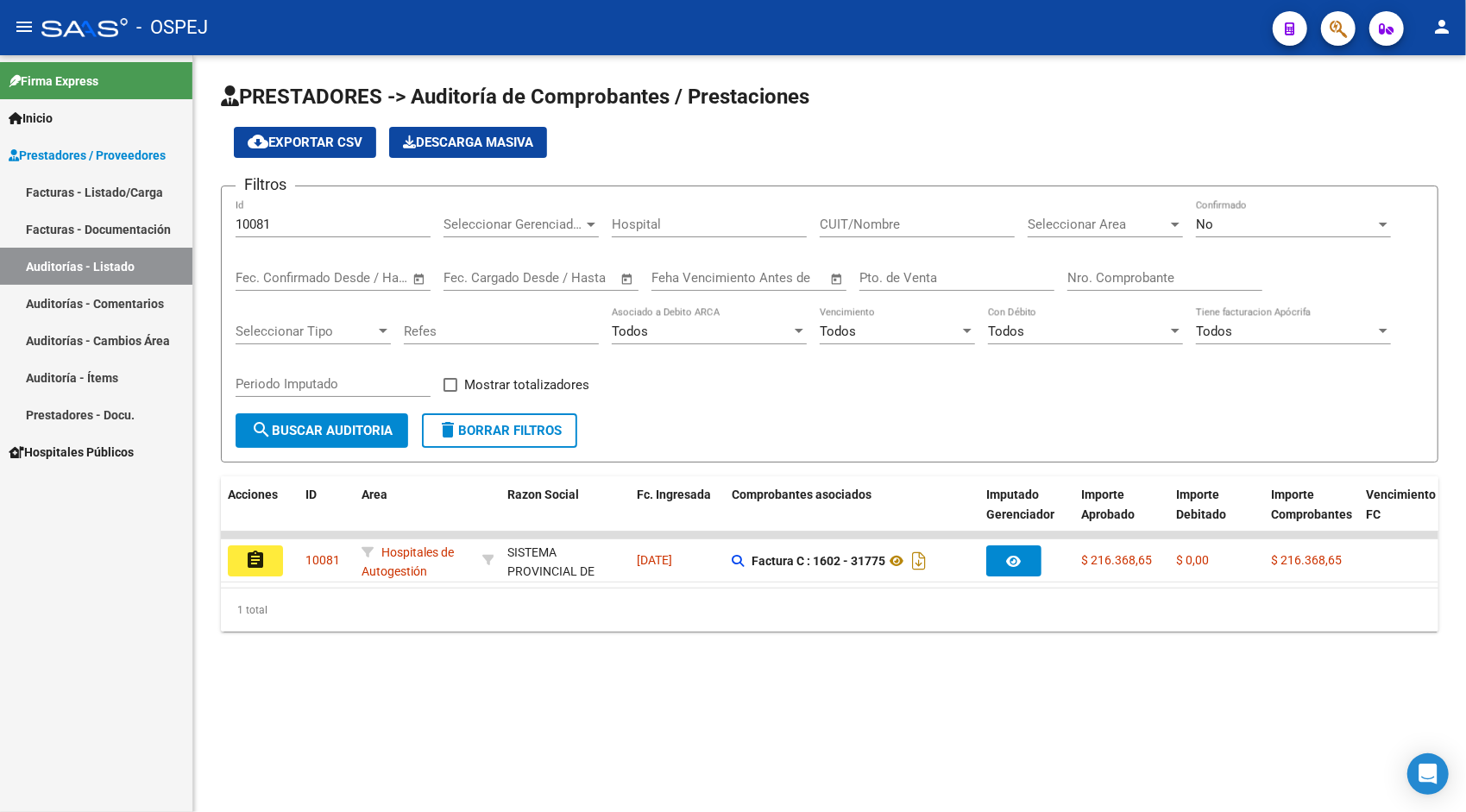
click at [364, 234] on div "10081 Id" at bounding box center [333, 219] width 195 height 37
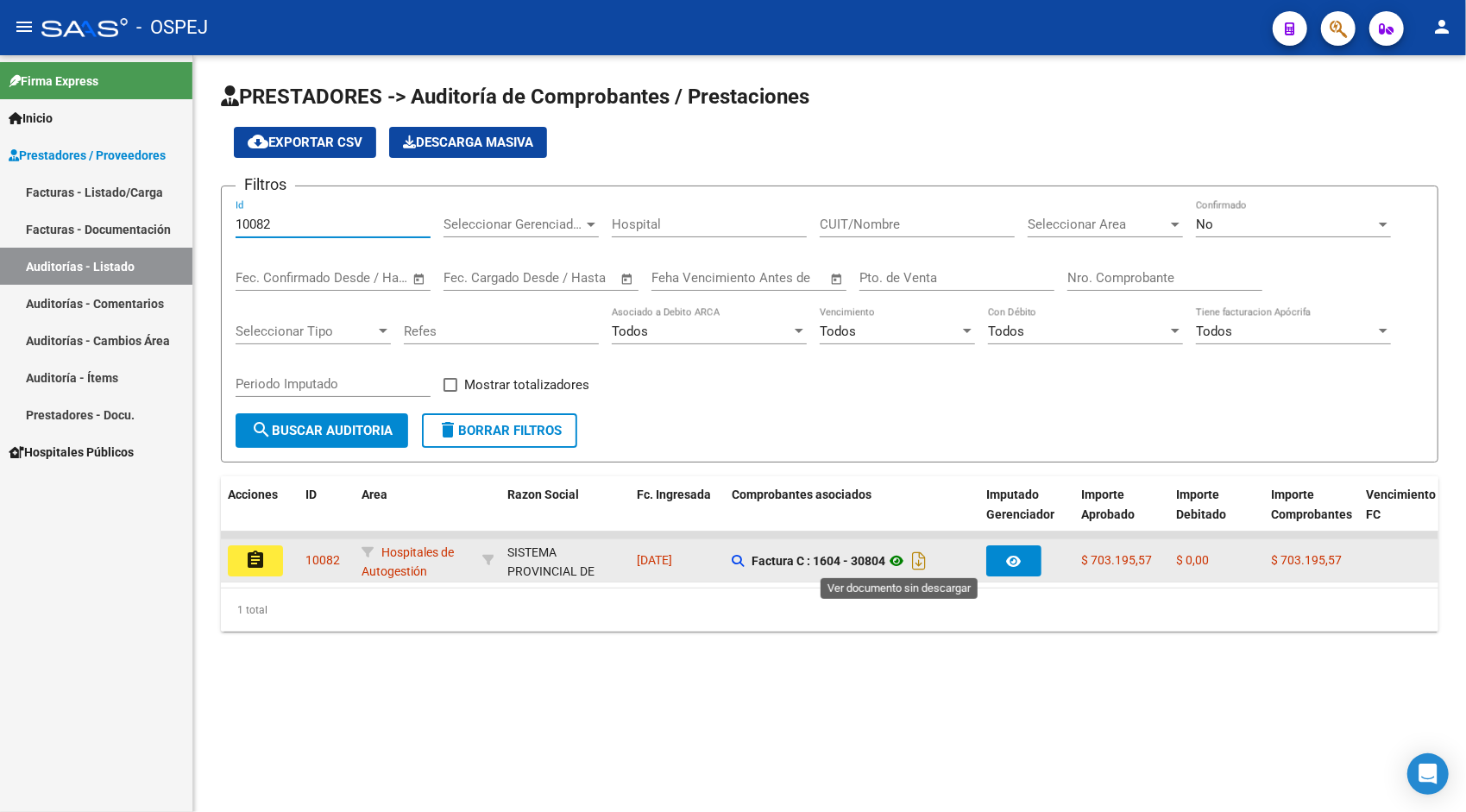
click at [901, 559] on icon at bounding box center [897, 560] width 22 height 21
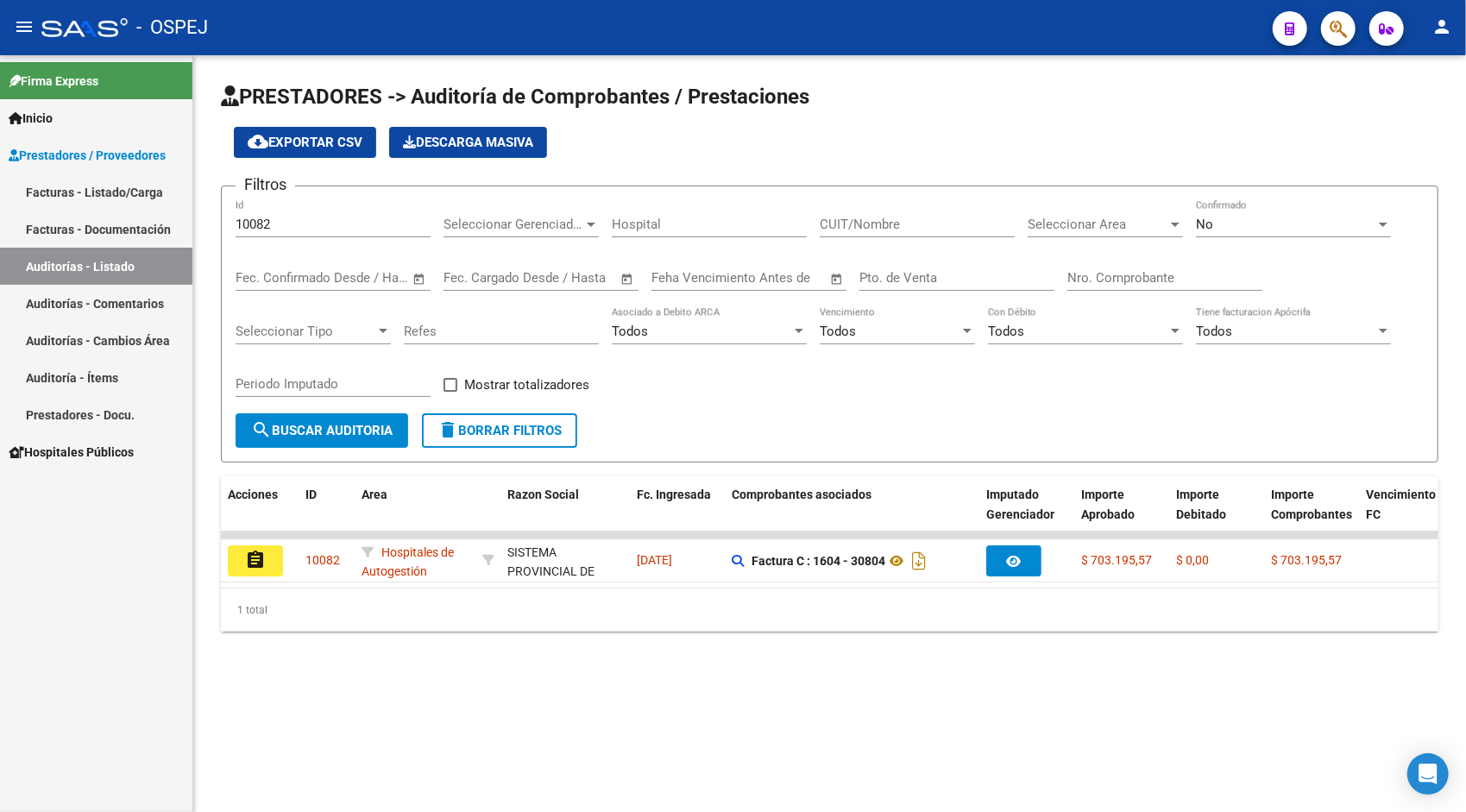
click at [316, 220] on input "10082" at bounding box center [333, 224] width 195 height 16
paste input "10"
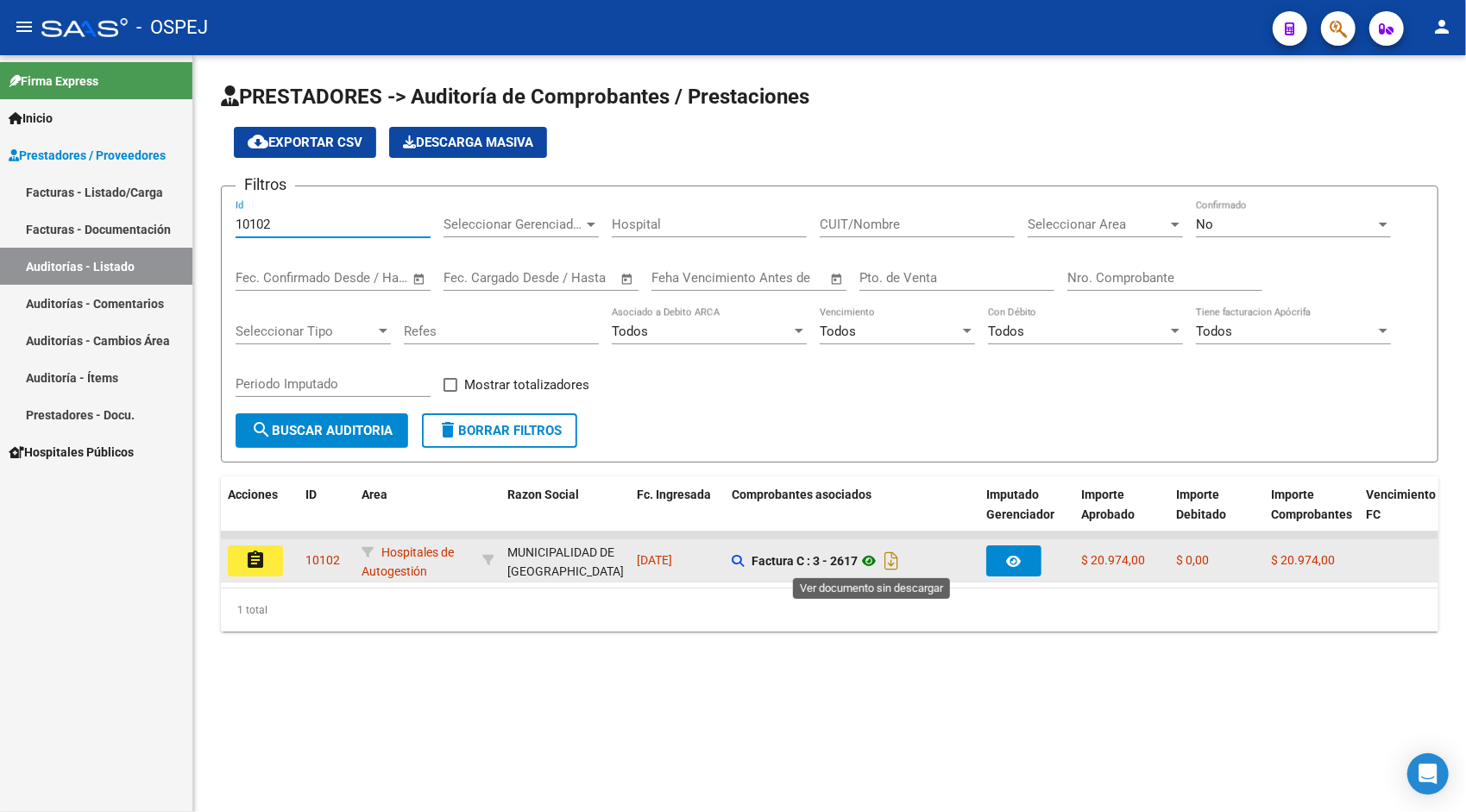
click at [870, 562] on icon at bounding box center [869, 560] width 22 height 21
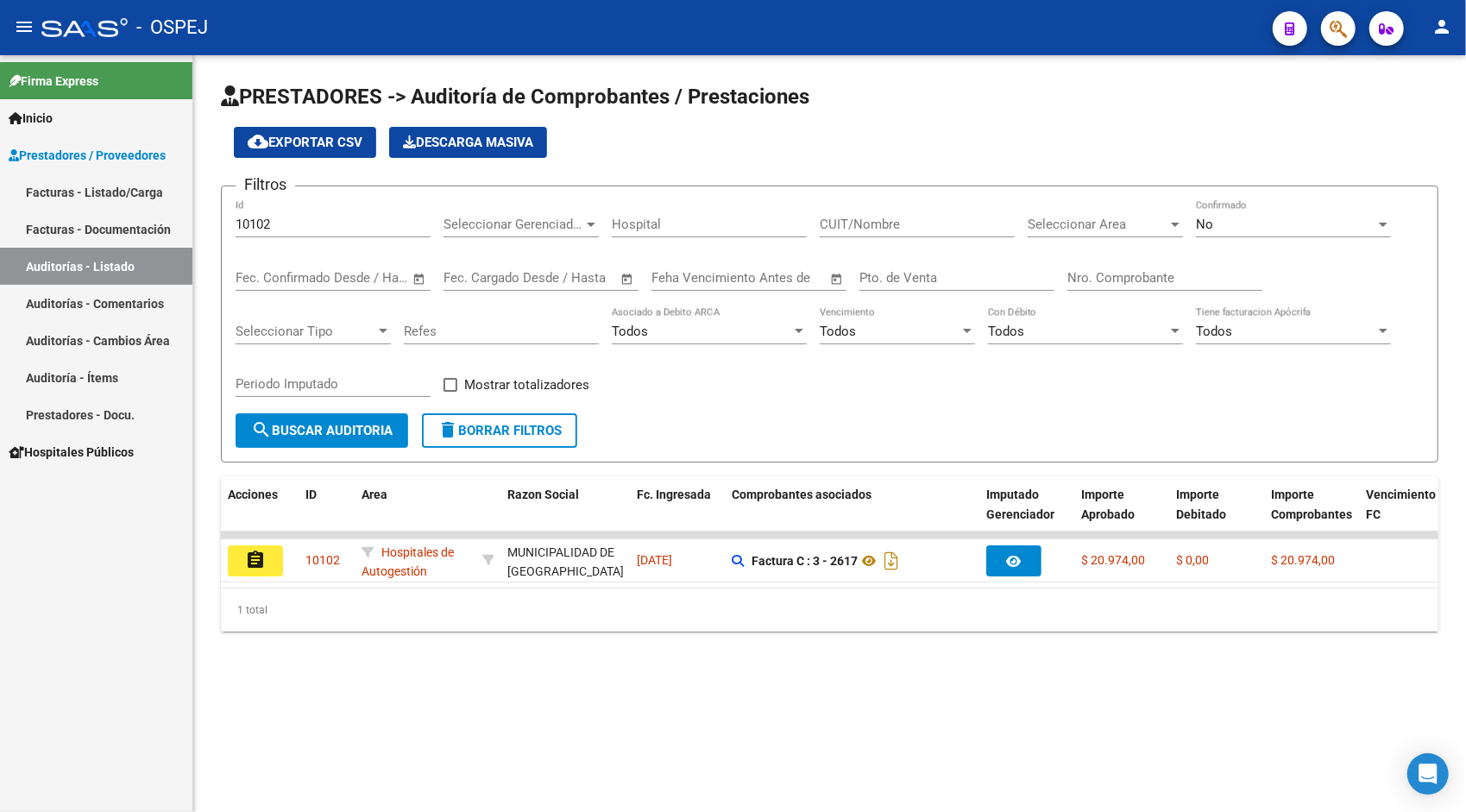
click at [394, 222] on input "10102" at bounding box center [333, 224] width 195 height 16
paste input "5"
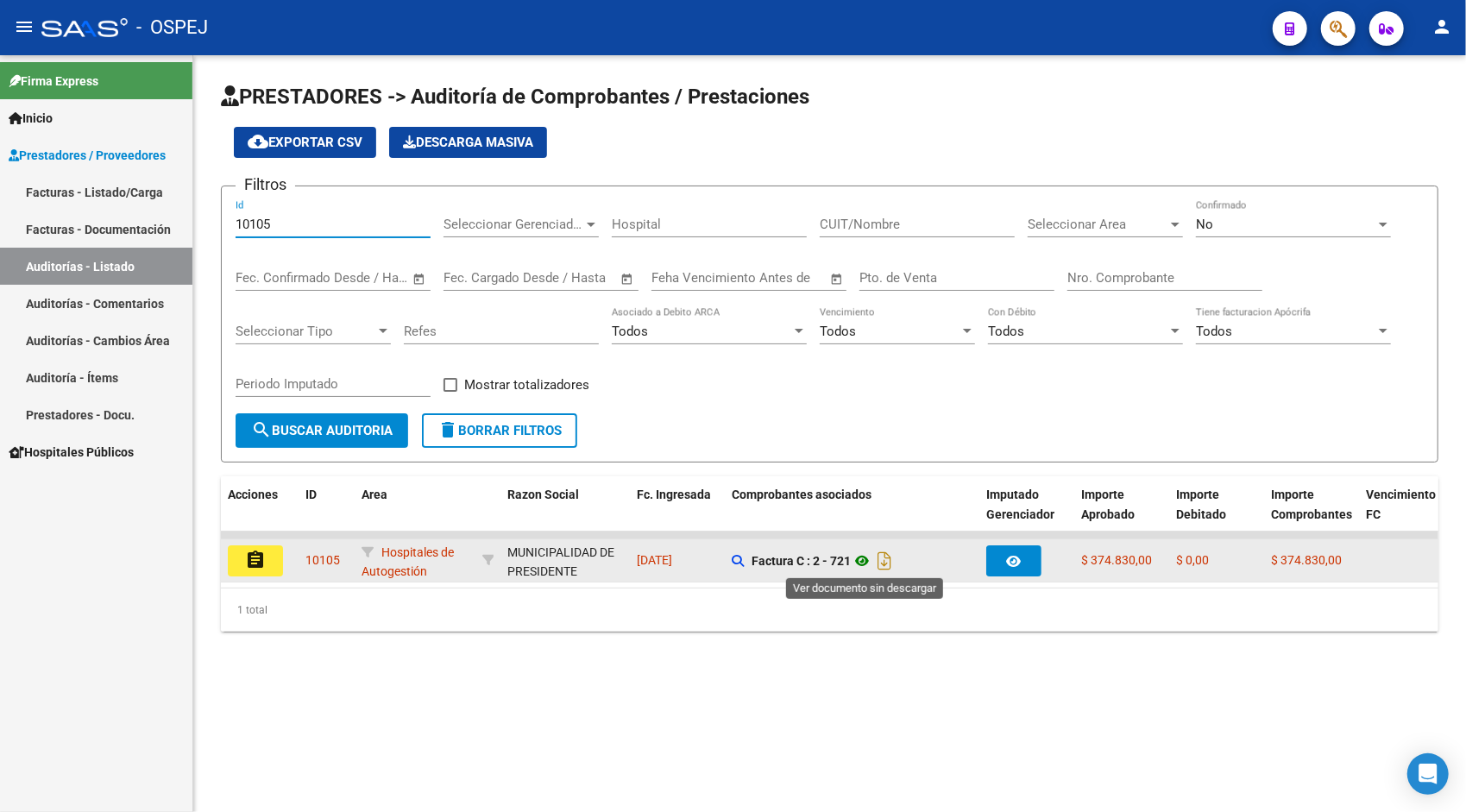
click at [868, 563] on icon at bounding box center [862, 560] width 22 height 21
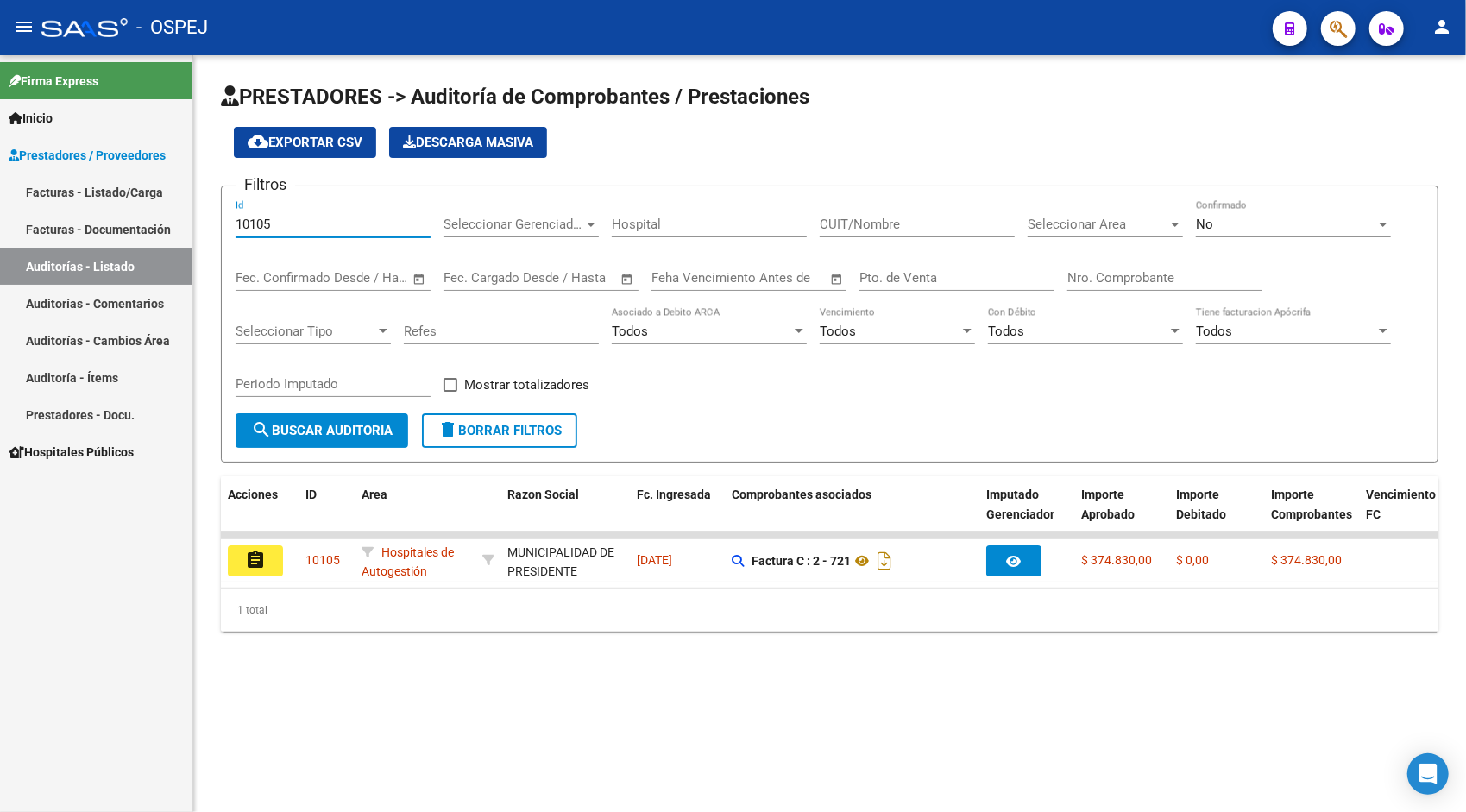
click at [355, 223] on input "10105" at bounding box center [333, 224] width 195 height 16
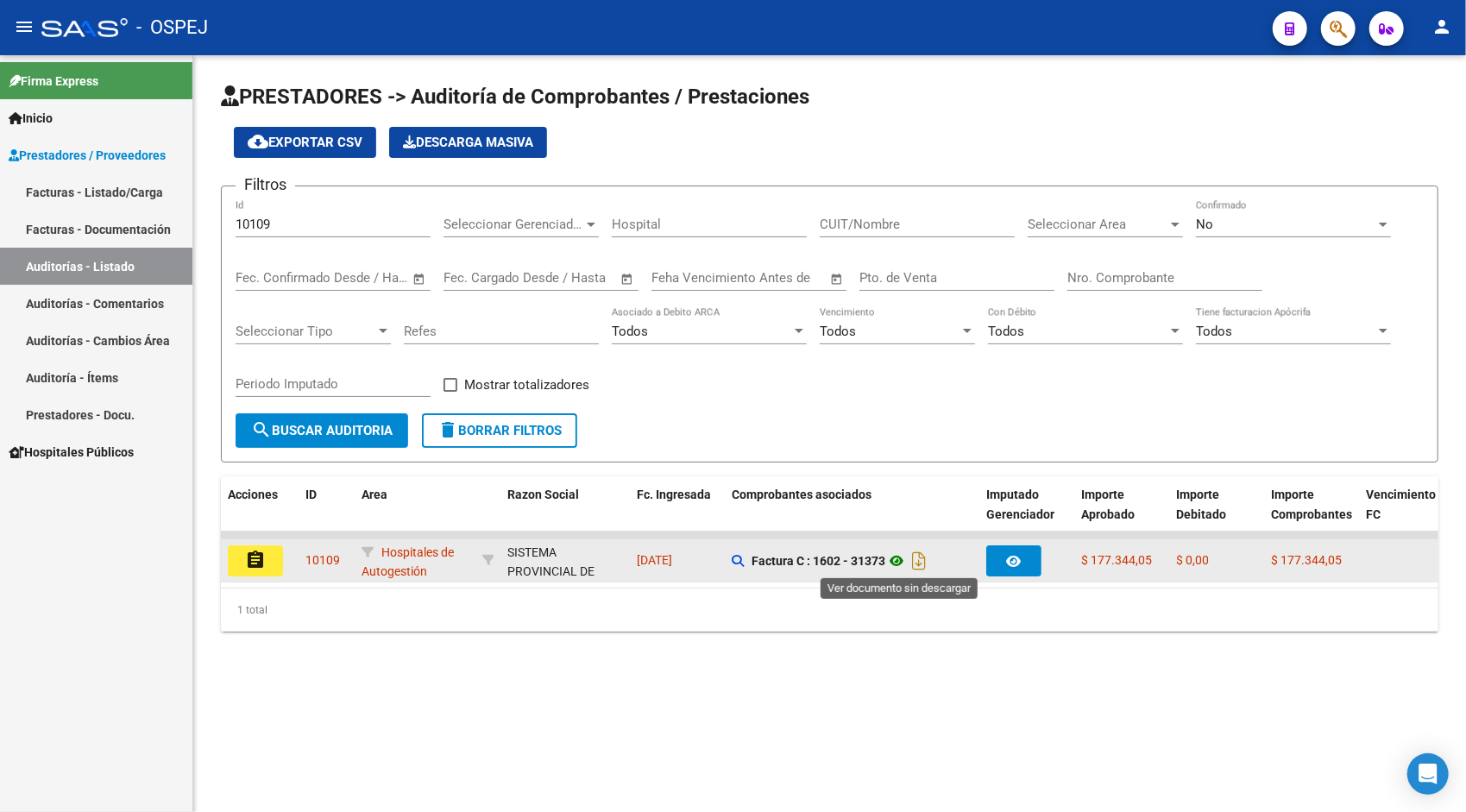
click at [898, 558] on icon at bounding box center [897, 560] width 22 height 21
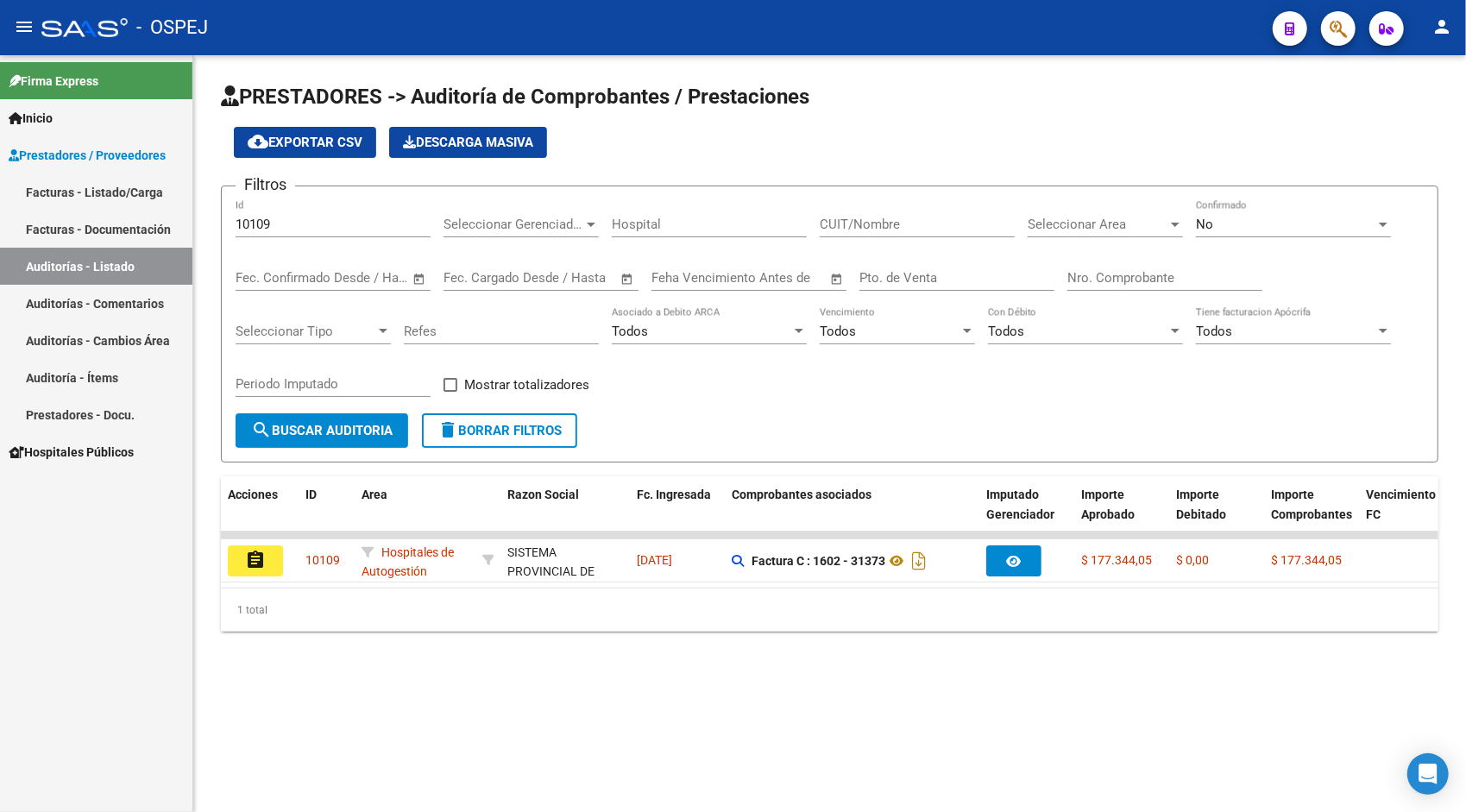
click at [320, 237] on div "10109 Id" at bounding box center [333, 227] width 195 height 53
click at [316, 231] on input "10109" at bounding box center [333, 224] width 195 height 16
paste input "12"
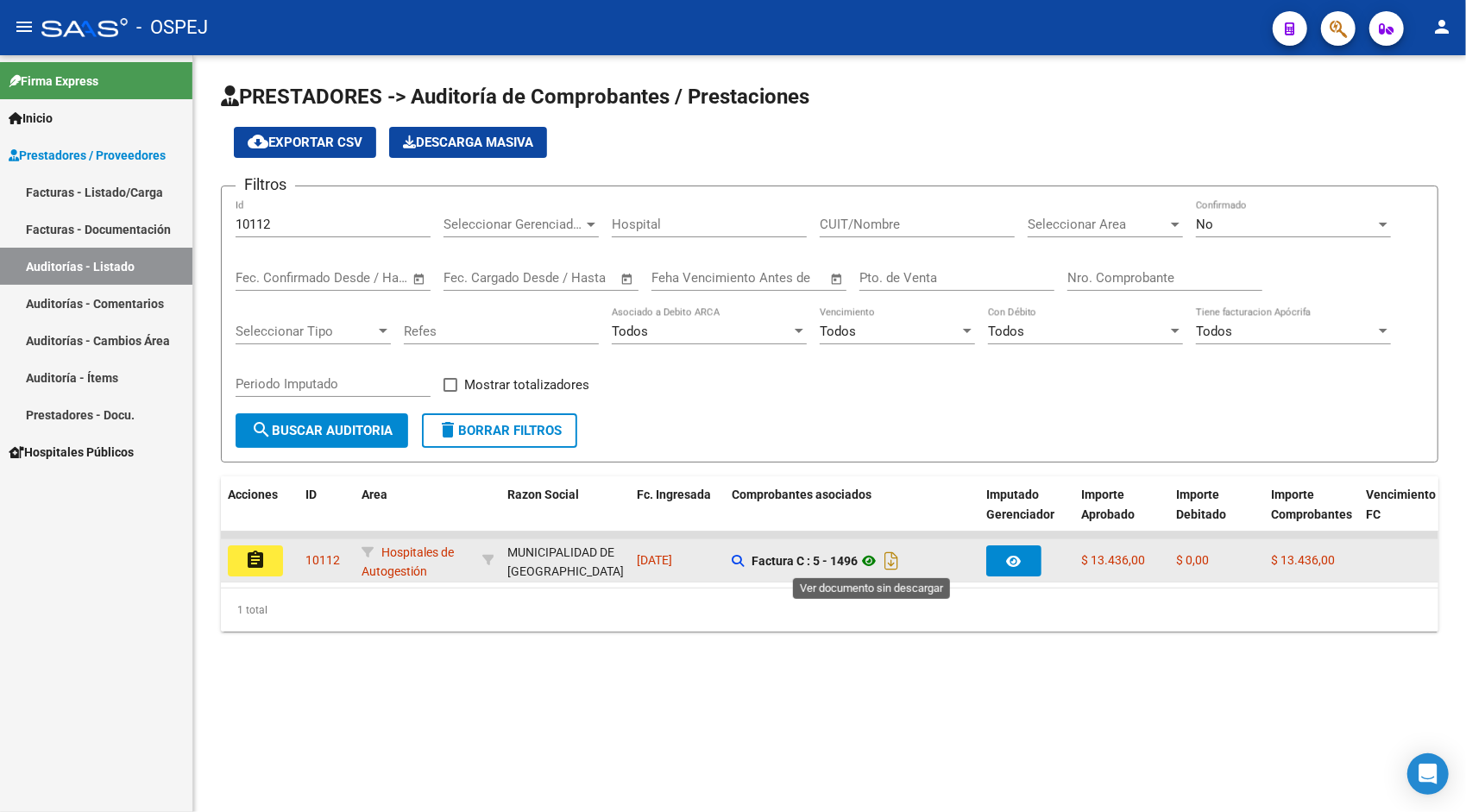
click at [871, 562] on icon at bounding box center [869, 560] width 22 height 21
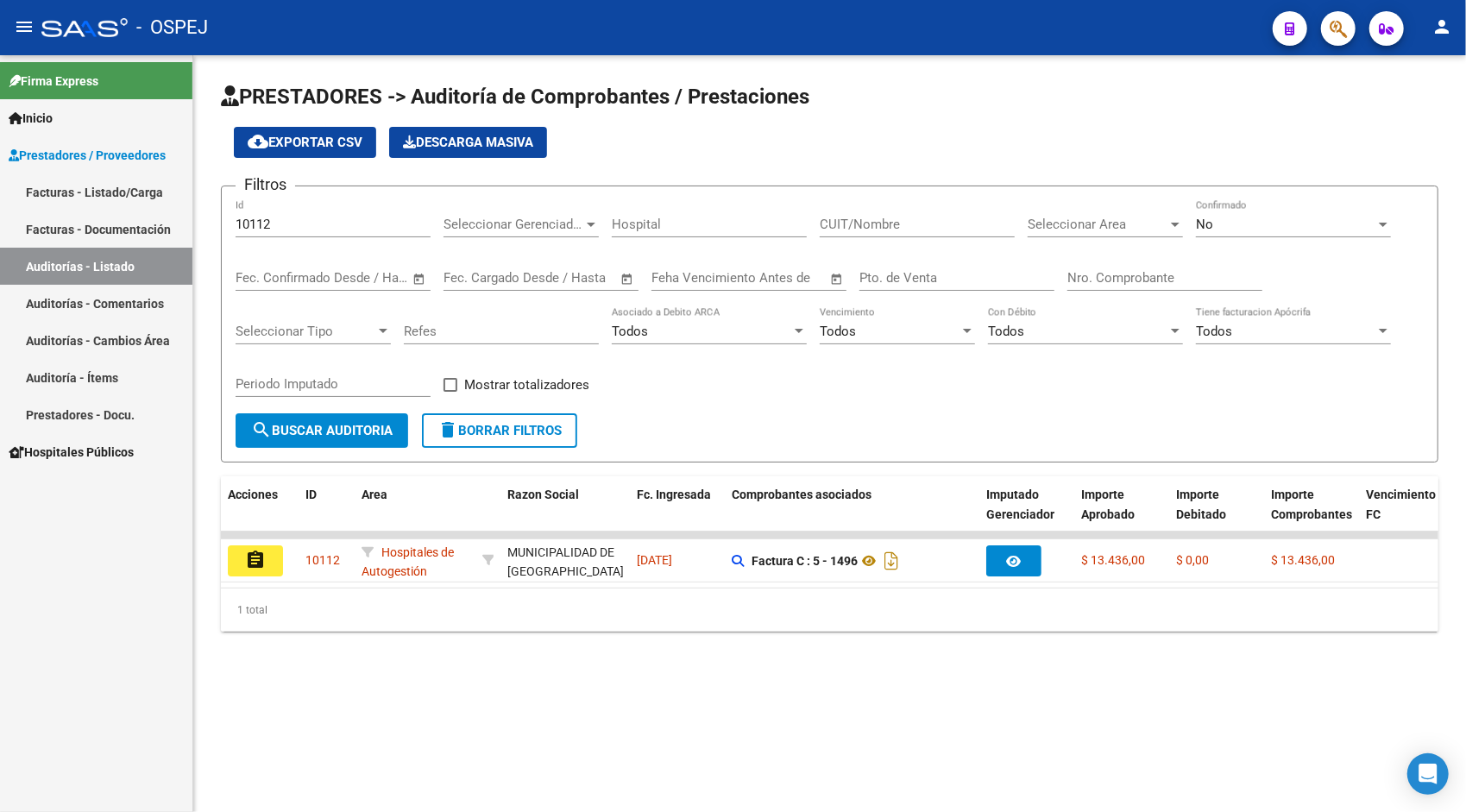
click at [356, 220] on input "10112" at bounding box center [333, 224] width 195 height 16
paste input "4"
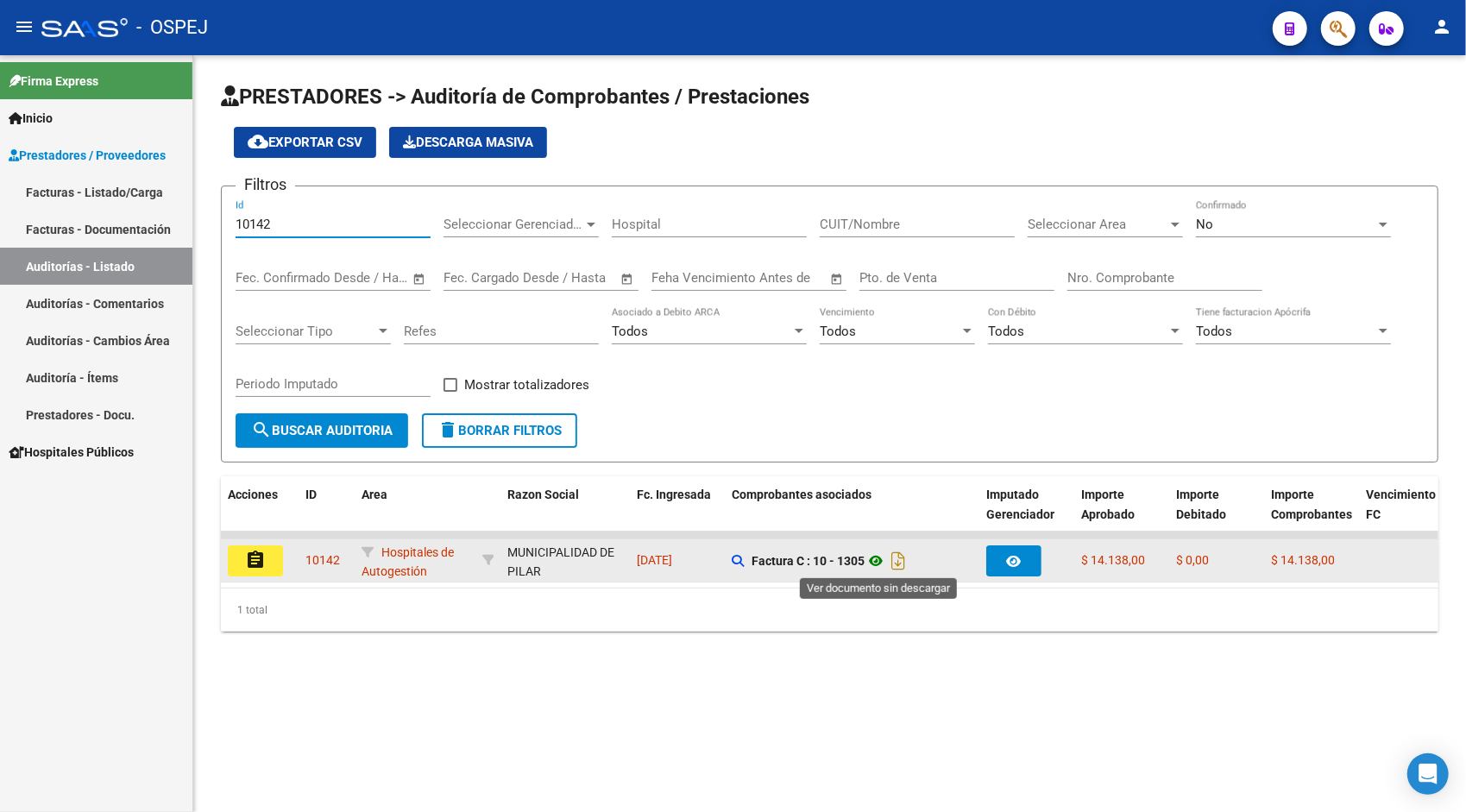
click at [878, 564] on icon at bounding box center [875, 560] width 22 height 21
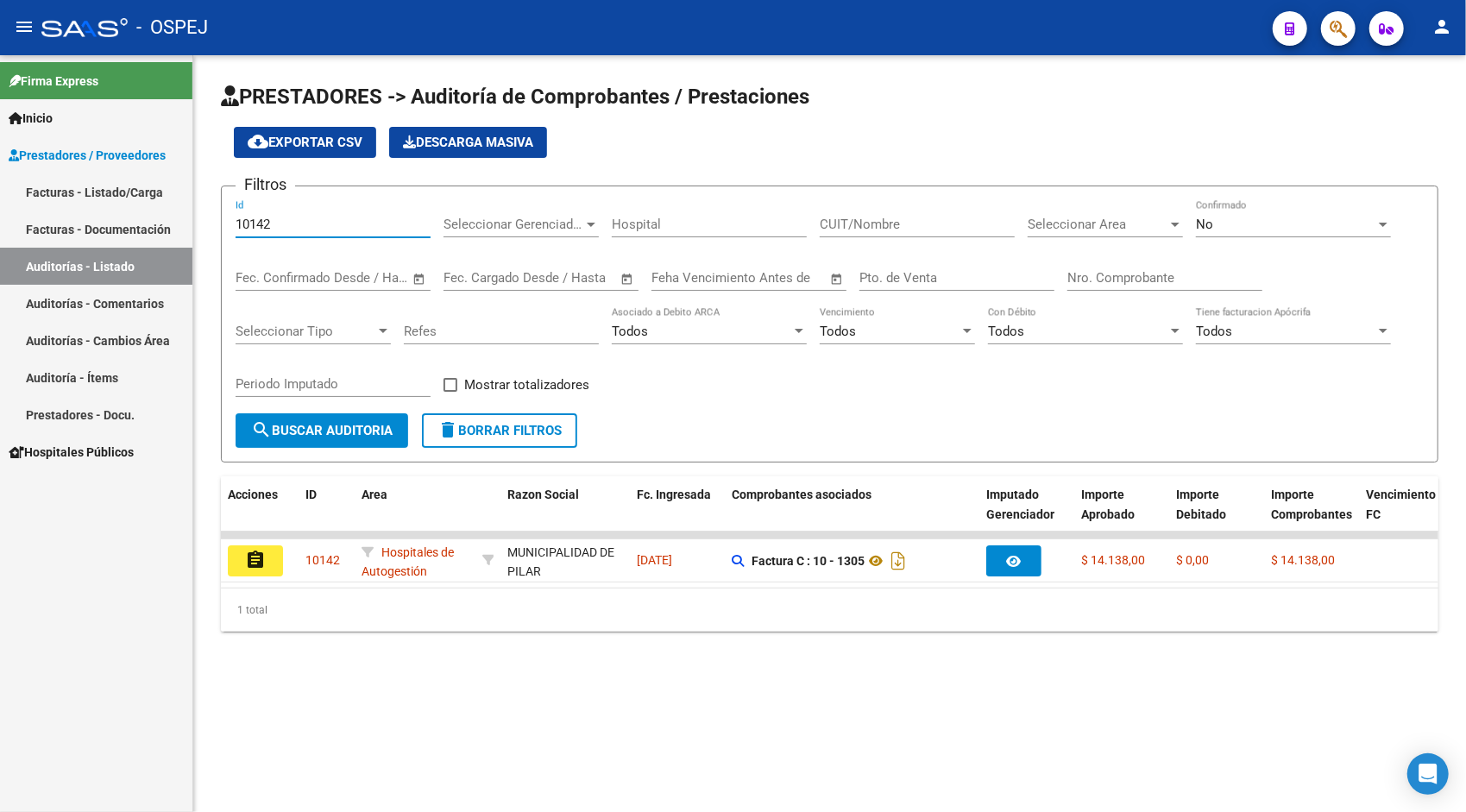
click at [310, 229] on input "10142" at bounding box center [333, 224] width 195 height 16
paste input "69"
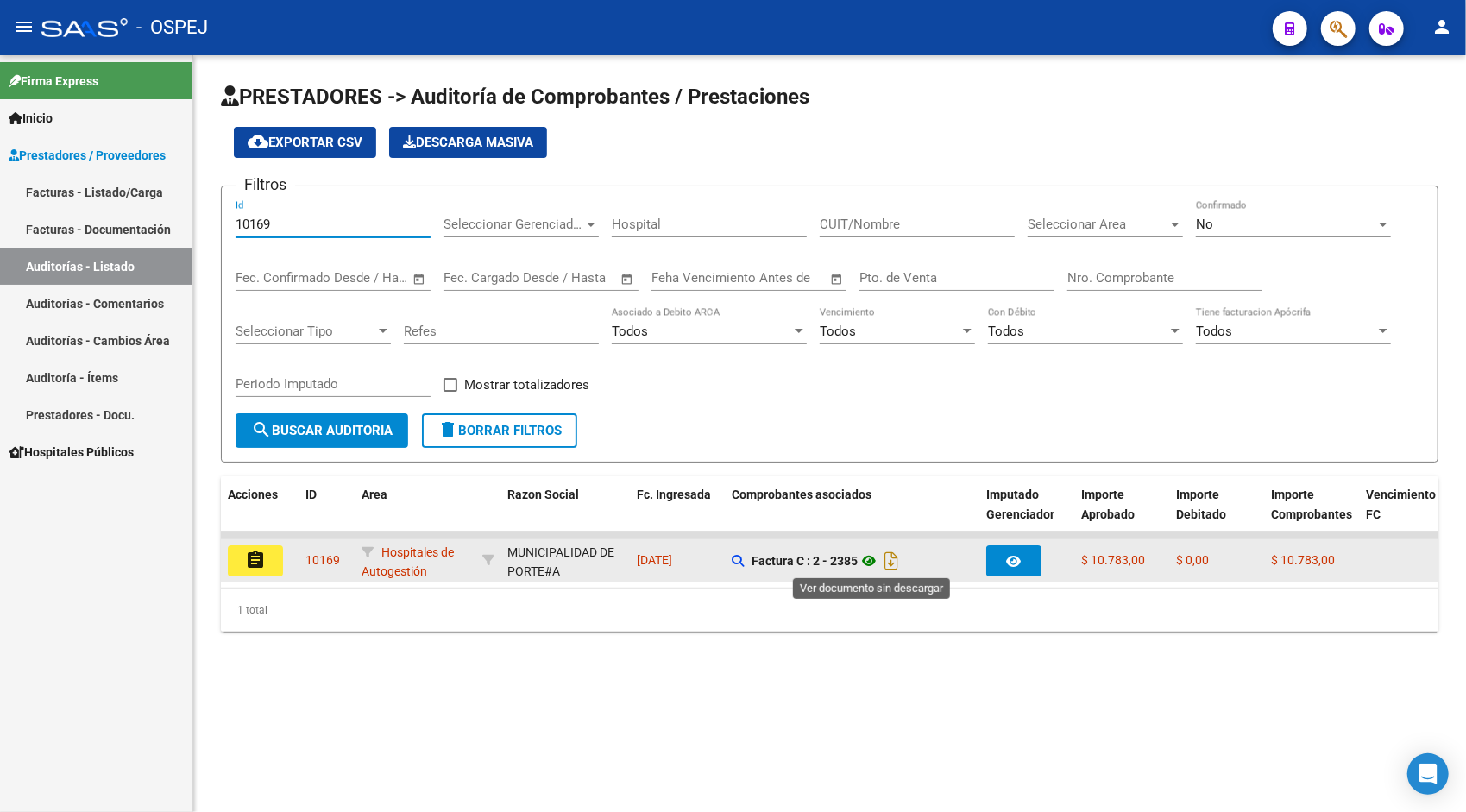
click at [875, 556] on icon at bounding box center [869, 560] width 22 height 21
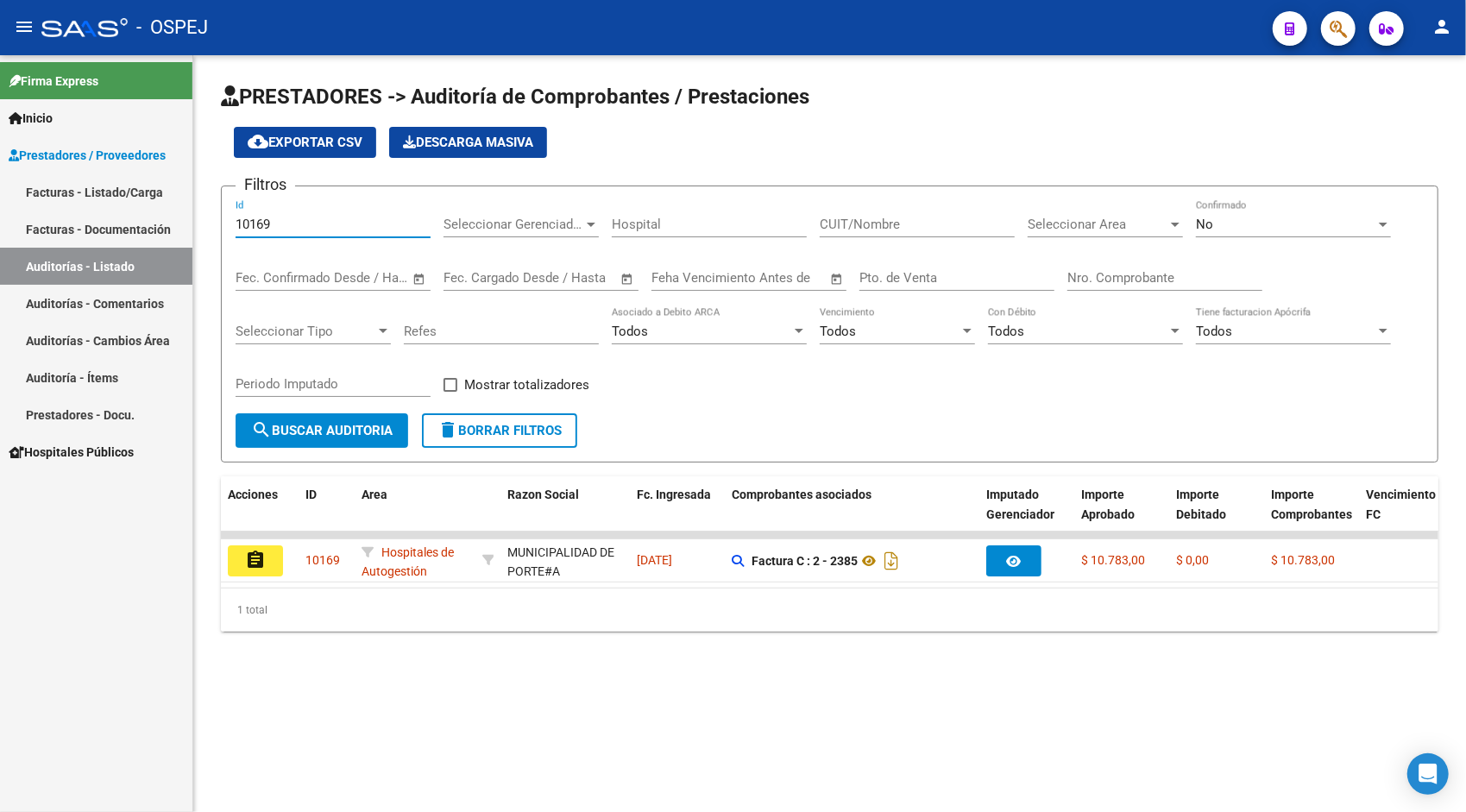
click at [301, 223] on input "10169" at bounding box center [333, 224] width 195 height 16
paste input "438"
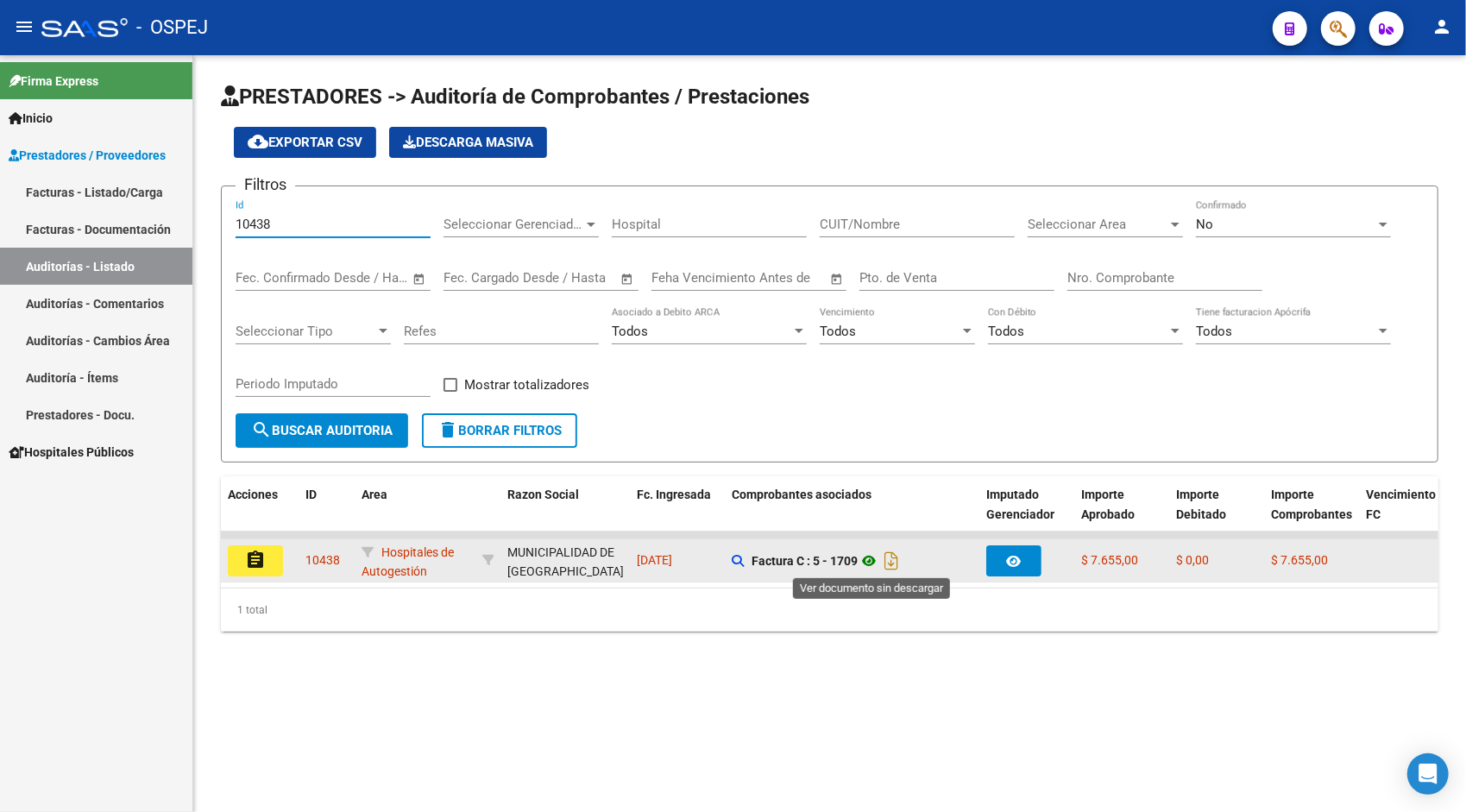
click at [874, 559] on icon at bounding box center [869, 560] width 22 height 21
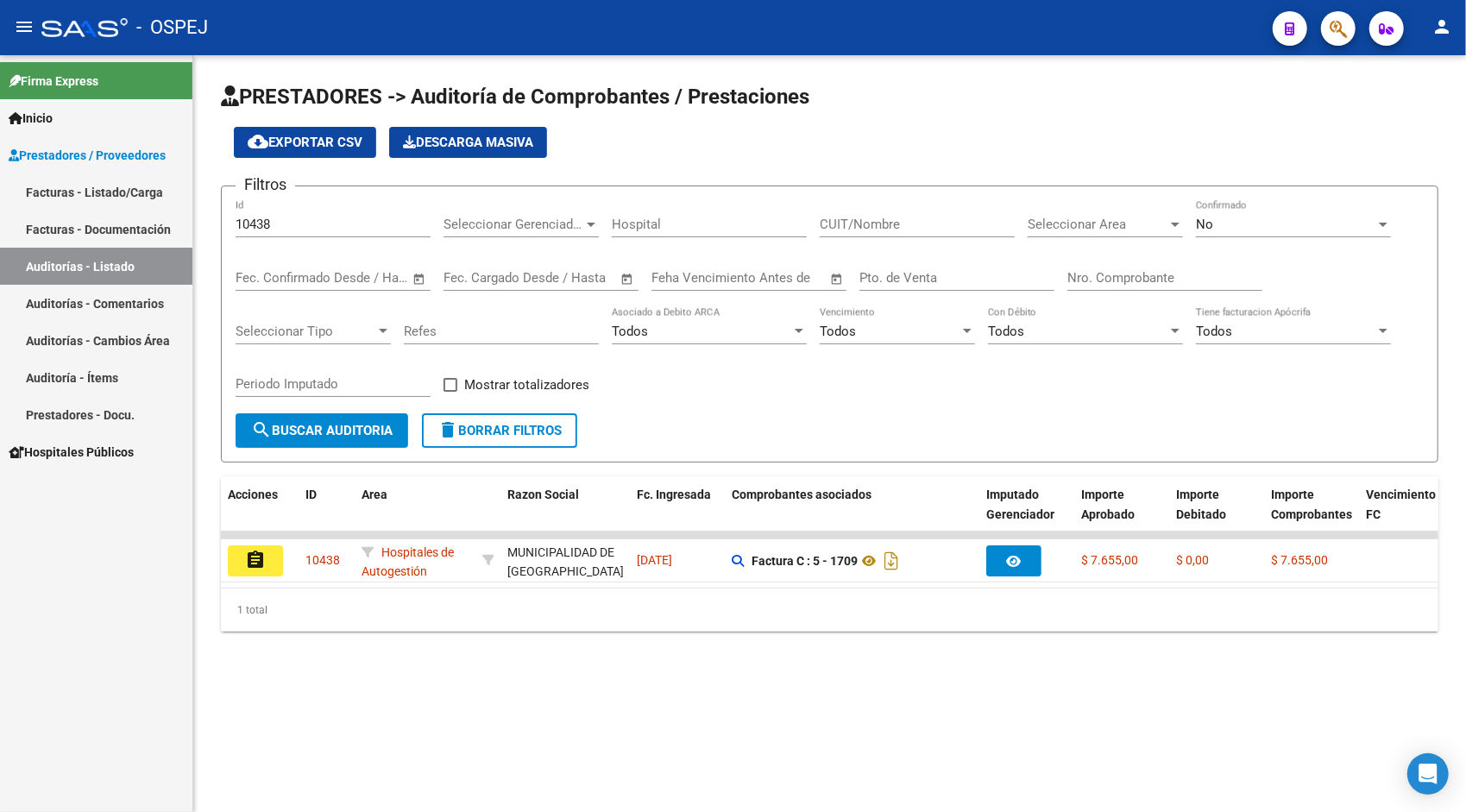
click at [338, 234] on div "10438 Id" at bounding box center [333, 219] width 195 height 37
paste input "54"
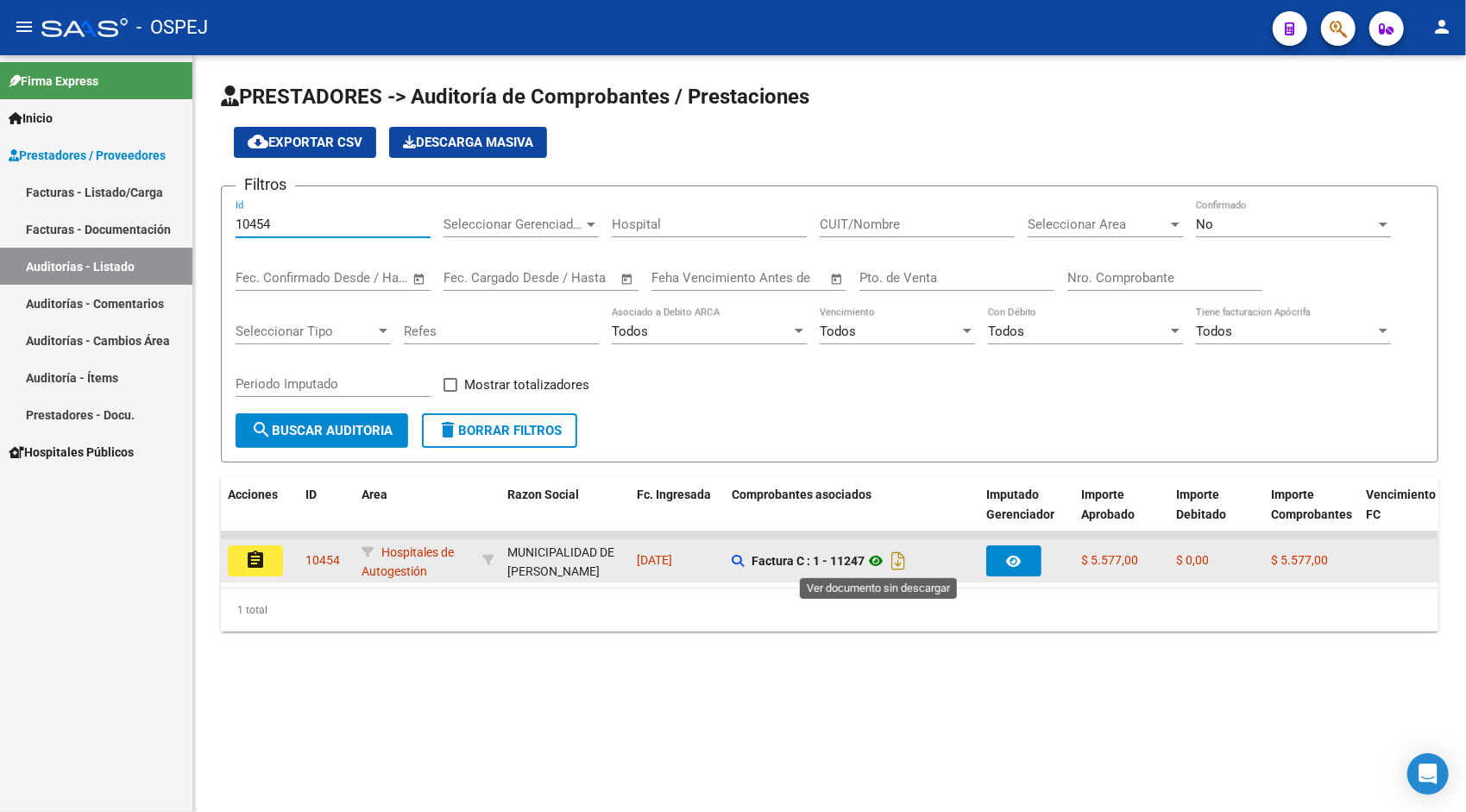
click at [882, 561] on icon at bounding box center [875, 560] width 22 height 21
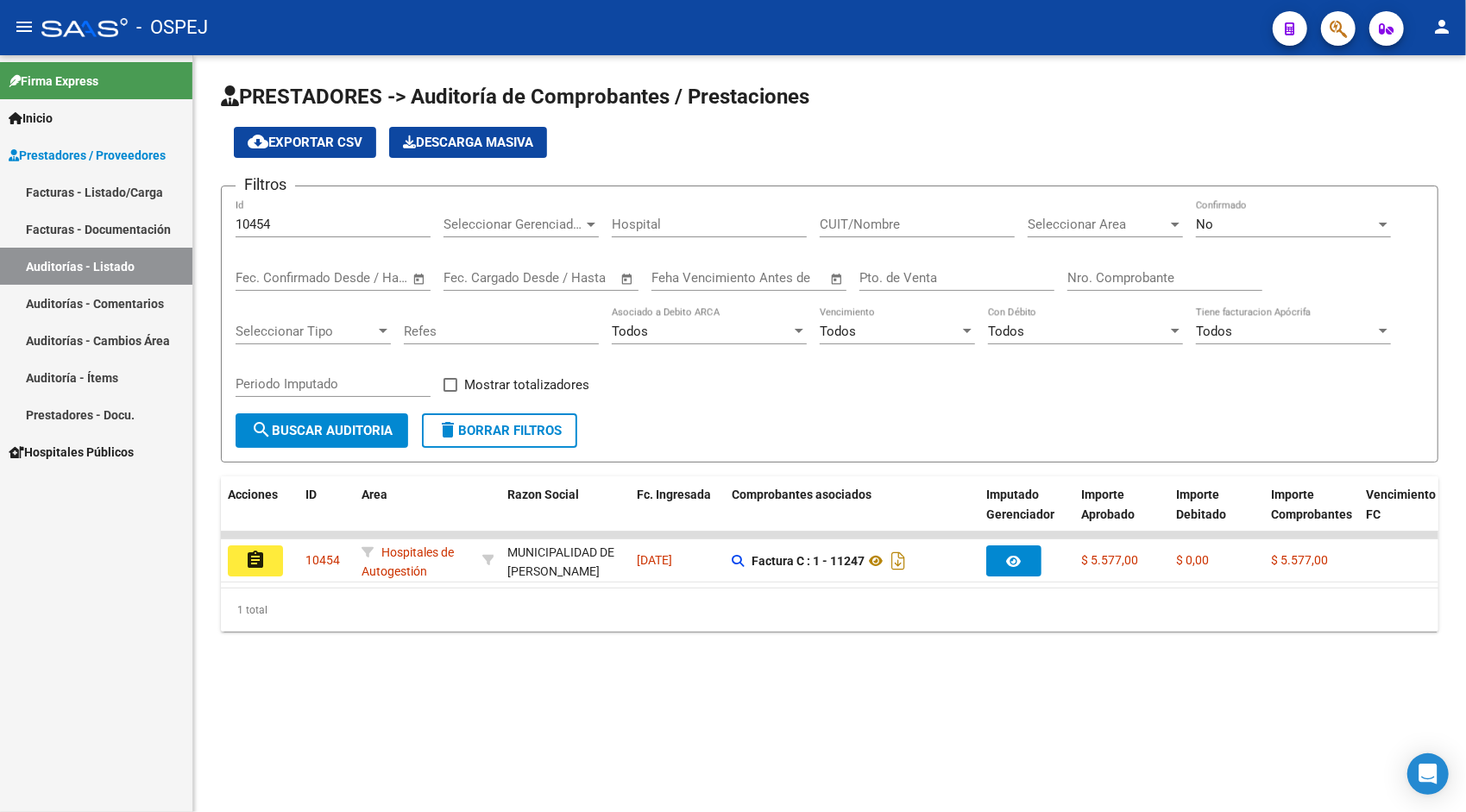
click at [326, 216] on div "10454 Id" at bounding box center [333, 219] width 195 height 37
paste input "7"
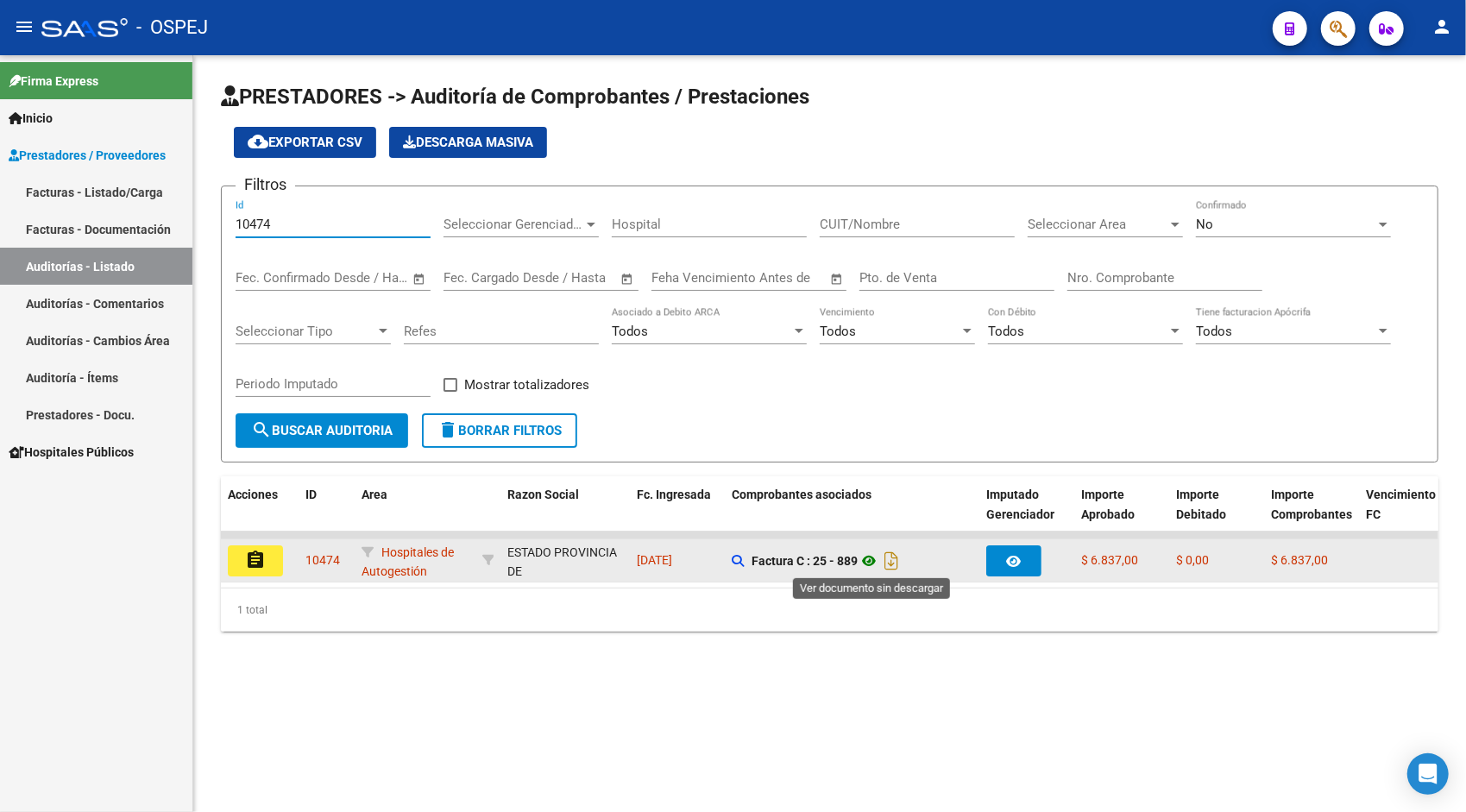
click at [877, 561] on icon at bounding box center [869, 560] width 22 height 21
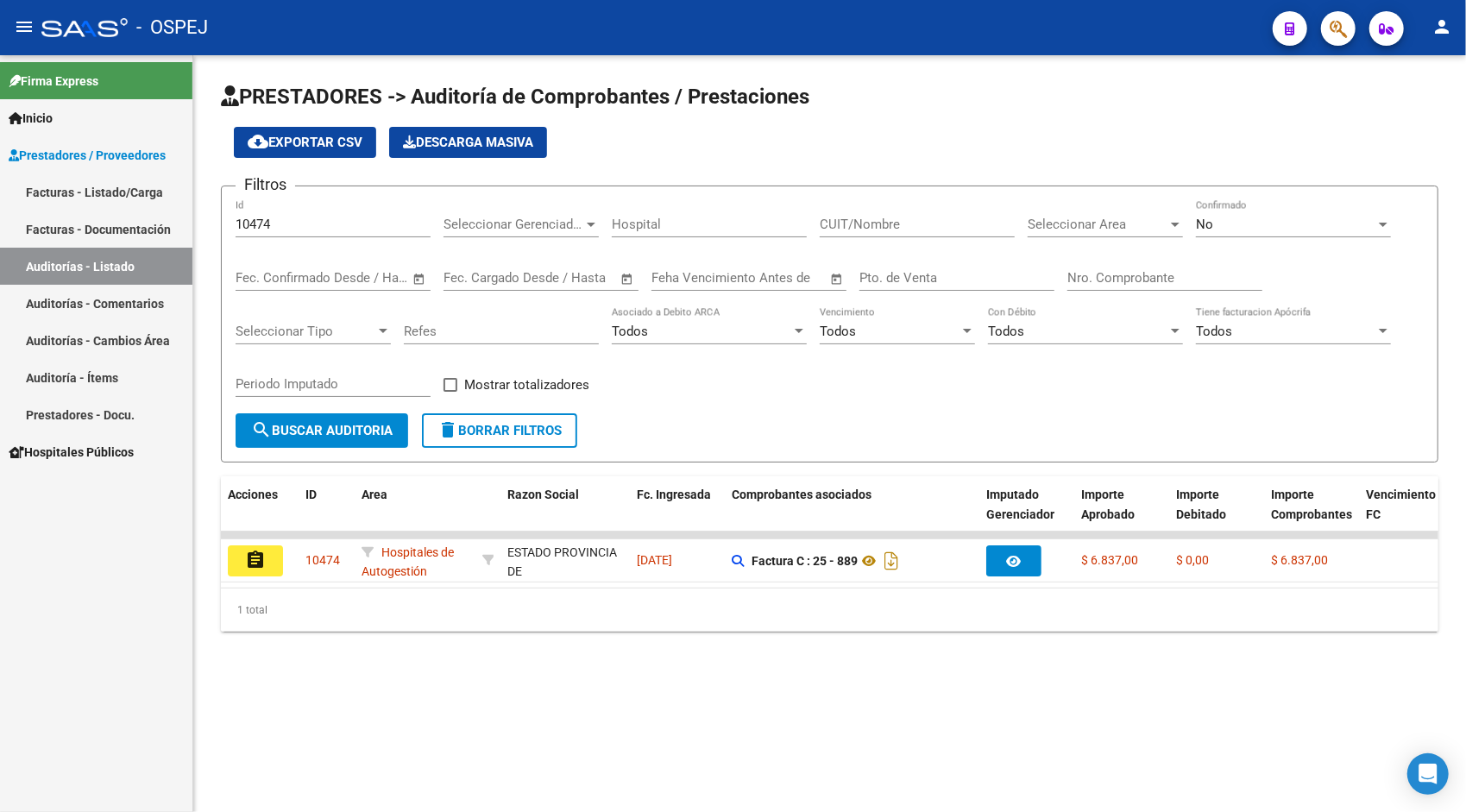
click at [321, 207] on div "10474 Id" at bounding box center [333, 219] width 195 height 37
paste input "713"
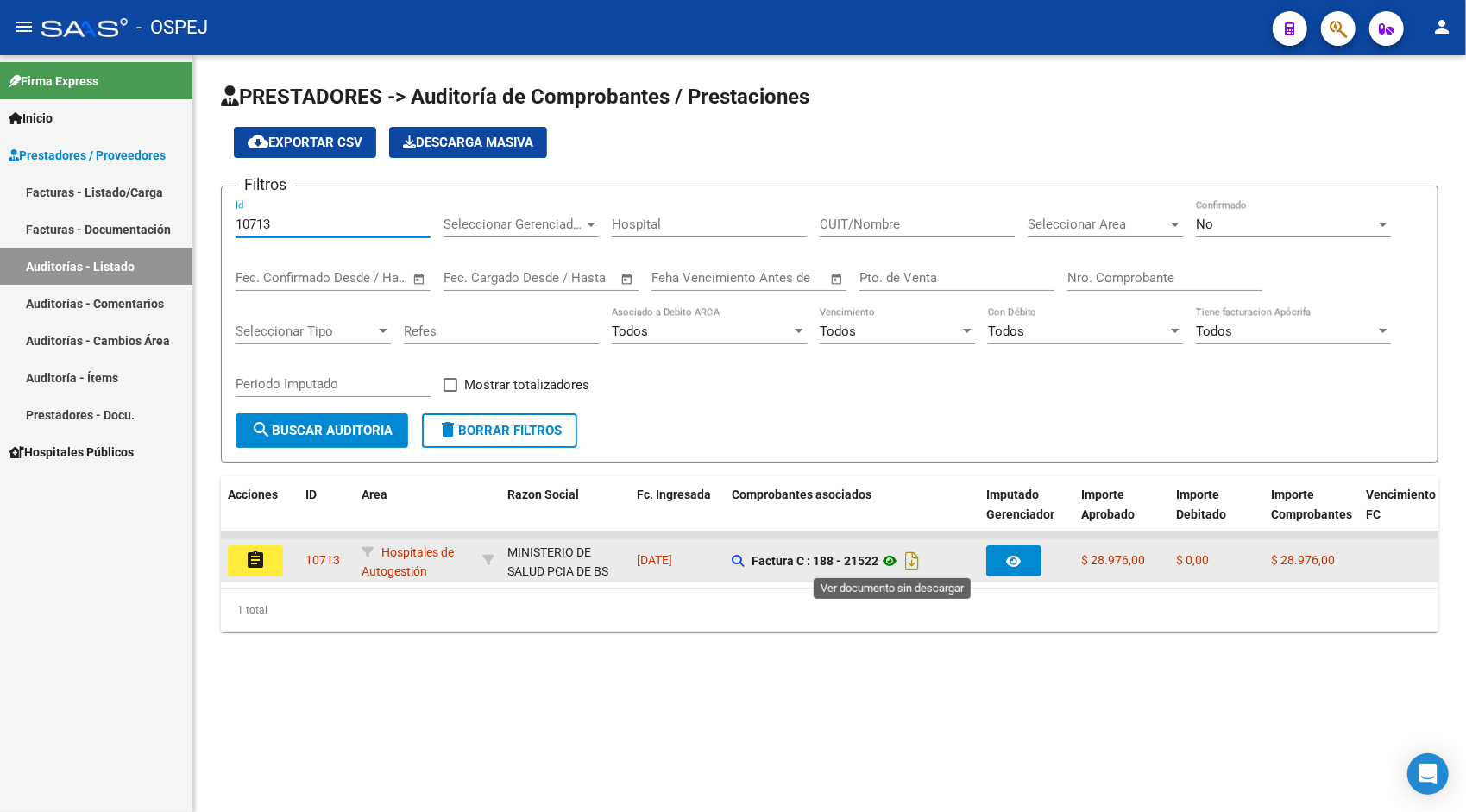
click at [892, 563] on icon at bounding box center [889, 560] width 22 height 21
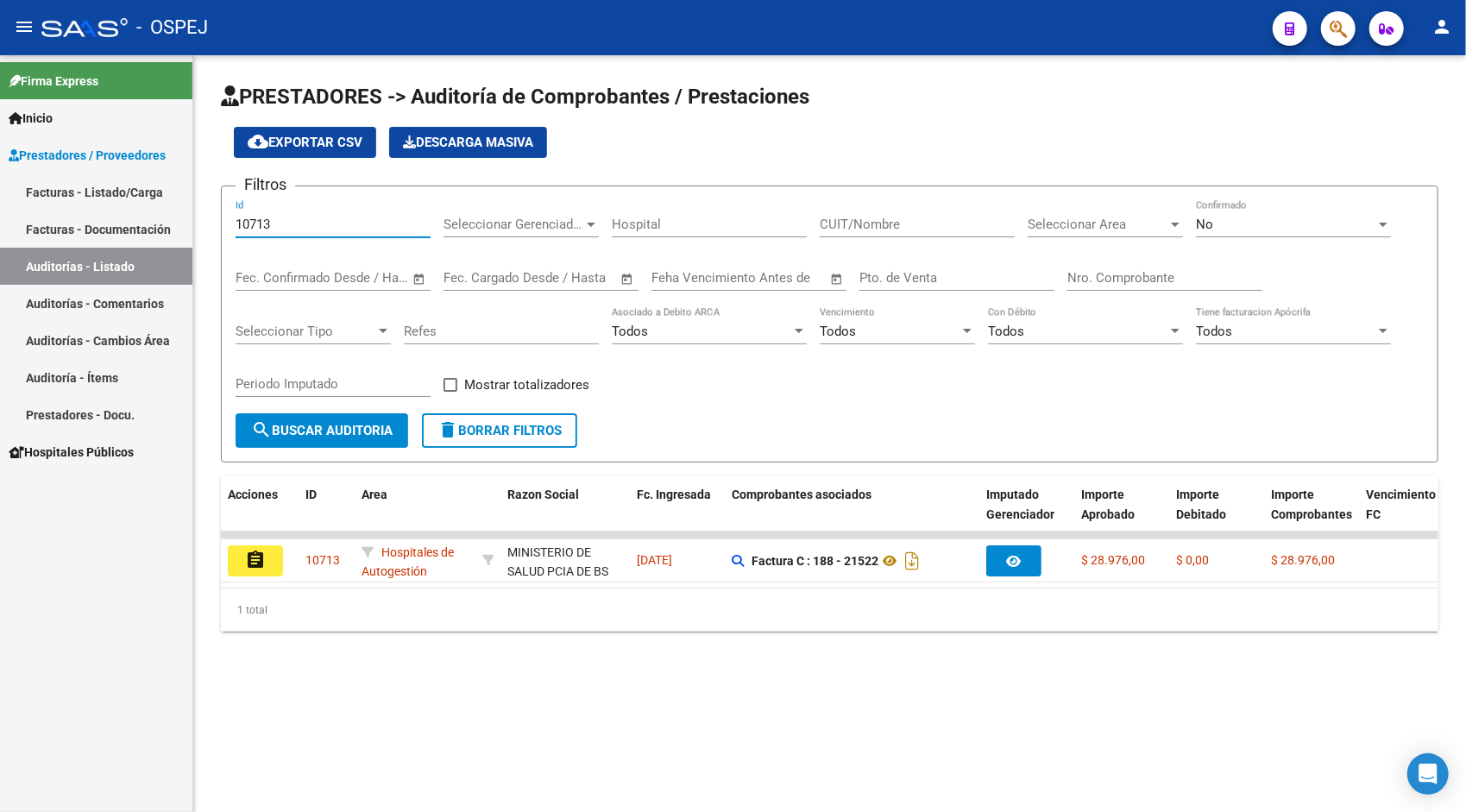
click at [341, 220] on input "10713" at bounding box center [333, 224] width 195 height 16
paste input "4"
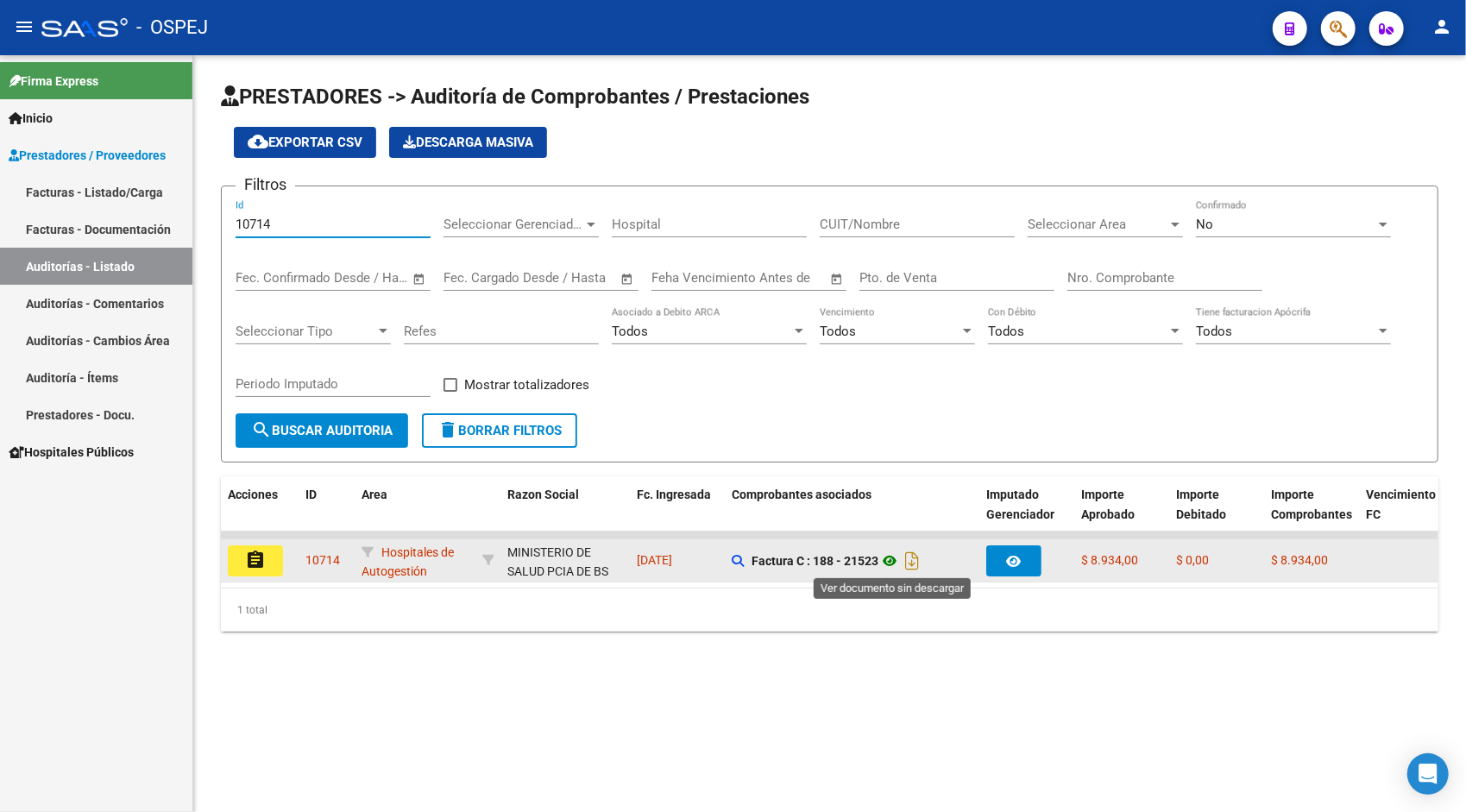
type input "10714"
click at [896, 564] on icon at bounding box center [889, 560] width 22 height 21
